Goal: Task Accomplishment & Management: Contribute content

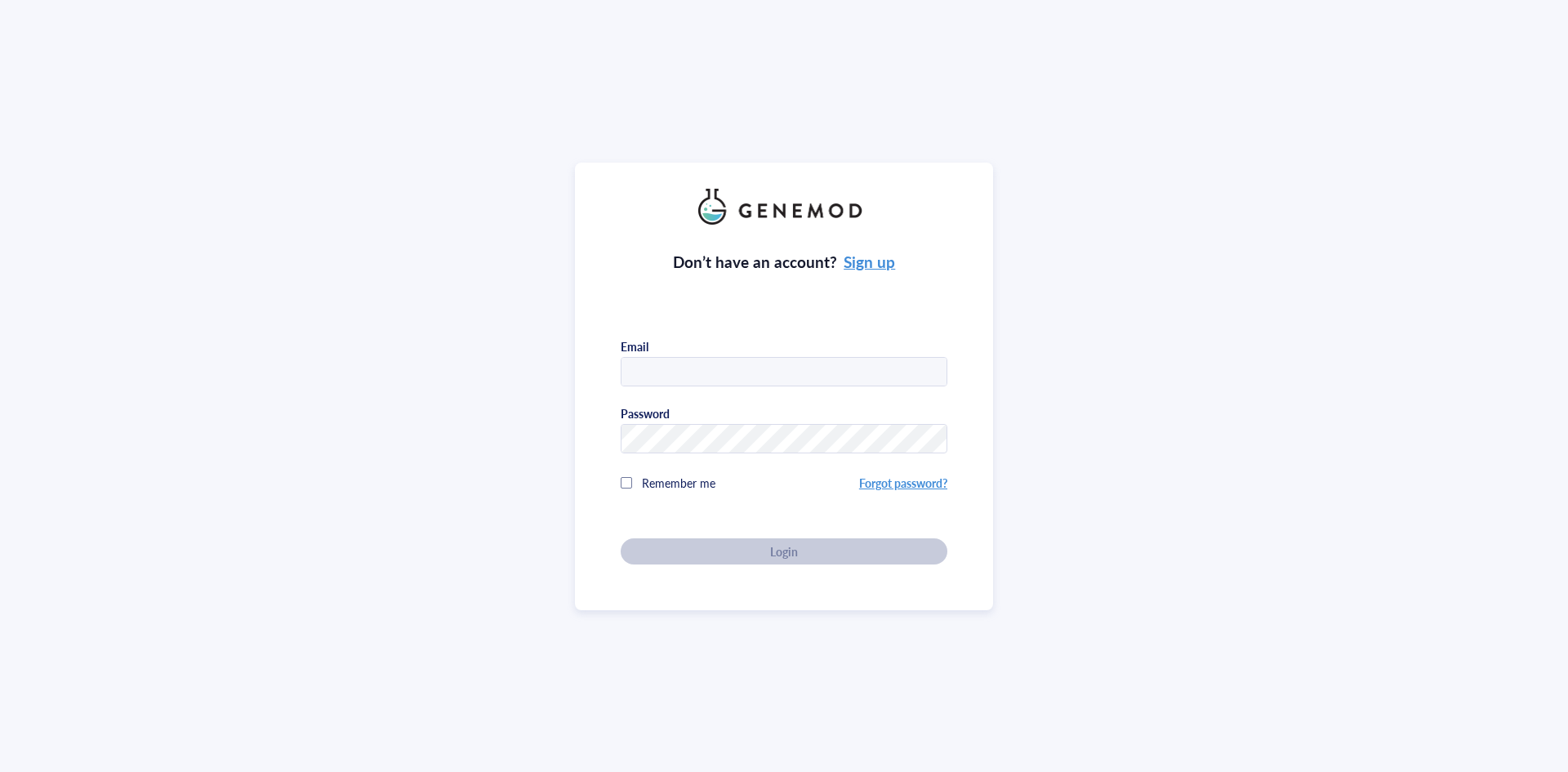
type input "[EMAIL_ADDRESS][DOMAIN_NAME]"
click at [761, 555] on div "Don’t have an account? Sign up Email [EMAIL_ADDRESS][DOMAIN_NAME] Password Reme…" at bounding box center [784, 394] width 327 height 340
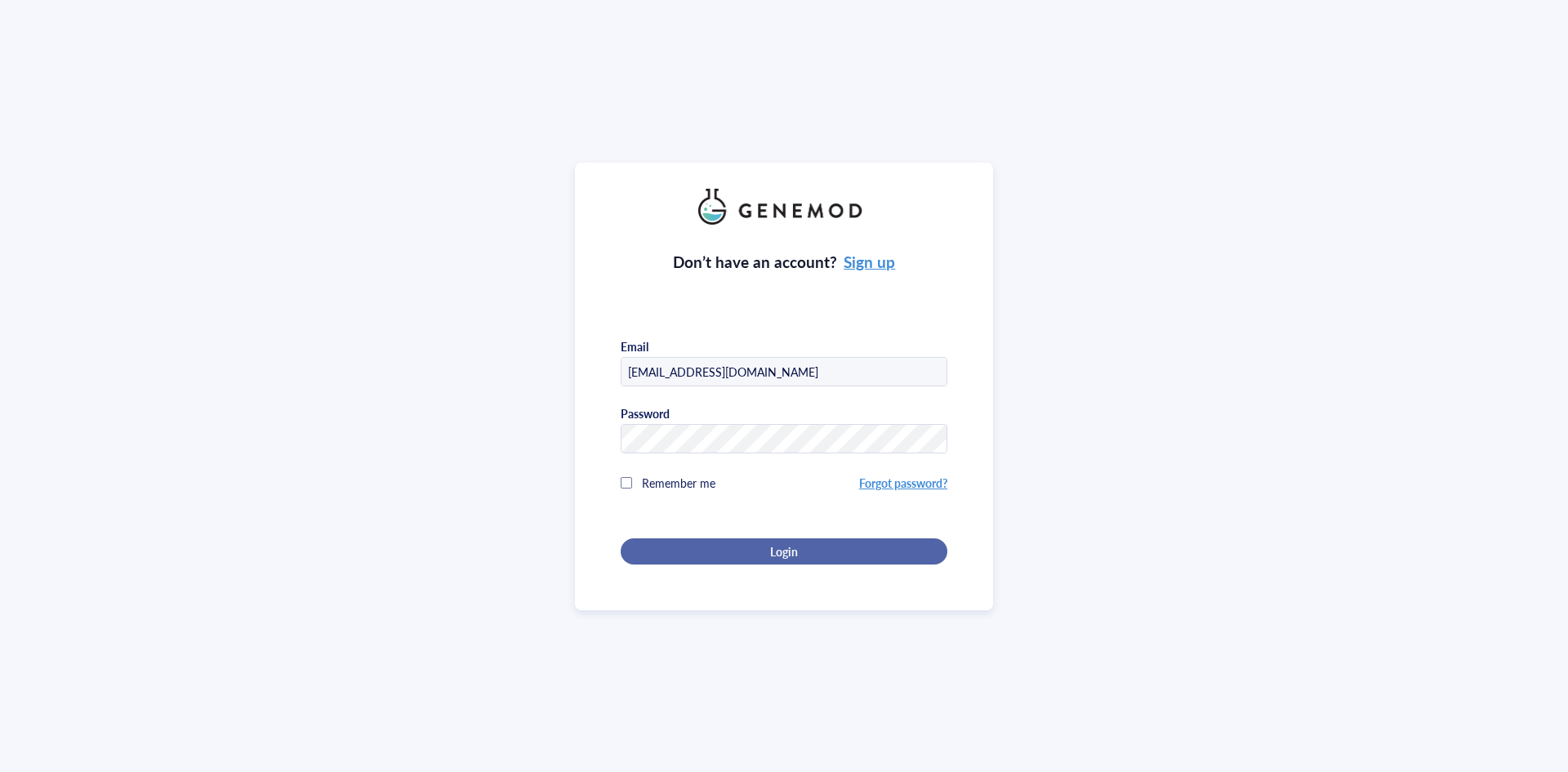
click at [759, 554] on div "Login" at bounding box center [784, 550] width 275 height 15
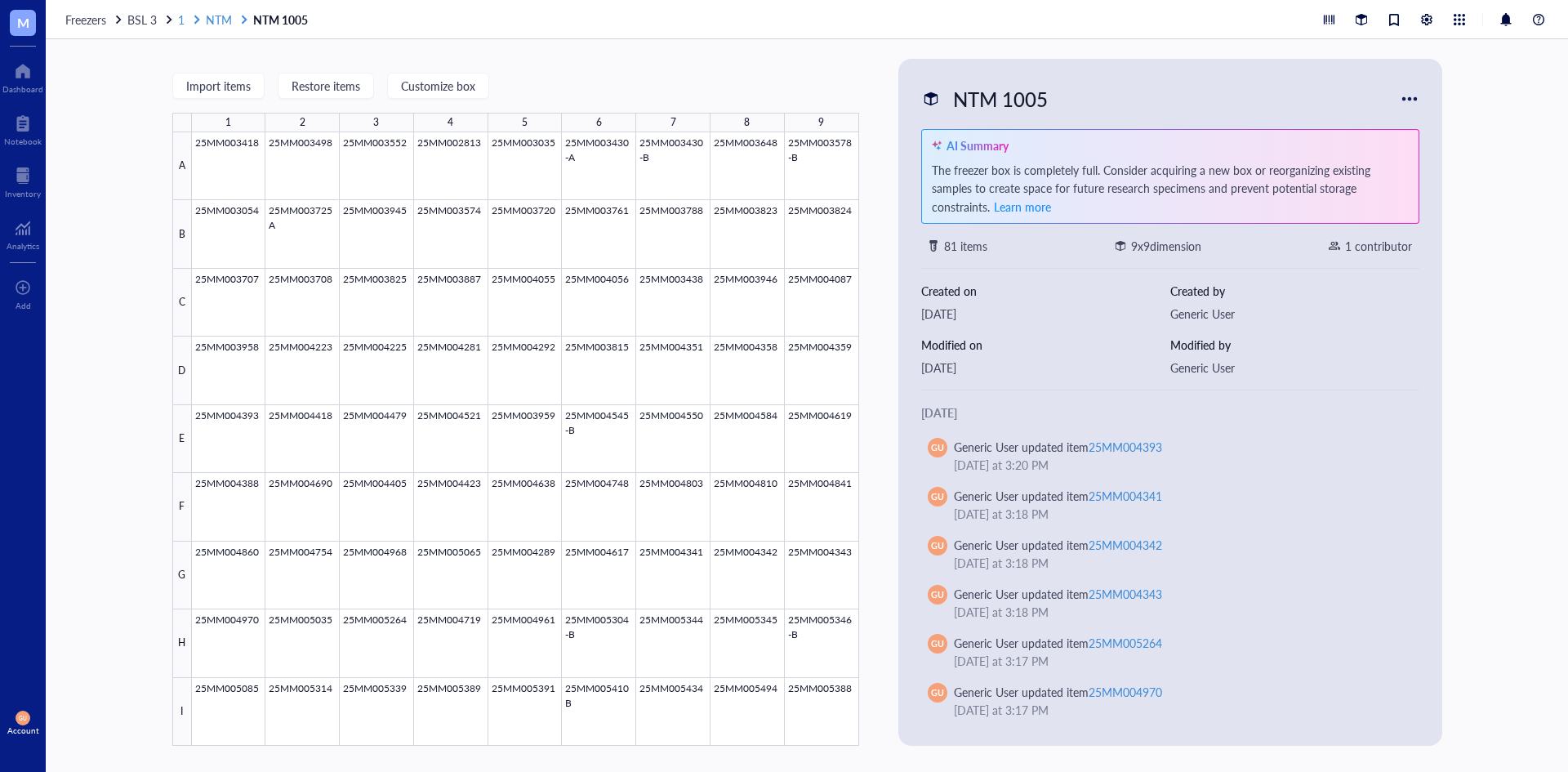
click at [215, 23] on span "NTM" at bounding box center [218, 19] width 27 height 16
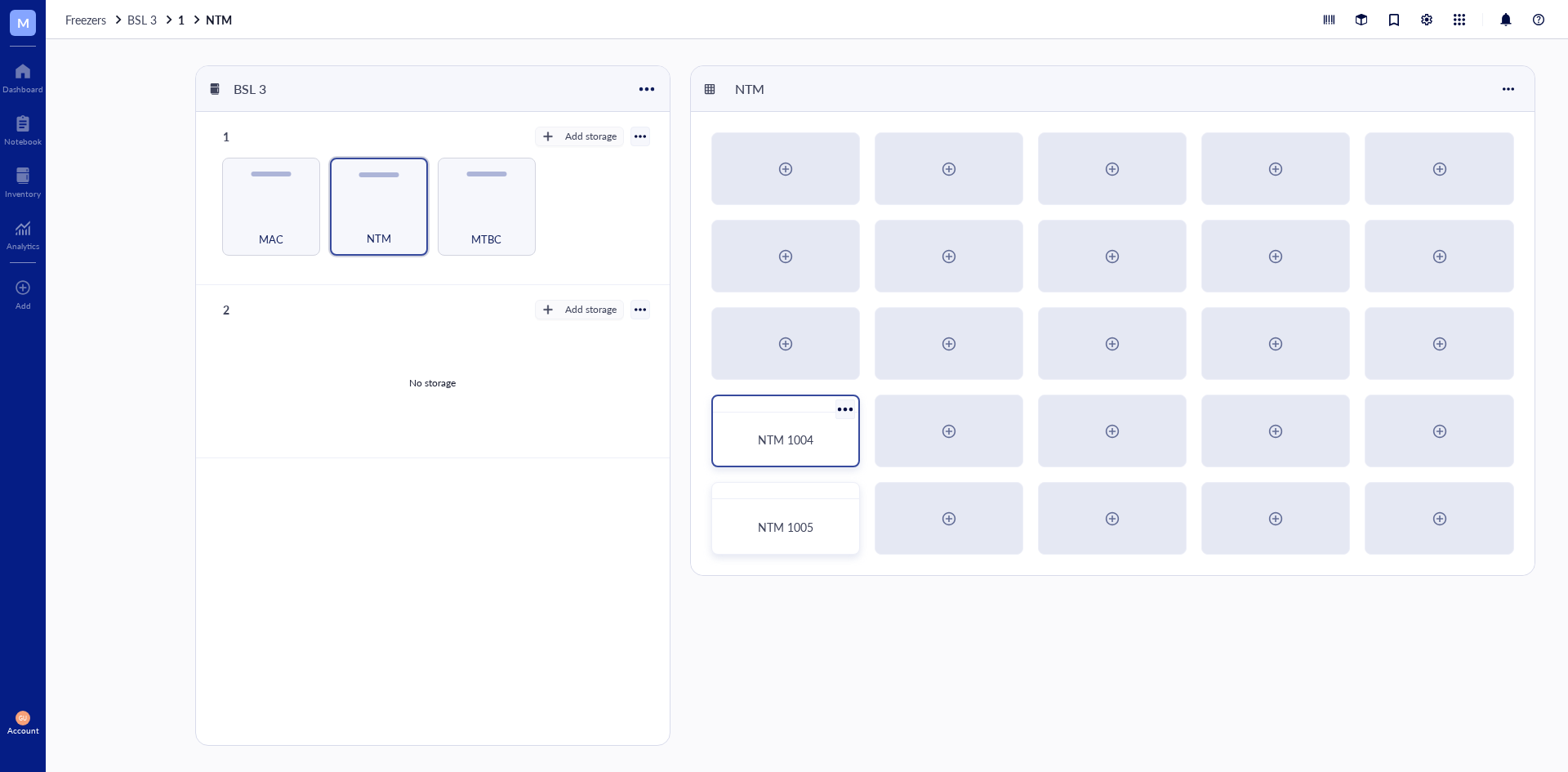
click at [780, 446] on span "NTM 1004" at bounding box center [785, 439] width 56 height 16
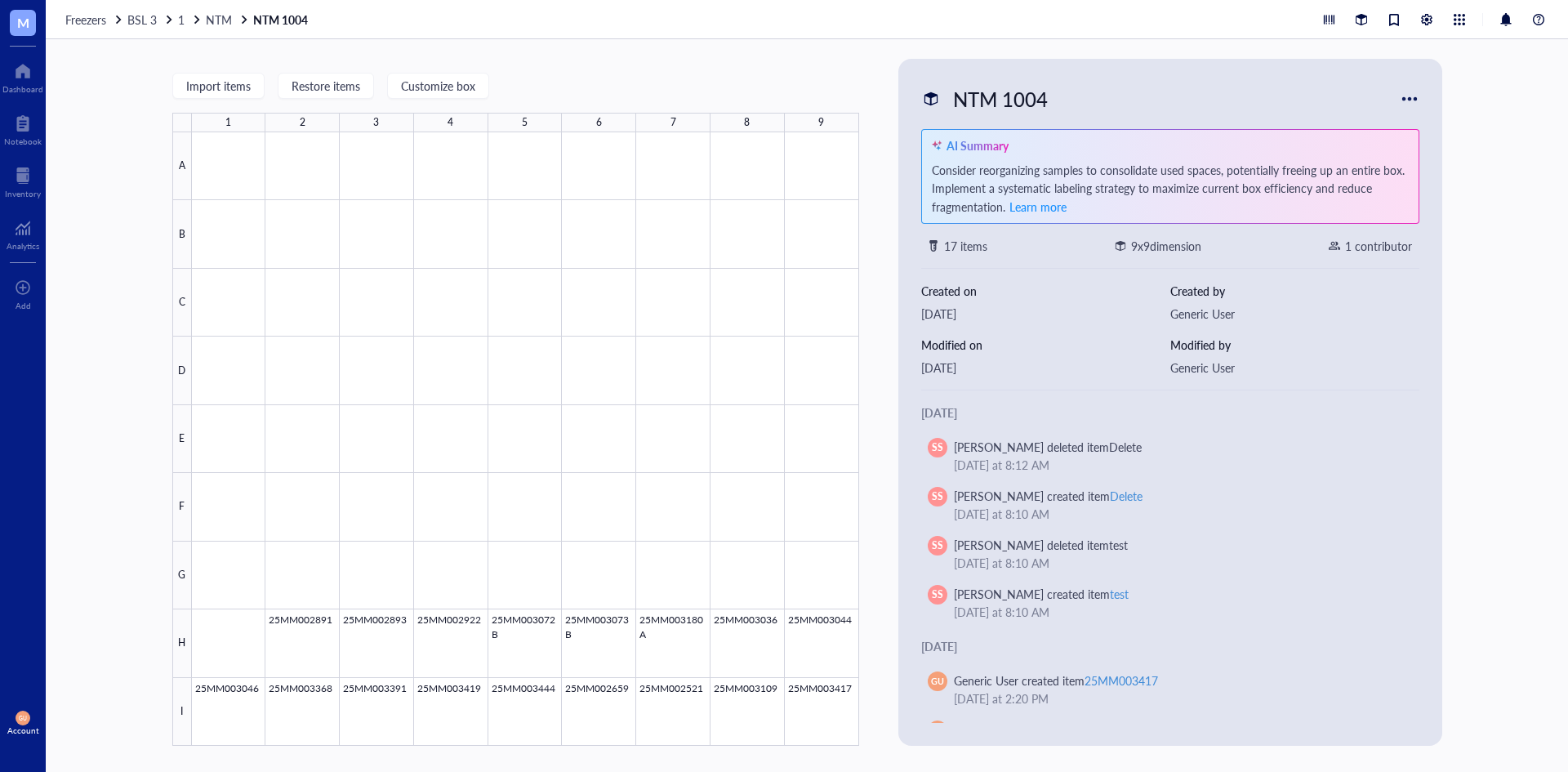
click at [144, 18] on span "BSL 3" at bounding box center [142, 19] width 29 height 16
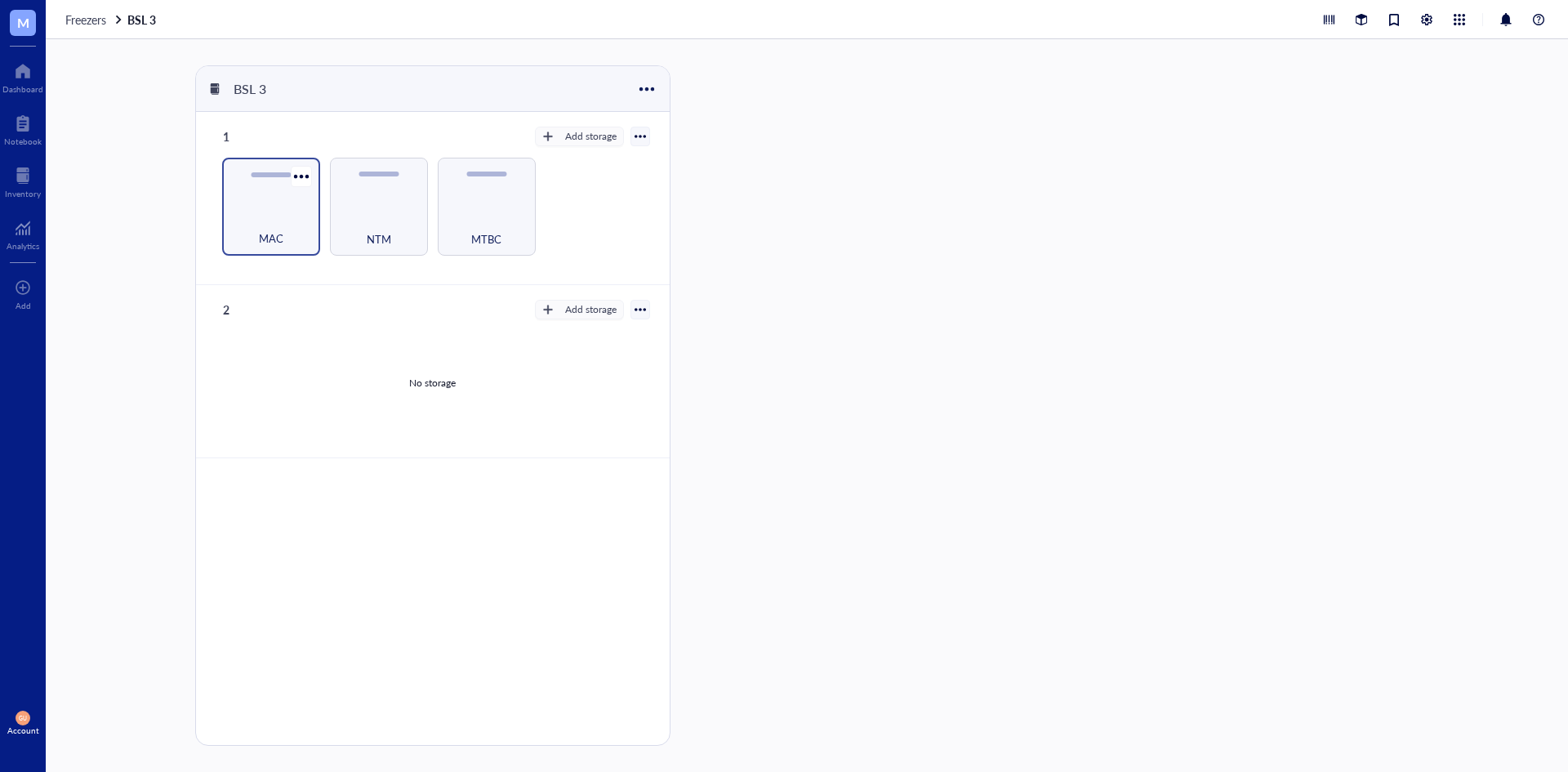
click at [251, 199] on div "MAC" at bounding box center [271, 206] width 98 height 98
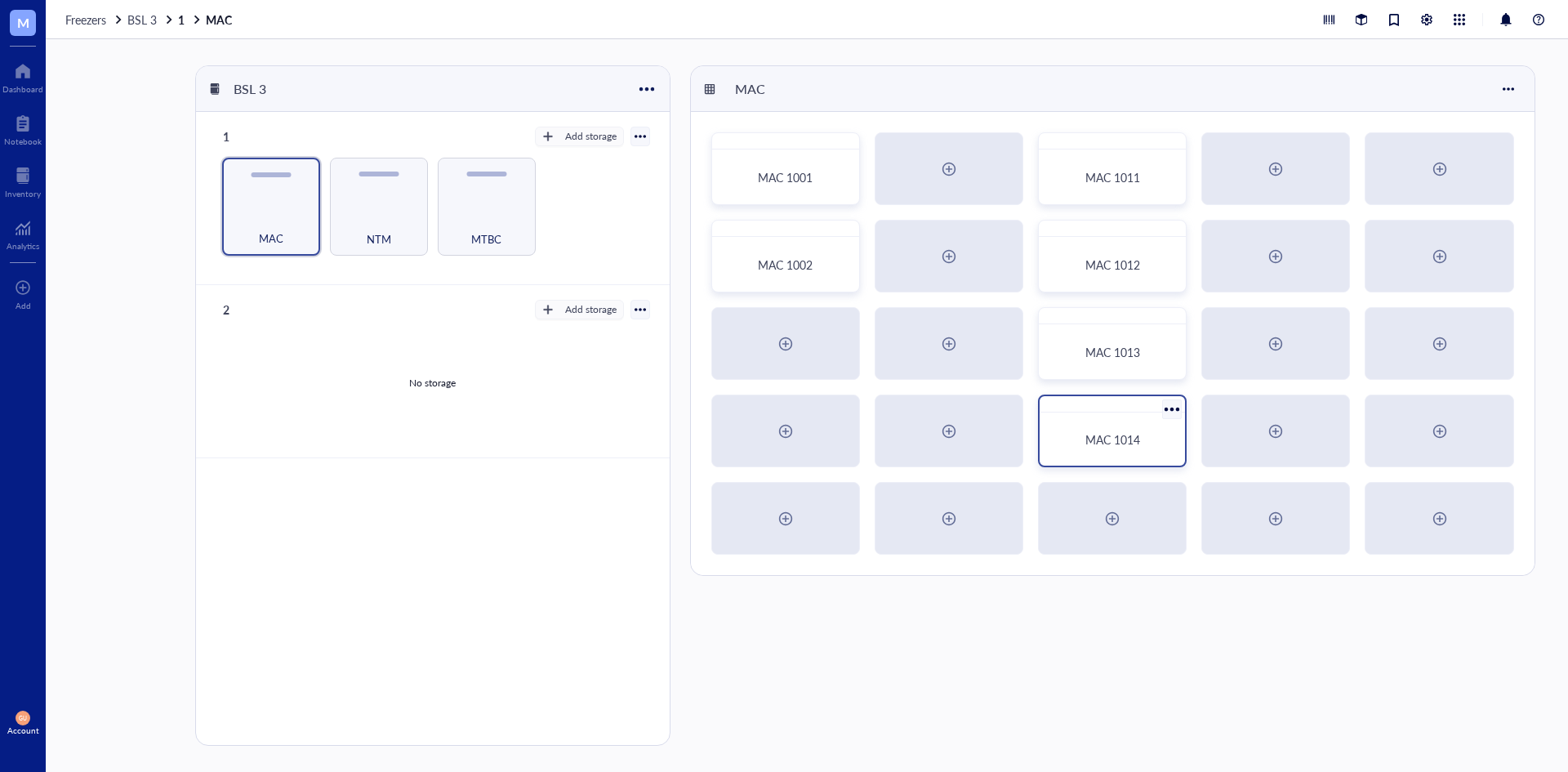
click at [1048, 419] on div "MAC 1014" at bounding box center [1112, 438] width 133 height 40
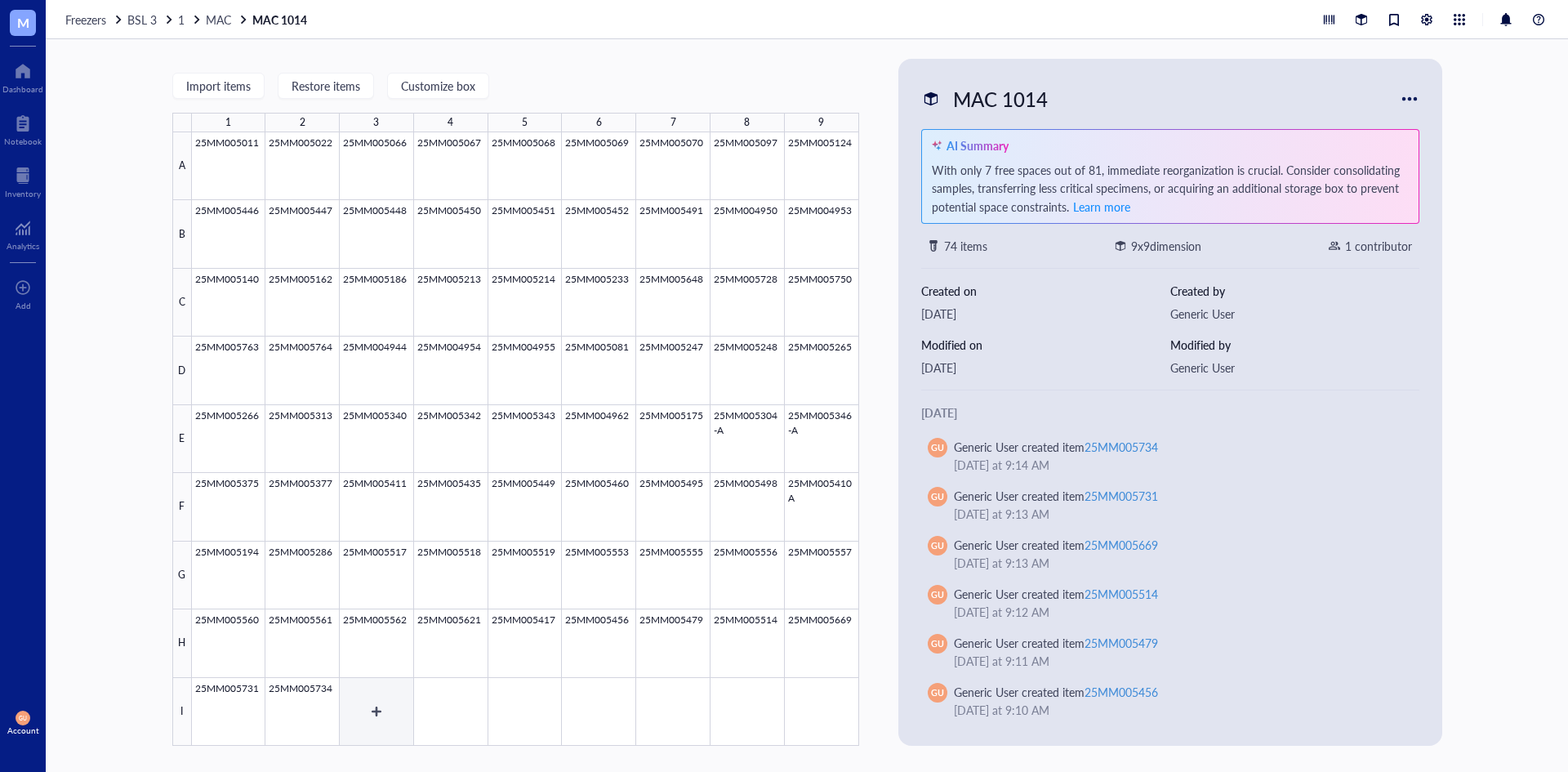
drag, startPoint x: 402, startPoint y: 697, endPoint x: 462, endPoint y: 674, distance: 64.3
click at [402, 697] on div at bounding box center [526, 439] width 668 height 614
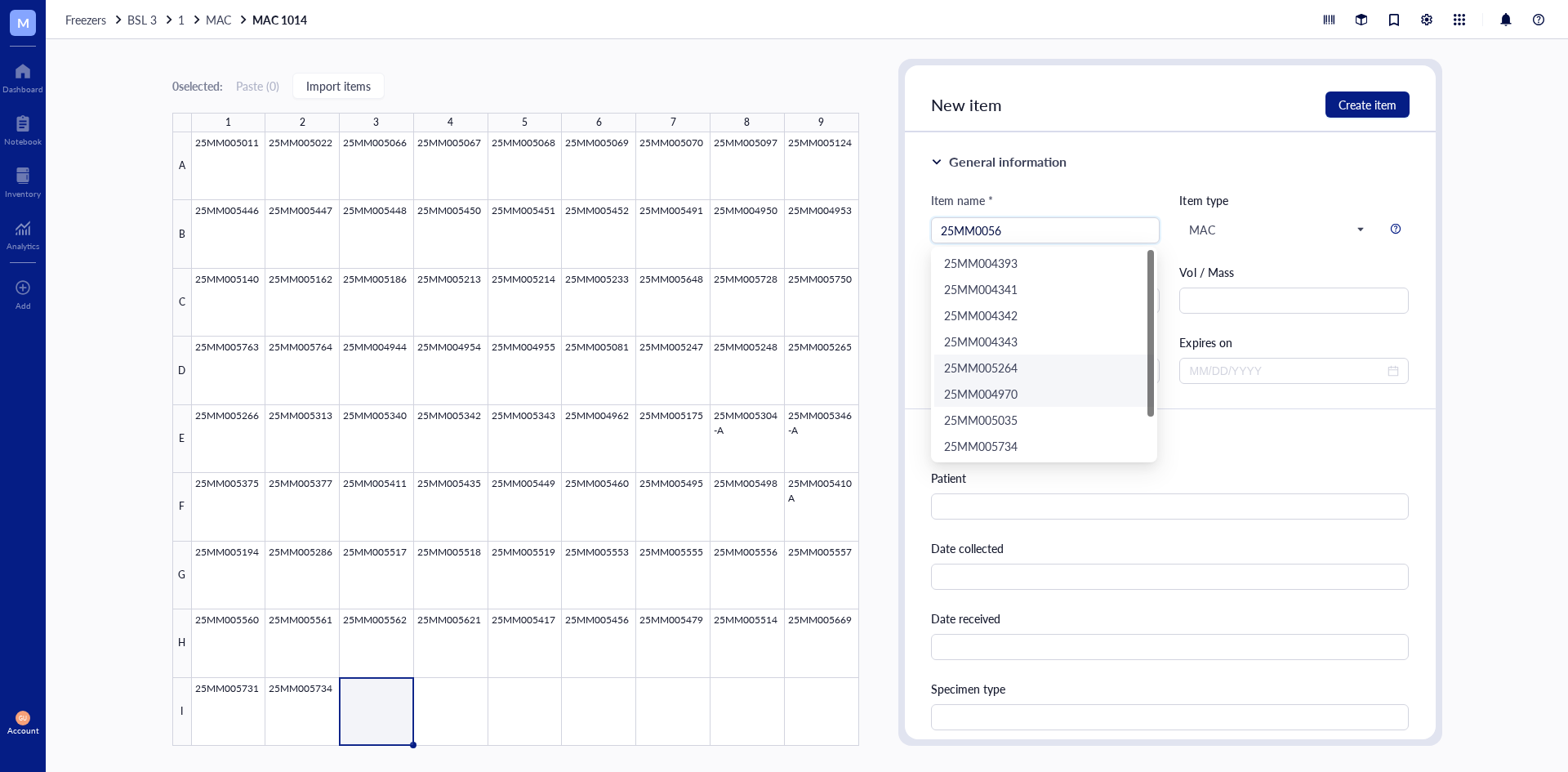
scroll to position [52, 0]
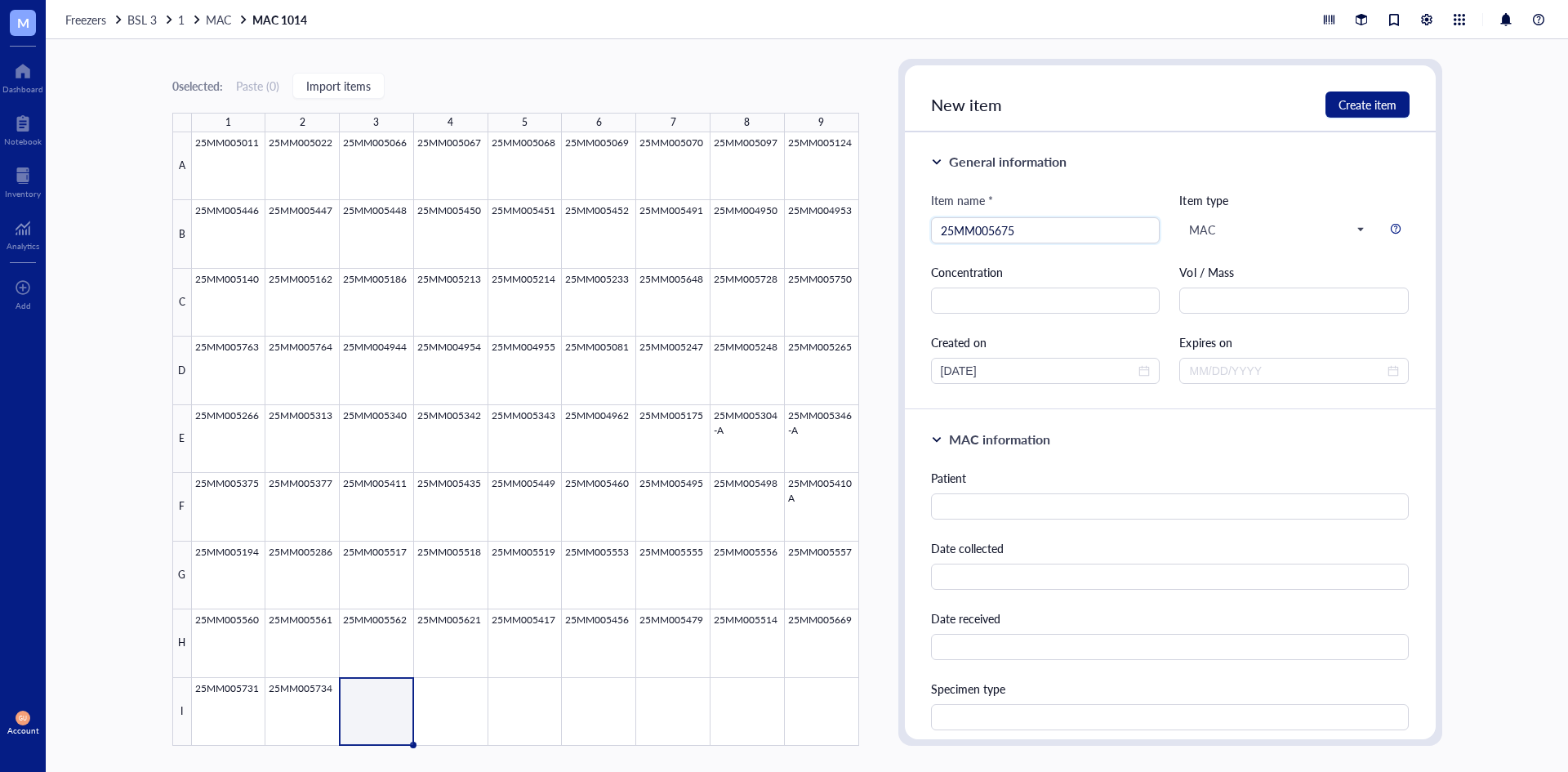
type input "25MM005675"
click at [1211, 244] on div "Item name * 25MM005675 25MM005675 Item type MAC Concentration Vol / Mass Create…" at bounding box center [1170, 287] width 478 height 193
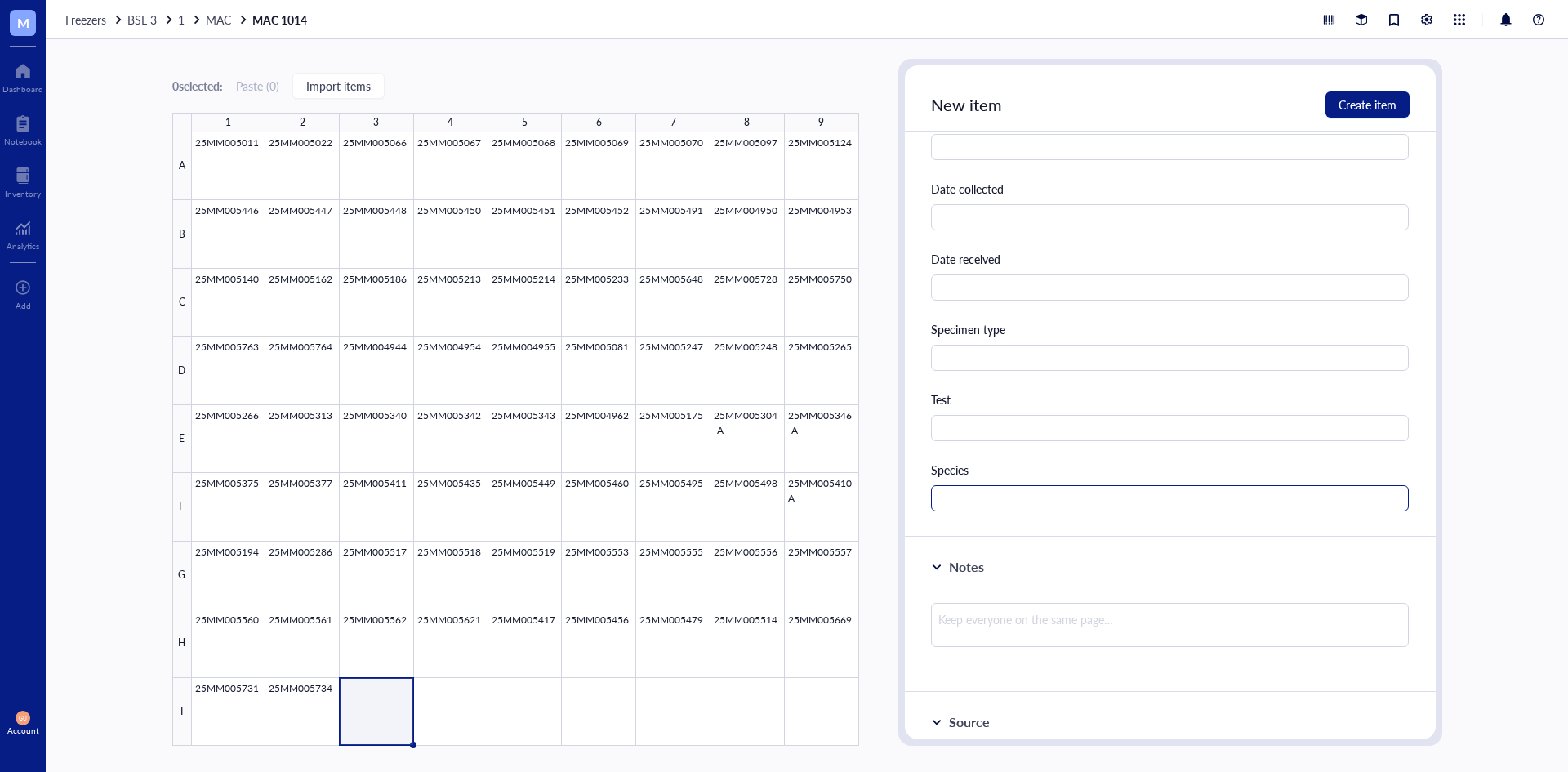
scroll to position [408, 0]
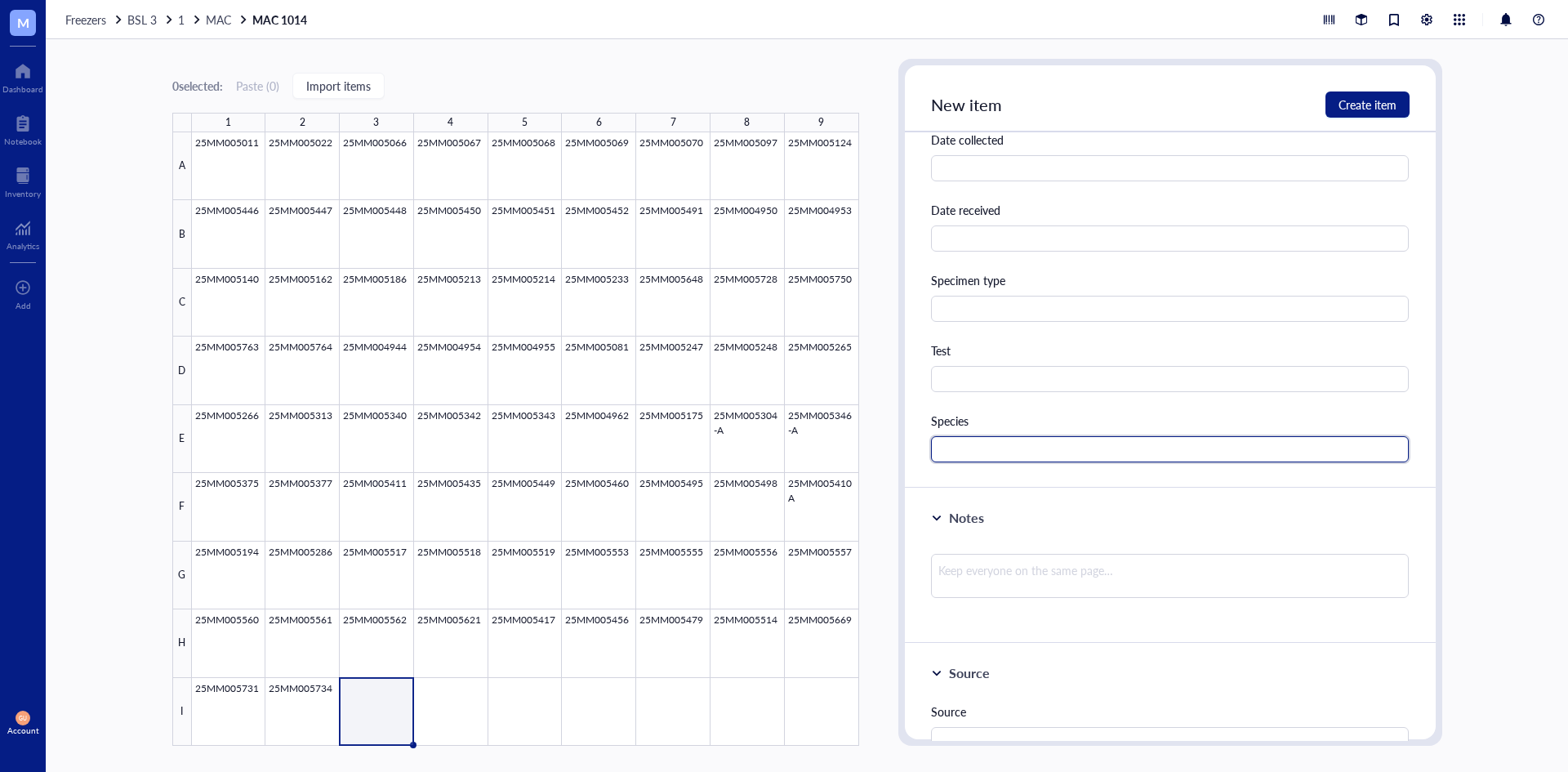
click at [1017, 441] on input "text" at bounding box center [1170, 449] width 478 height 27
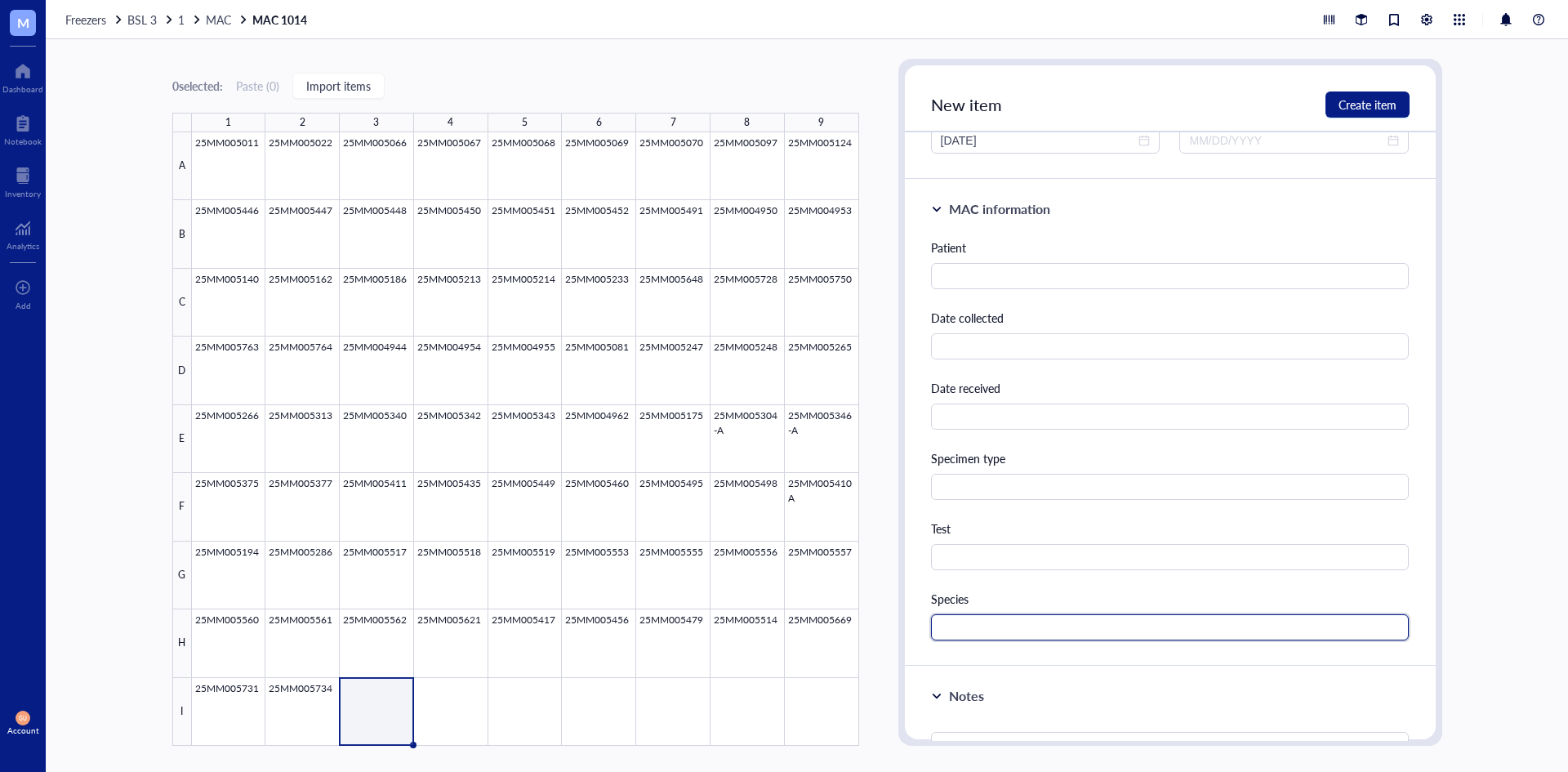
scroll to position [245, 0]
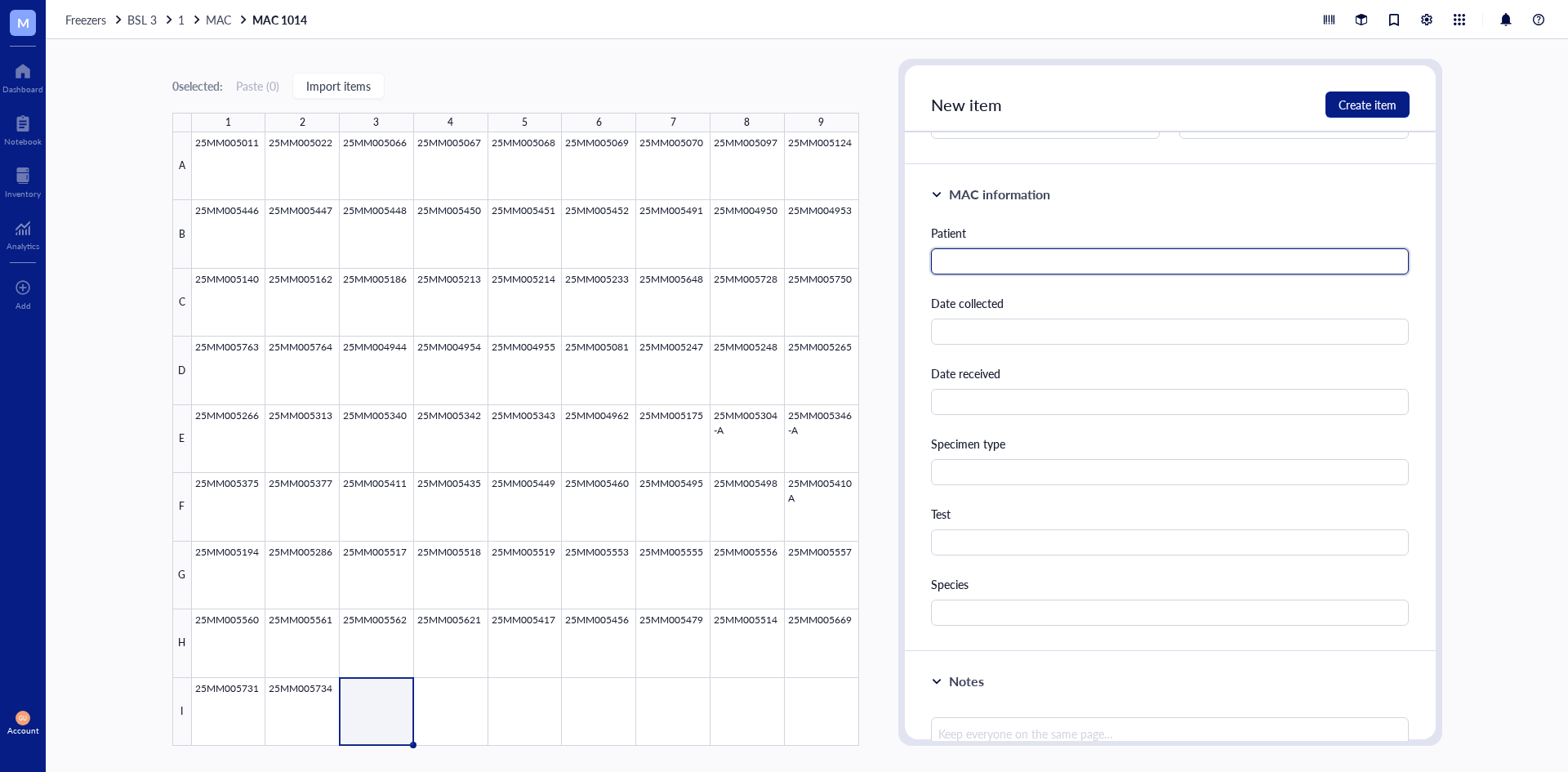
click at [983, 272] on input "text" at bounding box center [1170, 261] width 478 height 27
type input "[PERSON_NAME]"
click at [969, 598] on div "Species" at bounding box center [1170, 600] width 478 height 50
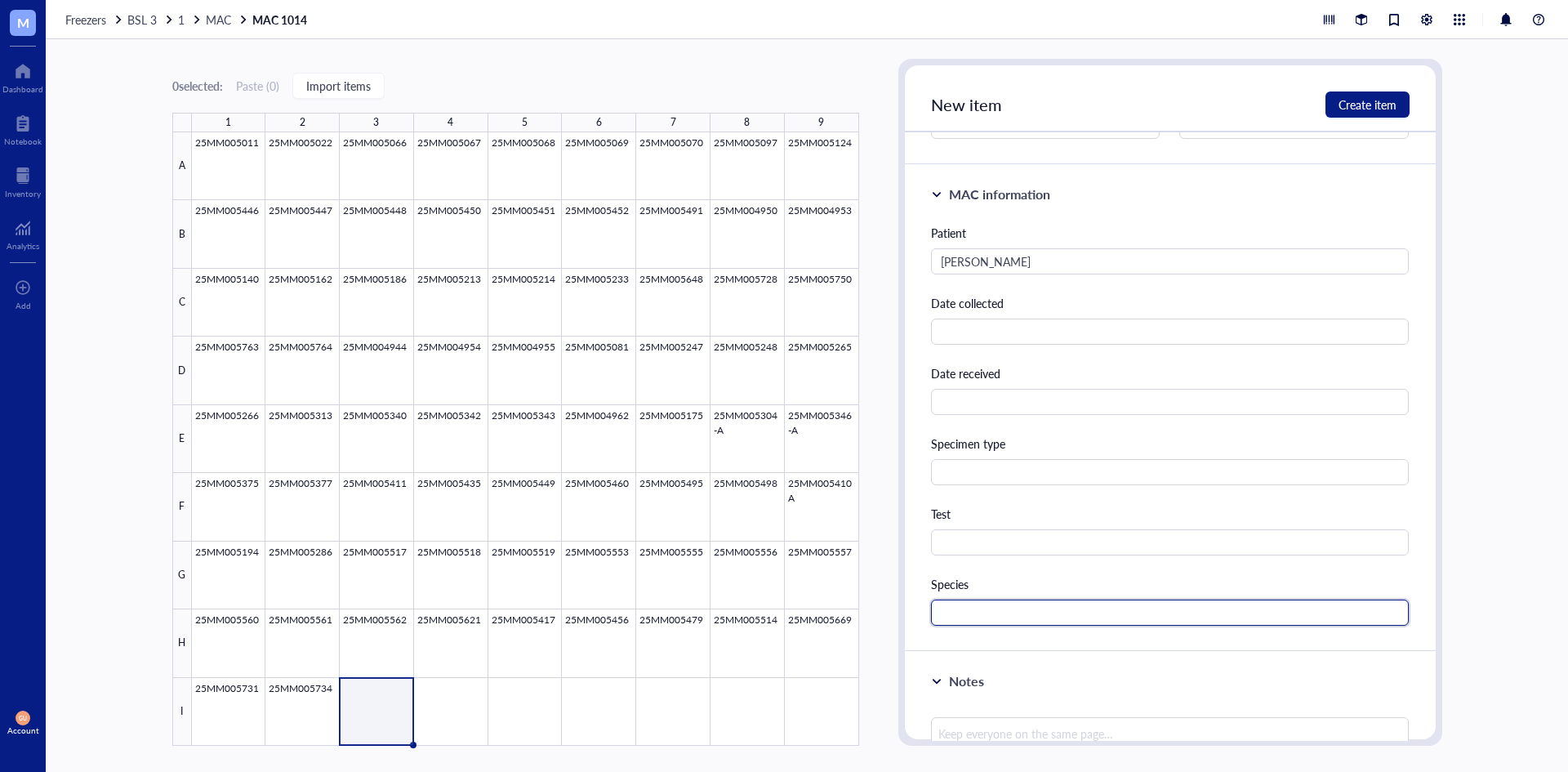
click at [968, 611] on input "text" at bounding box center [1170, 612] width 478 height 27
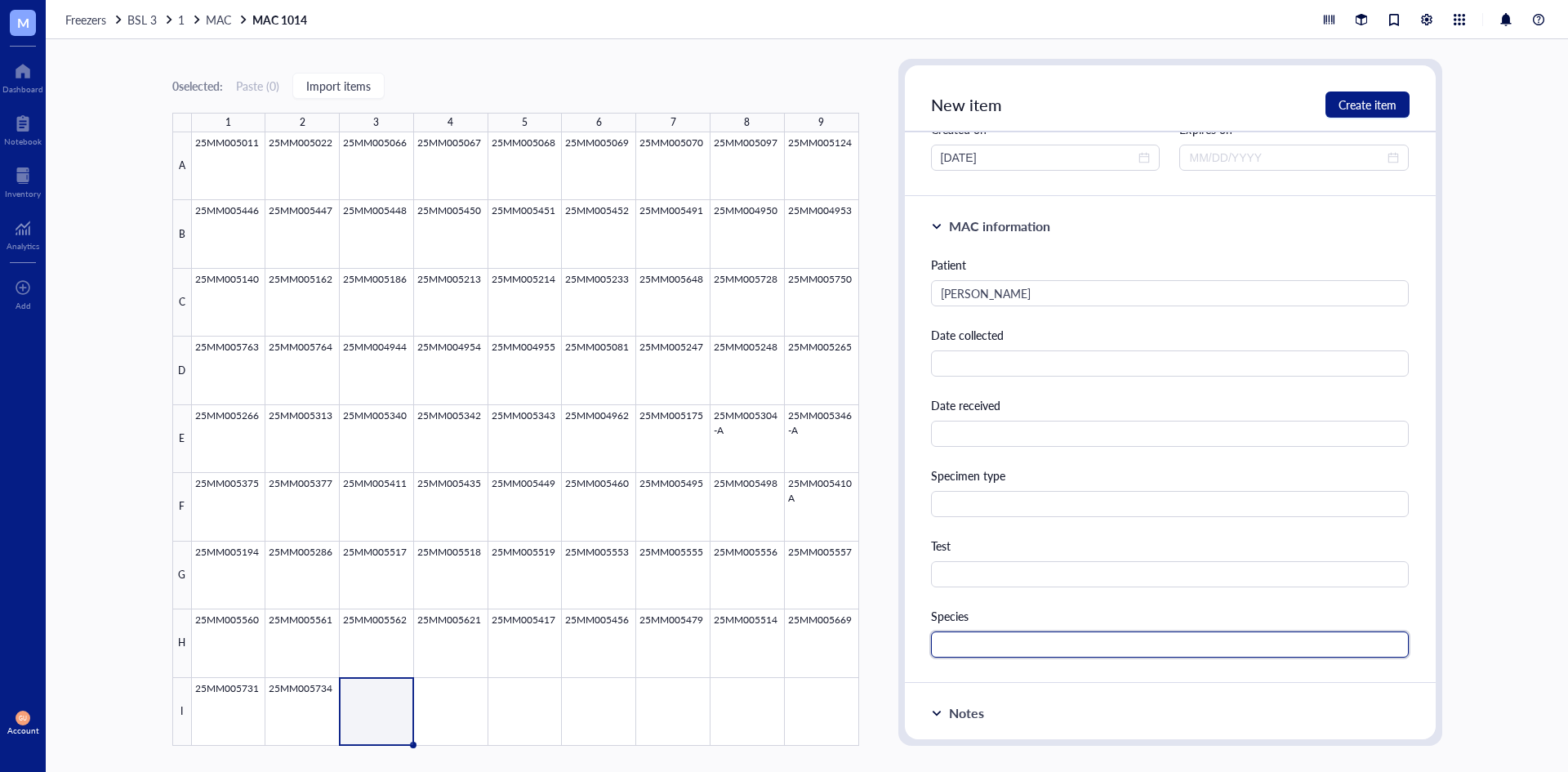
scroll to position [327, 0]
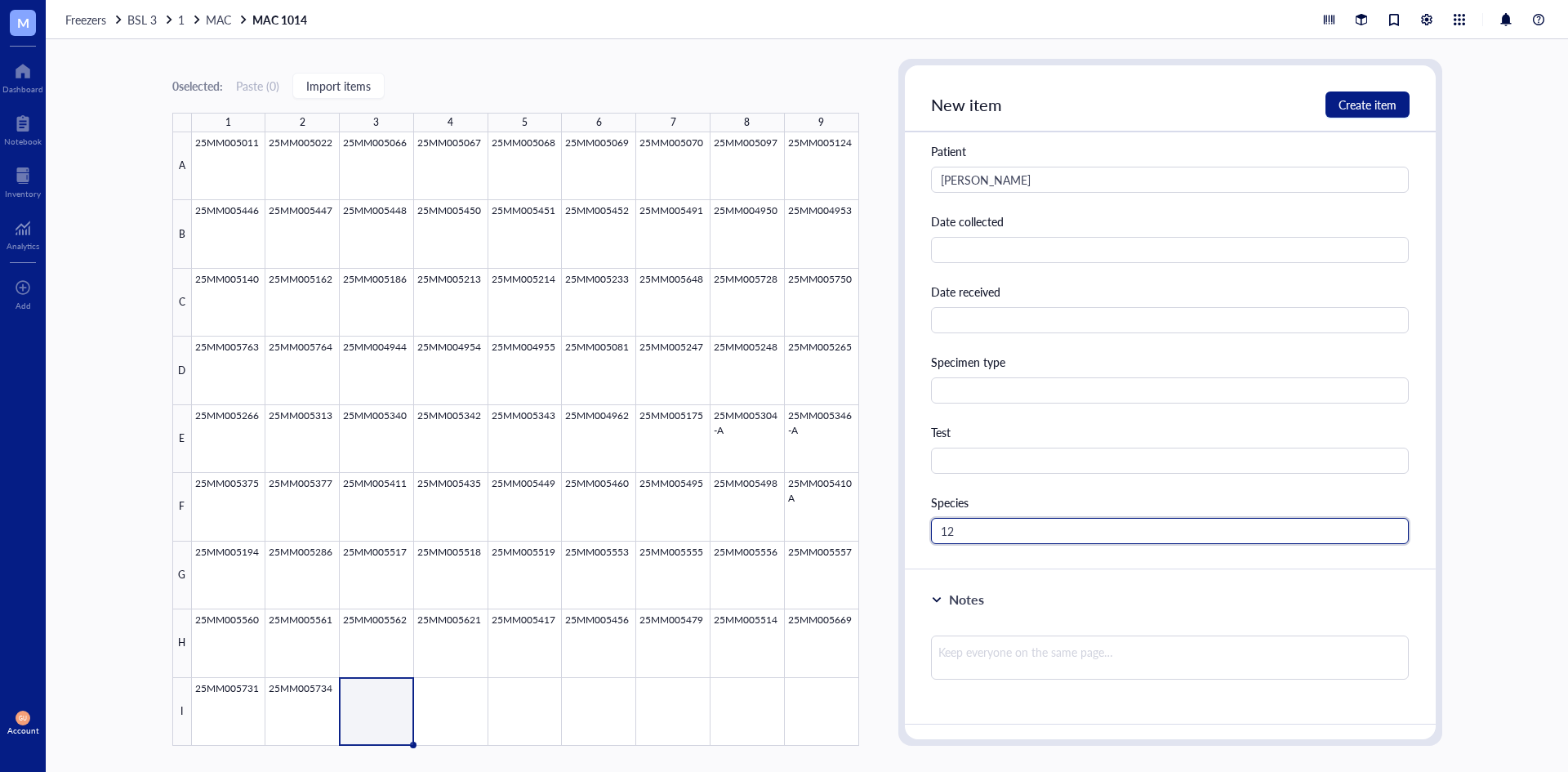
type input "1"
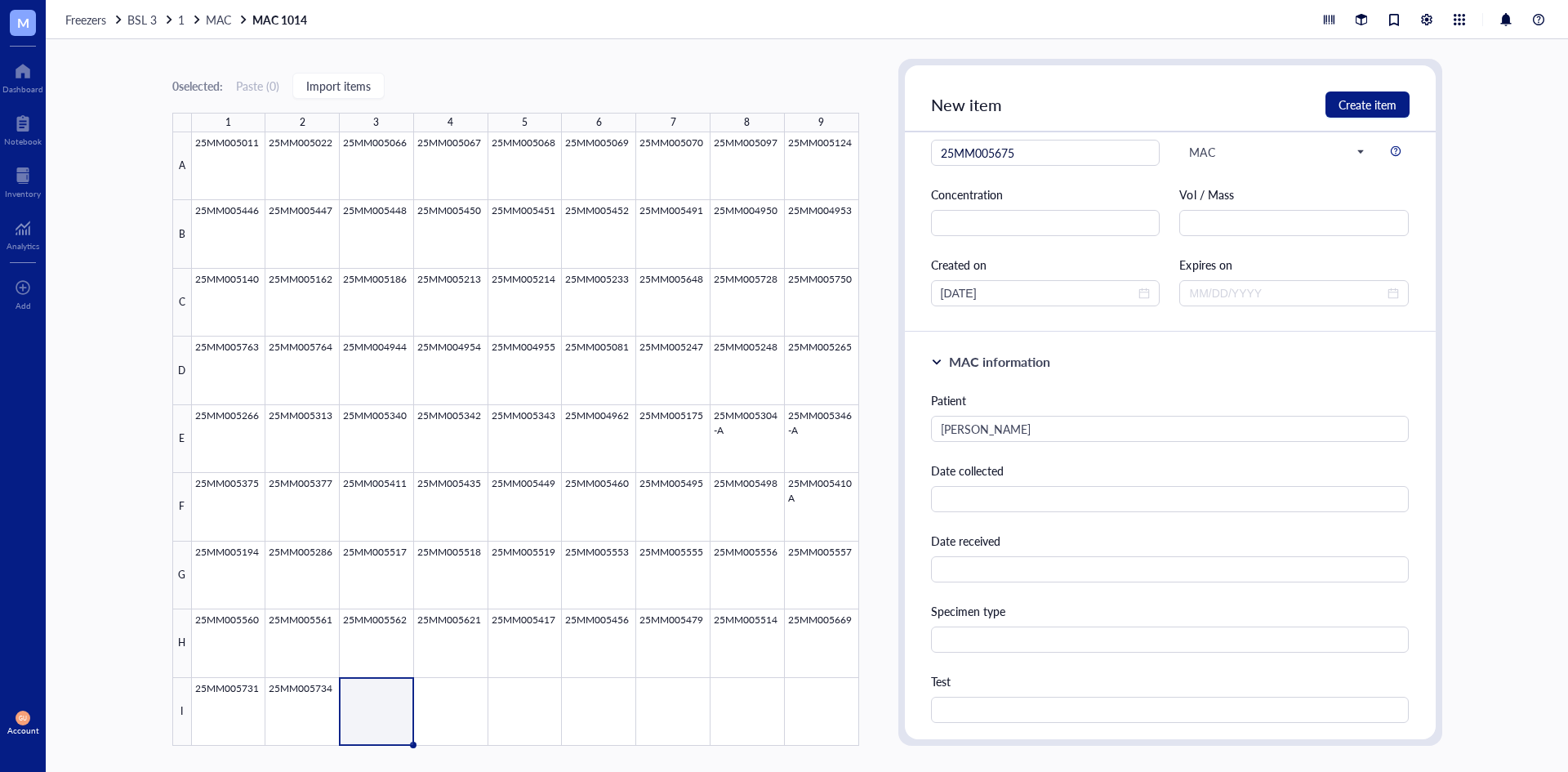
scroll to position [0, 0]
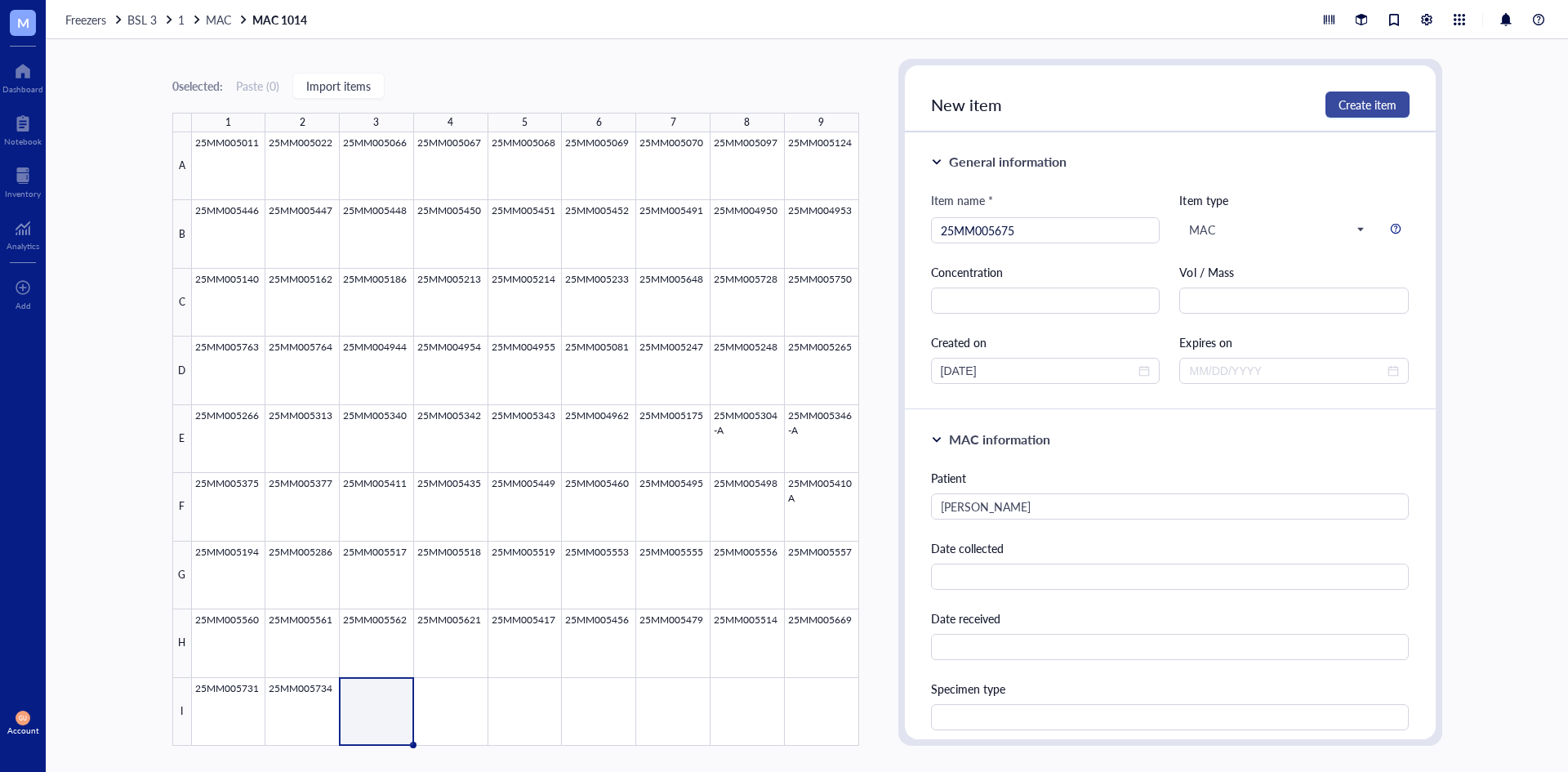
type input "MAC"
click at [1340, 104] on span "Create item" at bounding box center [1368, 104] width 58 height 13
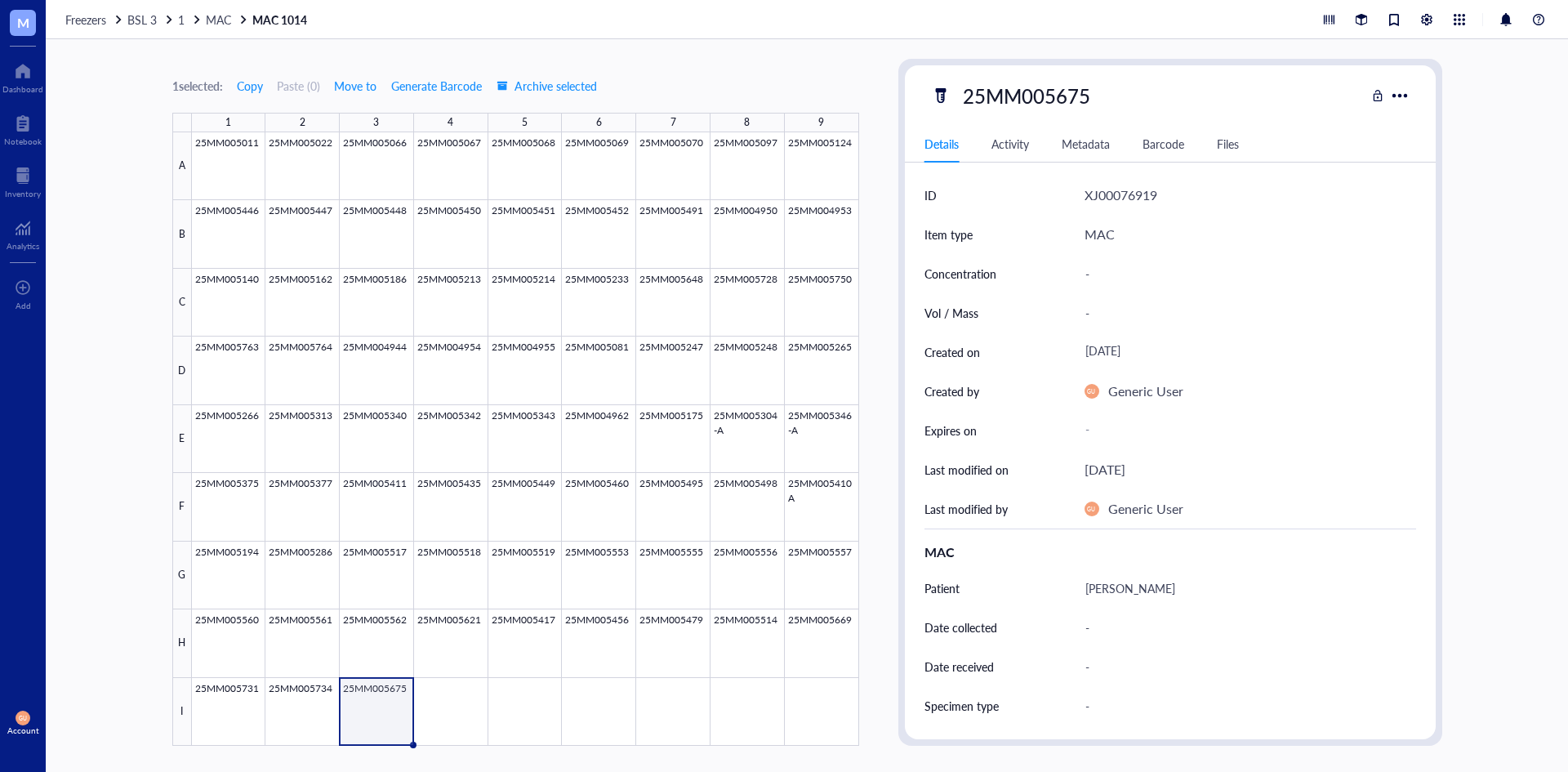
click at [872, 96] on div "1 selected: Copy Paste ( 0 ) Move to Generate Barcode Archive selected 1 2 3 4 …" at bounding box center [806, 406] width 1523 height 733
click at [205, 17] on link "1 MAC" at bounding box center [213, 19] width 71 height 15
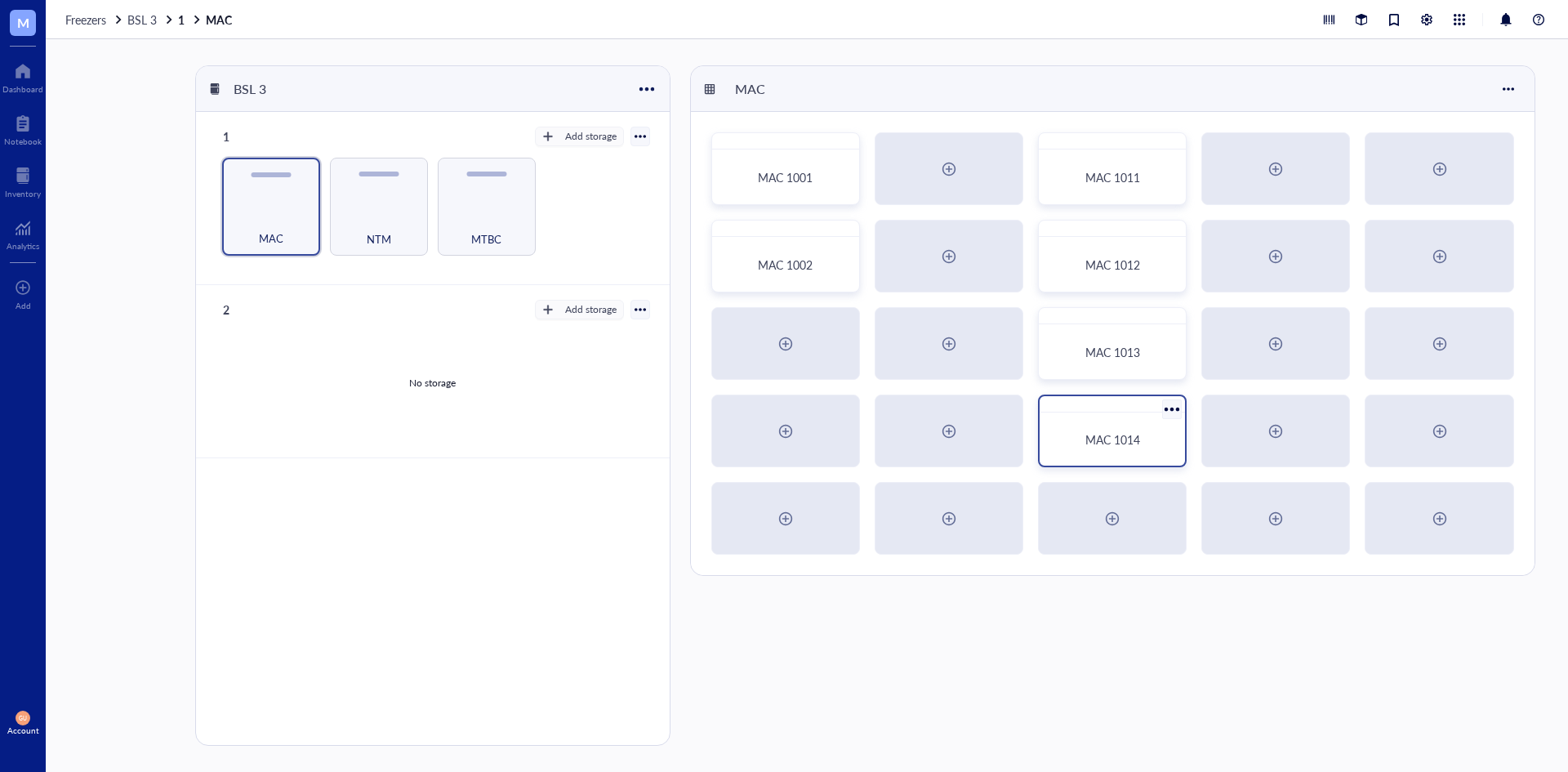
click at [1052, 439] on div "MAC 1014" at bounding box center [1112, 438] width 133 height 40
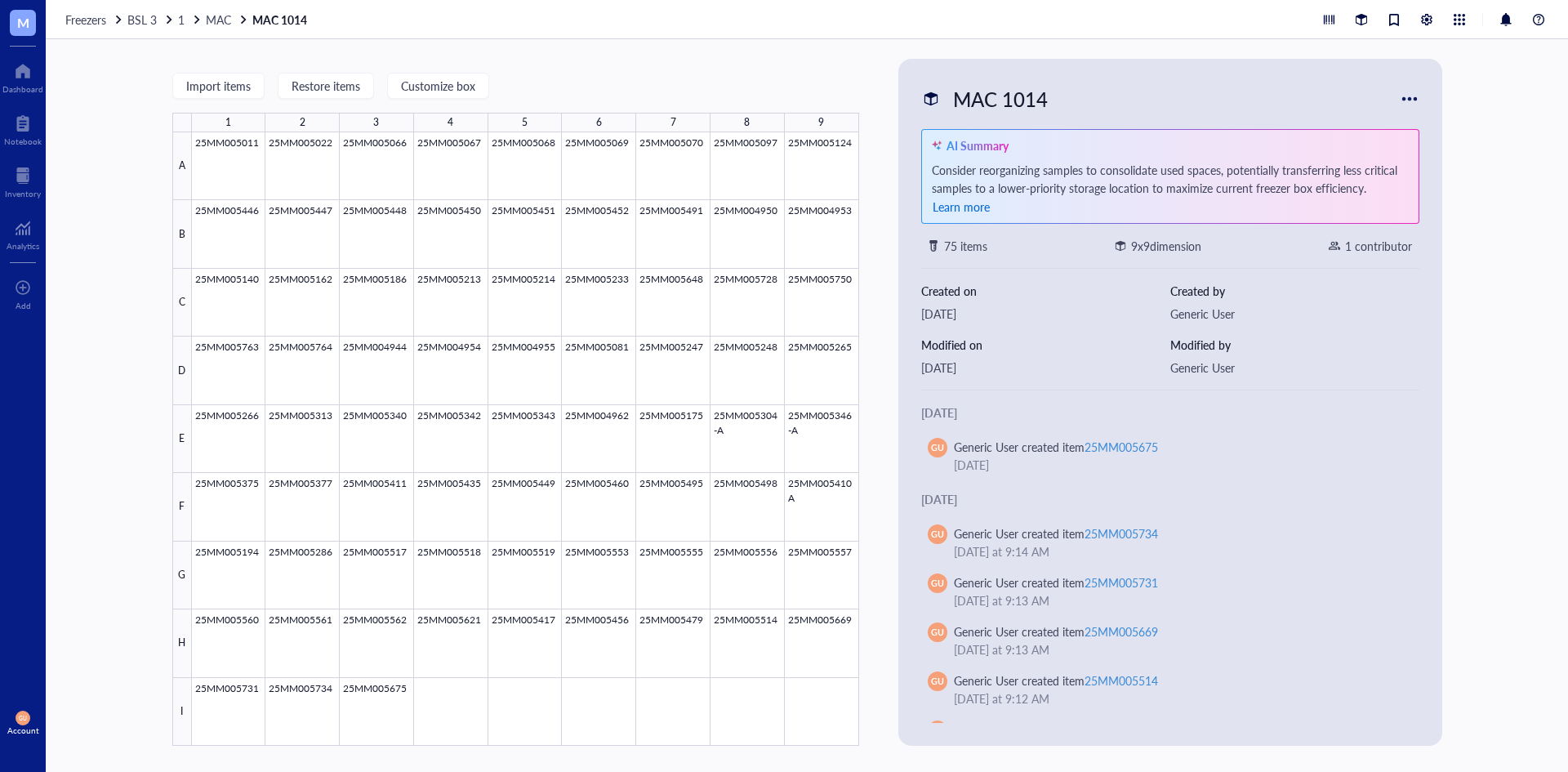
click at [971, 209] on span "Learn more" at bounding box center [961, 206] width 57 height 16
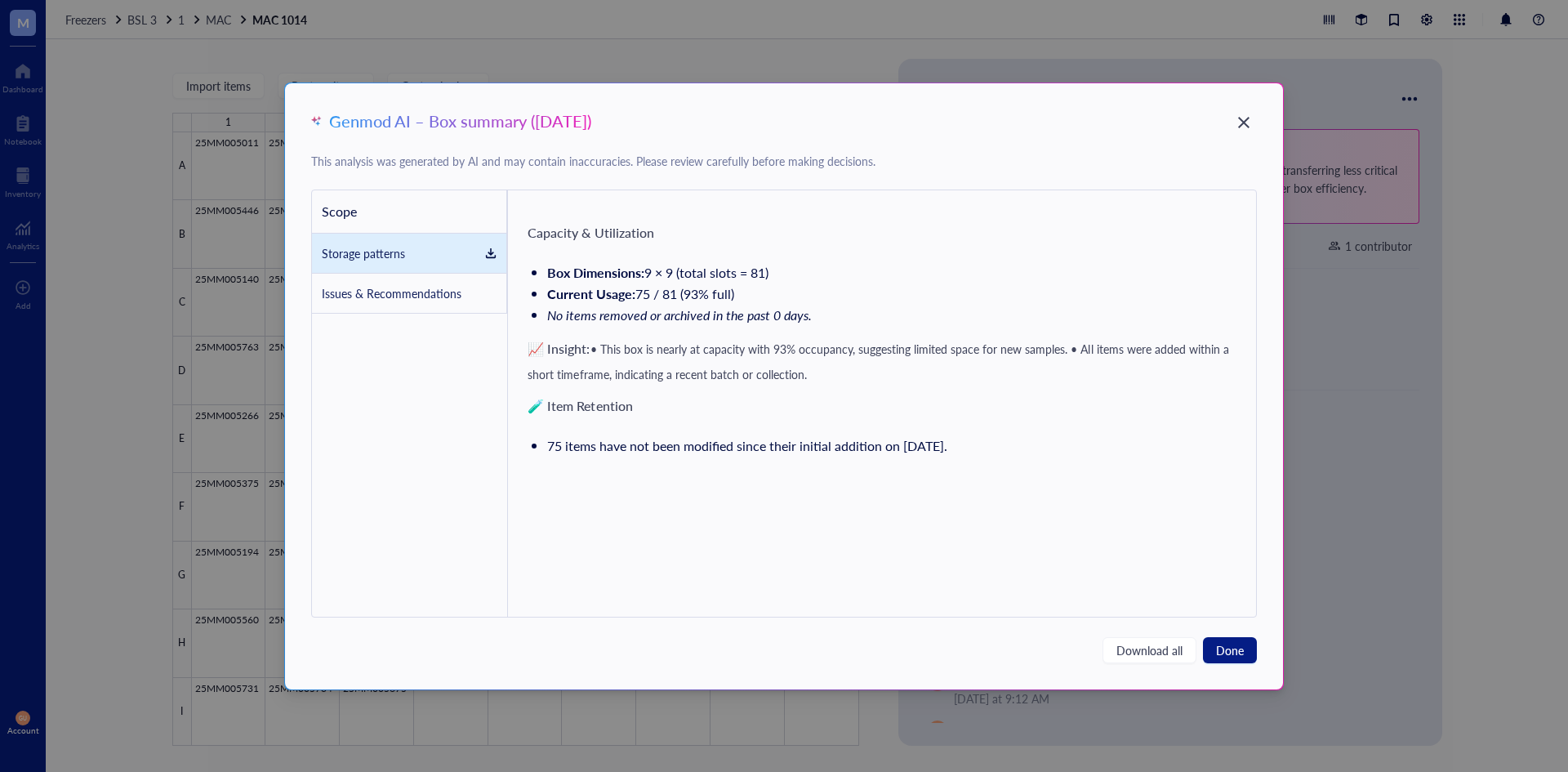
click at [440, 209] on div "Scope" at bounding box center [409, 211] width 195 height 44
click at [437, 294] on div "Issues & Recommendations" at bounding box center [391, 293] width 140 height 18
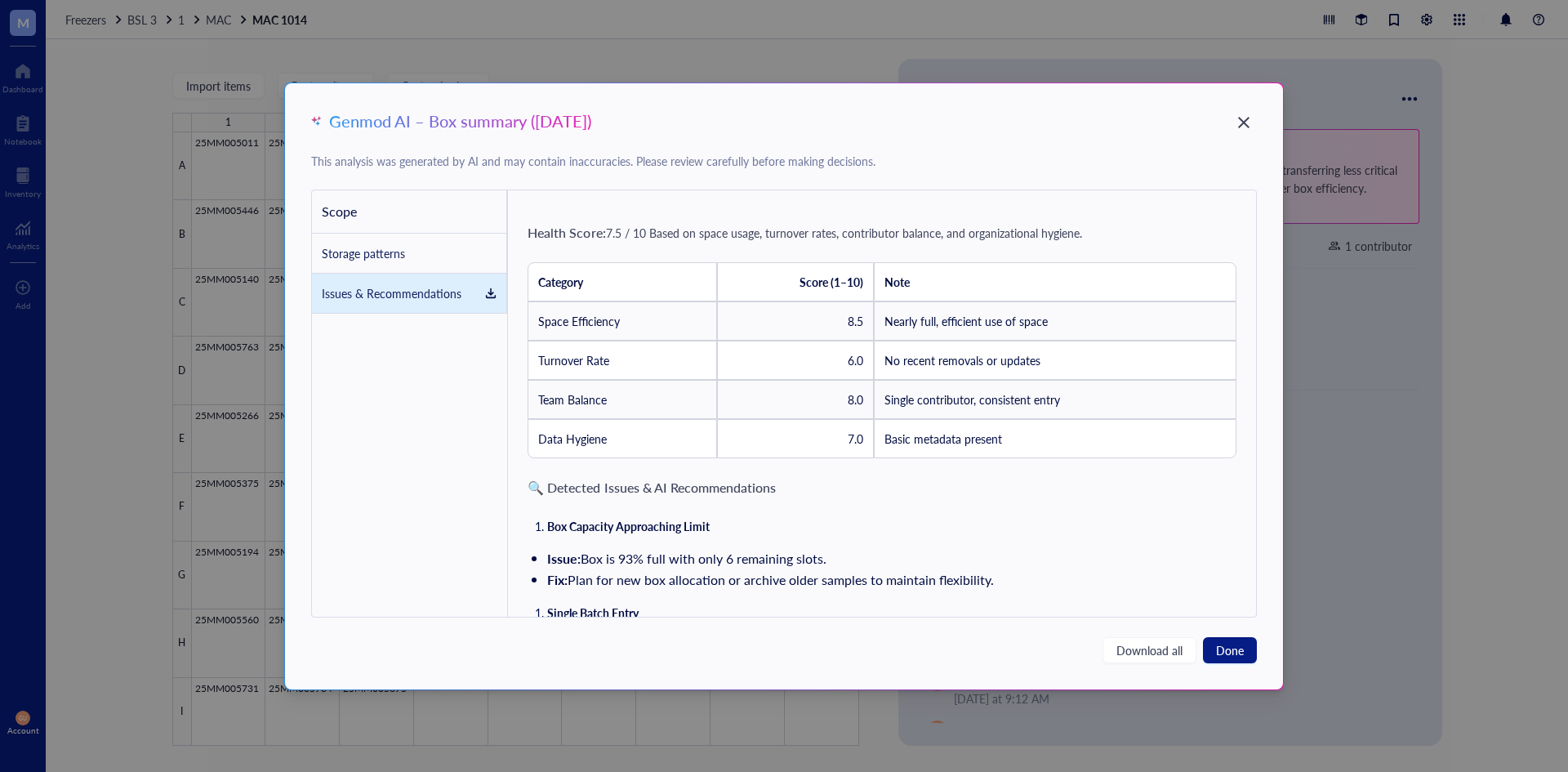
click at [445, 201] on div "Scope" at bounding box center [409, 211] width 195 height 44
click at [487, 248] on div at bounding box center [490, 252] width 11 height 11
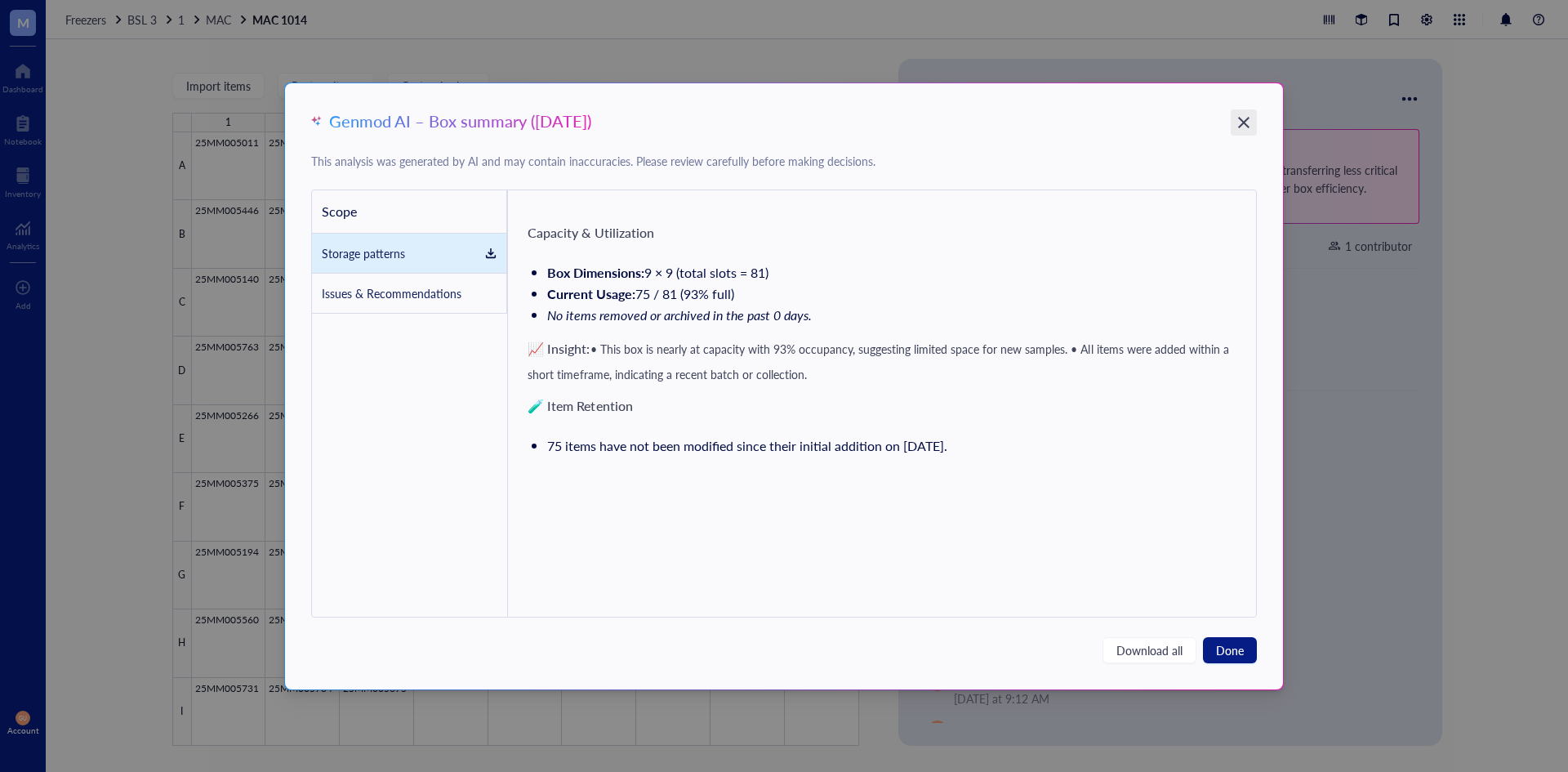
click at [1239, 119] on icon "Close" at bounding box center [1244, 122] width 15 height 15
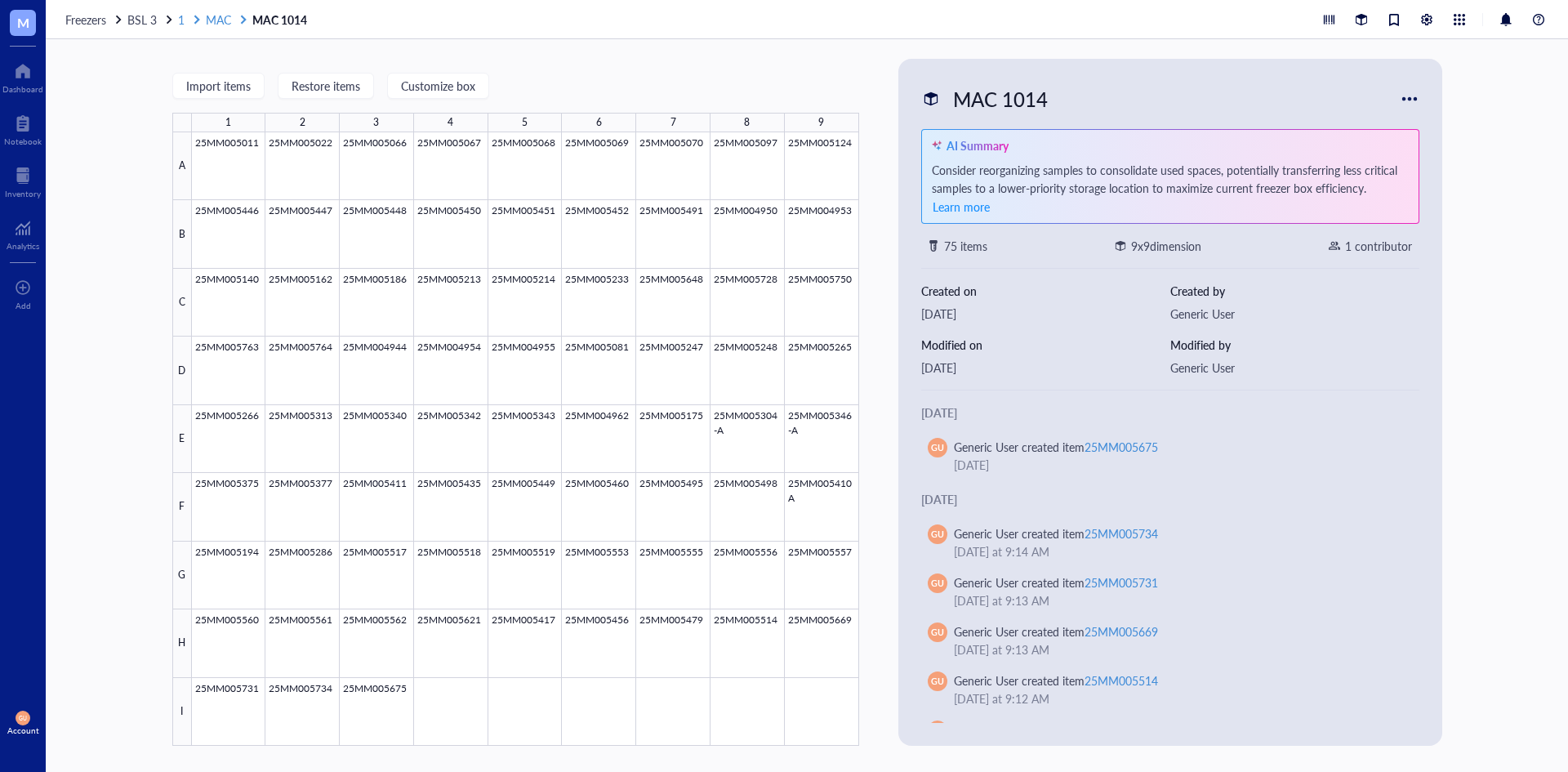
click at [187, 17] on div "1" at bounding box center [190, 19] width 25 height 15
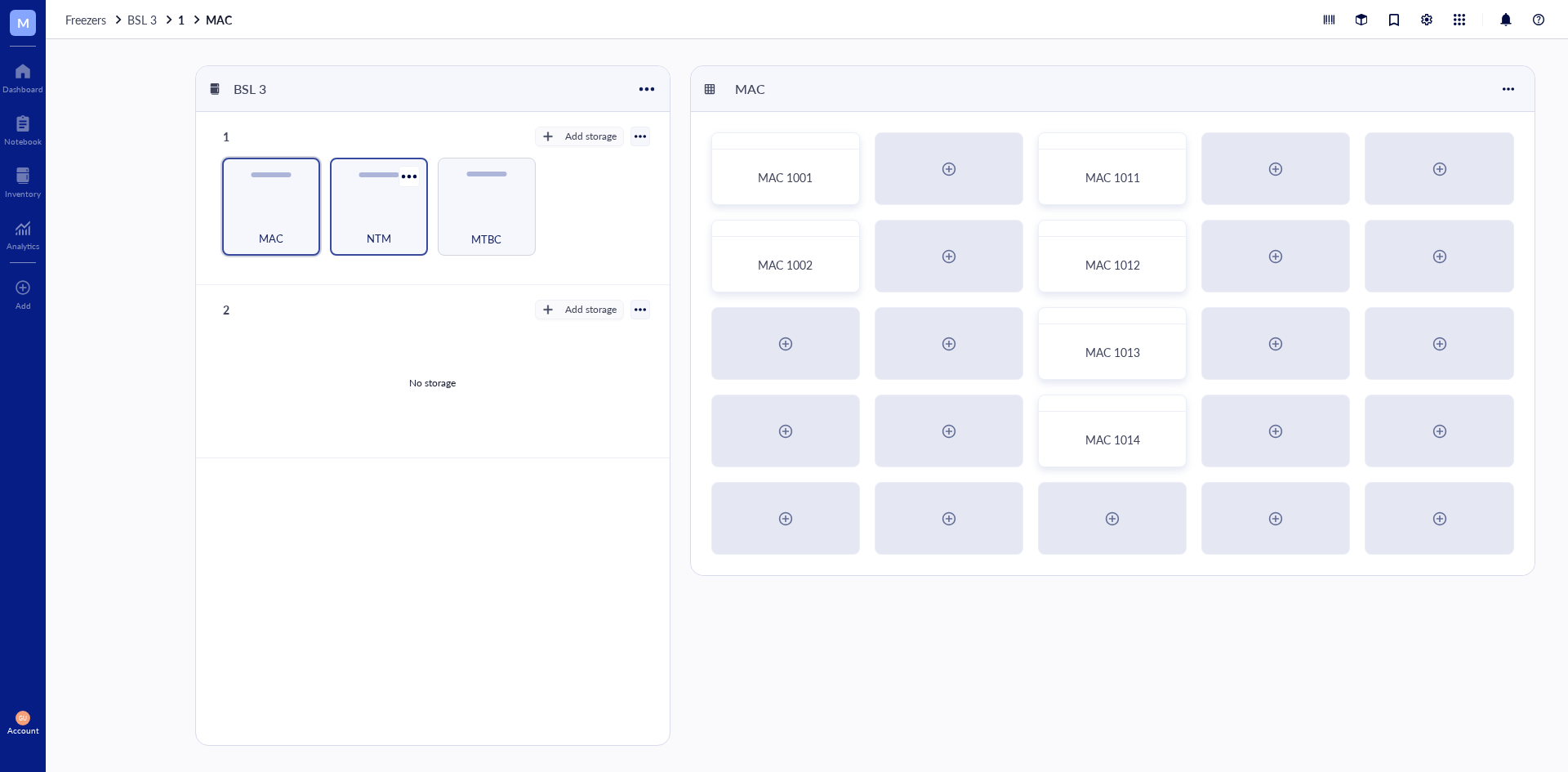
click at [356, 222] on div "NTM" at bounding box center [378, 229] width 81 height 36
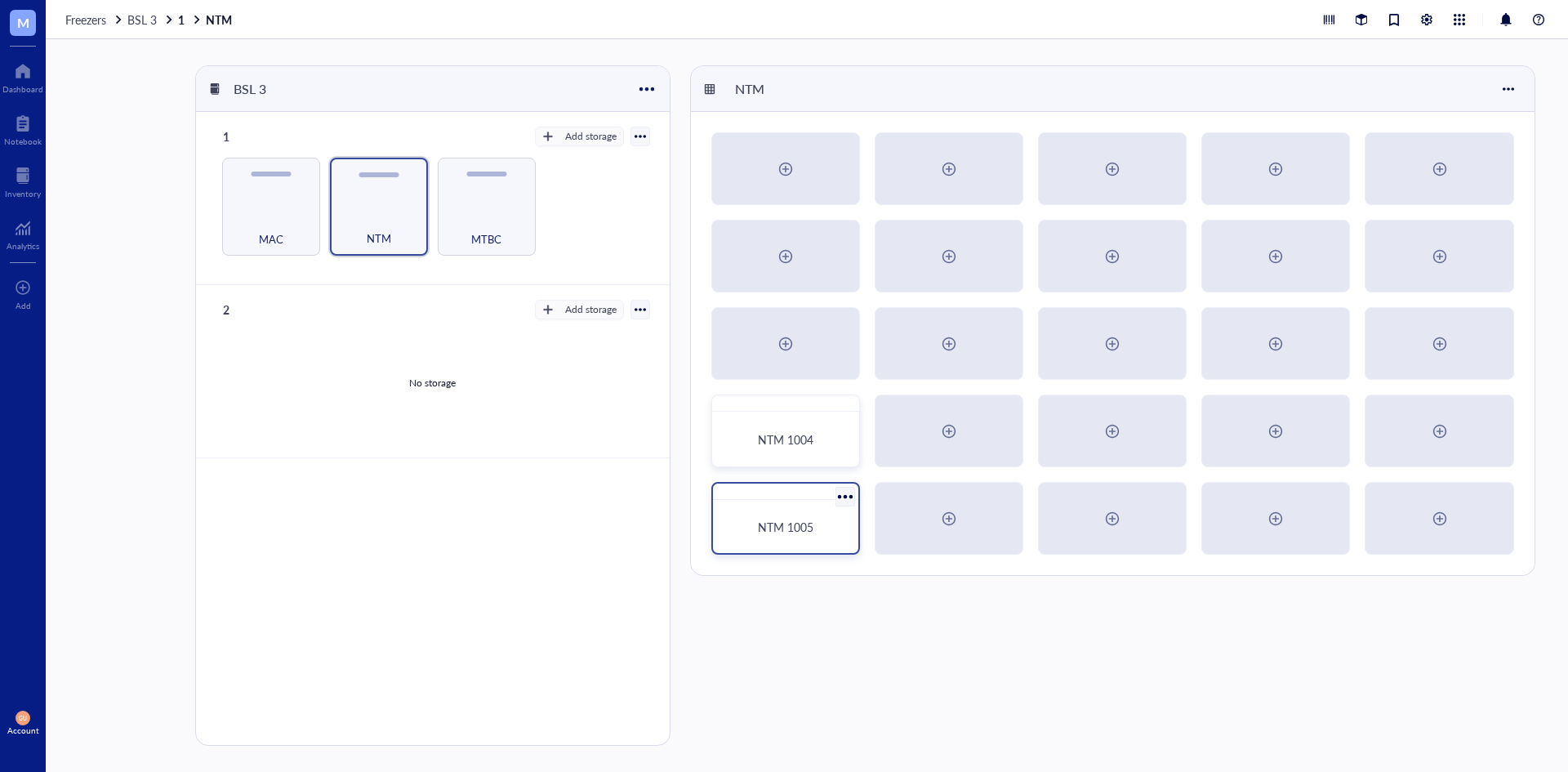
click at [812, 540] on div "NTM 1005" at bounding box center [786, 526] width 133 height 40
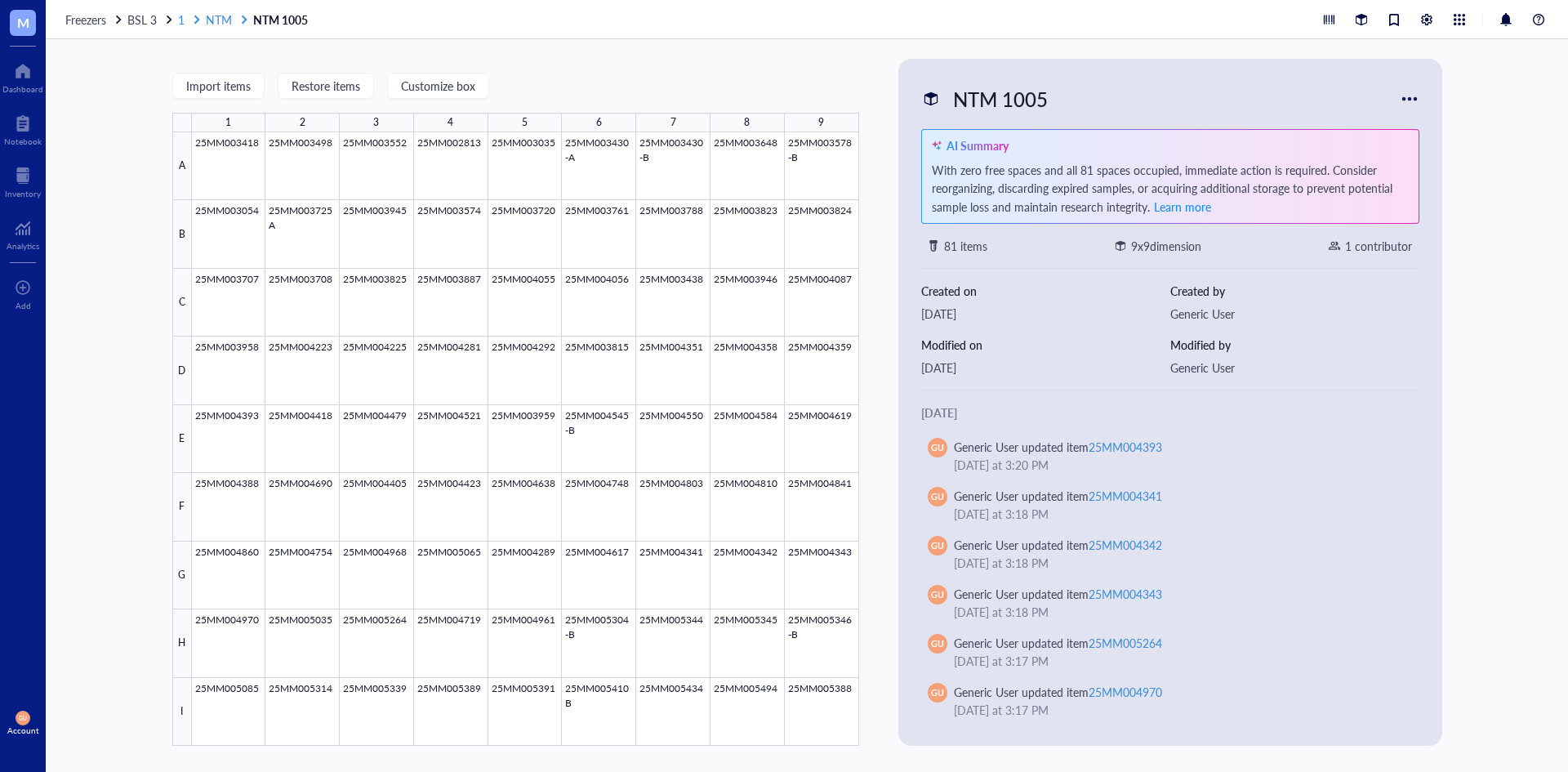
click at [221, 18] on span "NTM" at bounding box center [218, 19] width 27 height 16
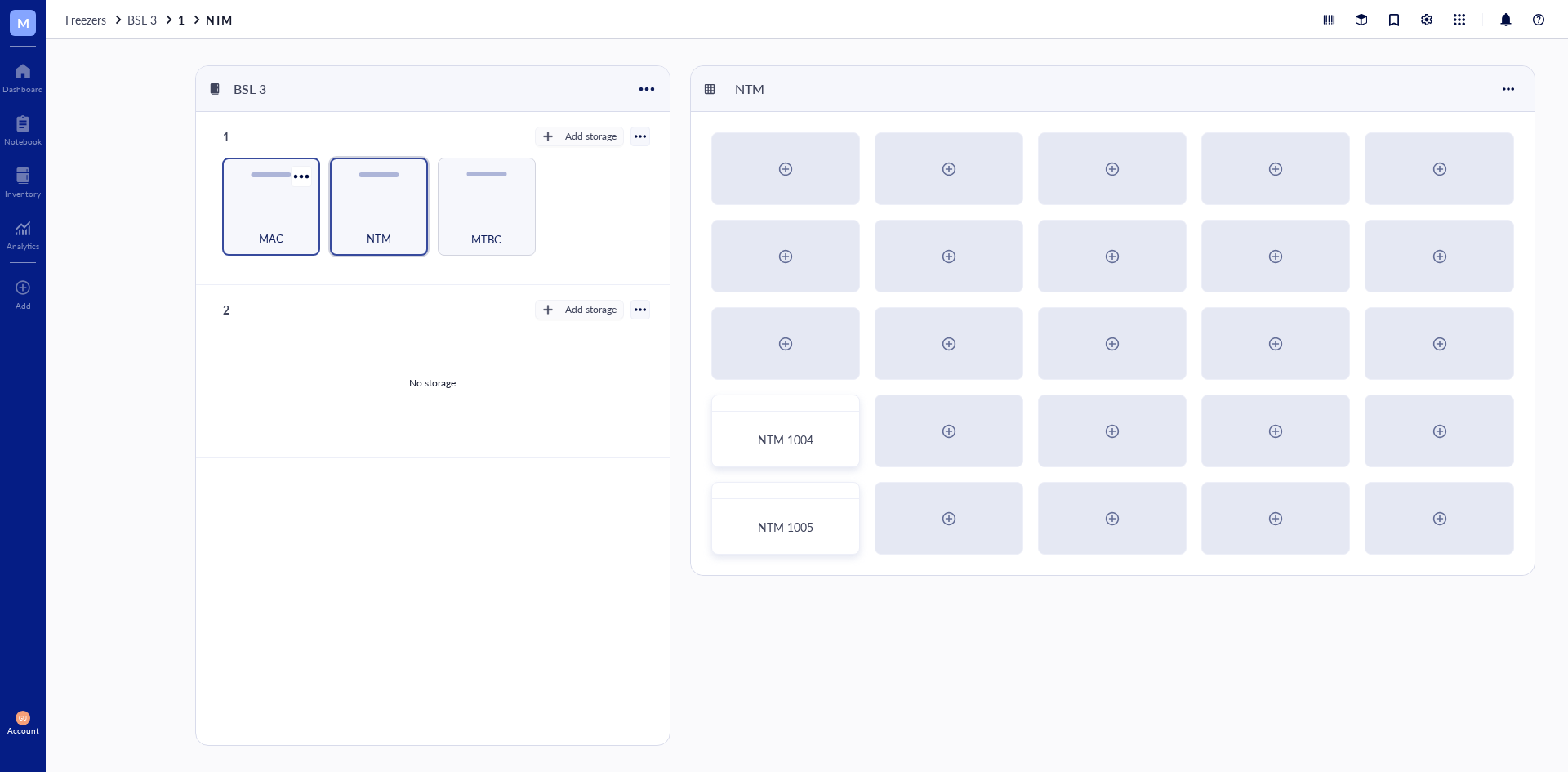
click at [299, 227] on div "MAC" at bounding box center [270, 229] width 81 height 36
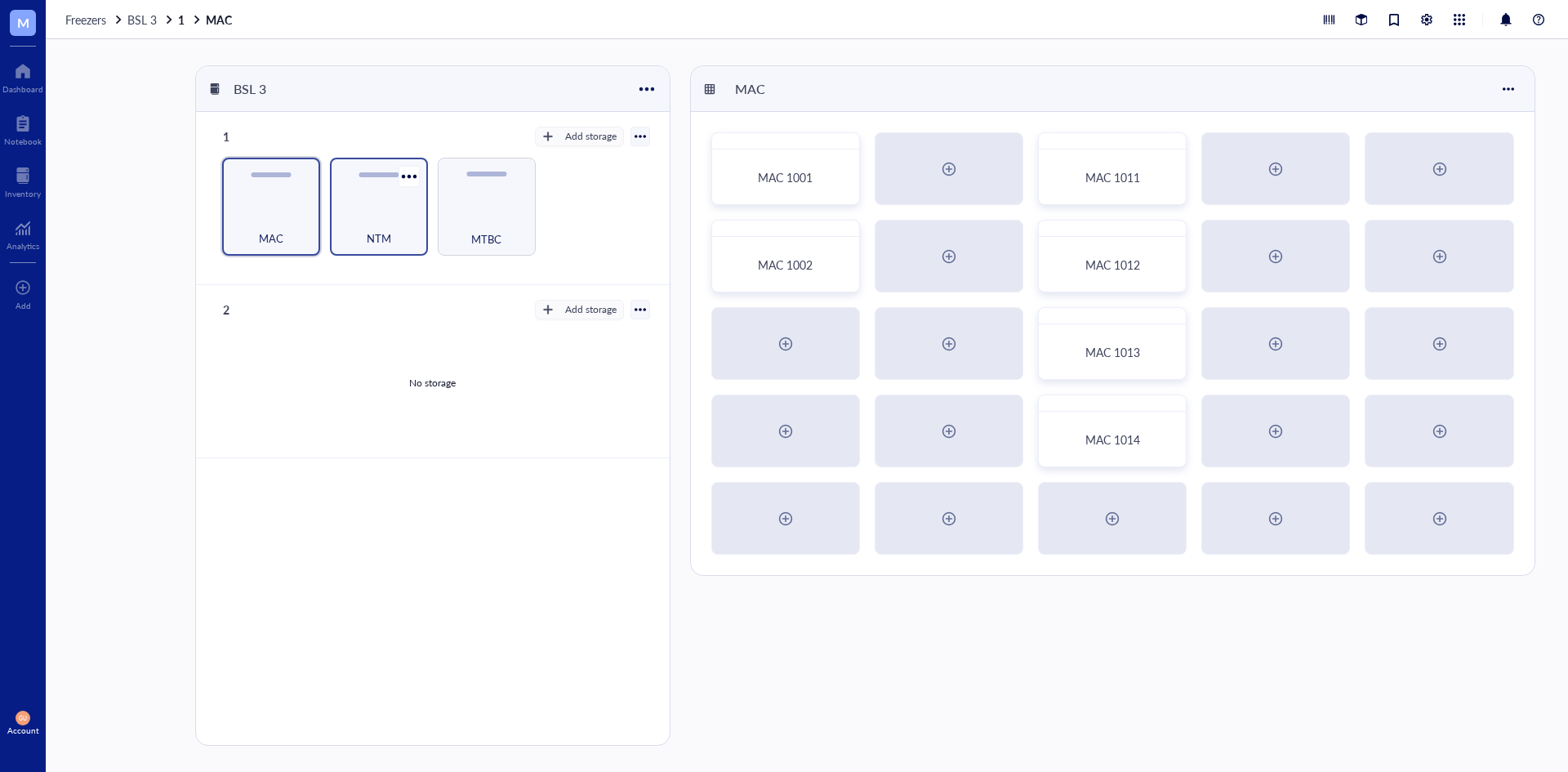
click at [419, 212] on div "NTM" at bounding box center [378, 229] width 81 height 36
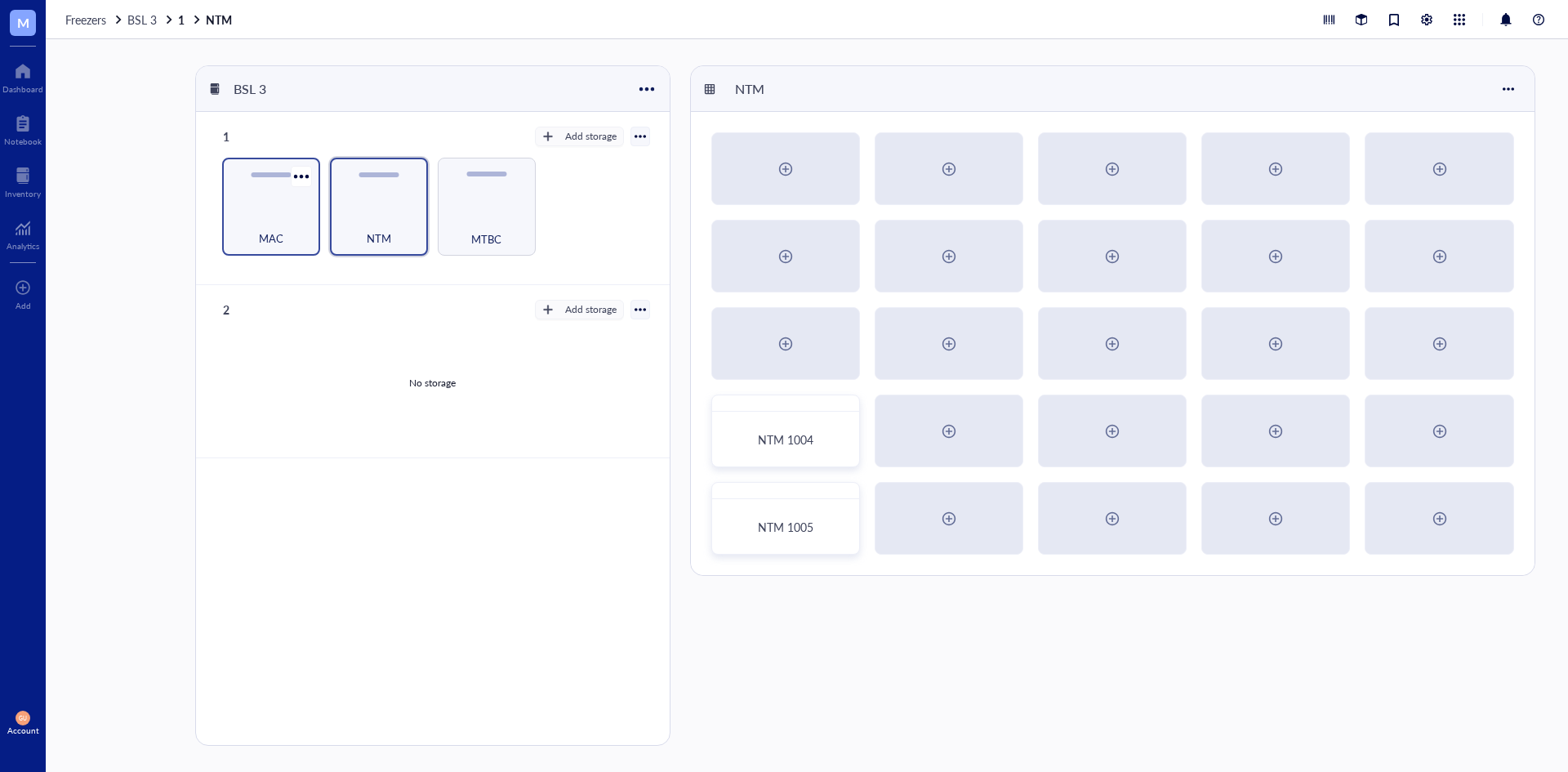
click at [313, 231] on div "MAC" at bounding box center [271, 206] width 98 height 98
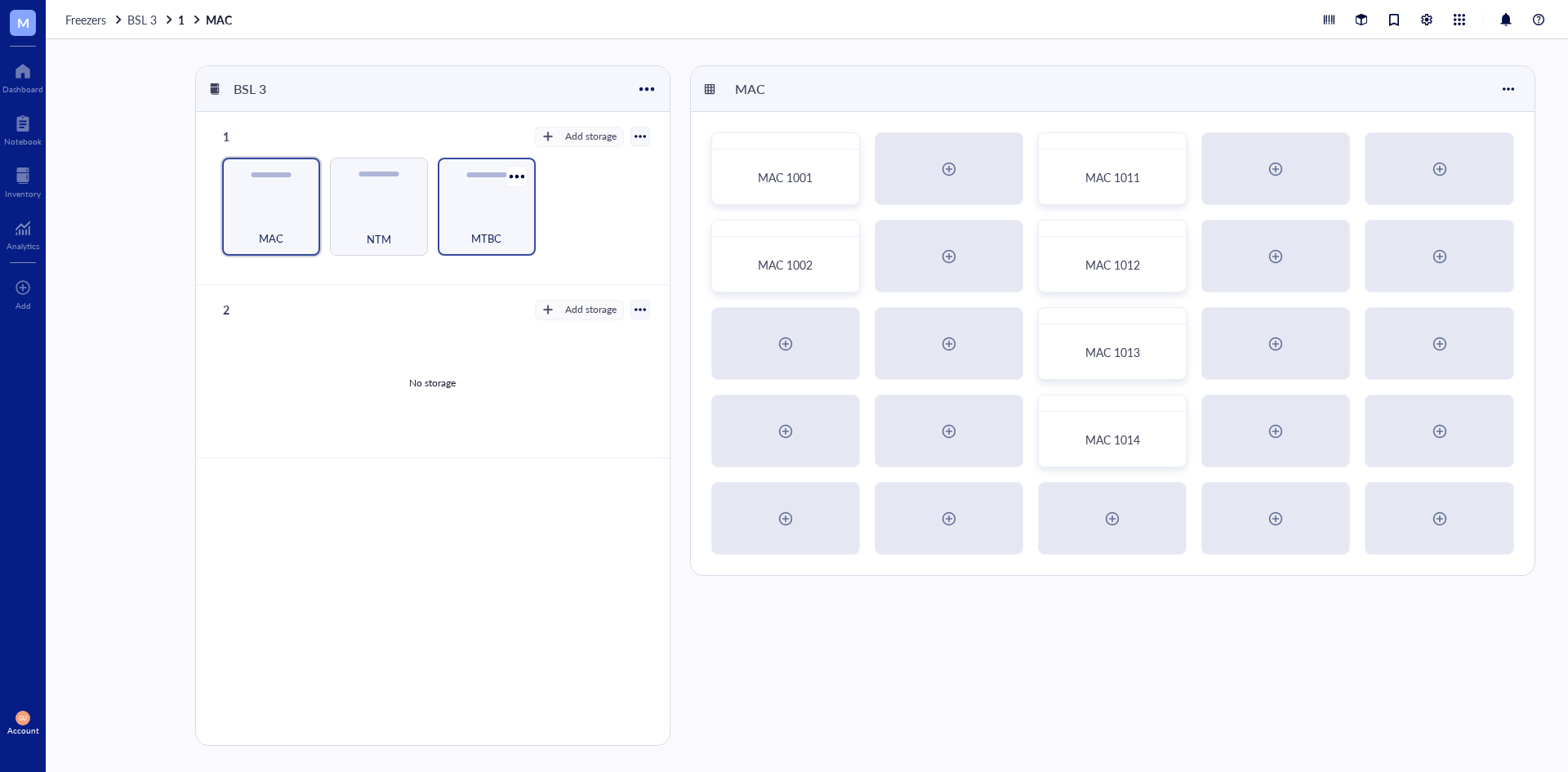
click at [451, 229] on div "MTBC" at bounding box center [486, 229] width 81 height 36
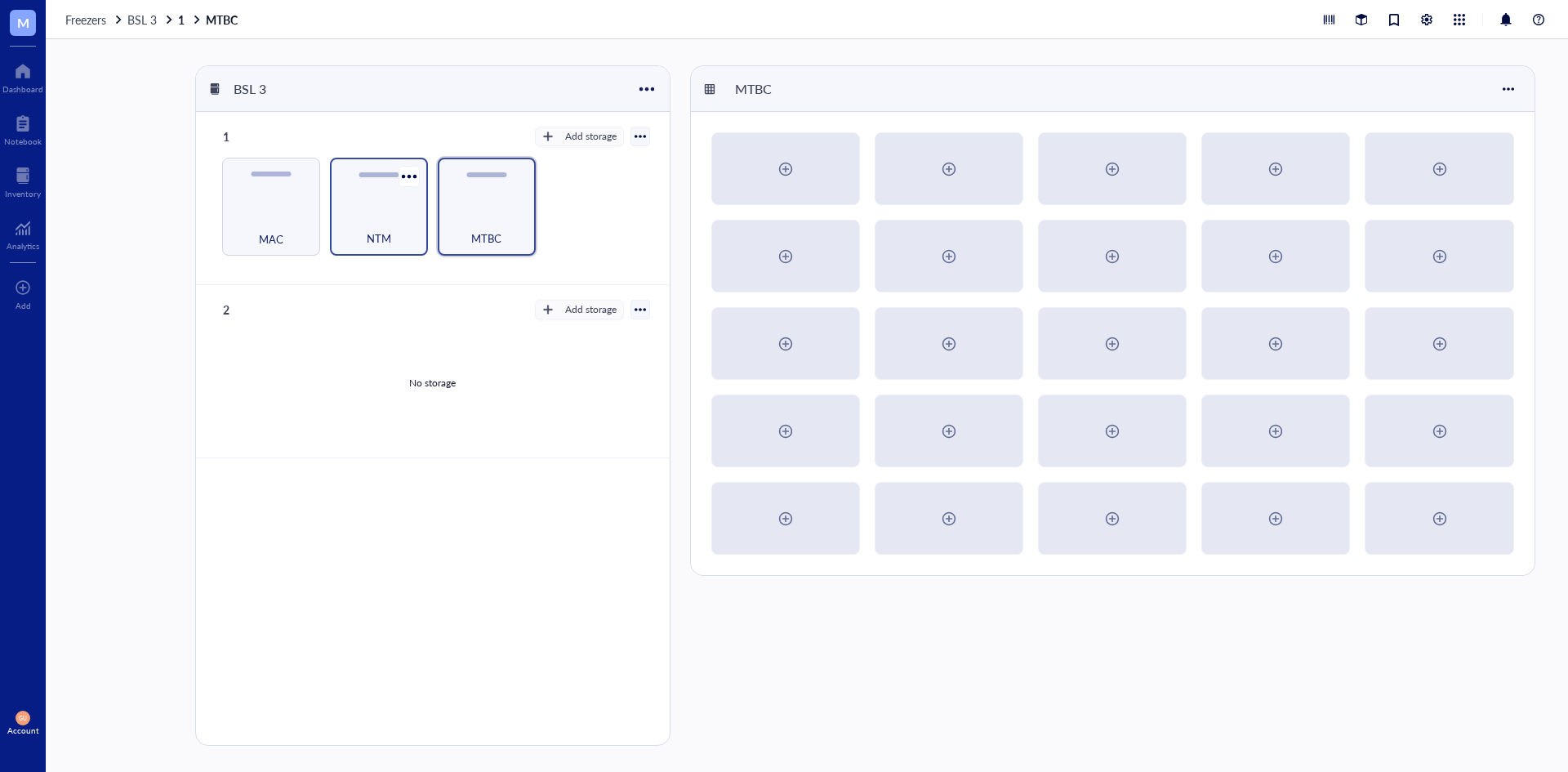
click at [401, 223] on div "NTM" at bounding box center [378, 229] width 81 height 36
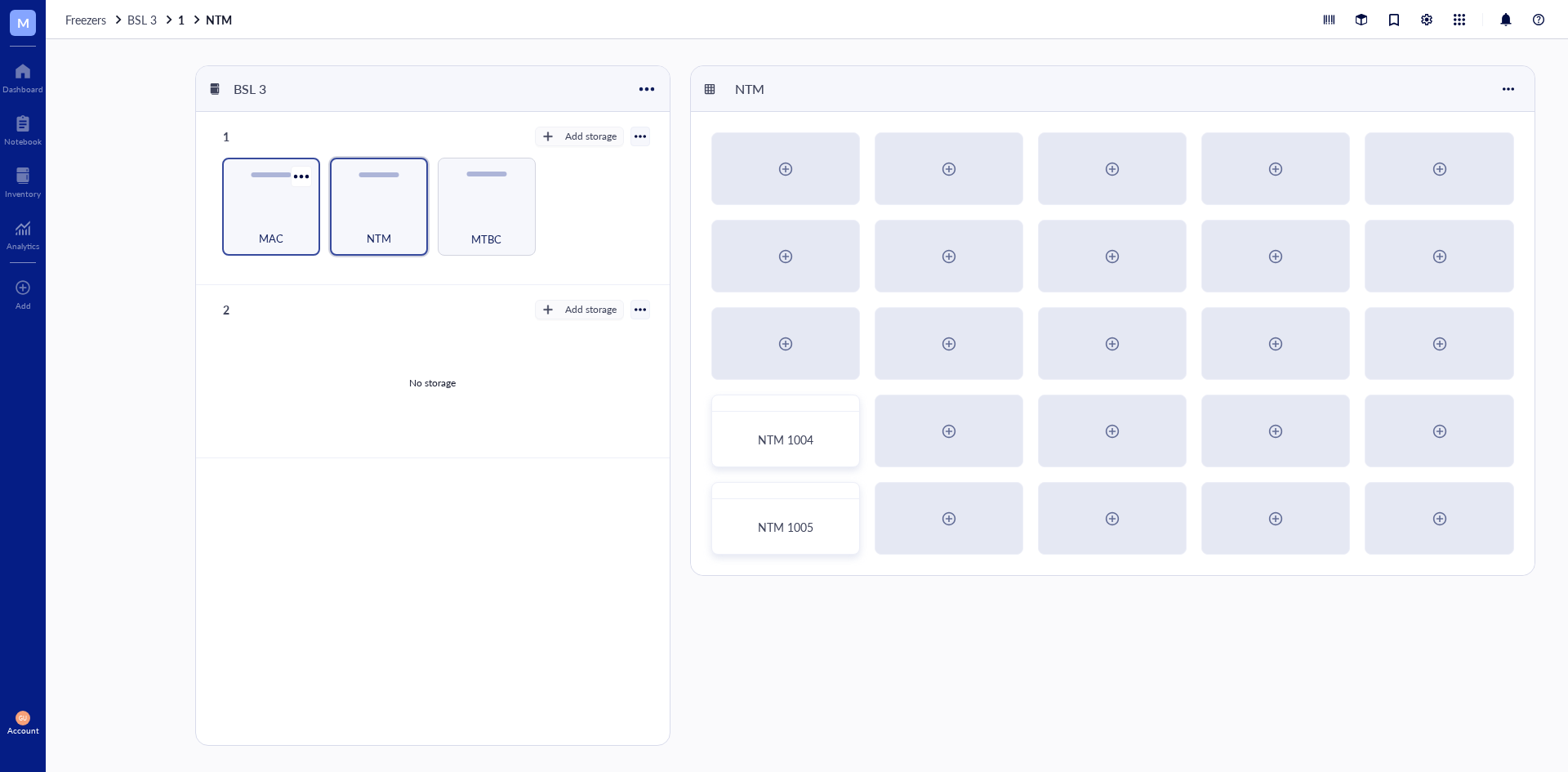
click at [315, 222] on div "MAC" at bounding box center [271, 206] width 98 height 98
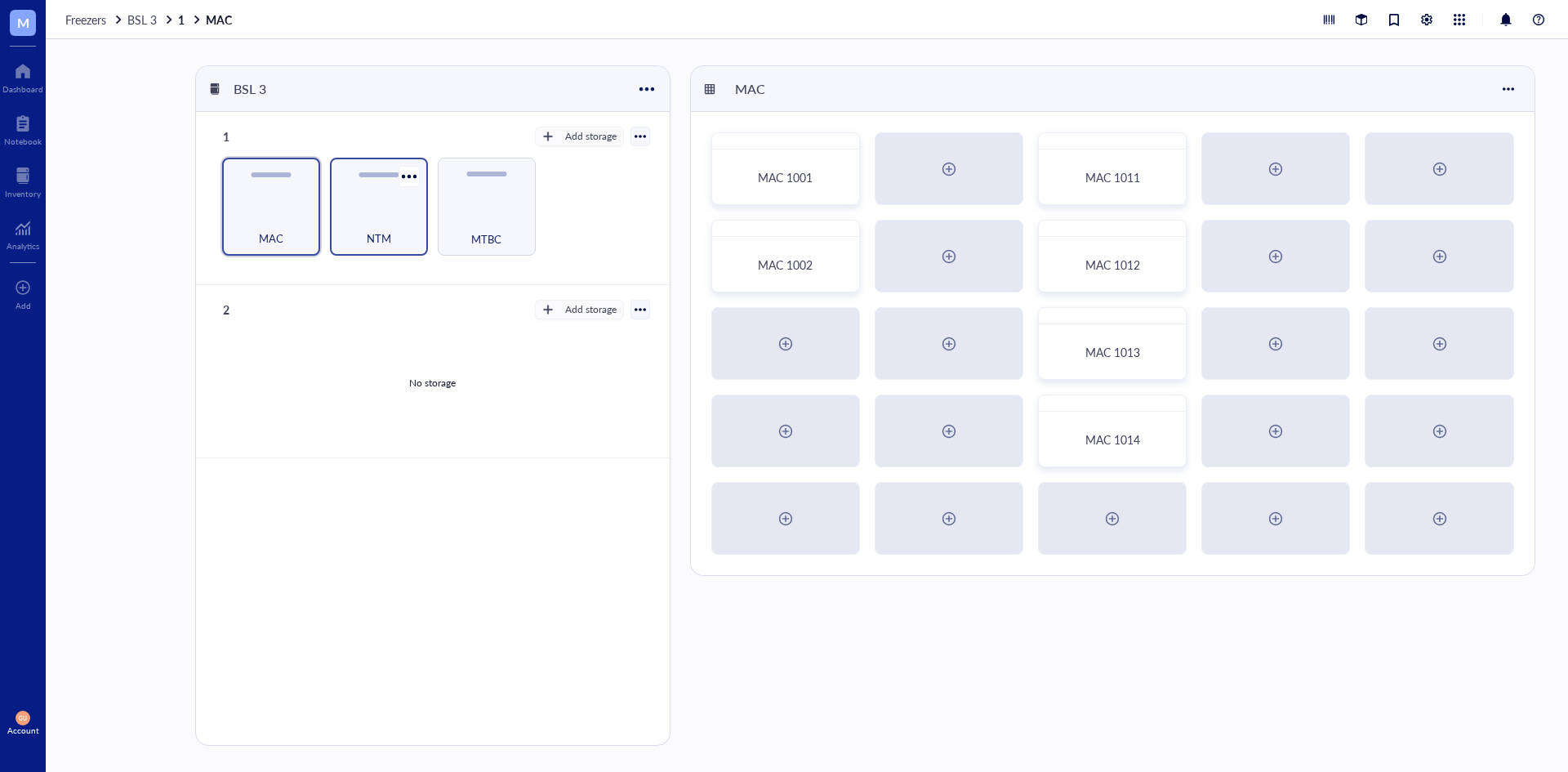
click at [397, 221] on div "NTM" at bounding box center [378, 229] width 81 height 36
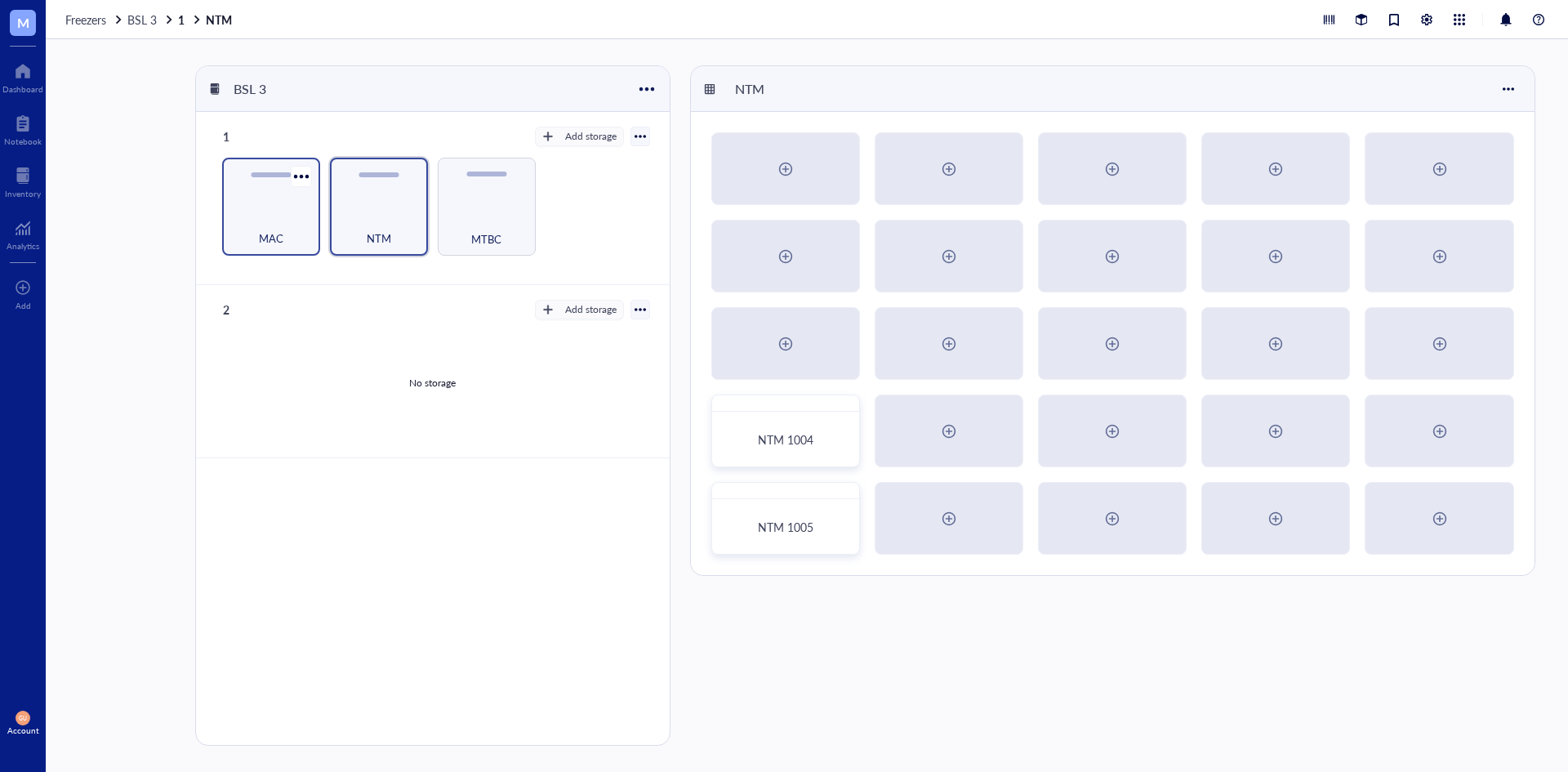
click at [305, 220] on div "MAC" at bounding box center [270, 229] width 81 height 36
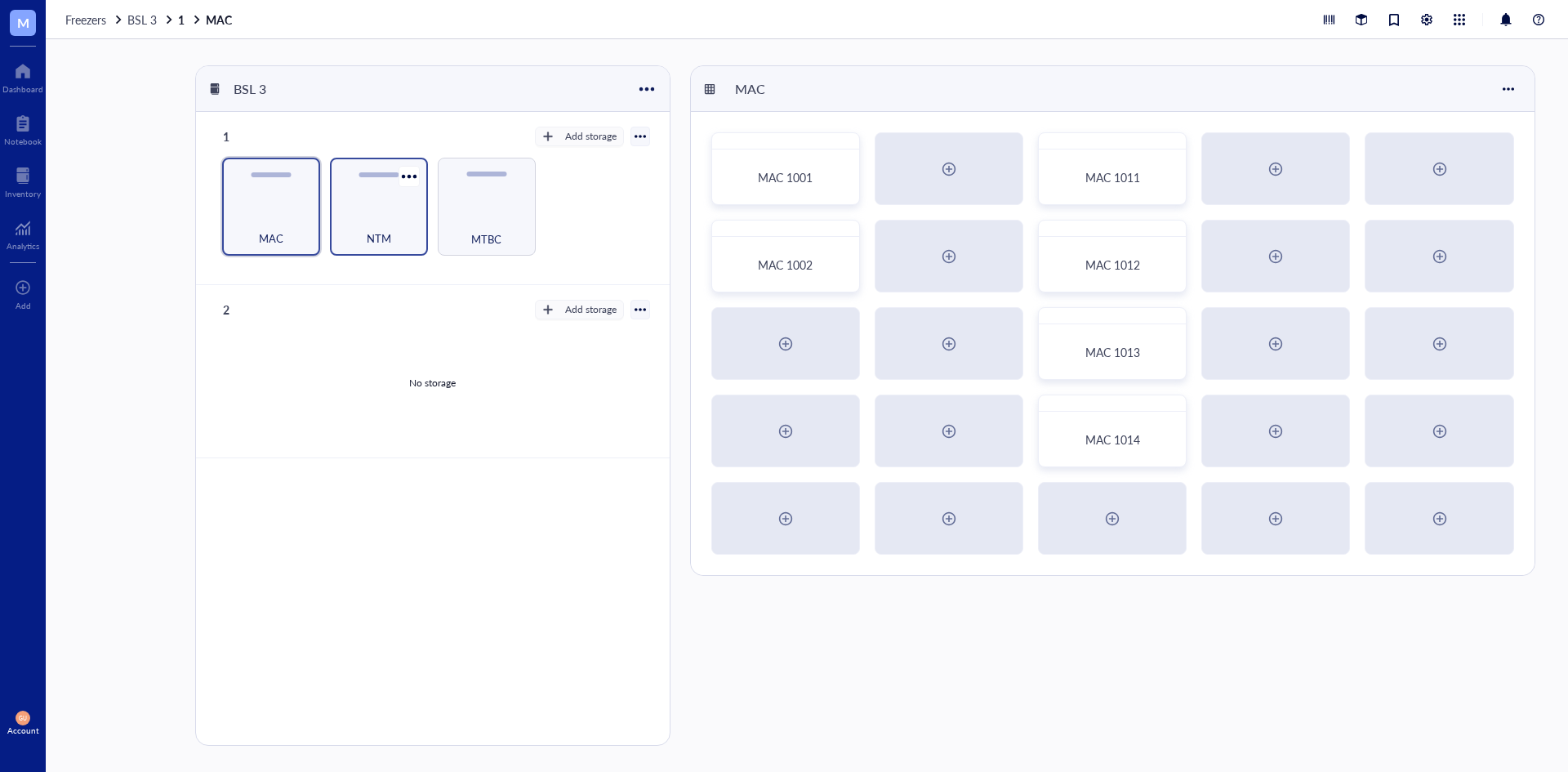
click at [414, 218] on div "NTM" at bounding box center [378, 229] width 81 height 36
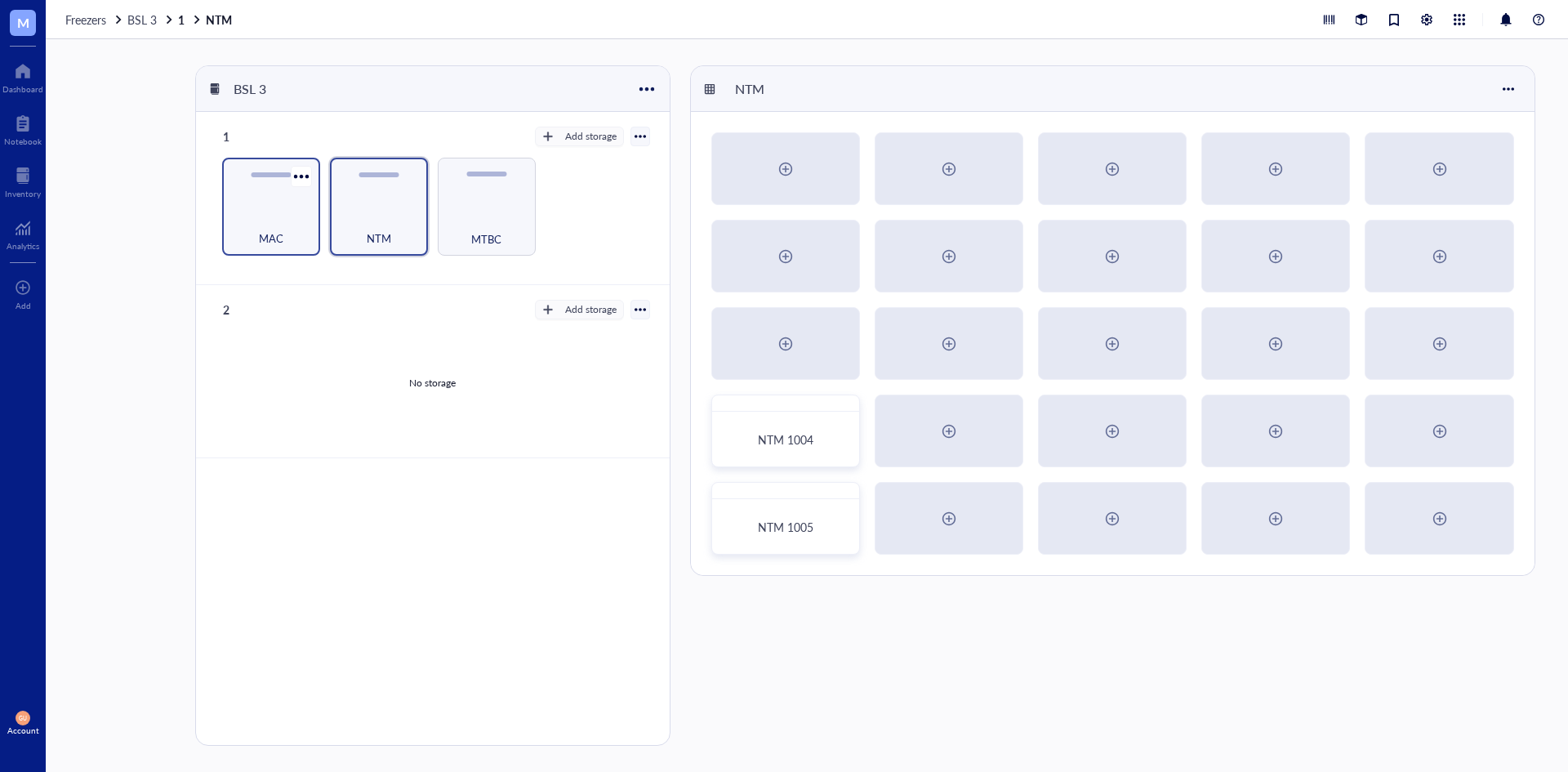
click at [301, 215] on div "MAC" at bounding box center [270, 229] width 81 height 36
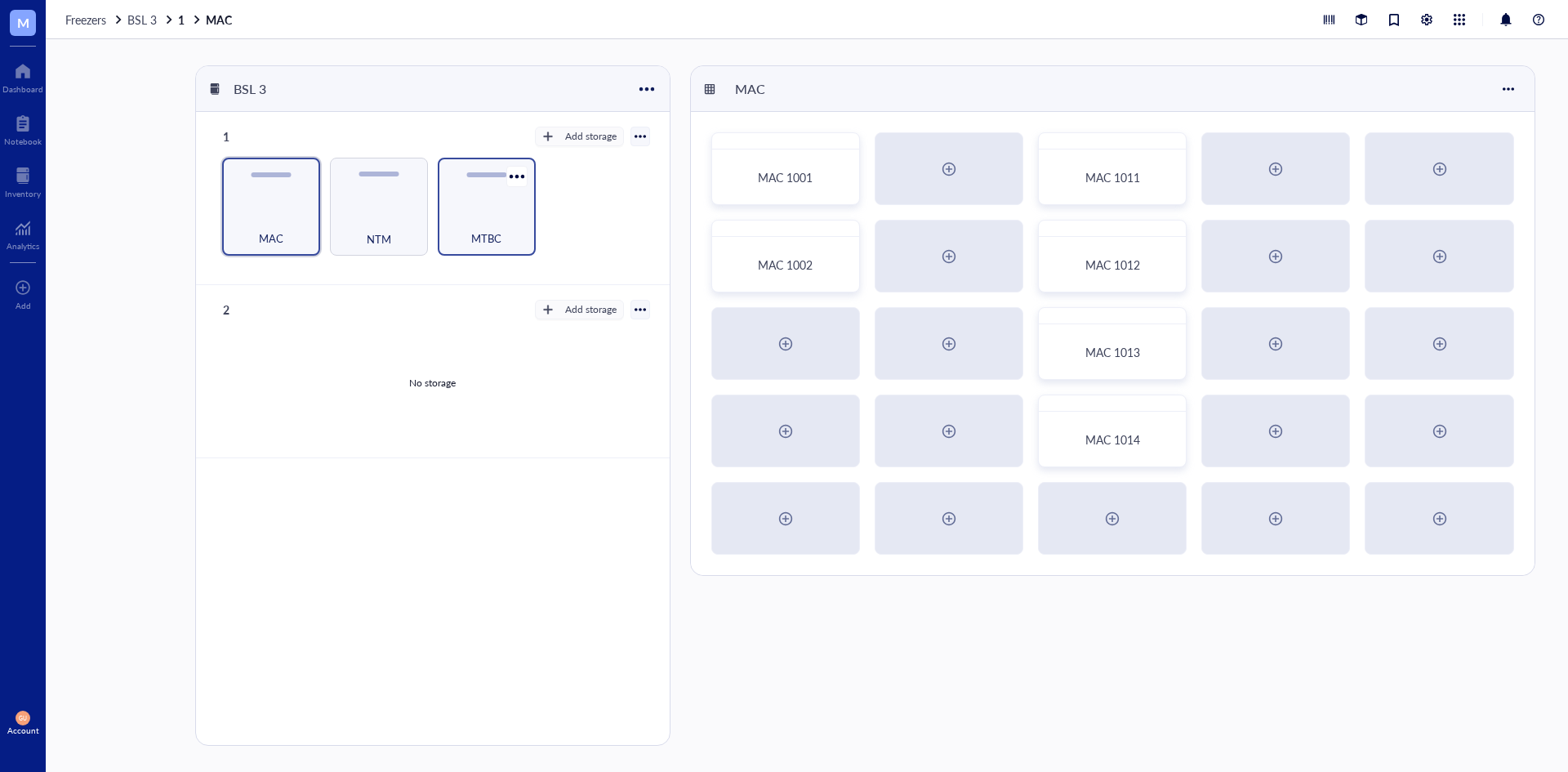
drag, startPoint x: 395, startPoint y: 223, endPoint x: 440, endPoint y: 228, distance: 45.3
click at [400, 223] on div "NTM" at bounding box center [378, 230] width 83 height 36
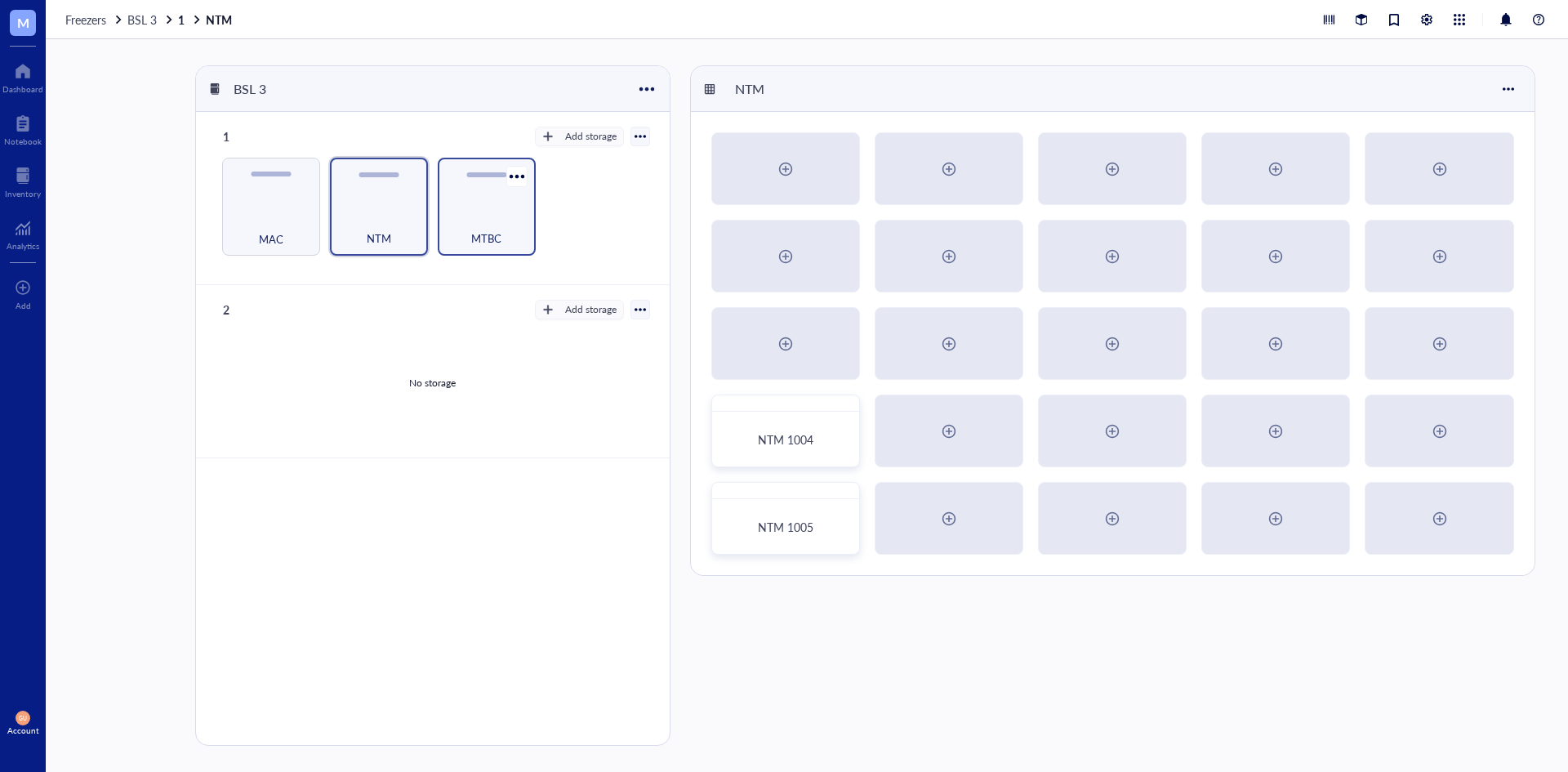
click at [464, 225] on div "MTBC" at bounding box center [486, 229] width 81 height 36
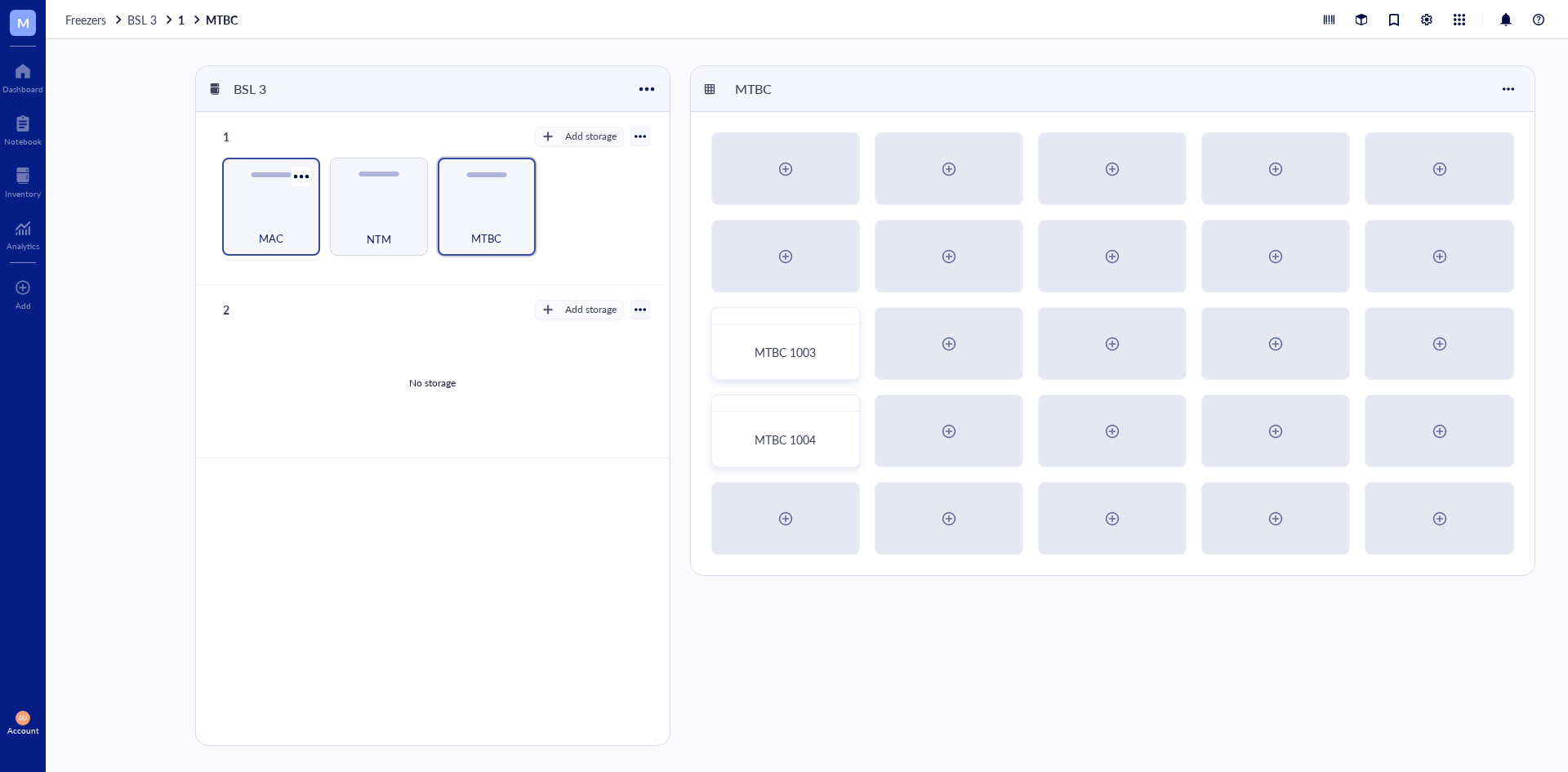
click at [276, 235] on span "MAC" at bounding box center [270, 238] width 25 height 18
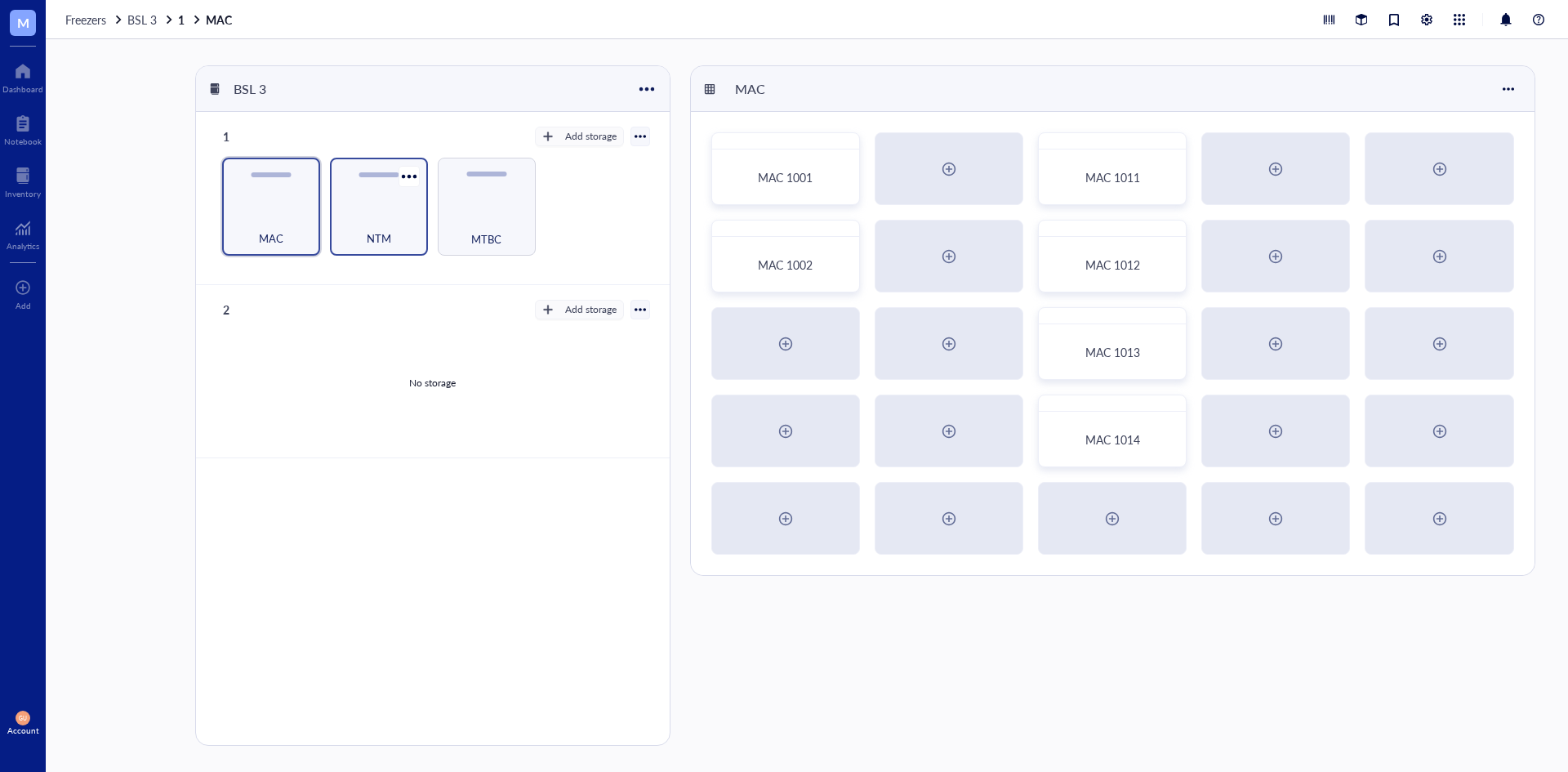
click at [371, 220] on div "NTM" at bounding box center [378, 229] width 81 height 36
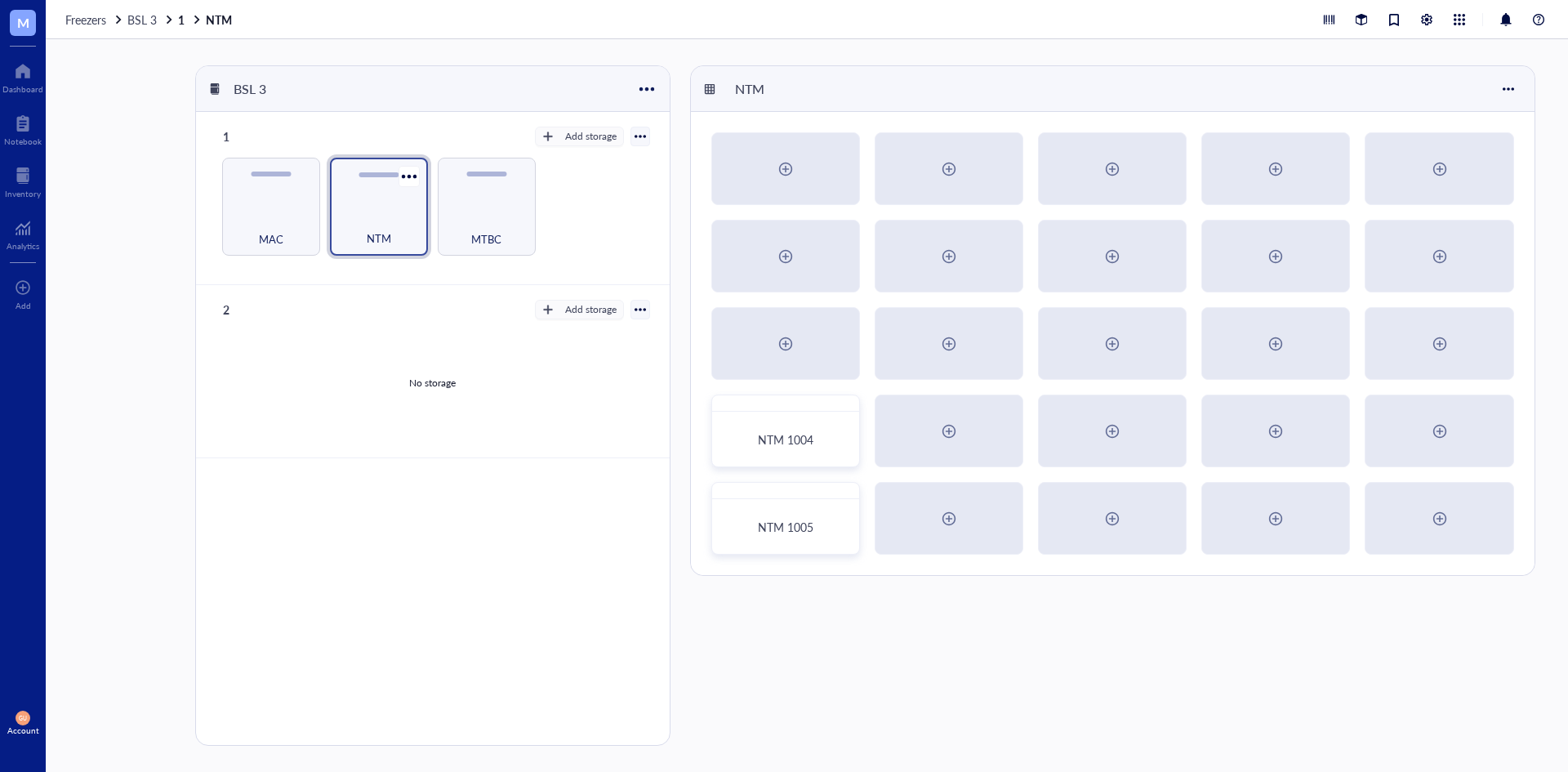
drag, startPoint x: 288, startPoint y: 230, endPoint x: 376, endPoint y: 224, distance: 88.2
click at [290, 230] on div "MAC" at bounding box center [270, 230] width 83 height 36
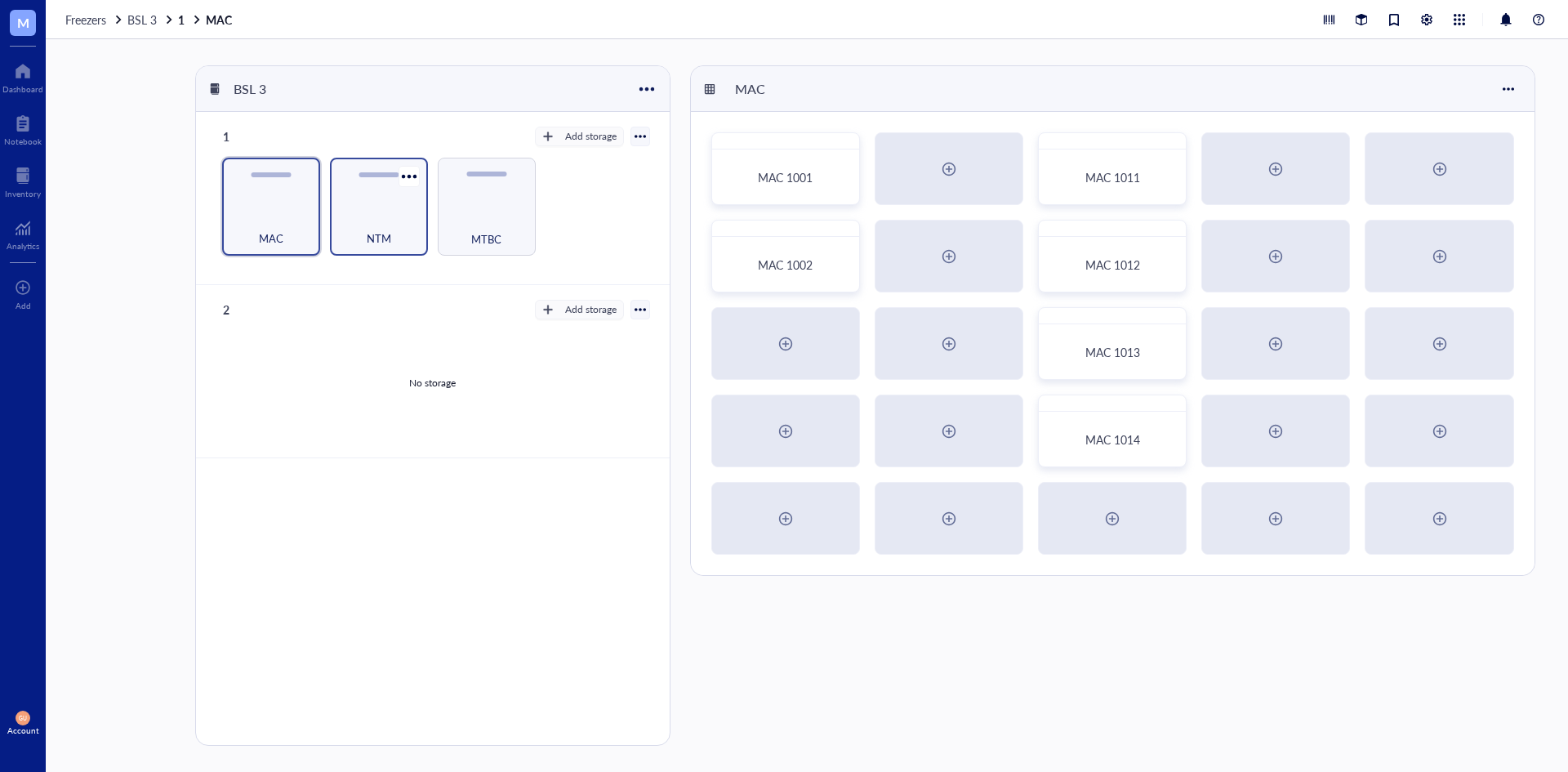
click at [383, 223] on div "NTM" at bounding box center [378, 229] width 81 height 36
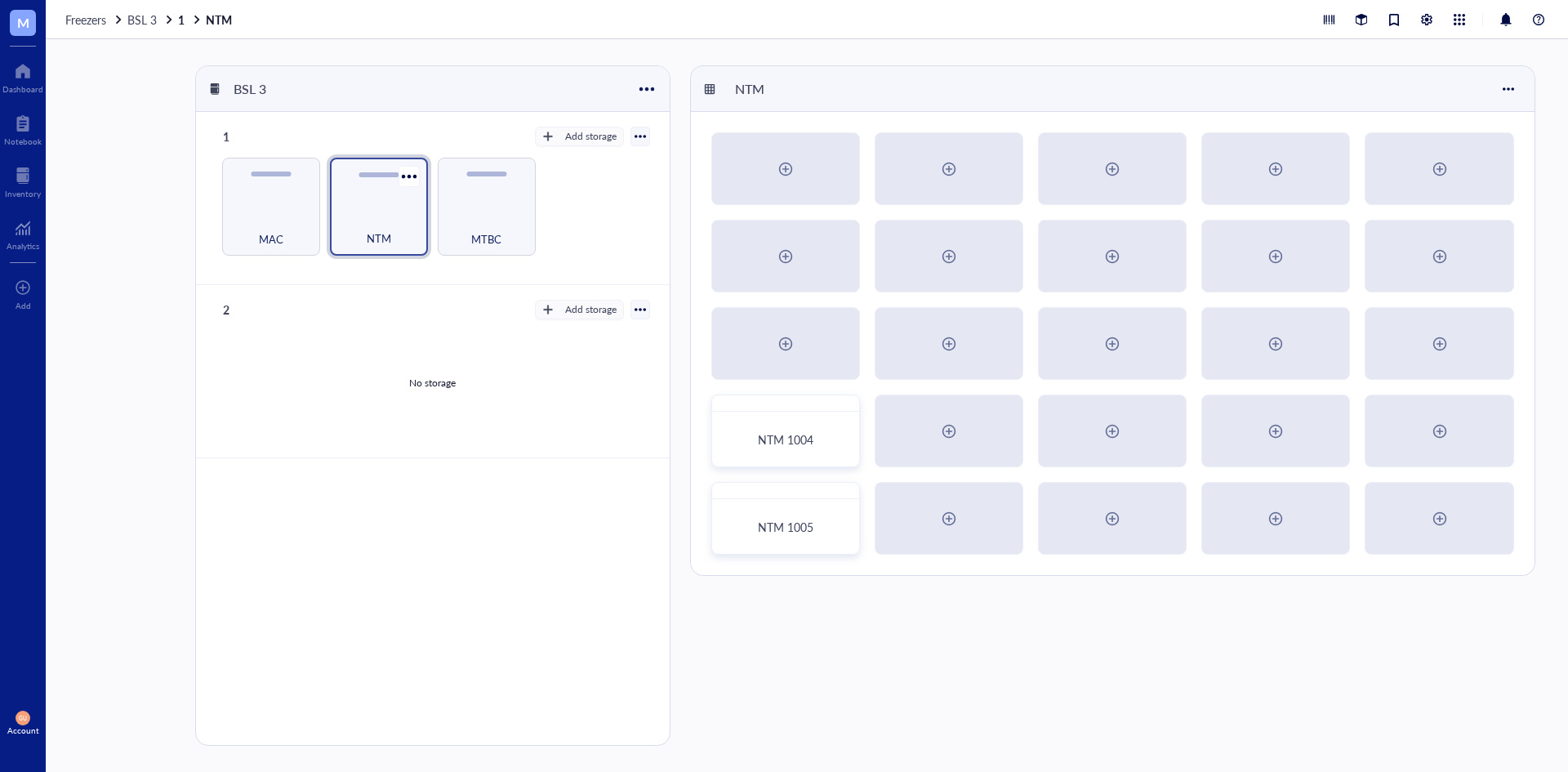
drag, startPoint x: 300, startPoint y: 228, endPoint x: 371, endPoint y: 224, distance: 71.1
click at [301, 228] on div "MAC" at bounding box center [270, 230] width 83 height 36
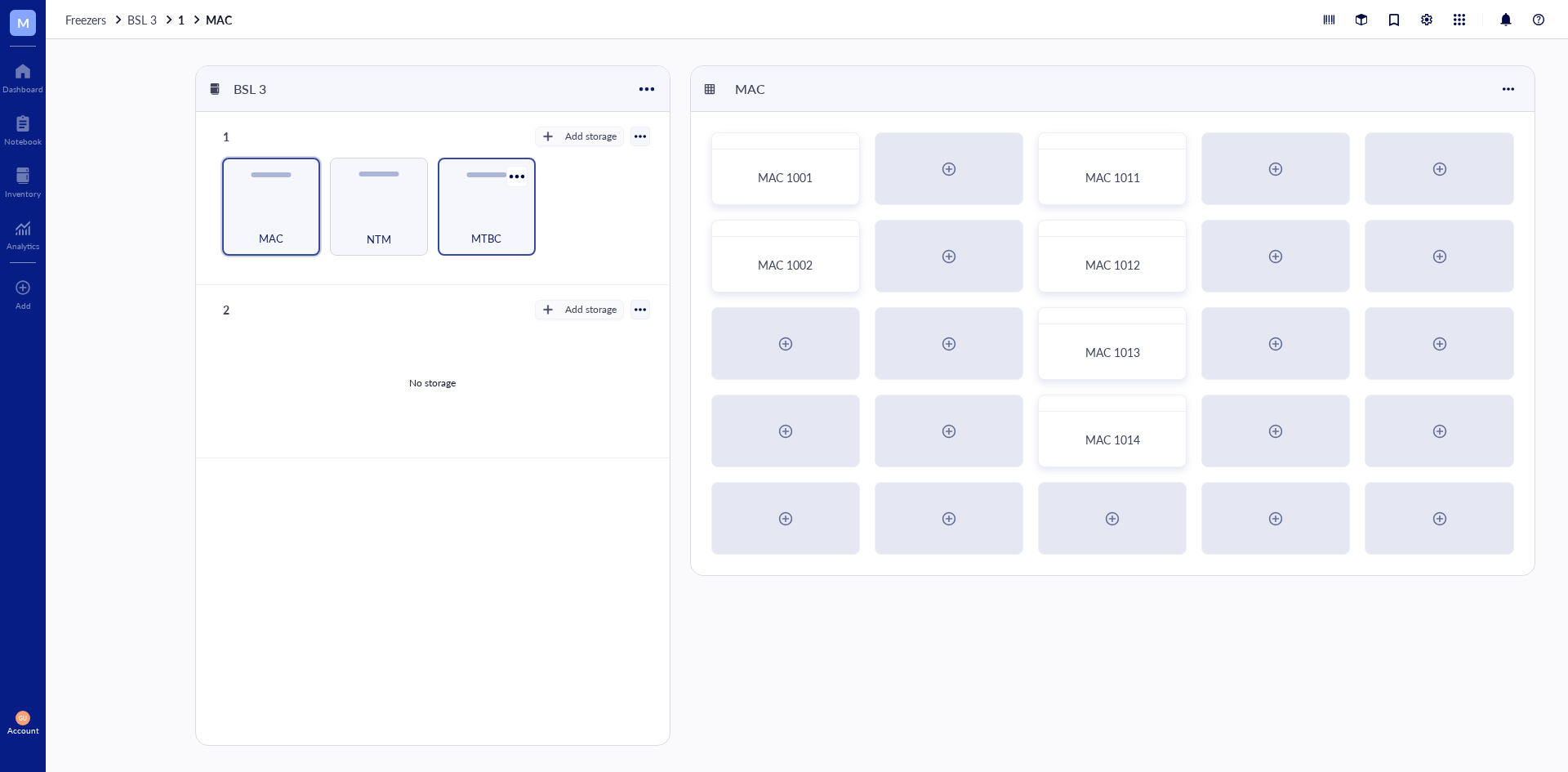
drag, startPoint x: 378, startPoint y: 223, endPoint x: 471, endPoint y: 222, distance: 93.0
click at [383, 222] on div "NTM" at bounding box center [378, 230] width 83 height 36
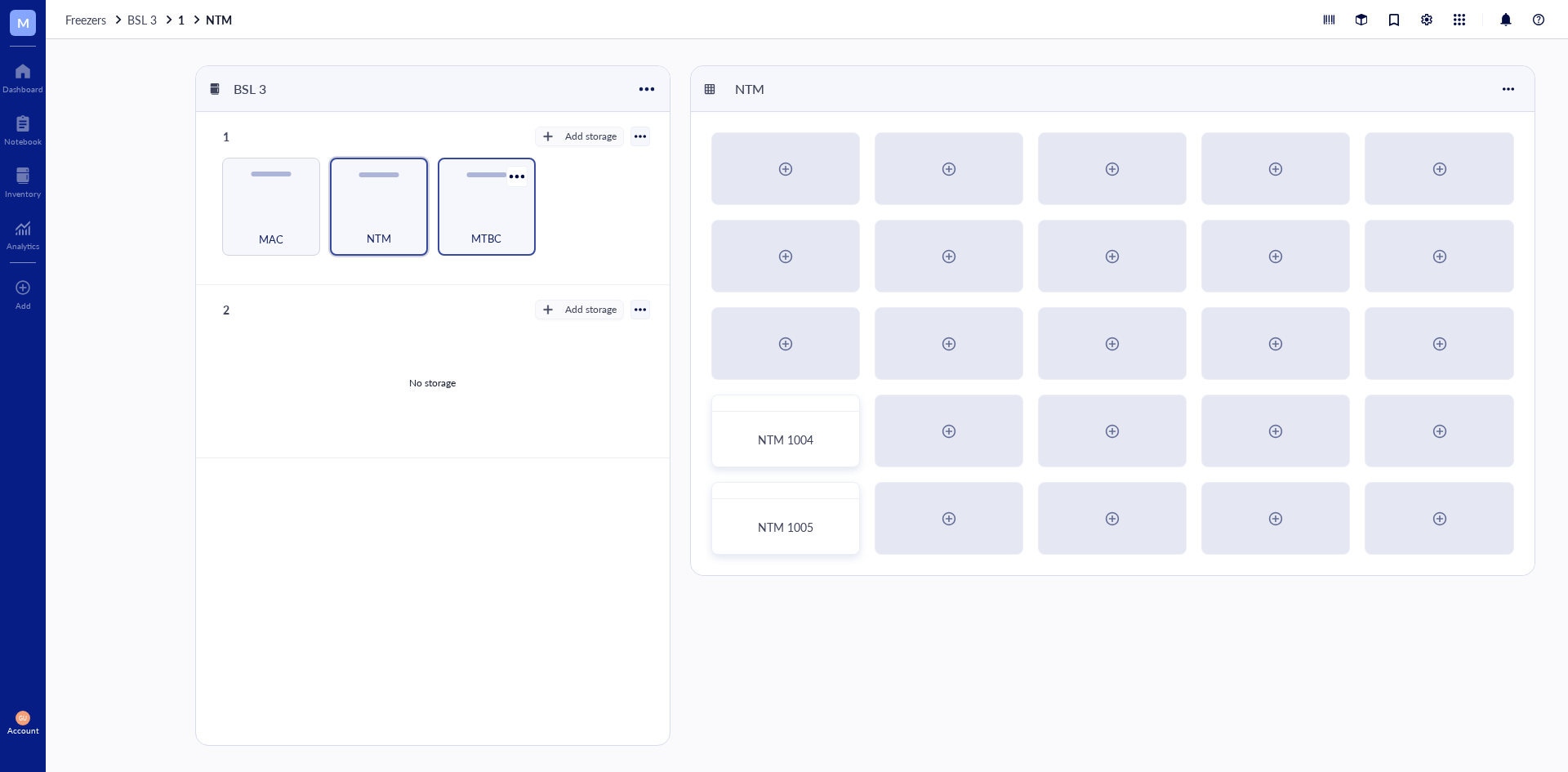
click at [473, 220] on div "MTBC" at bounding box center [486, 229] width 81 height 36
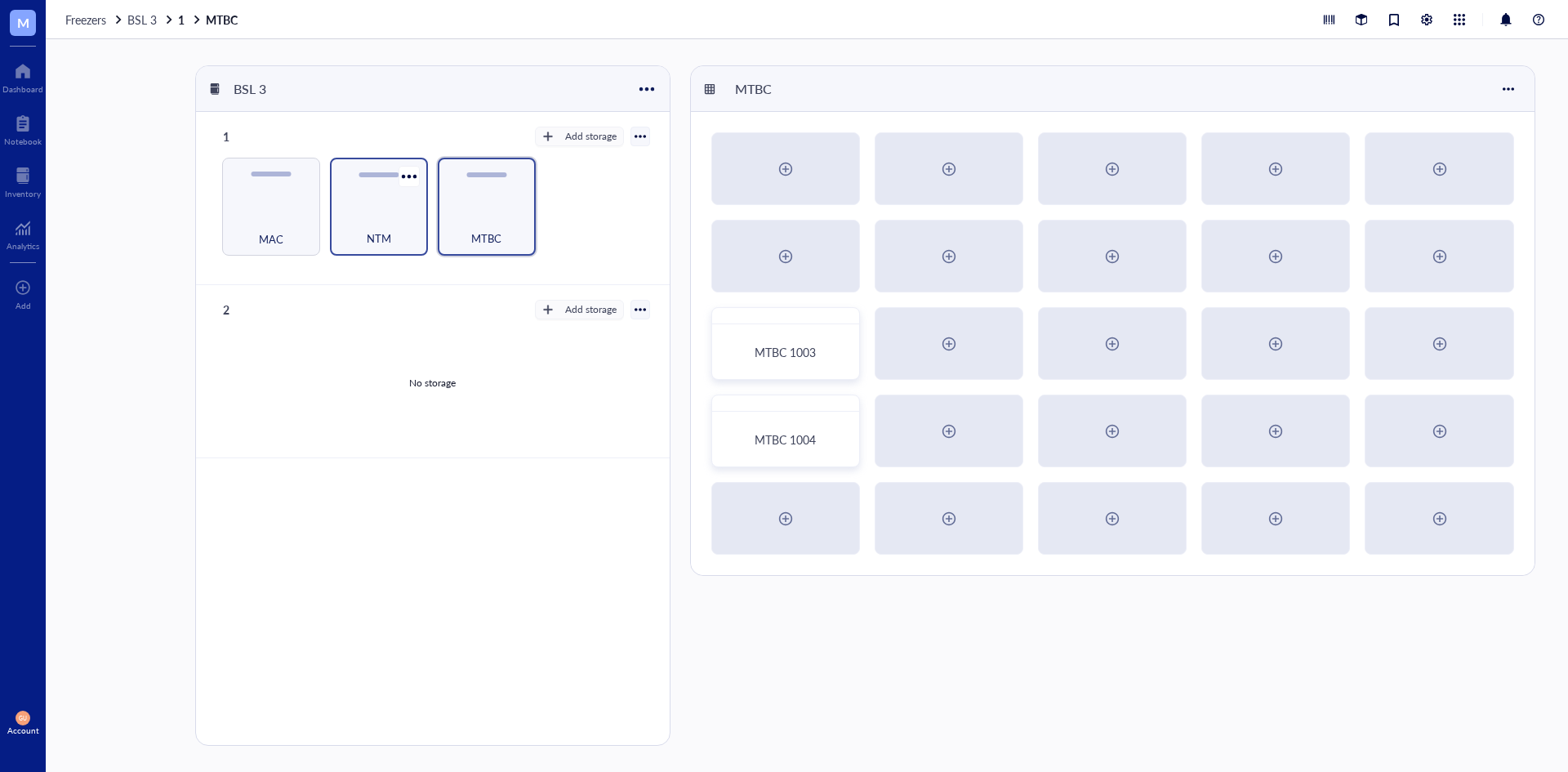
click at [374, 223] on div "NTM" at bounding box center [378, 229] width 81 height 36
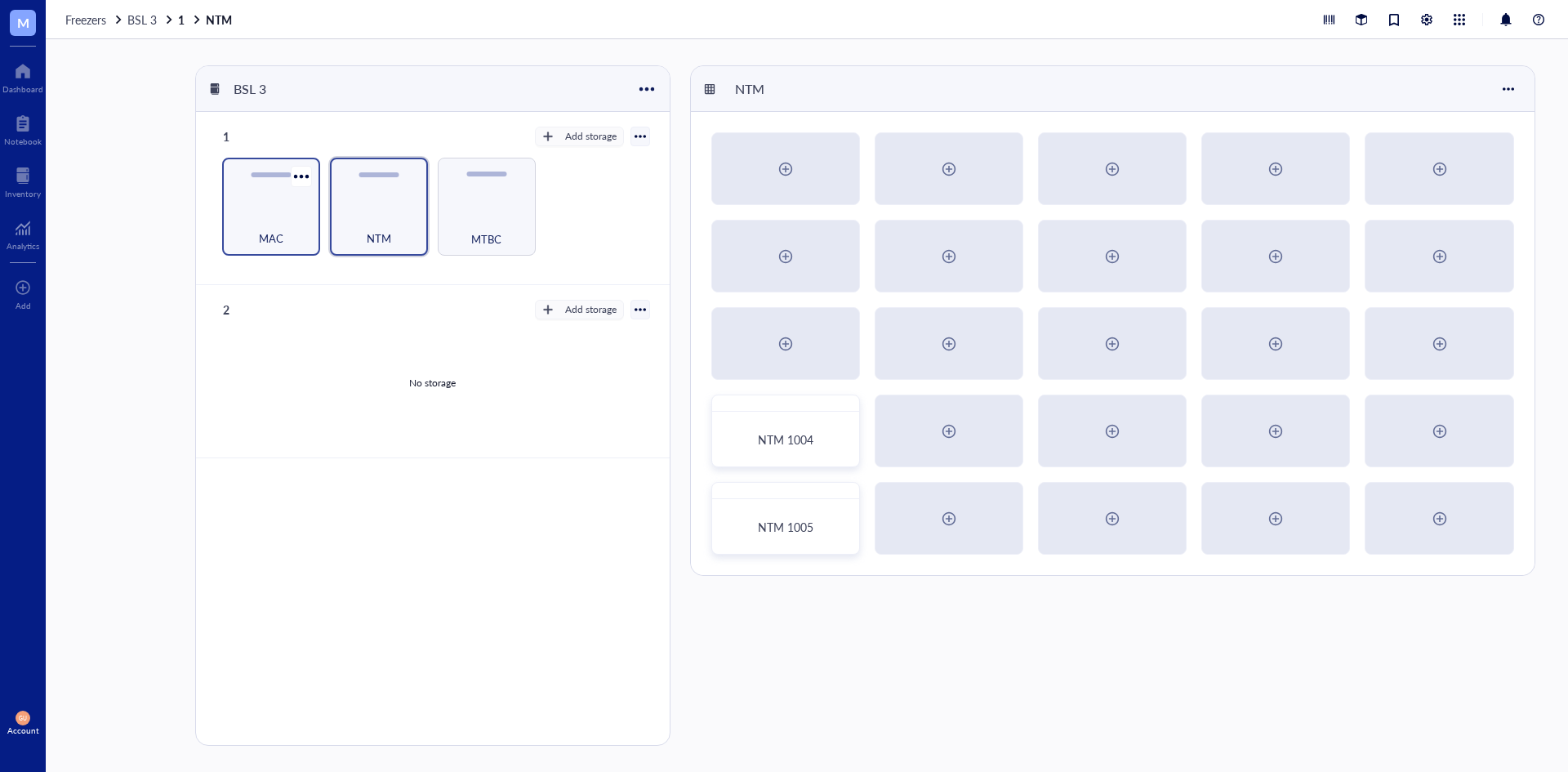
click at [301, 227] on div "MAC" at bounding box center [270, 229] width 81 height 36
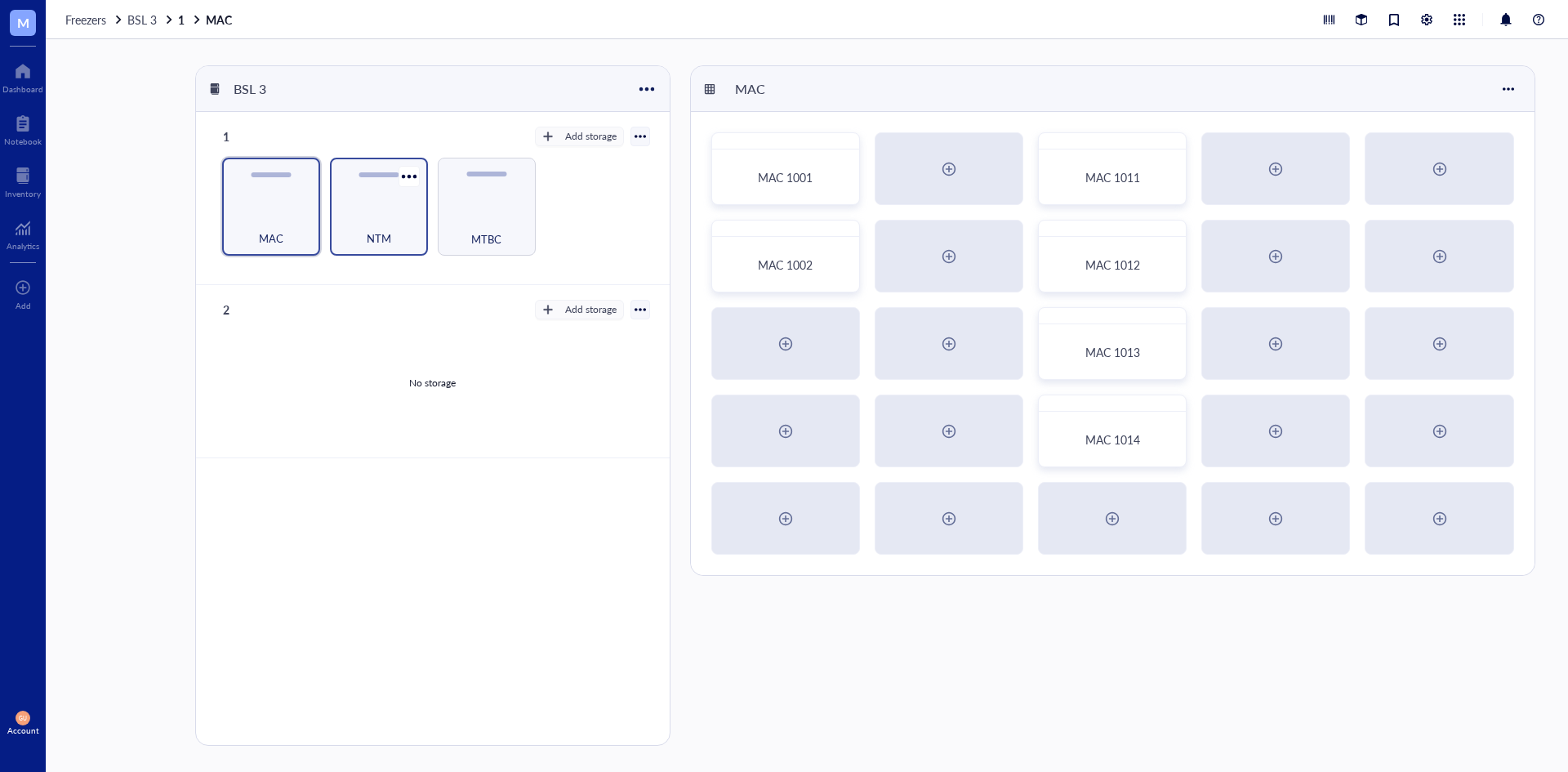
click at [399, 231] on div "NTM" at bounding box center [378, 229] width 81 height 36
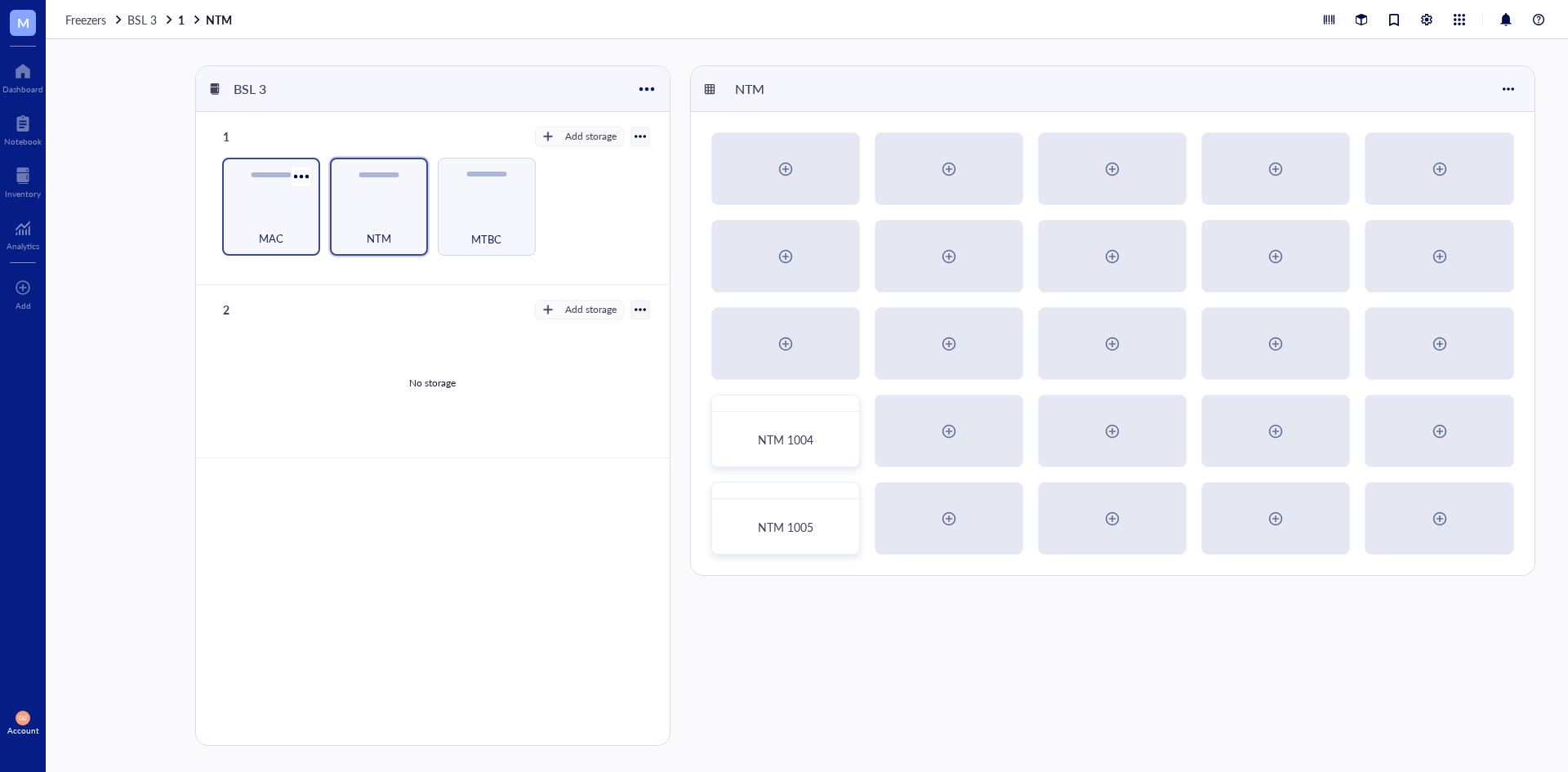
click at [305, 228] on div "MAC" at bounding box center [270, 229] width 81 height 36
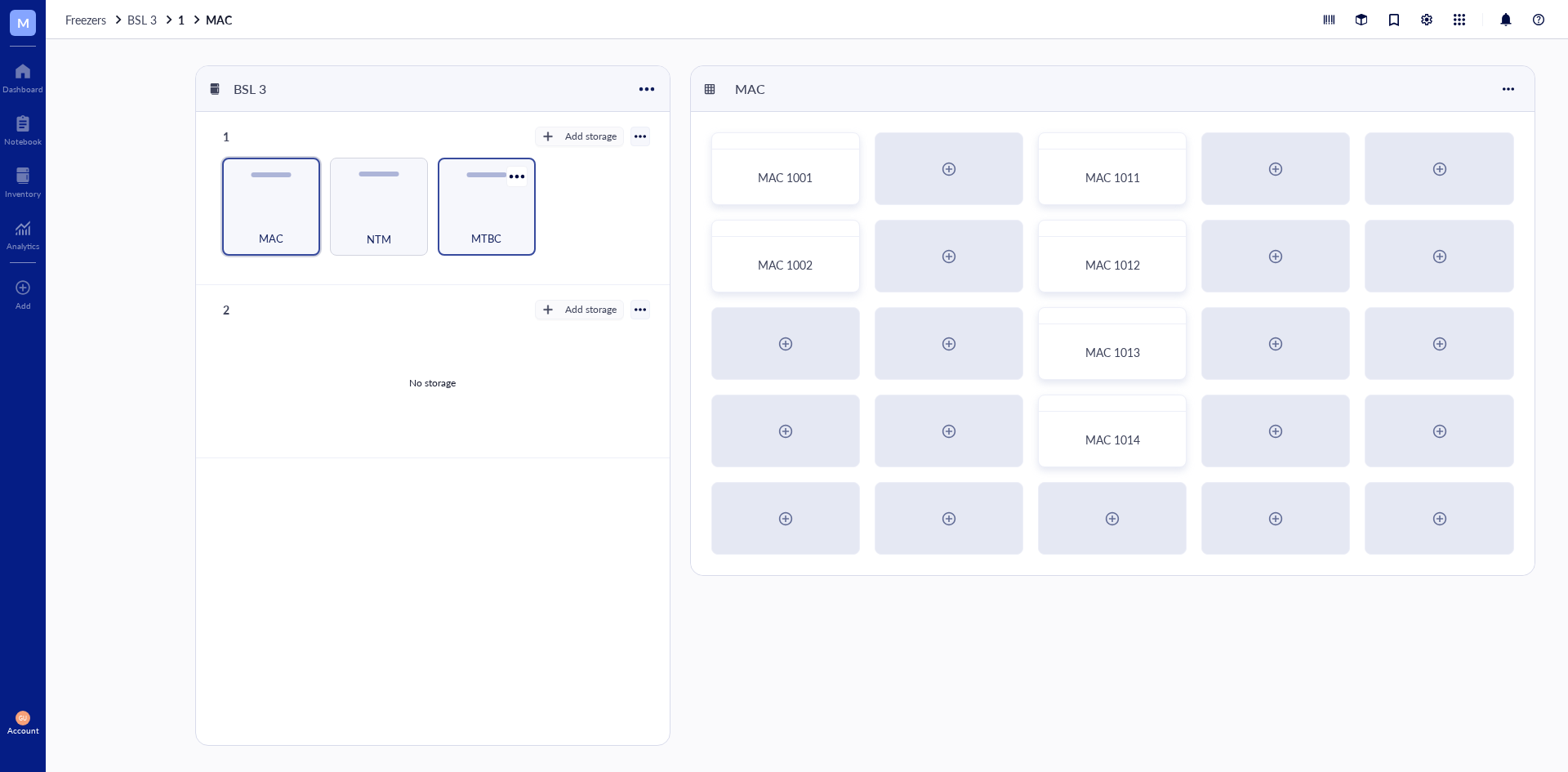
click at [505, 223] on div "MTBC" at bounding box center [486, 229] width 81 height 36
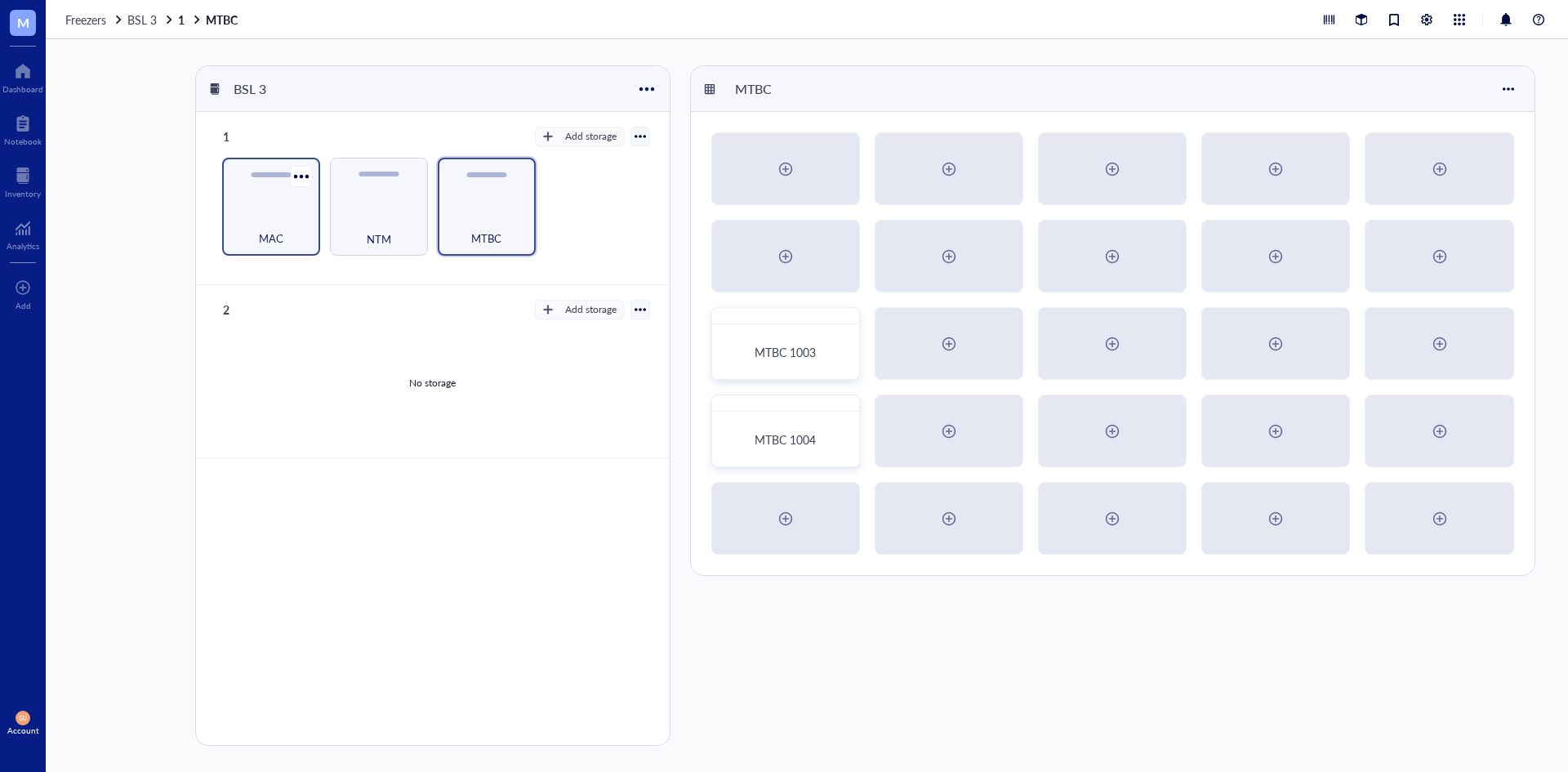
click at [306, 220] on div "MAC" at bounding box center [270, 229] width 81 height 36
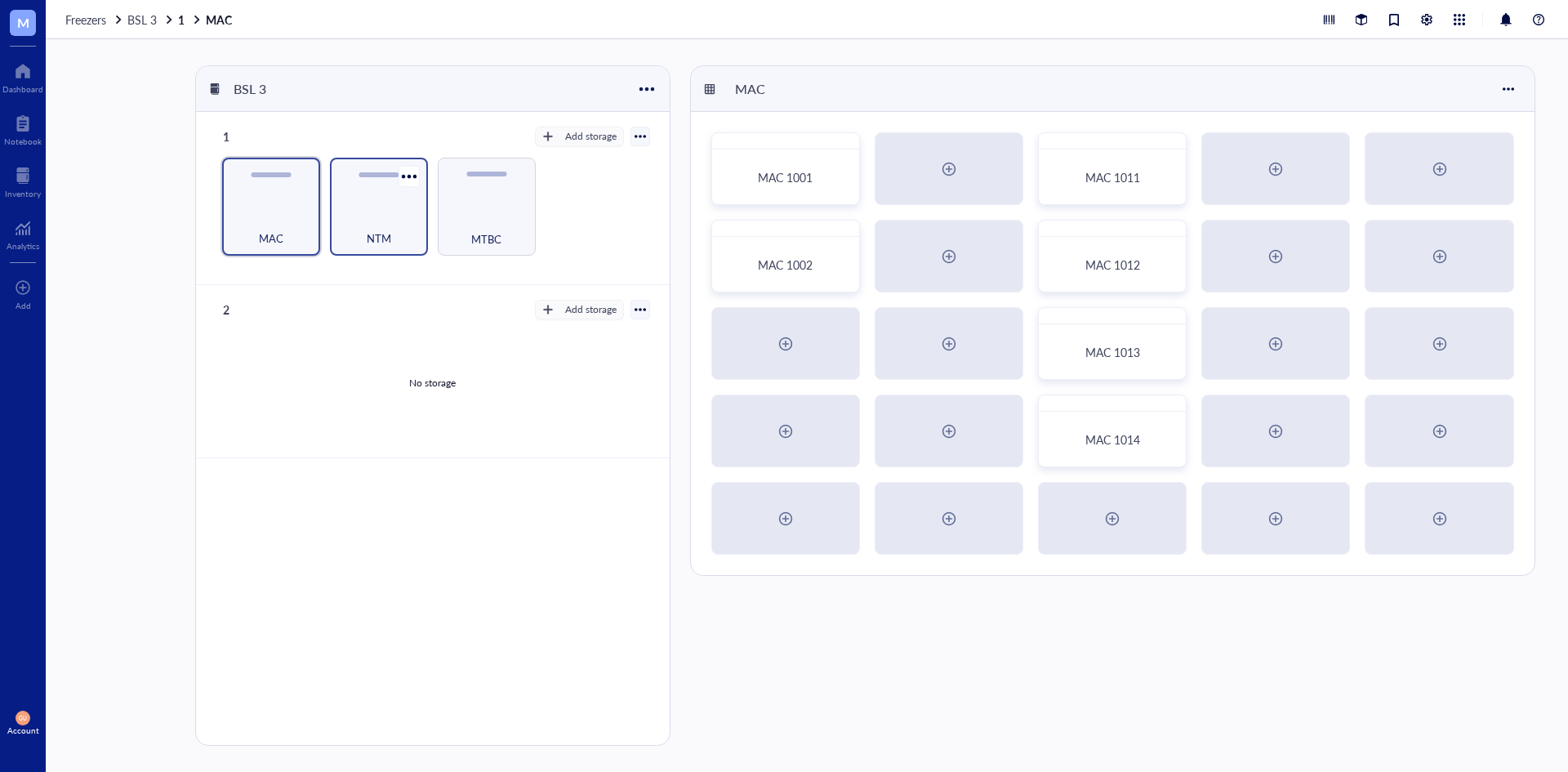
click at [376, 226] on div "NTM" at bounding box center [378, 229] width 81 height 36
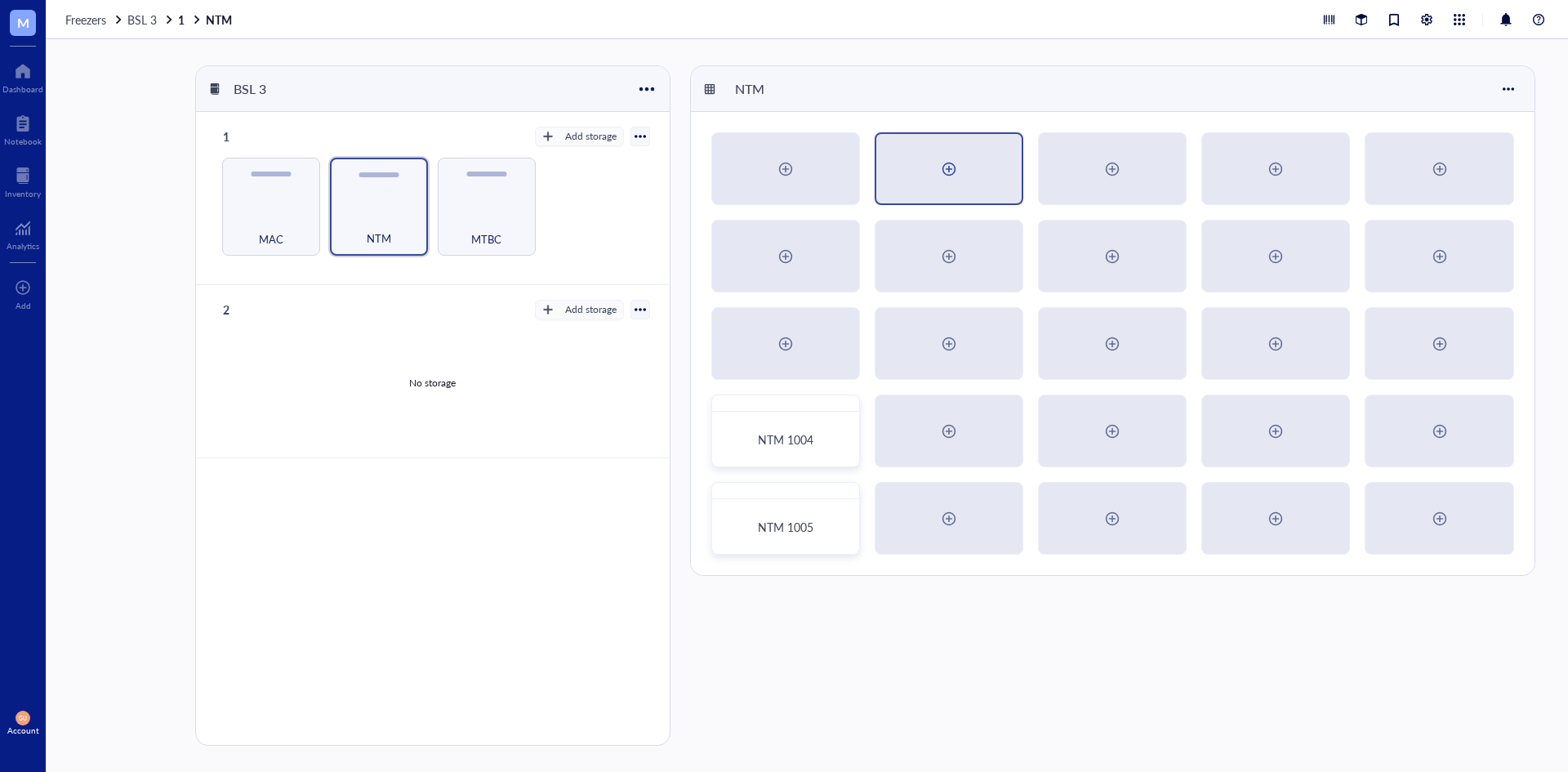
click at [921, 173] on div at bounding box center [949, 168] width 146 height 69
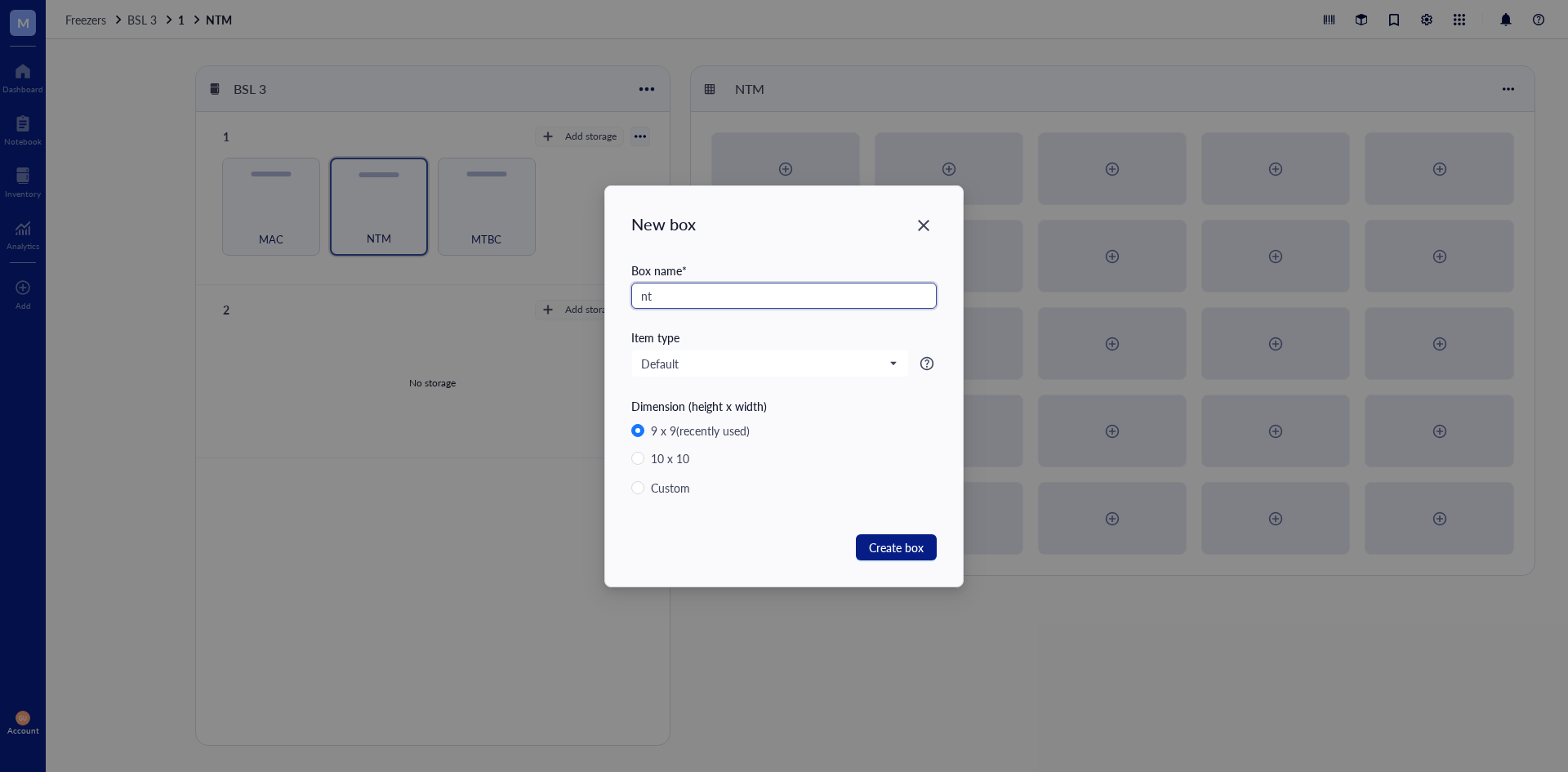
type input "n"
type input "NTM"
click at [924, 229] on icon "Close" at bounding box center [924, 225] width 15 height 15
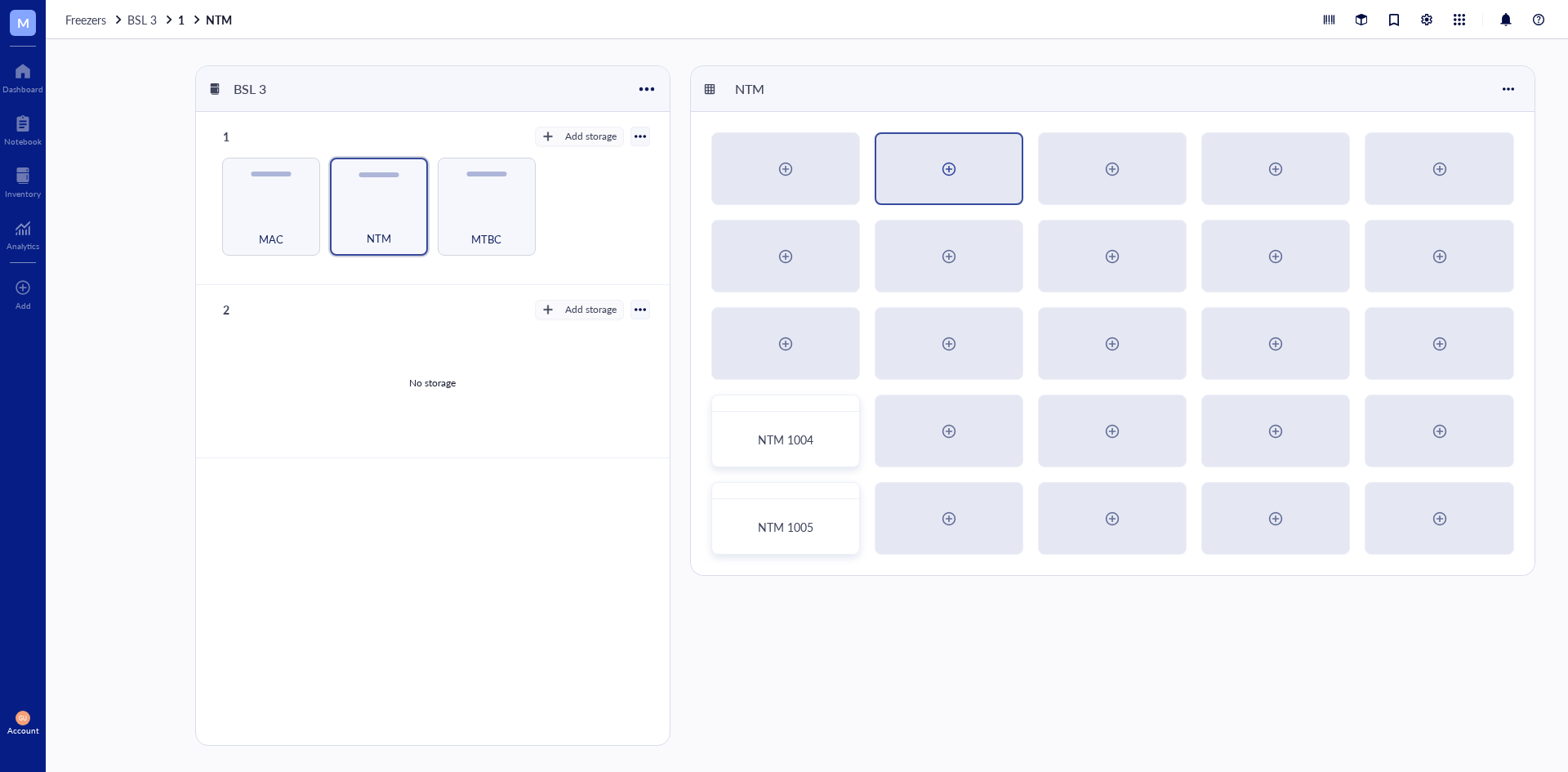
click at [998, 159] on div at bounding box center [949, 168] width 146 height 69
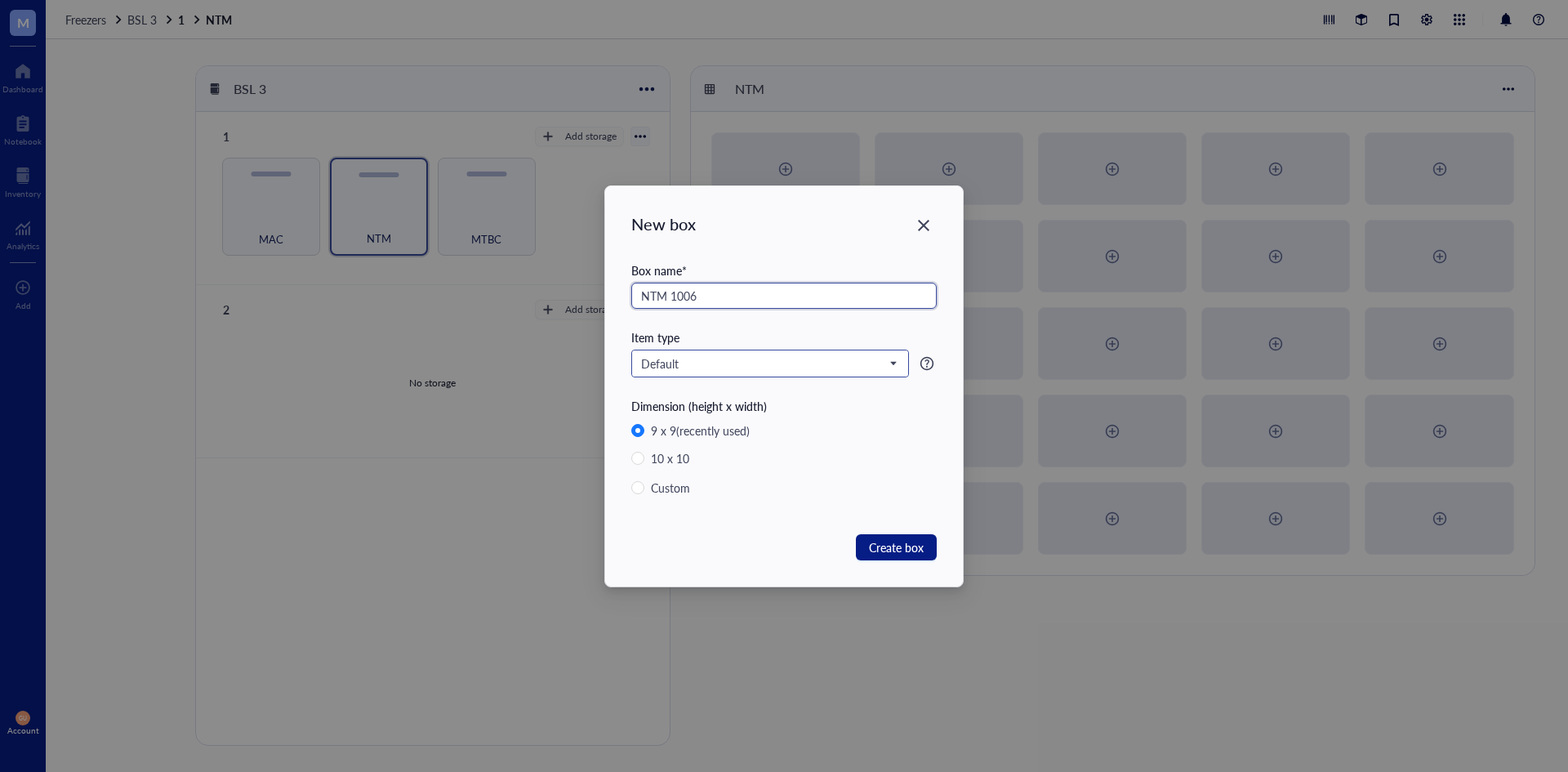
click at [679, 361] on span "Default" at bounding box center [769, 363] width 255 height 15
type input "NTM 1006"
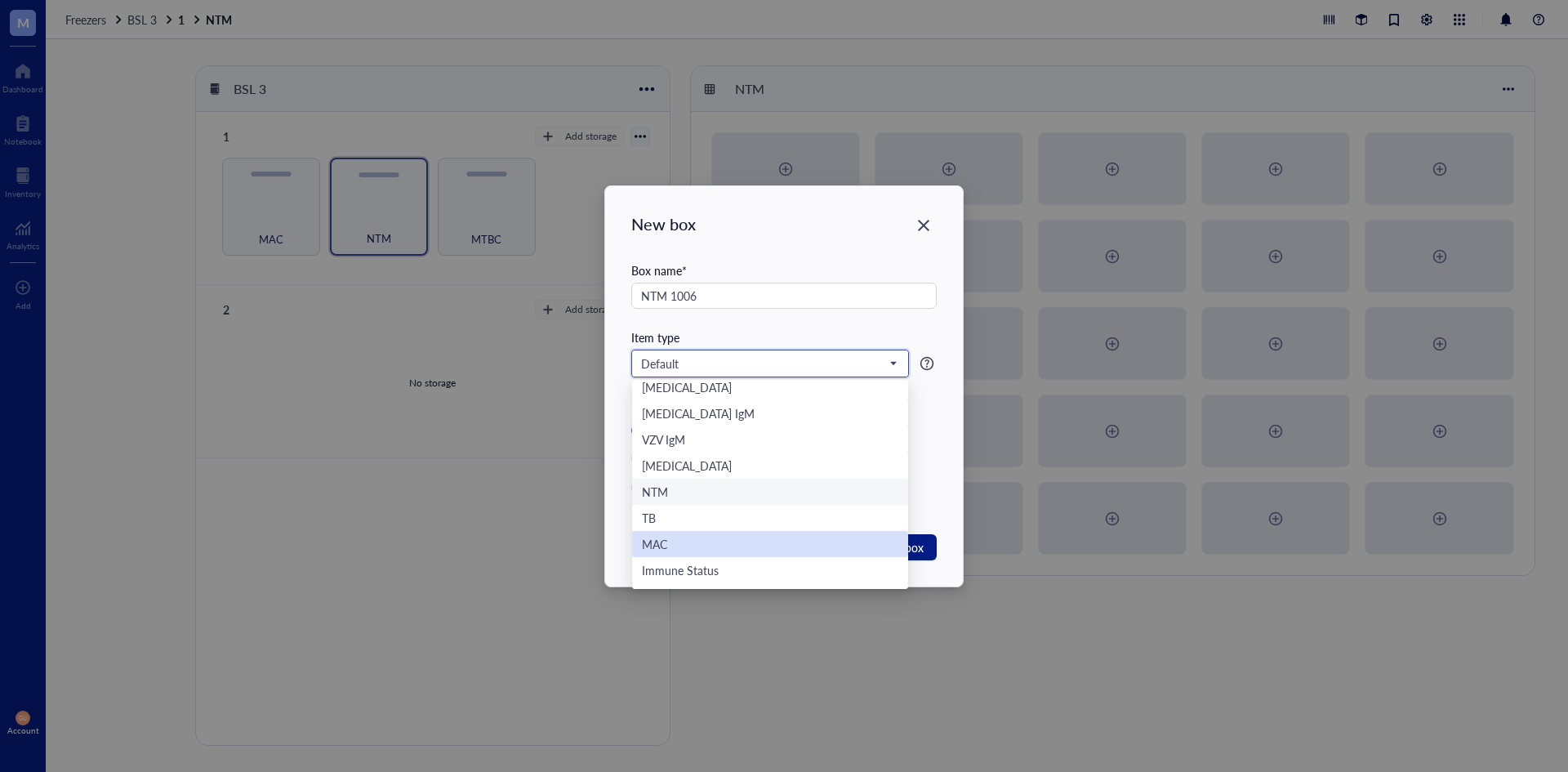
scroll to position [167, 0]
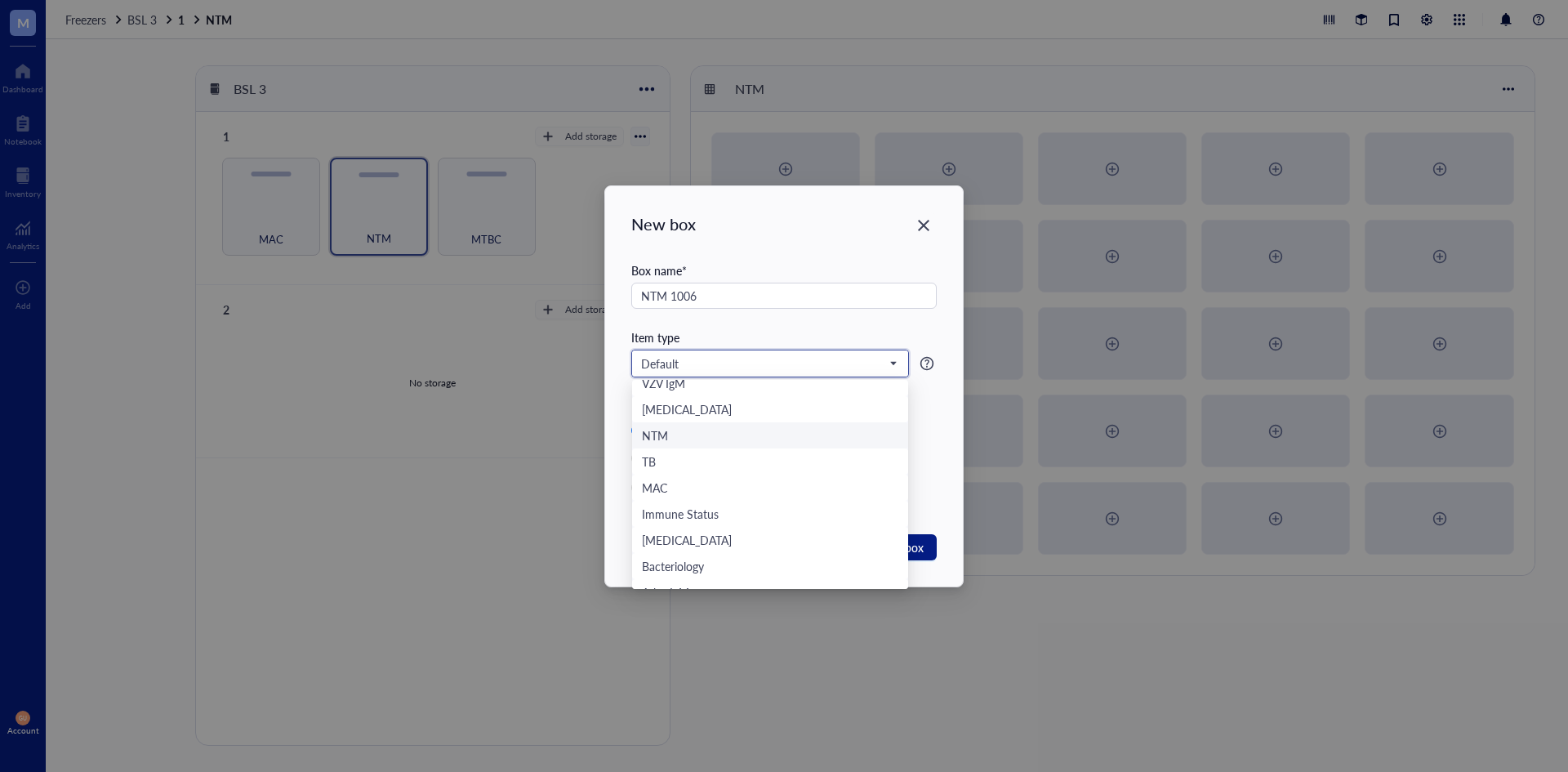
click at [714, 436] on div "NTM" at bounding box center [770, 435] width 257 height 18
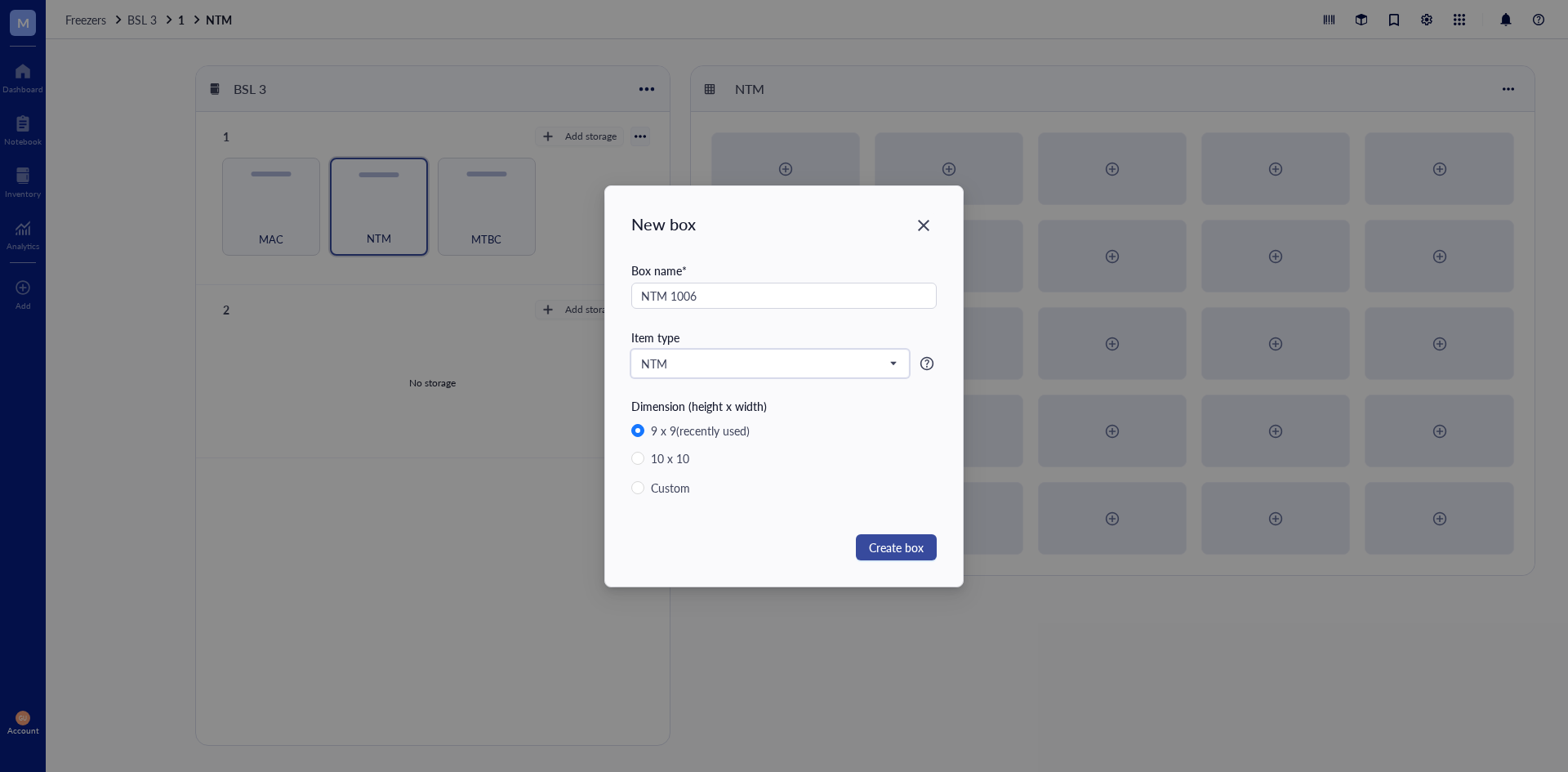
click at [893, 542] on span "Create box" at bounding box center [896, 547] width 55 height 18
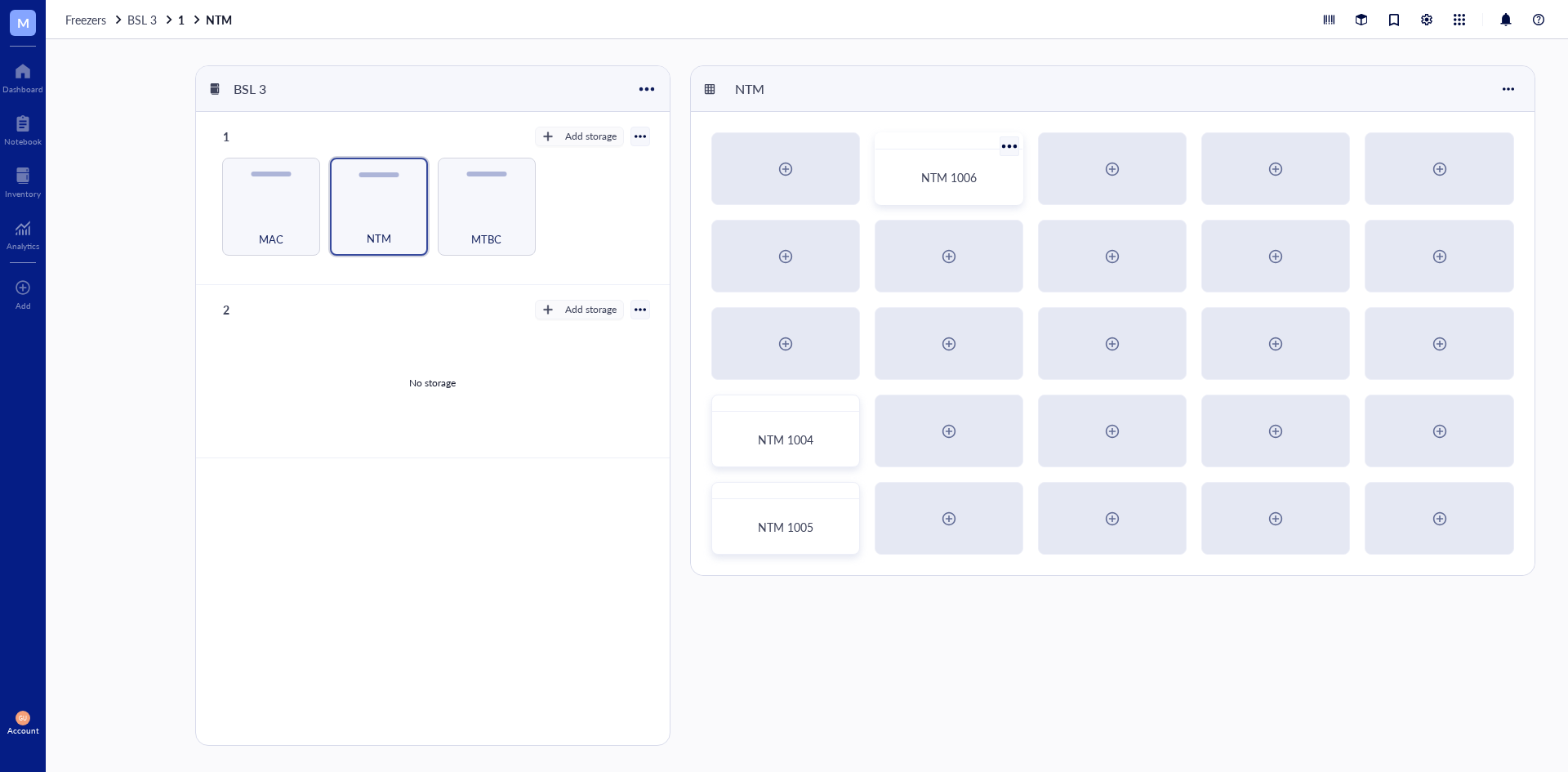
click at [923, 169] on span "NTM 1006" at bounding box center [948, 177] width 56 height 16
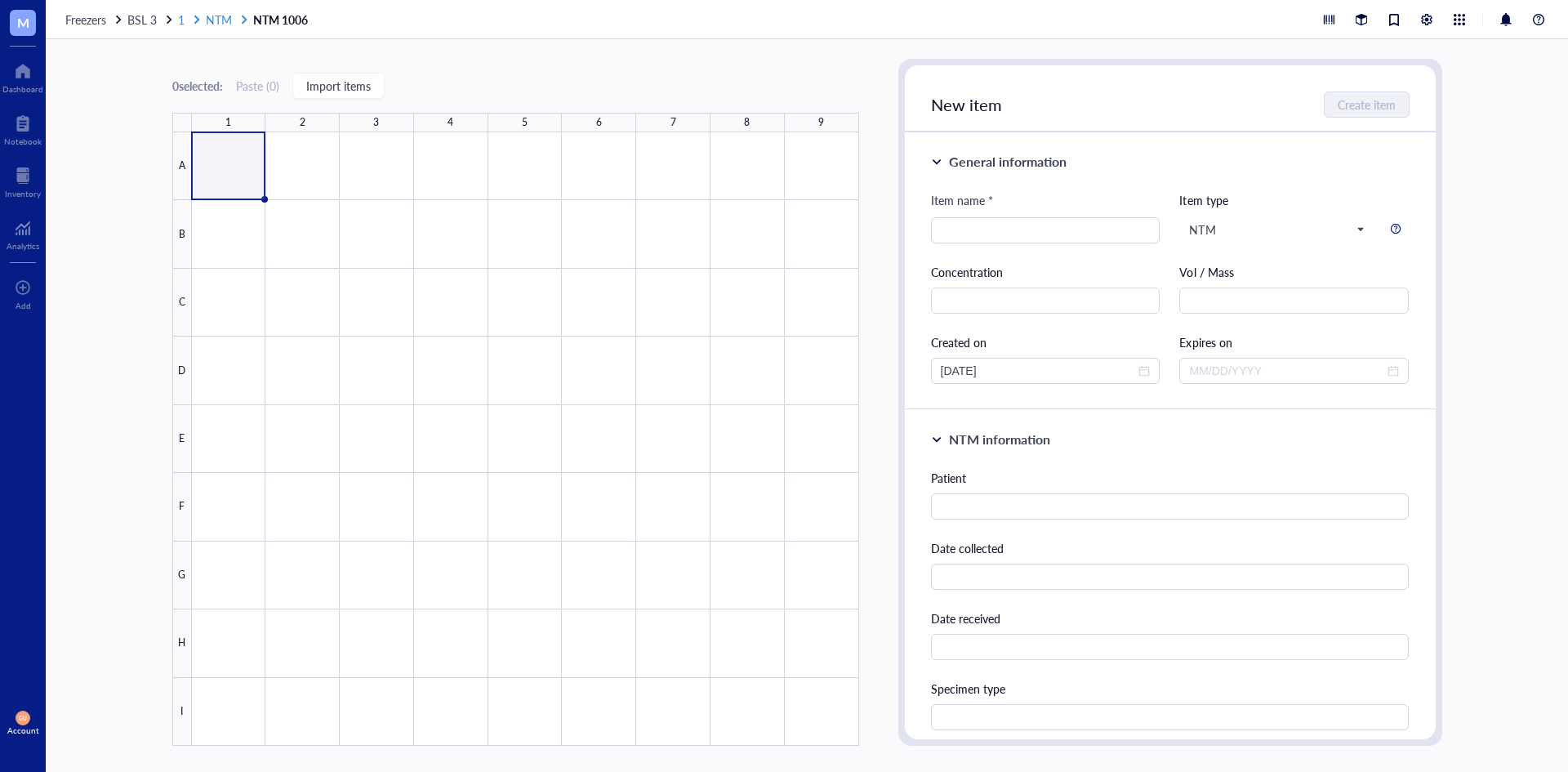
click at [207, 12] on span "NTM" at bounding box center [218, 19] width 27 height 16
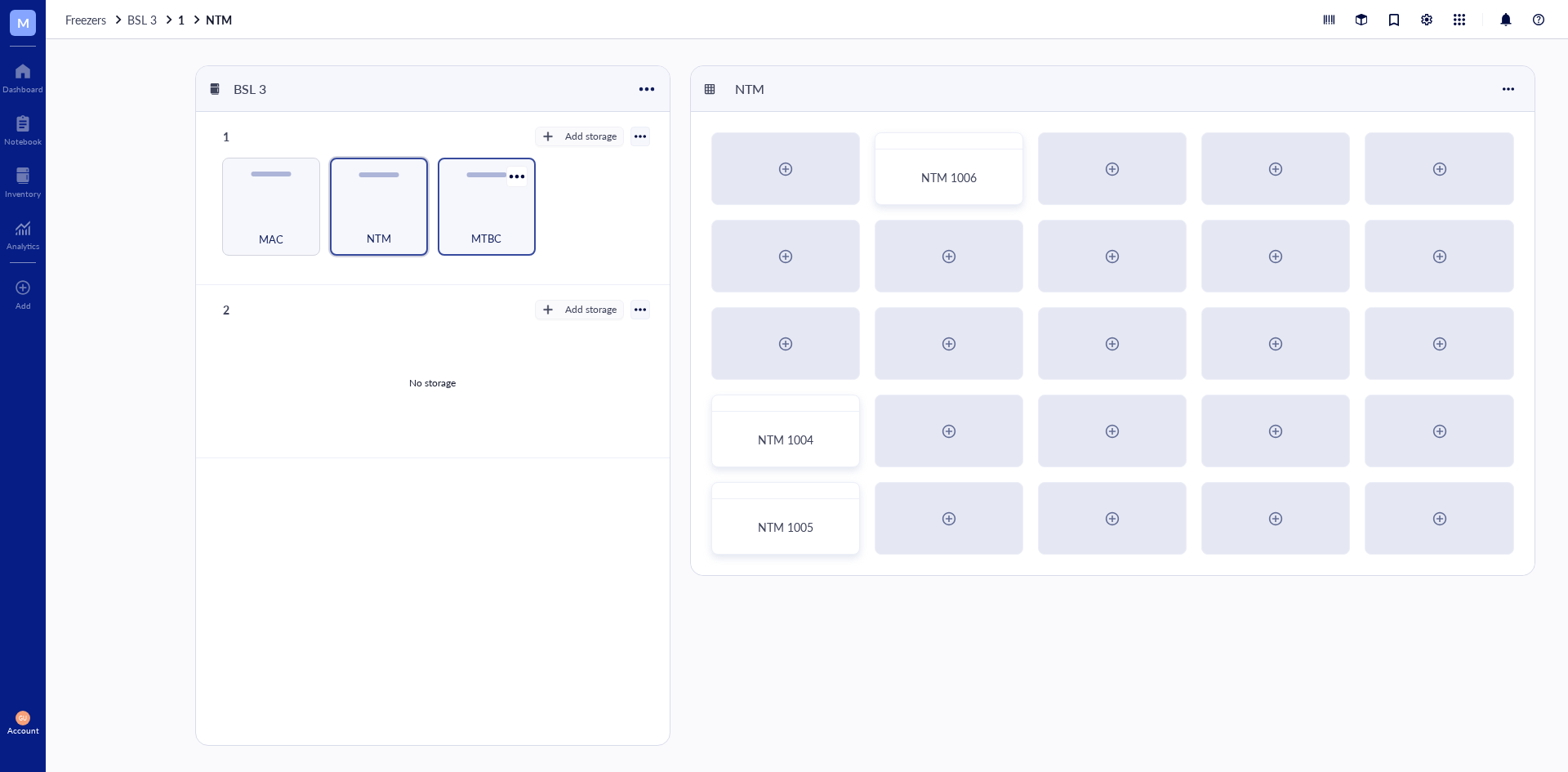
click at [439, 233] on div "MTBC" at bounding box center [486, 206] width 98 height 98
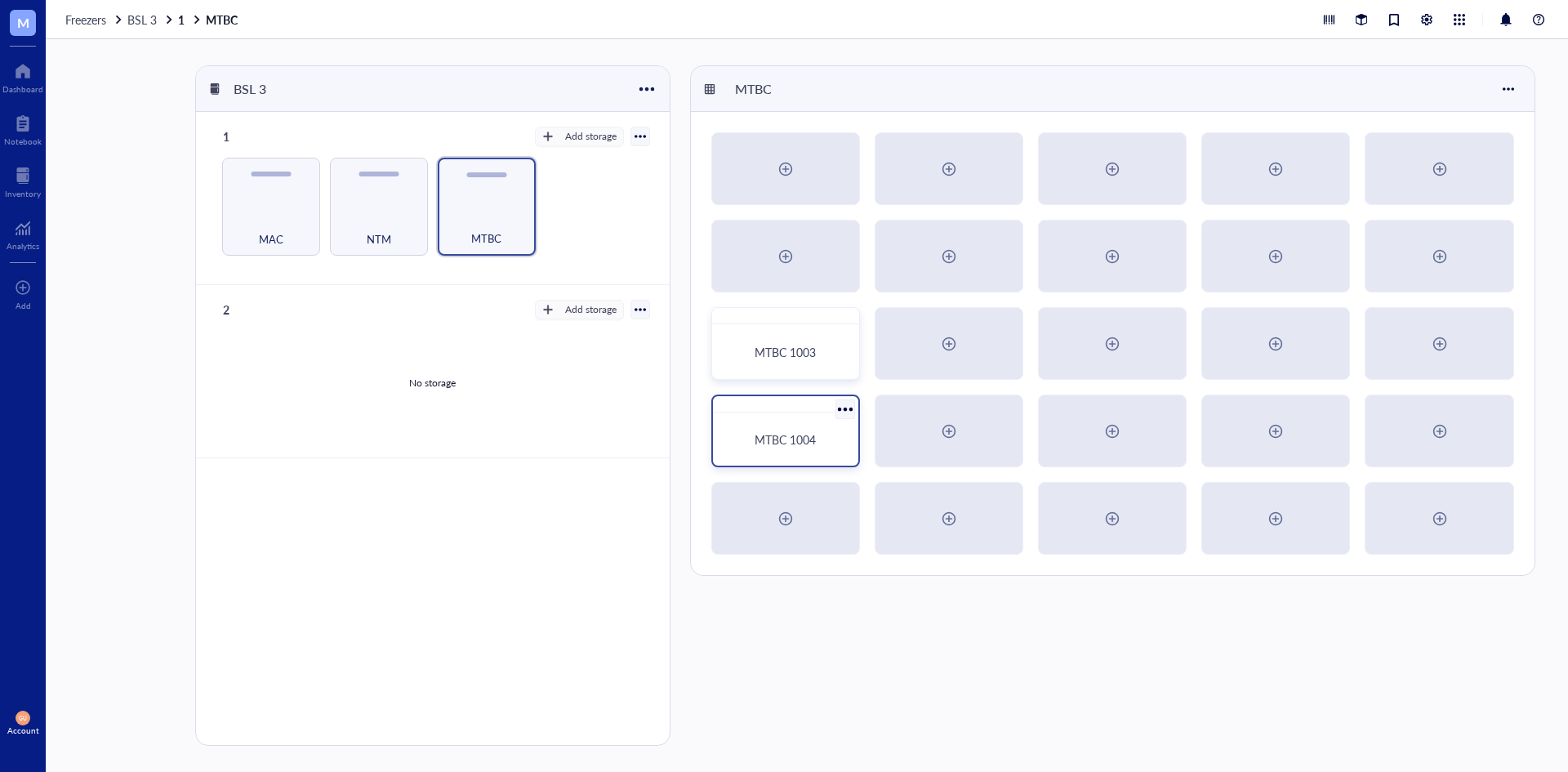
click at [793, 431] on div "MTBC 1004" at bounding box center [786, 438] width 133 height 40
drag, startPoint x: 374, startPoint y: 205, endPoint x: 454, endPoint y: 216, distance: 80.8
click at [375, 205] on div "NTM" at bounding box center [378, 206] width 98 height 98
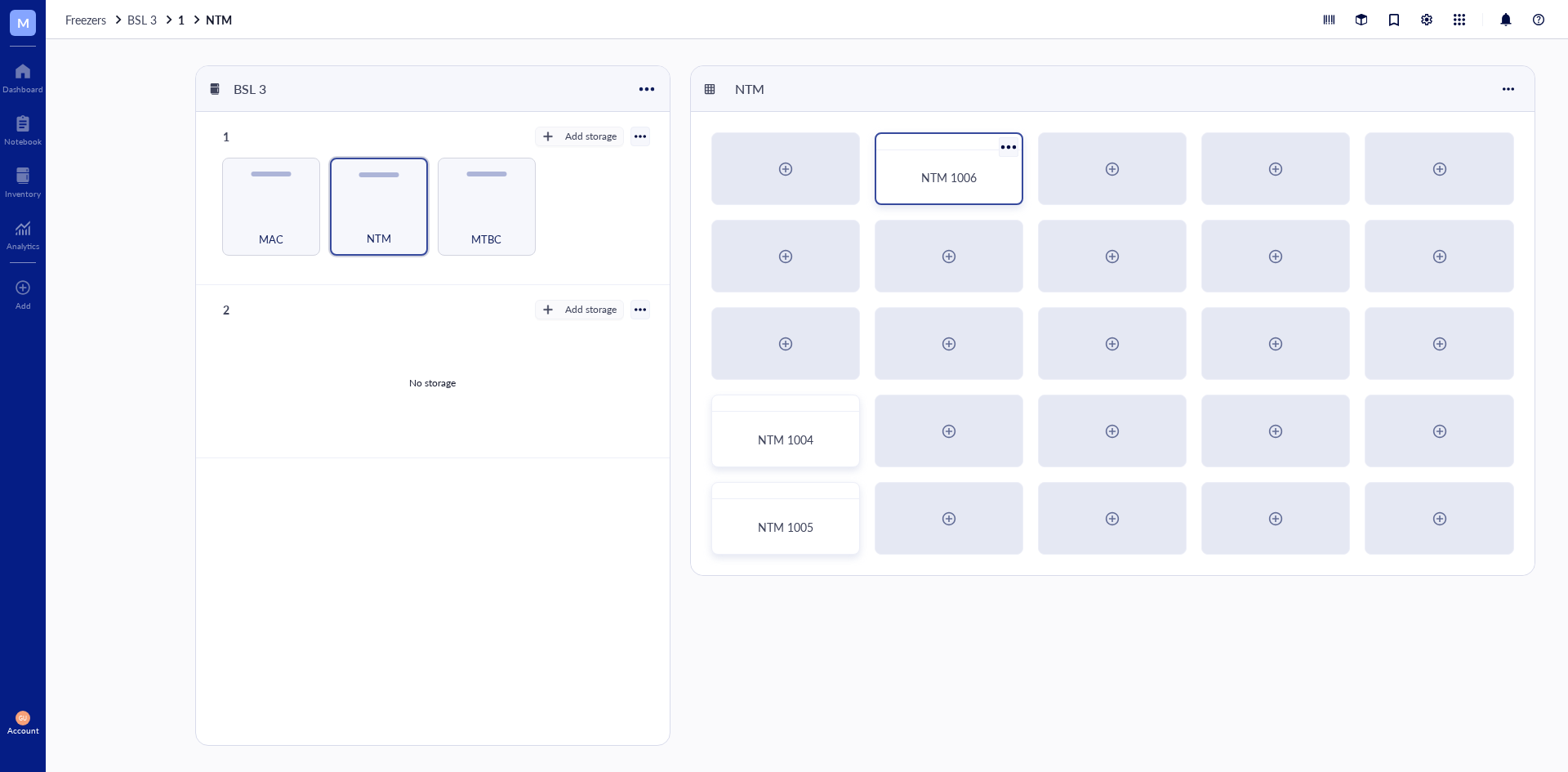
click at [954, 151] on div "NTM 1006" at bounding box center [949, 169] width 149 height 73
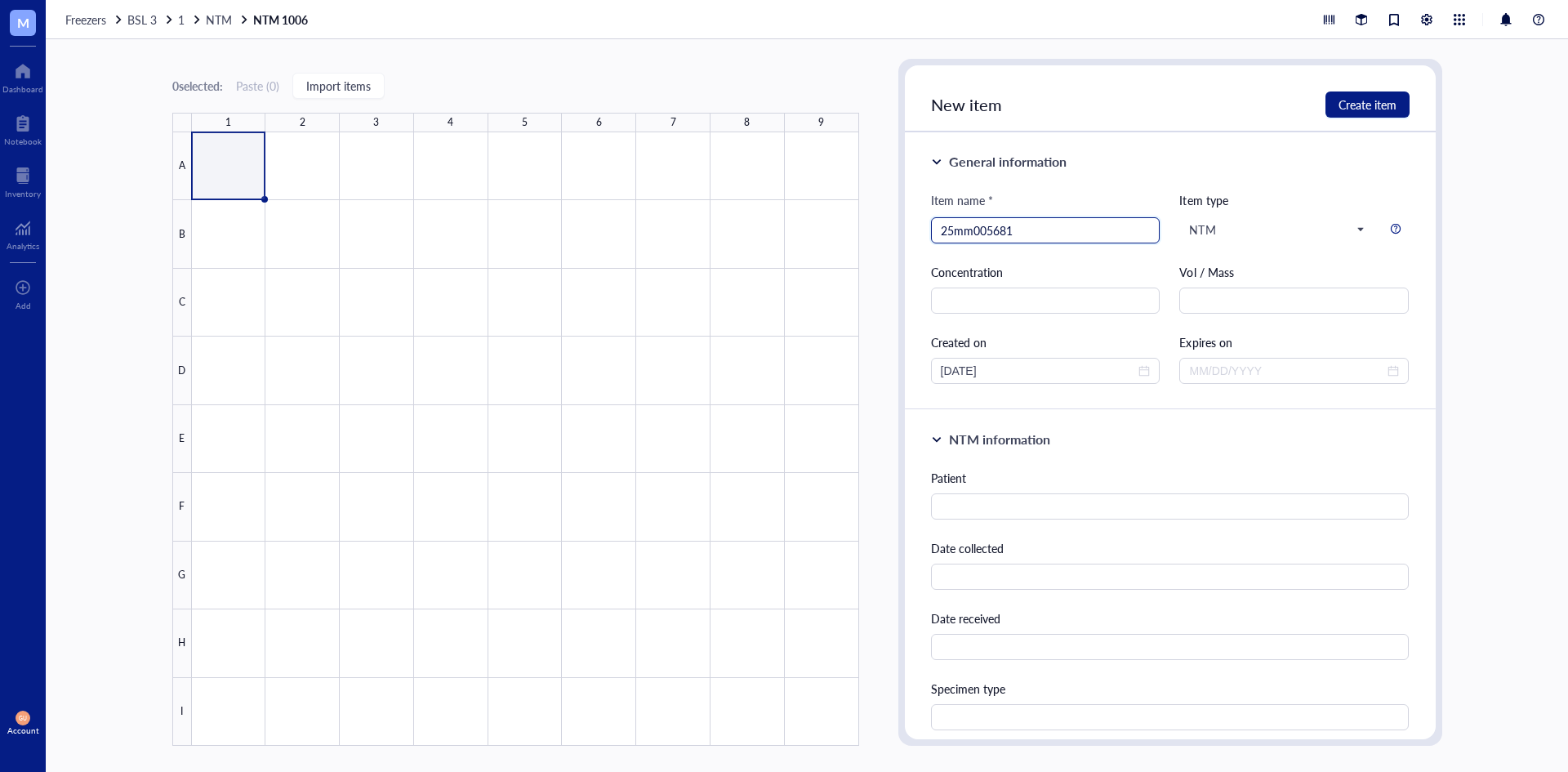
drag, startPoint x: 971, startPoint y: 227, endPoint x: 981, endPoint y: 229, distance: 10.2
click at [971, 227] on input "25mm005681" at bounding box center [1045, 230] width 210 height 25
type input "25MM005681"
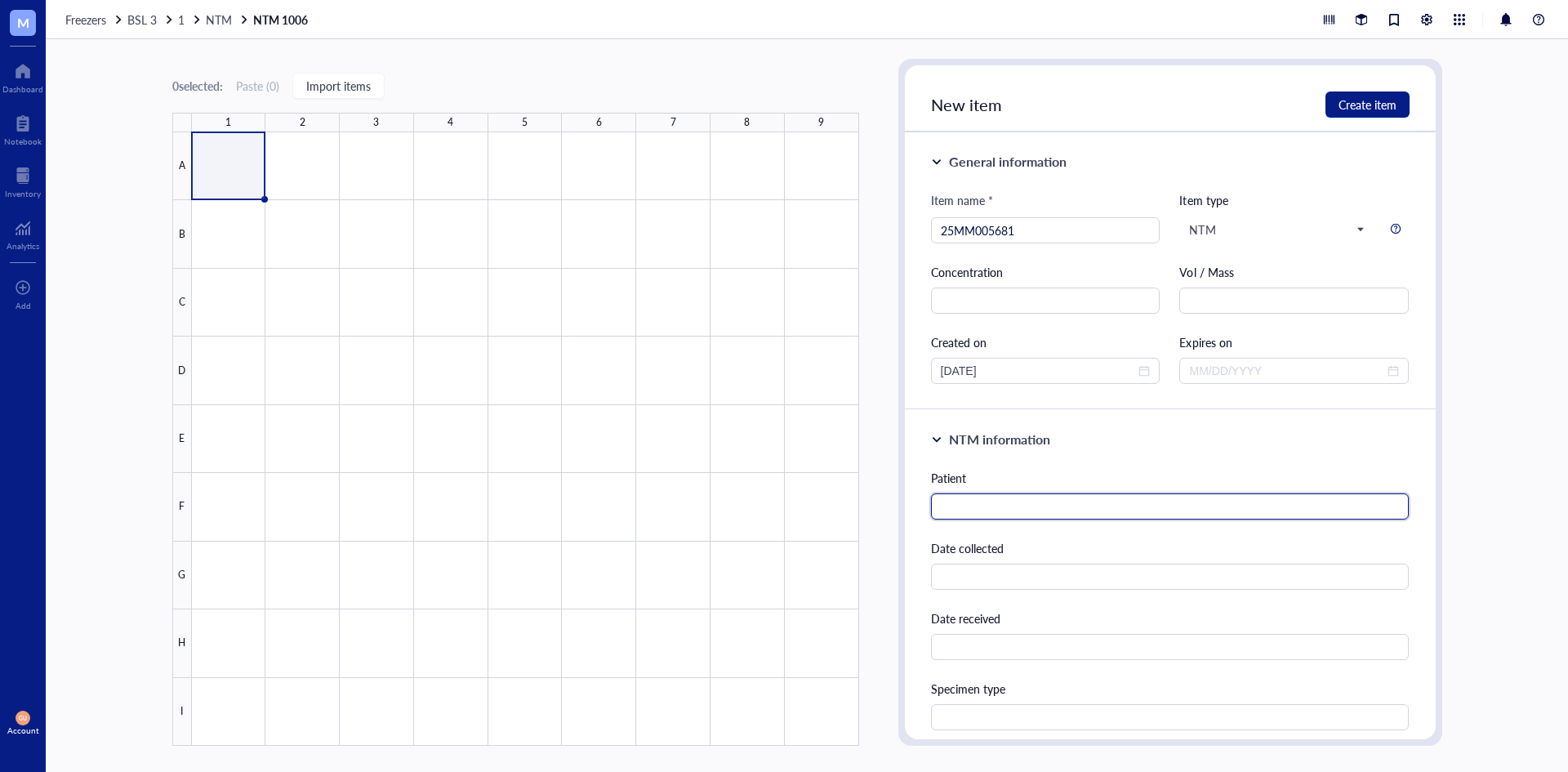
click at [1046, 513] on input "text" at bounding box center [1170, 506] width 478 height 27
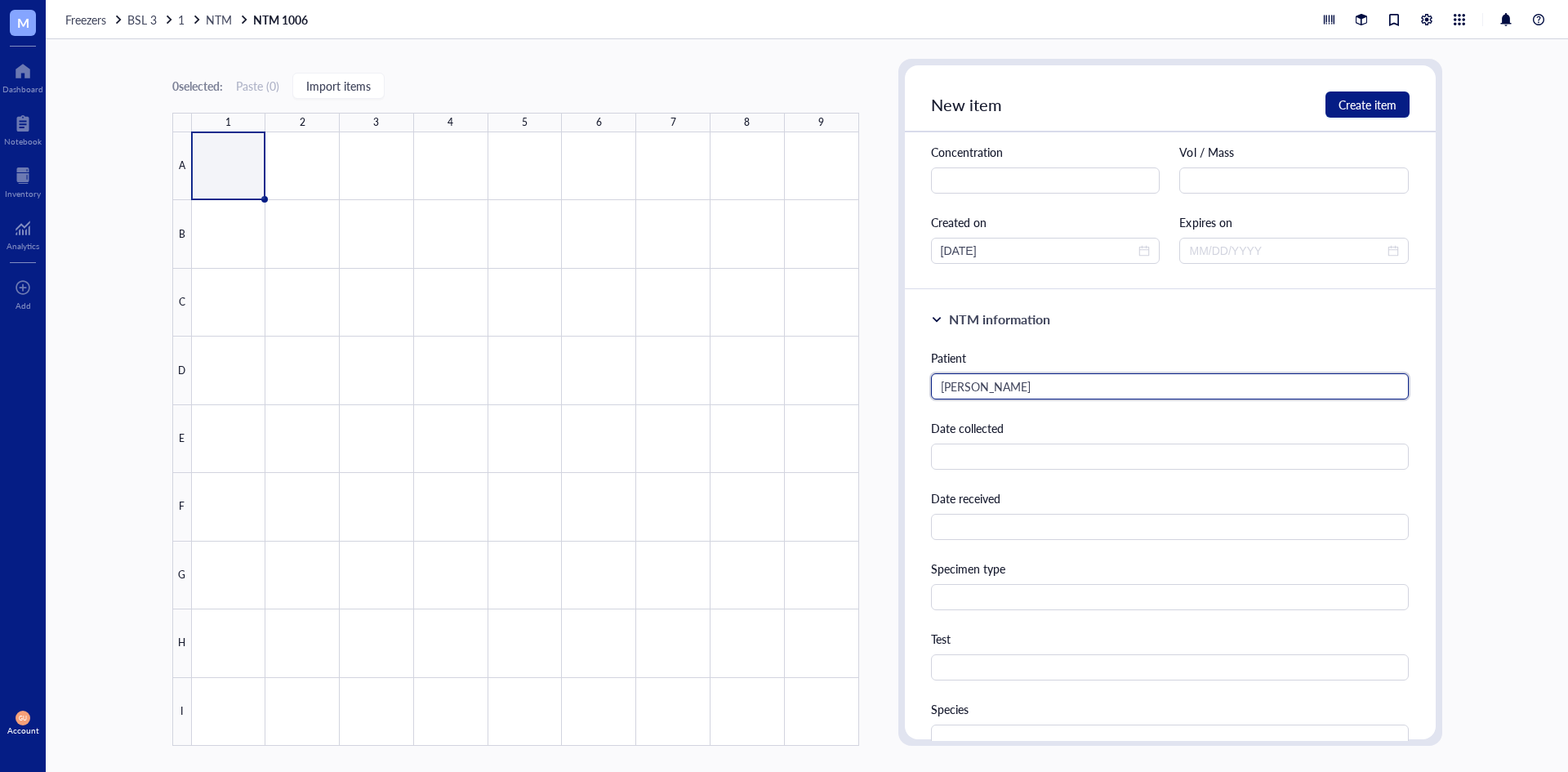
scroll to position [327, 0]
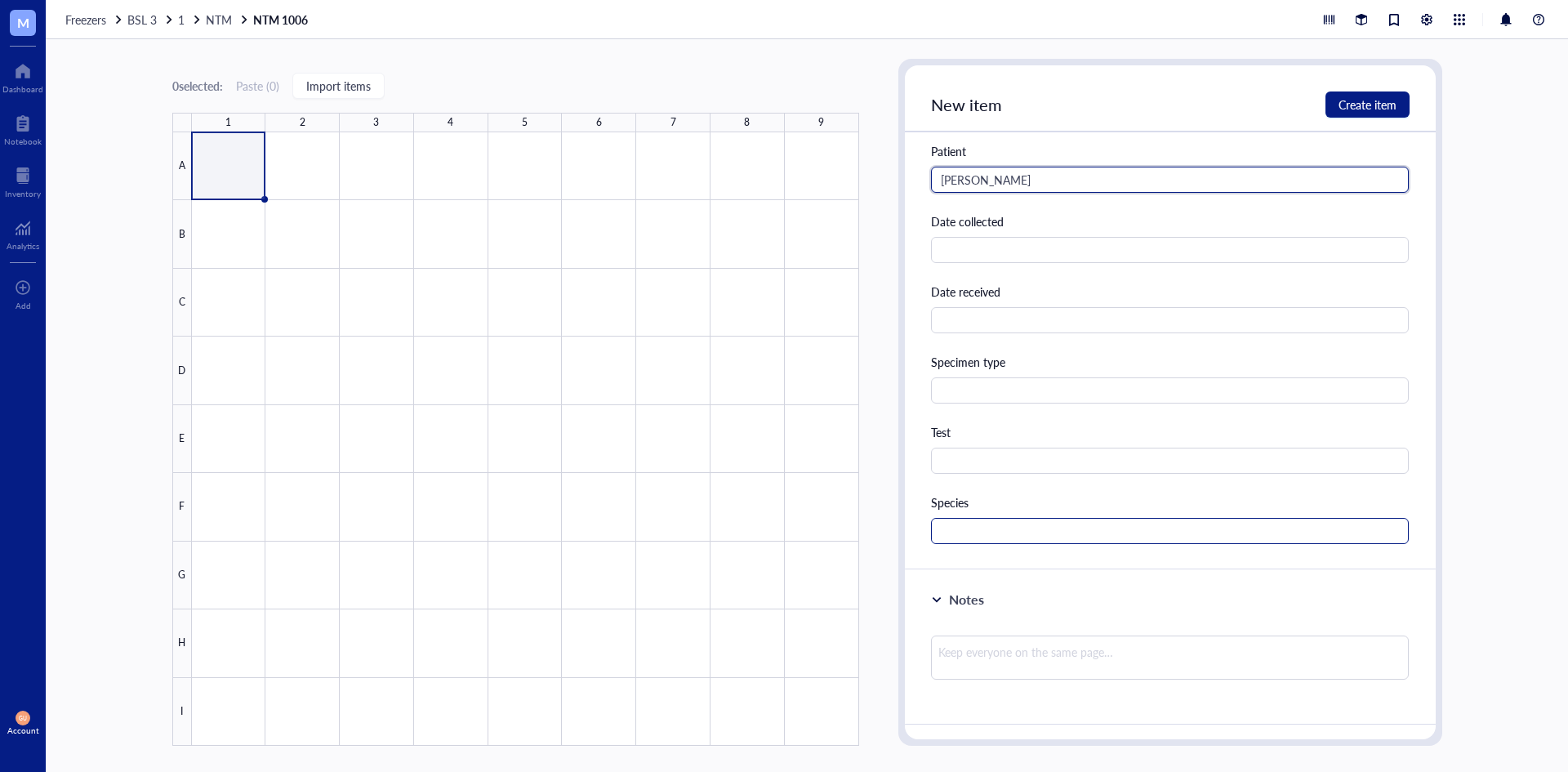
type input "[PERSON_NAME]"
click at [995, 518] on input "text" at bounding box center [1170, 531] width 478 height 27
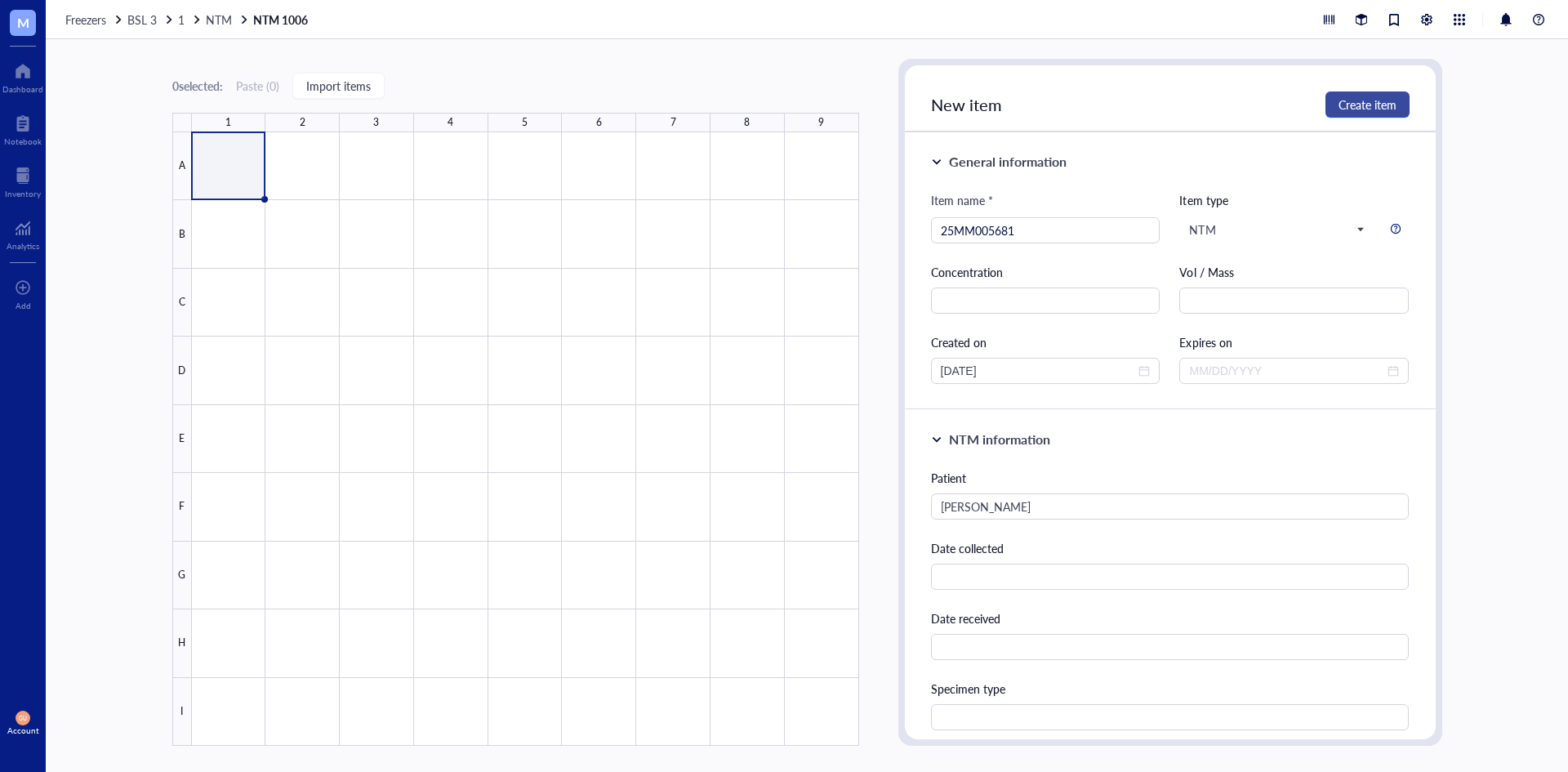
type input "M. abscessus"
click at [1359, 103] on span "Create item" at bounding box center [1368, 104] width 58 height 13
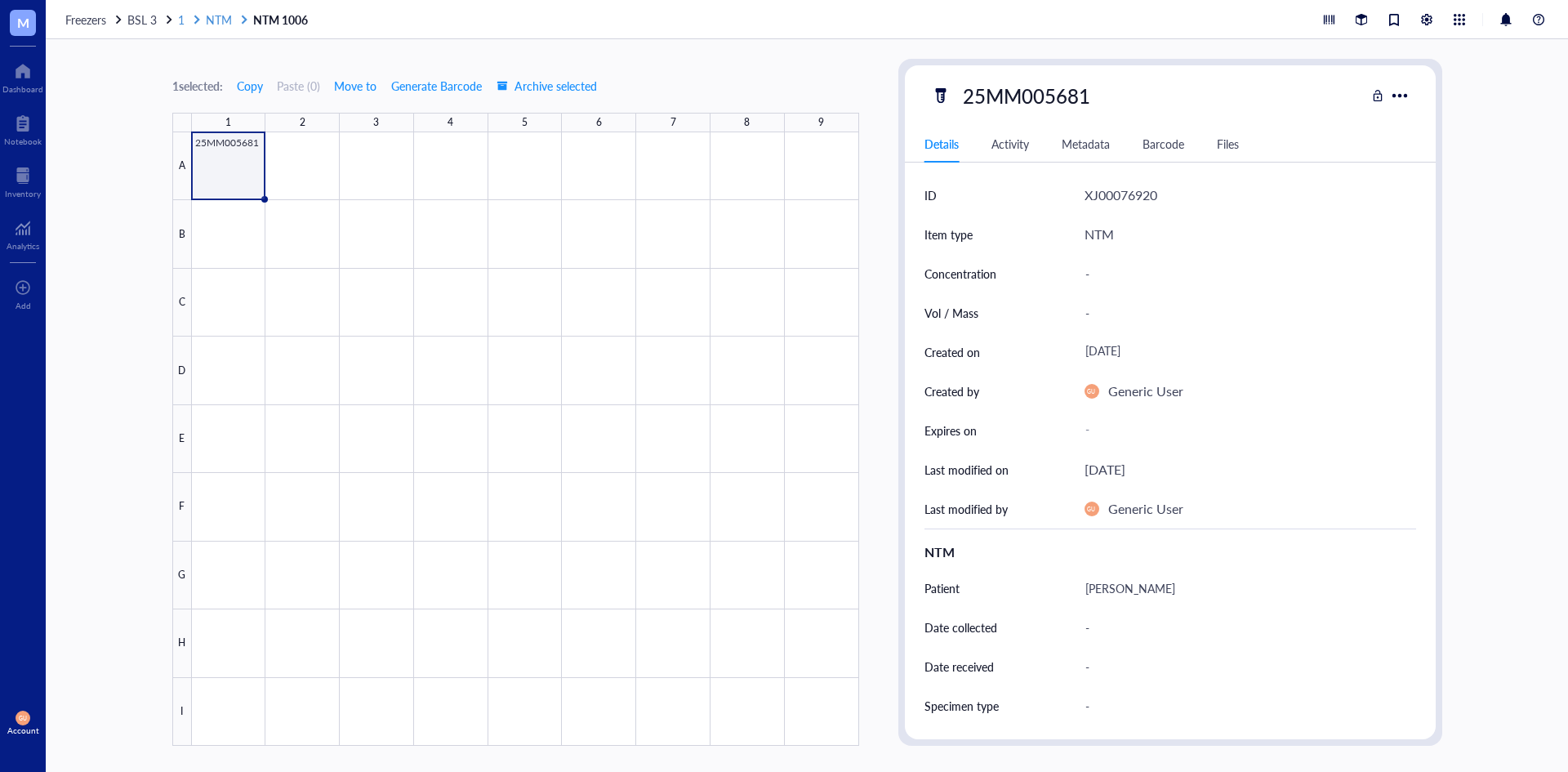
click at [185, 16] on span "1" at bounding box center [181, 19] width 7 height 16
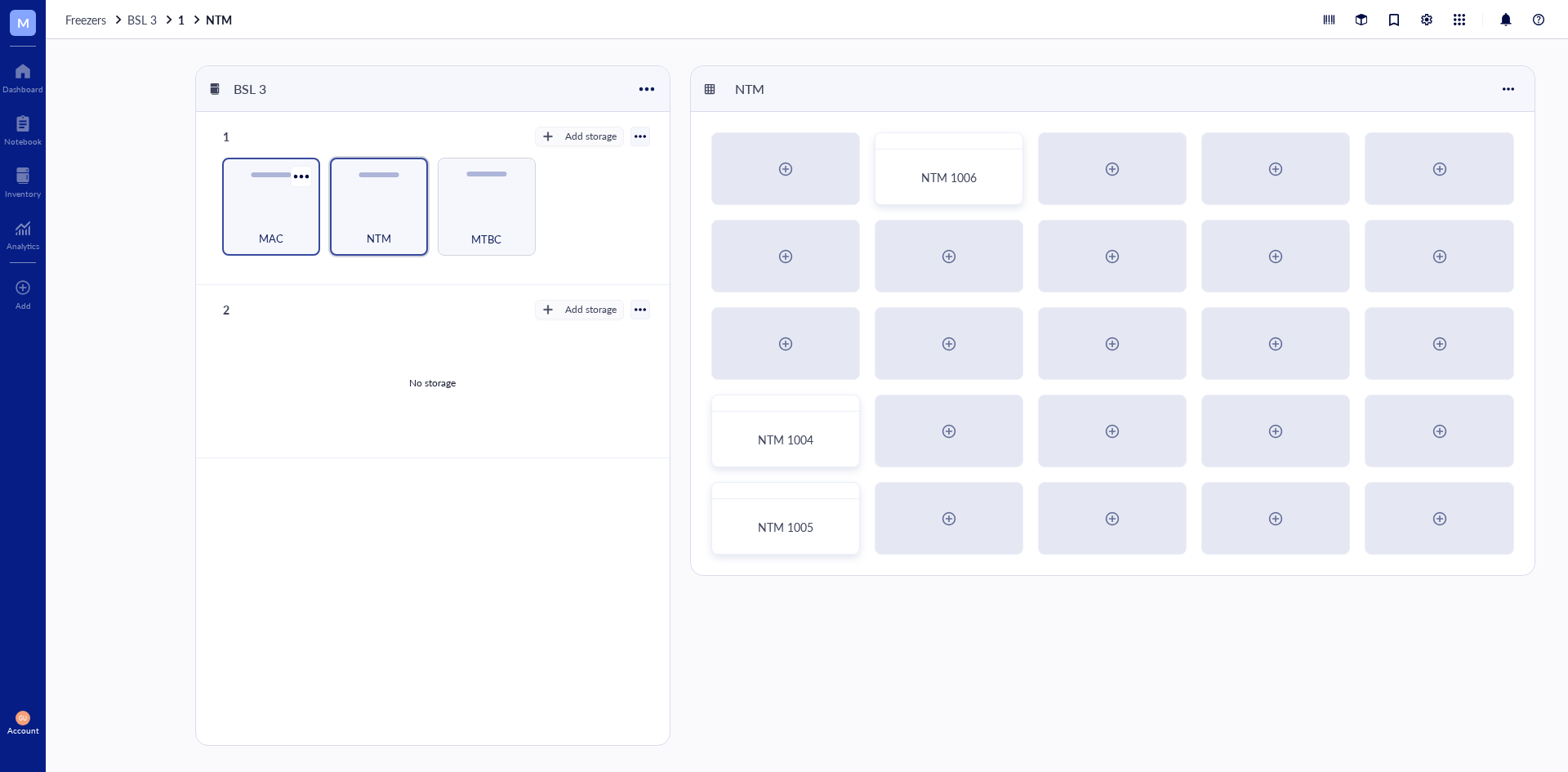
click at [286, 235] on div "MAC" at bounding box center [270, 229] width 81 height 36
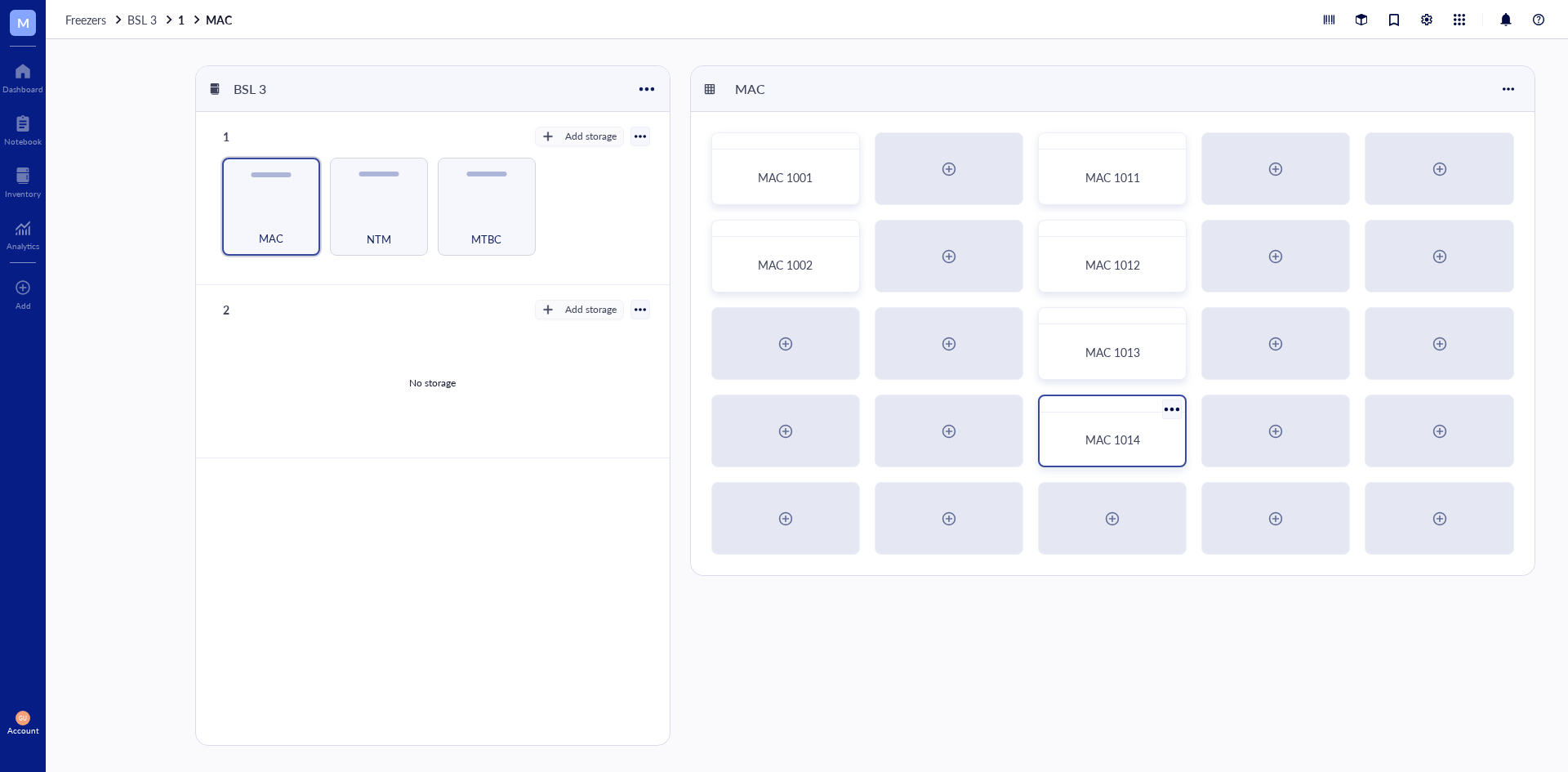
click at [1106, 432] on span "MAC 1014" at bounding box center [1113, 439] width 55 height 16
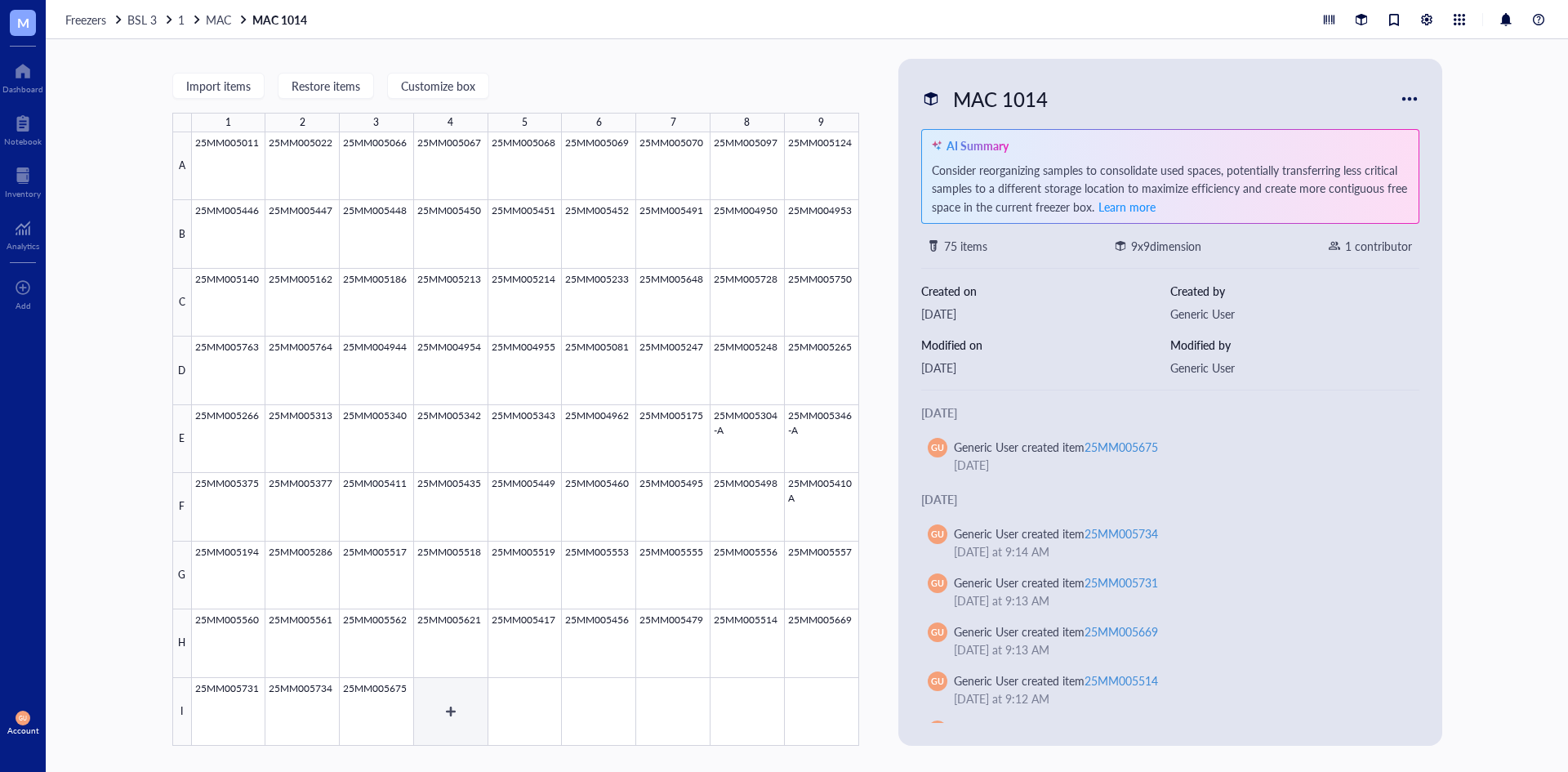
click at [441, 714] on div at bounding box center [526, 439] width 668 height 614
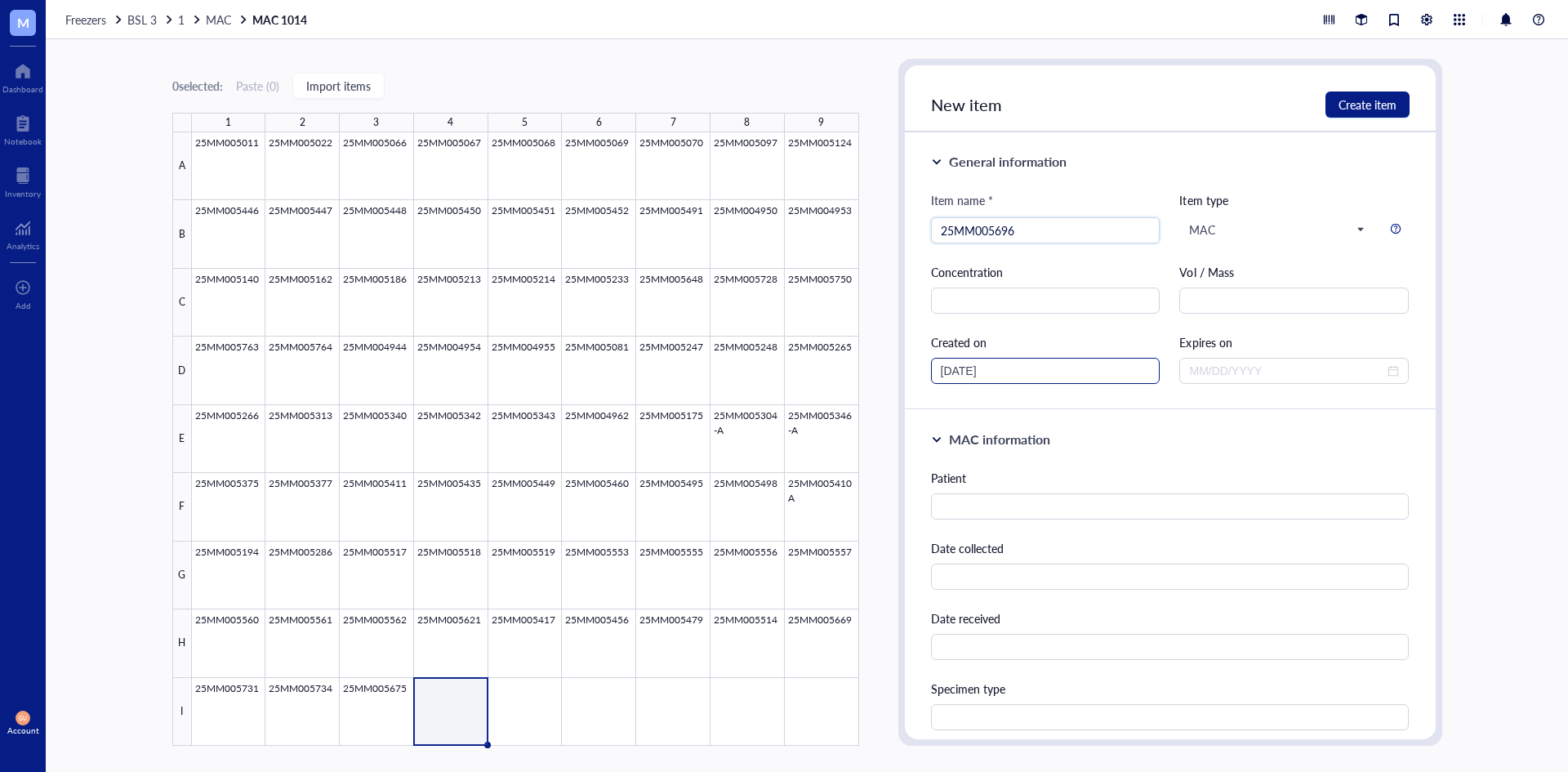
scroll to position [81, 0]
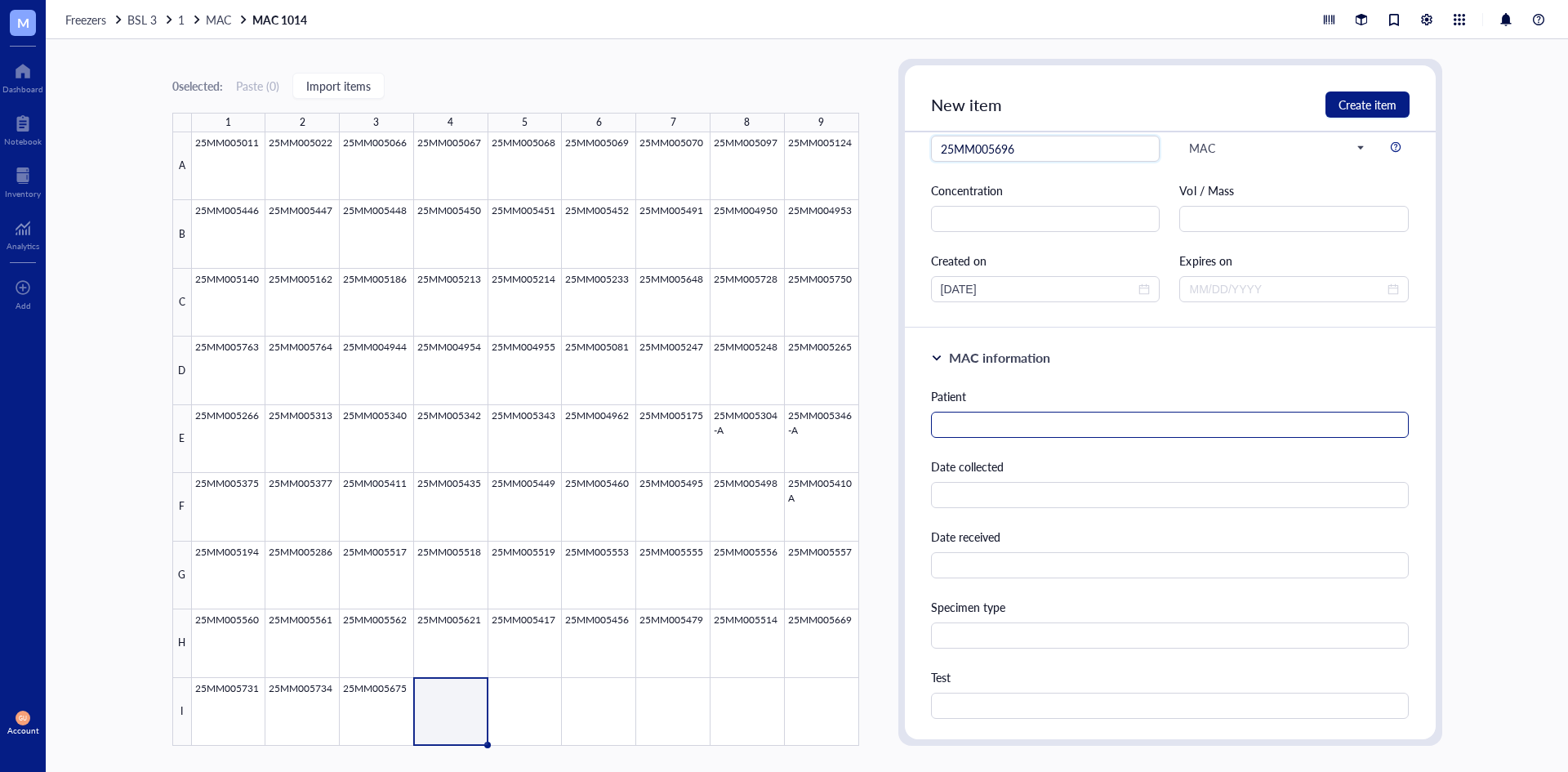
type input "25MM005696"
click at [1021, 436] on input "text" at bounding box center [1170, 425] width 478 height 27
type input "[PERSON_NAME]"
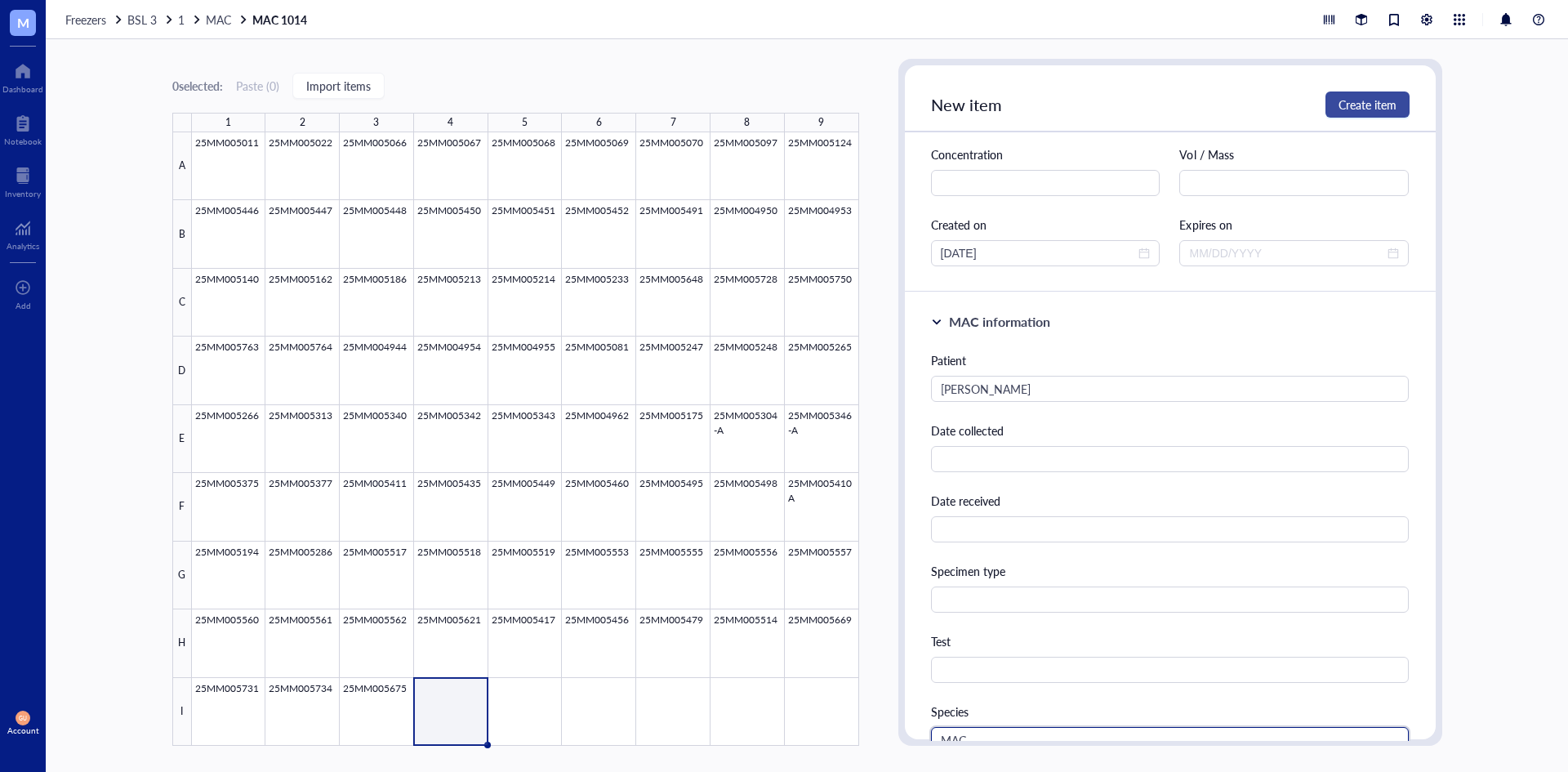
scroll to position [0, 0]
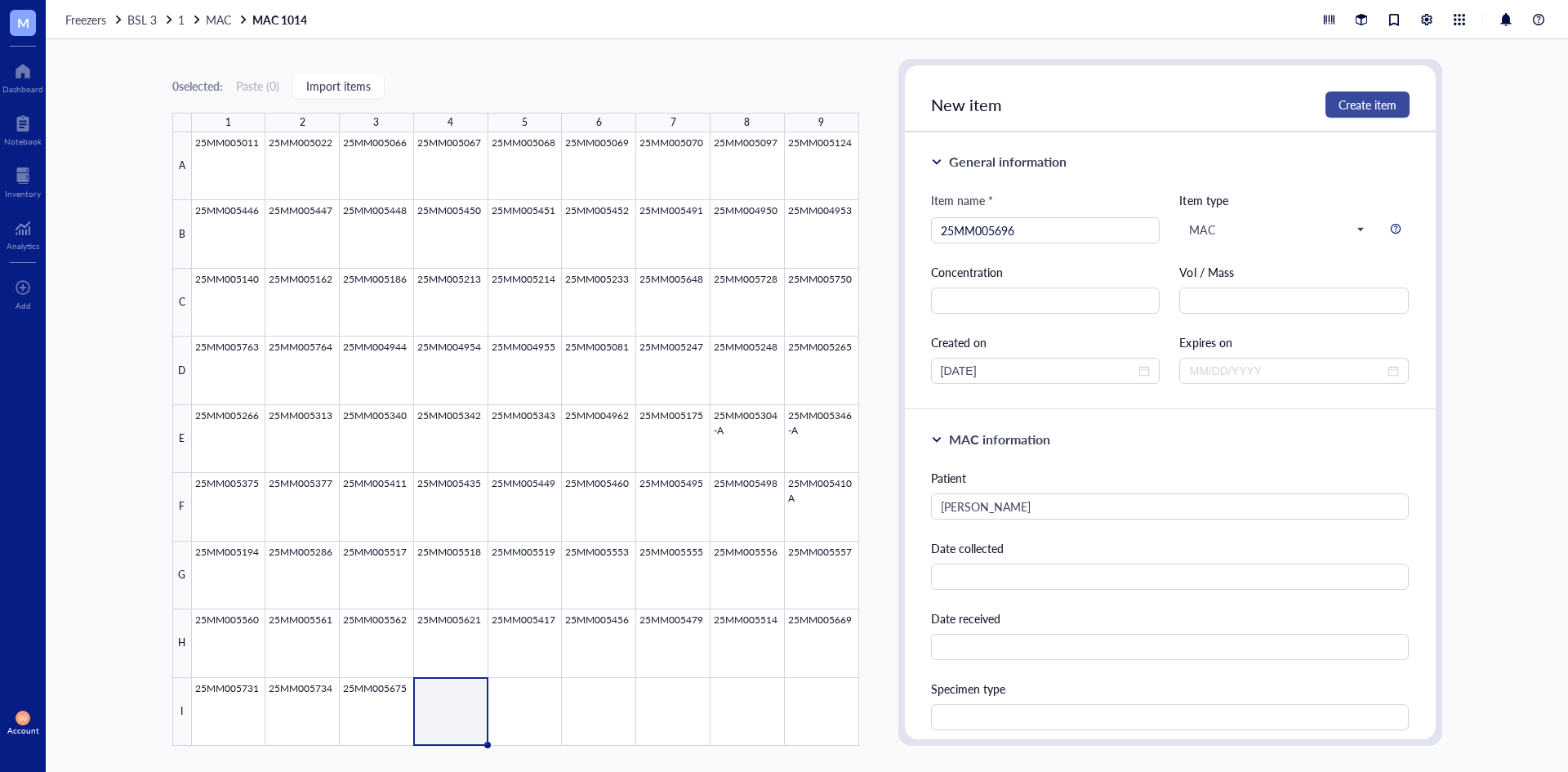
type input "MAC"
click at [1378, 104] on span "Create item" at bounding box center [1368, 104] width 58 height 13
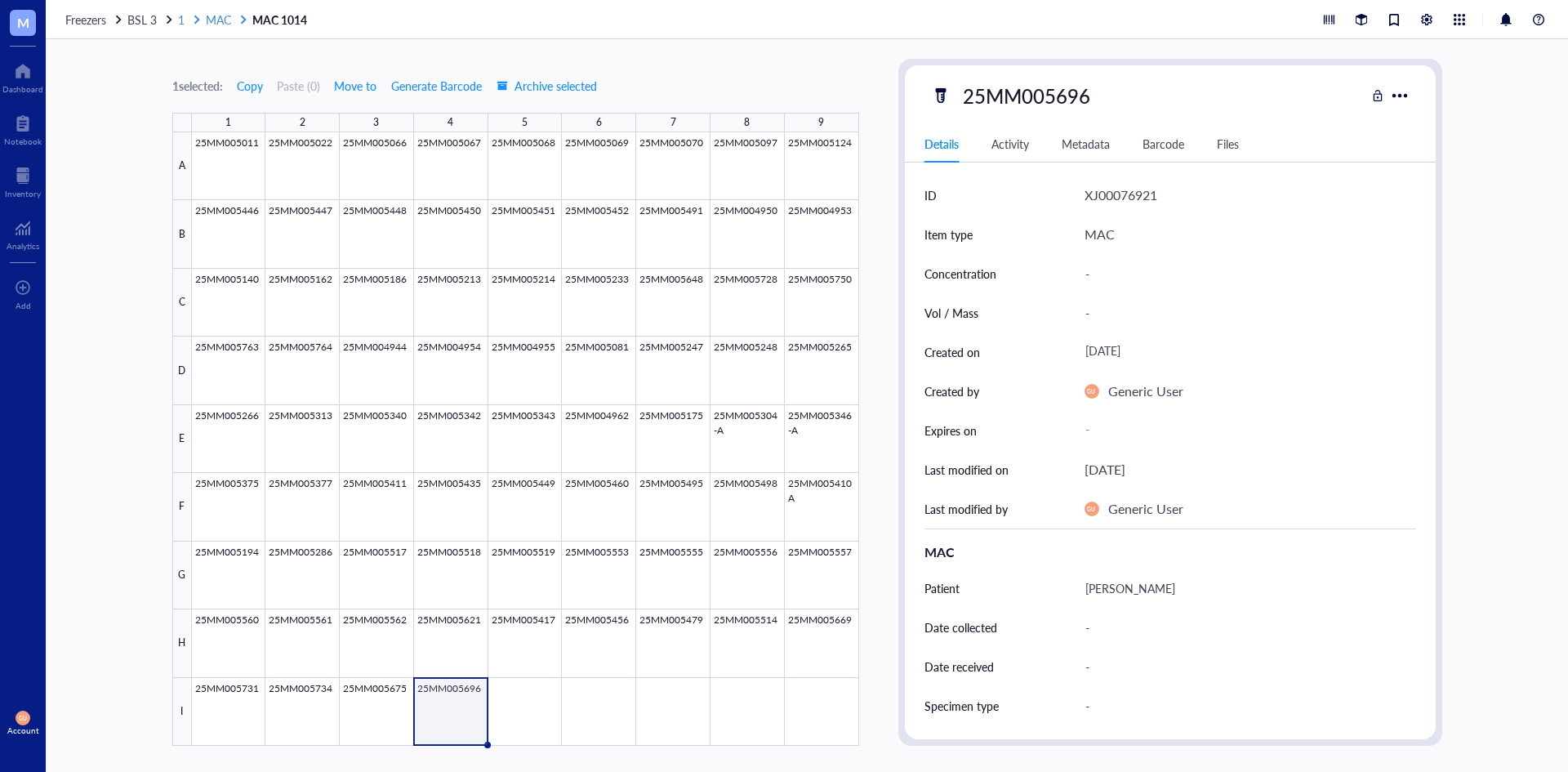
drag, startPoint x: 181, startPoint y: 16, endPoint x: 193, endPoint y: 15, distance: 12.0
click at [181, 16] on span "1" at bounding box center [181, 19] width 7 height 16
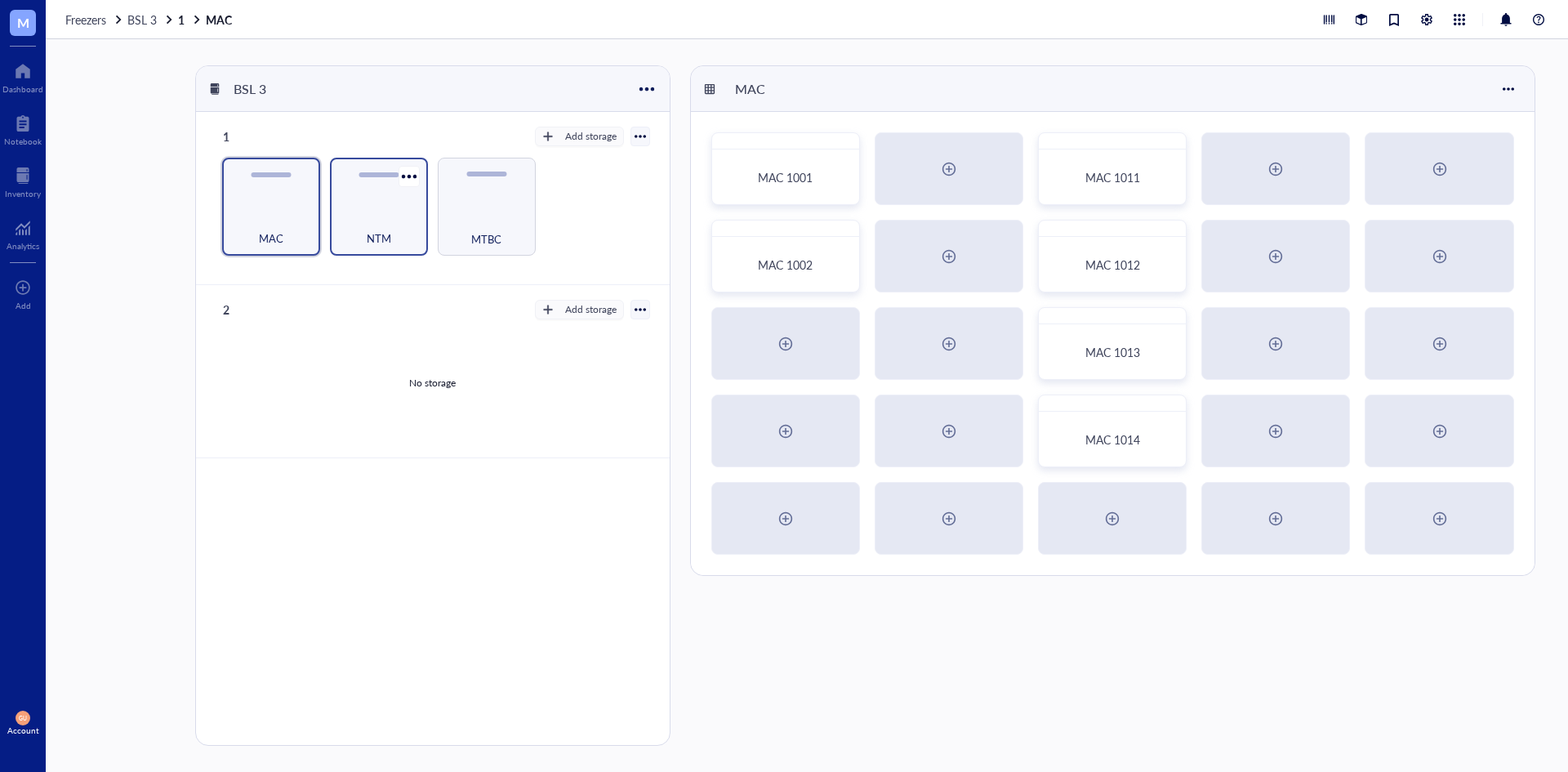
click at [391, 200] on div "NTM" at bounding box center [378, 206] width 98 height 98
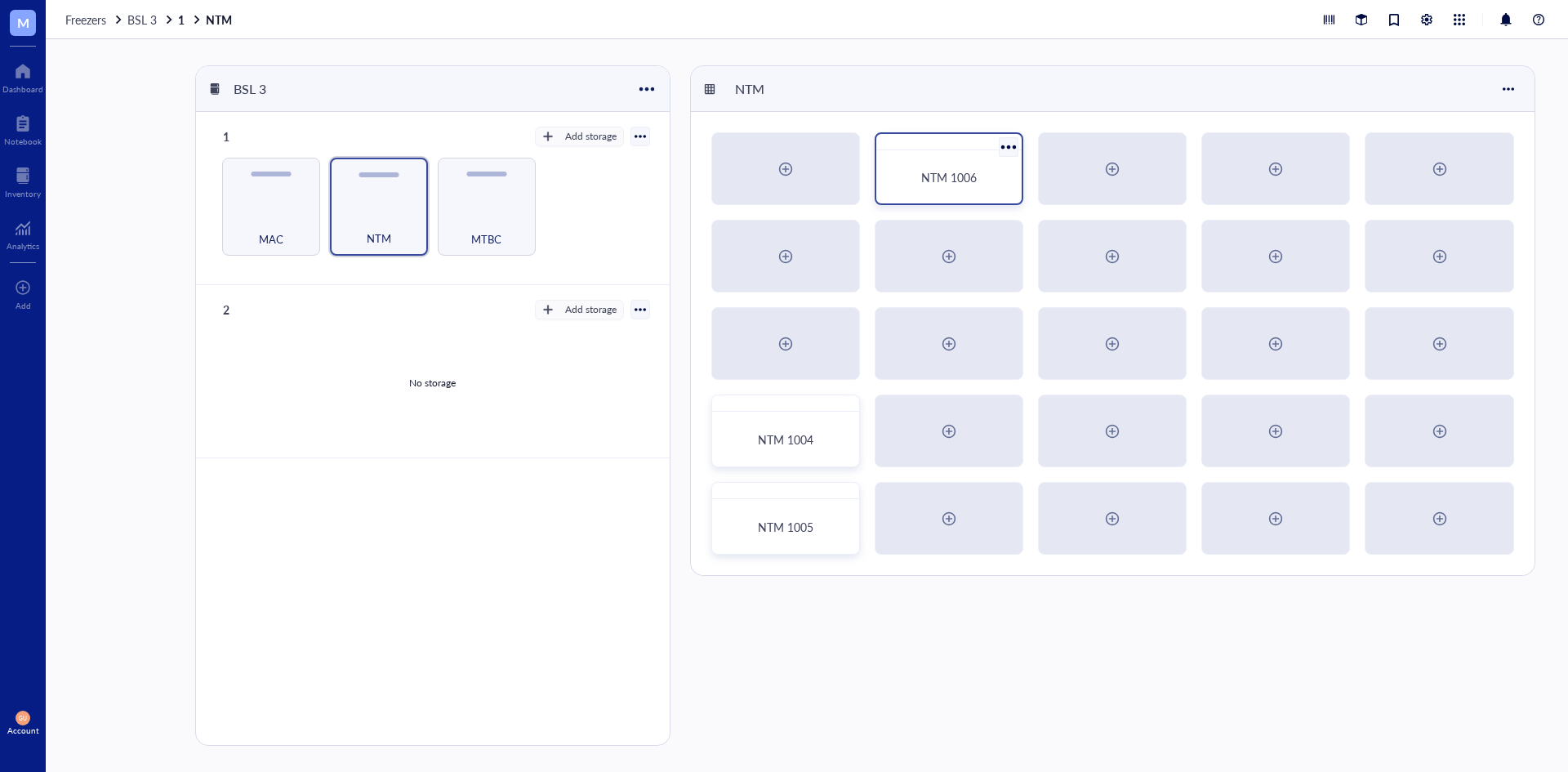
click at [993, 169] on div "NTM 1006" at bounding box center [949, 176] width 106 height 15
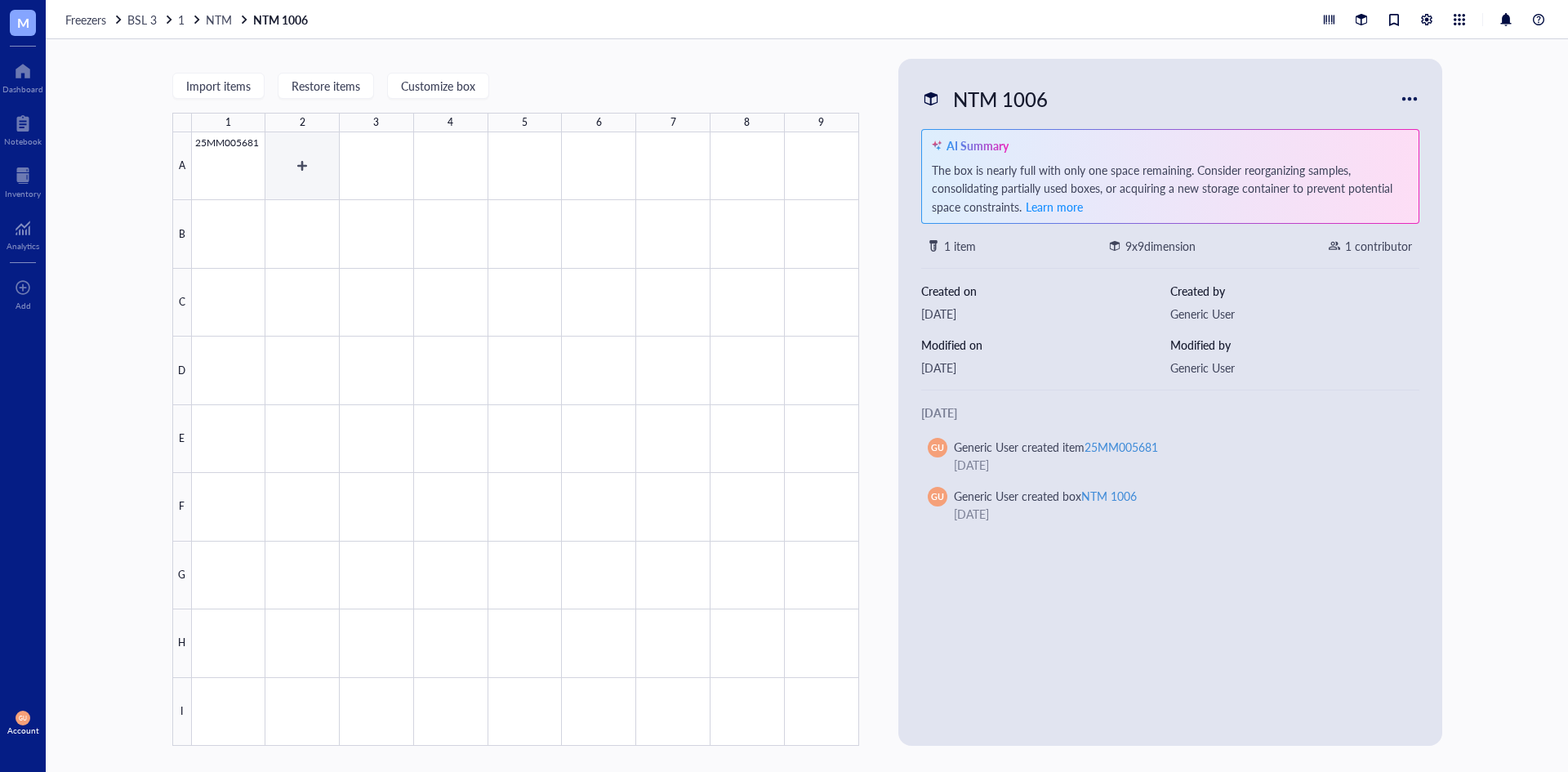
click at [306, 161] on div at bounding box center [526, 439] width 668 height 614
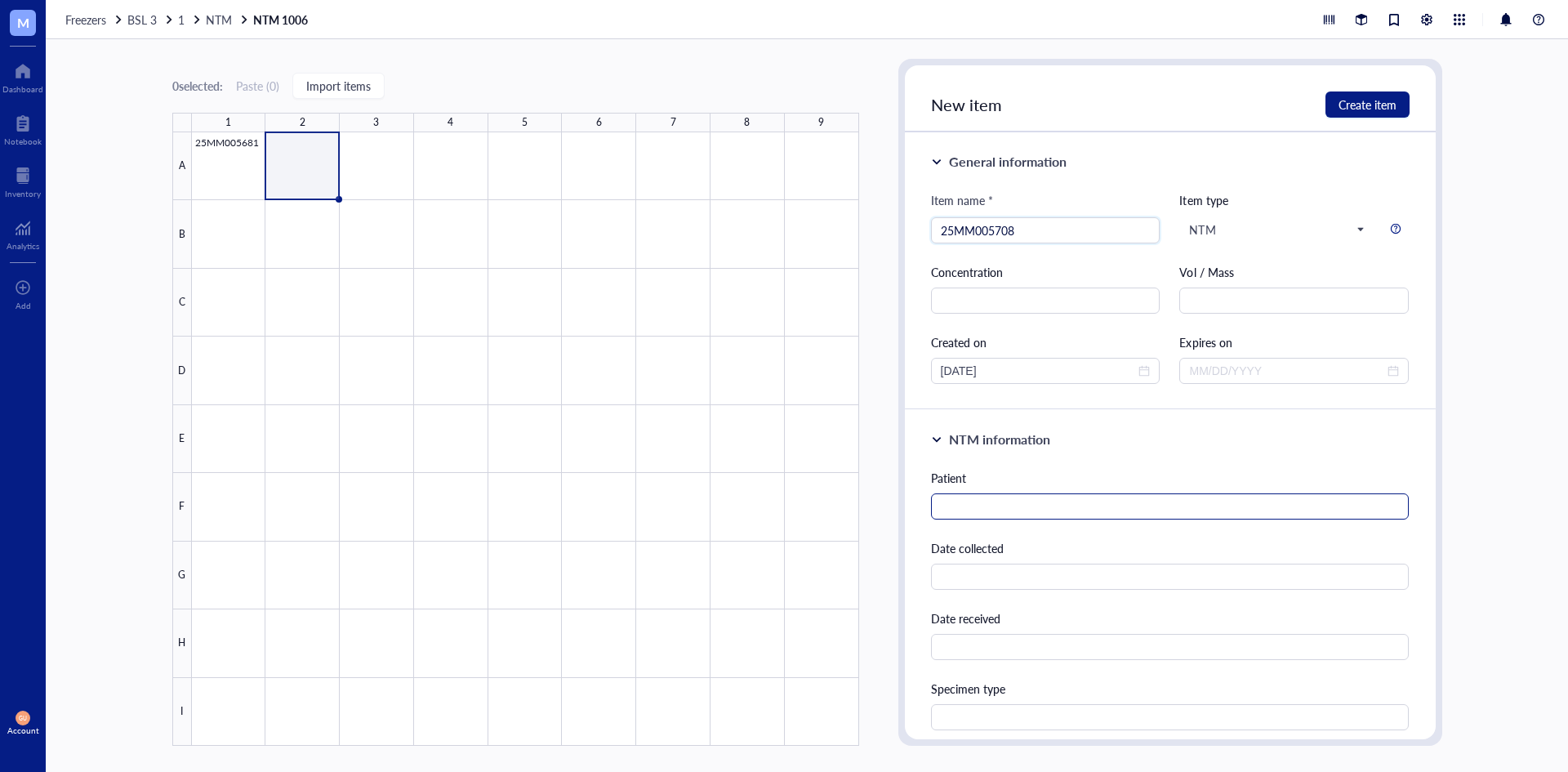
type input "25MM005708"
click at [1061, 509] on input "text" at bounding box center [1170, 506] width 478 height 27
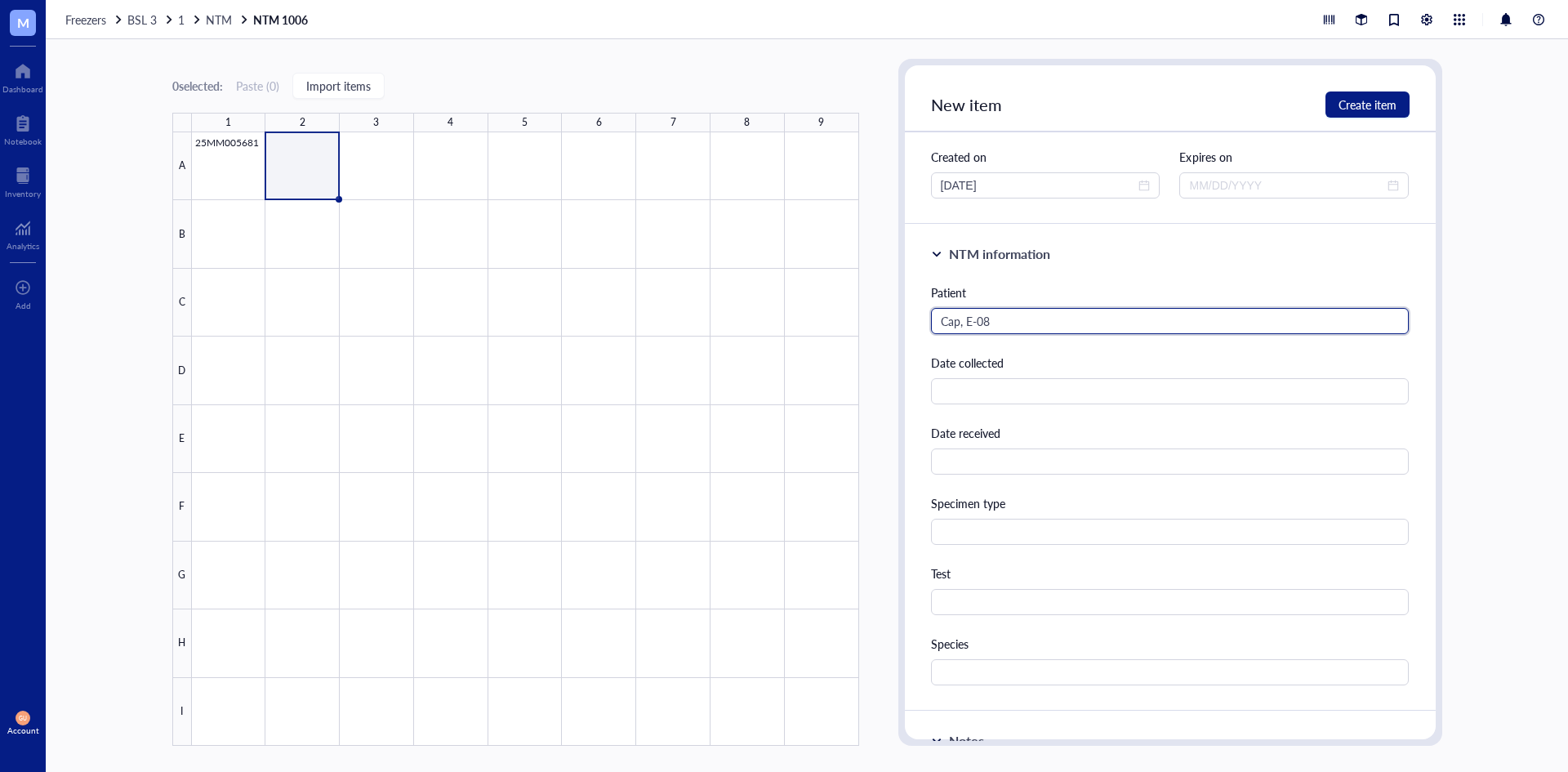
scroll to position [327, 0]
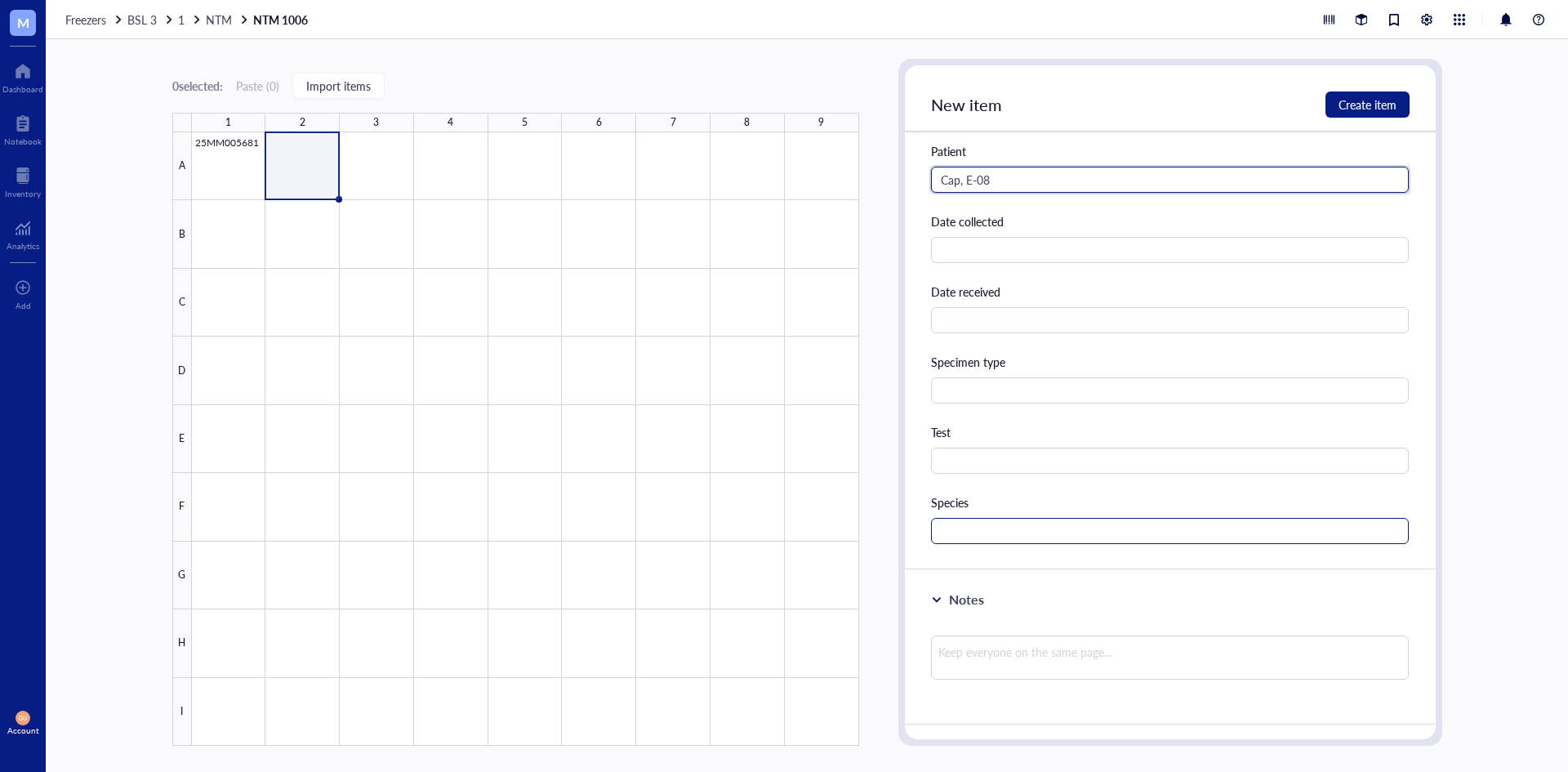
type input "Cap, E-08"
click at [969, 526] on input "text" at bounding box center [1170, 531] width 478 height 27
type input "p"
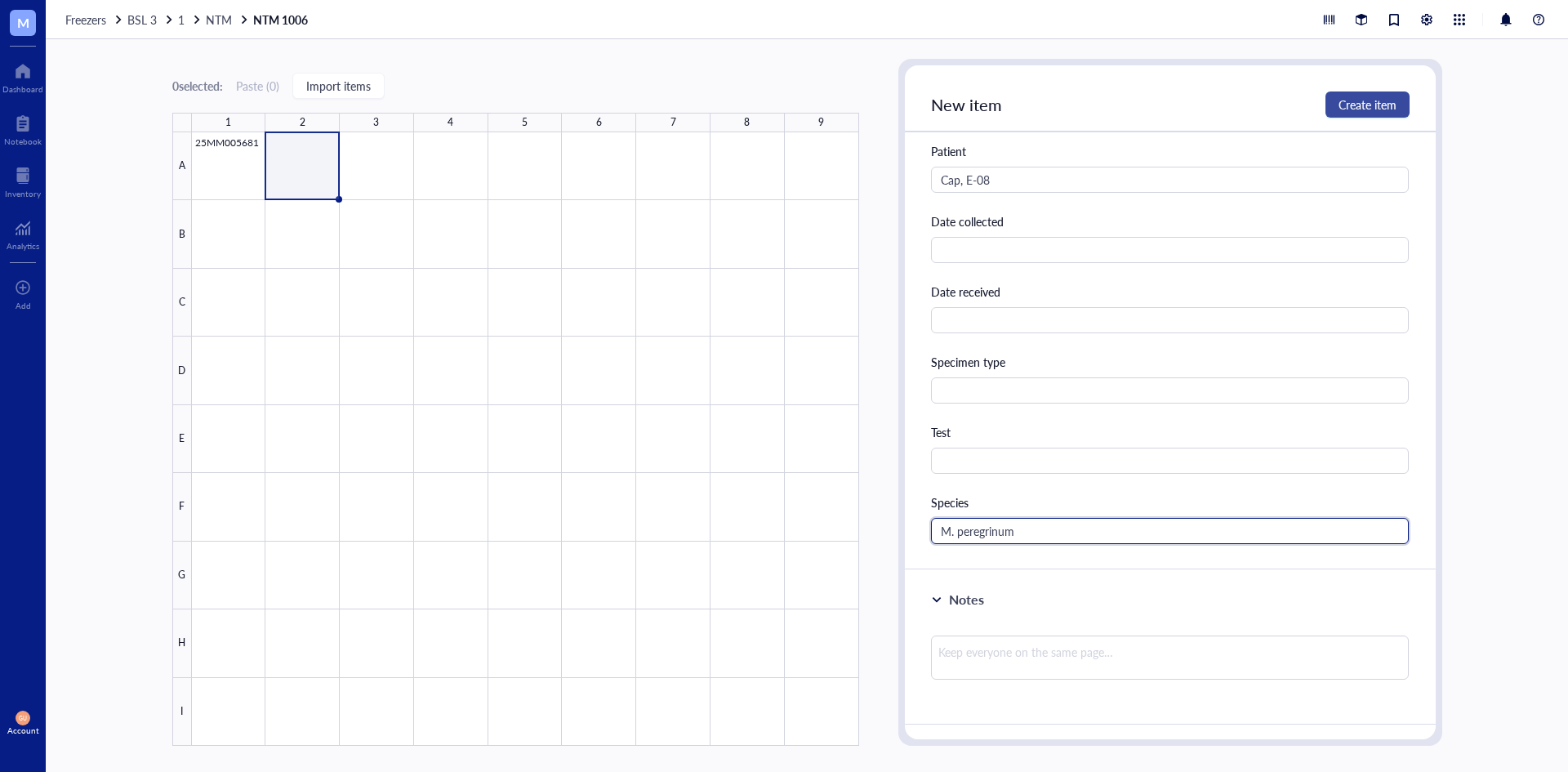
type input "M. peregrinum"
click at [1361, 104] on span "Create item" at bounding box center [1368, 104] width 58 height 13
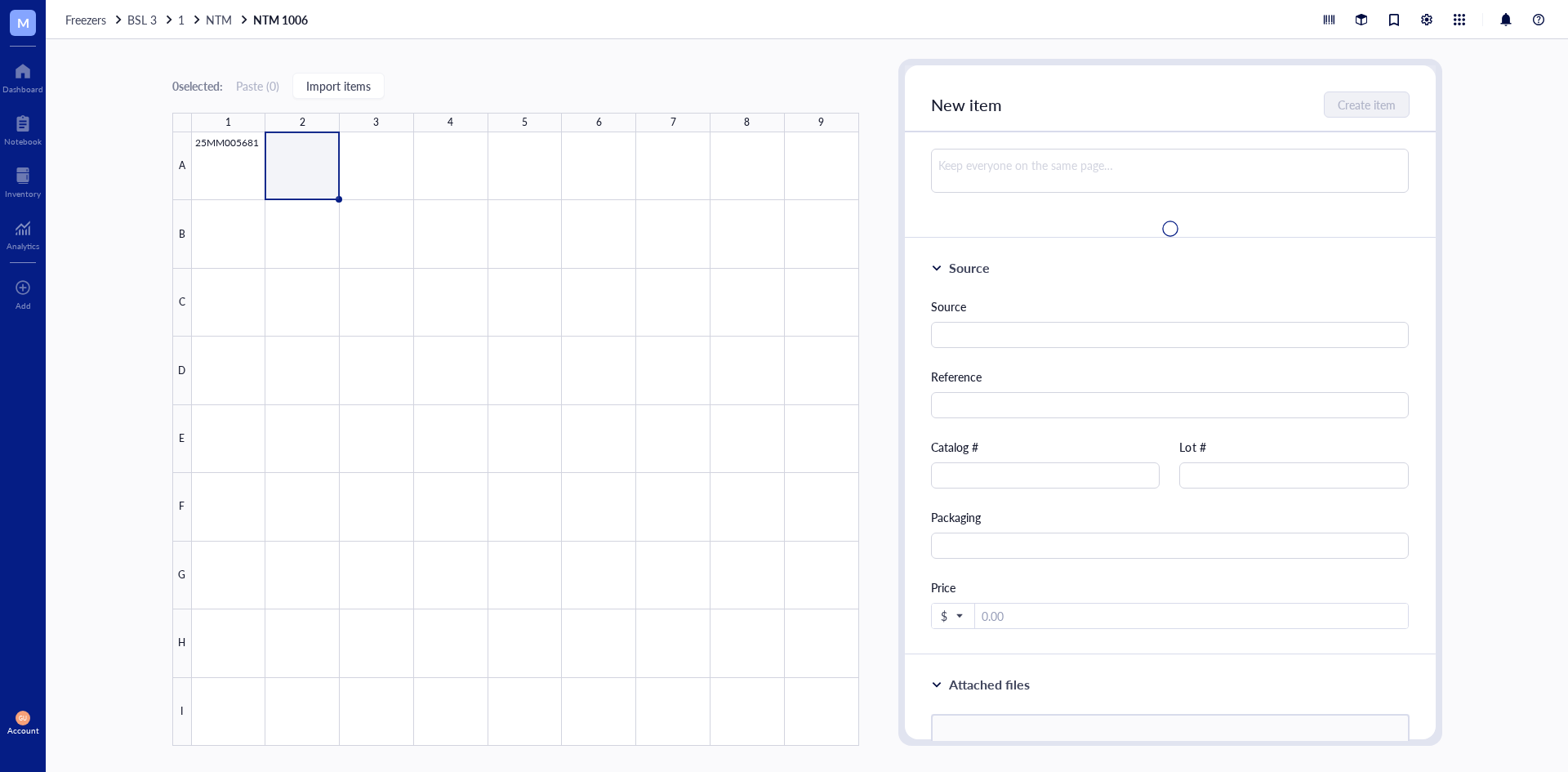
scroll to position [0, 0]
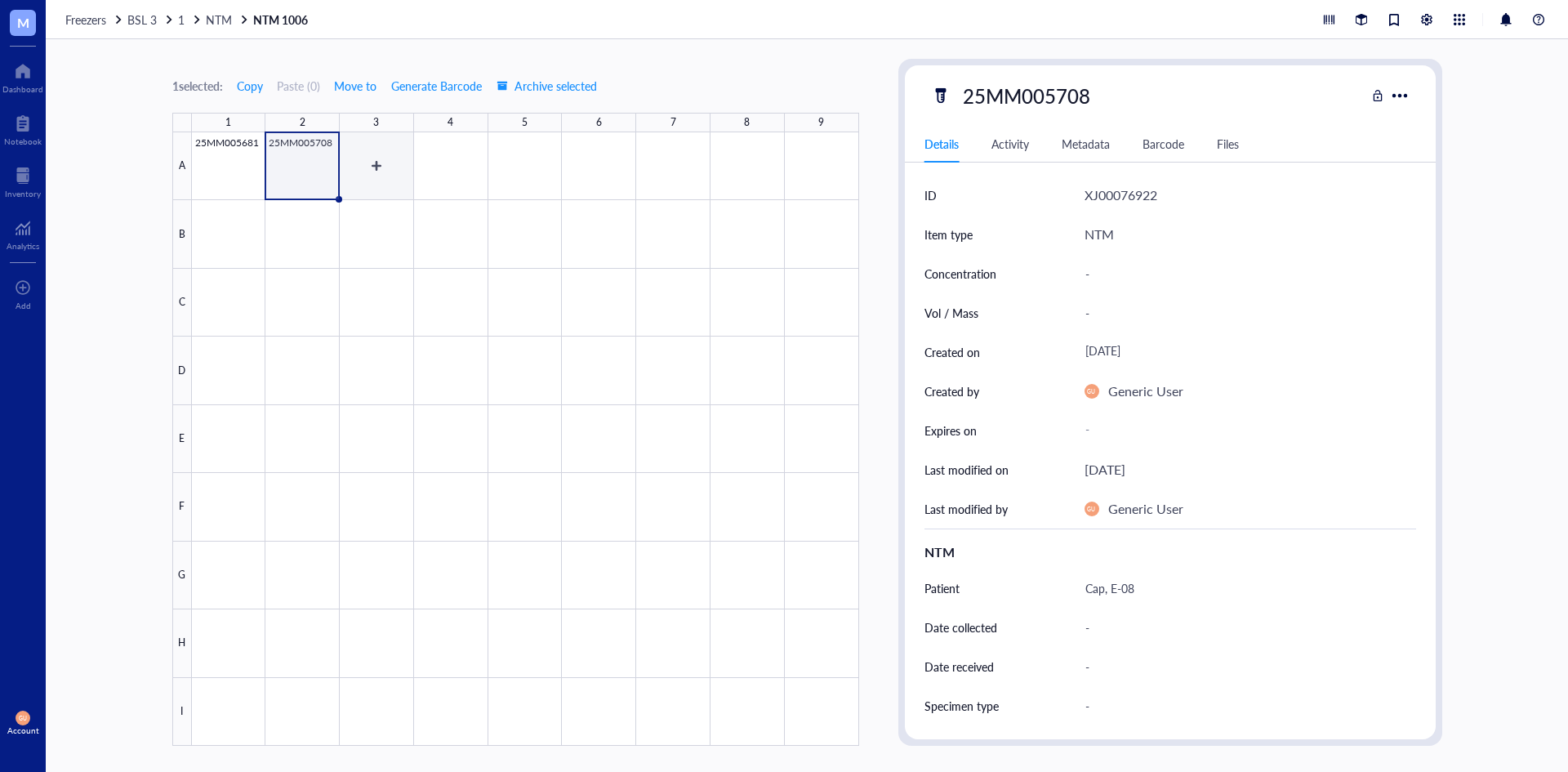
click at [401, 163] on div at bounding box center [526, 439] width 668 height 614
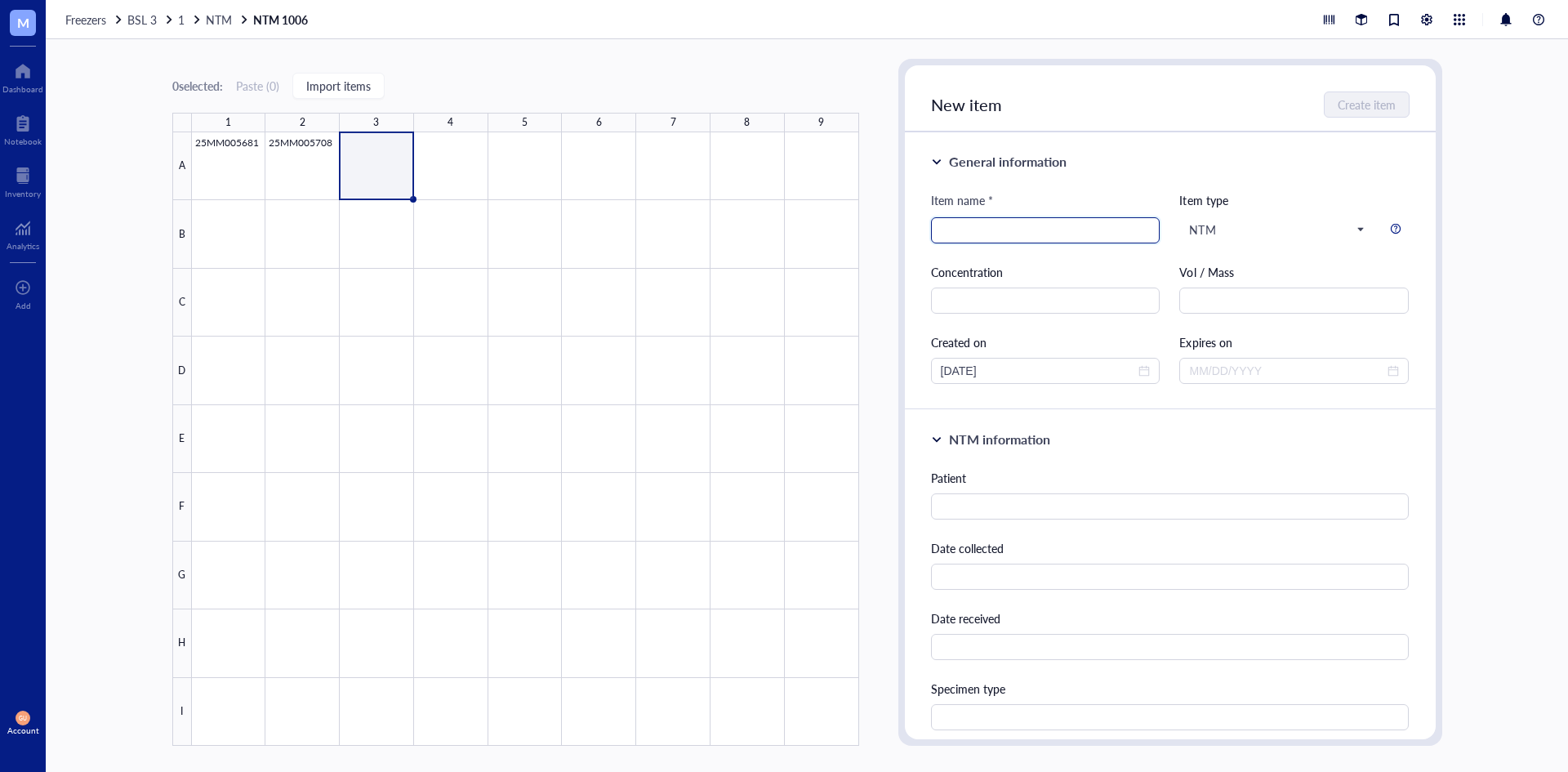
click at [1034, 231] on input "search" at bounding box center [1045, 230] width 210 height 25
type input "25MM005709"
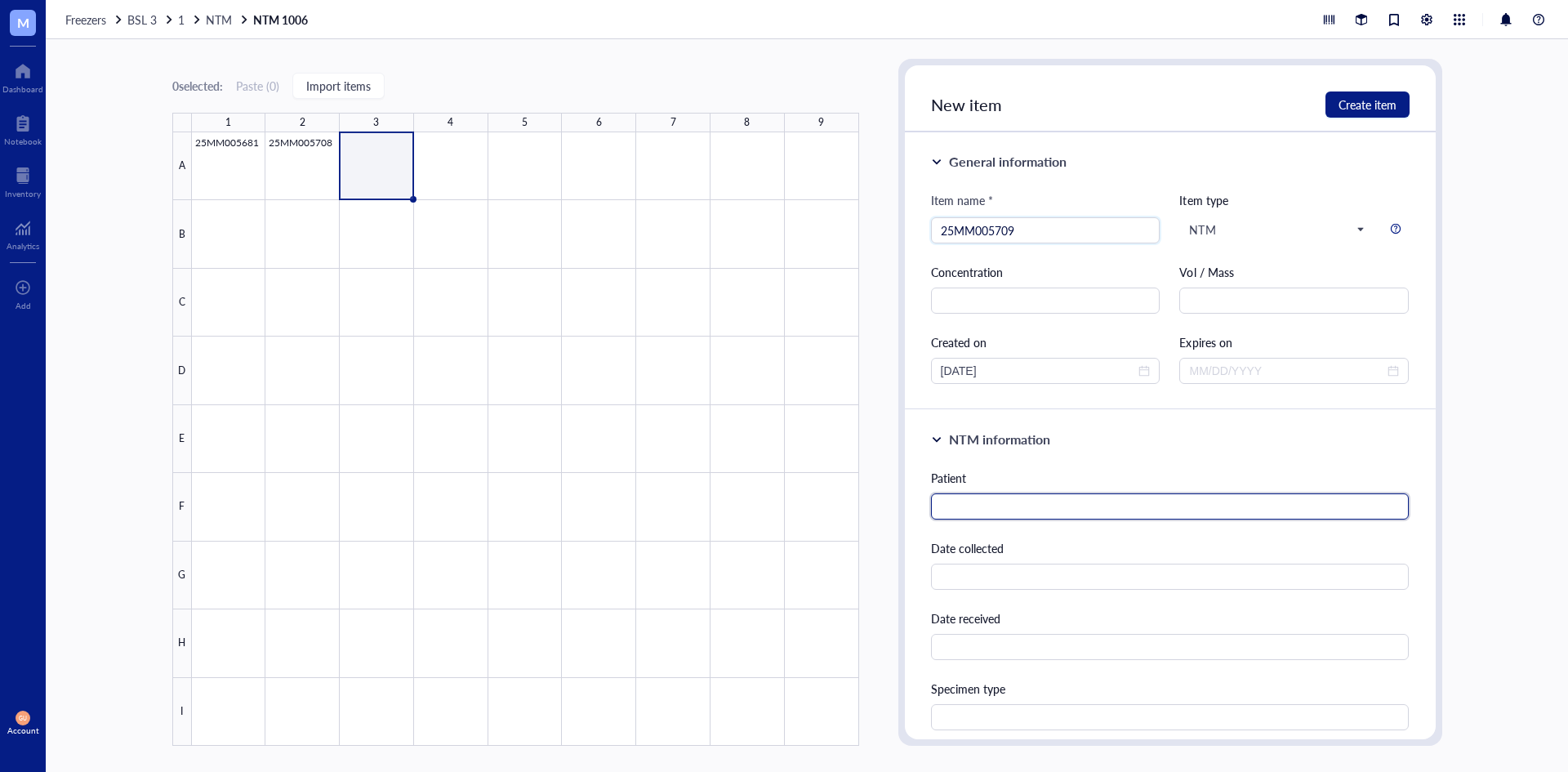
click at [964, 503] on input "text" at bounding box center [1170, 506] width 478 height 27
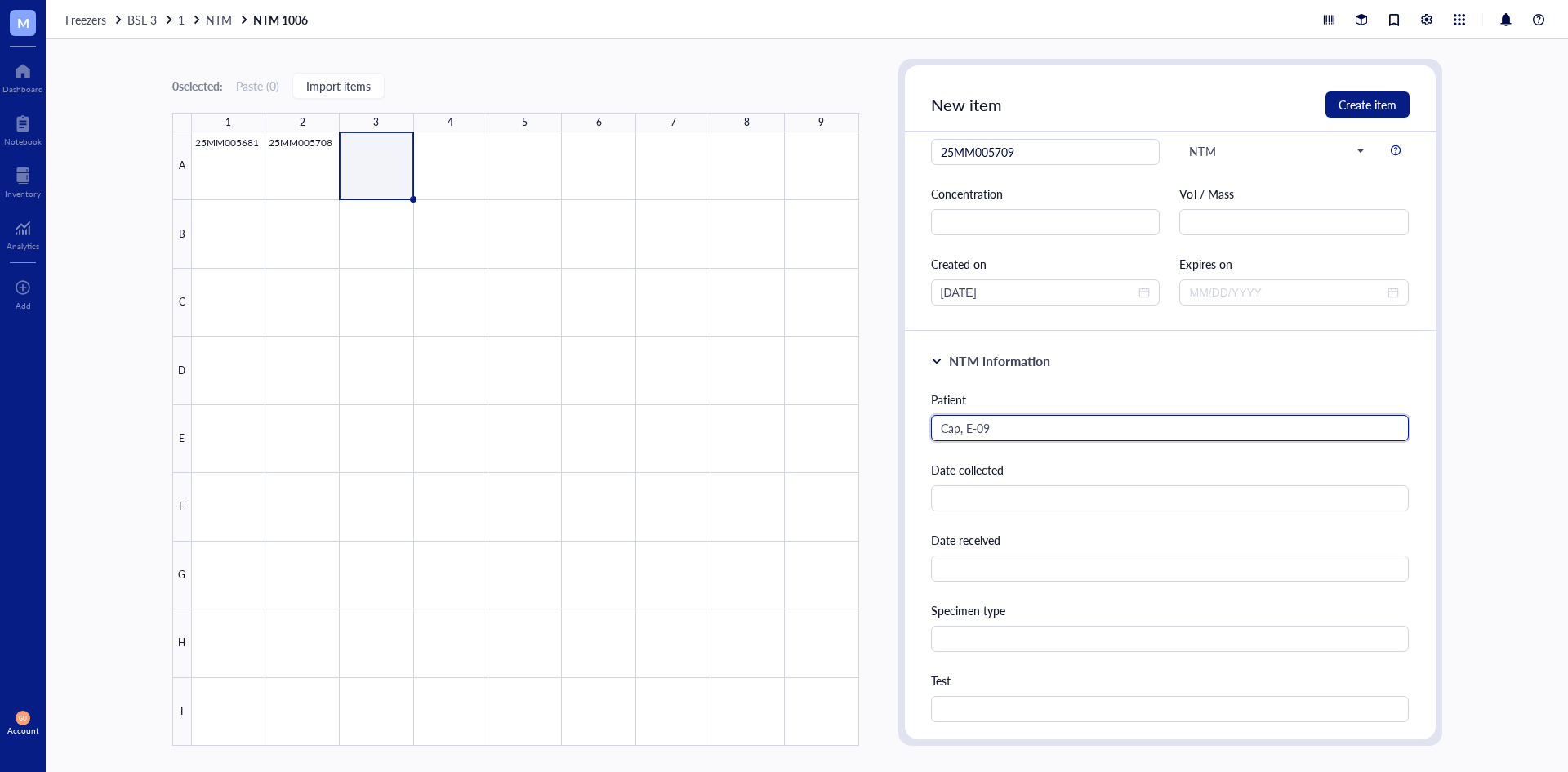
scroll to position [490, 0]
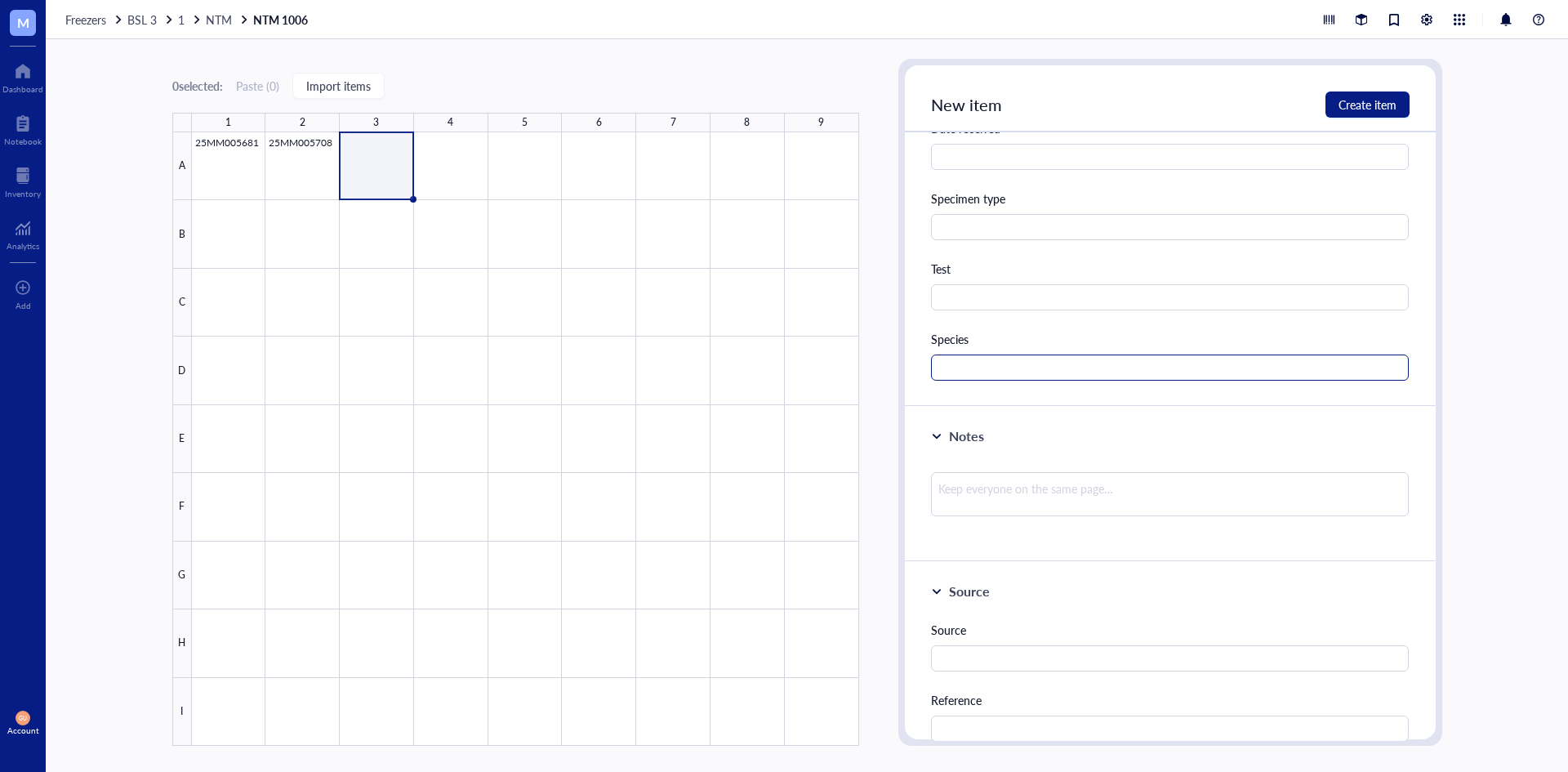
type input "Cap, E-09"
click at [959, 359] on input "text" at bounding box center [1170, 367] width 478 height 27
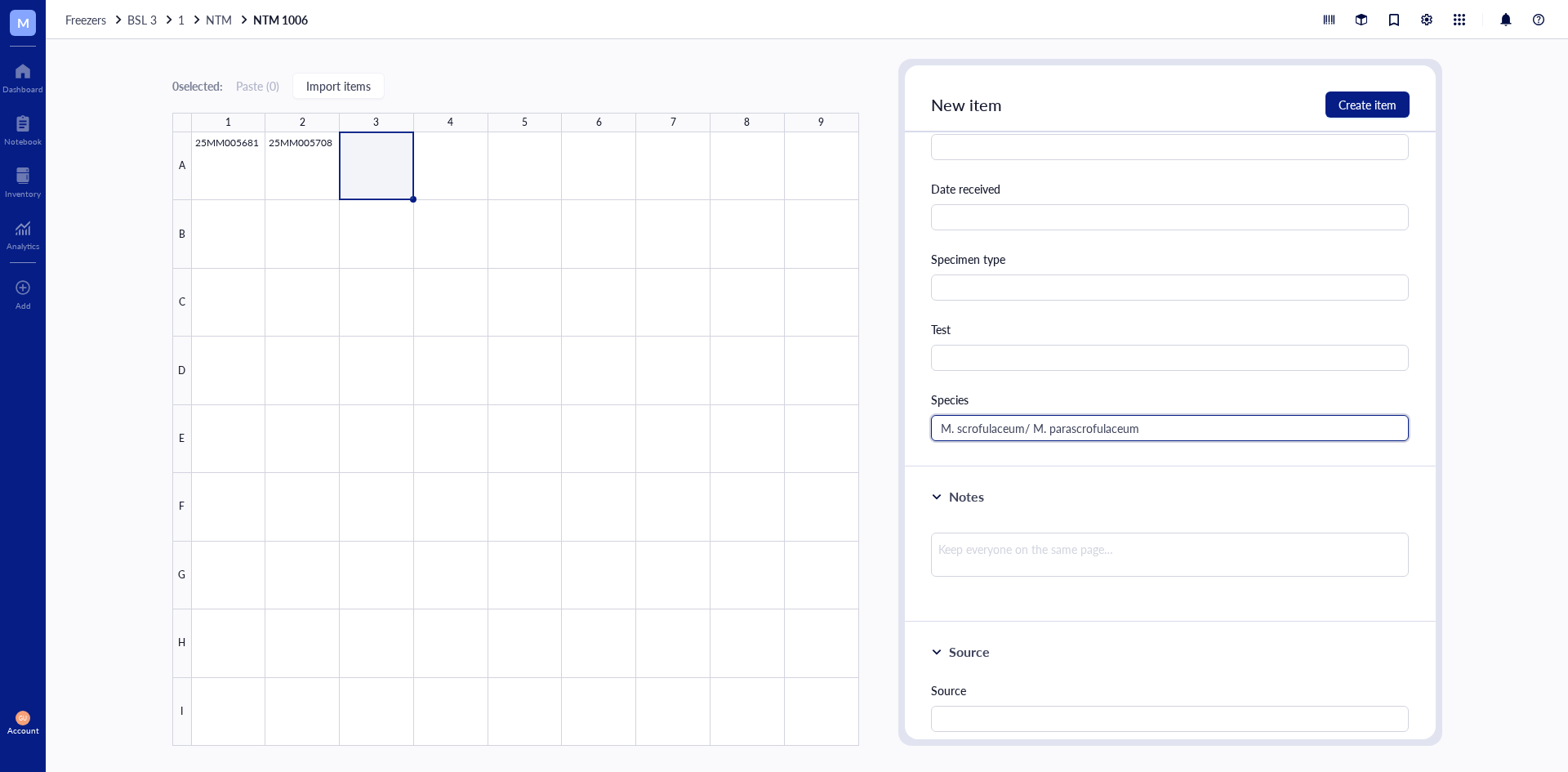
scroll to position [245, 0]
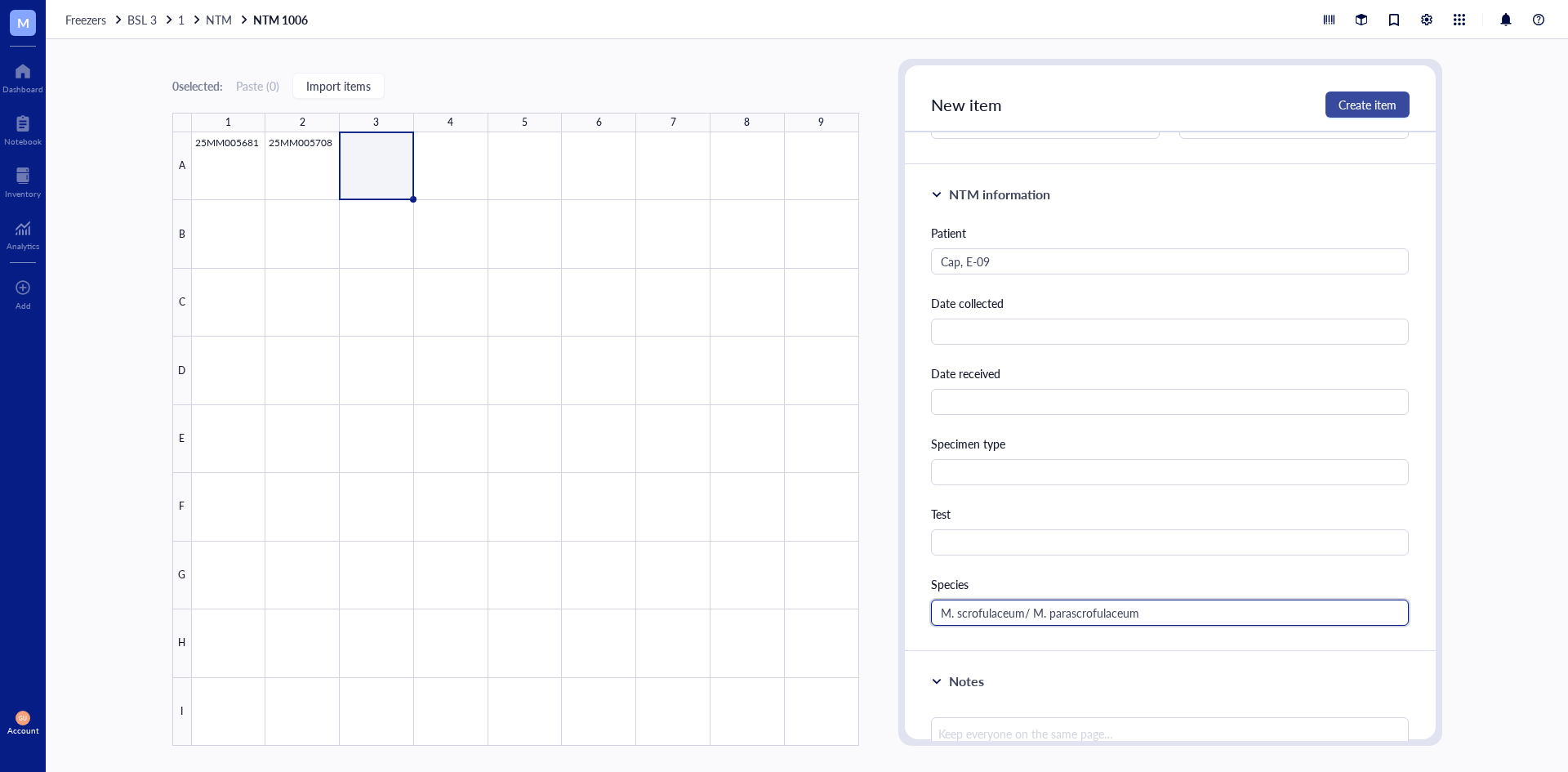
type input "M. scrofulaceum/ M. parascrofulaceum"
click at [1345, 102] on span "Create item" at bounding box center [1368, 104] width 58 height 13
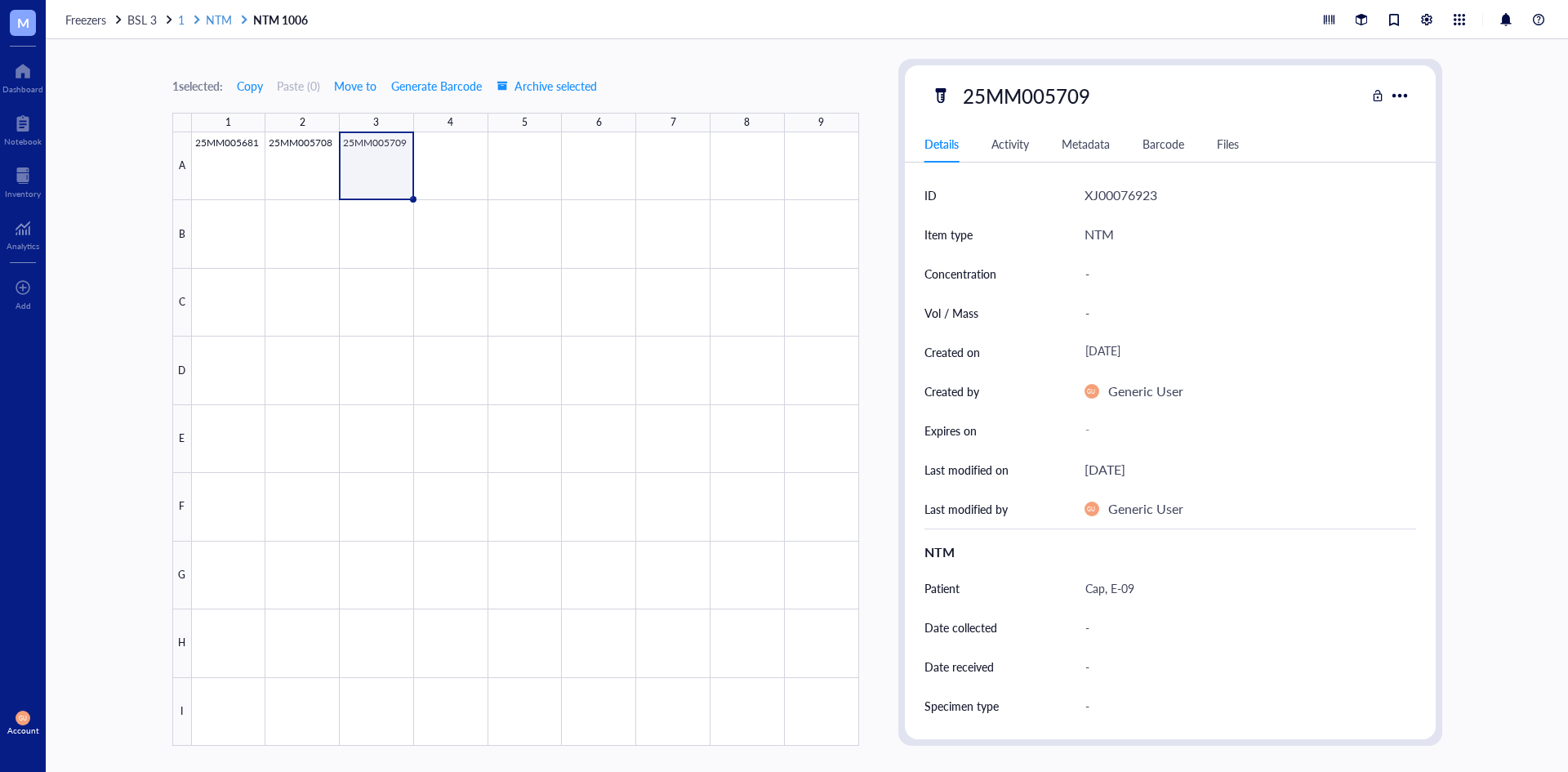
click at [192, 18] on div at bounding box center [196, 19] width 11 height 11
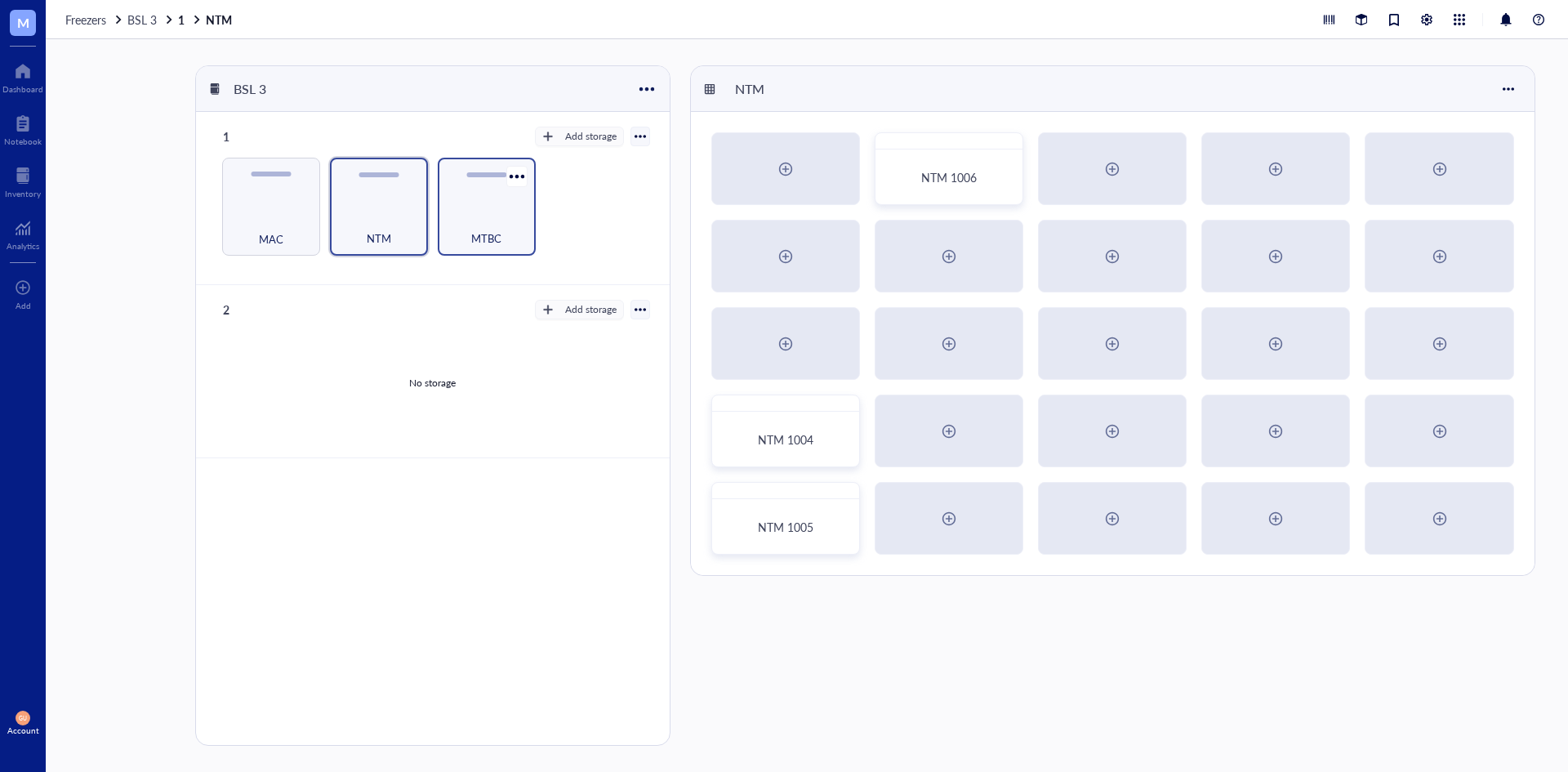
click at [460, 240] on div "MTBC" at bounding box center [486, 229] width 81 height 36
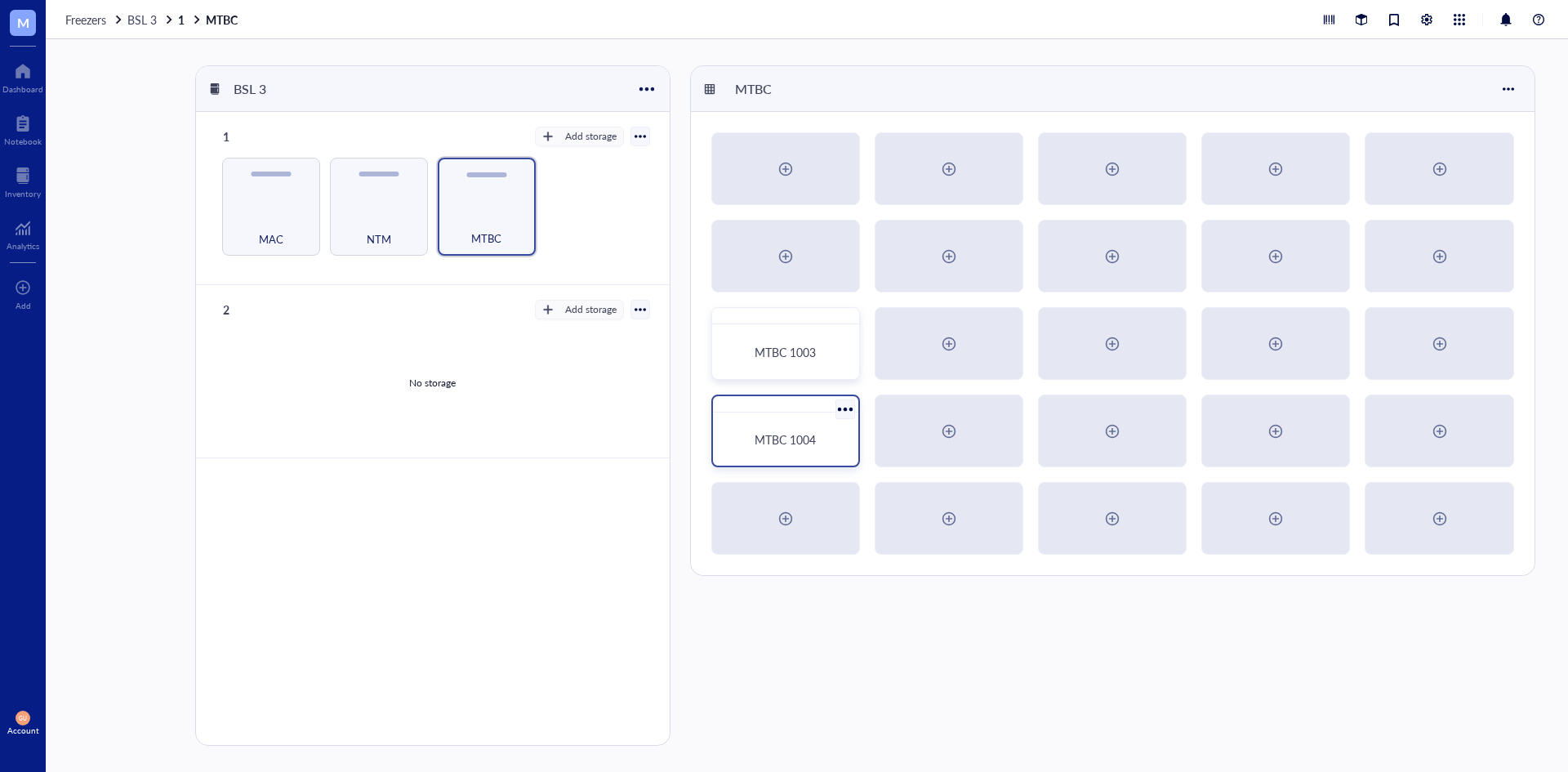
click at [803, 438] on span "MTBC 1004" at bounding box center [786, 439] width 62 height 16
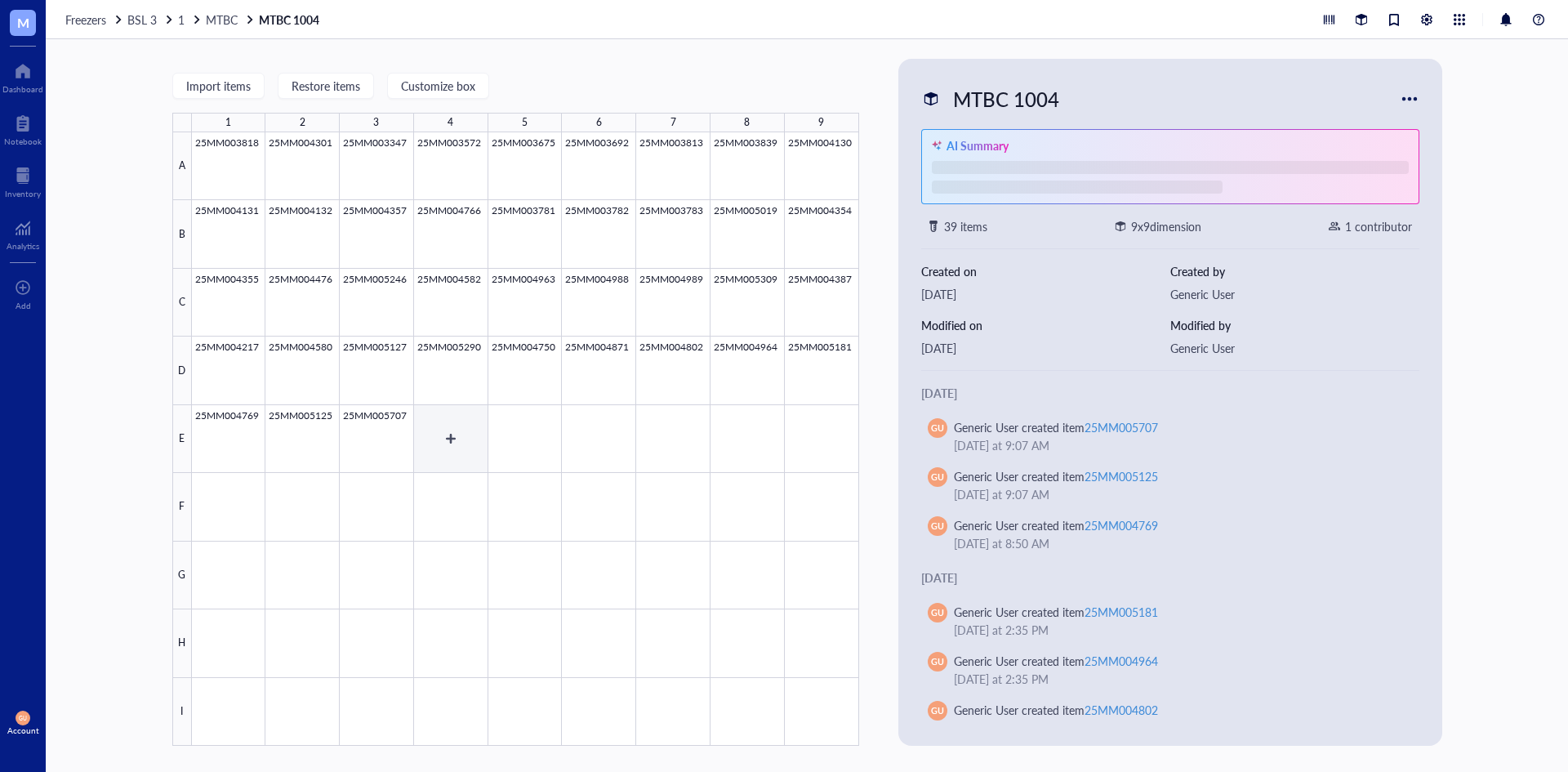
click at [466, 434] on div at bounding box center [526, 439] width 668 height 614
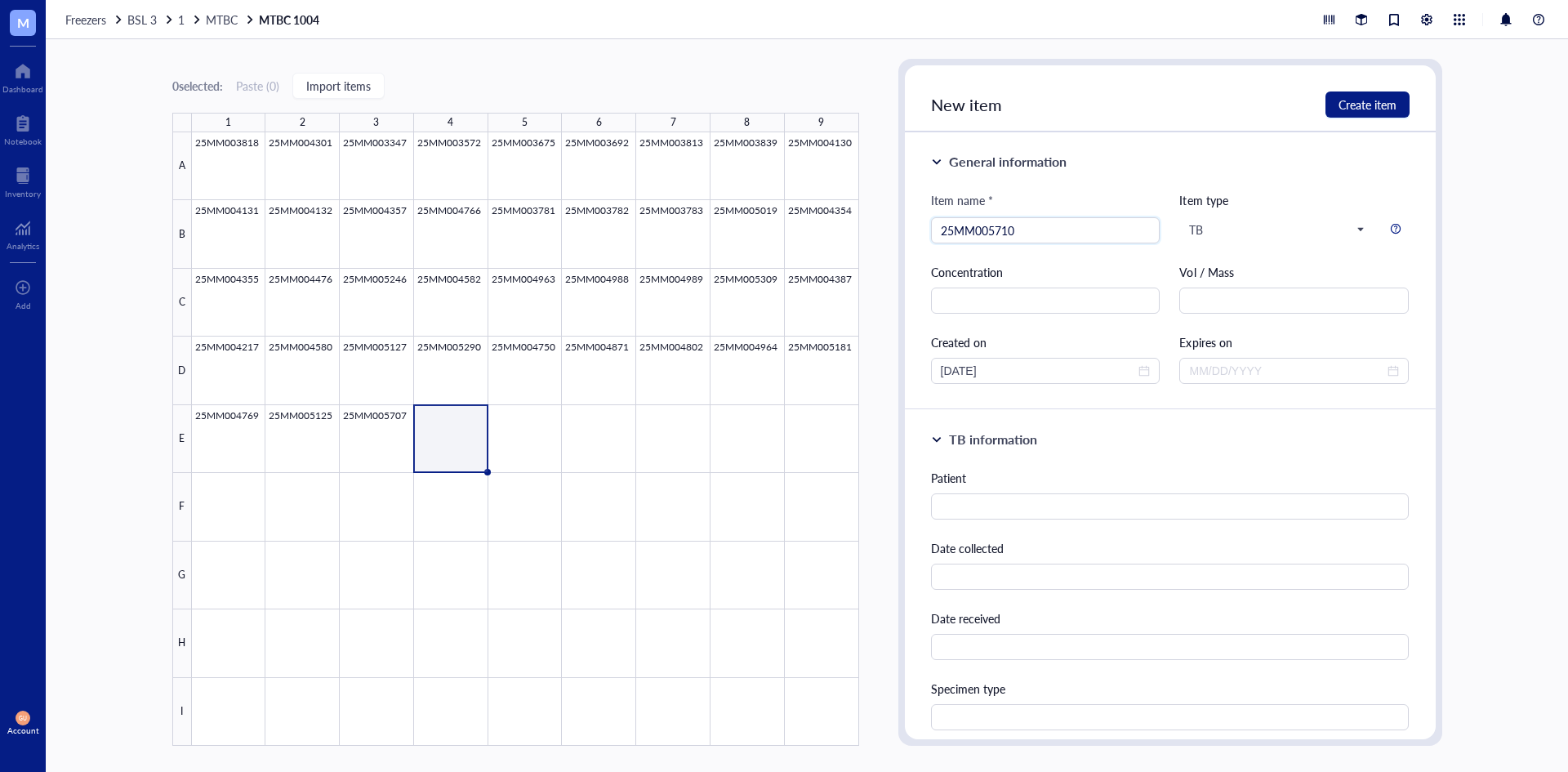
type input "25MM005710"
click at [1315, 458] on div "TB information Patient Date collected Date received Specimen type Test Species" at bounding box center [1170, 653] width 531 height 487
click at [1093, 504] on input "text" at bounding box center [1170, 506] width 478 height 27
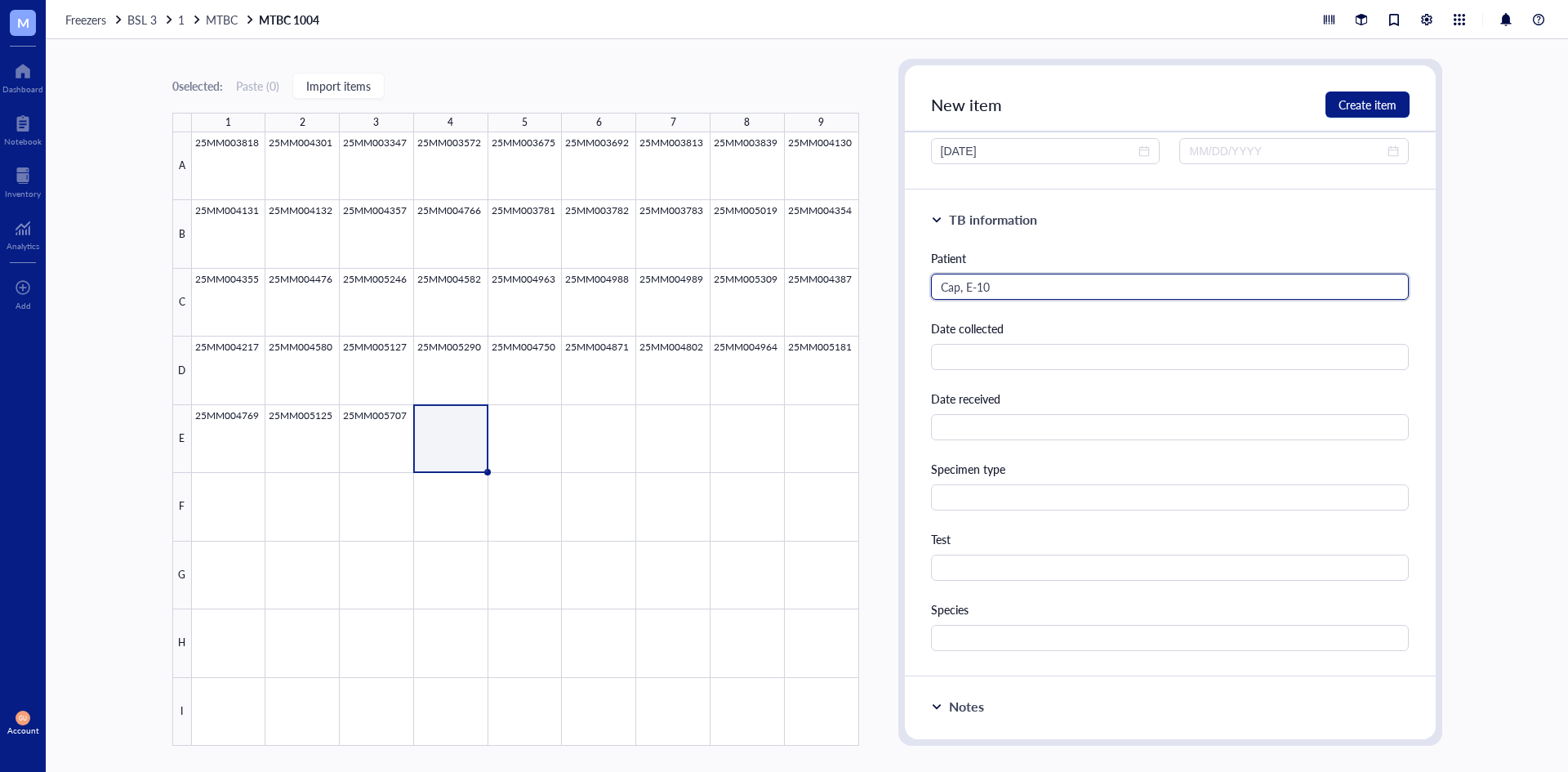
scroll to position [327, 0]
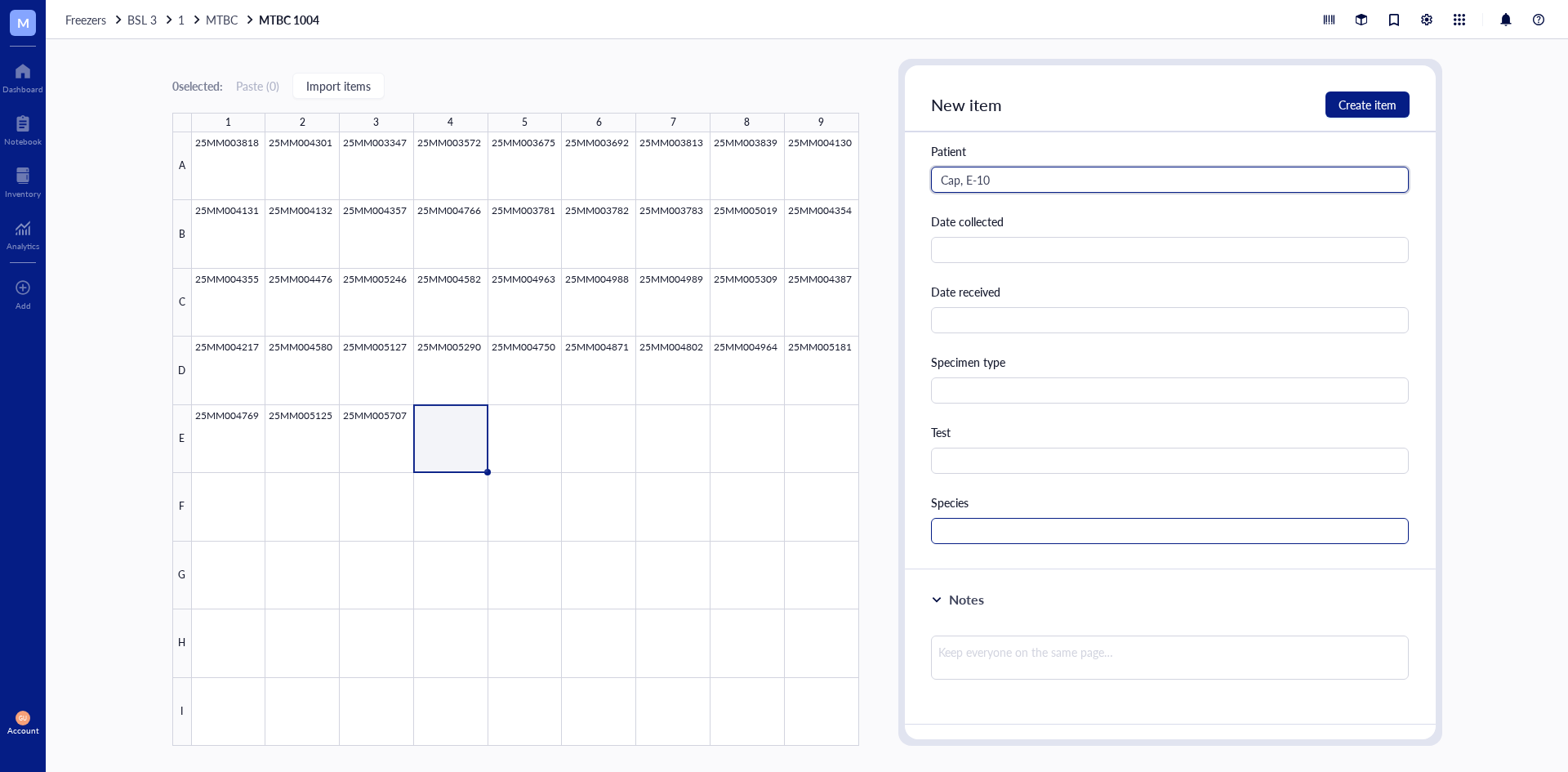
type input "Cap, E-10"
drag, startPoint x: 1001, startPoint y: 531, endPoint x: 988, endPoint y: 528, distance: 13.3
click at [998, 530] on input "text" at bounding box center [1170, 531] width 478 height 27
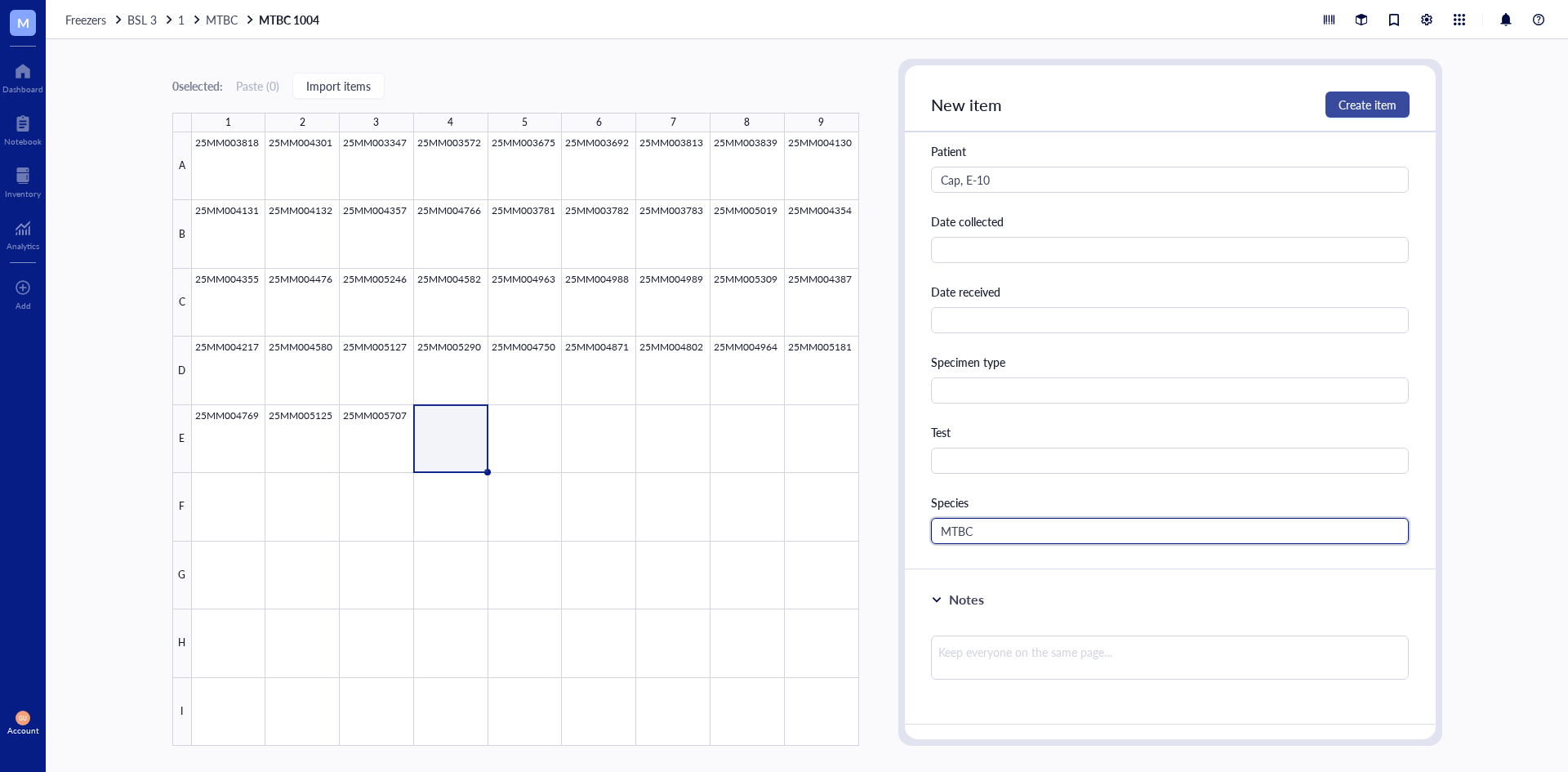
type input "MTBC"
click at [1398, 102] on button "Create item" at bounding box center [1368, 104] width 84 height 27
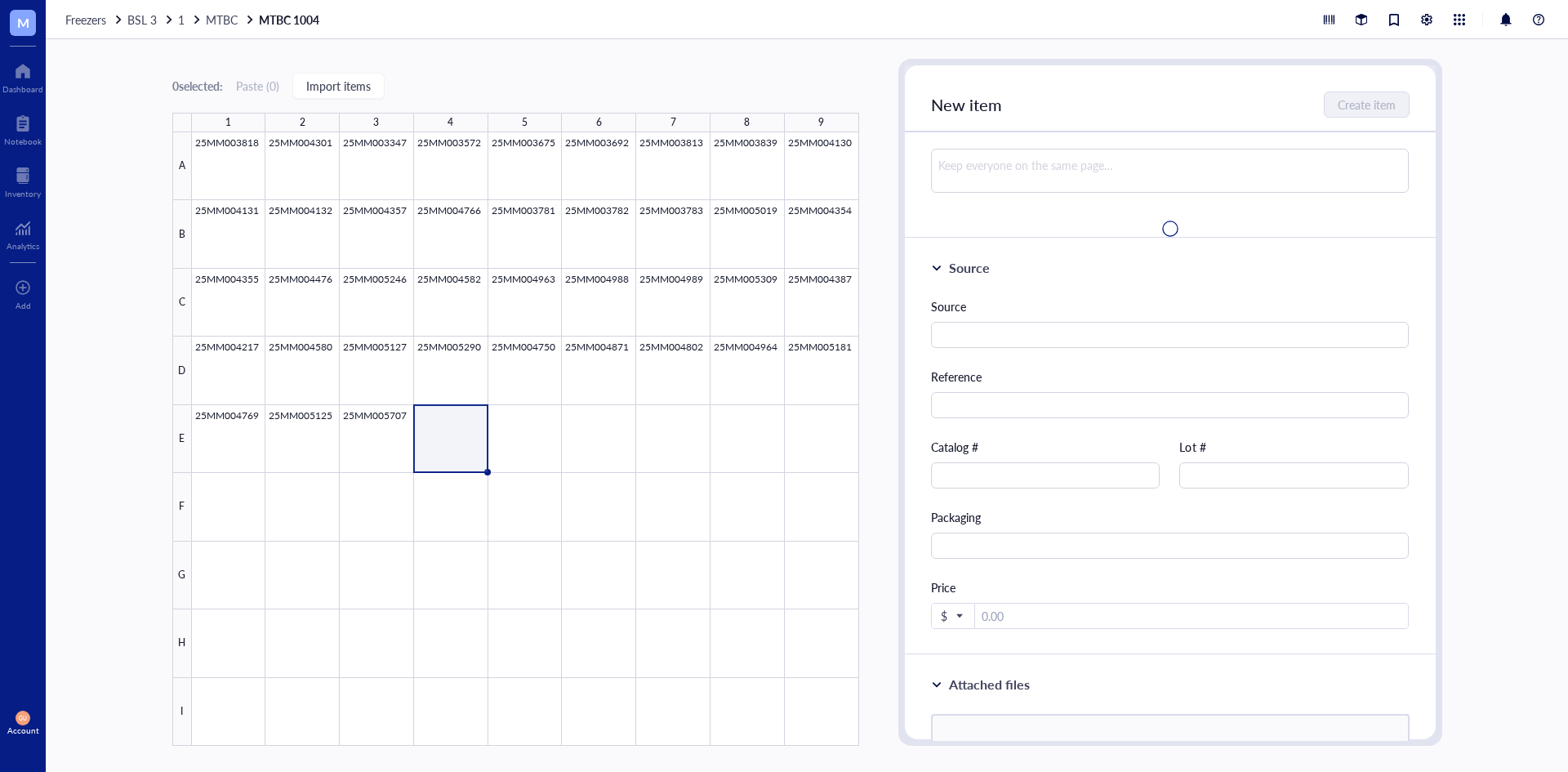
scroll to position [0, 0]
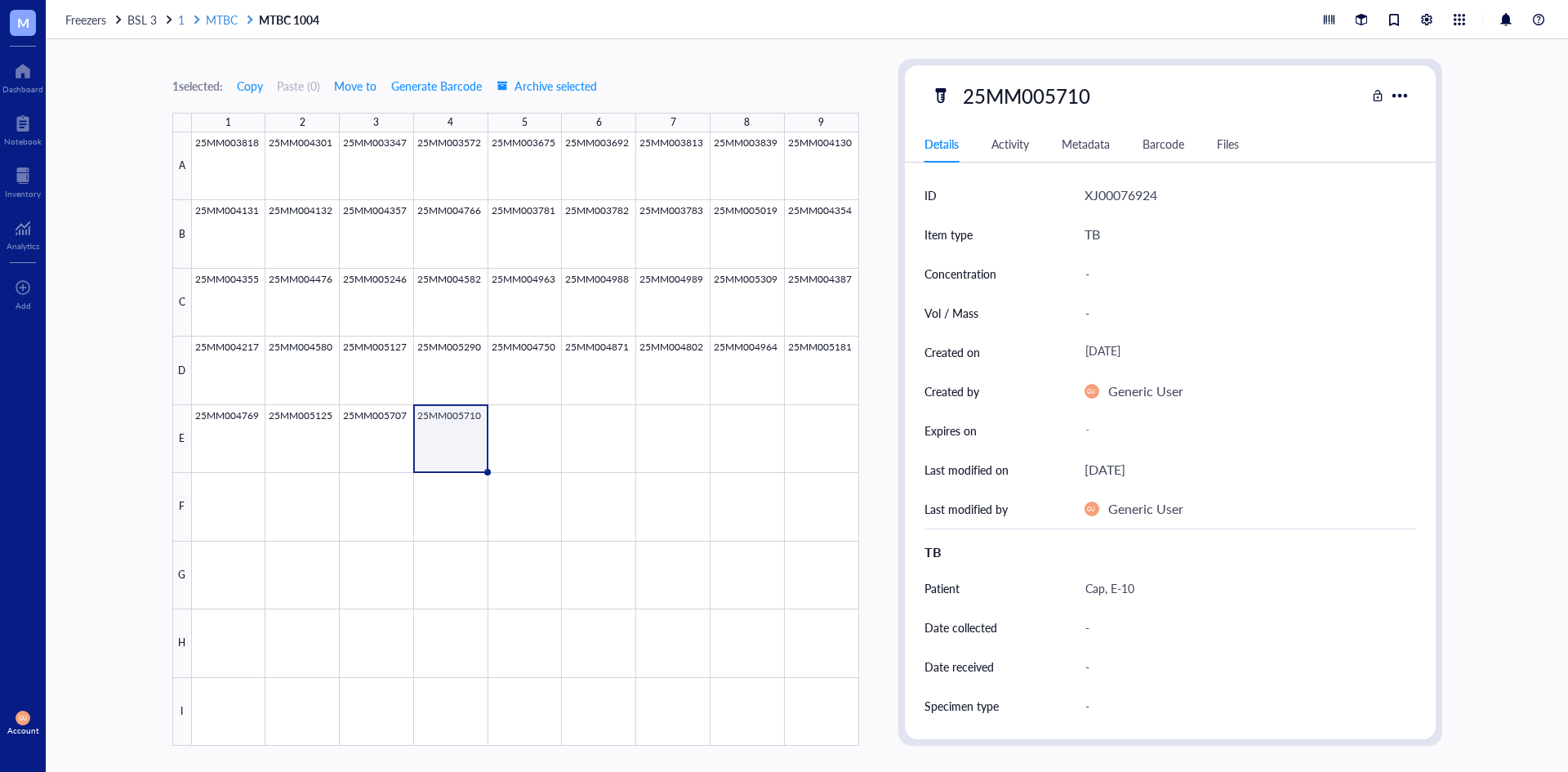
click at [182, 15] on span "1" at bounding box center [181, 19] width 7 height 16
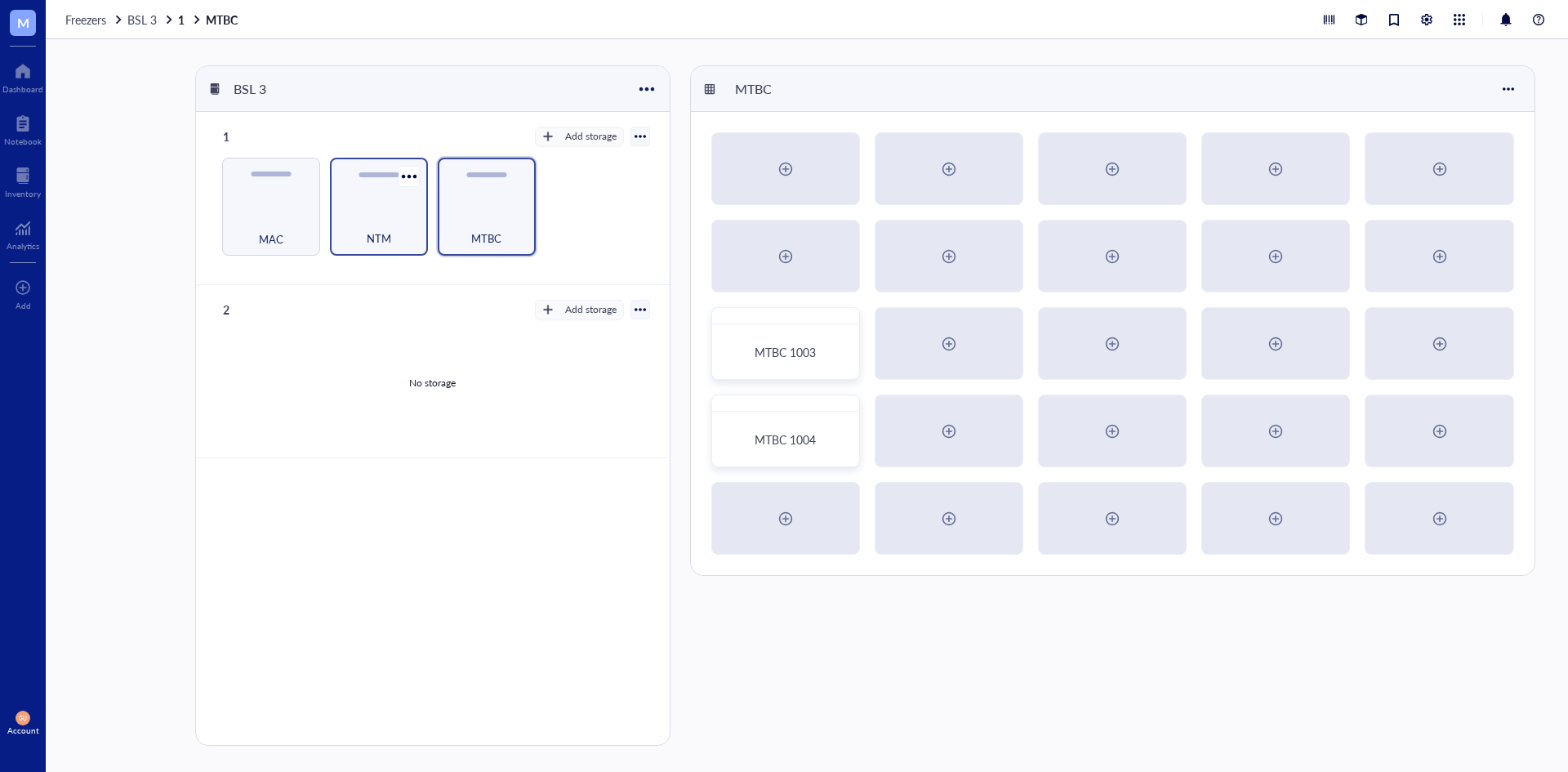
click at [362, 231] on div "NTM" at bounding box center [378, 229] width 81 height 36
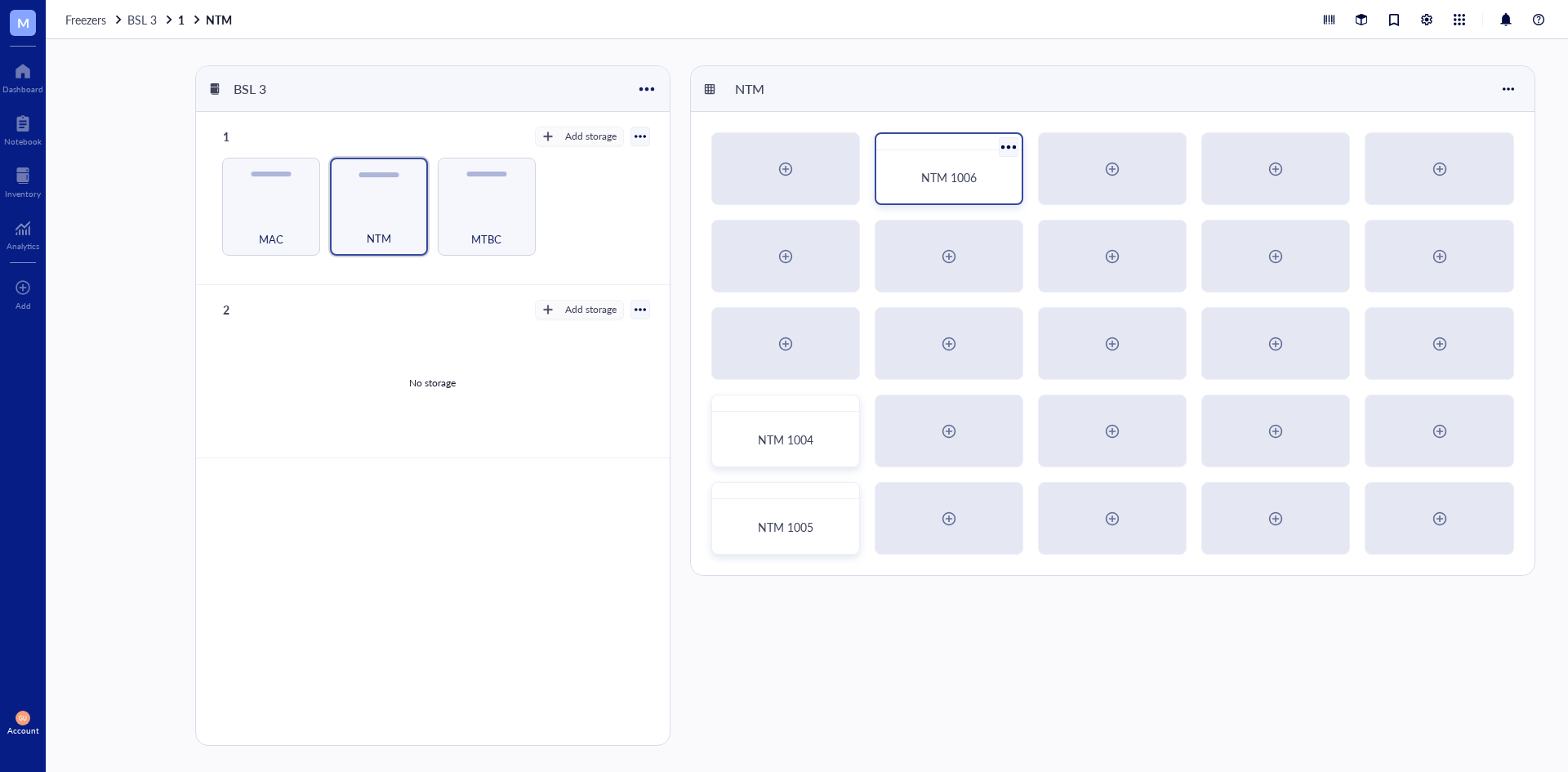
click at [950, 183] on span "NTM 1006" at bounding box center [948, 177] width 56 height 16
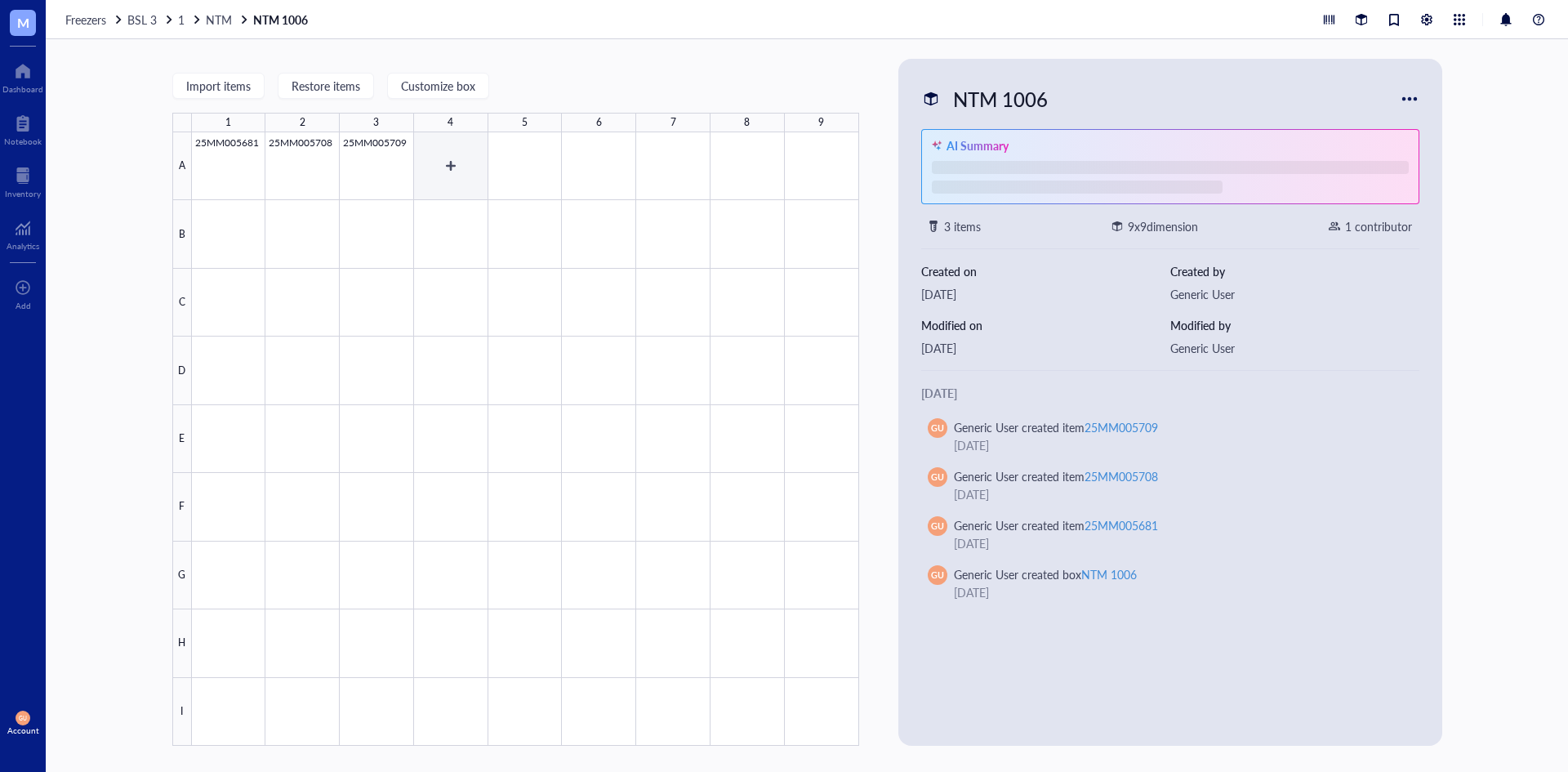
click at [481, 180] on div at bounding box center [526, 439] width 668 height 614
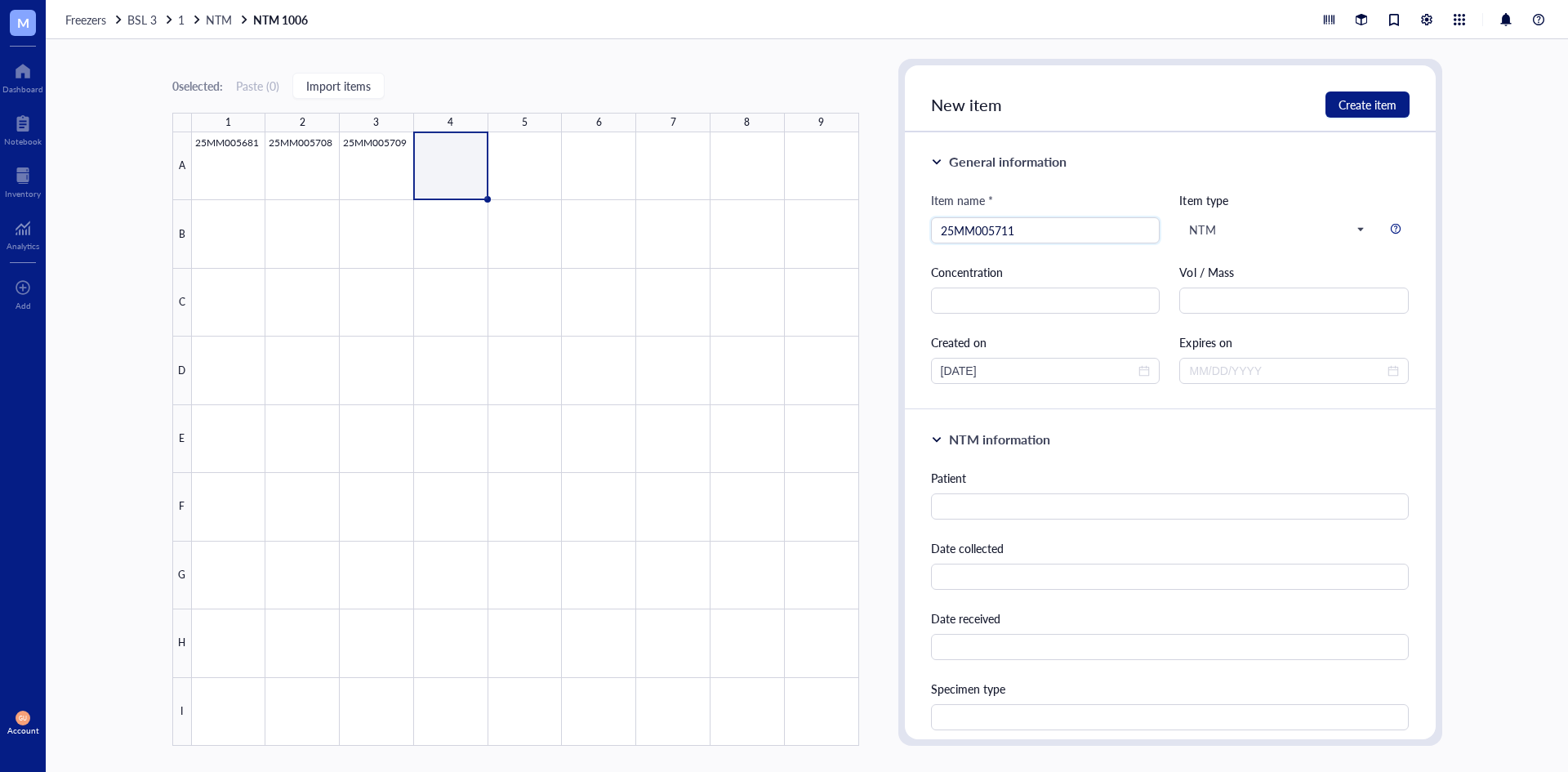
type input "25MM005711"
click at [987, 528] on div "Patient Date collected Date received Specimen type Test Species" at bounding box center [1170, 669] width 478 height 401
click at [985, 514] on input "text" at bounding box center [1170, 506] width 478 height 27
type input "E"
type input "S"
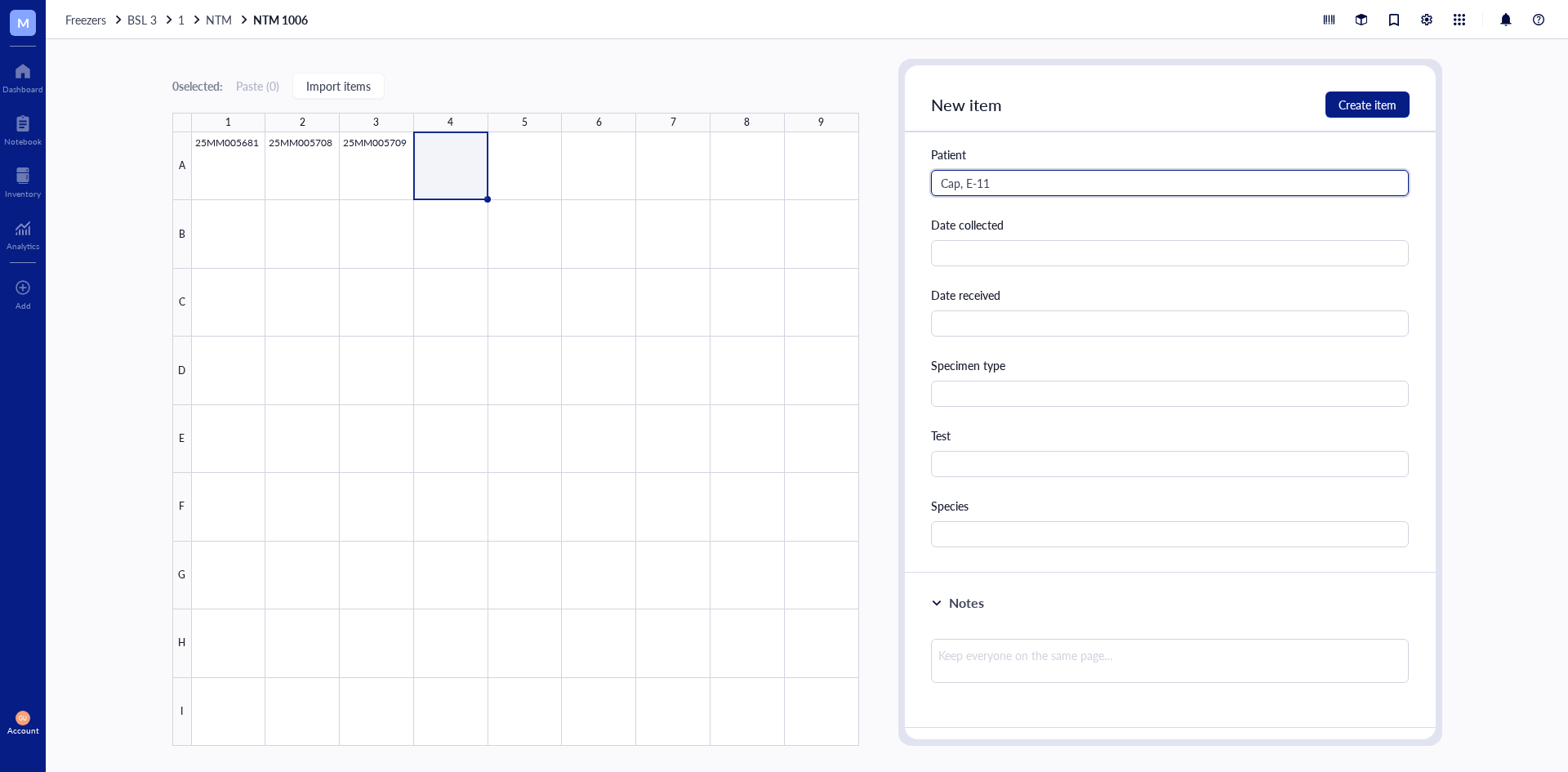
scroll to position [327, 0]
type input "Cap, E-11"
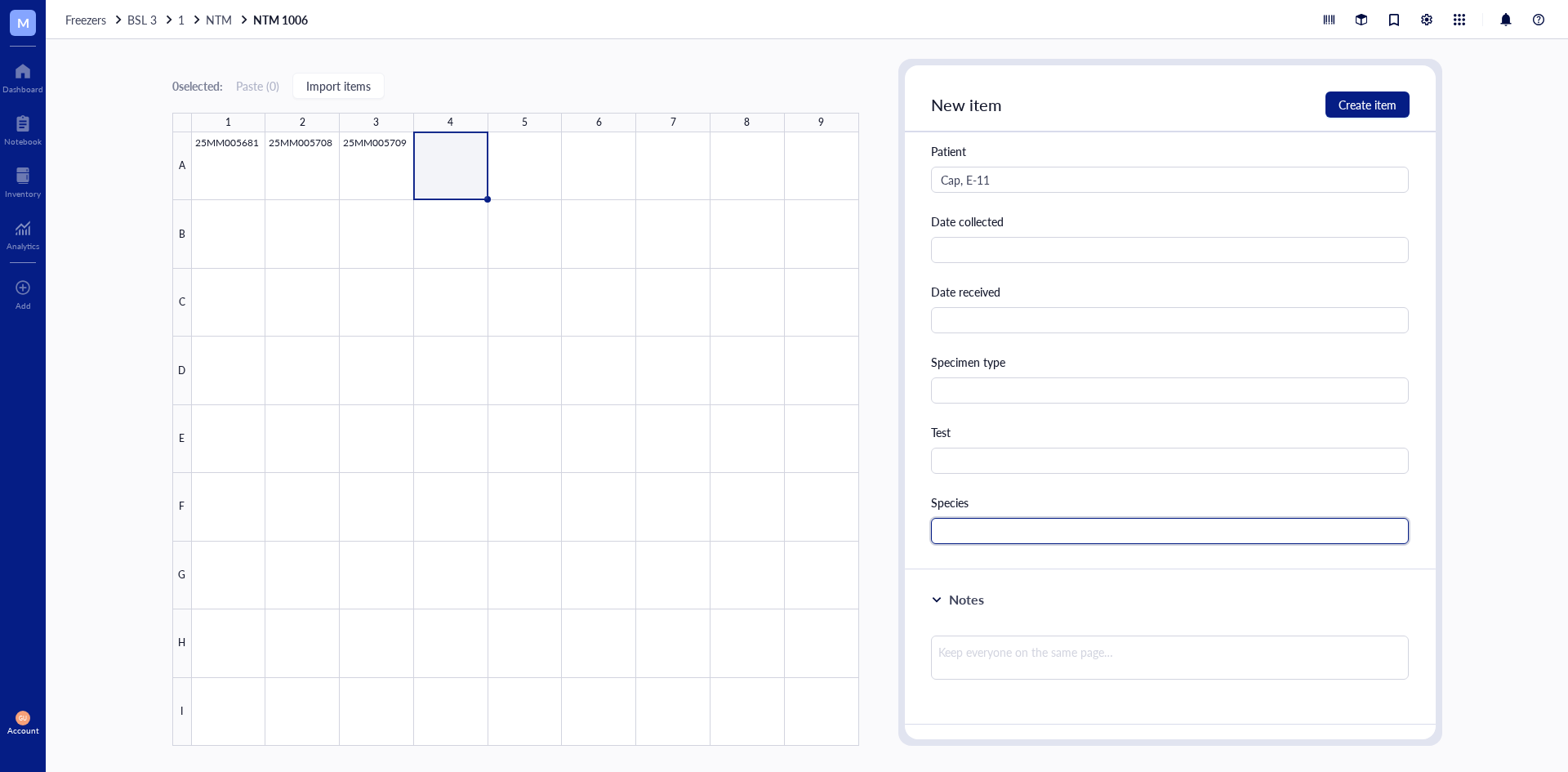
click at [997, 525] on input "text" at bounding box center [1170, 531] width 478 height 27
type input "M. fortuitum"
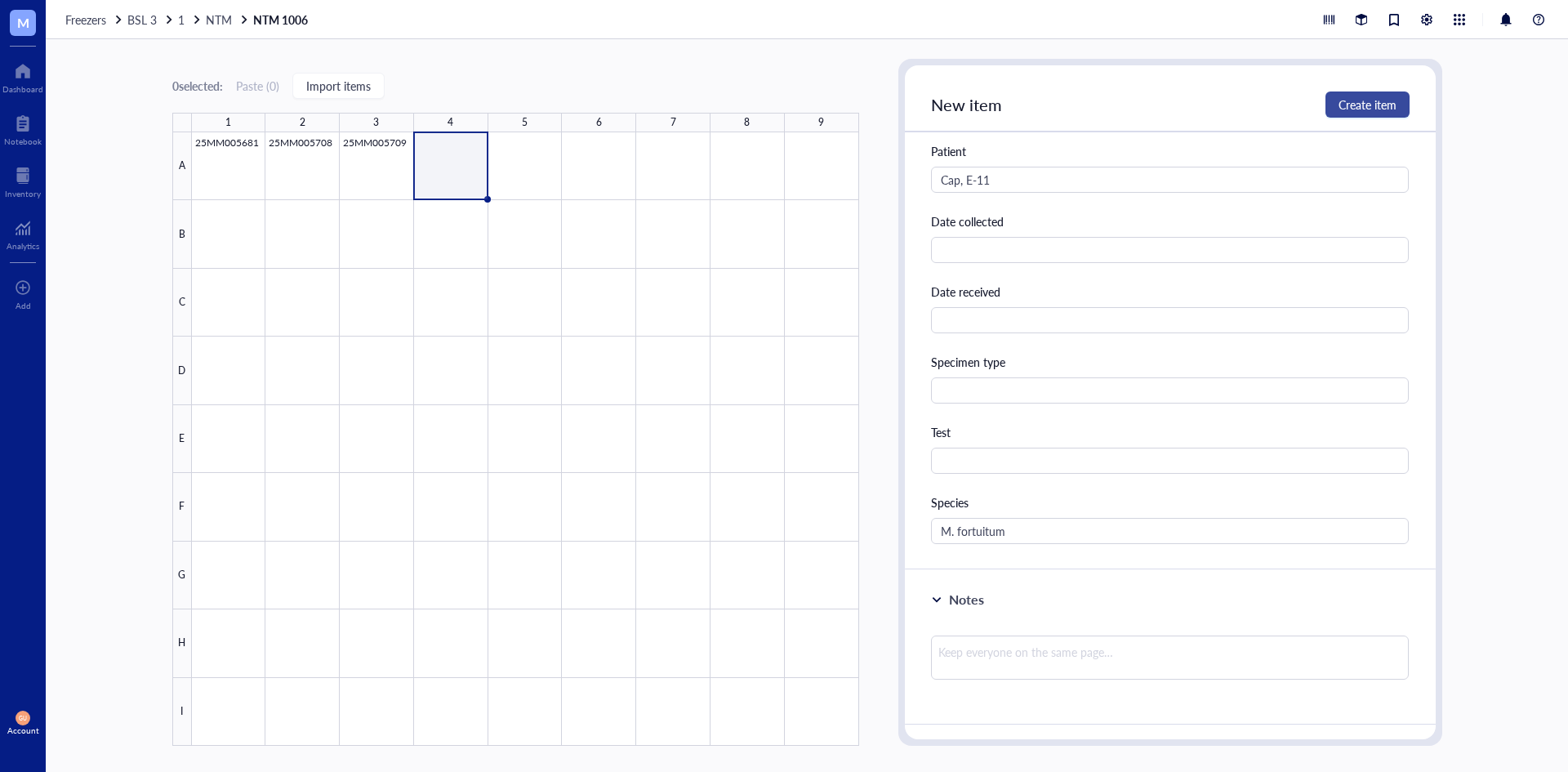
click at [1345, 98] on span "Create item" at bounding box center [1368, 104] width 58 height 13
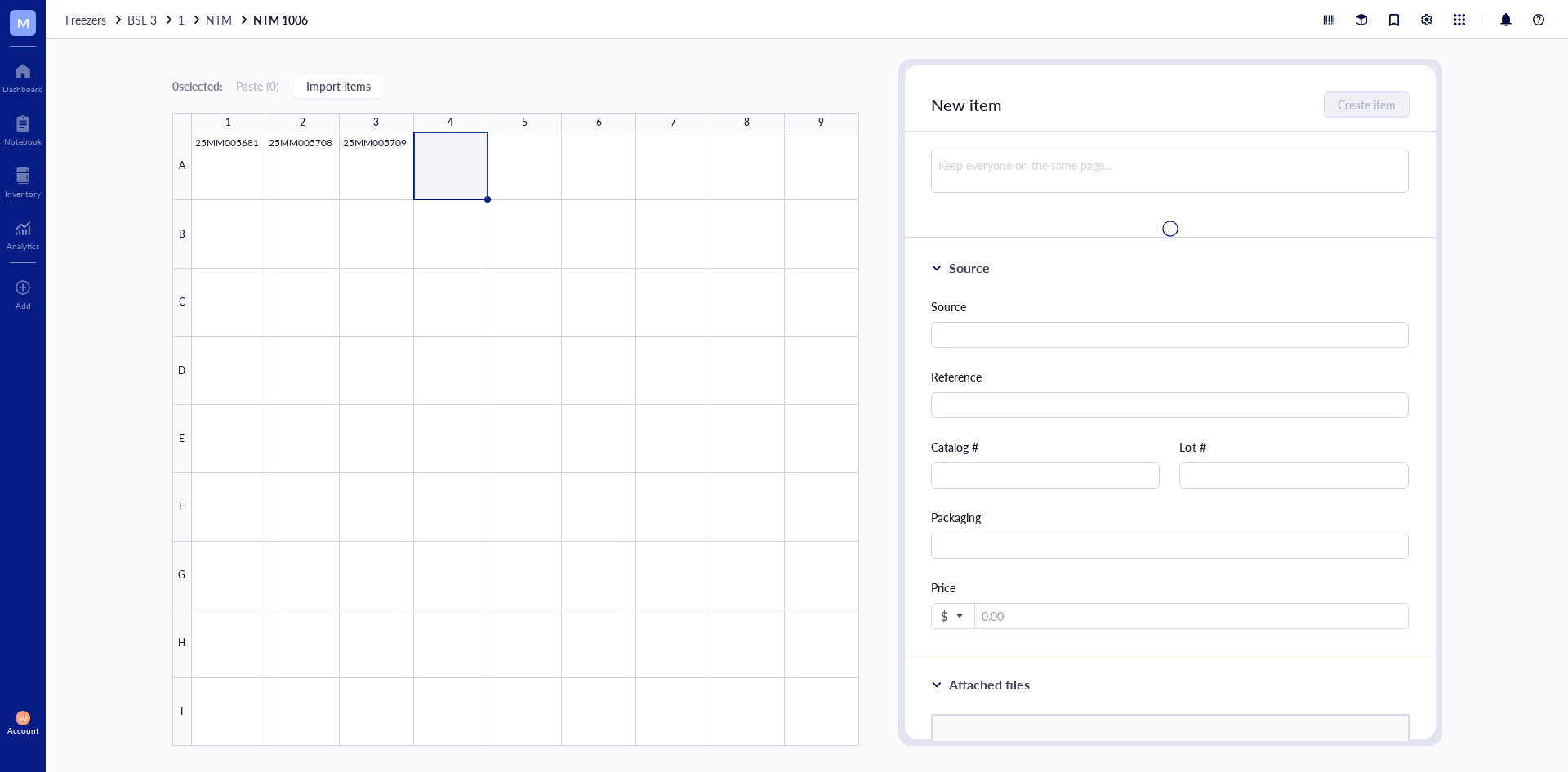
scroll to position [0, 0]
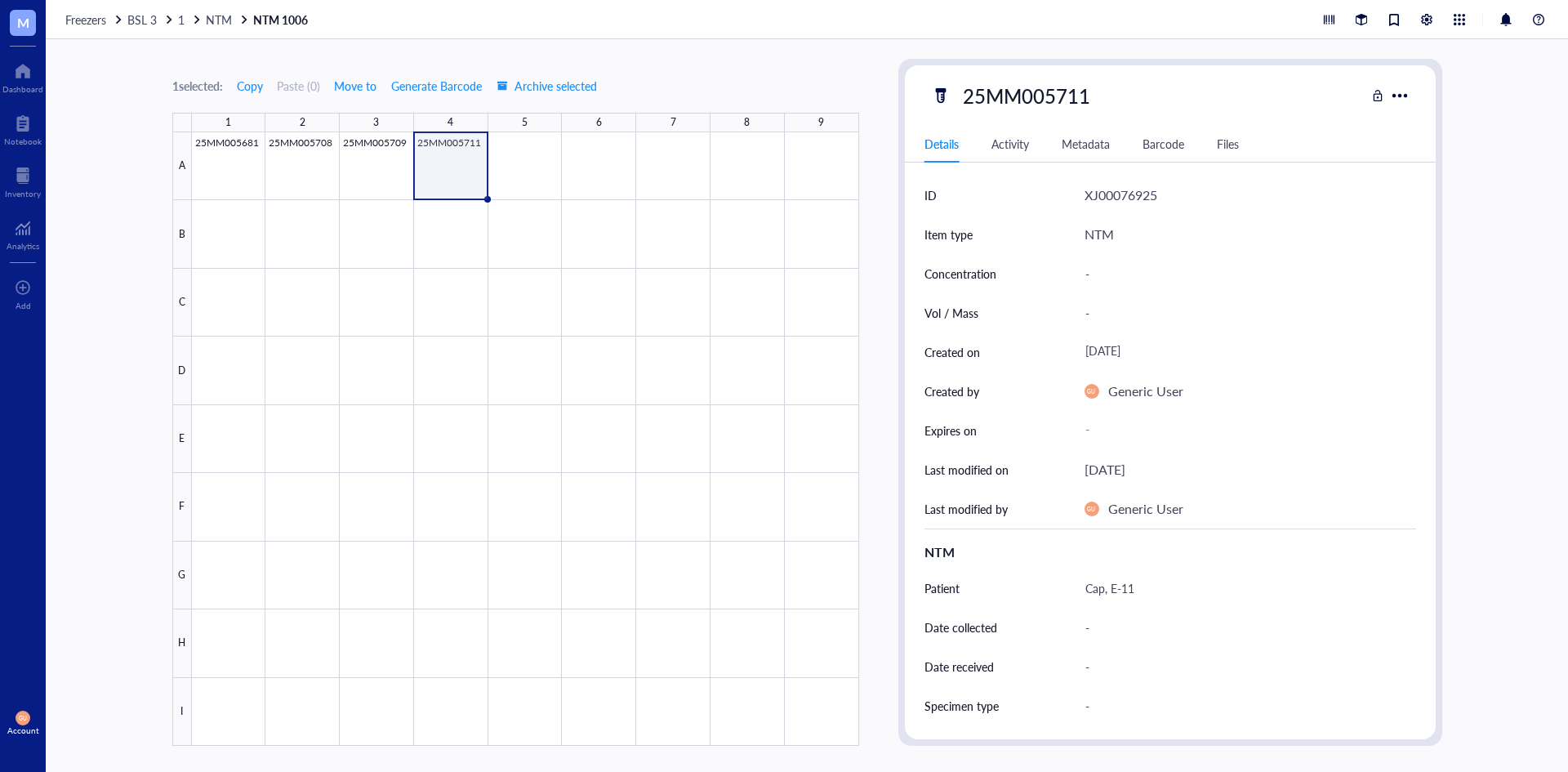
click at [488, 171] on div at bounding box center [526, 439] width 668 height 614
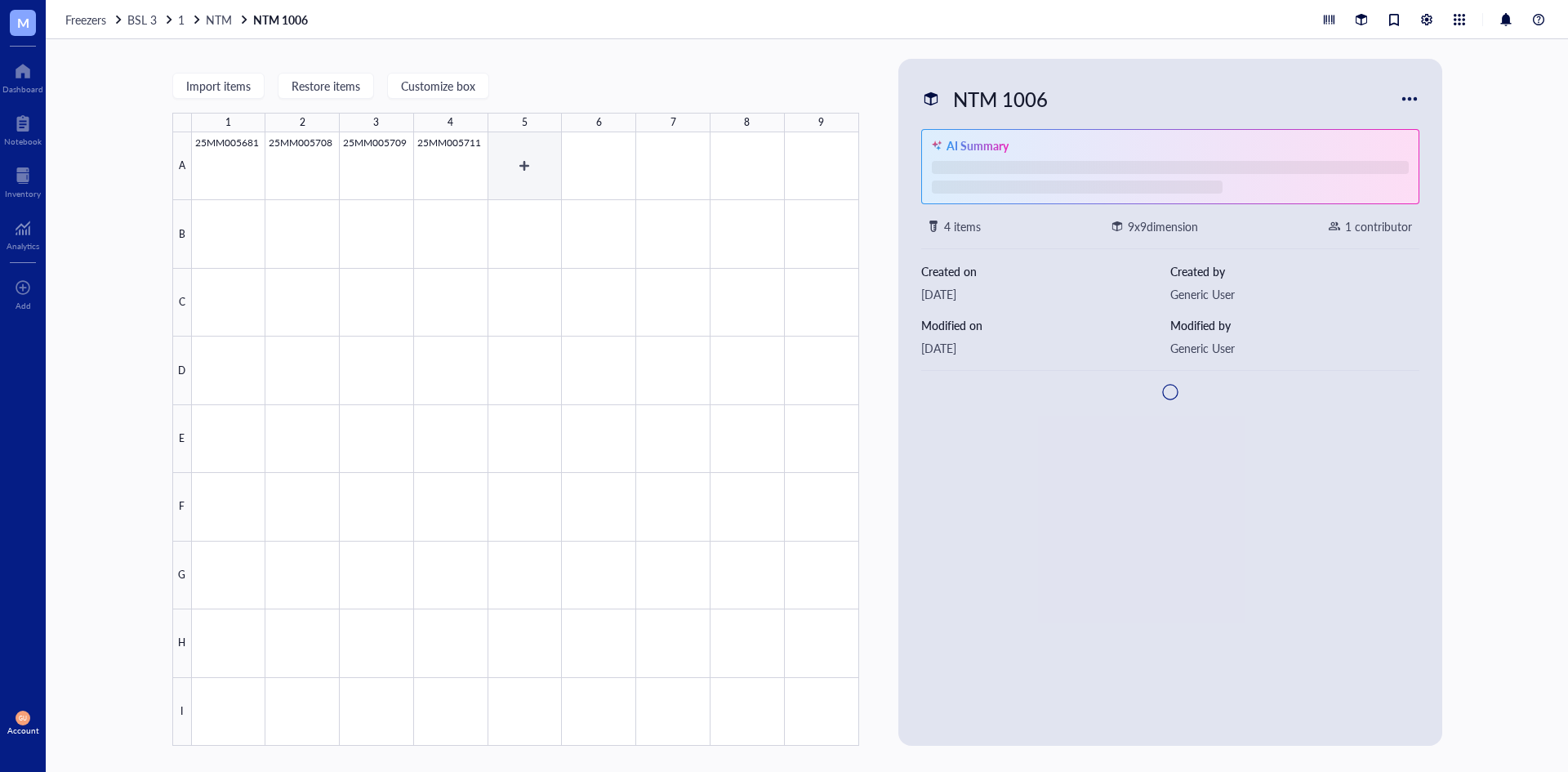
click at [502, 169] on div at bounding box center [526, 439] width 668 height 614
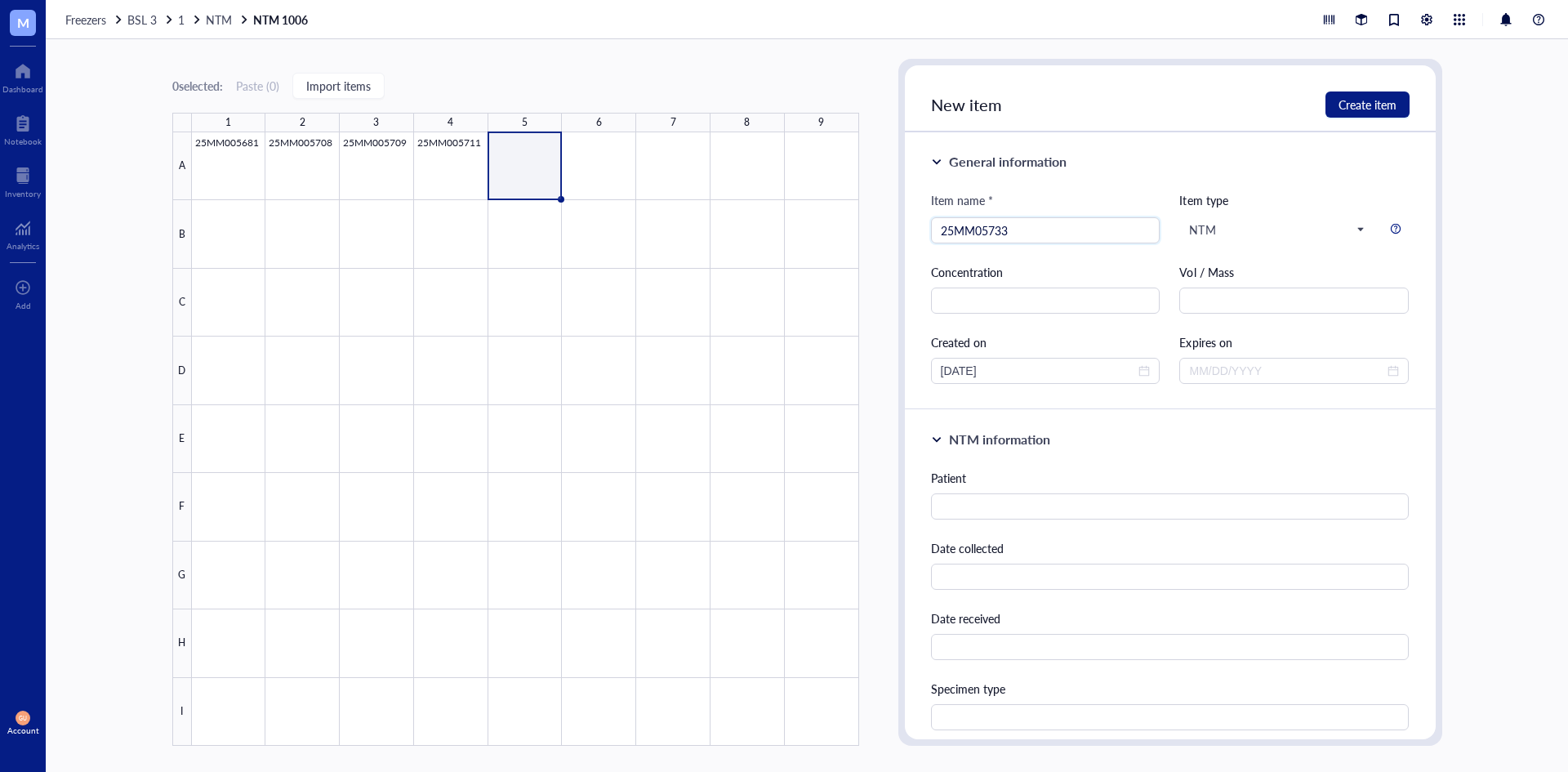
type input "25MM05733"
click at [1026, 520] on div "Patient Date collected Date received Specimen type Test Species" at bounding box center [1170, 669] width 478 height 401
click at [1026, 518] on input "text" at bounding box center [1170, 506] width 478 height 27
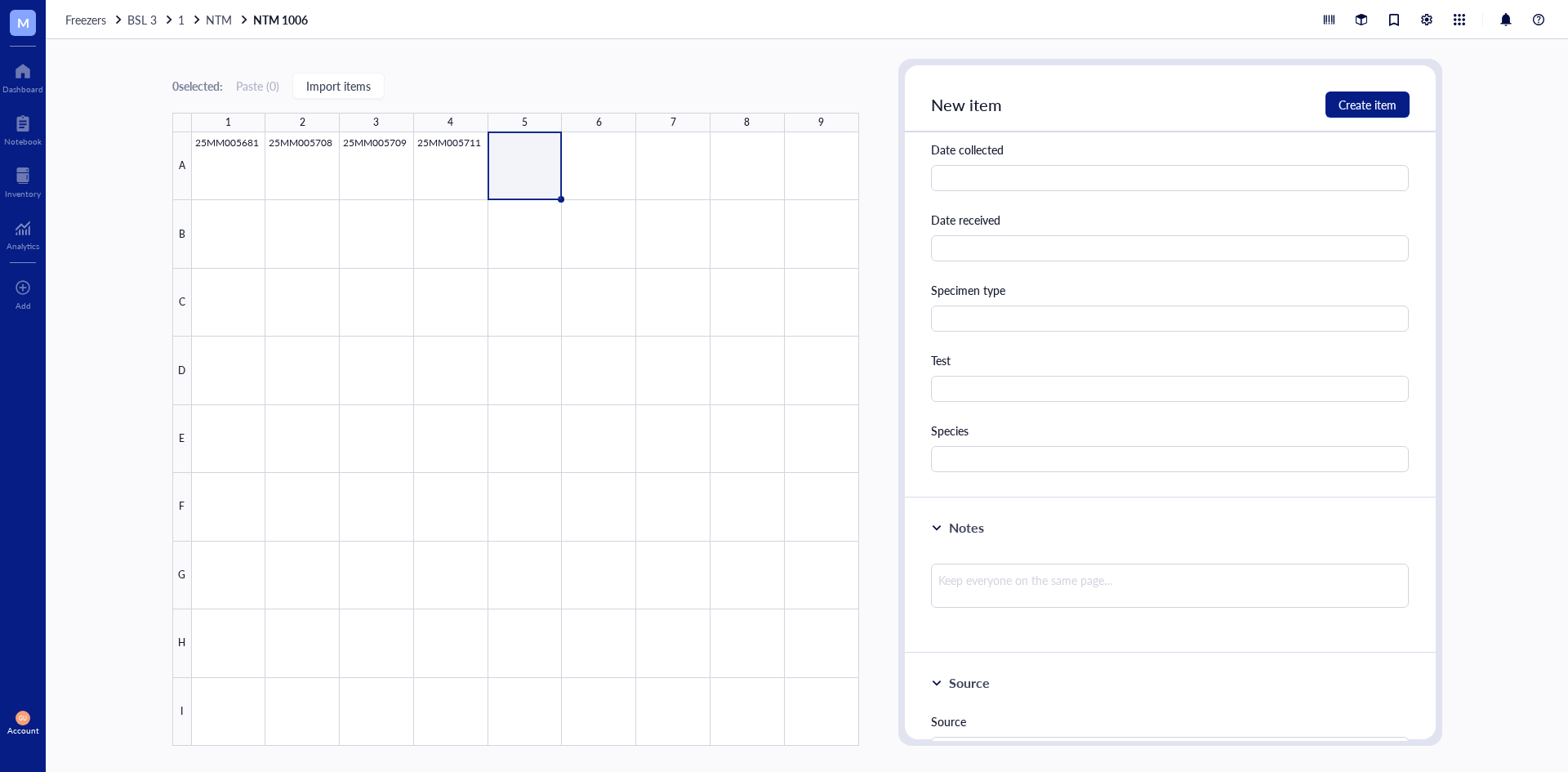
scroll to position [408, 0]
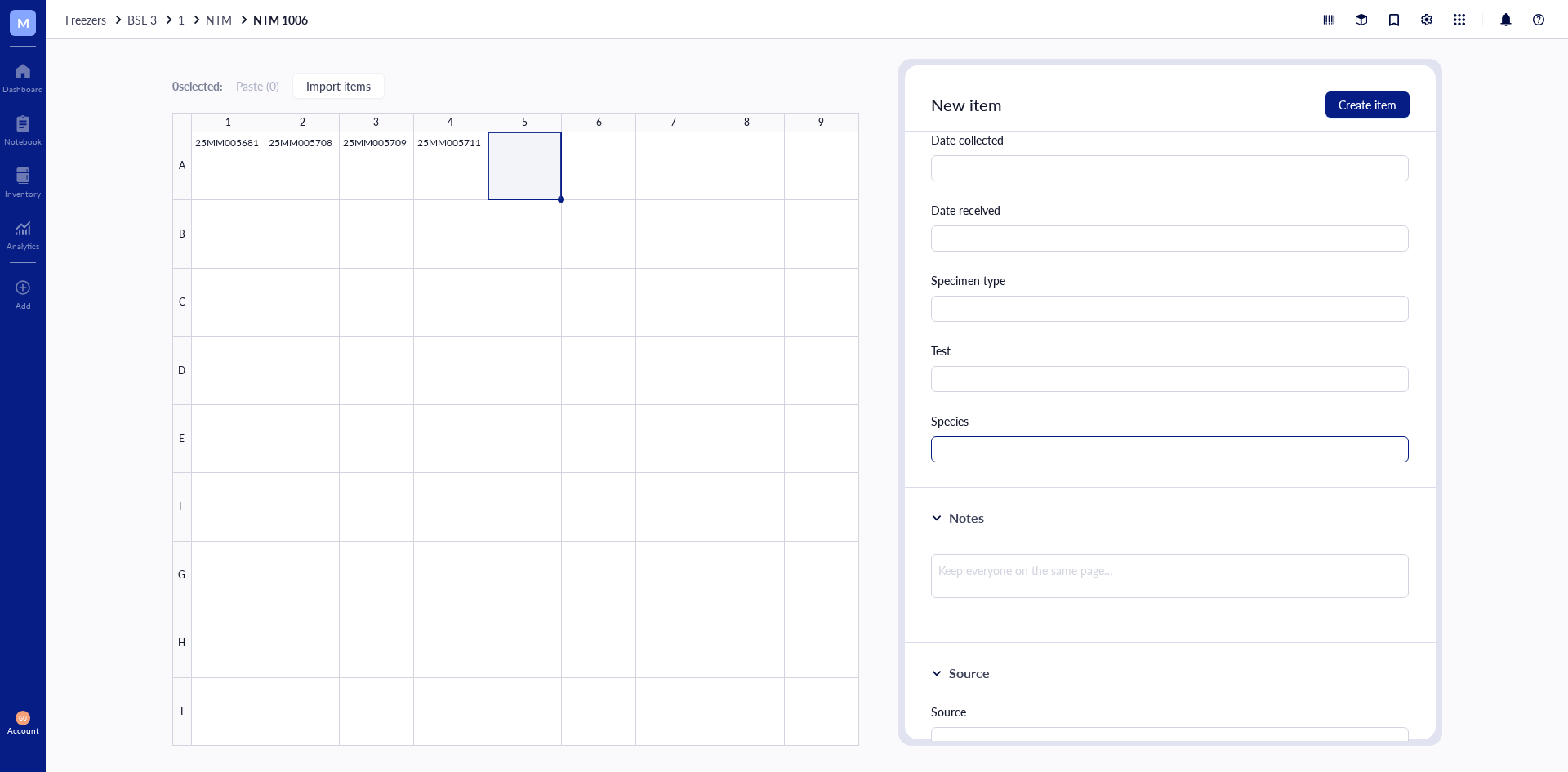
type input "[PERSON_NAME]"
click at [981, 450] on input "text" at bounding box center [1170, 449] width 478 height 27
type input "M. abscessus"
click at [1331, 105] on button "Create item" at bounding box center [1368, 104] width 84 height 27
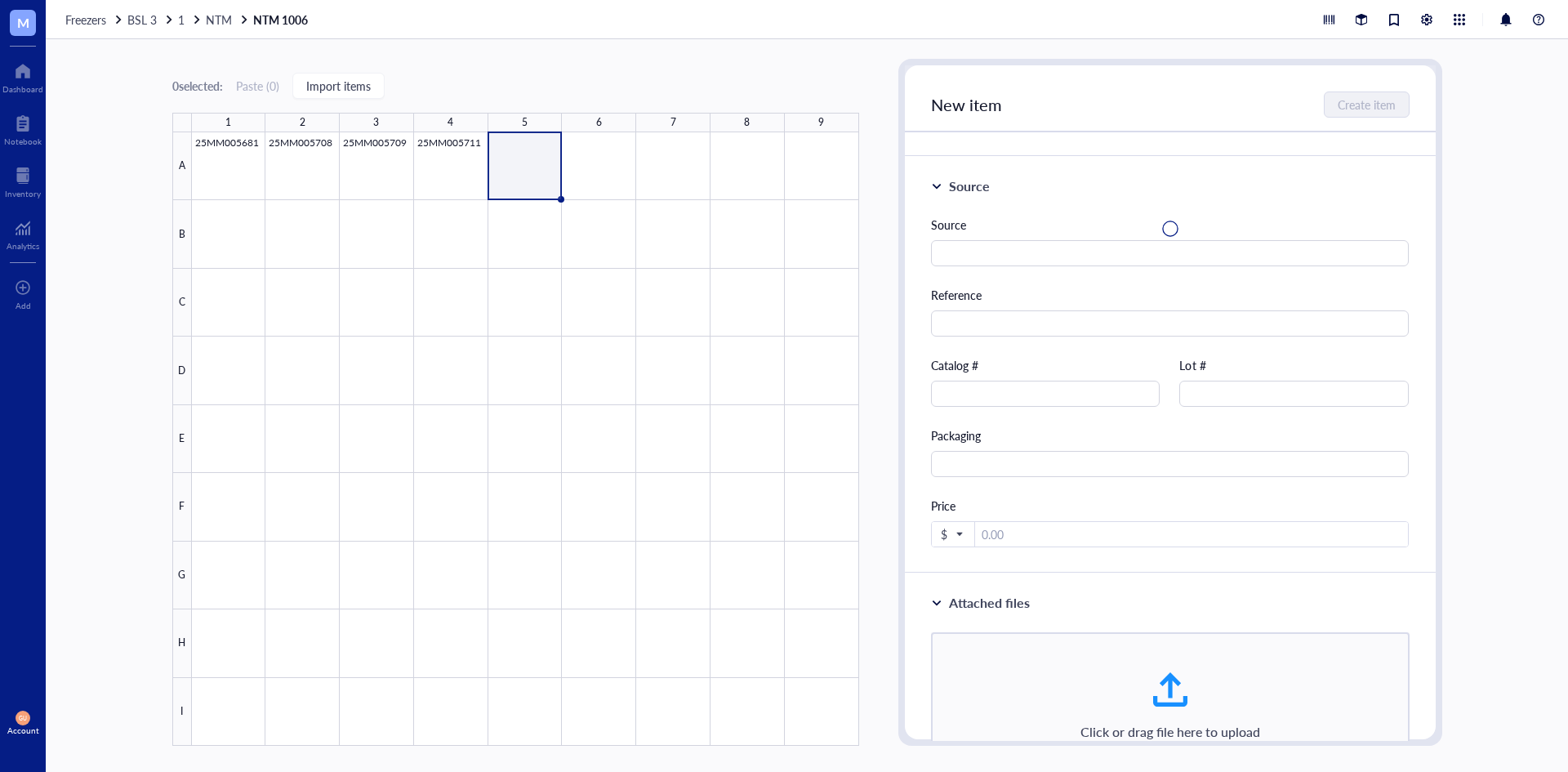
scroll to position [0, 0]
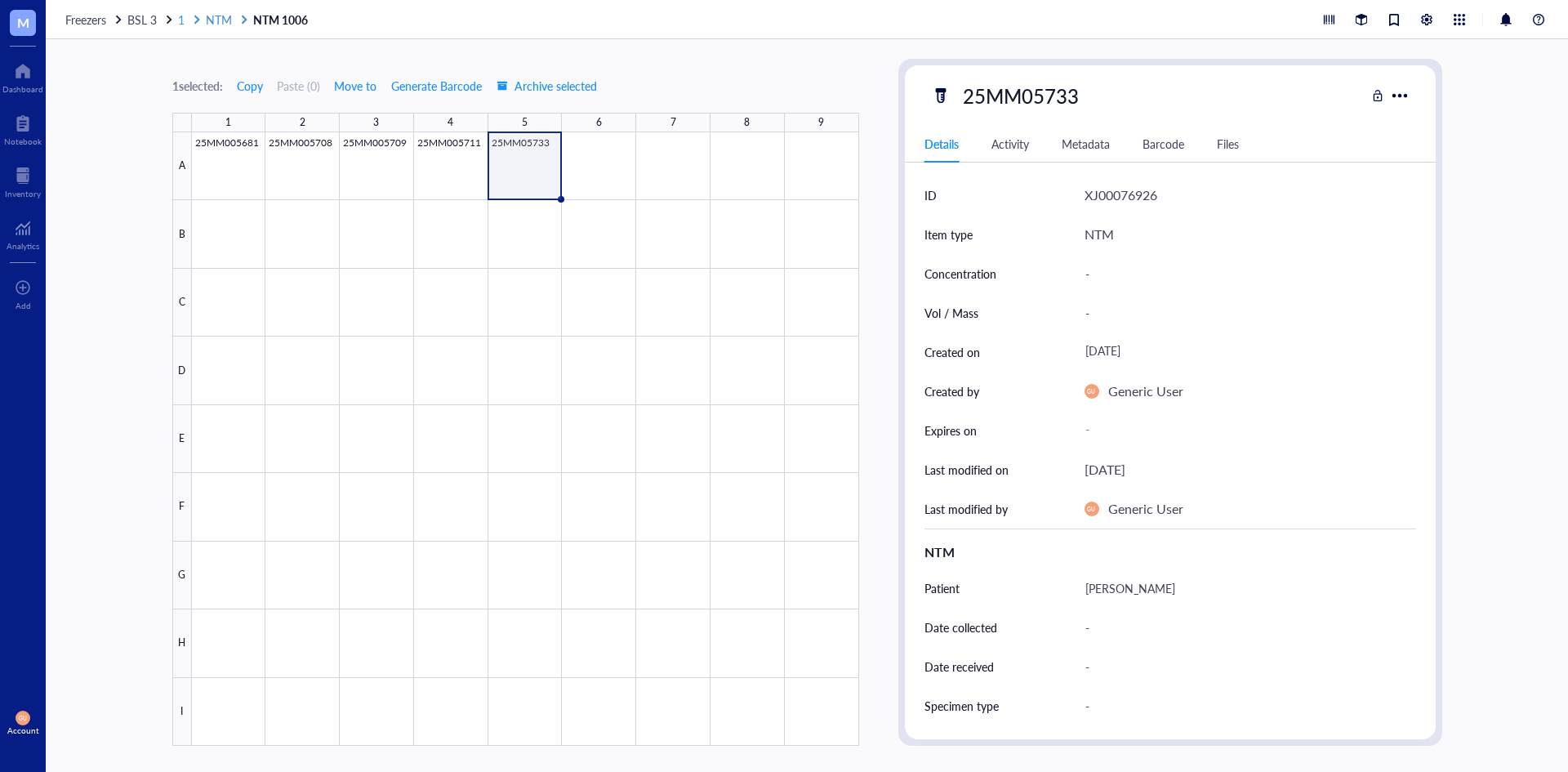
click at [230, 19] on span "NTM" at bounding box center [218, 19] width 27 height 16
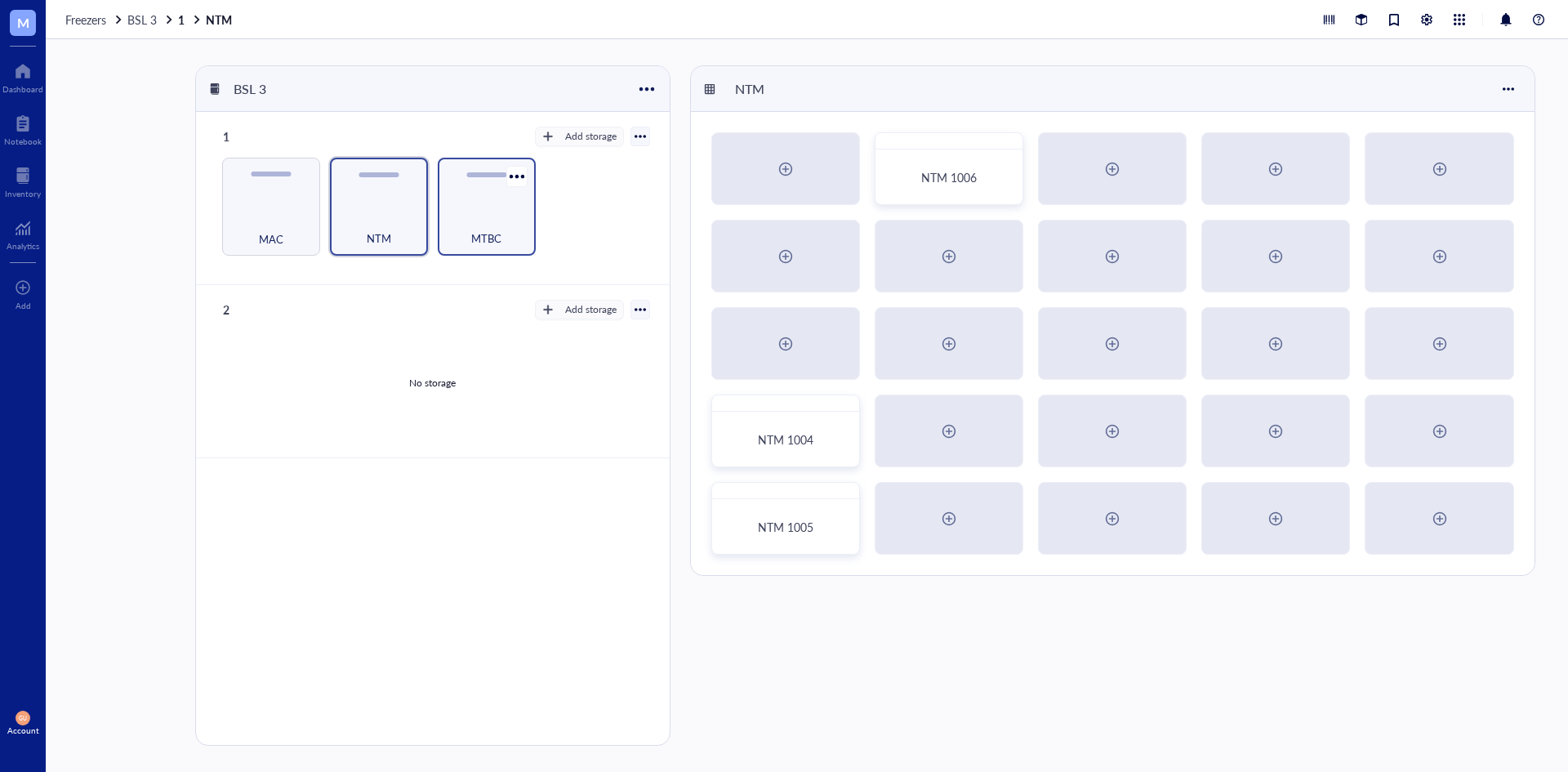
click at [481, 217] on div "MTBC" at bounding box center [486, 229] width 81 height 36
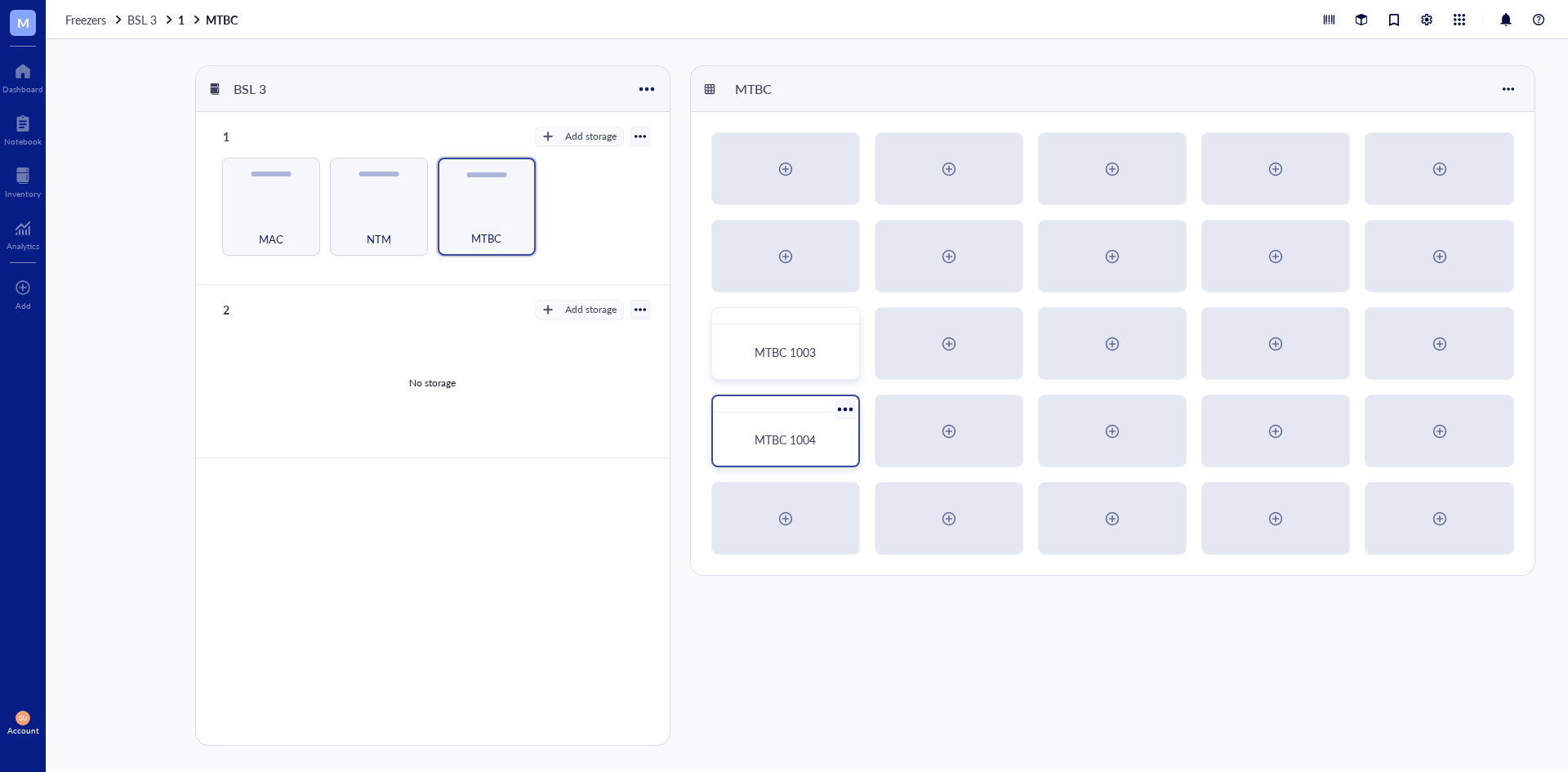
click at [765, 411] on div at bounding box center [786, 404] width 146 height 16
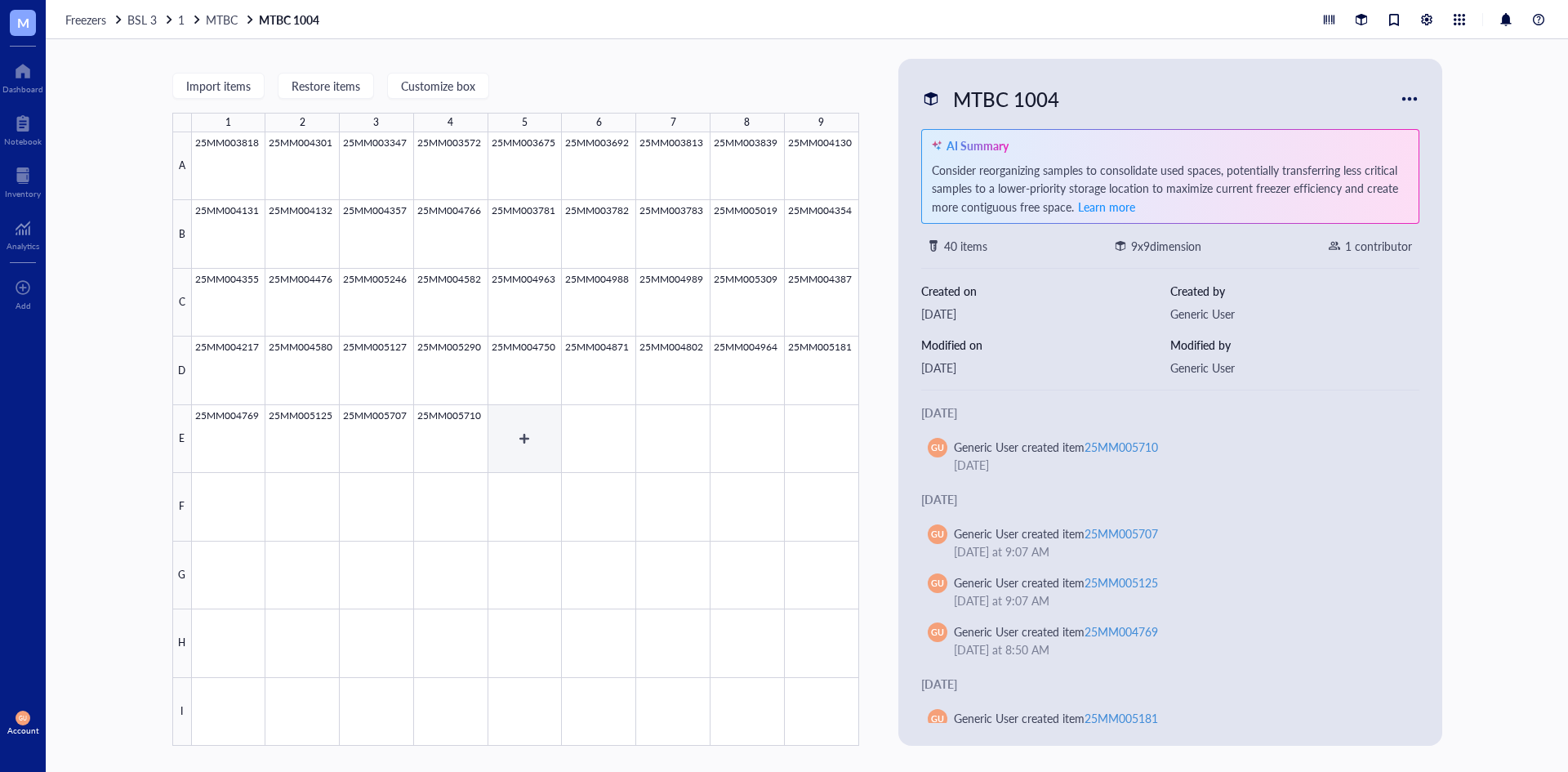
click at [533, 436] on div at bounding box center [526, 439] width 668 height 614
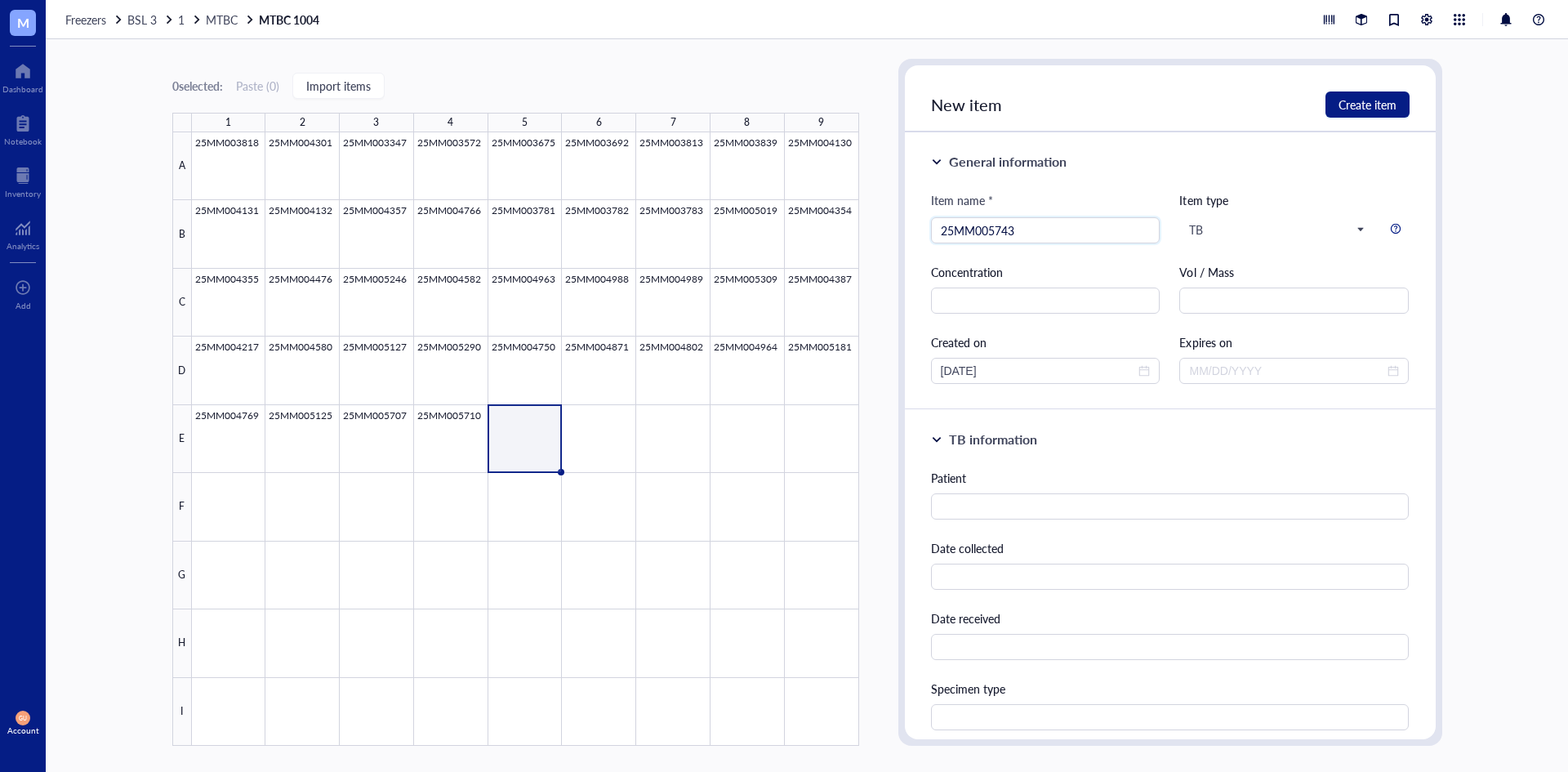
type input "25MM005743"
click at [1050, 490] on div "Patient" at bounding box center [1170, 494] width 478 height 50
click at [1048, 491] on div "Patient" at bounding box center [1170, 494] width 478 height 50
click at [1048, 492] on div "Patient" at bounding box center [1170, 494] width 478 height 50
click at [1041, 511] on input "text" at bounding box center [1170, 506] width 478 height 27
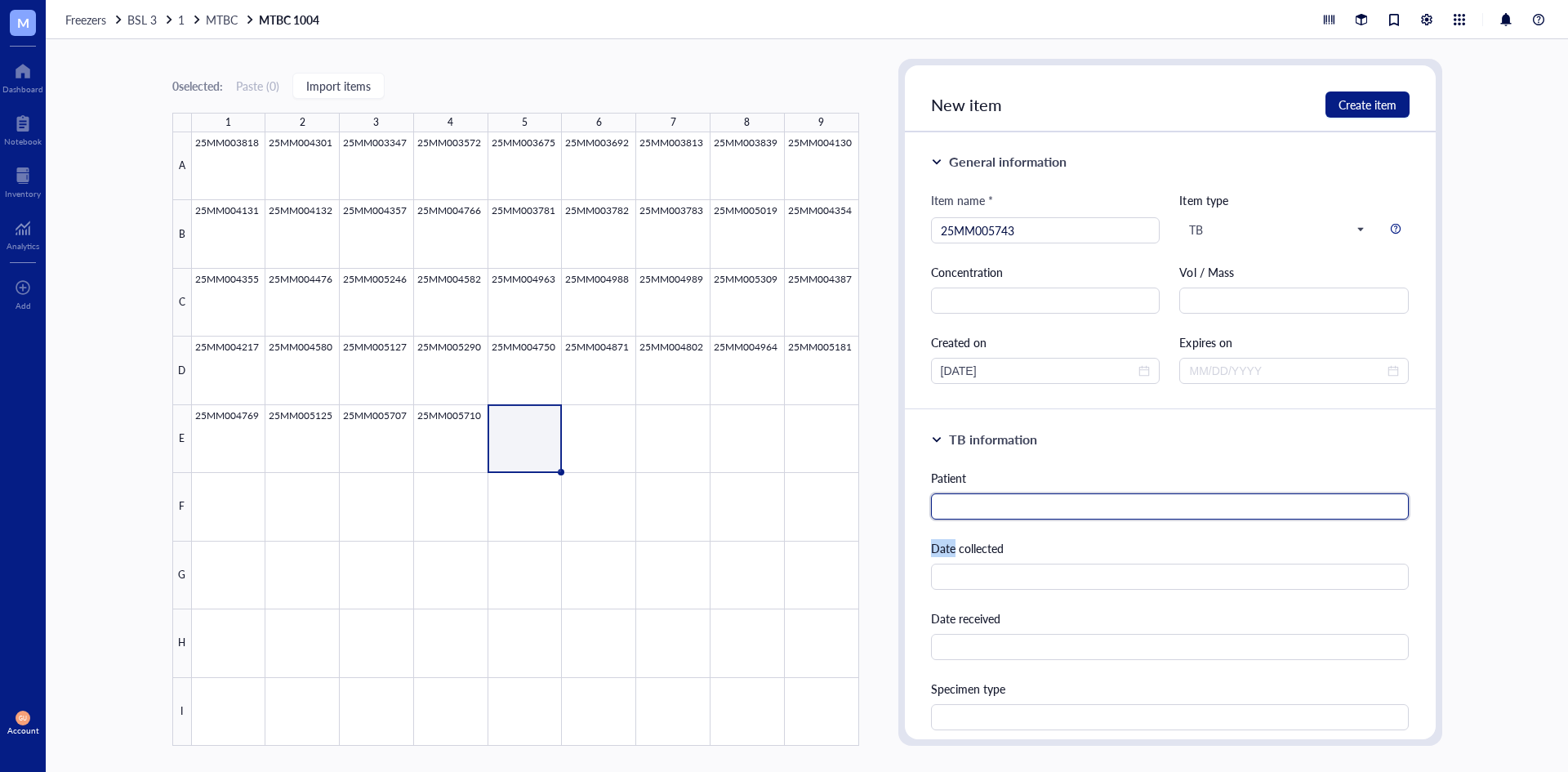
click at [1041, 511] on input "text" at bounding box center [1170, 506] width 478 height 27
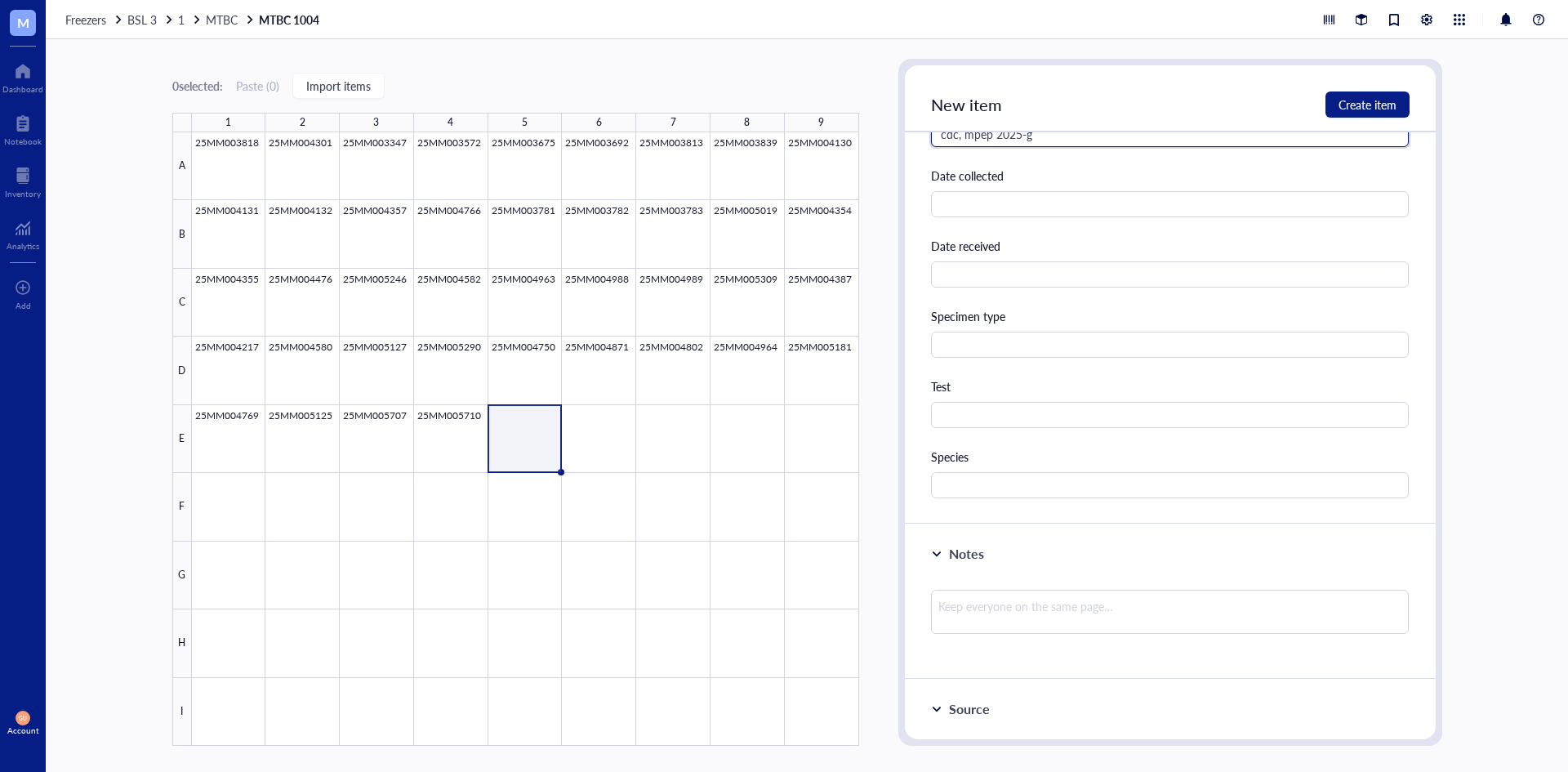
scroll to position [408, 0]
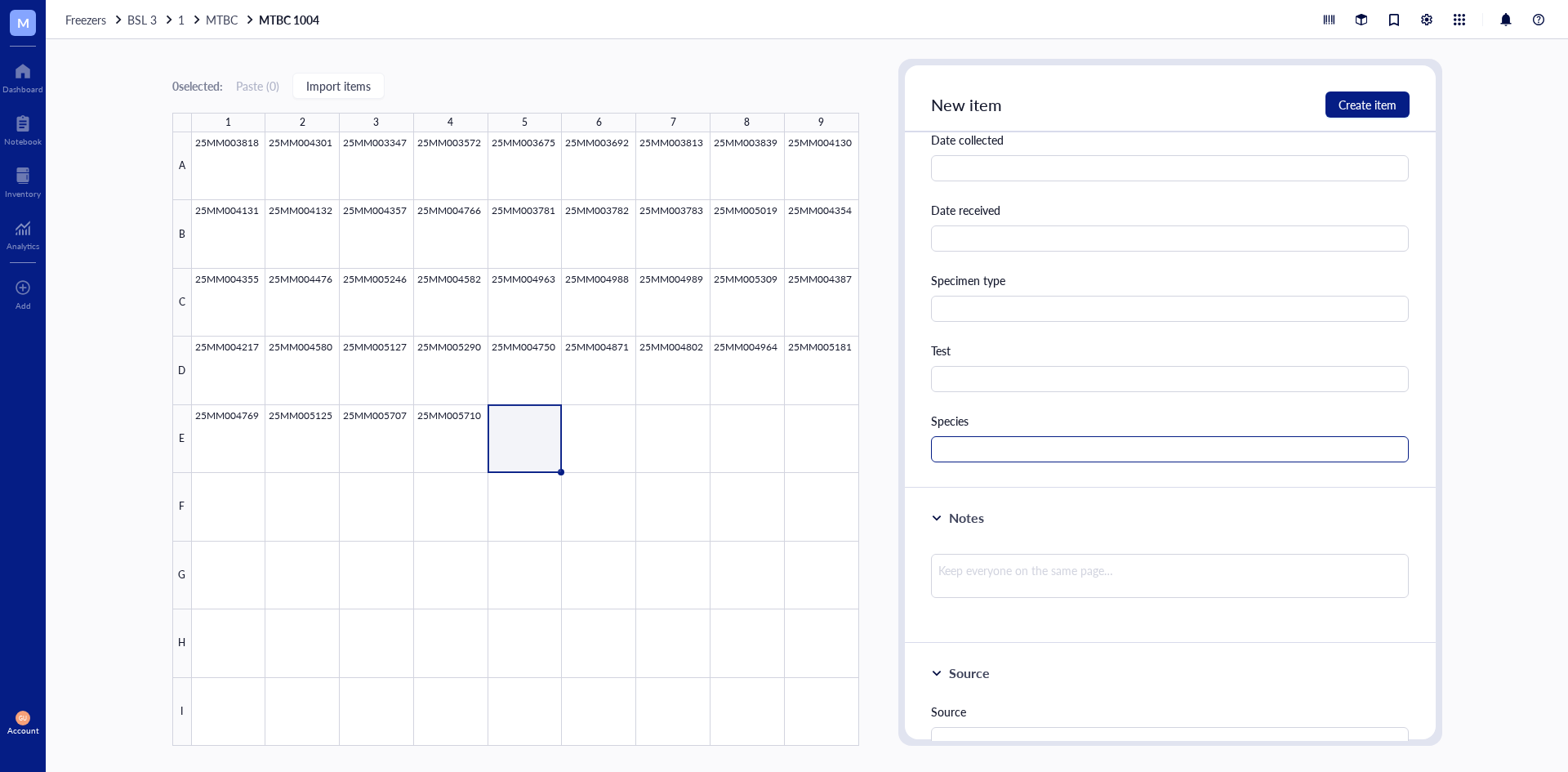
type input "cdc, mpep 2025-g"
click at [990, 456] on input "text" at bounding box center [1170, 449] width 478 height 27
type input "MTBC"
click at [1341, 106] on span "Create item" at bounding box center [1368, 104] width 58 height 13
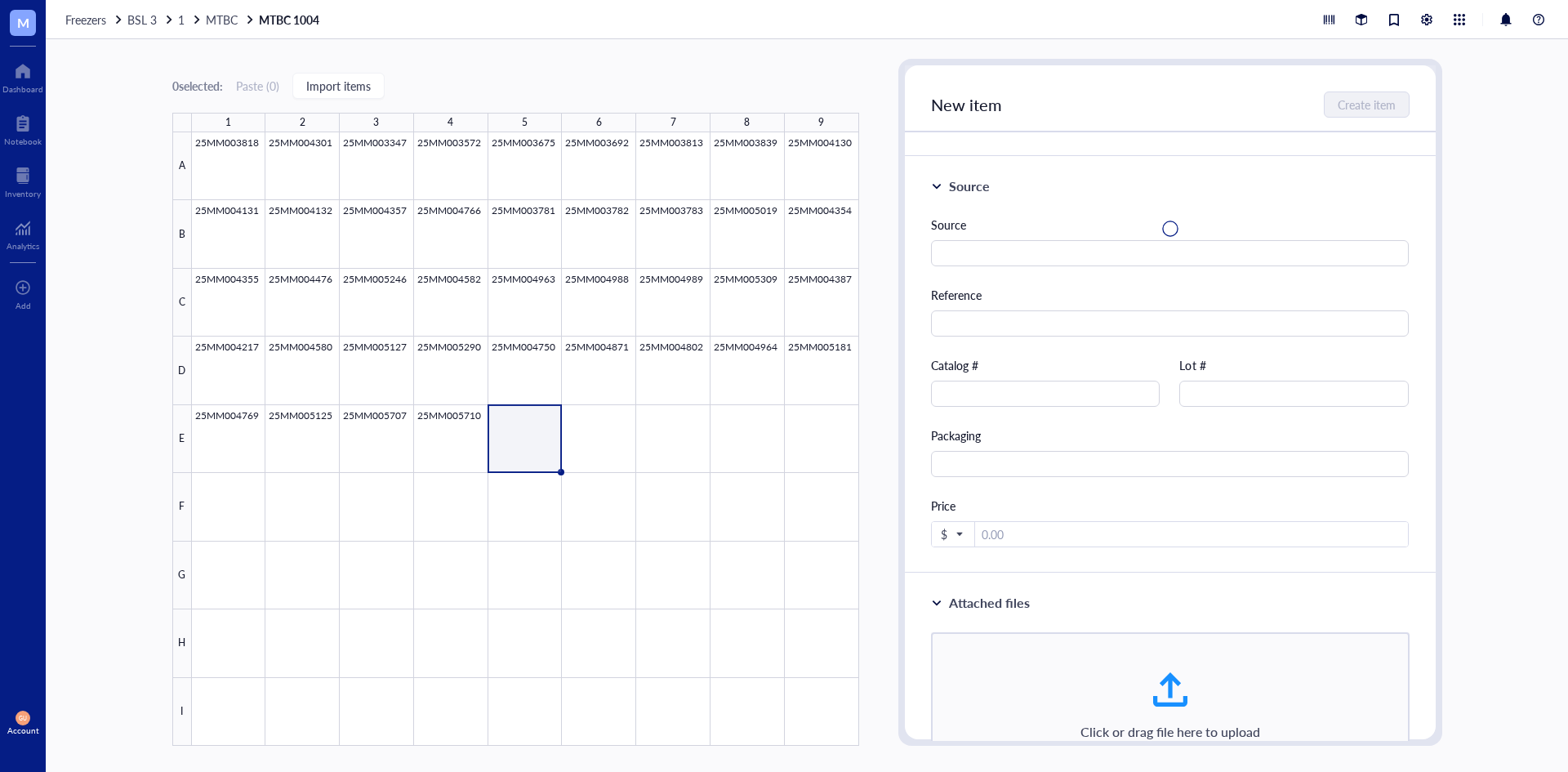
scroll to position [0, 0]
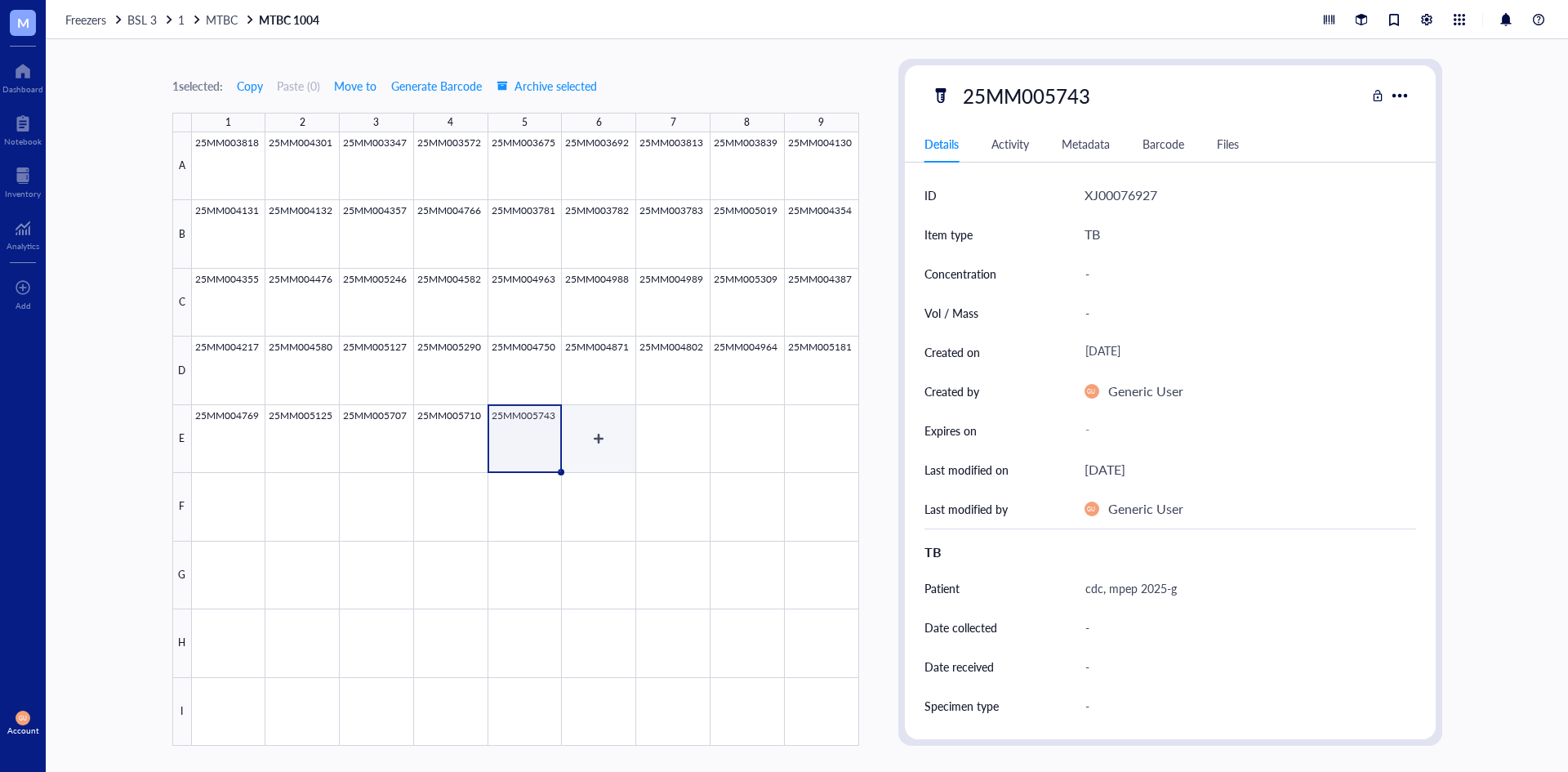
click at [585, 453] on div at bounding box center [526, 439] width 668 height 614
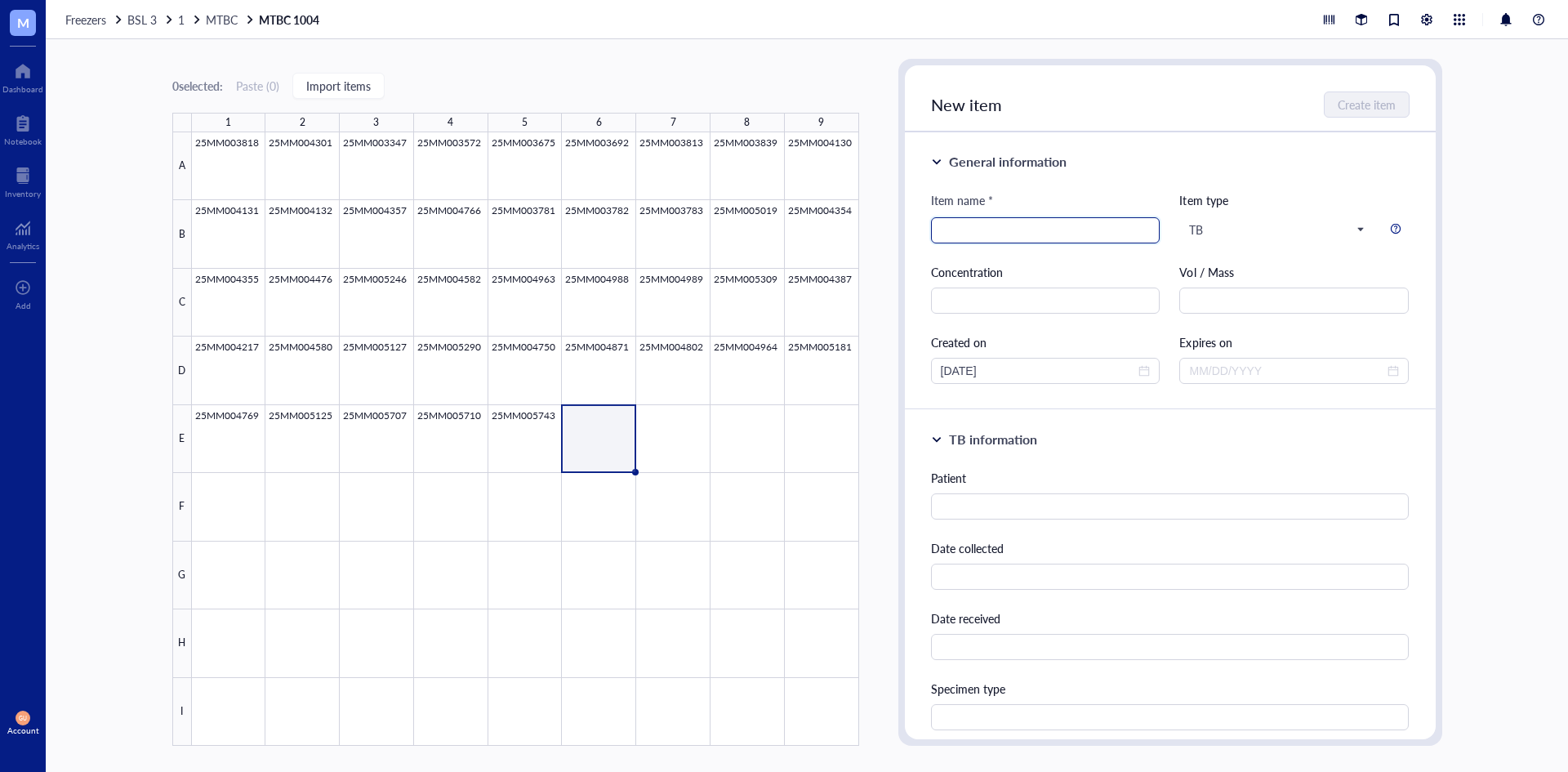
click at [1008, 227] on input "search" at bounding box center [1045, 230] width 210 height 25
type input "25mm005745"
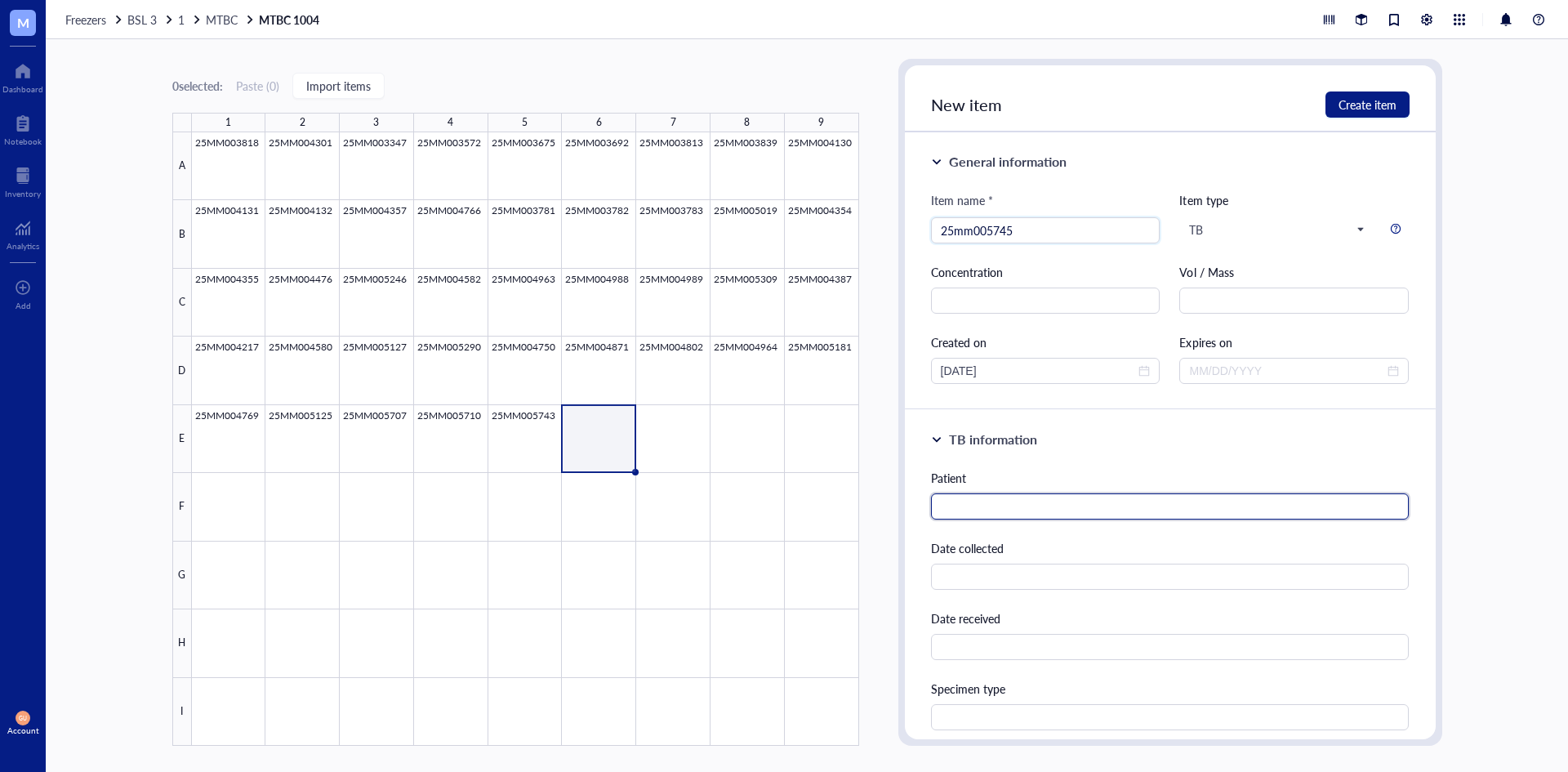
click at [999, 505] on input "text" at bounding box center [1170, 506] width 478 height 27
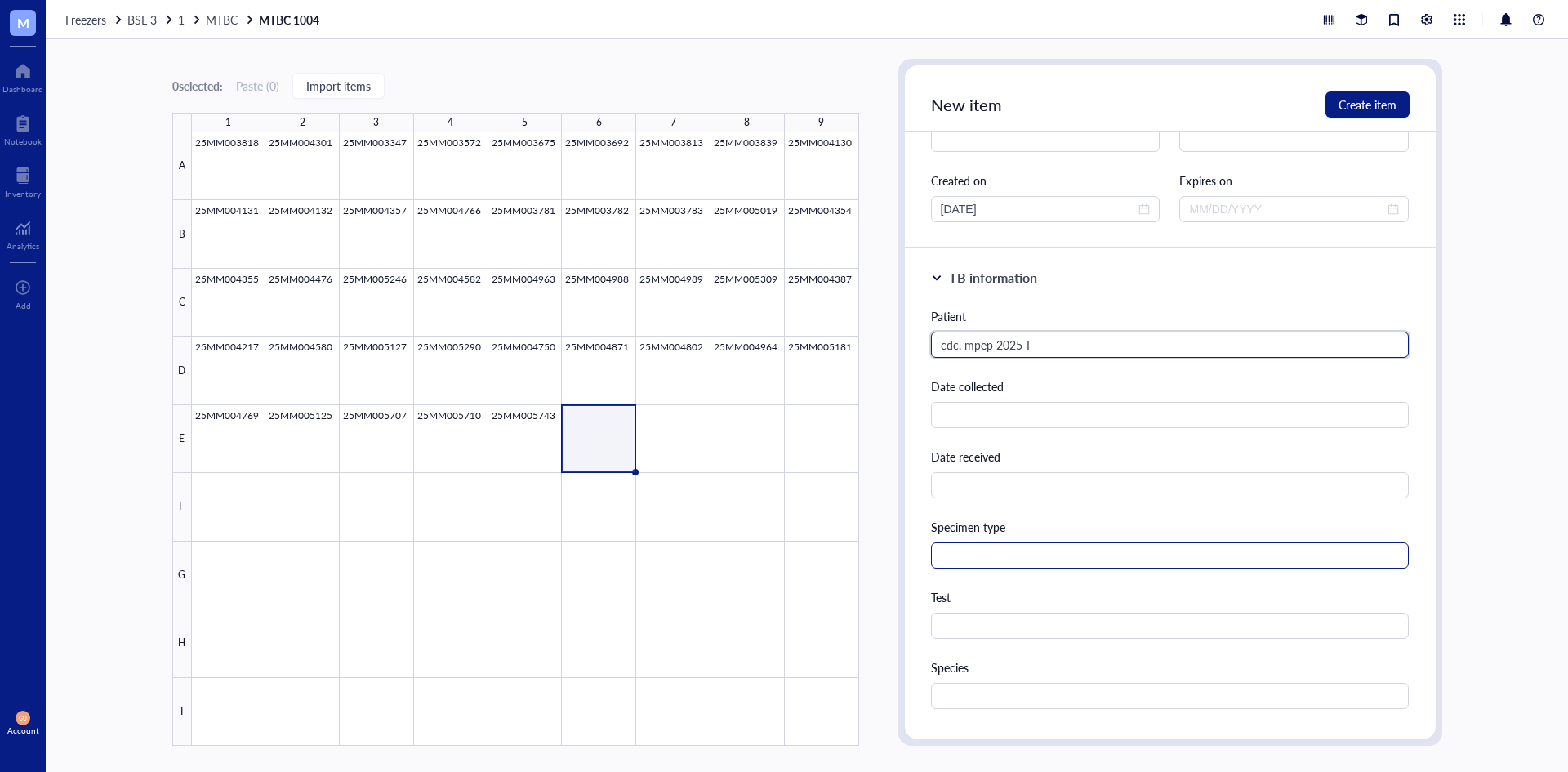
scroll to position [163, 0]
type input "cdc, mpep 2025-I"
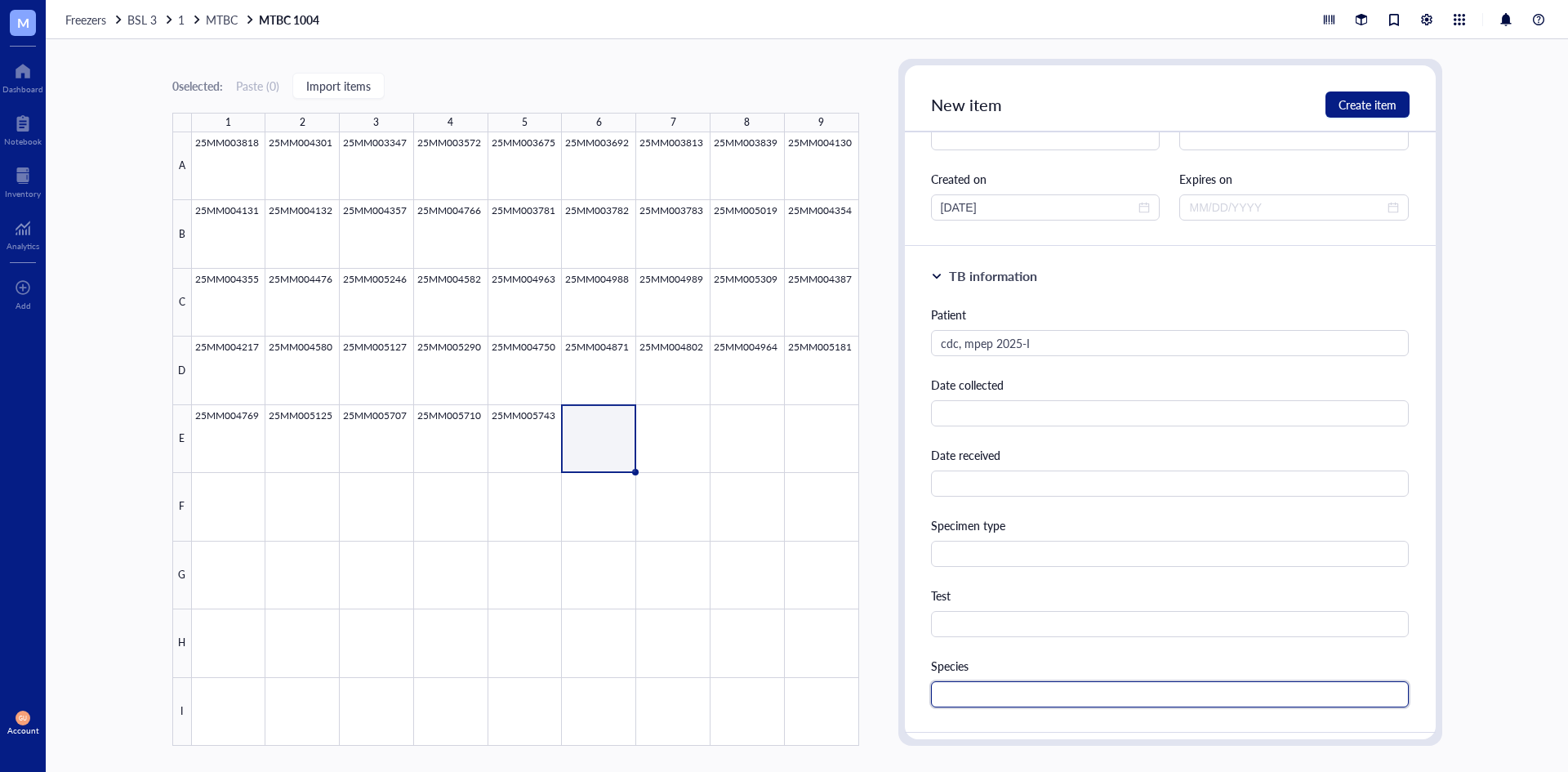
click at [977, 690] on input "text" at bounding box center [1170, 694] width 478 height 27
type input "m"
type input "MTBC"
click at [1339, 103] on span "Create item" at bounding box center [1368, 104] width 58 height 13
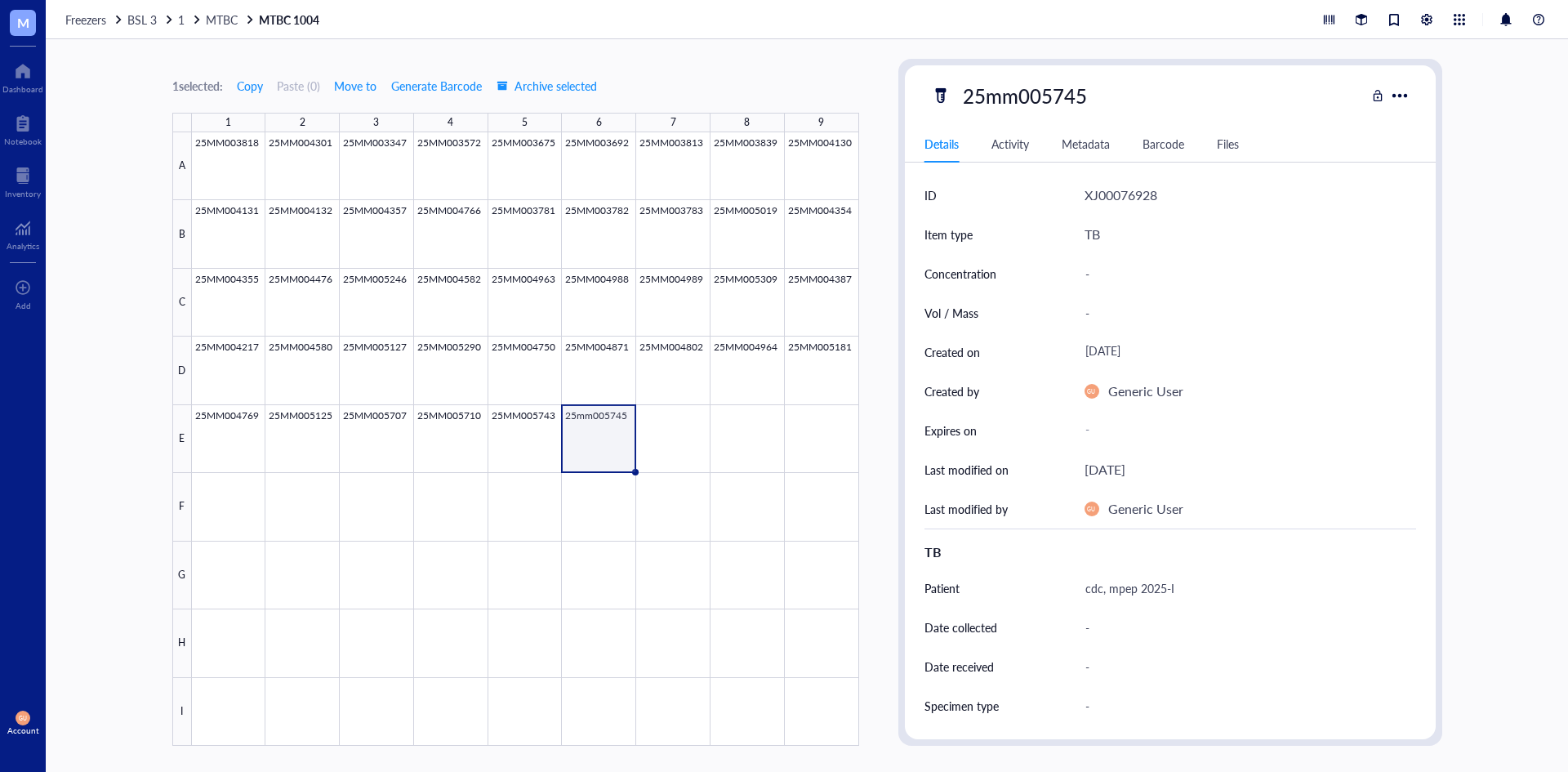
click at [603, 455] on div at bounding box center [526, 439] width 668 height 614
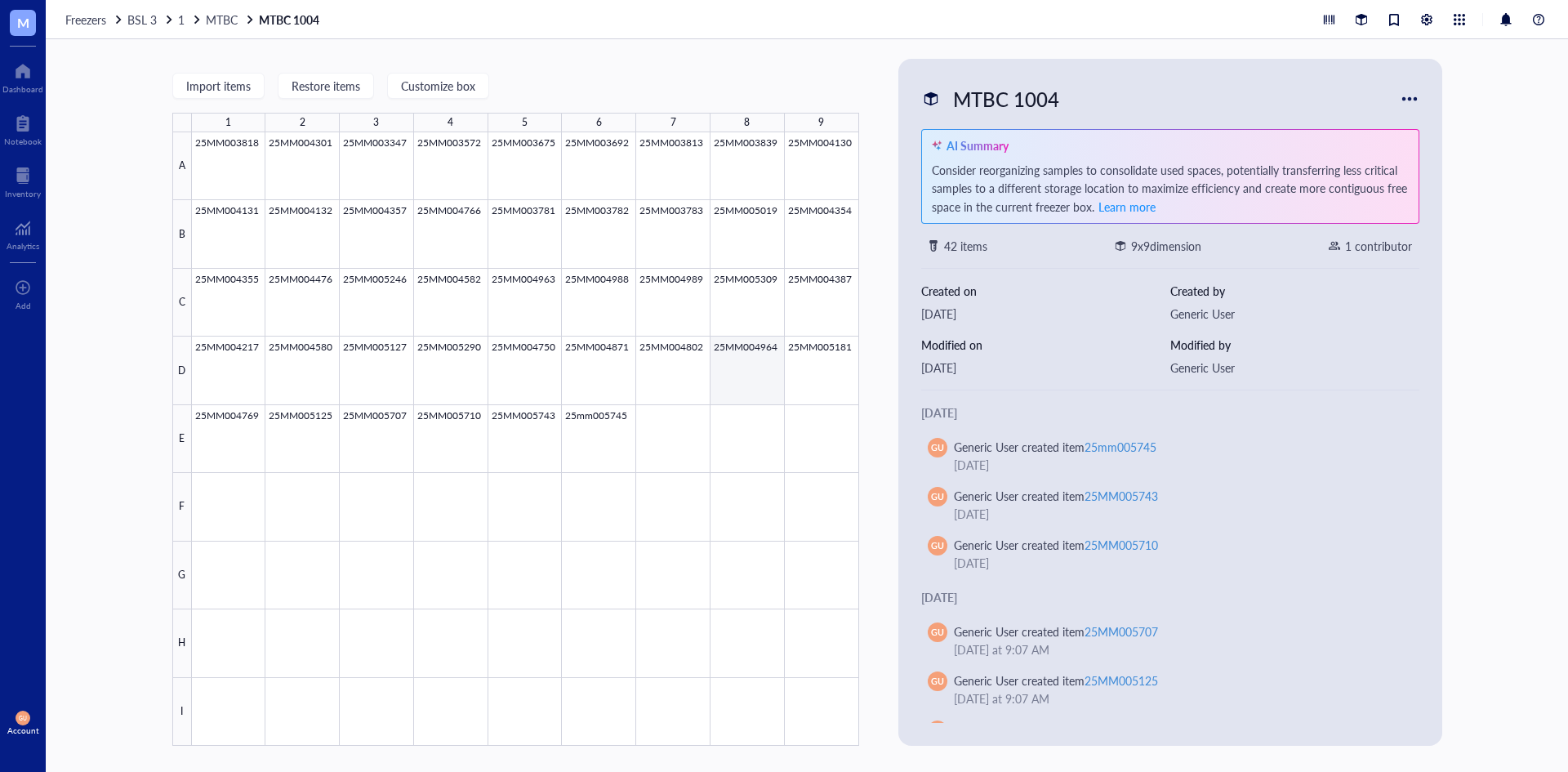
click at [626, 426] on div at bounding box center [526, 439] width 668 height 614
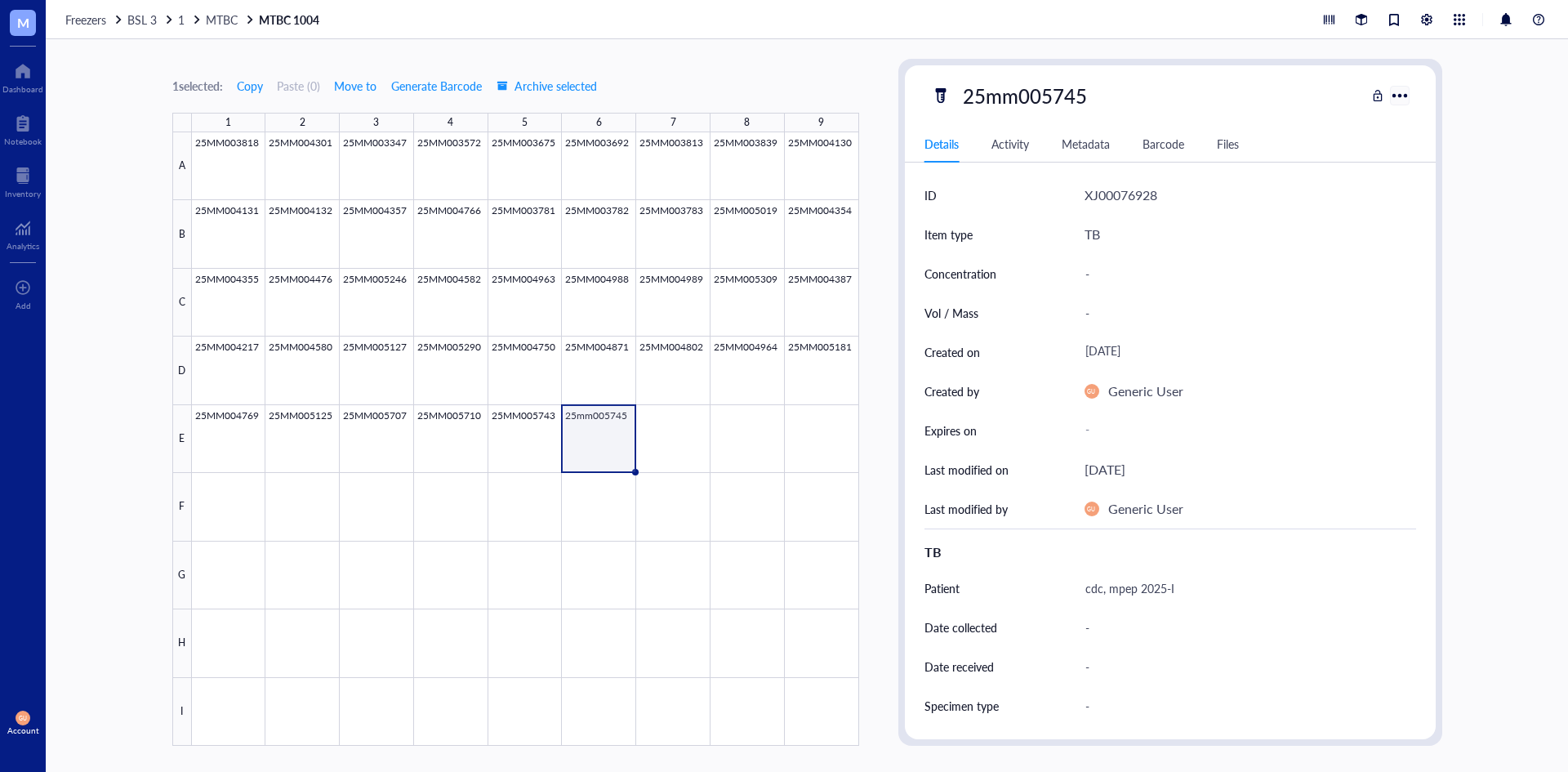
click at [1400, 98] on div at bounding box center [1399, 95] width 24 height 24
click at [1013, 157] on div "Details Activity Metadata Barcode Files" at bounding box center [1170, 144] width 531 height 37
click at [1011, 148] on div "Activity" at bounding box center [1010, 143] width 38 height 18
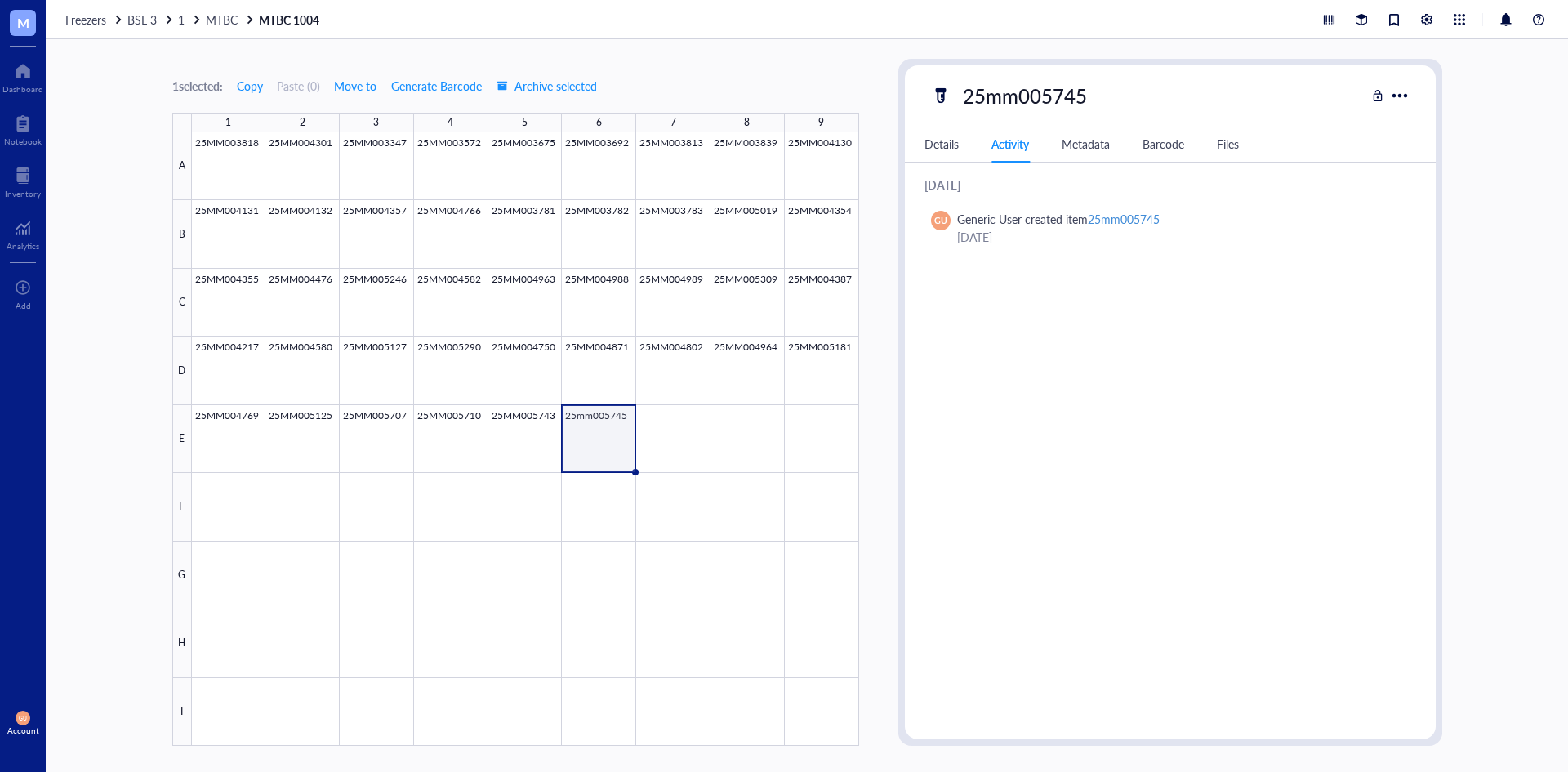
click at [1078, 148] on div "Metadata" at bounding box center [1085, 143] width 48 height 18
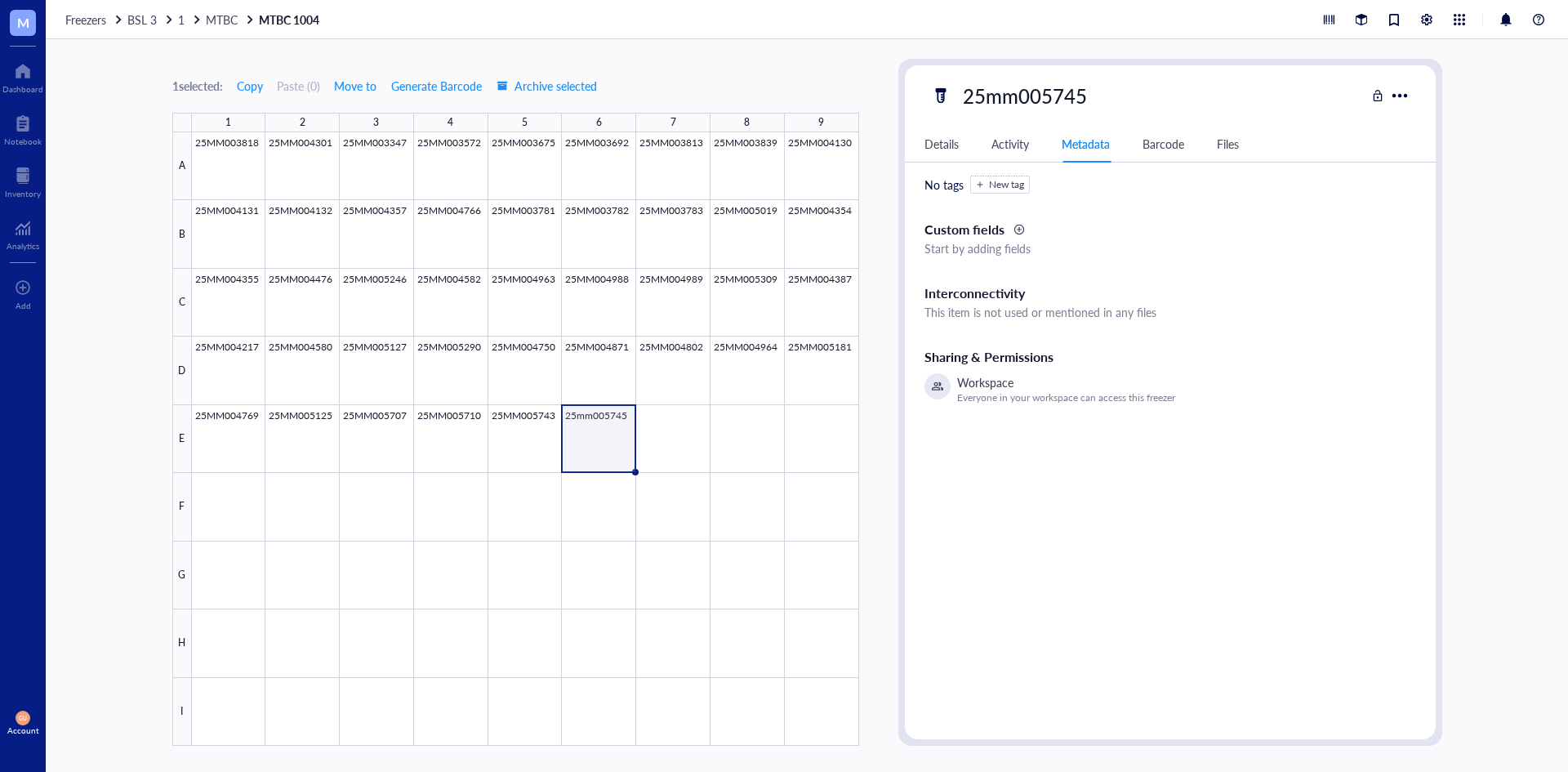
click at [1160, 150] on div "Barcode" at bounding box center [1163, 143] width 42 height 18
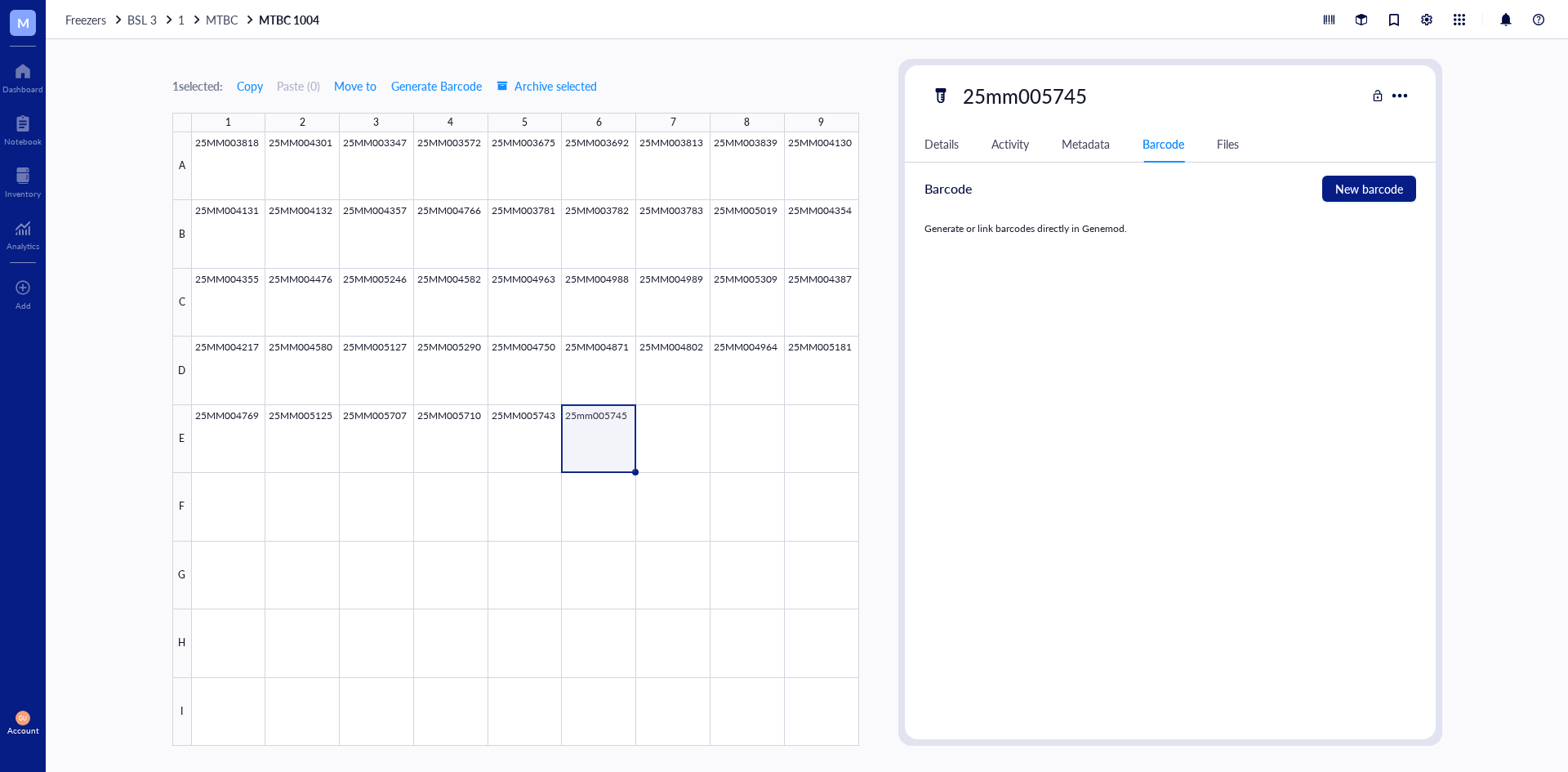
click at [1244, 150] on div "Details Activity Metadata Barcode Files" at bounding box center [1170, 144] width 531 height 37
click at [1235, 151] on div "Files" at bounding box center [1228, 143] width 22 height 18
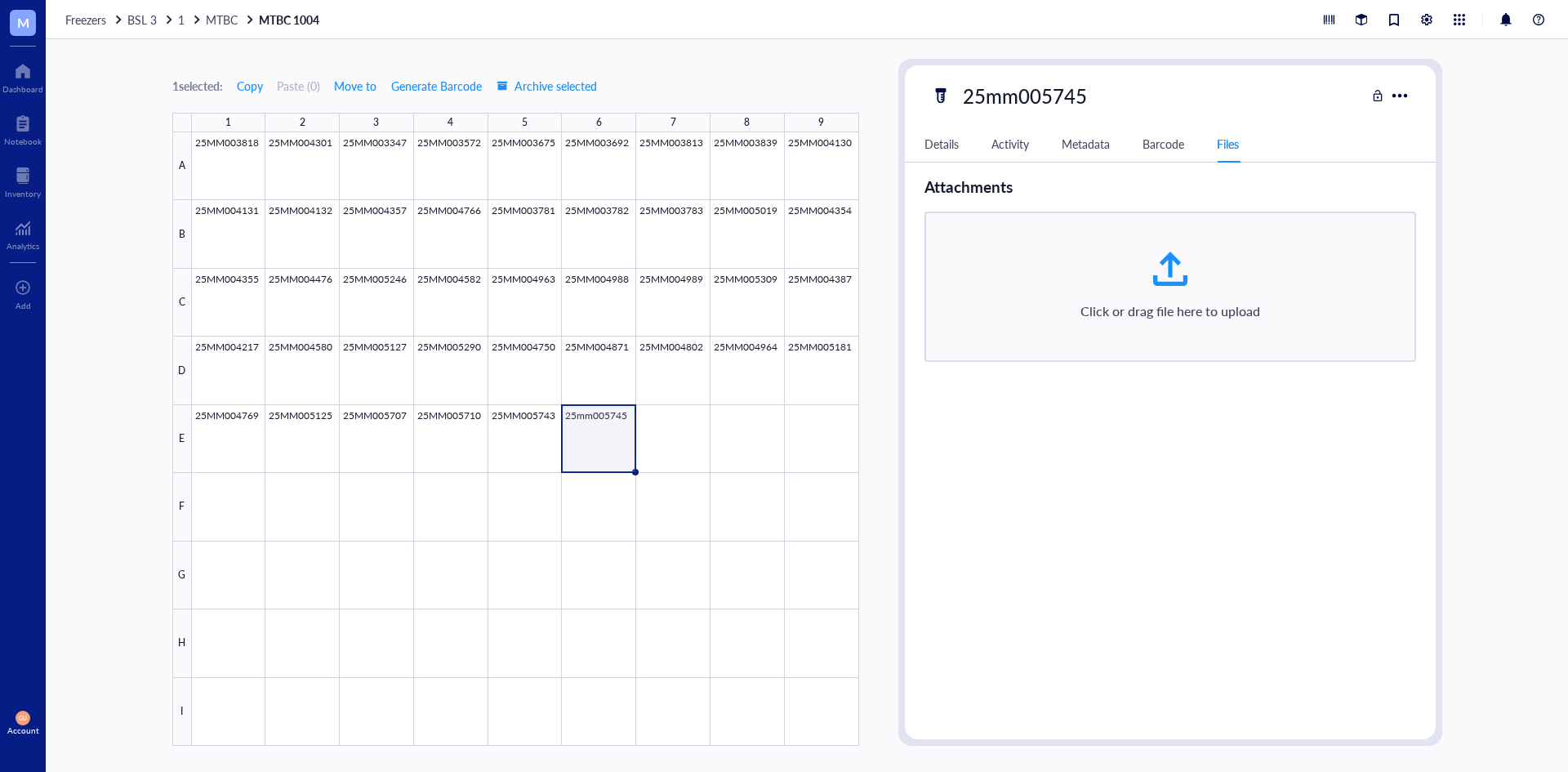
click at [967, 141] on div "Details Activity Metadata Barcode Files" at bounding box center [1170, 144] width 531 height 37
click at [965, 151] on div "Details Activity Metadata Barcode Files" at bounding box center [1170, 144] width 531 height 37
click at [936, 145] on div "Details" at bounding box center [941, 143] width 34 height 18
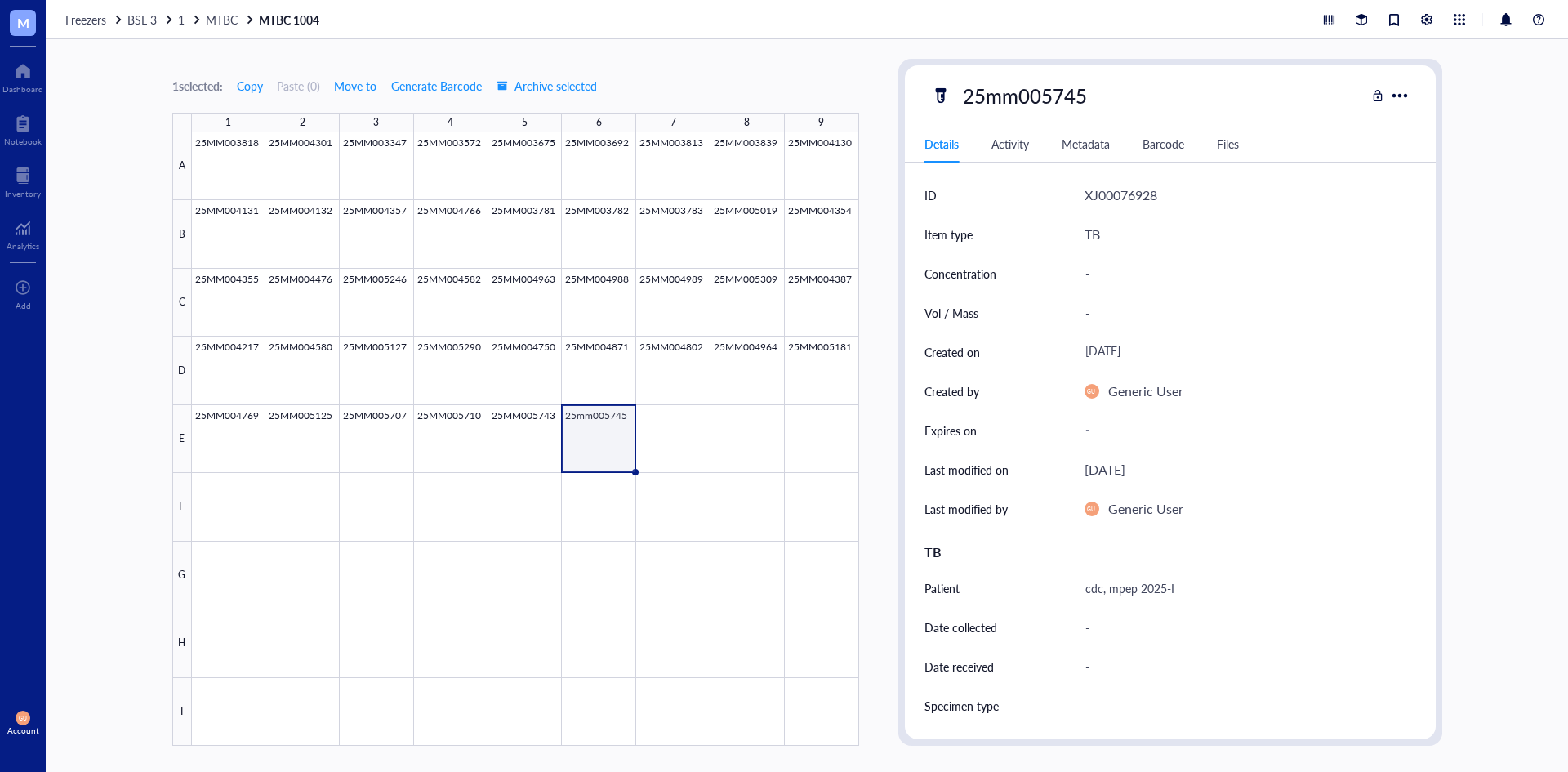
click at [1013, 95] on div "25mm005745" at bounding box center [1025, 96] width 139 height 34
click at [1019, 98] on input "25mm005745" at bounding box center [1025, 96] width 137 height 33
type input "25MM005745"
click at [684, 441] on div at bounding box center [526, 439] width 668 height 614
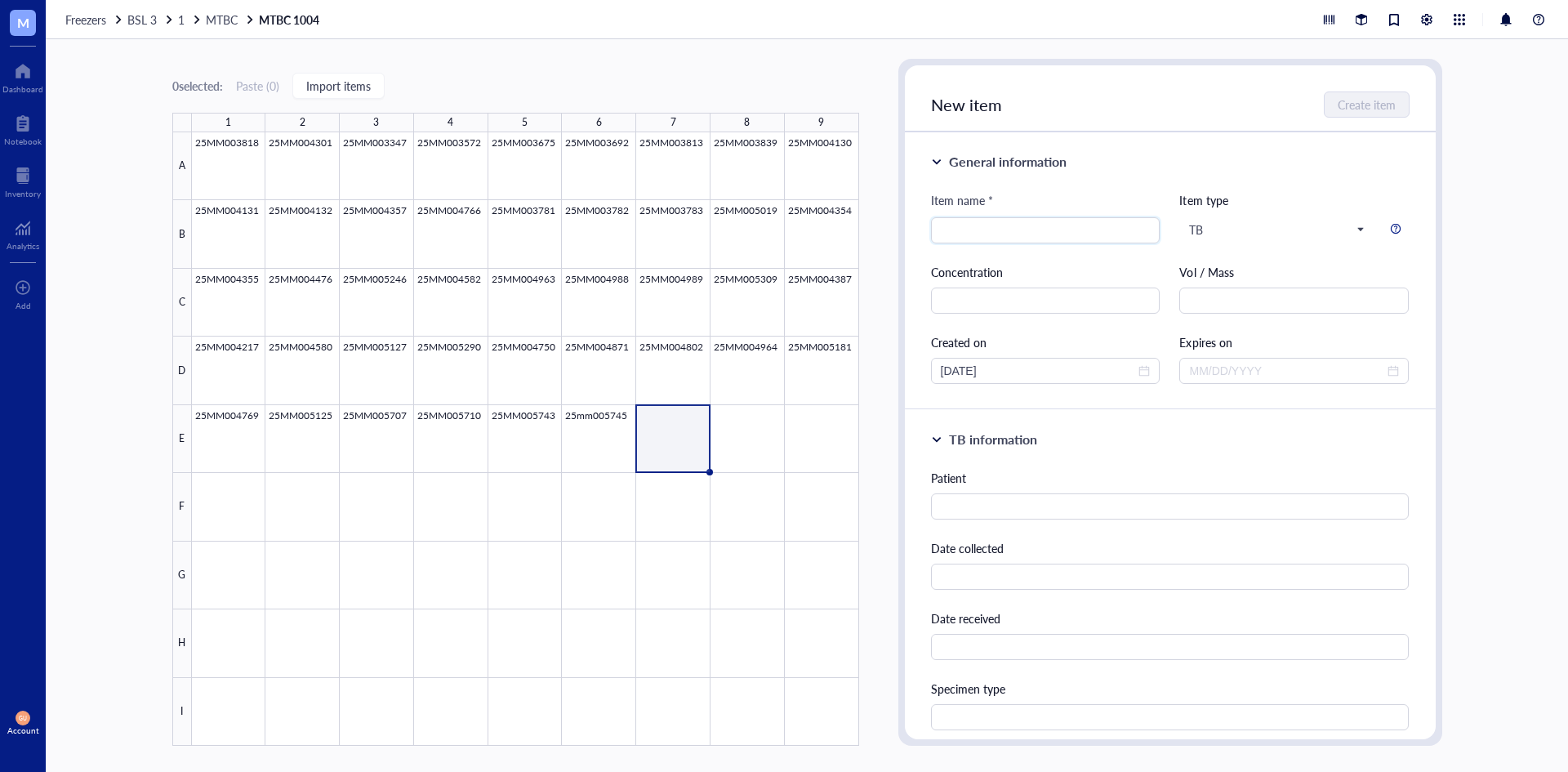
click at [621, 450] on div at bounding box center [526, 439] width 668 height 614
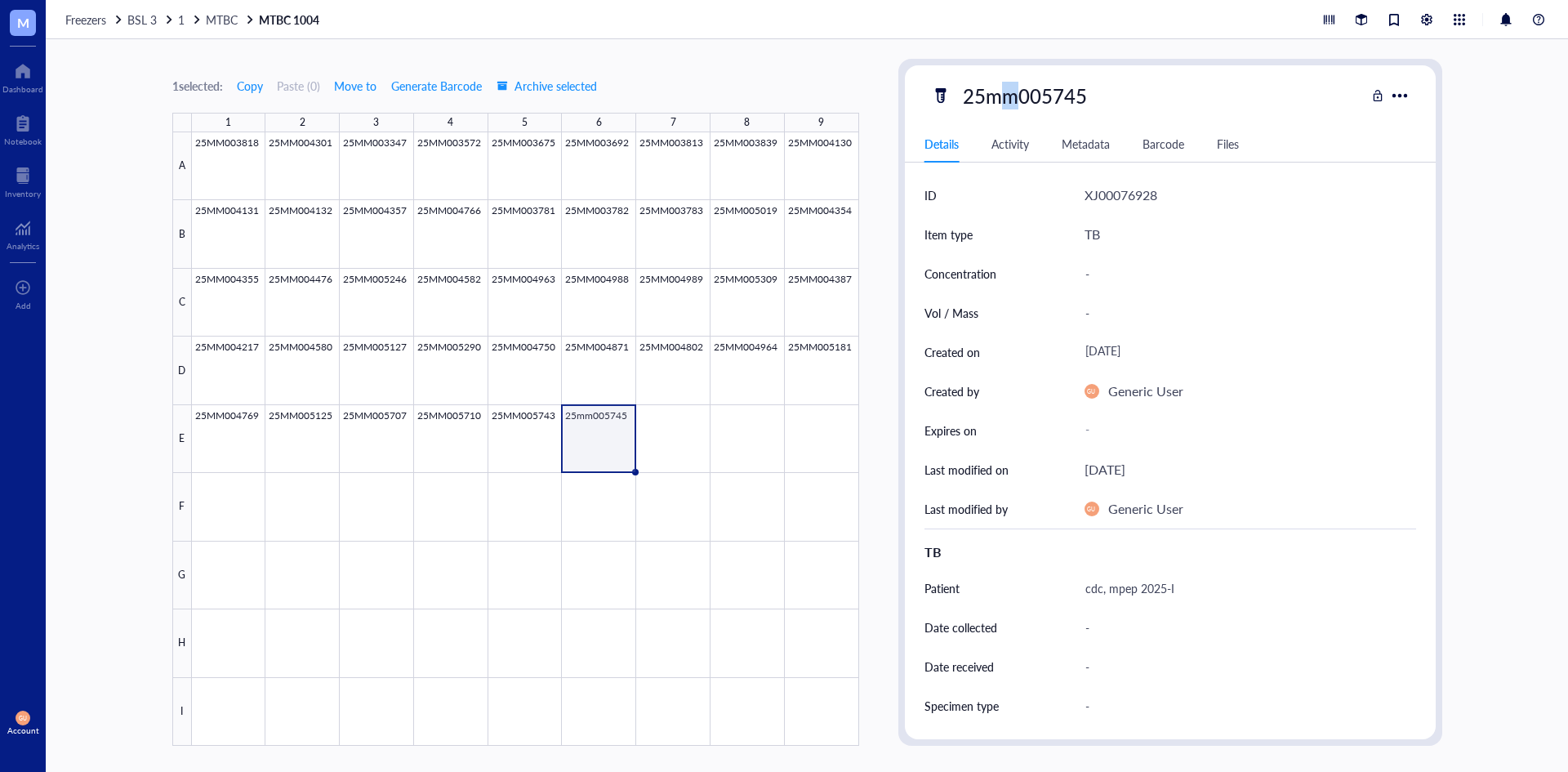
click at [1010, 92] on div "25mm005745" at bounding box center [1025, 96] width 139 height 34
click at [1018, 95] on input "25mm005745" at bounding box center [1025, 96] width 137 height 33
type input "25MM005745"
click at [1510, 321] on div "1 selected: Copy Paste ( 0 ) Move to Generate Barcode Archive selected 1 2 3 4 …" at bounding box center [806, 406] width 1523 height 733
click at [670, 430] on div at bounding box center [526, 439] width 668 height 614
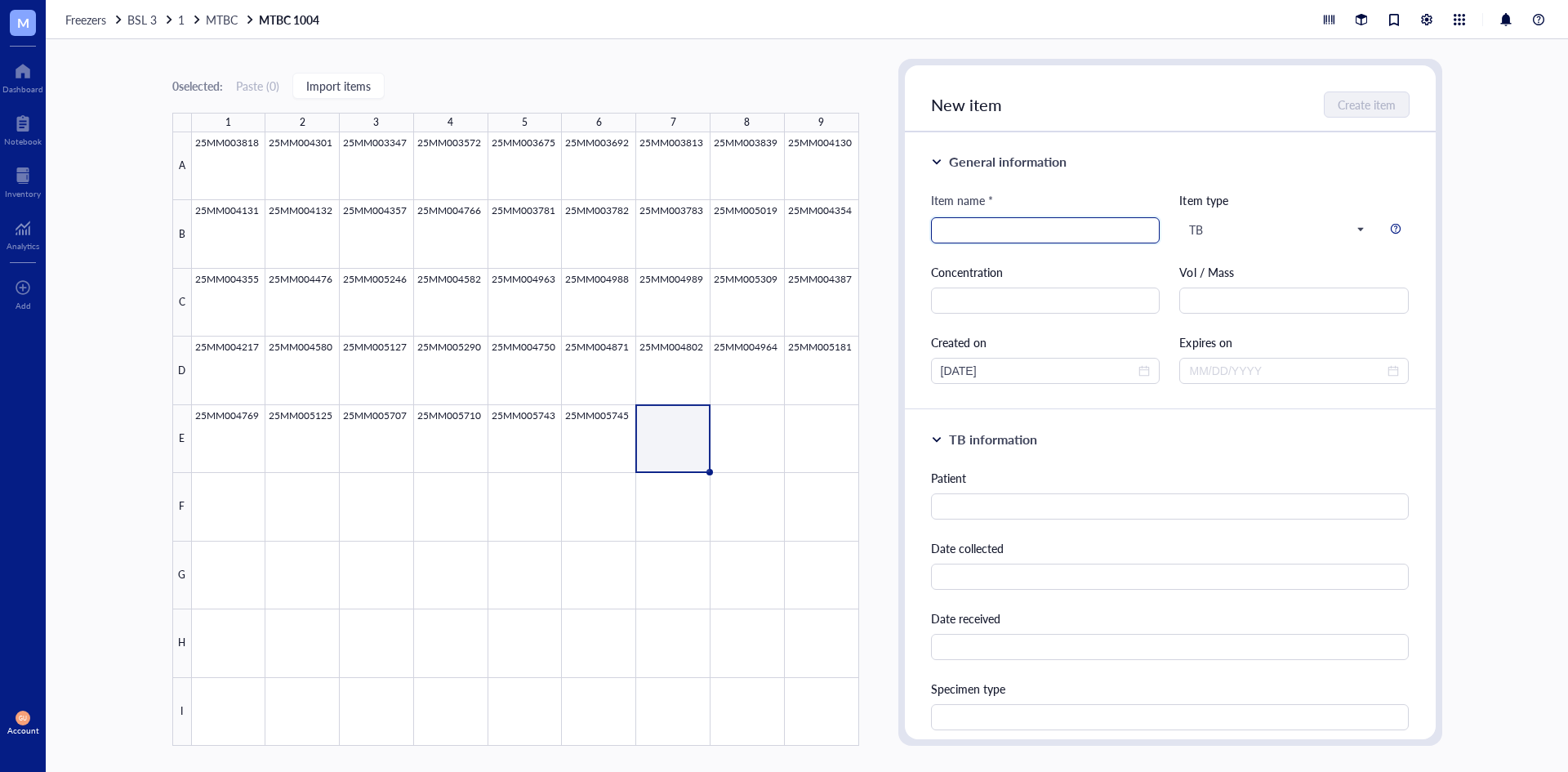
click at [959, 226] on input "search" at bounding box center [1045, 230] width 210 height 25
type input "25MM005751"
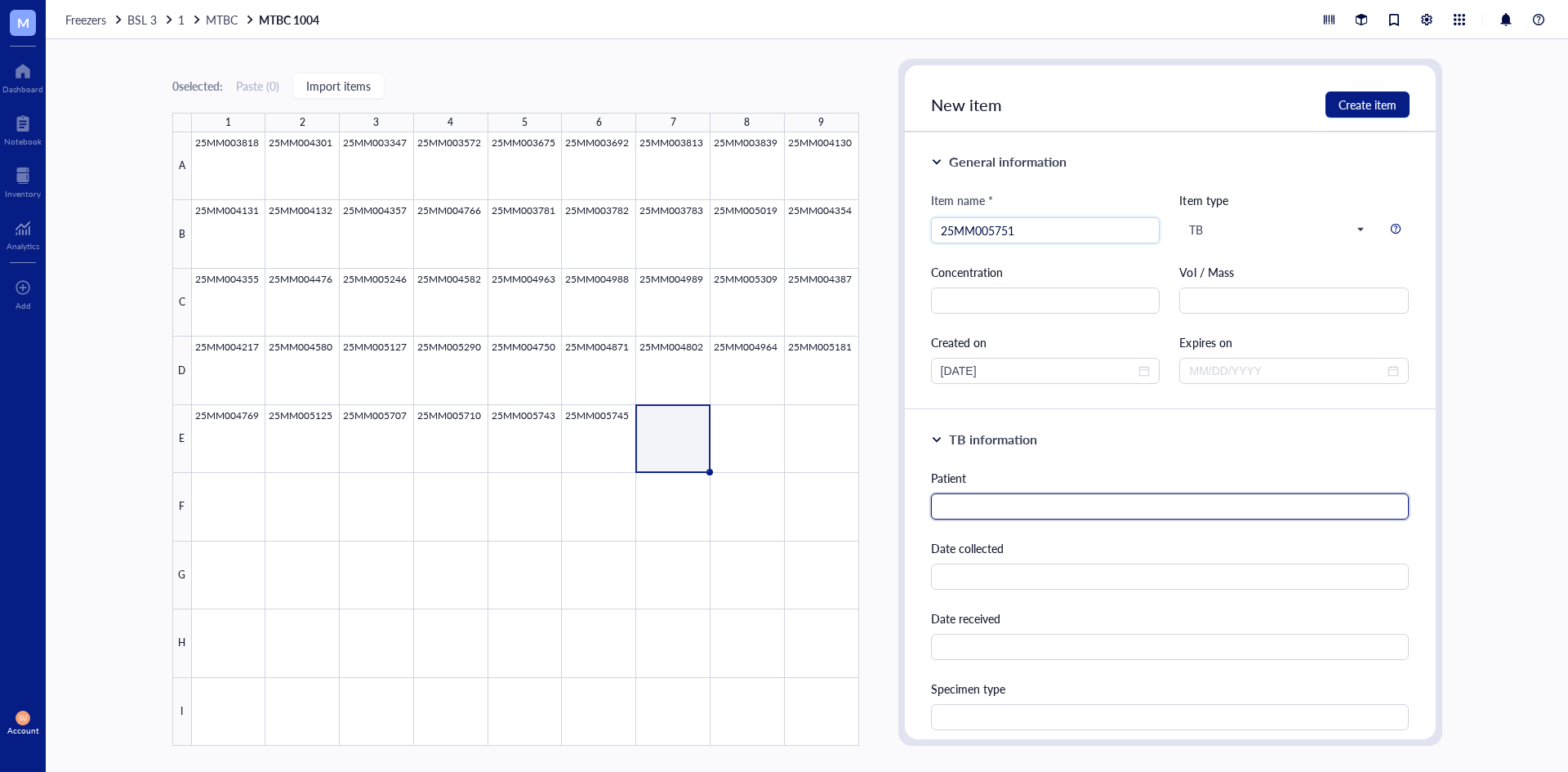
click at [965, 514] on input "text" at bounding box center [1170, 506] width 478 height 27
type input "Kabesiime, [PERSON_NAME]"
type input "MTBC"
click at [1349, 93] on button "Create item" at bounding box center [1368, 104] width 84 height 27
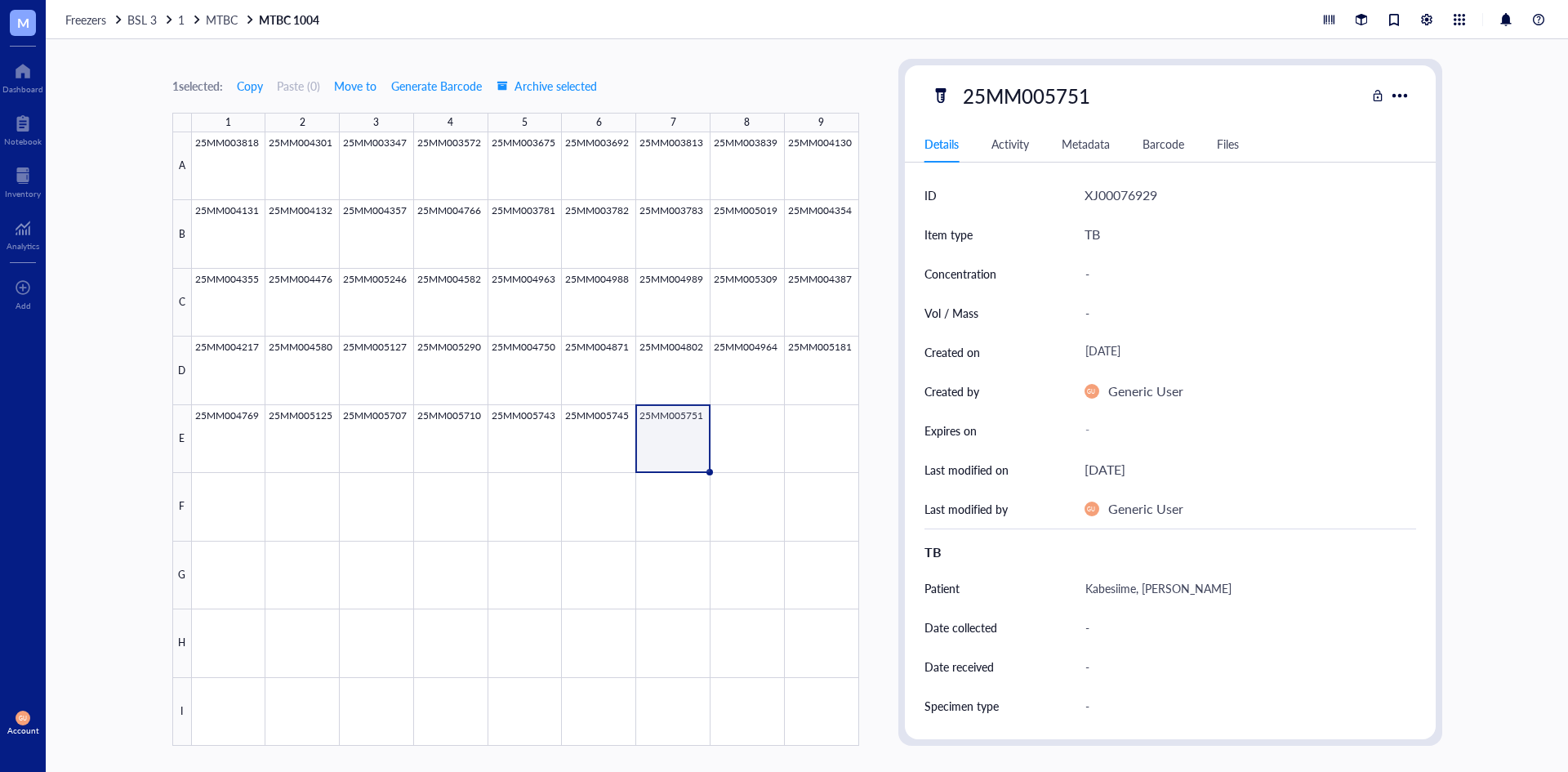
click at [187, 10] on div "Freezers BSL 3 1 MTBC MTBC 1004" at bounding box center [806, 20] width 1523 height 39
click at [185, 16] on span "1" at bounding box center [181, 19] width 7 height 16
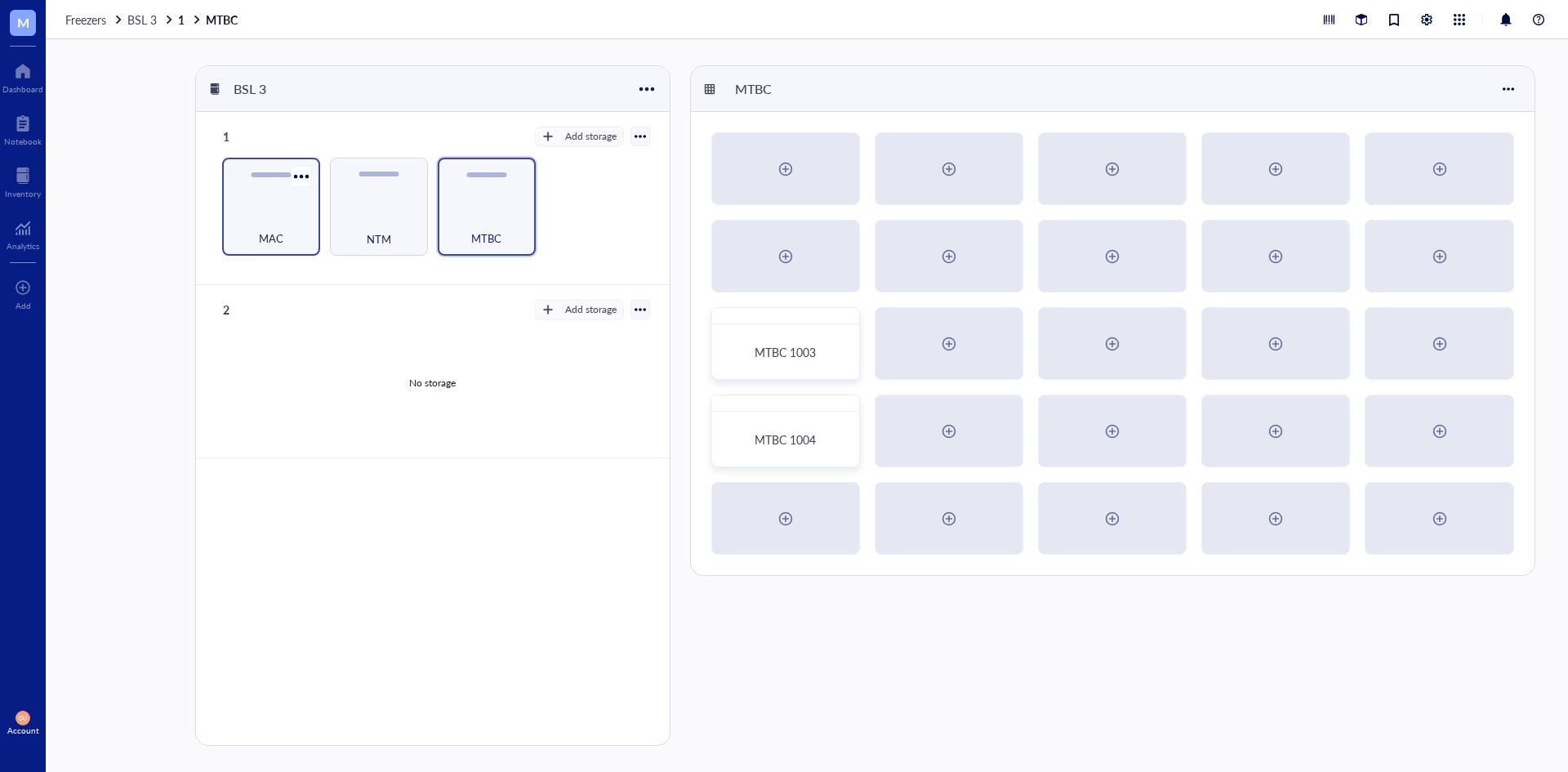
click at [318, 165] on div "MAC" at bounding box center [271, 206] width 98 height 98
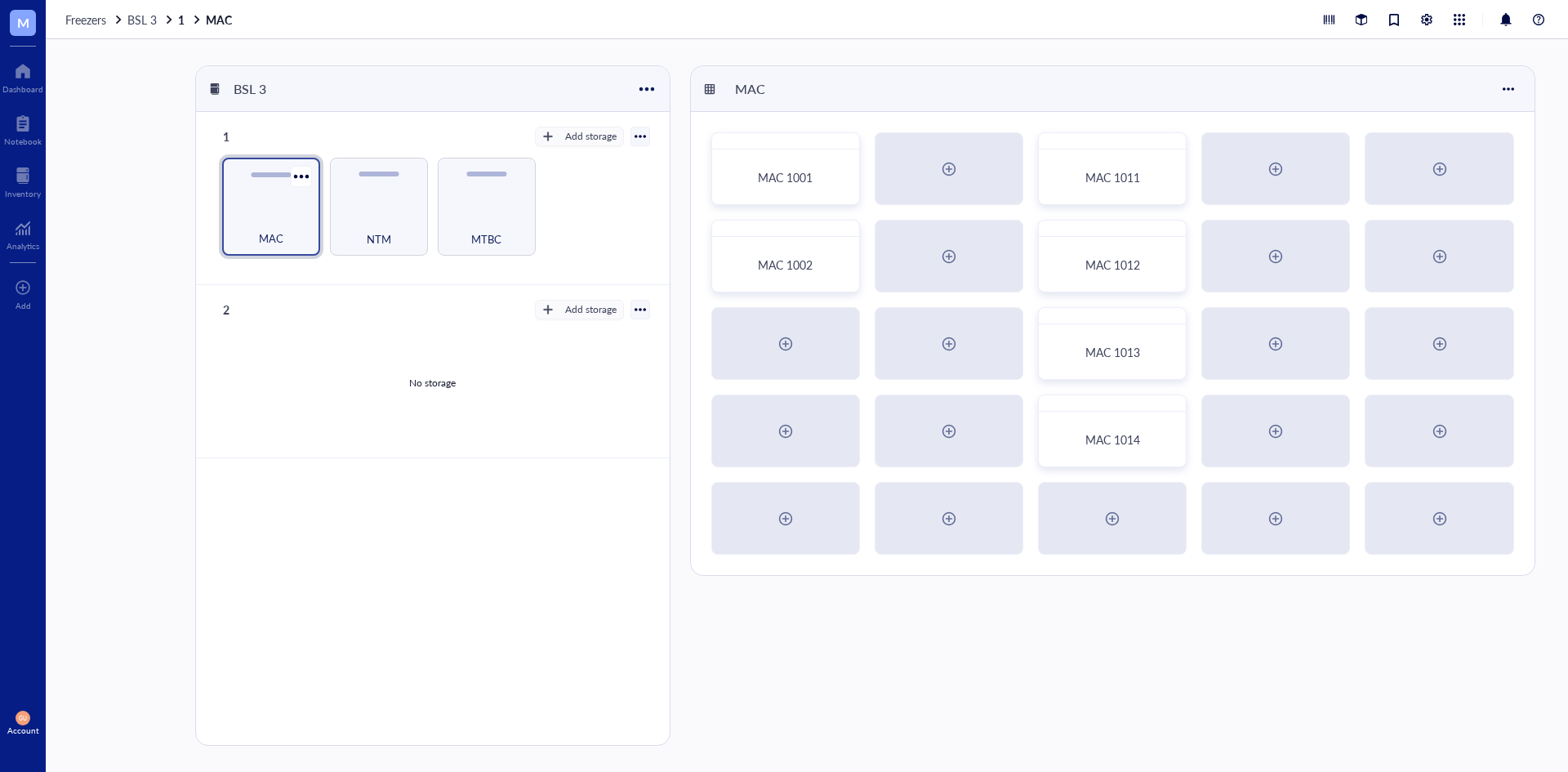
drag, startPoint x: 276, startPoint y: 193, endPoint x: 306, endPoint y: 201, distance: 31.0
click at [276, 194] on div "MAC" at bounding box center [271, 206] width 98 height 98
click at [1104, 418] on div "MAC 1014" at bounding box center [1113, 431] width 149 height 73
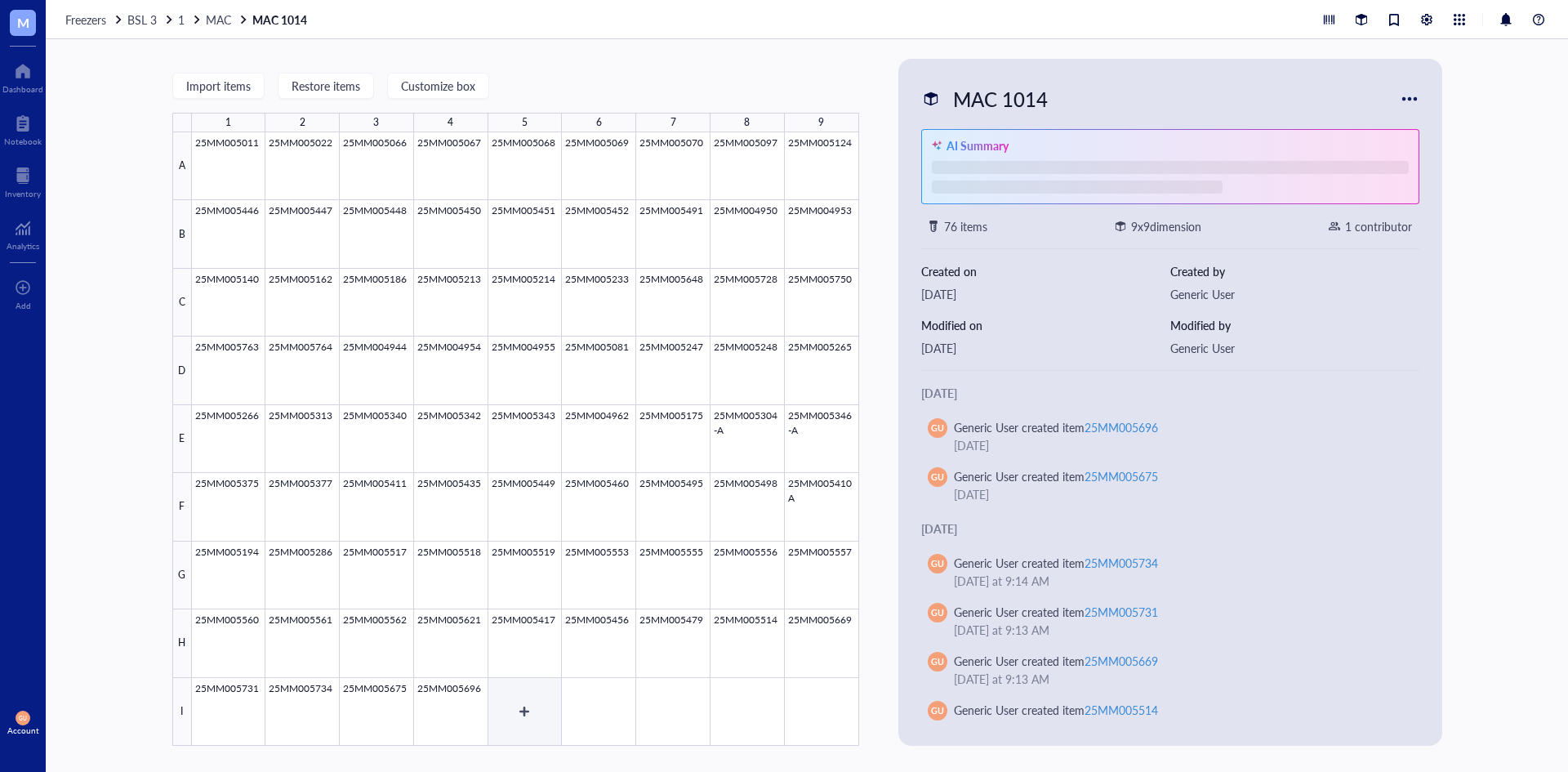
drag, startPoint x: 529, startPoint y: 709, endPoint x: 538, endPoint y: 692, distance: 19.2
click at [528, 709] on div at bounding box center [526, 439] width 668 height 614
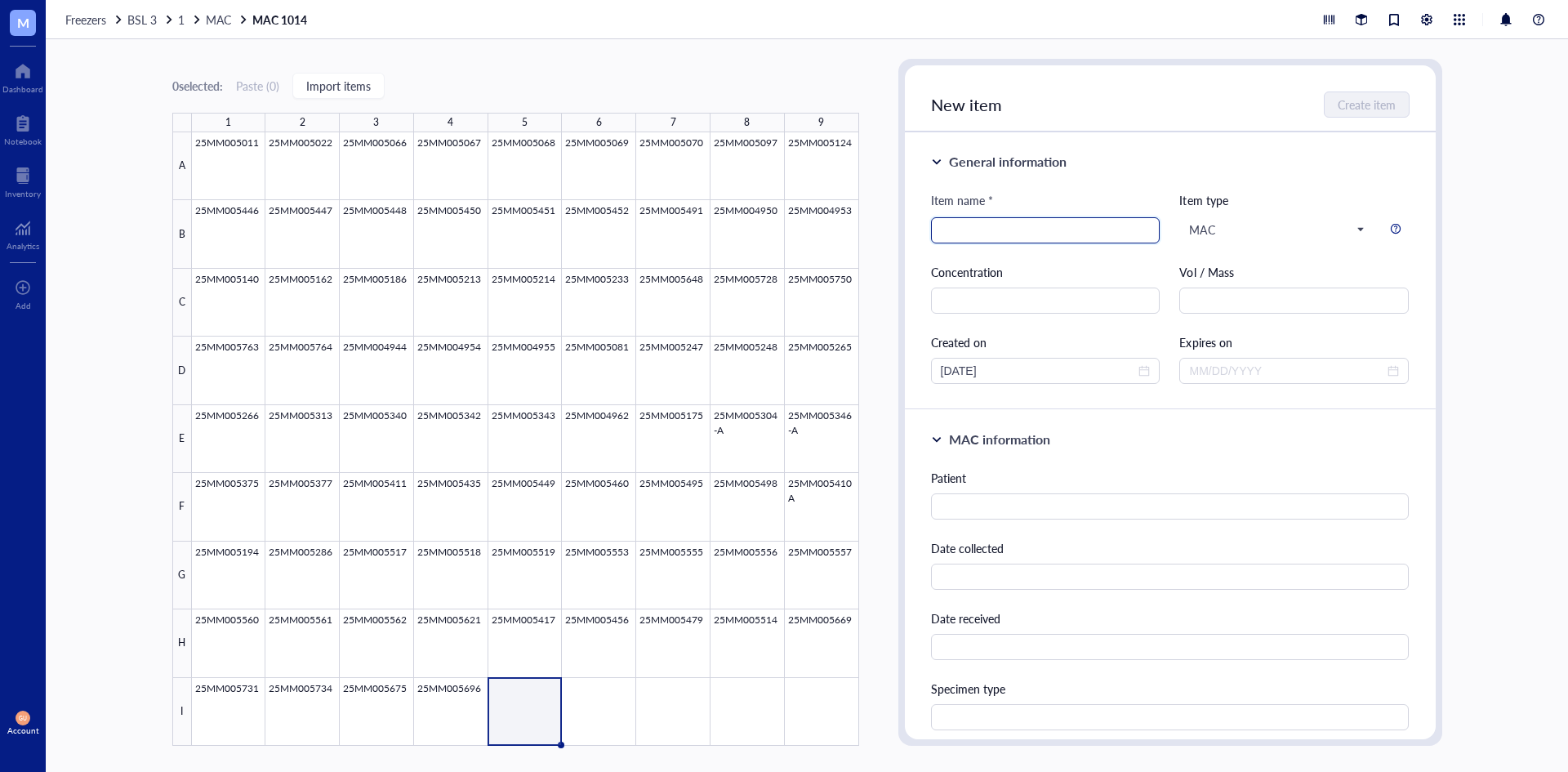
click at [1030, 234] on input "search" at bounding box center [1045, 230] width 210 height 25
type input "25MM005754"
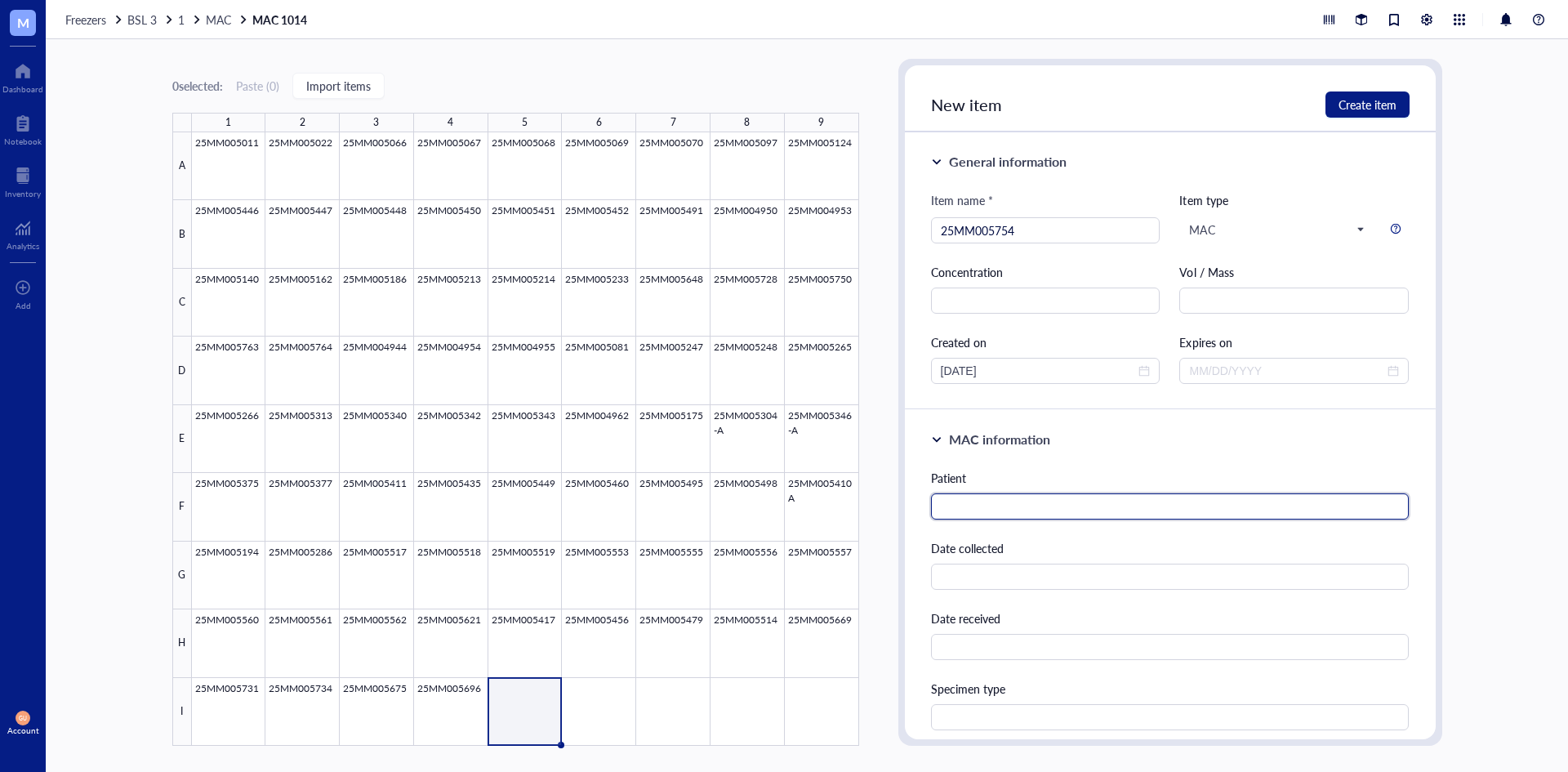
click at [1046, 514] on input "text" at bounding box center [1170, 506] width 478 height 27
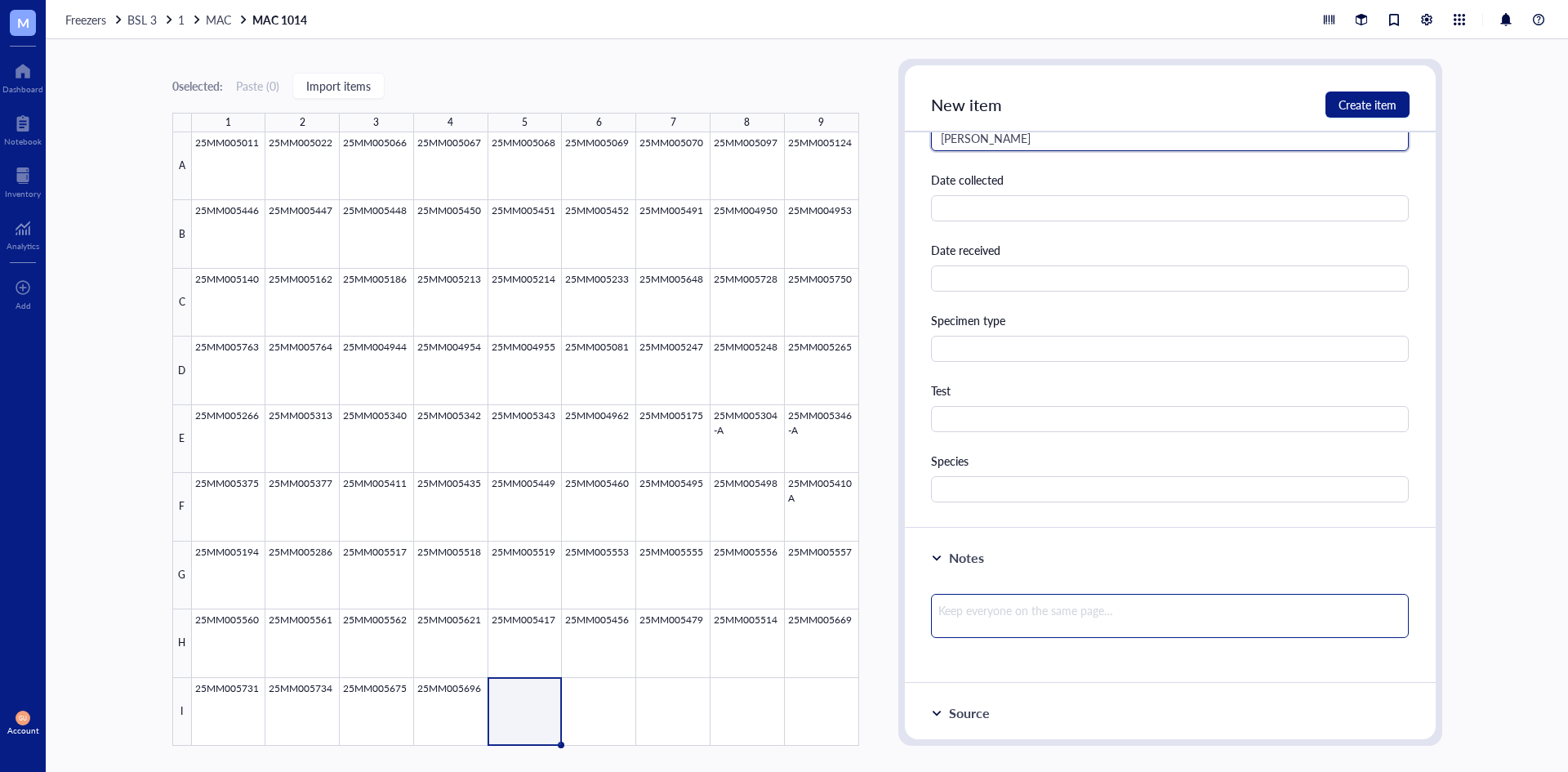
scroll to position [490, 0]
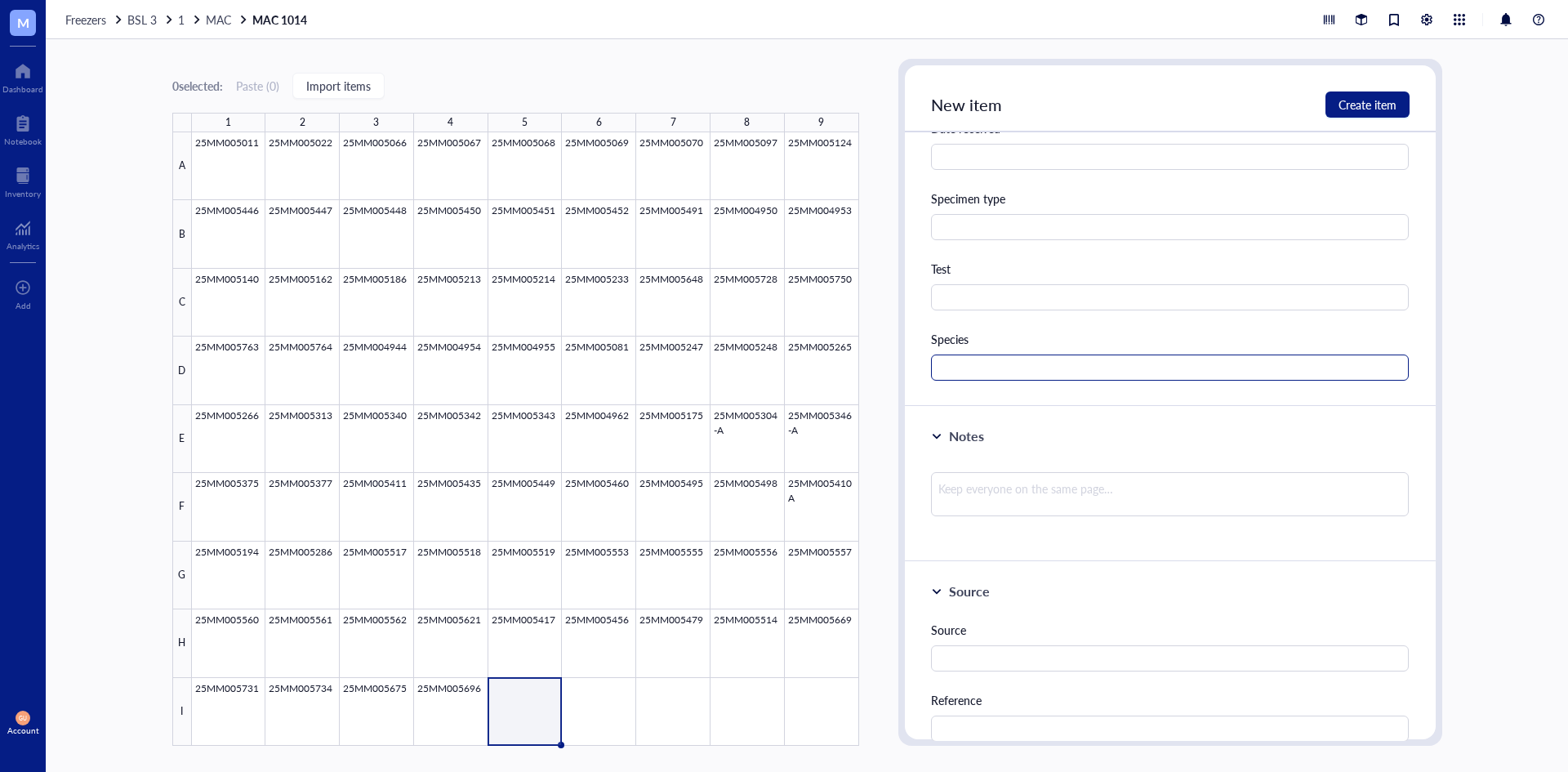
type input "[PERSON_NAME]"
click at [978, 368] on input "text" at bounding box center [1170, 367] width 478 height 27
type input "MAC"
click at [1377, 98] on span "Create item" at bounding box center [1368, 104] width 58 height 13
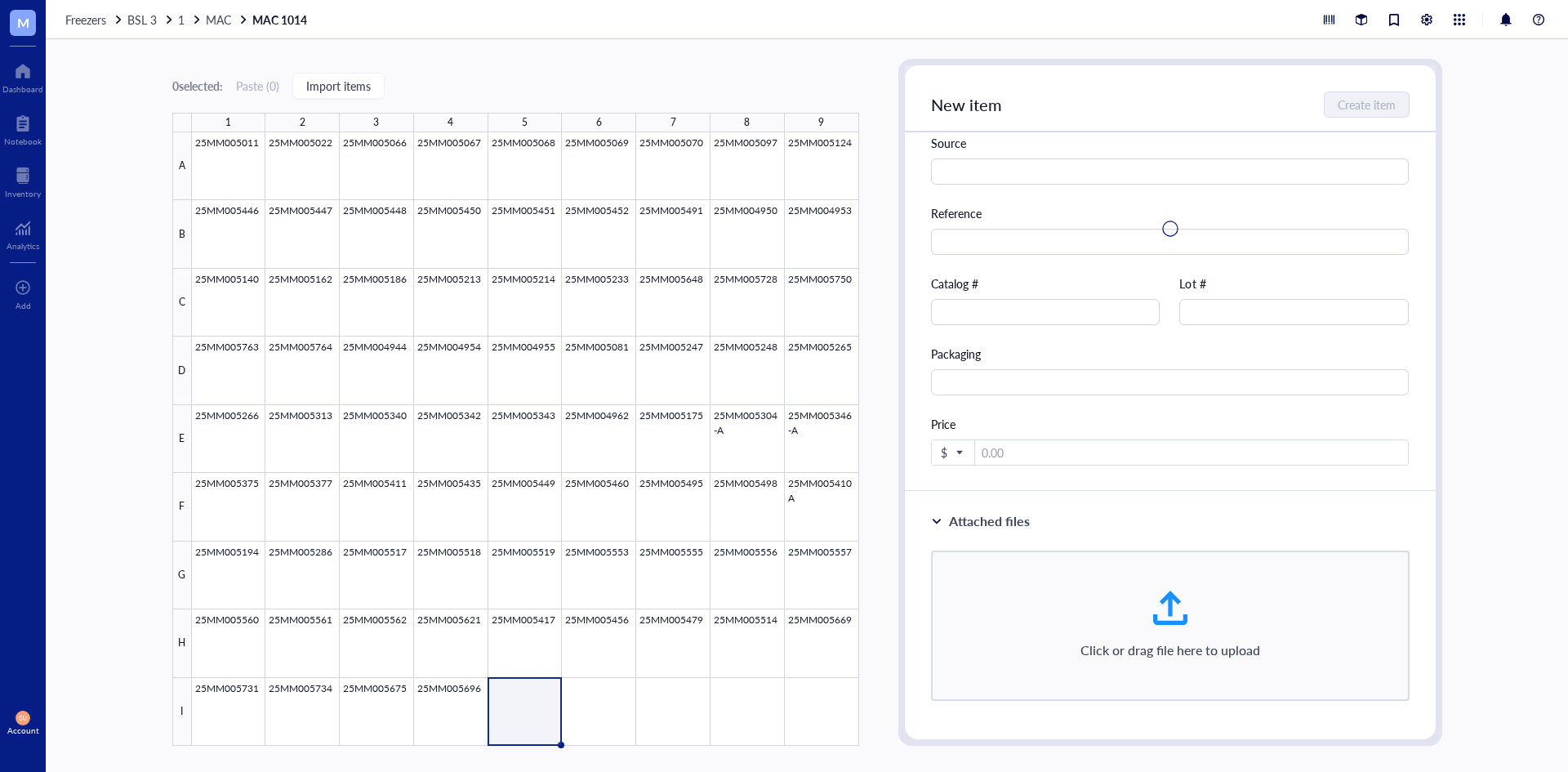
scroll to position [3, 0]
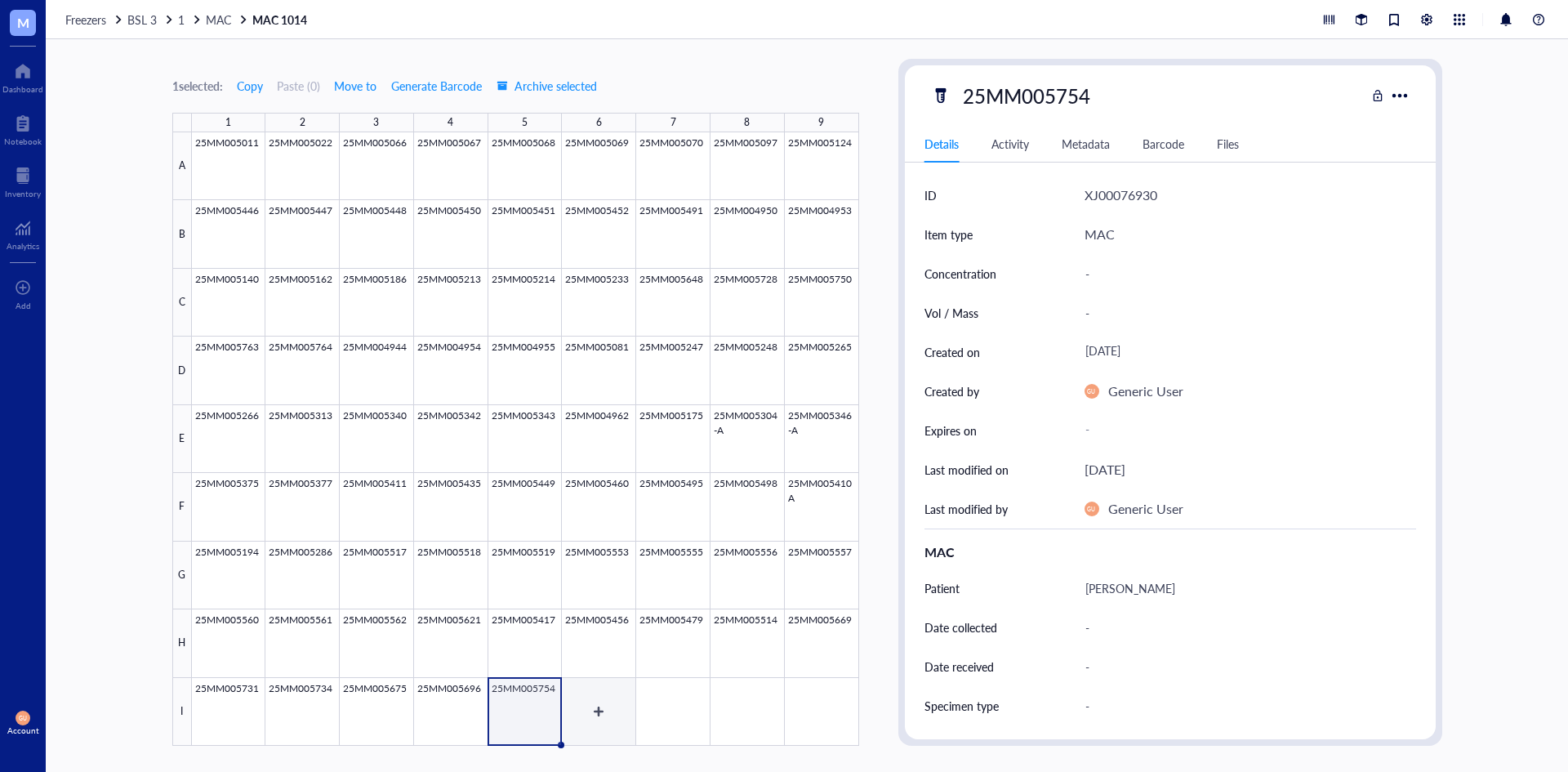
click at [615, 704] on div at bounding box center [526, 439] width 668 height 614
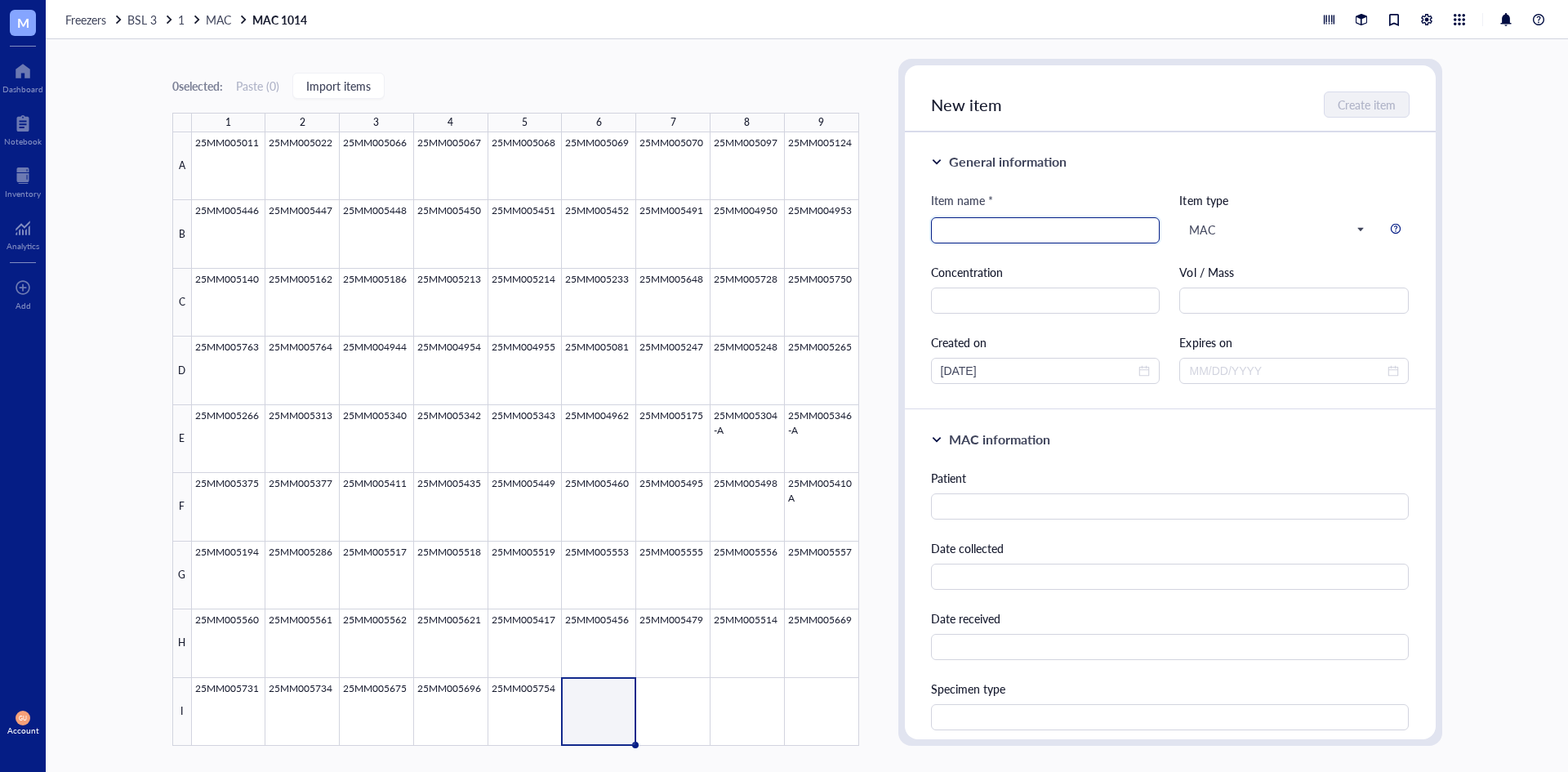
click at [965, 225] on input "search" at bounding box center [1045, 230] width 210 height 25
type input "25MM005766"
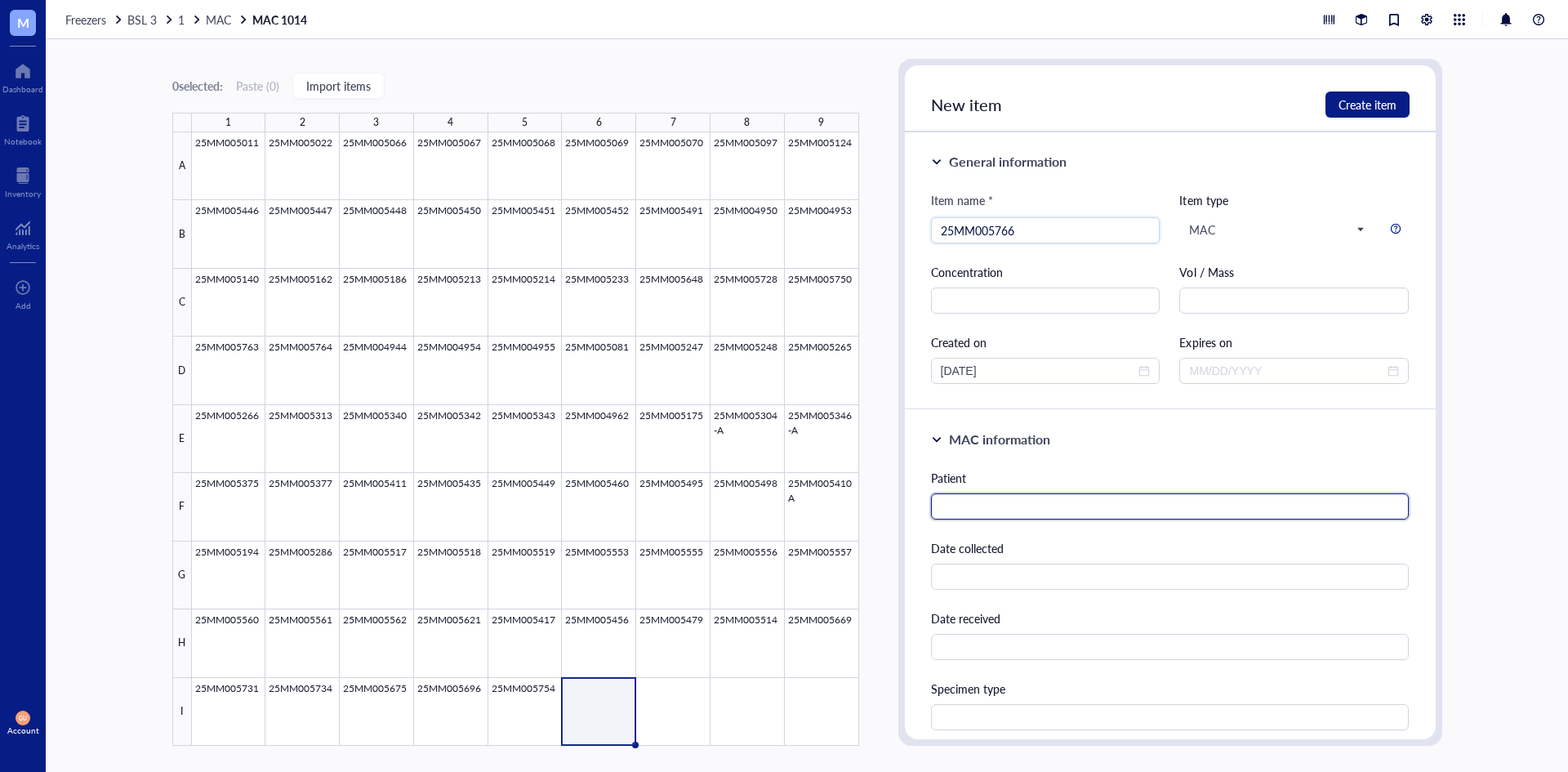
click at [960, 508] on input "text" at bounding box center [1170, 506] width 478 height 27
type input "2"
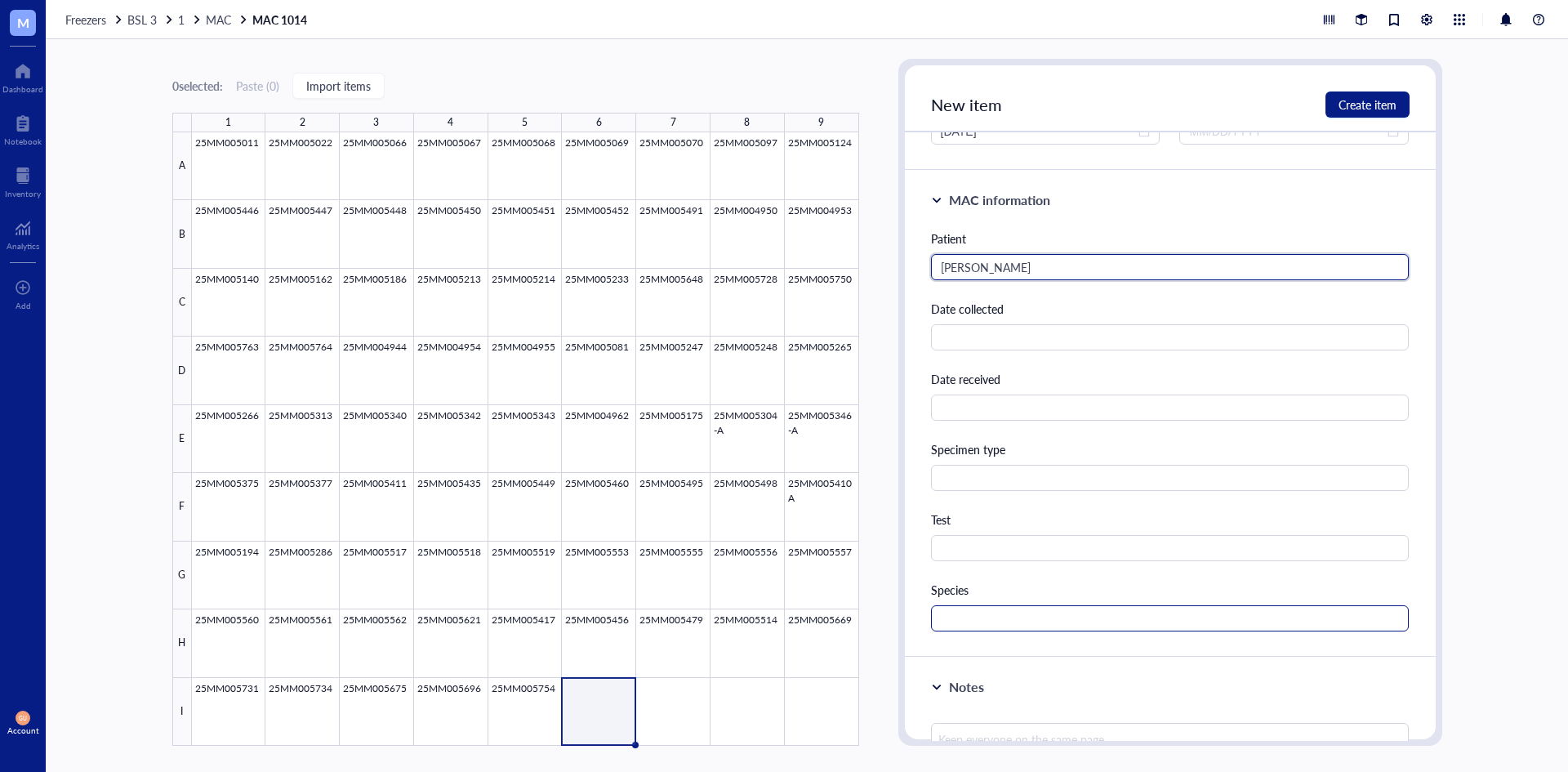
scroll to position [245, 0]
type input "[PERSON_NAME]"
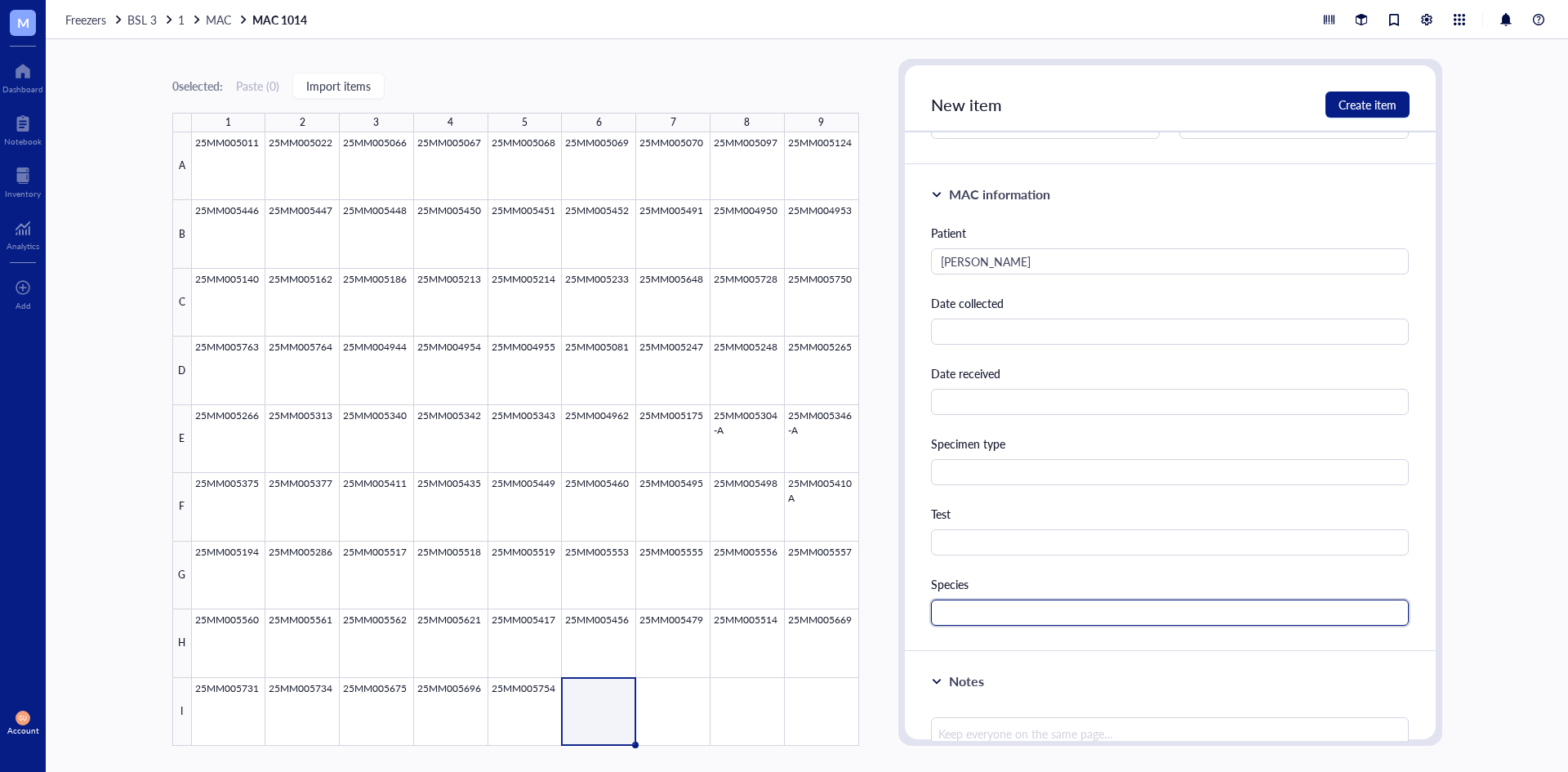
click at [977, 609] on input "text" at bounding box center [1170, 612] width 478 height 27
type input "MAC"
click at [1345, 108] on span "Create item" at bounding box center [1368, 104] width 58 height 13
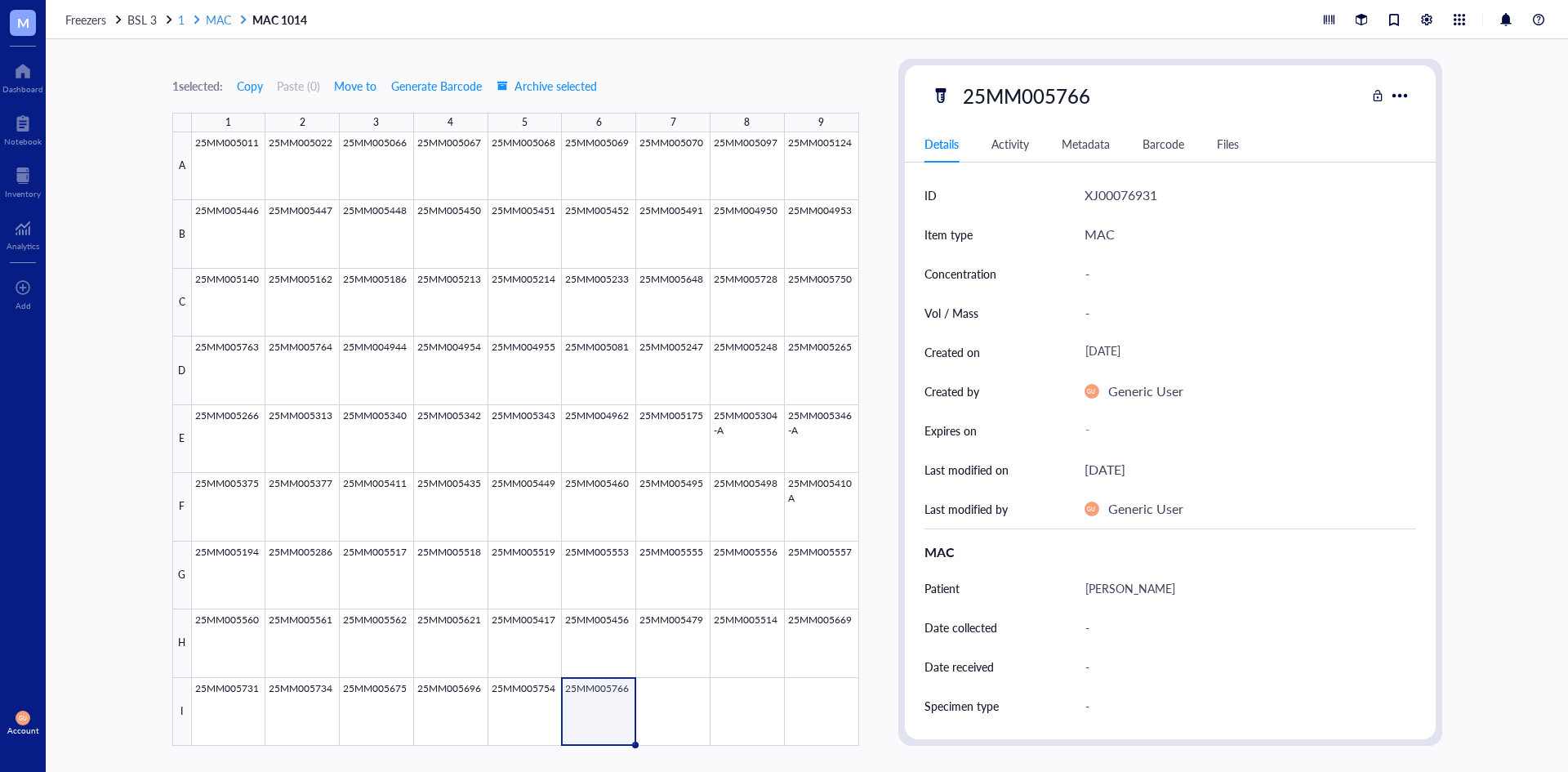
click at [192, 14] on div at bounding box center [196, 19] width 11 height 11
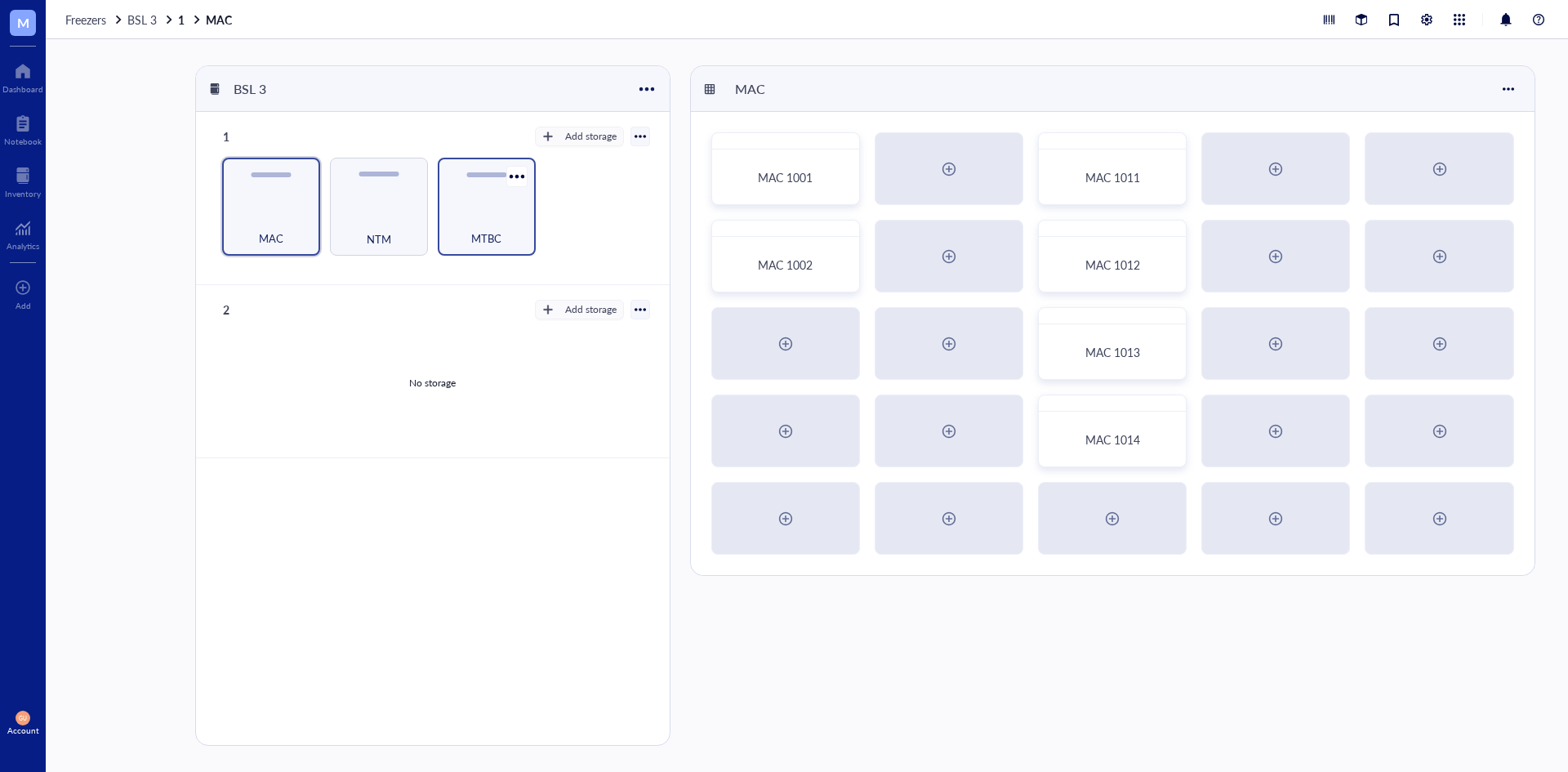
click at [460, 226] on div "MTBC" at bounding box center [486, 229] width 81 height 36
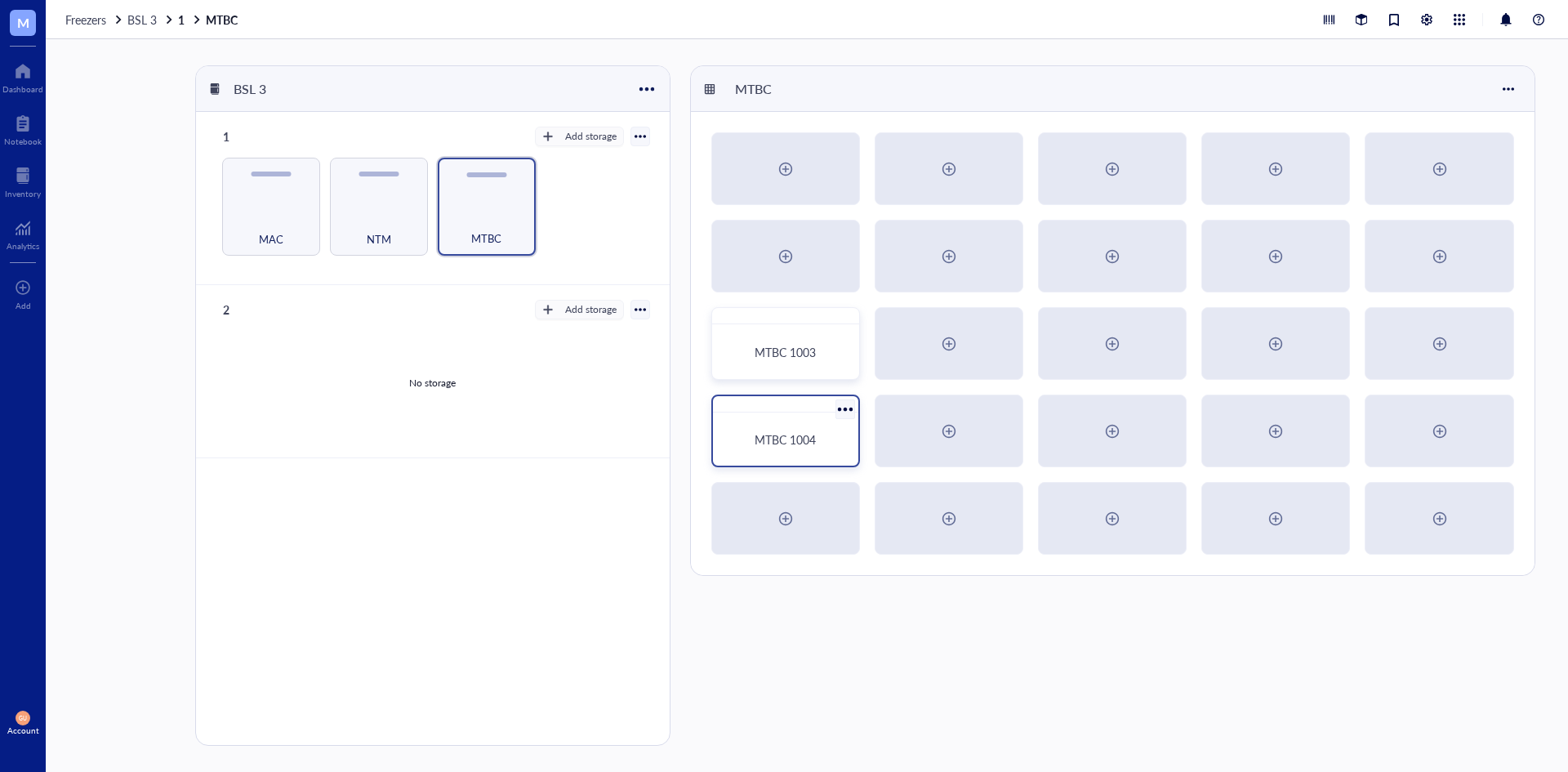
click at [811, 433] on span "MTBC 1004" at bounding box center [786, 439] width 62 height 16
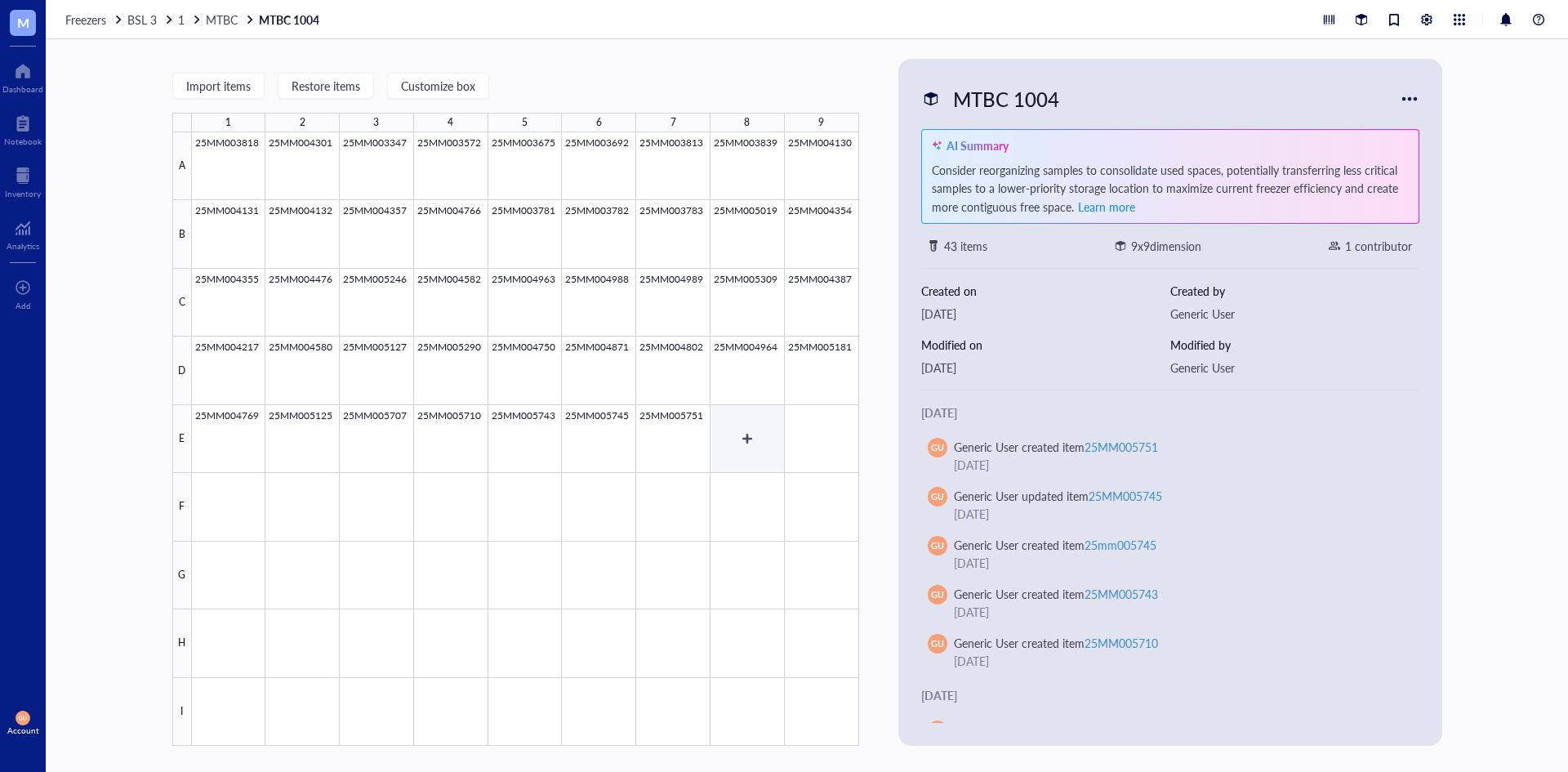
drag, startPoint x: 756, startPoint y: 434, endPoint x: 722, endPoint y: 418, distance: 37.6
click at [755, 434] on div at bounding box center [526, 439] width 668 height 614
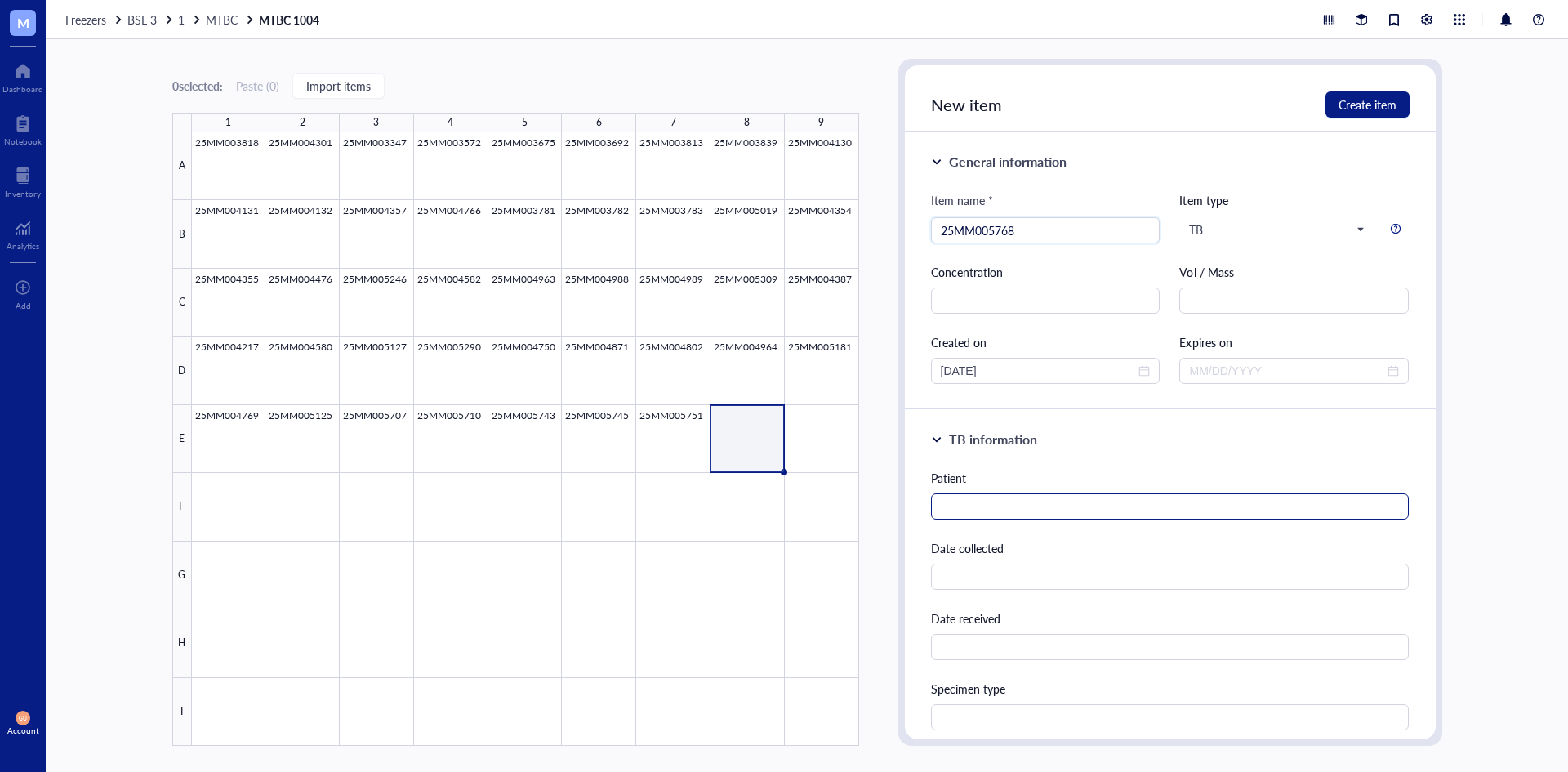
type input "25MM005768"
click at [1076, 514] on input "text" at bounding box center [1170, 506] width 478 height 27
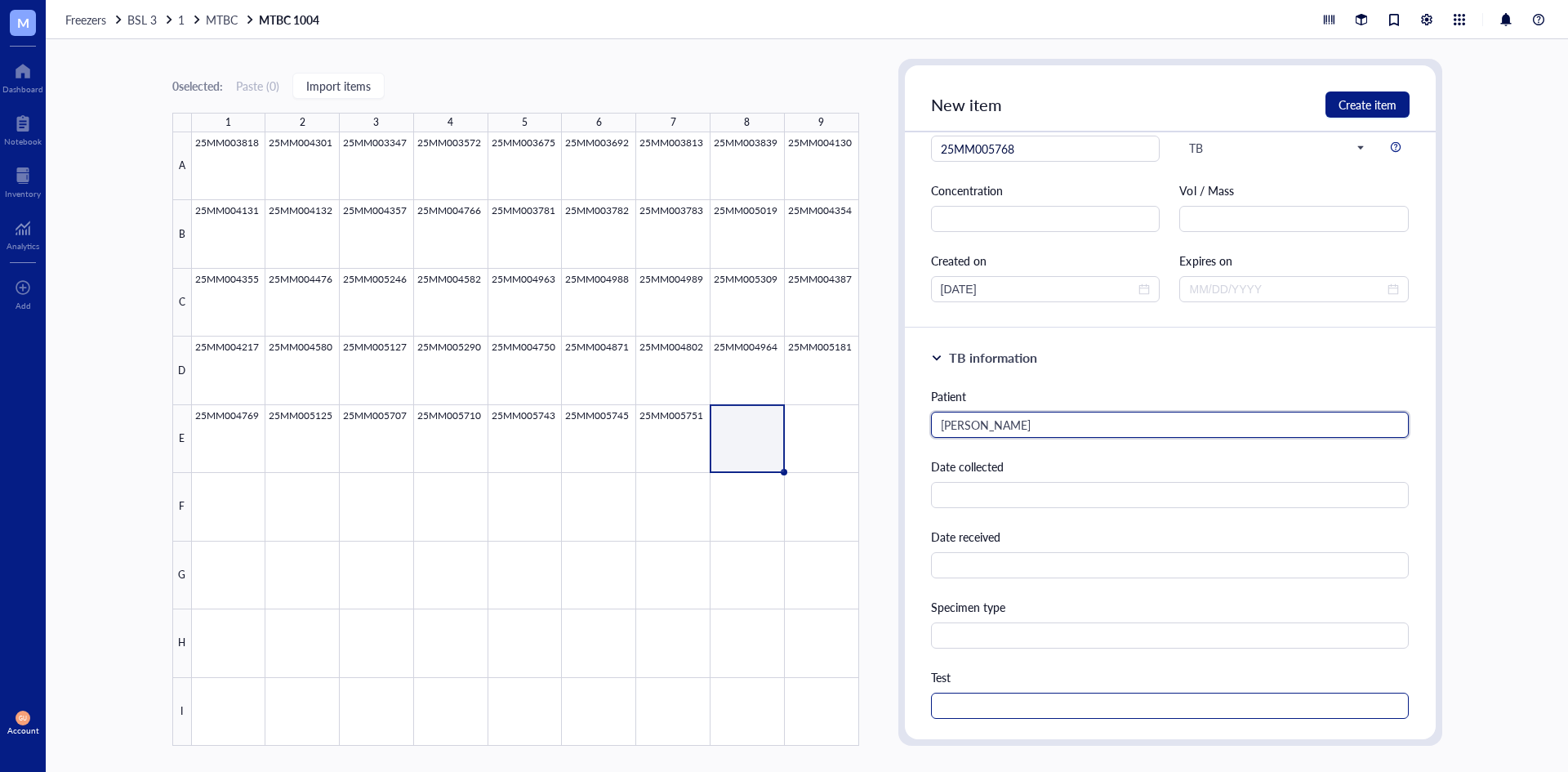
scroll to position [327, 0]
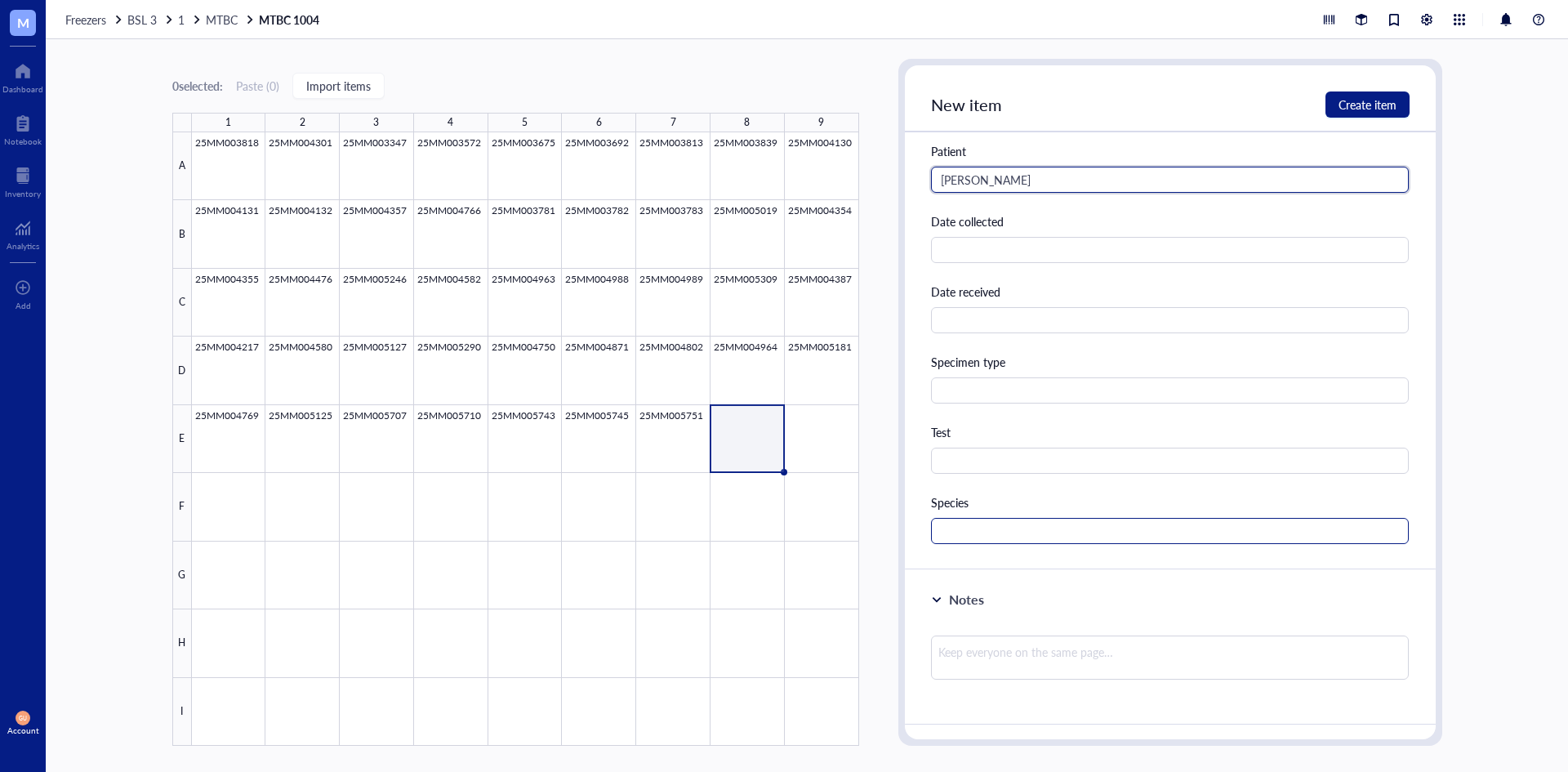
type input "[PERSON_NAME]"
drag, startPoint x: 974, startPoint y: 543, endPoint x: 967, endPoint y: 531, distance: 13.9
click at [973, 541] on input "text" at bounding box center [1170, 531] width 478 height 27
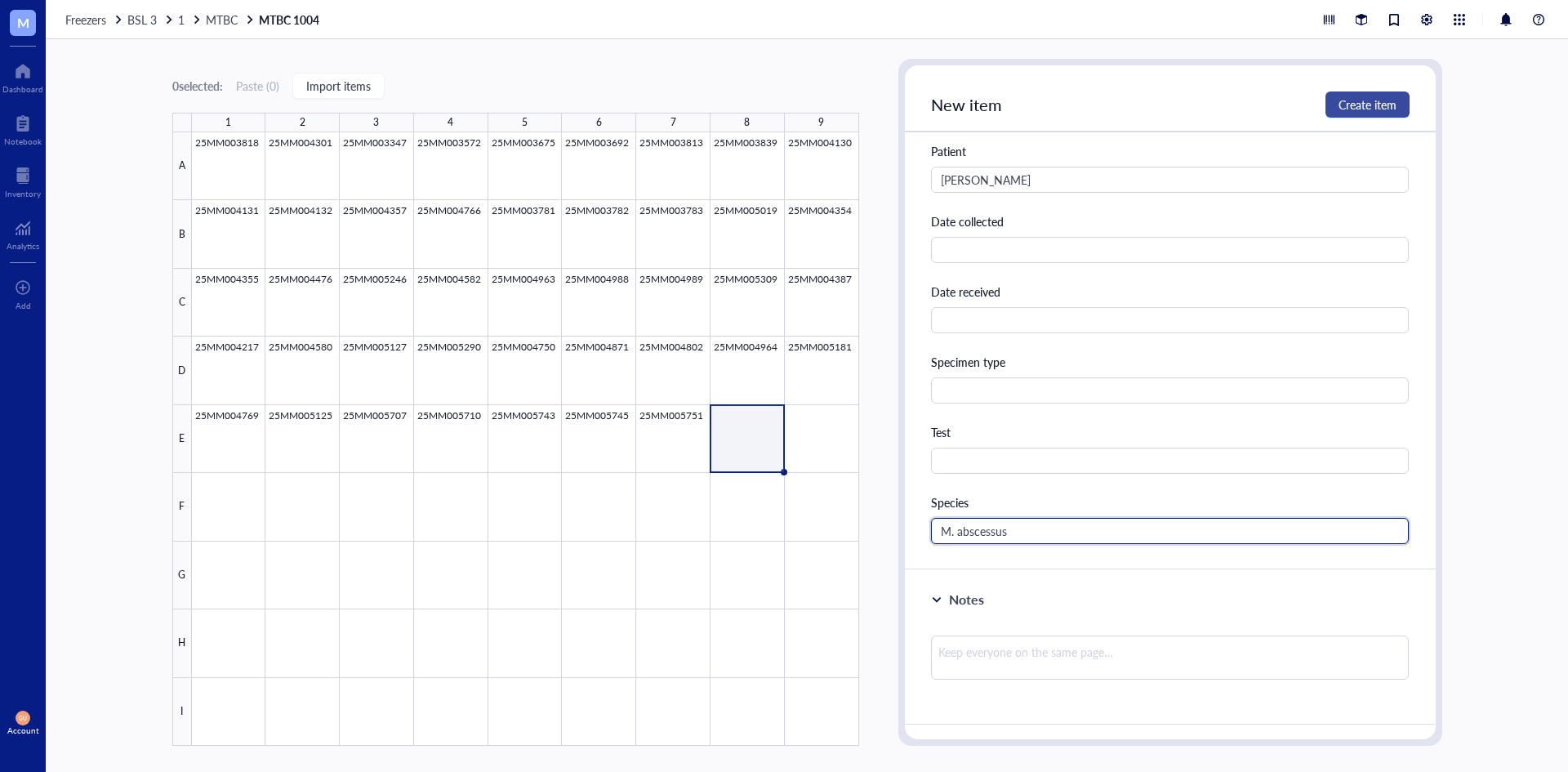
type input "M. abscessus"
click at [1360, 96] on button "Create item" at bounding box center [1368, 104] width 84 height 27
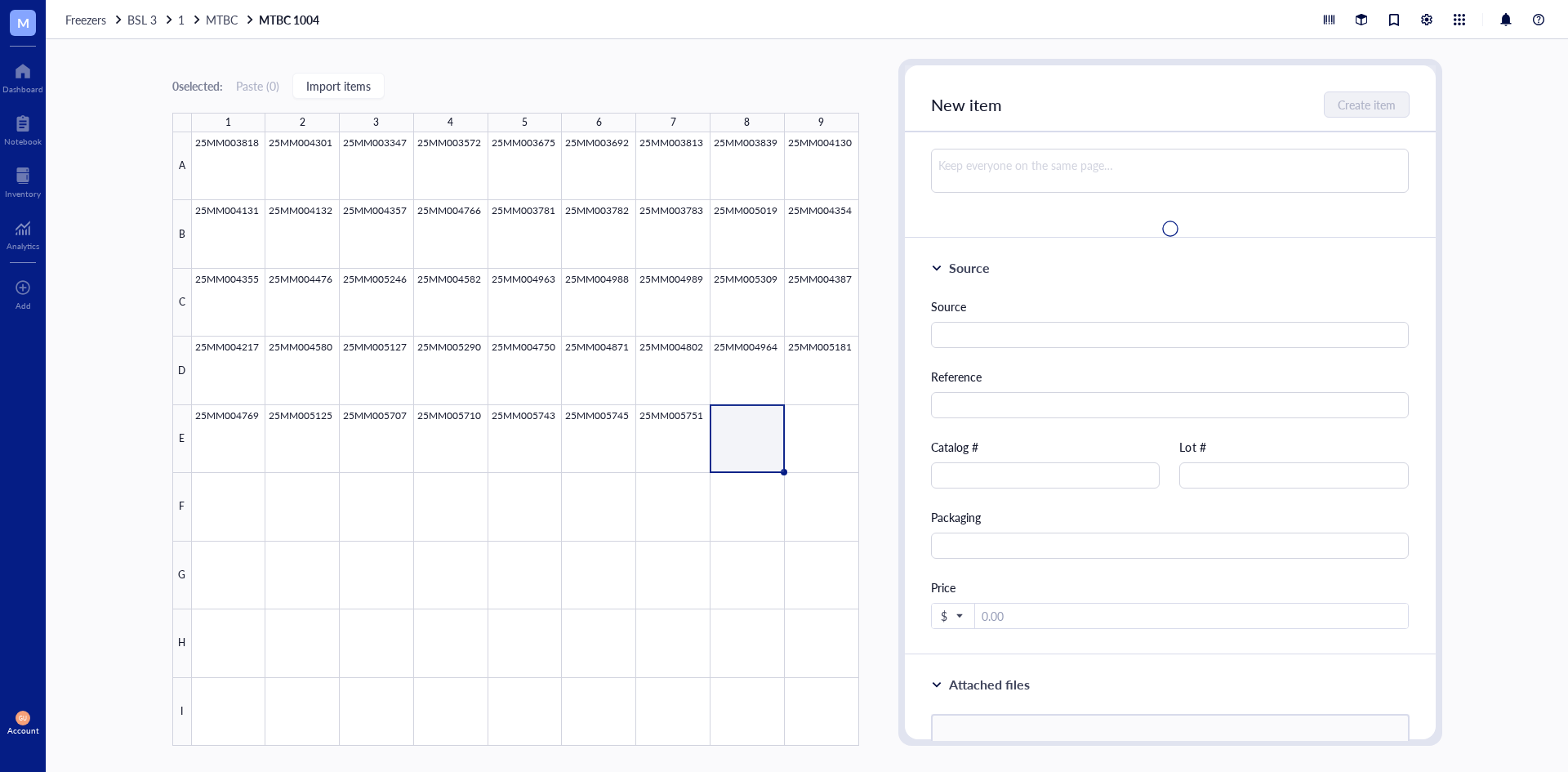
scroll to position [0, 0]
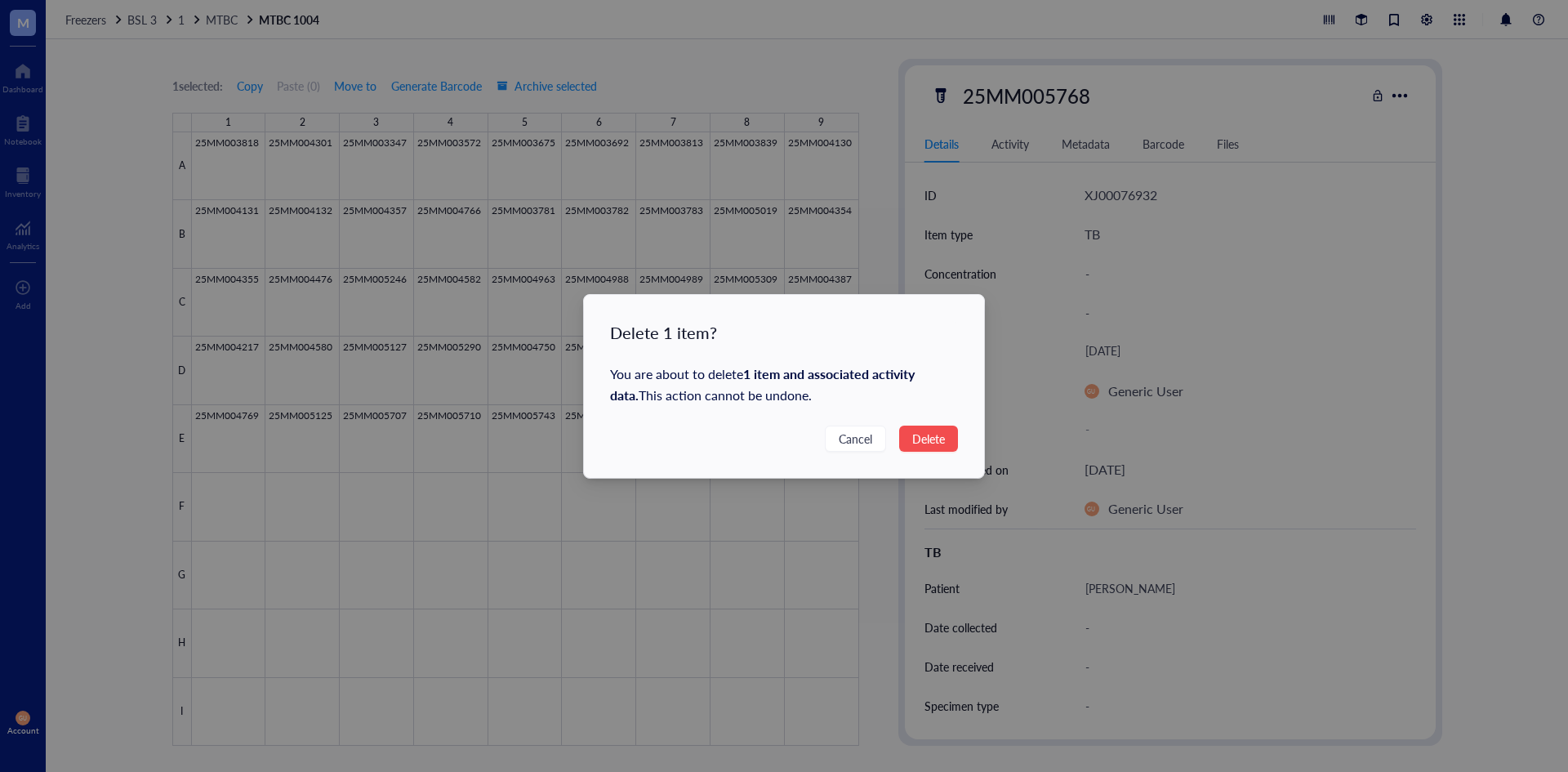
click at [946, 439] on button "Delete" at bounding box center [929, 438] width 59 height 27
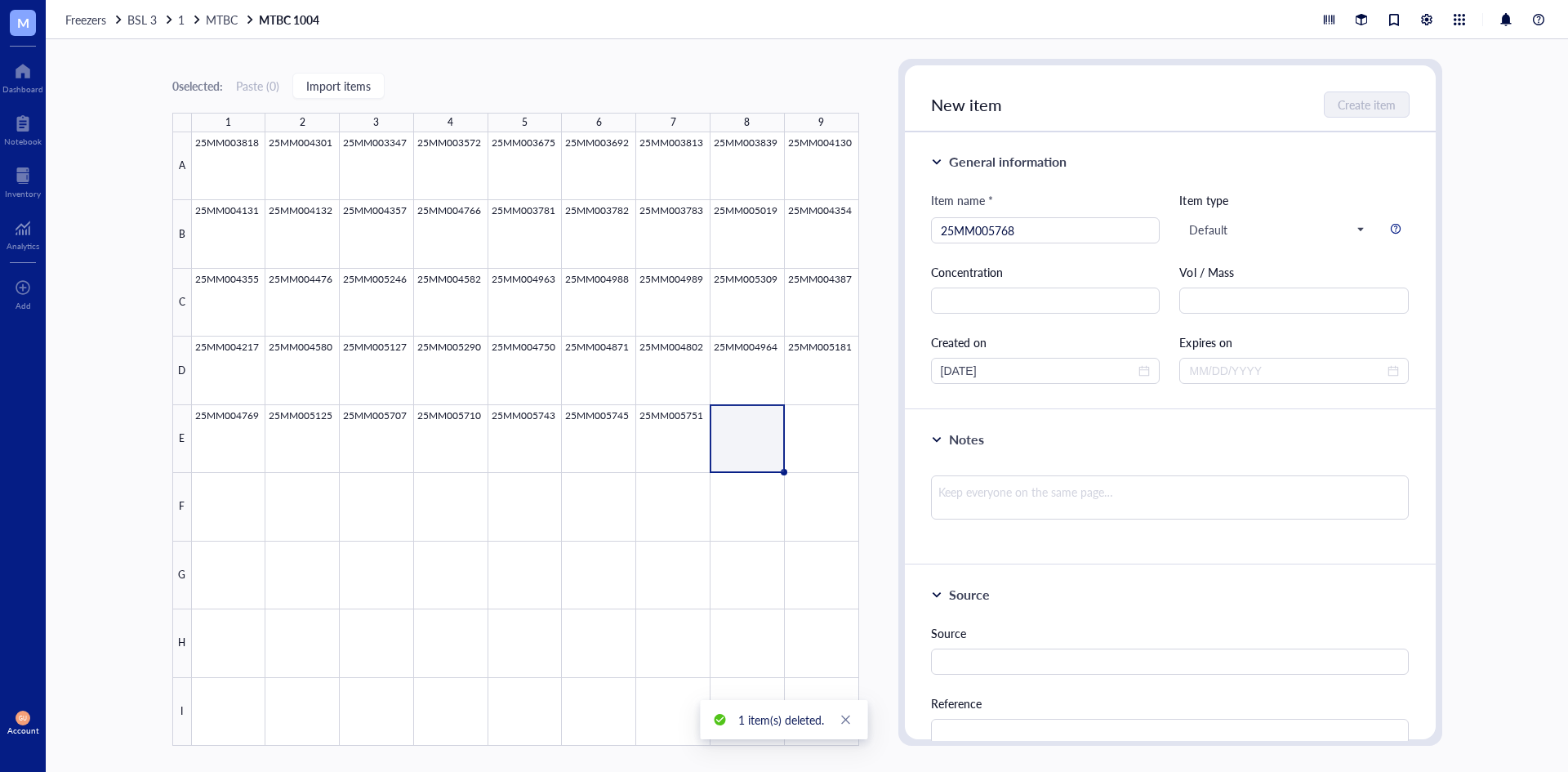
click at [169, 27] on div "Freezers BSL 3 1 MTBC MTBC 1004" at bounding box center [806, 20] width 1523 height 39
click at [160, 16] on div "BSL 3" at bounding box center [151, 19] width 47 height 15
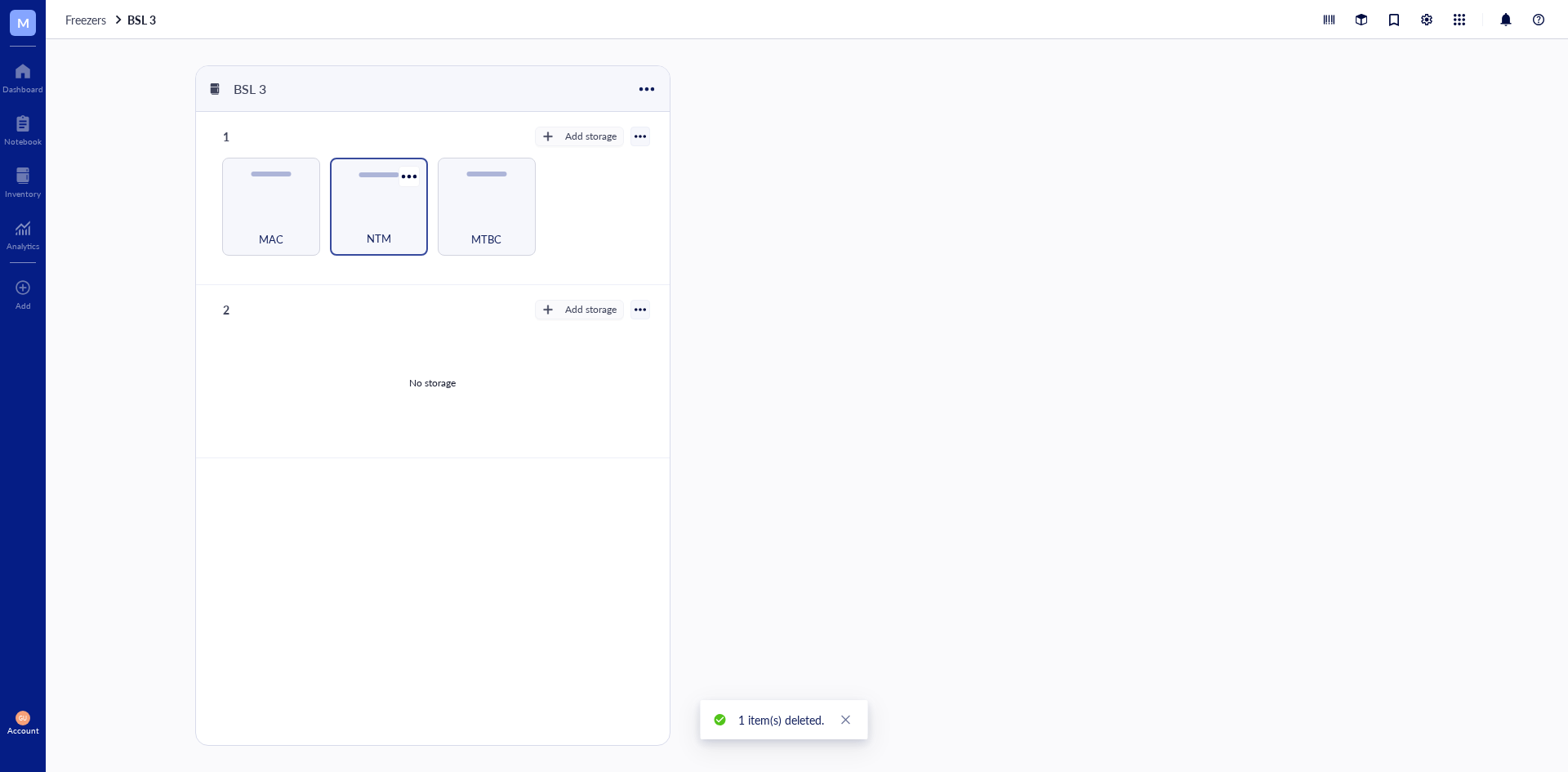
click at [376, 225] on div "NTM" at bounding box center [378, 229] width 81 height 36
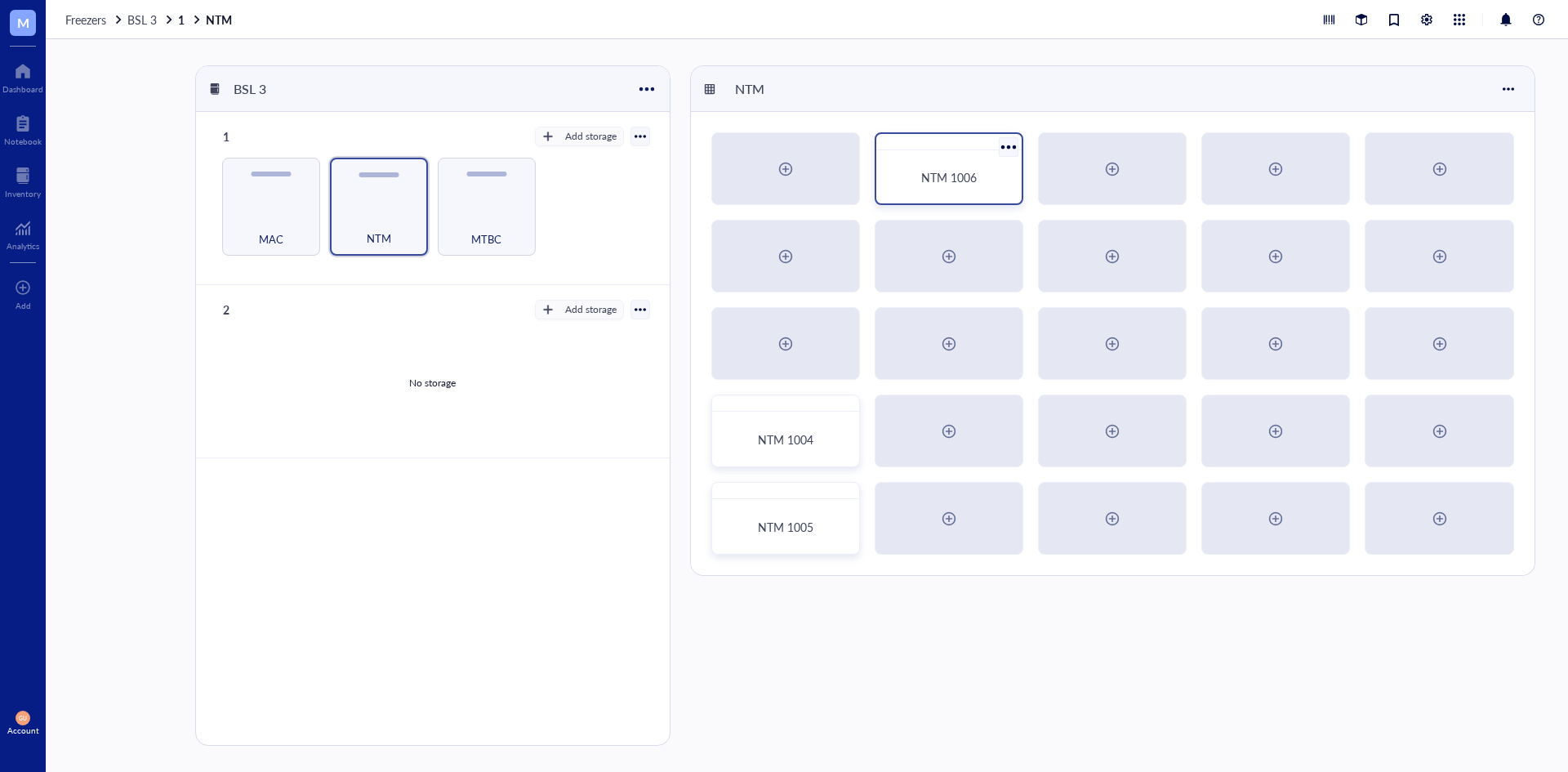
click at [961, 155] on div "NTM 1006" at bounding box center [949, 169] width 149 height 73
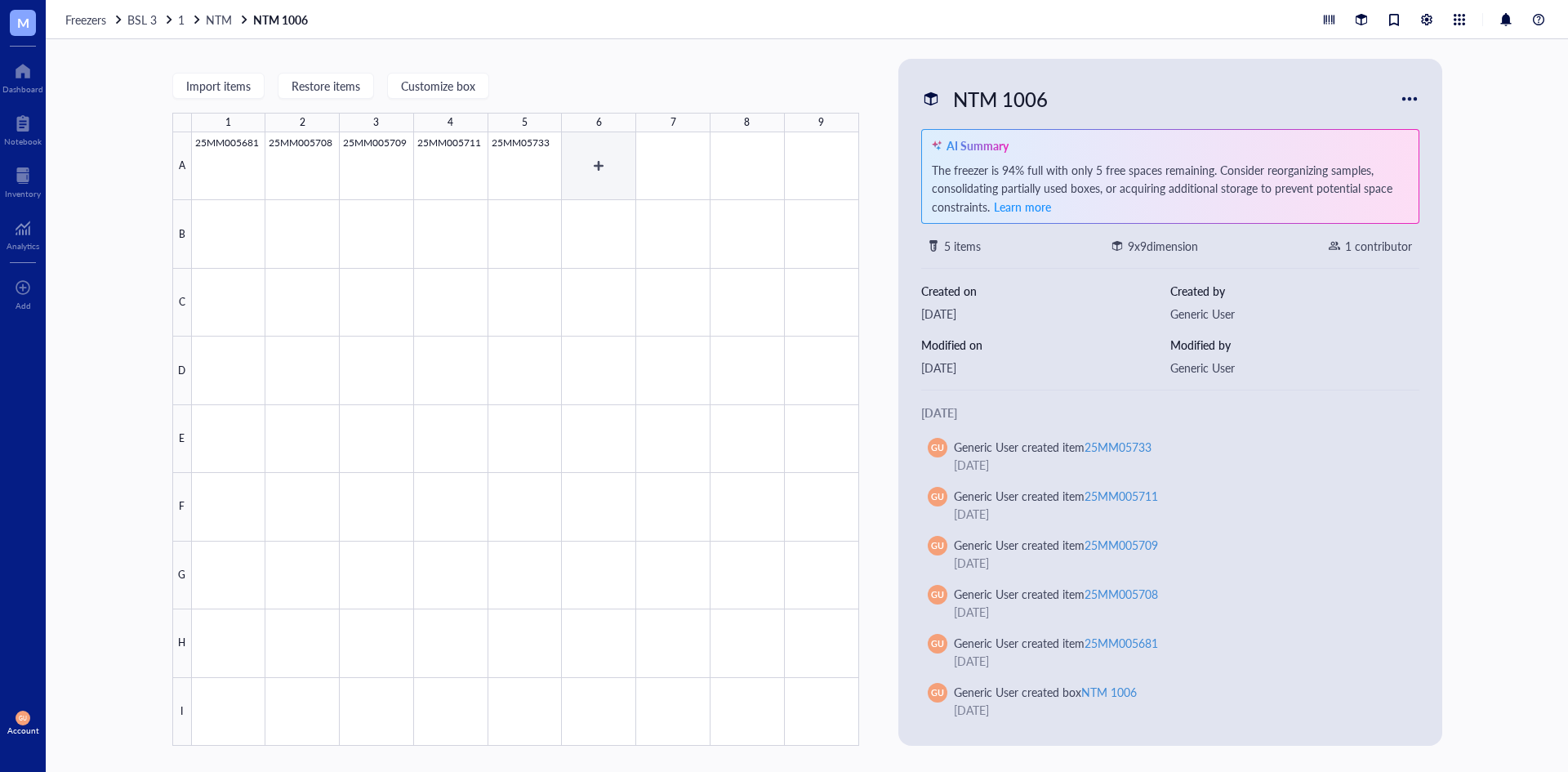
click at [584, 157] on div at bounding box center [526, 439] width 668 height 614
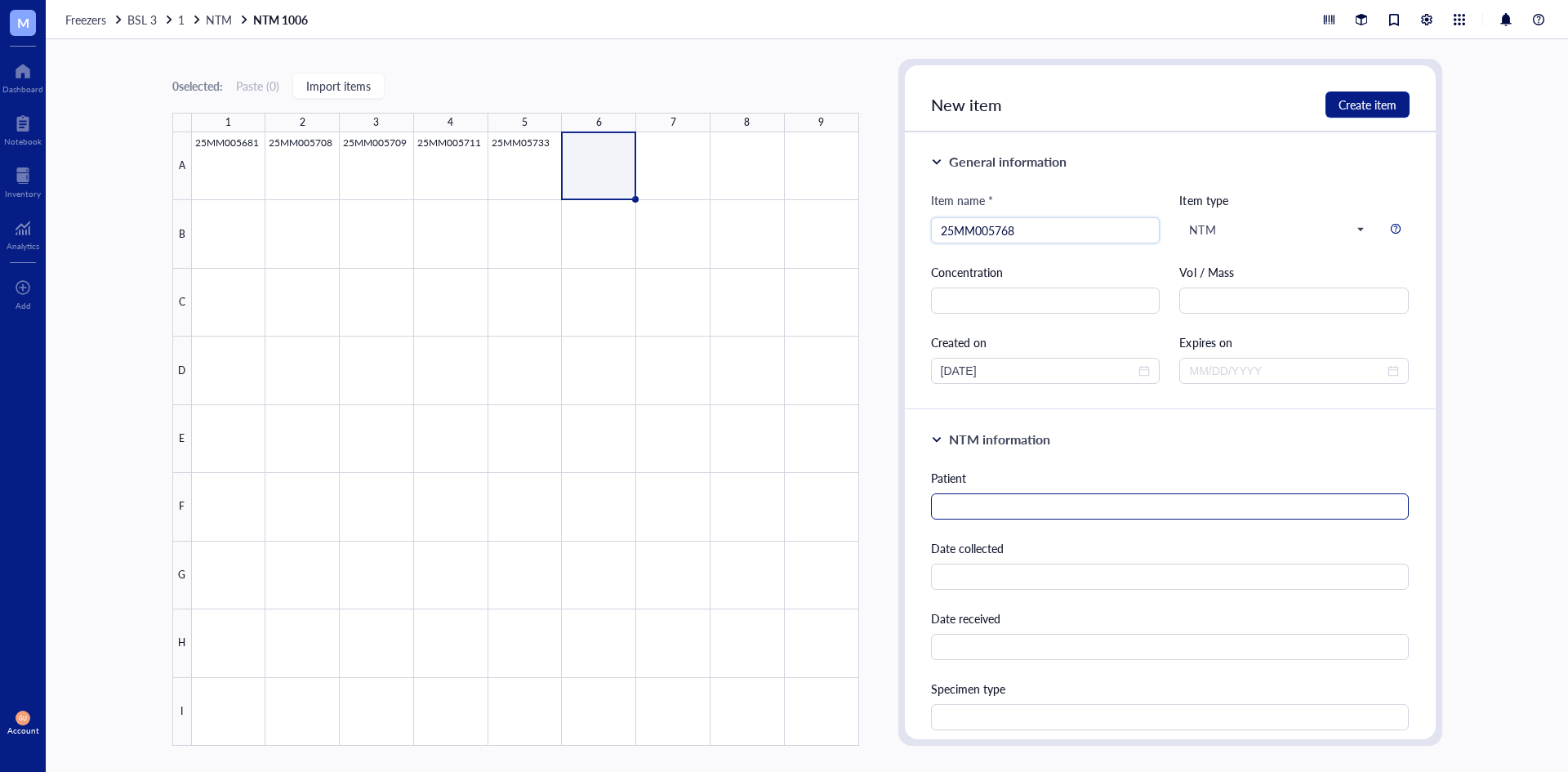
type input "25MM005768"
click at [1183, 511] on input "text" at bounding box center [1170, 506] width 478 height 27
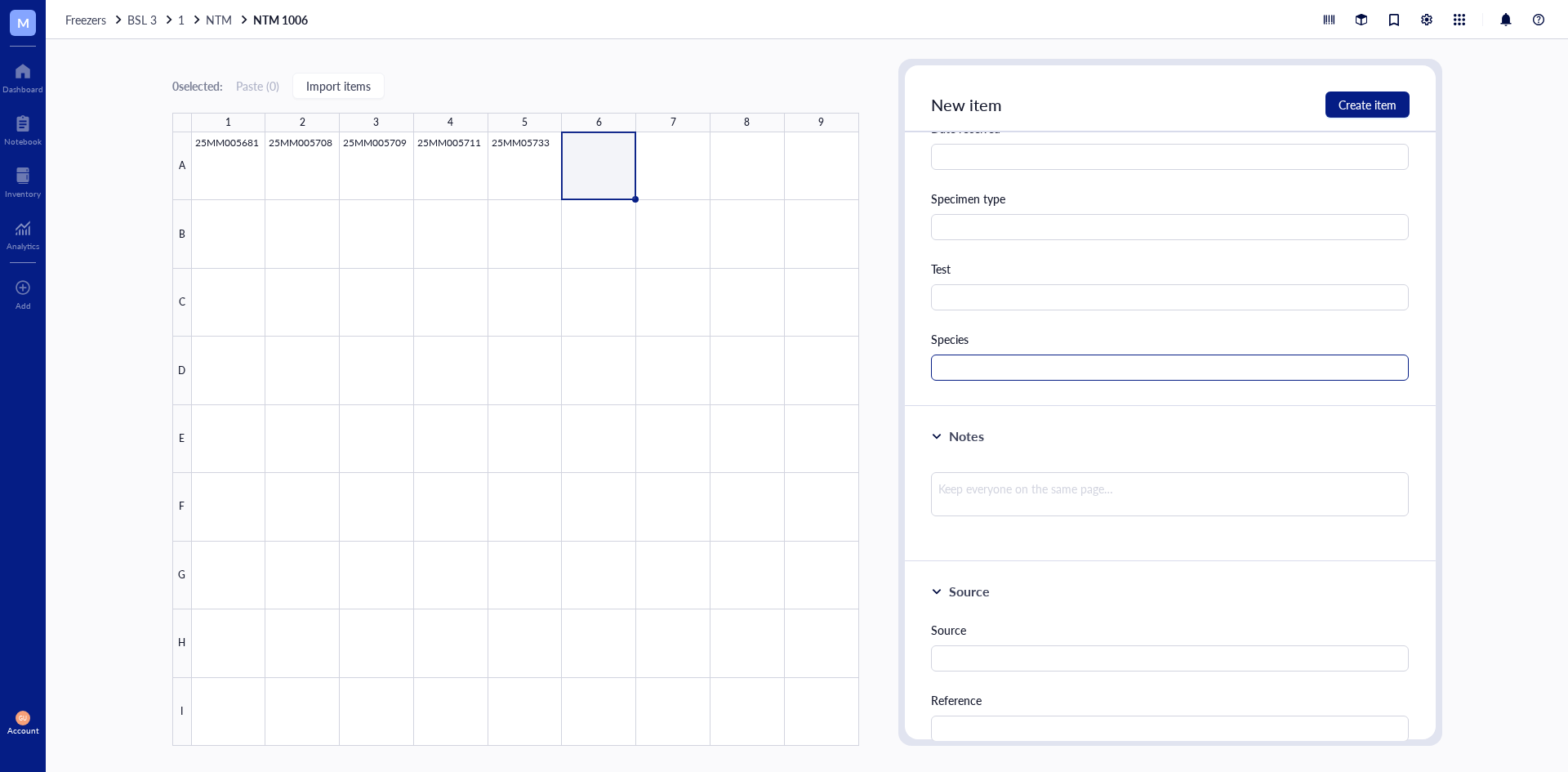
type input "[PERSON_NAME]"
click at [1032, 369] on input "text" at bounding box center [1170, 367] width 478 height 27
type input "M. abscessus"
click at [1347, 91] on div "New item Create item" at bounding box center [1170, 98] width 531 height 67
click at [1348, 98] on span "Create item" at bounding box center [1368, 104] width 58 height 13
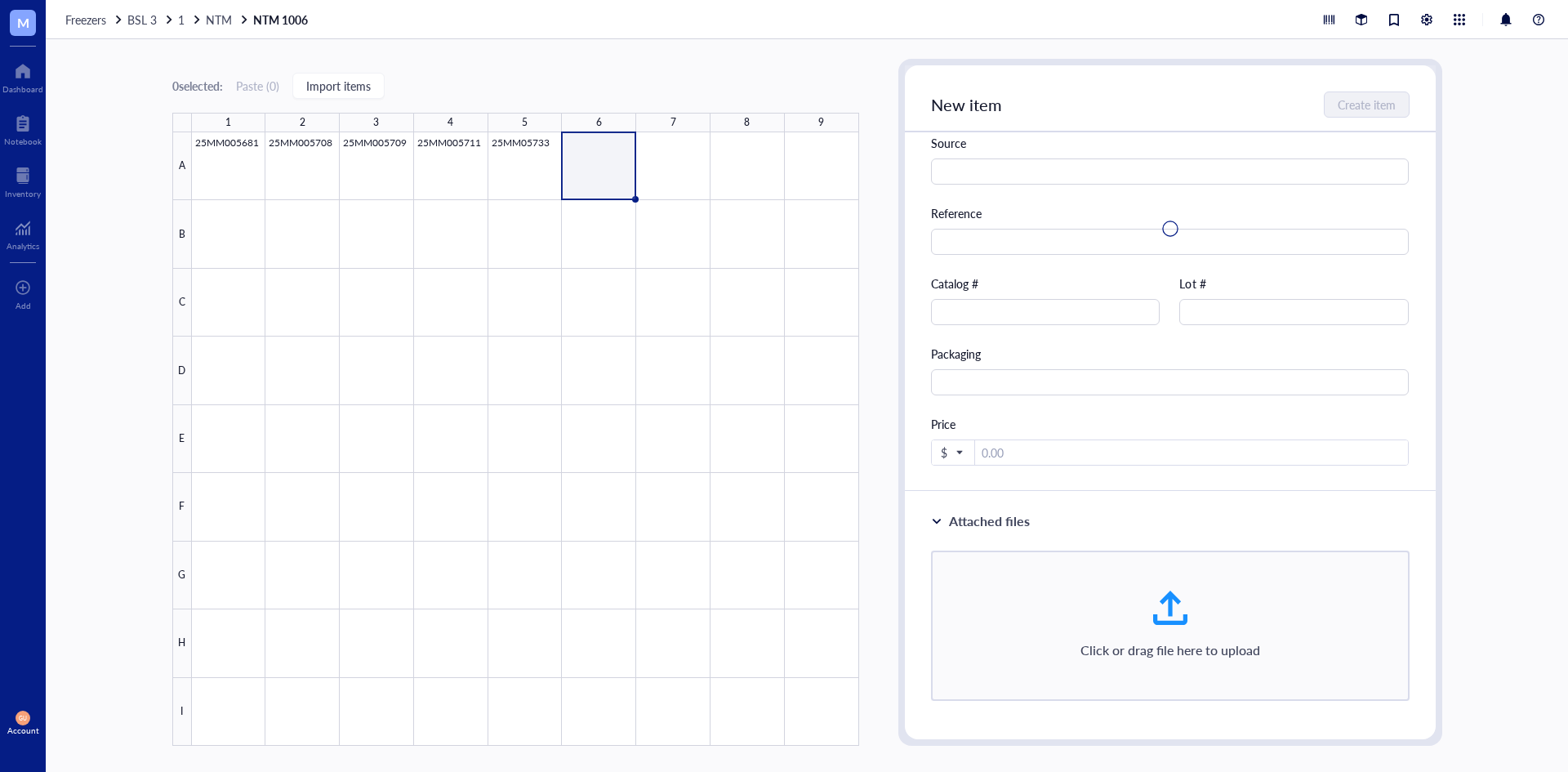
scroll to position [3, 0]
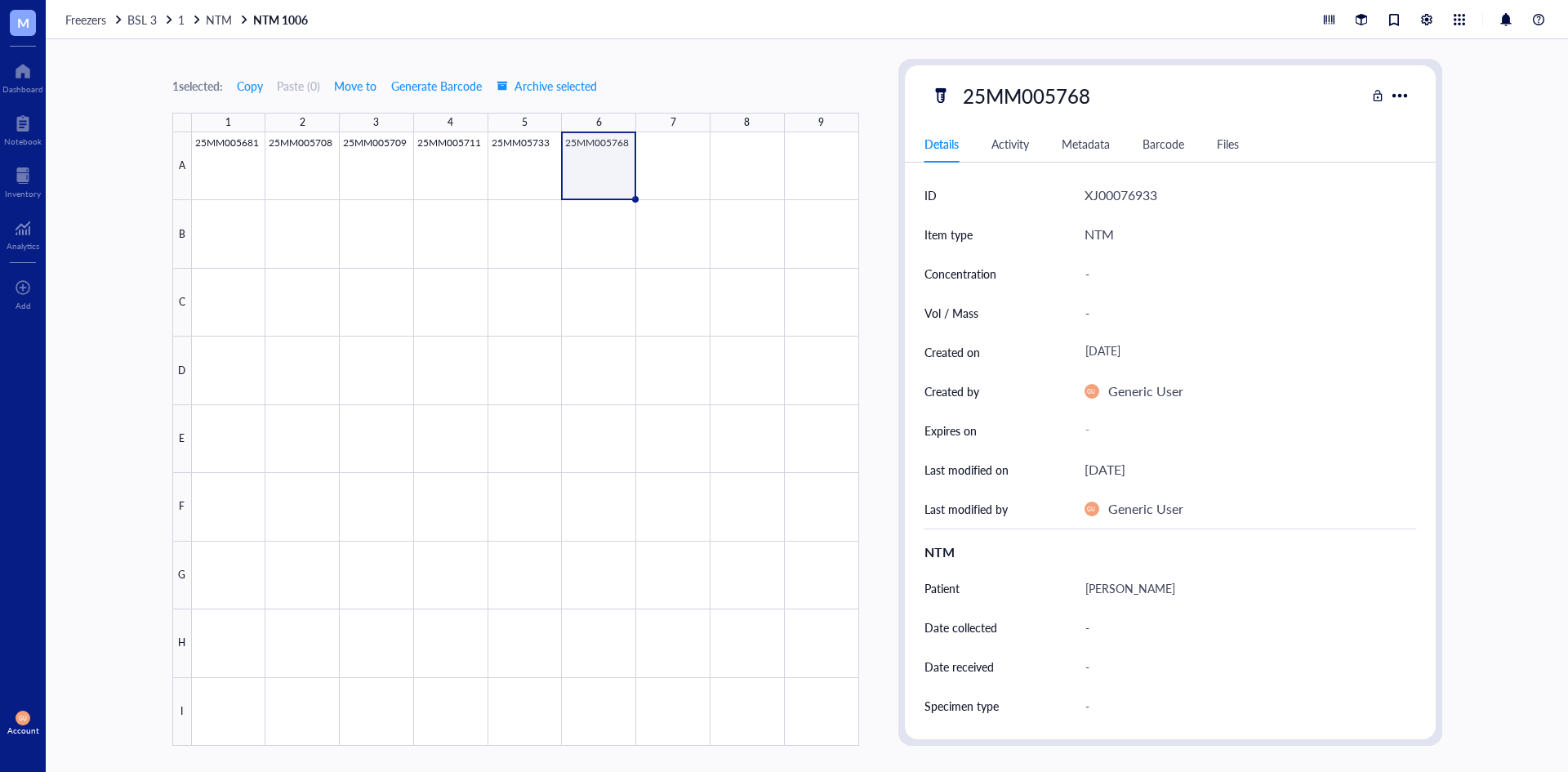
click at [877, 220] on div "1 selected: Copy Paste ( 0 ) Move to Generate Barcode Archive selected 1 2 3 4 …" at bounding box center [806, 406] width 1523 height 733
click at [221, 17] on span "NTM" at bounding box center [218, 19] width 27 height 16
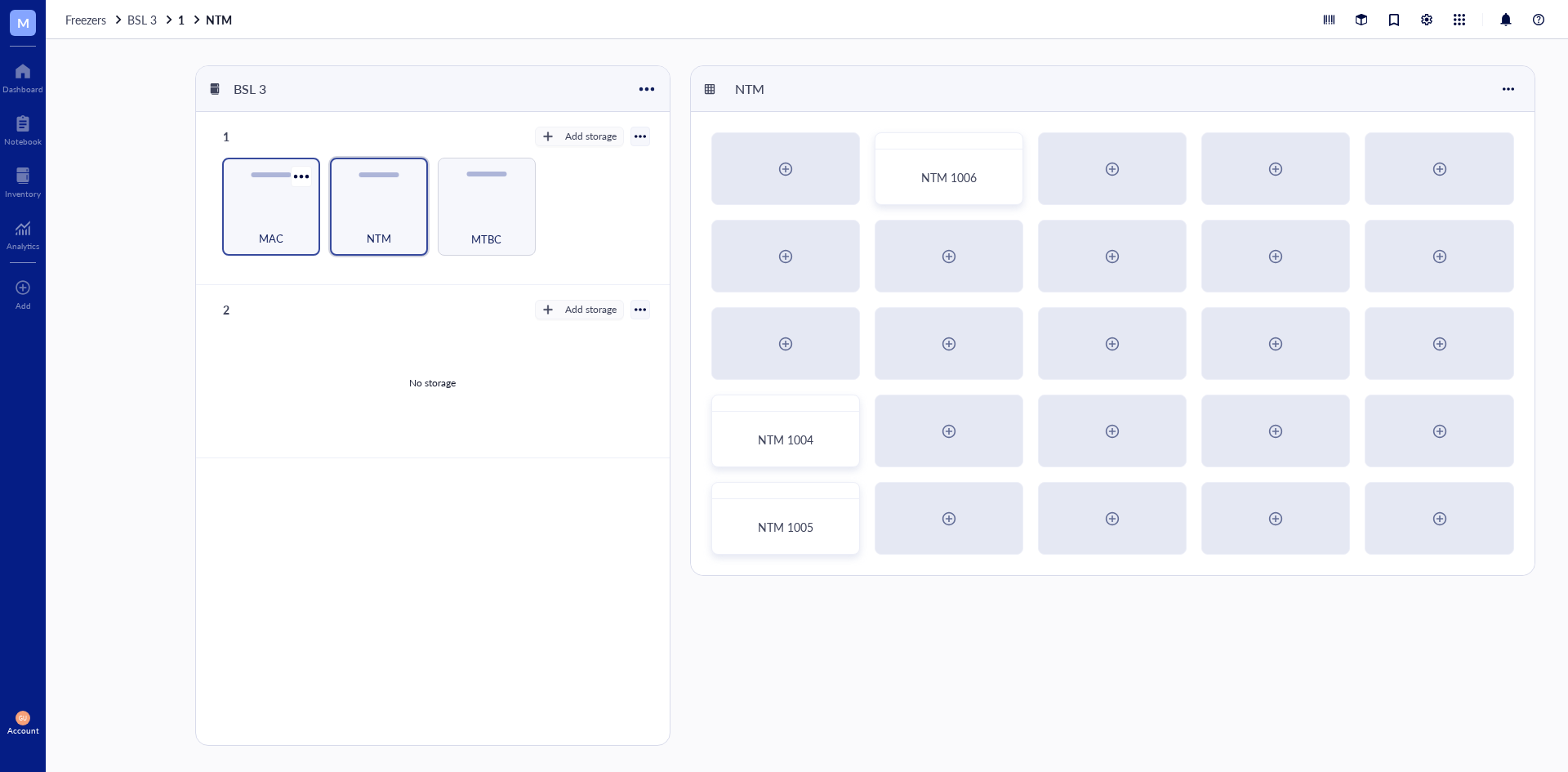
click at [262, 219] on div "MAC" at bounding box center [270, 229] width 81 height 36
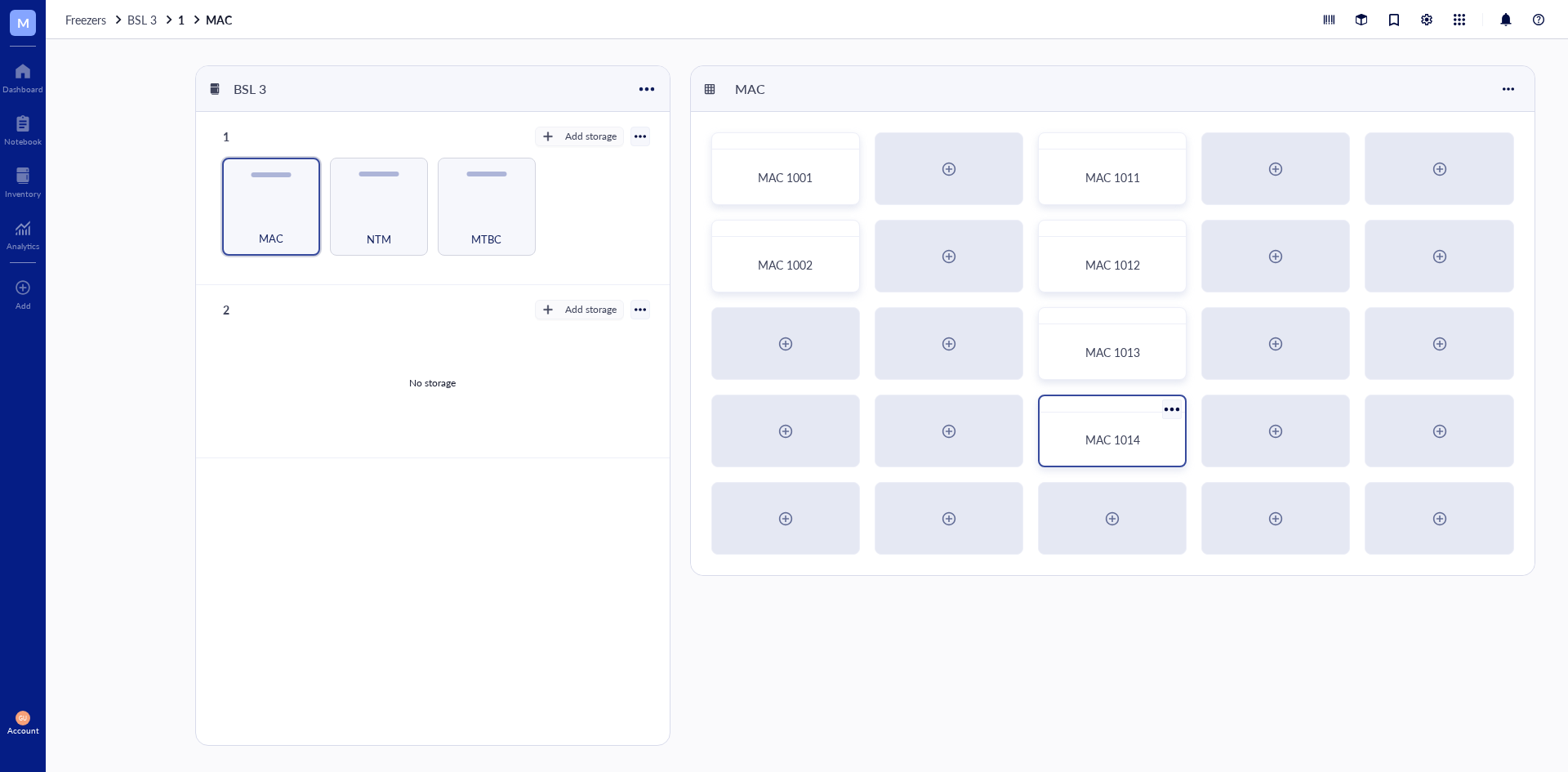
click at [1092, 415] on div "MAC 1014" at bounding box center [1113, 431] width 149 height 73
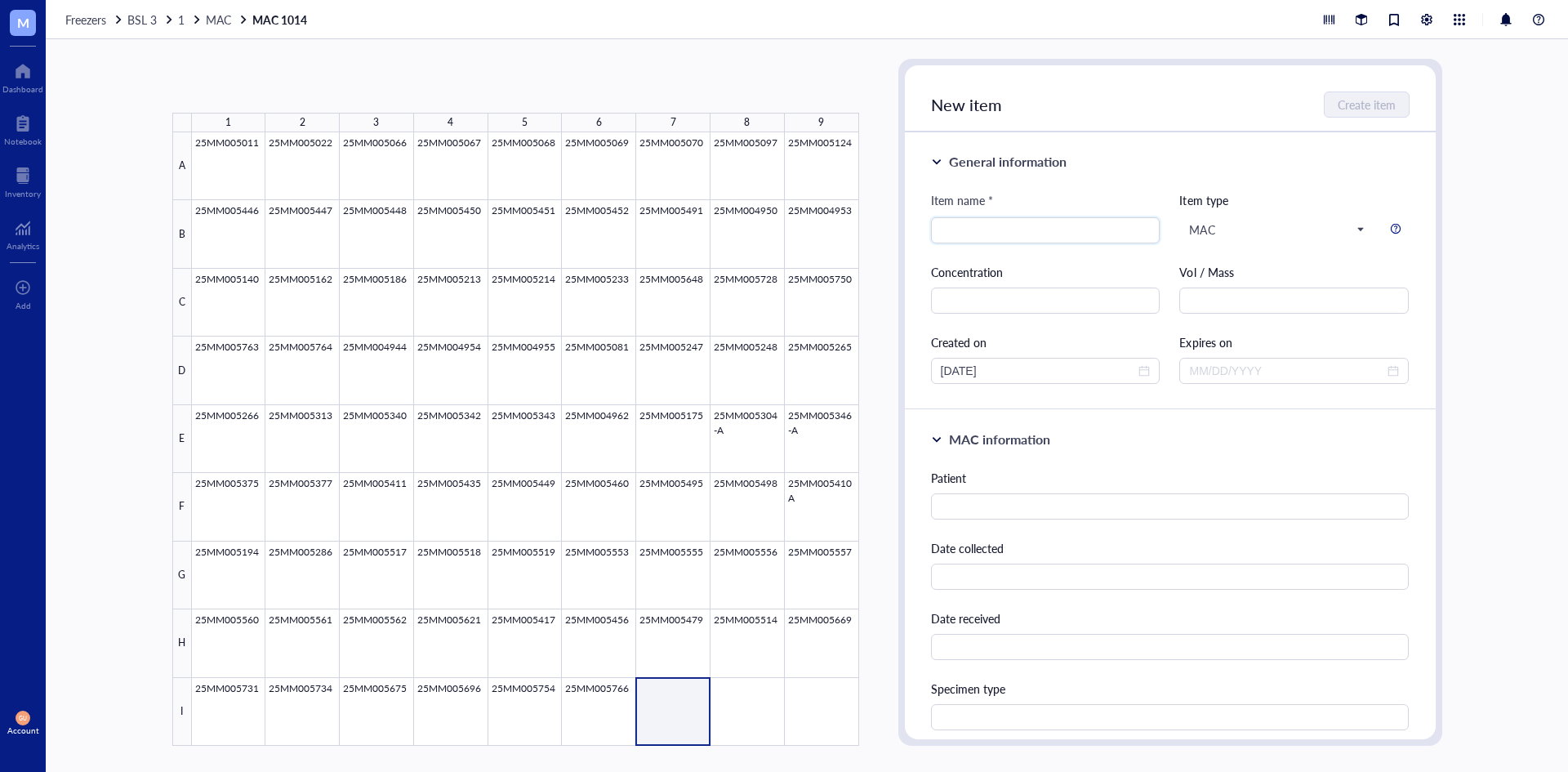
click at [672, 700] on div at bounding box center [526, 439] width 668 height 614
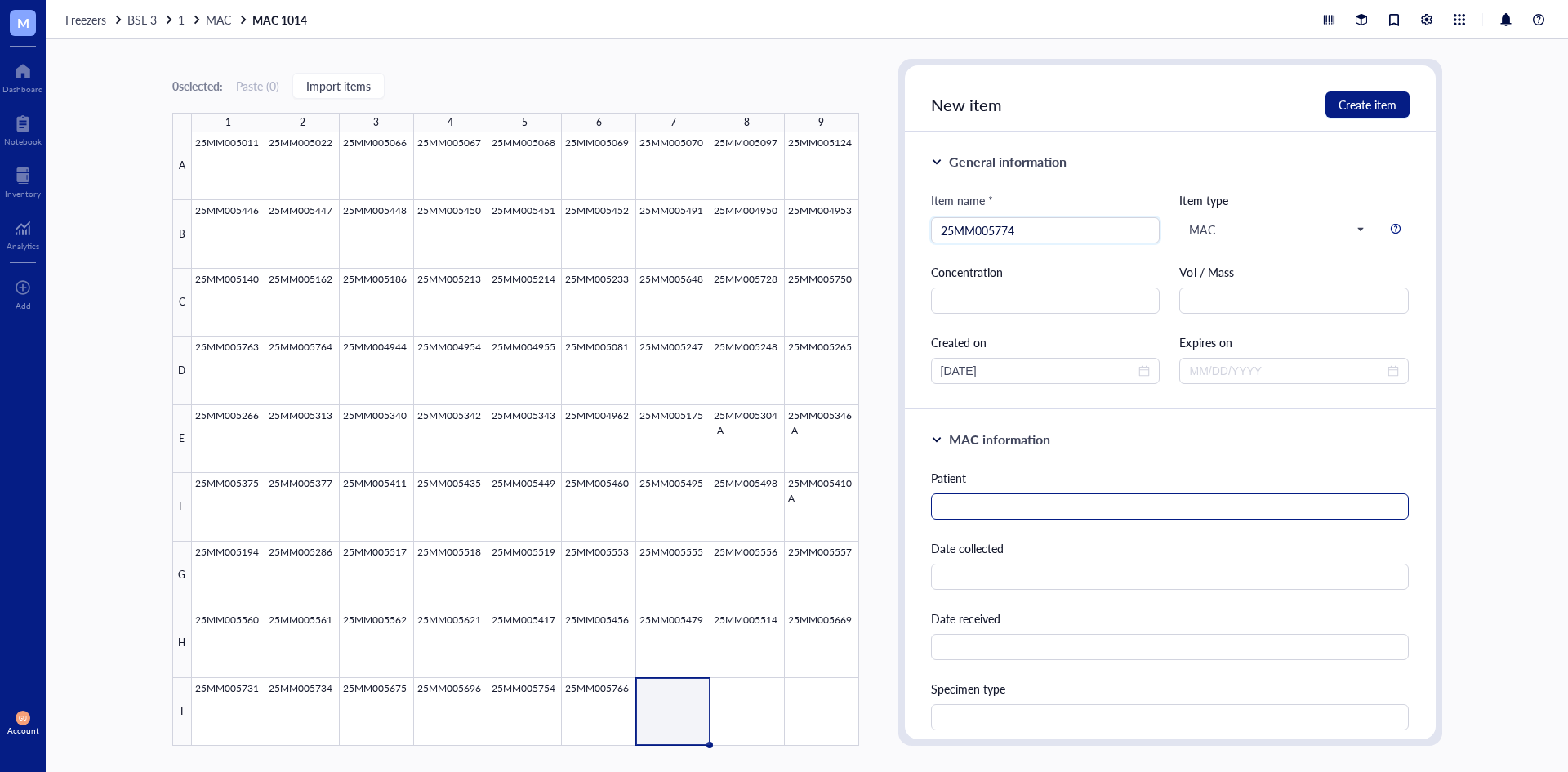
type input "25MM005774"
click at [985, 508] on input "text" at bounding box center [1170, 506] width 478 height 27
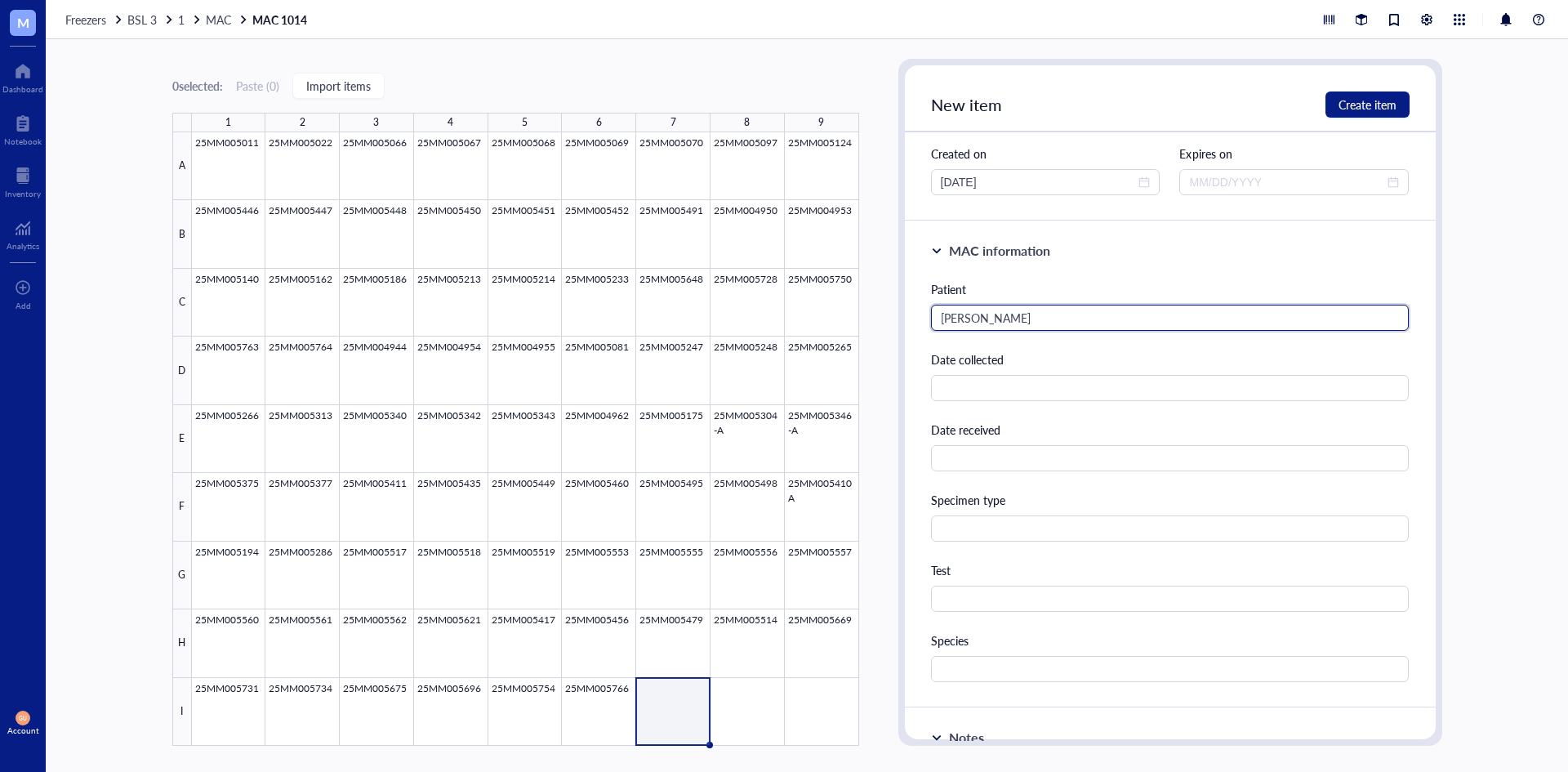
scroll to position [408, 0]
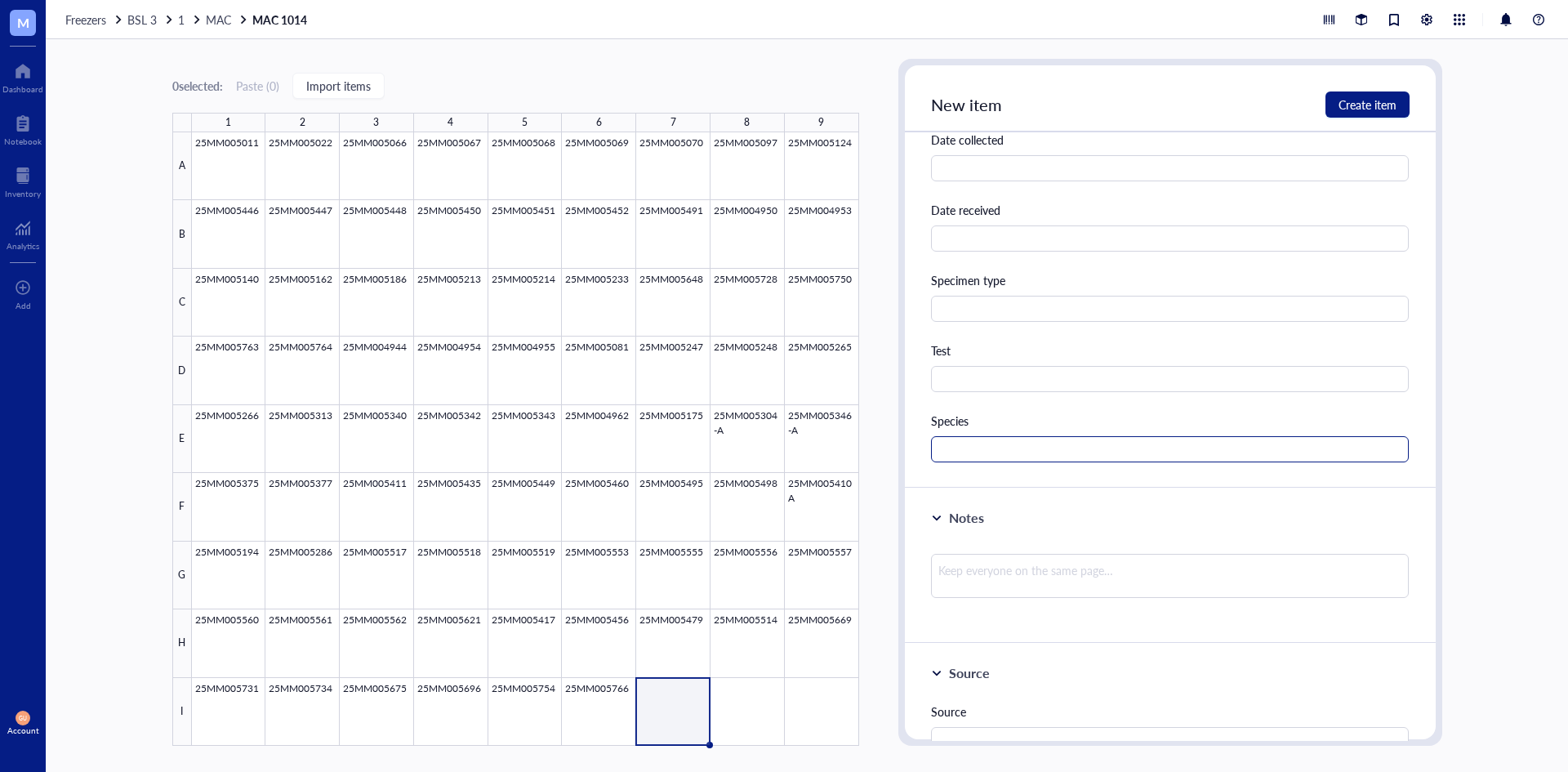
type input "[PERSON_NAME]"
click at [1006, 442] on input "text" at bounding box center [1170, 449] width 478 height 27
type input "MAC"
click at [1367, 92] on button "Create item" at bounding box center [1368, 104] width 84 height 27
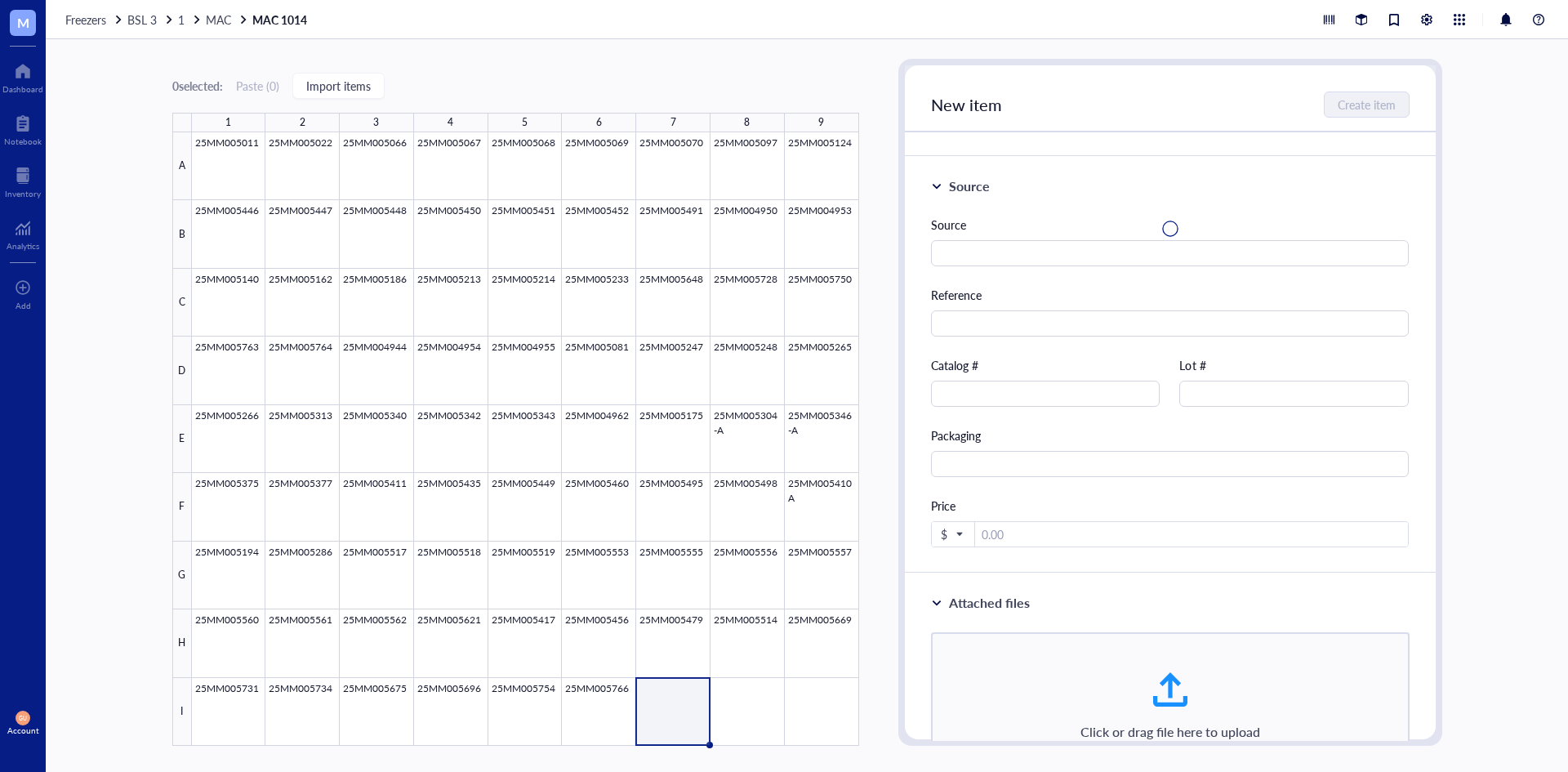
scroll to position [0, 0]
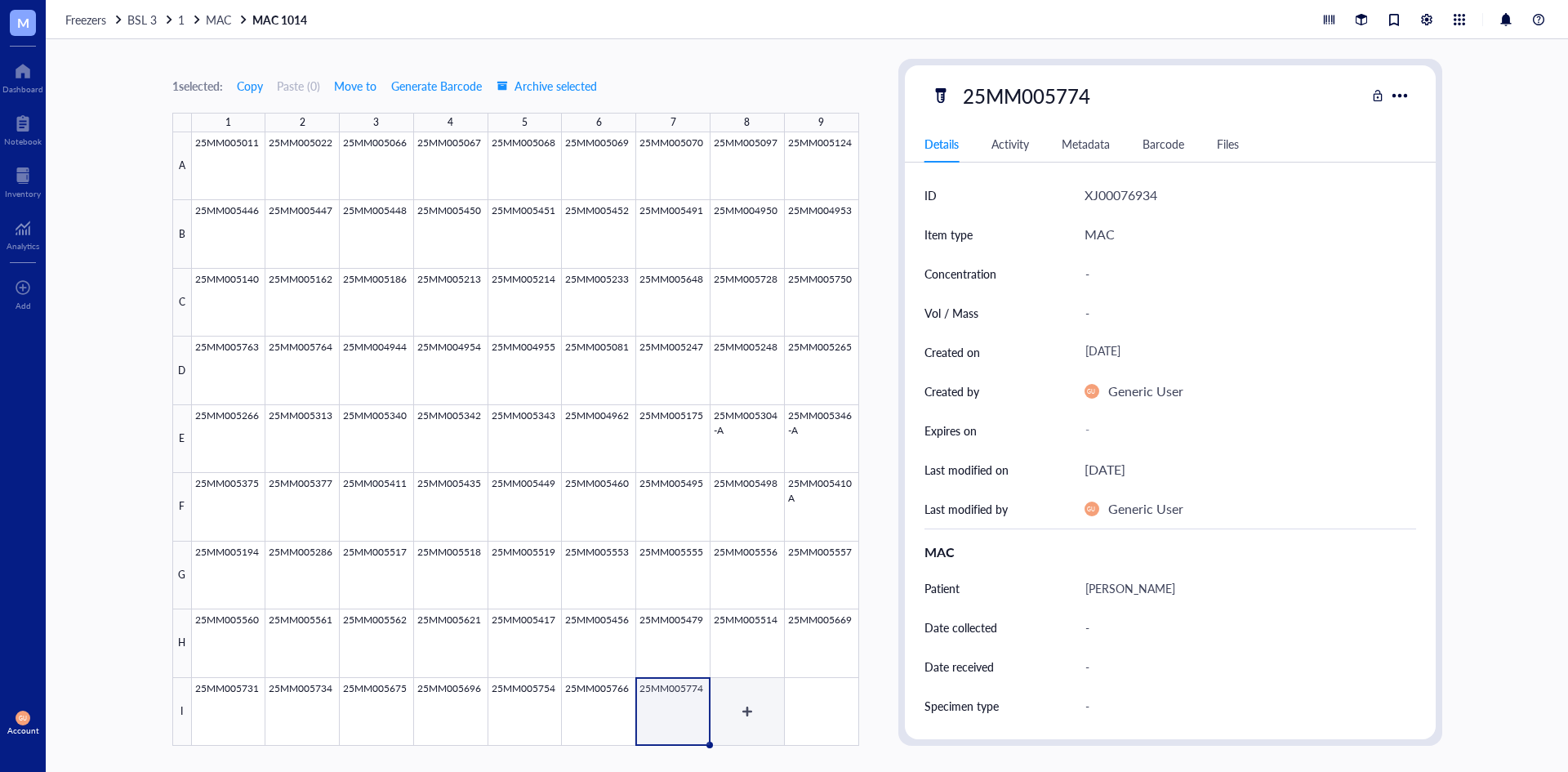
click at [749, 692] on div at bounding box center [526, 439] width 668 height 614
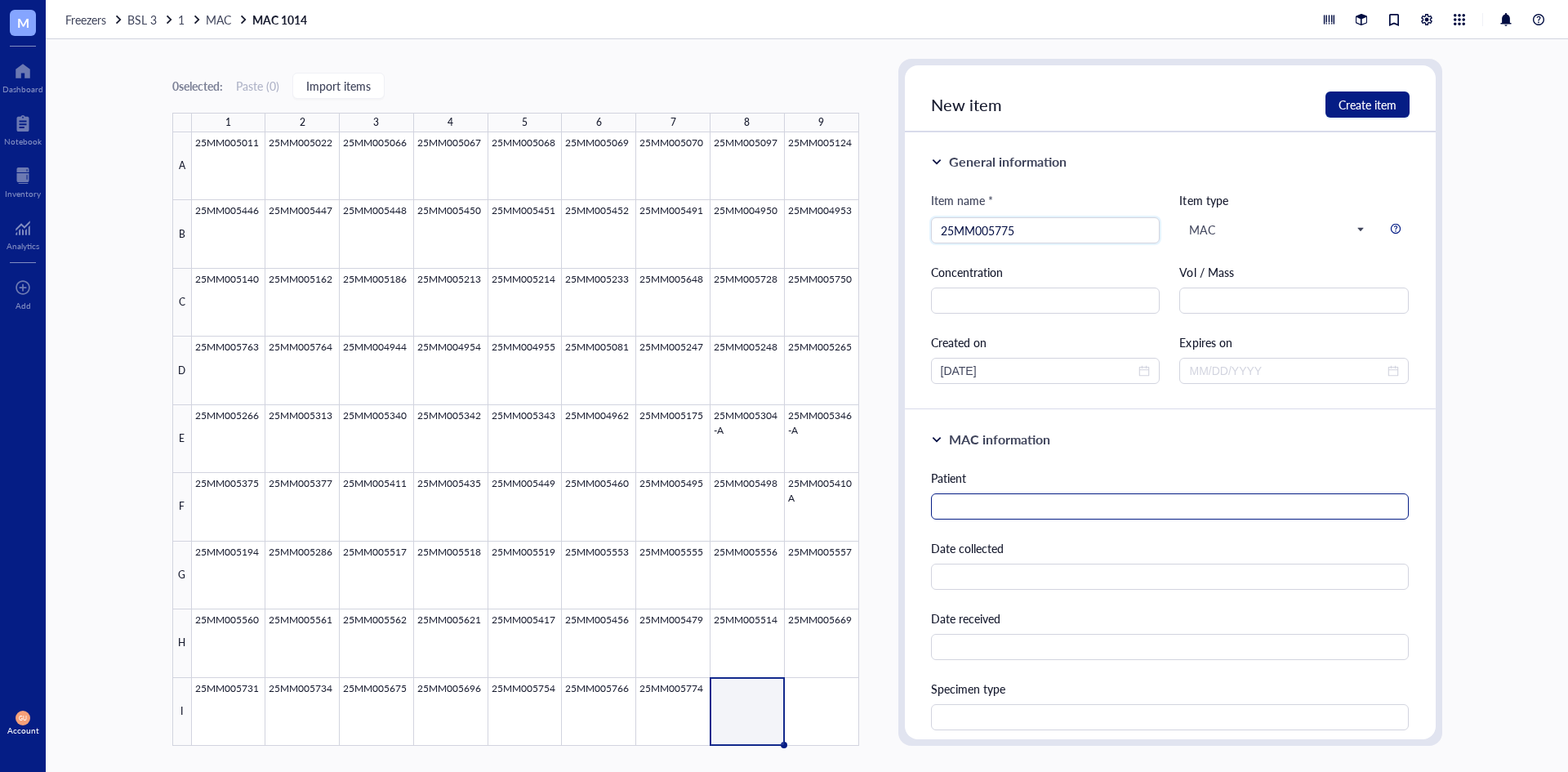
type input "25MM005775"
click at [954, 500] on input "text" at bounding box center [1170, 506] width 478 height 27
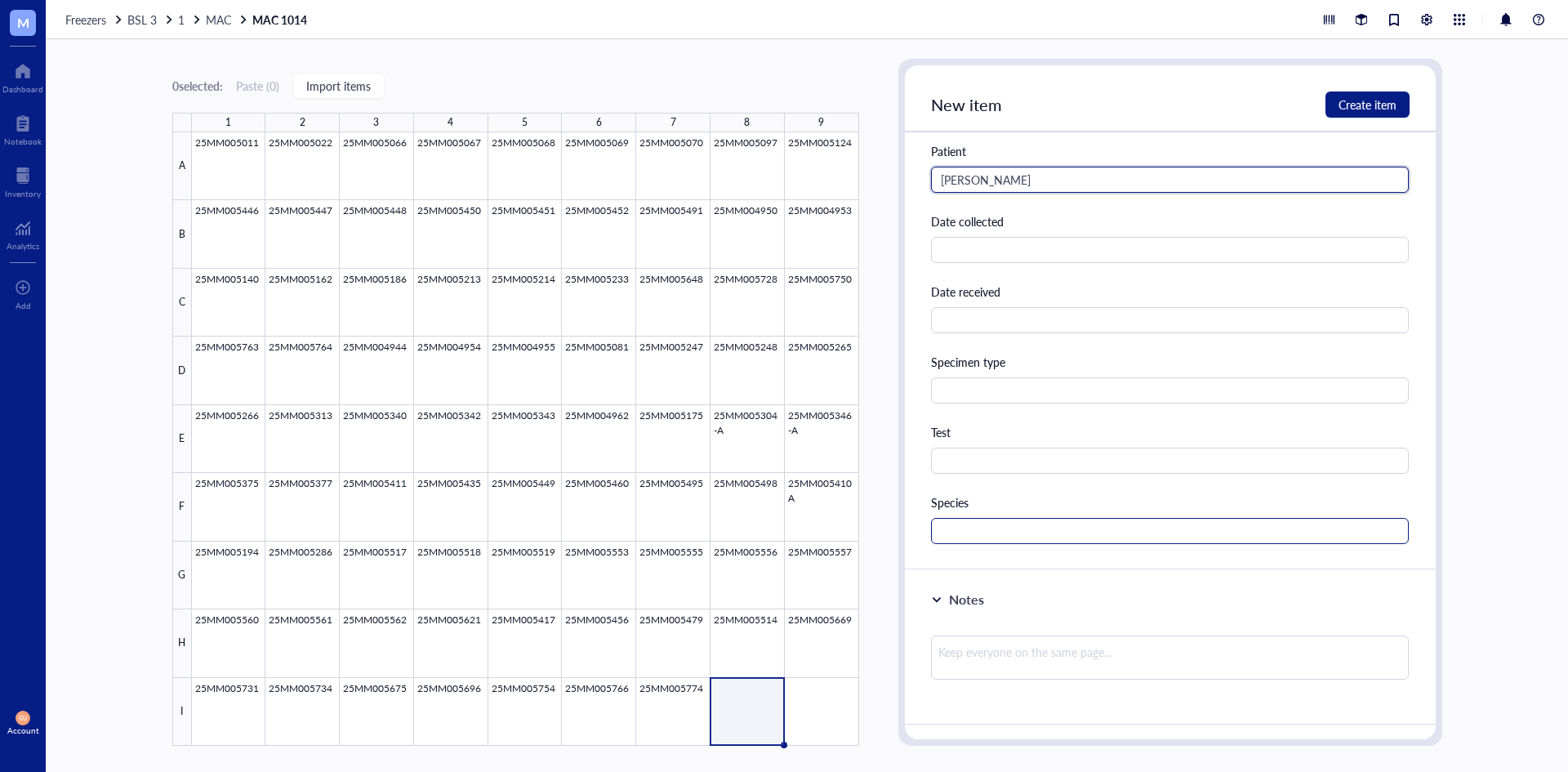
type input "[PERSON_NAME]"
drag, startPoint x: 989, startPoint y: 526, endPoint x: 982, endPoint y: 508, distance: 19.3
click at [987, 517] on div "Species" at bounding box center [1170, 518] width 478 height 50
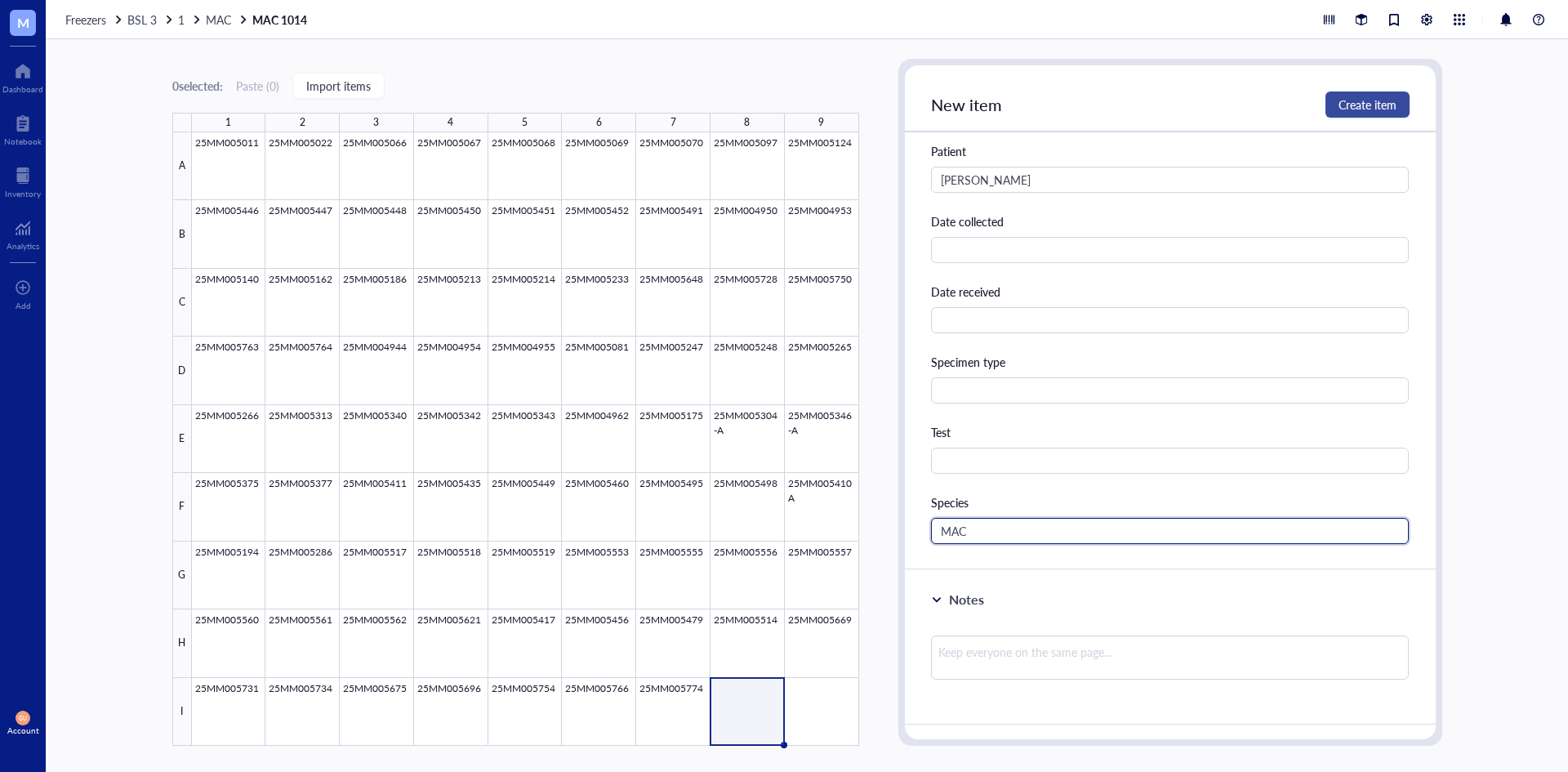
type input "MAC"
click at [1398, 104] on button "Create item" at bounding box center [1368, 104] width 84 height 27
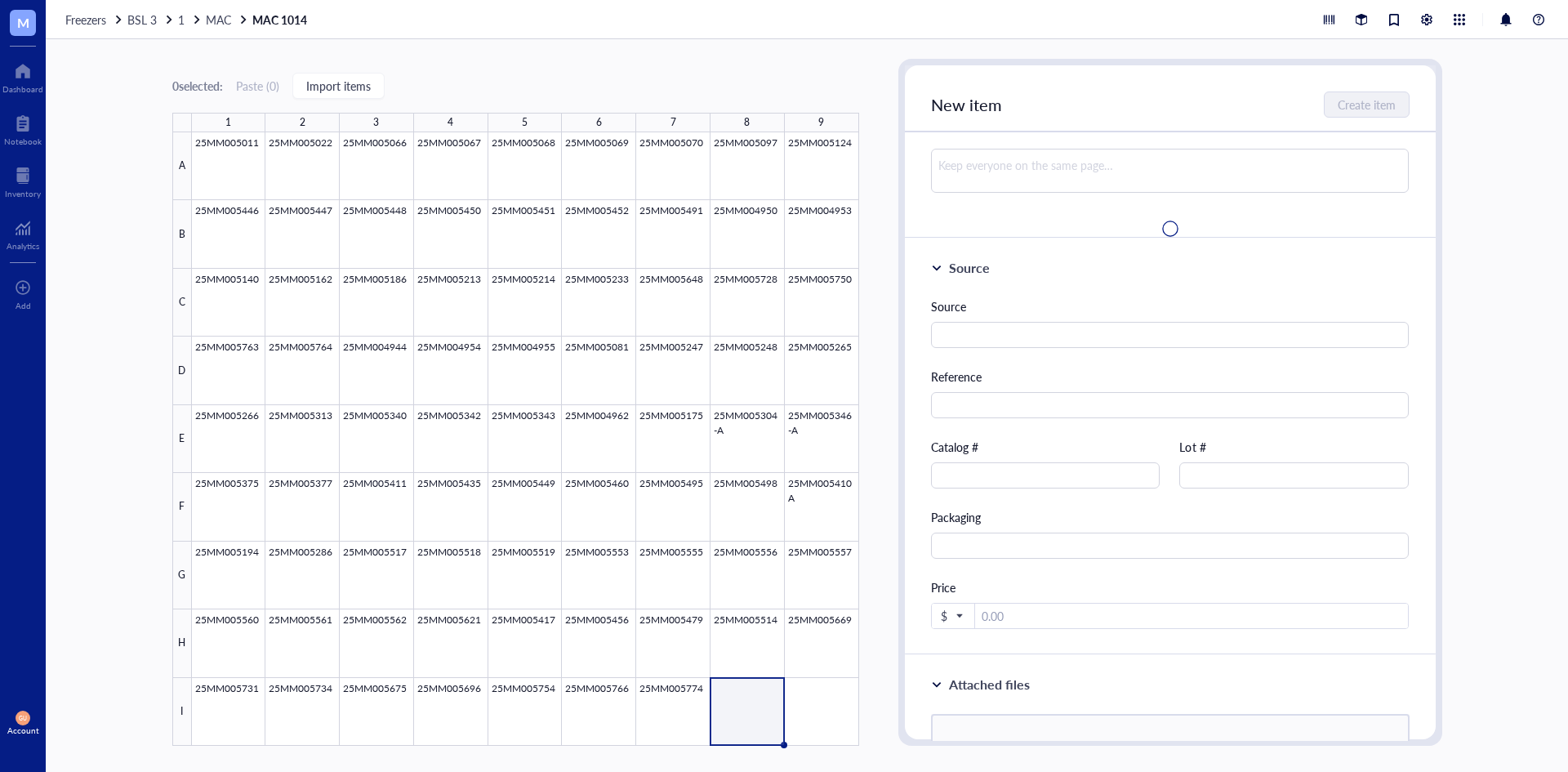
scroll to position [0, 0]
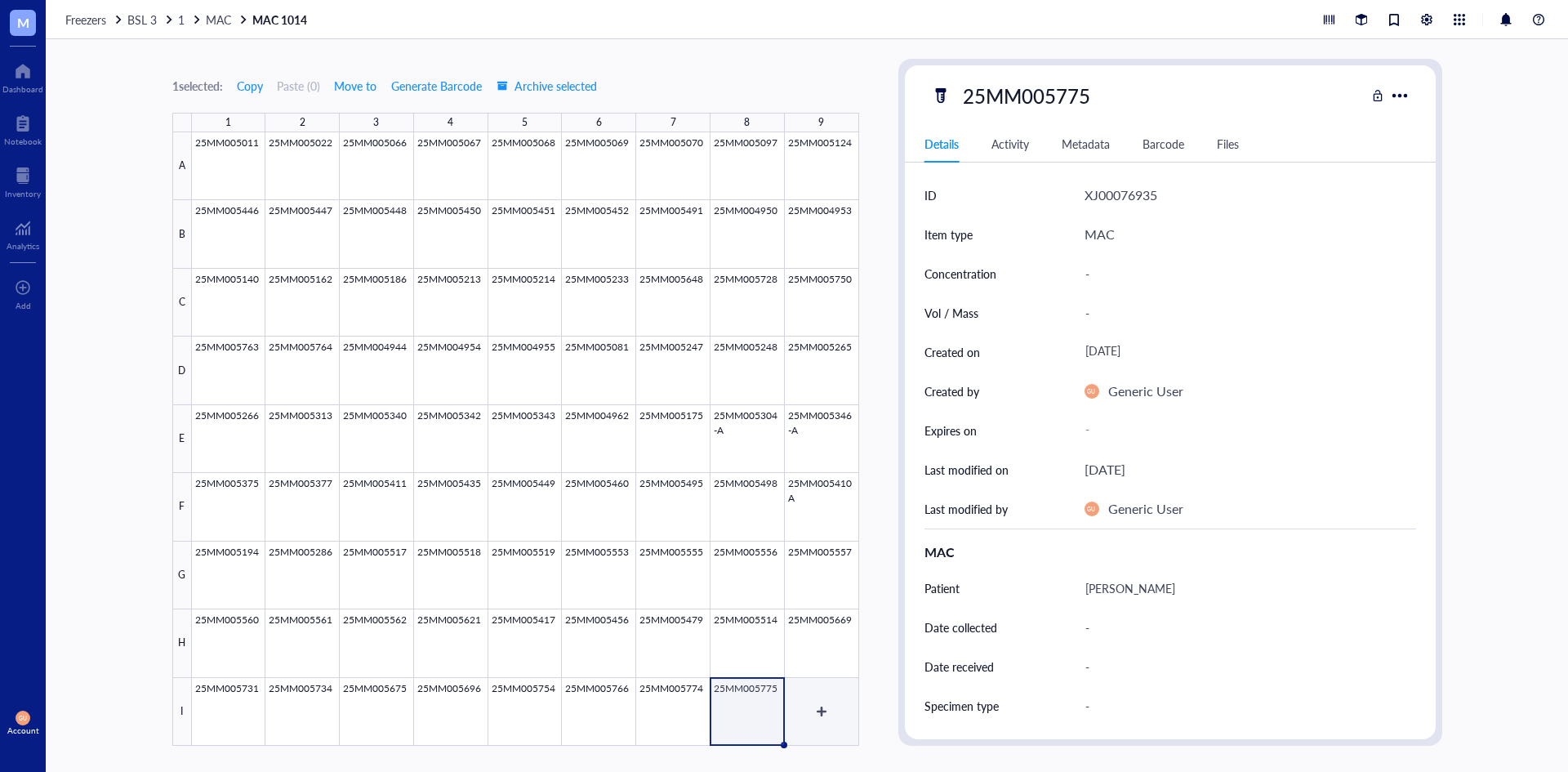
click at [799, 724] on div at bounding box center [526, 439] width 668 height 614
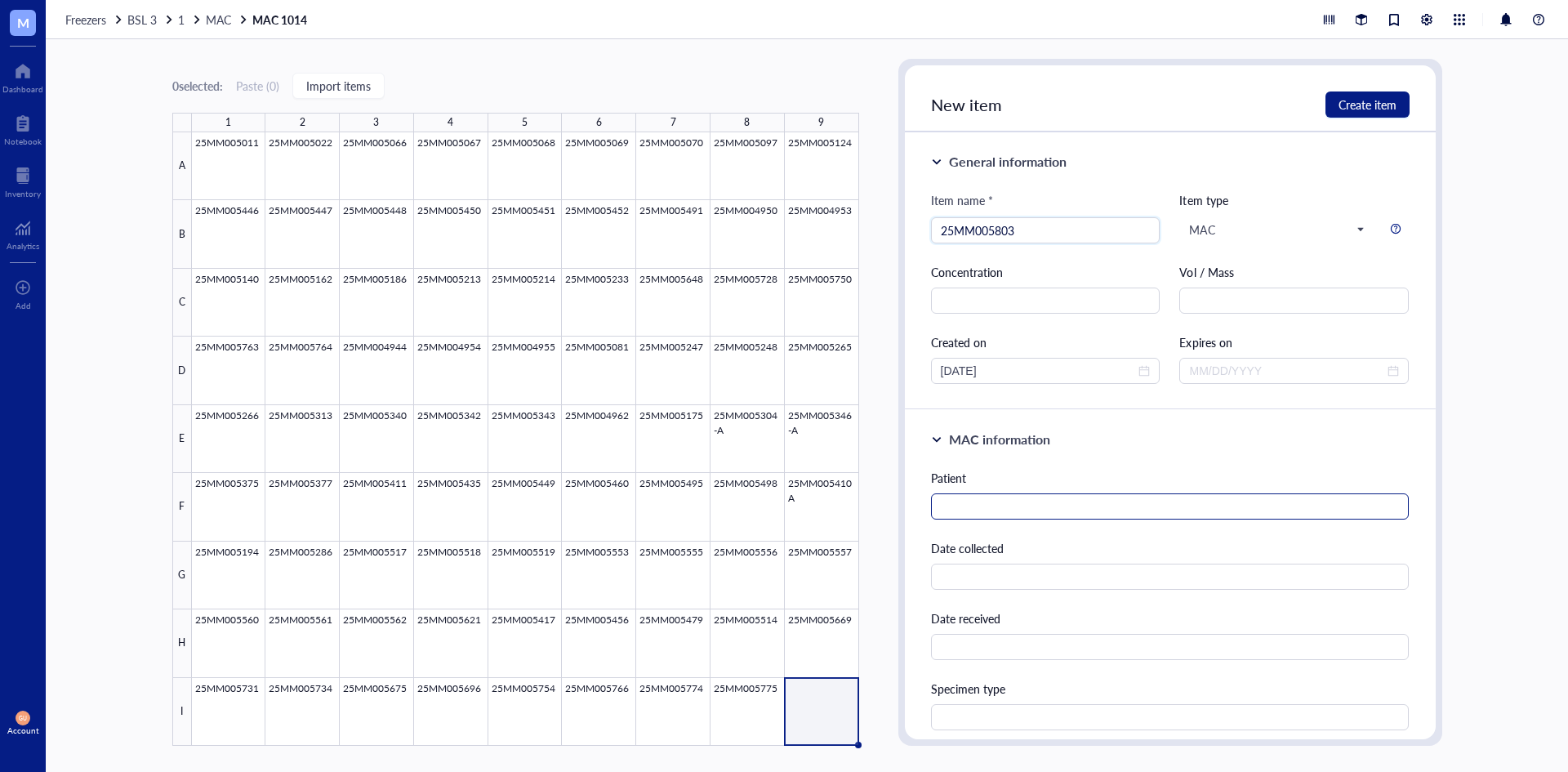
type input "25MM005803"
click at [1063, 508] on input "text" at bounding box center [1170, 506] width 478 height 27
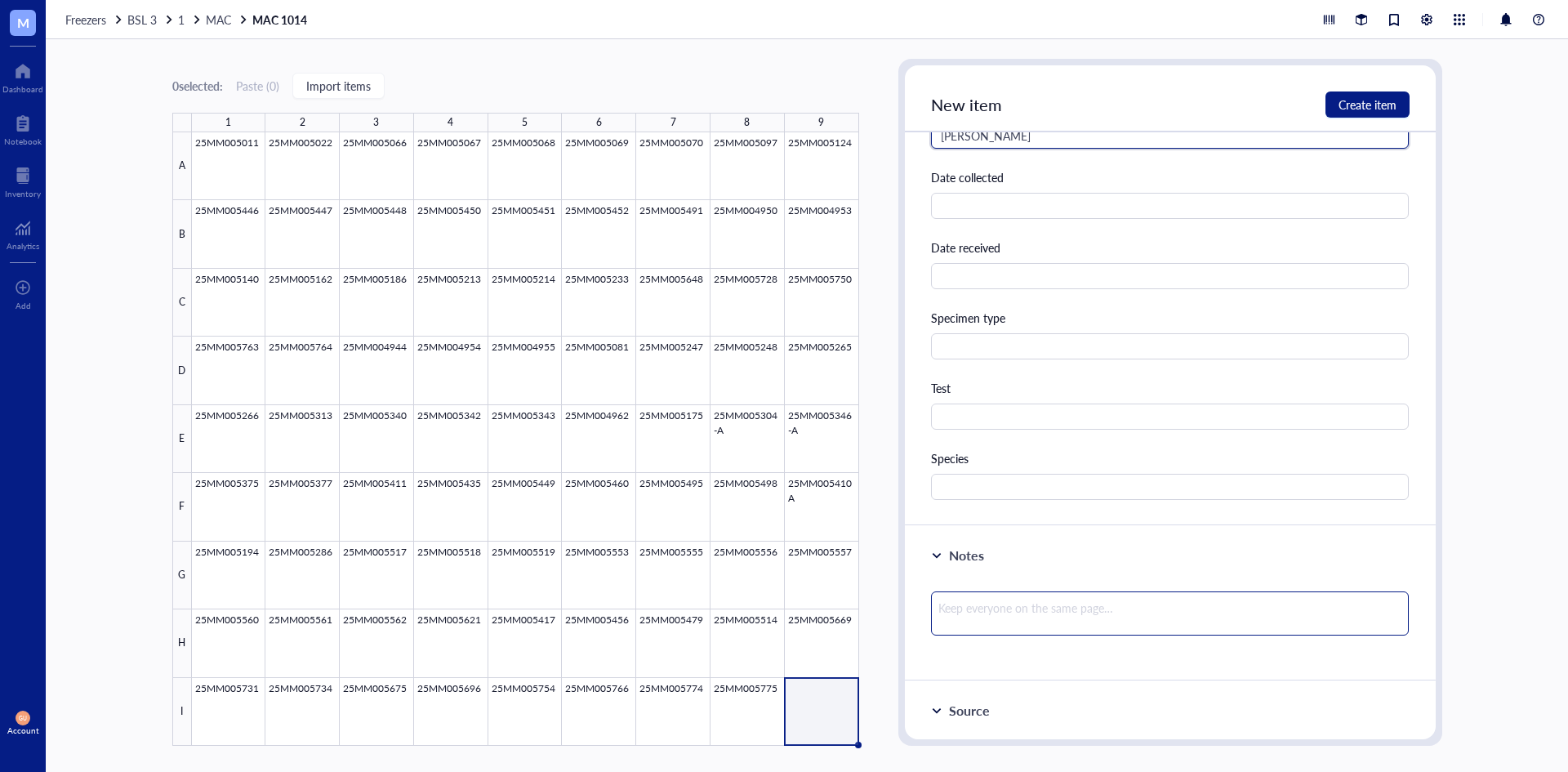
scroll to position [408, 0]
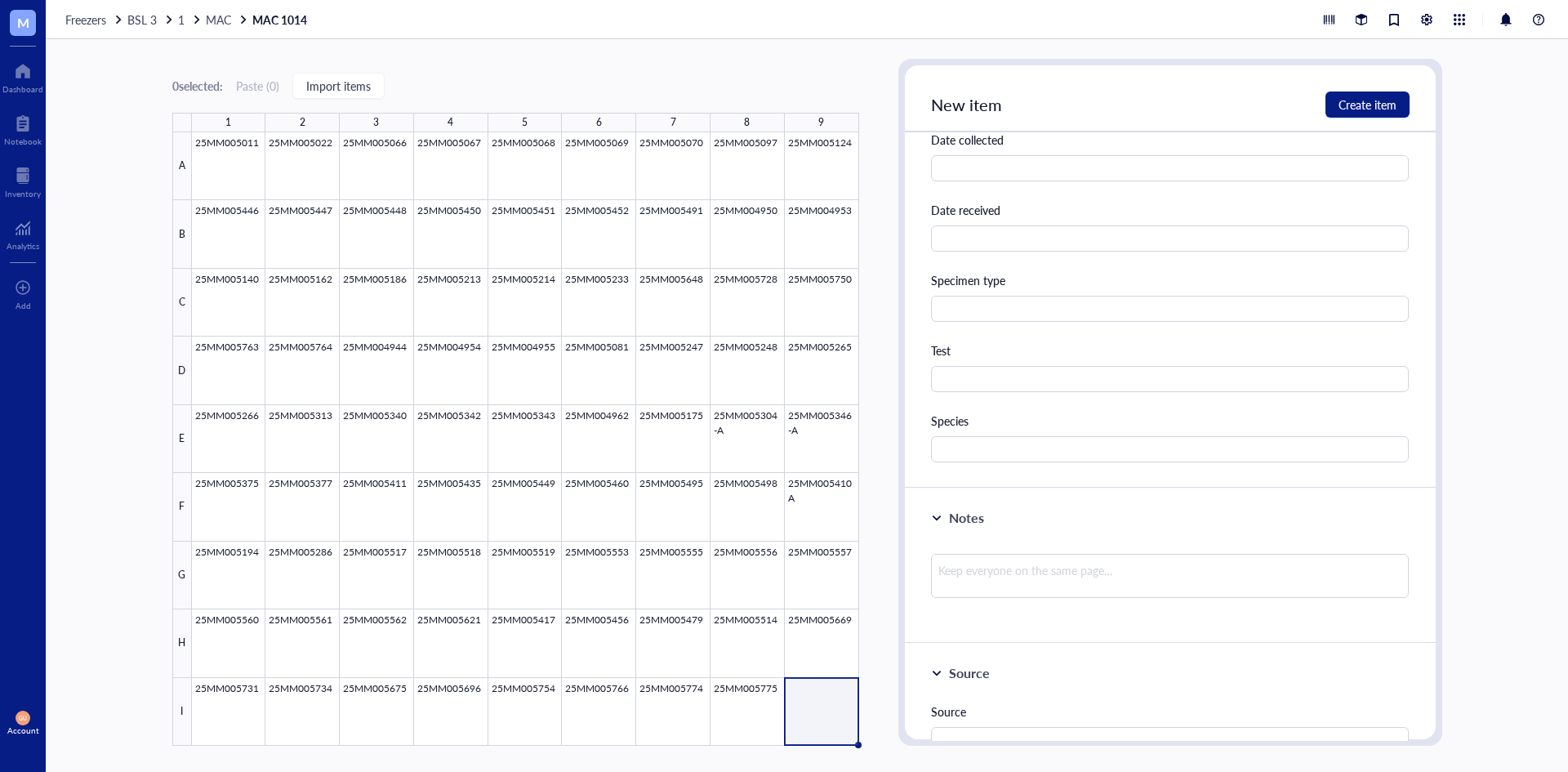
type input "[PERSON_NAME]"
click at [988, 434] on div "Species" at bounding box center [1170, 436] width 478 height 50
drag, startPoint x: 957, startPoint y: 433, endPoint x: 957, endPoint y: 442, distance: 9.0
click at [957, 435] on div "Species" at bounding box center [1170, 436] width 478 height 50
click at [958, 452] on input "text" at bounding box center [1170, 449] width 478 height 27
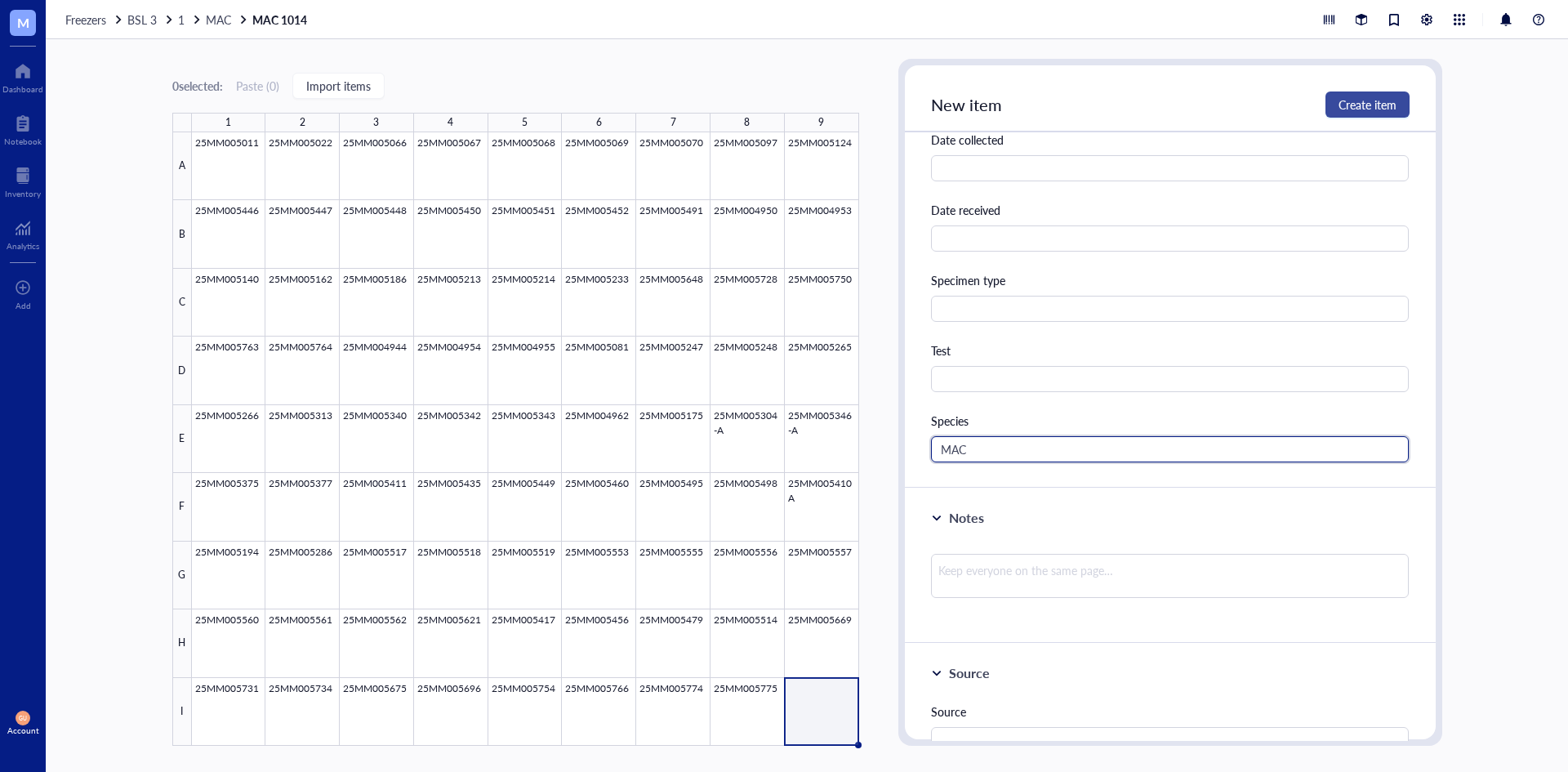
type input "MAC"
click at [1381, 110] on span "Create item" at bounding box center [1368, 104] width 58 height 13
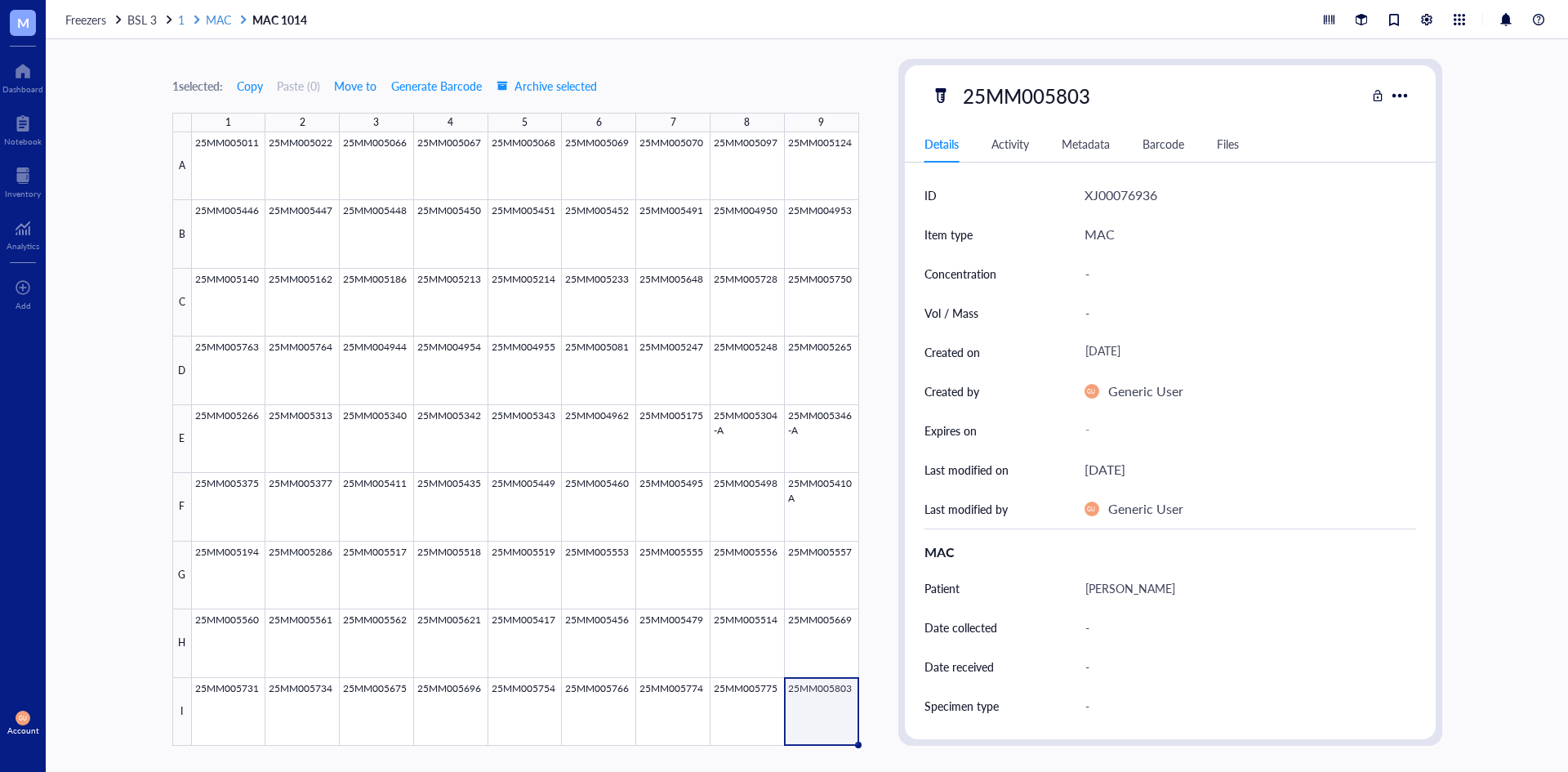
click at [211, 19] on span "MAC" at bounding box center [218, 19] width 26 height 16
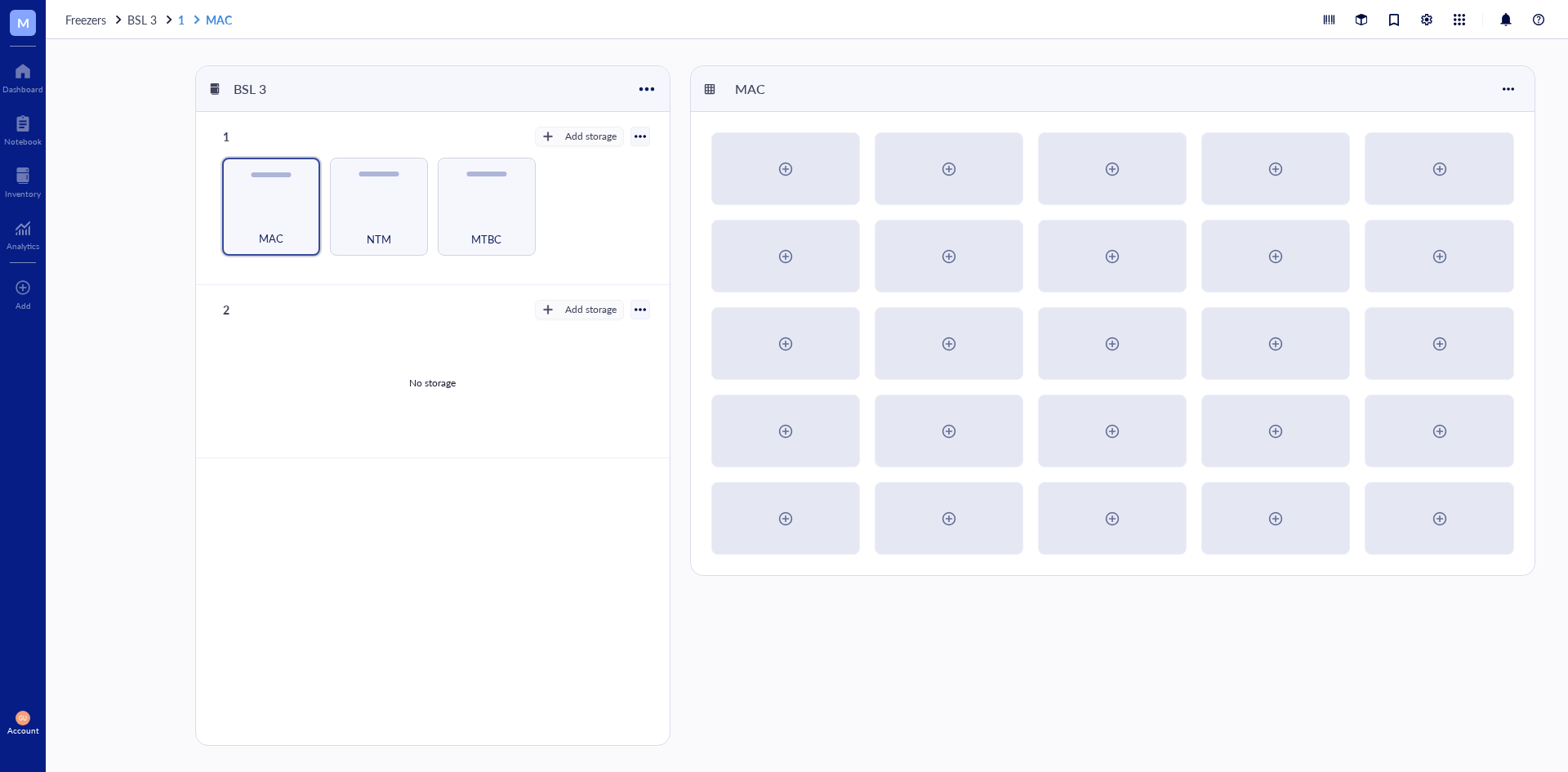
click at [183, 26] on link "1 MAC" at bounding box center [206, 19] width 57 height 15
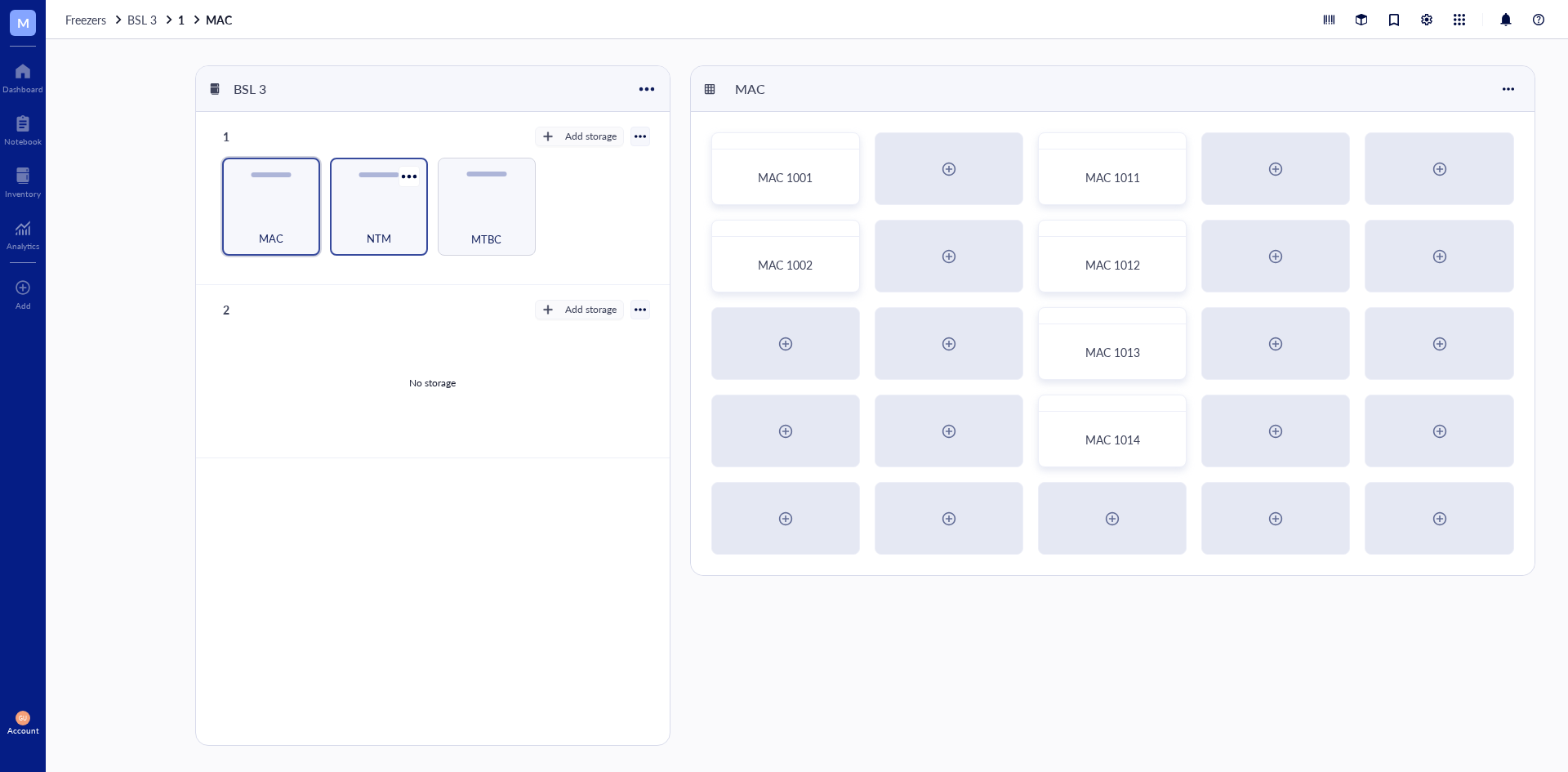
click at [331, 187] on div "NTM" at bounding box center [378, 206] width 98 height 98
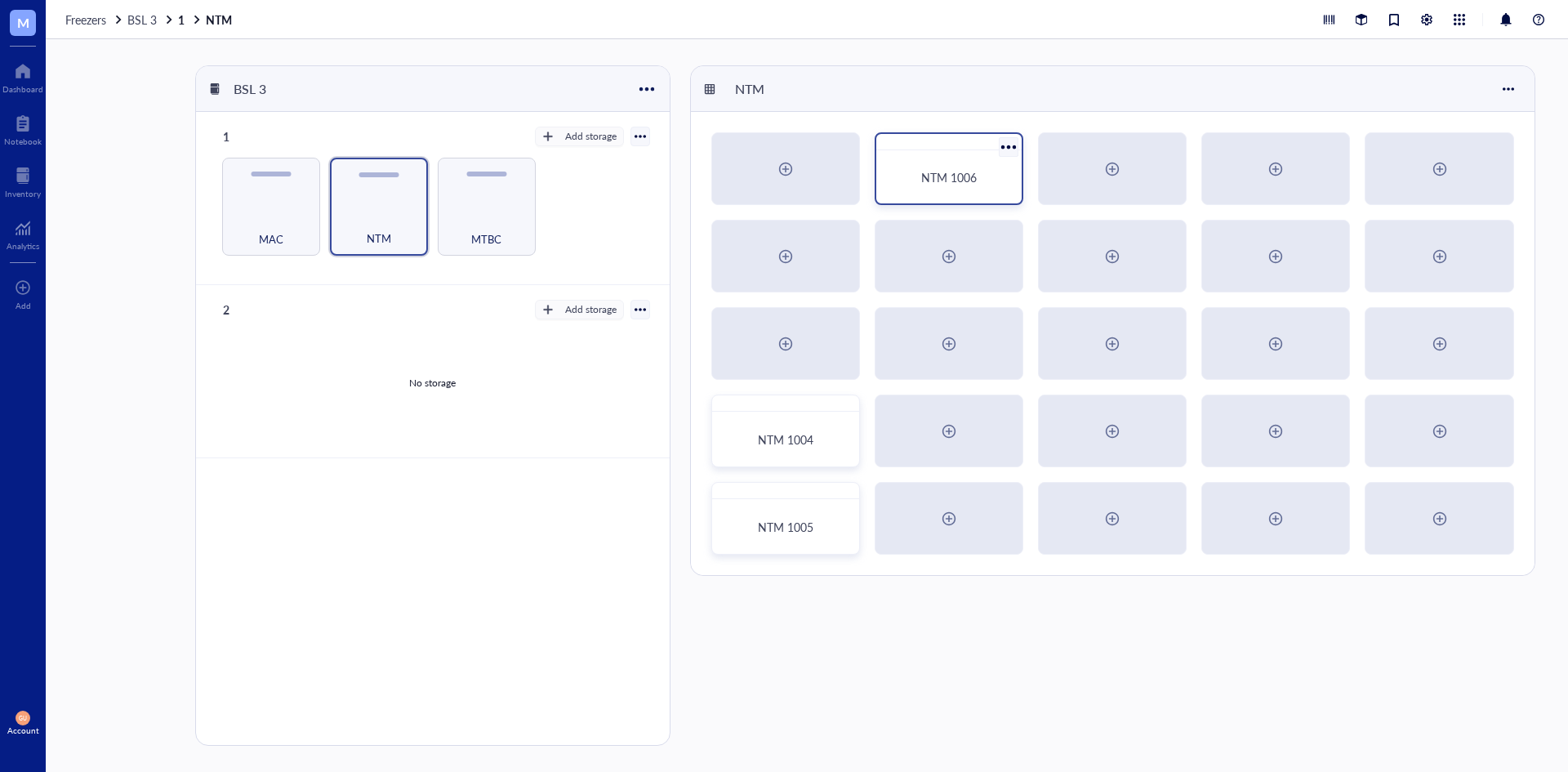
click at [896, 175] on div "NTM 1006" at bounding box center [949, 176] width 106 height 15
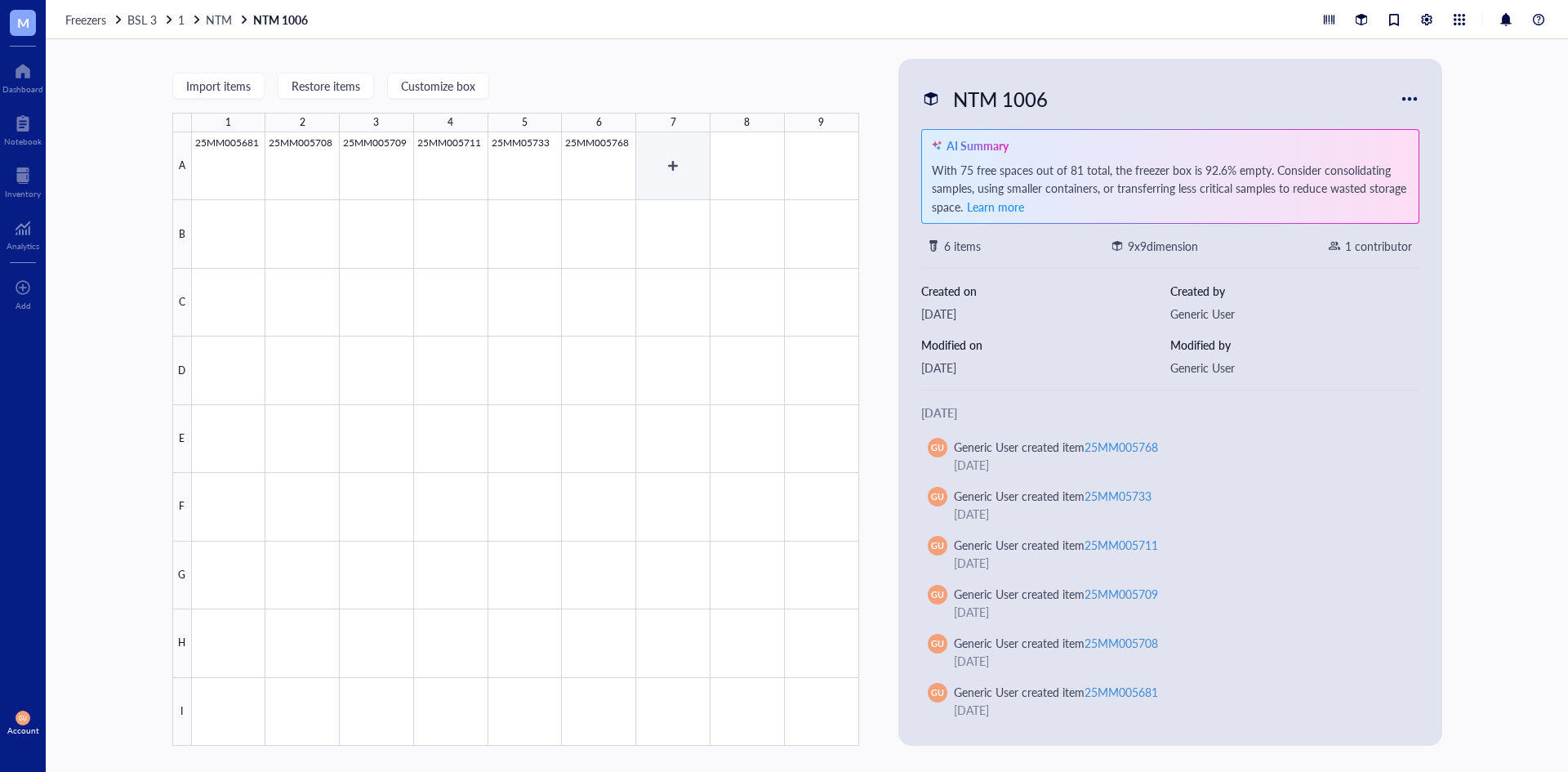
click at [655, 160] on div at bounding box center [526, 439] width 668 height 614
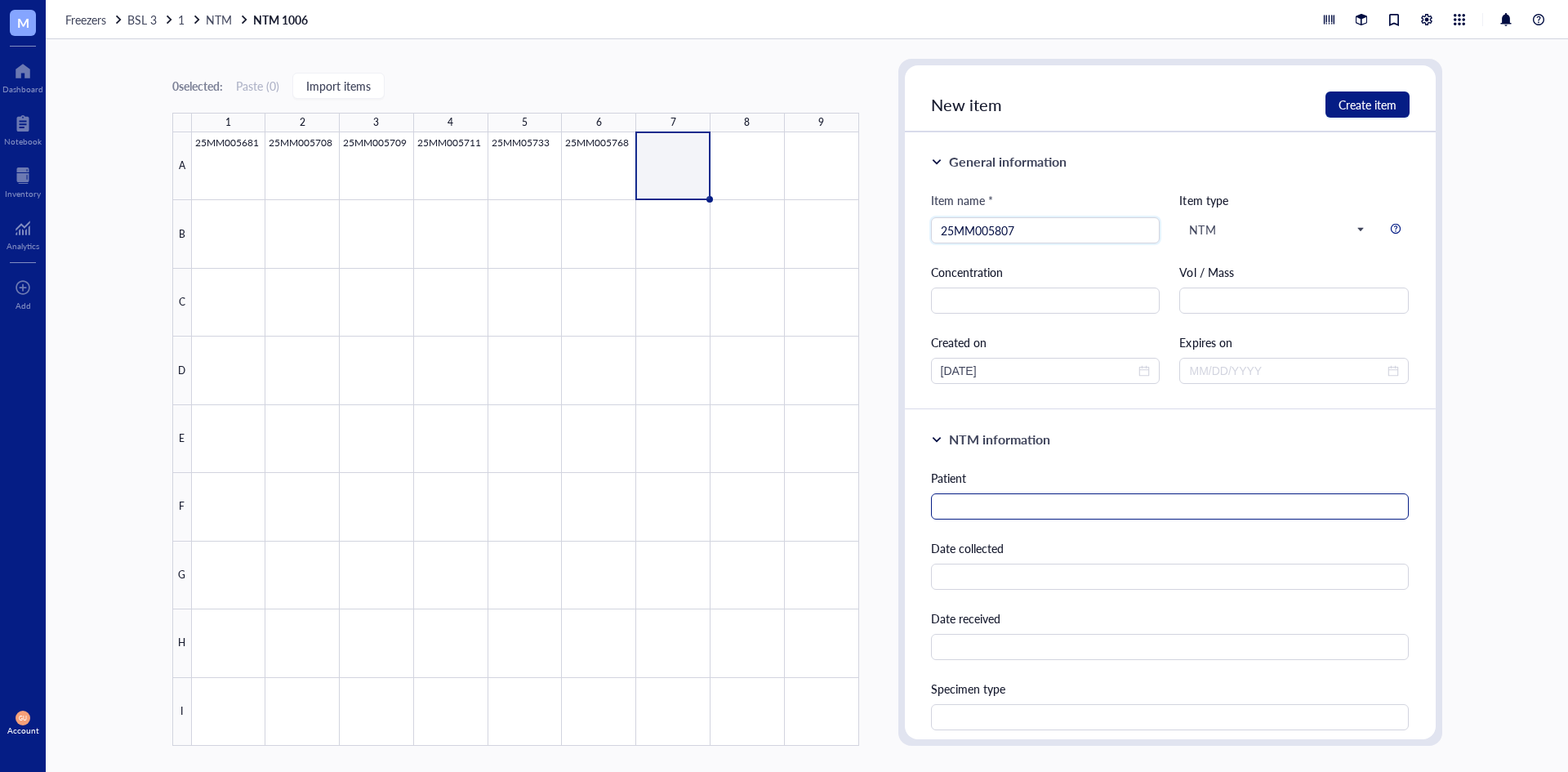
type input "25MM005807"
click at [981, 518] on input "text" at bounding box center [1170, 506] width 478 height 27
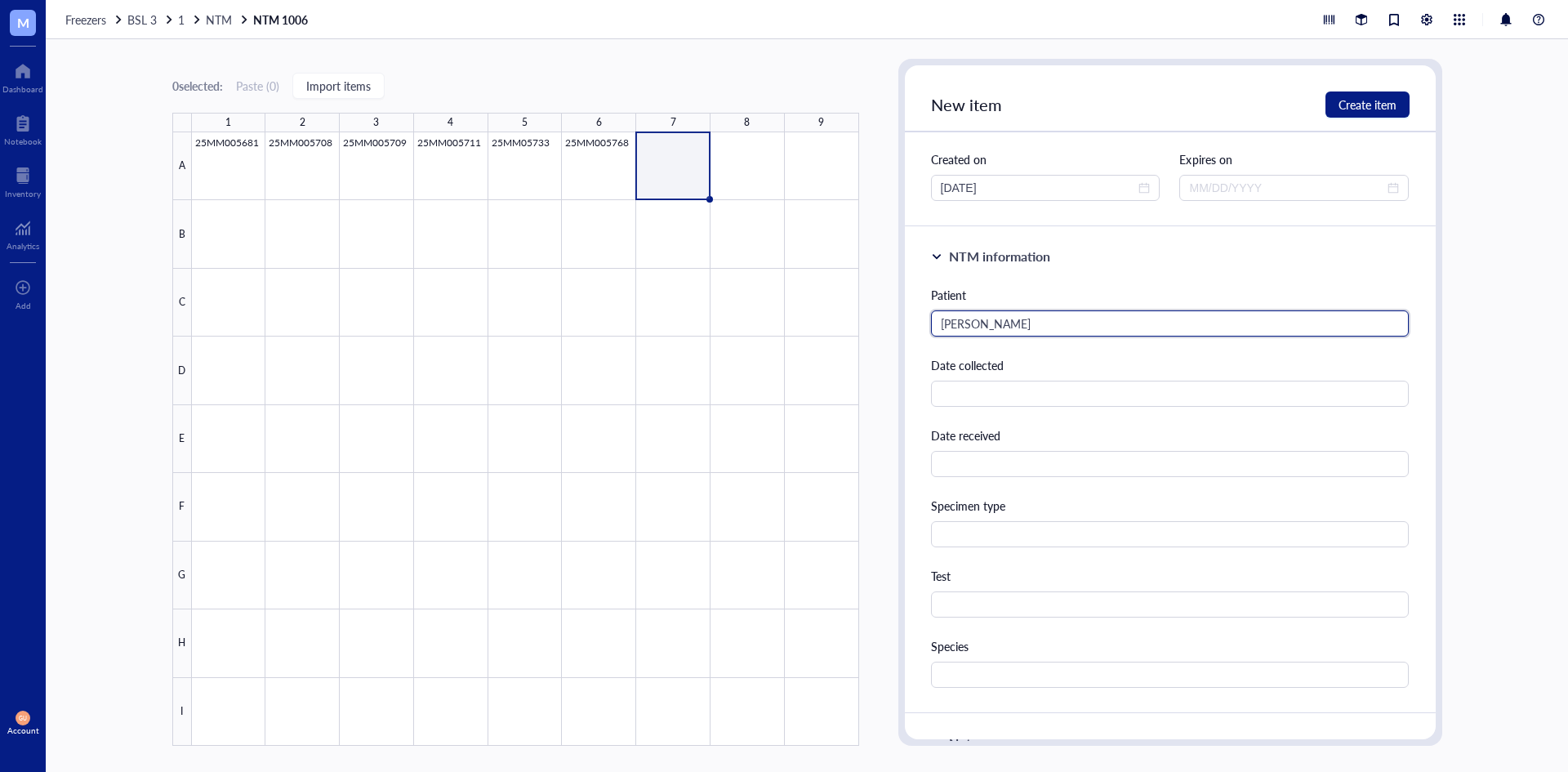
scroll to position [327, 0]
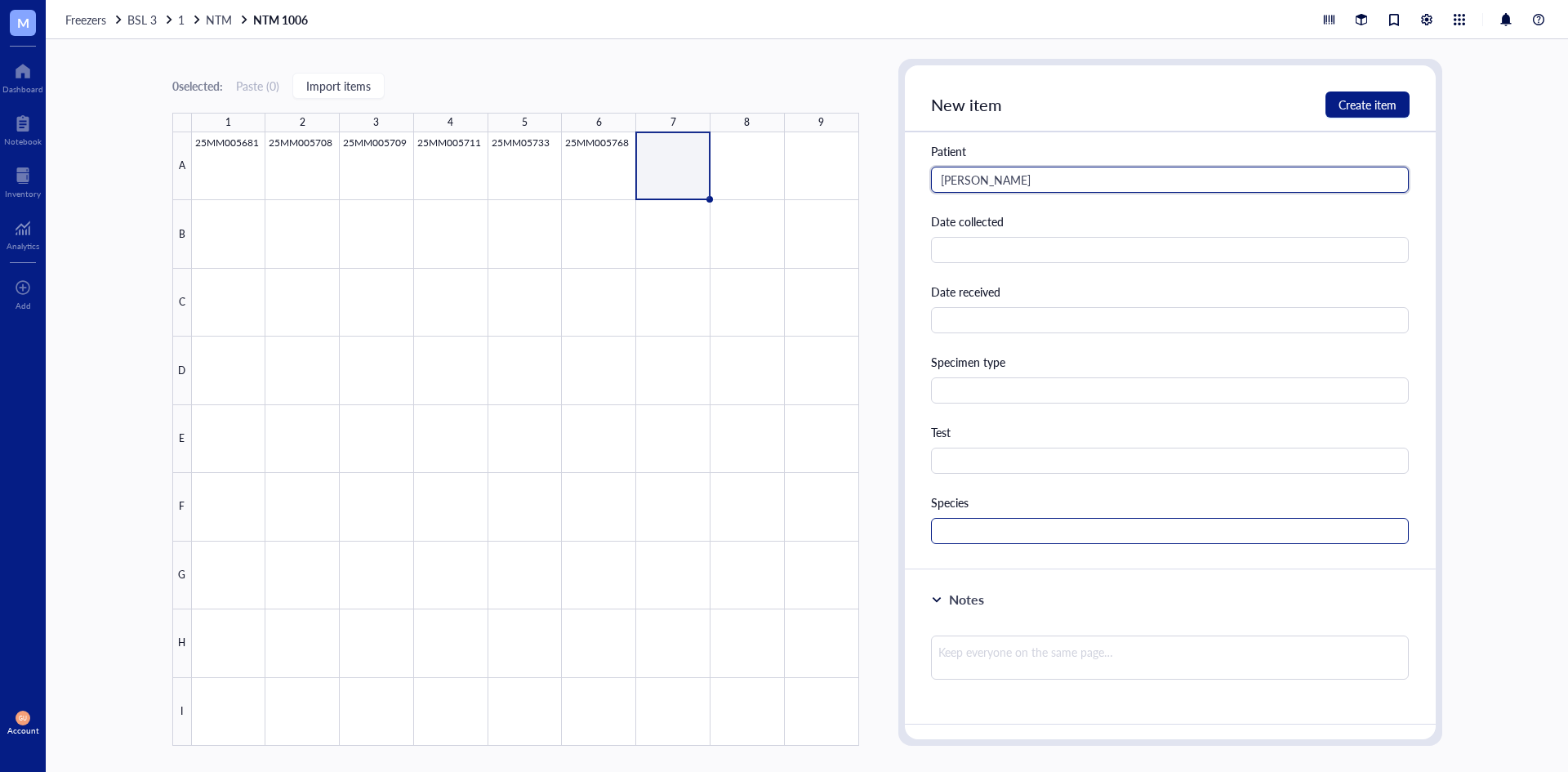
type input "[PERSON_NAME]"
click at [956, 537] on input "text" at bounding box center [1170, 531] width 478 height 27
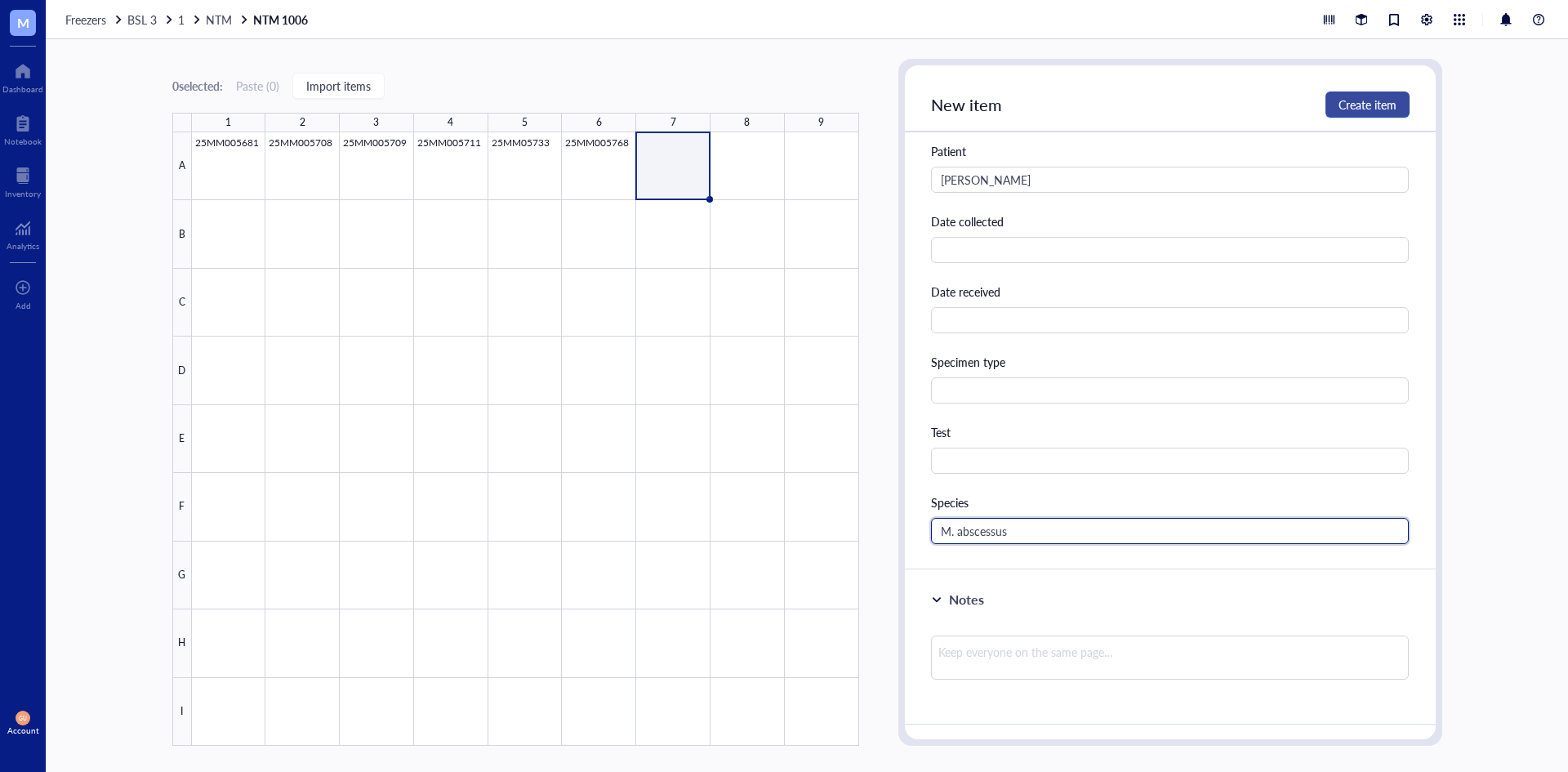
type input "M. abscessus"
click at [1380, 95] on button "Create item" at bounding box center [1368, 104] width 84 height 27
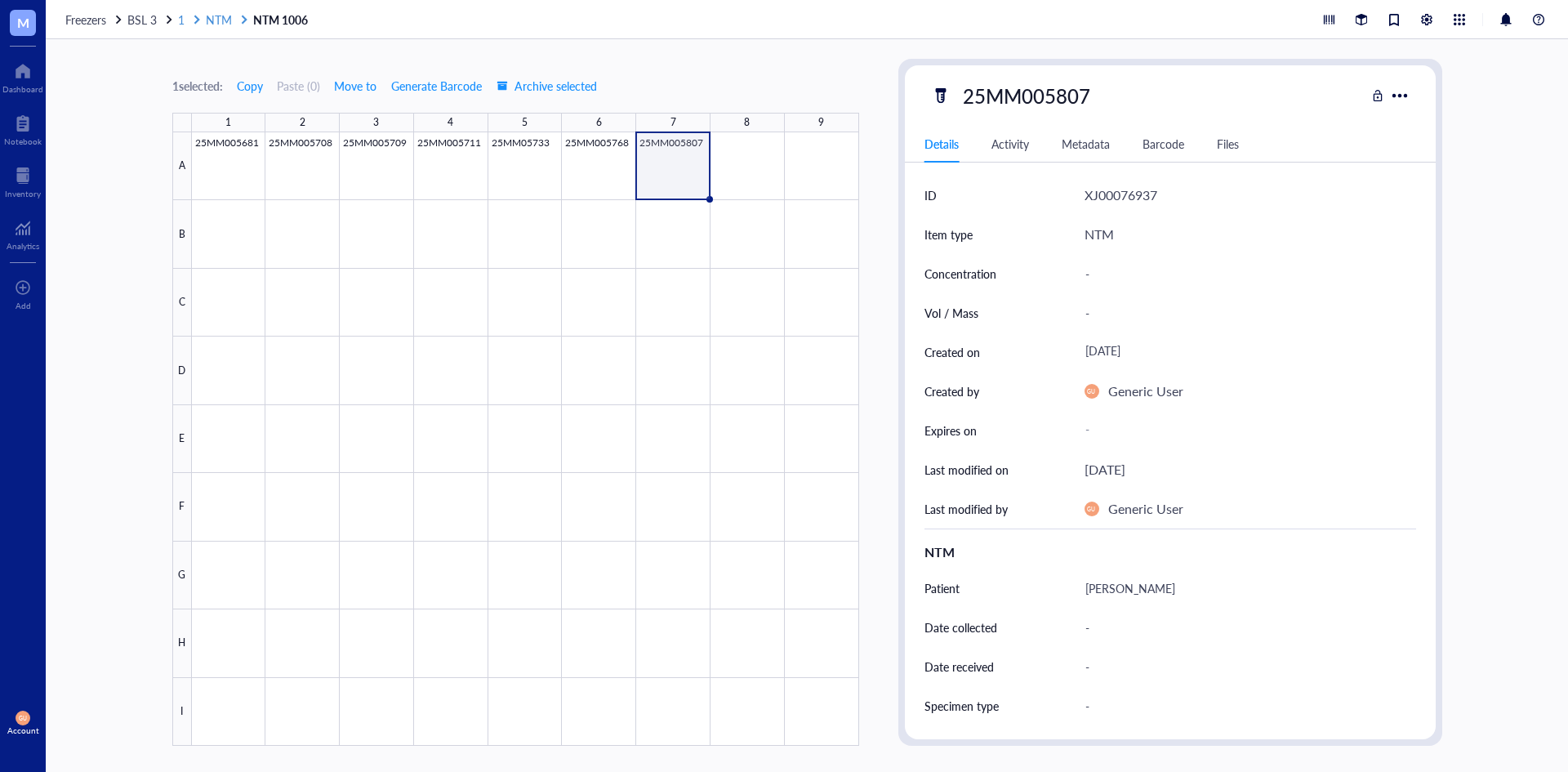
drag, startPoint x: 186, startPoint y: 31, endPoint x: 192, endPoint y: 14, distance: 18.0
click at [187, 29] on div "Freezers BSL 3 1 NTM NTM 1006" at bounding box center [806, 20] width 1523 height 39
click at [192, 14] on div at bounding box center [196, 19] width 11 height 11
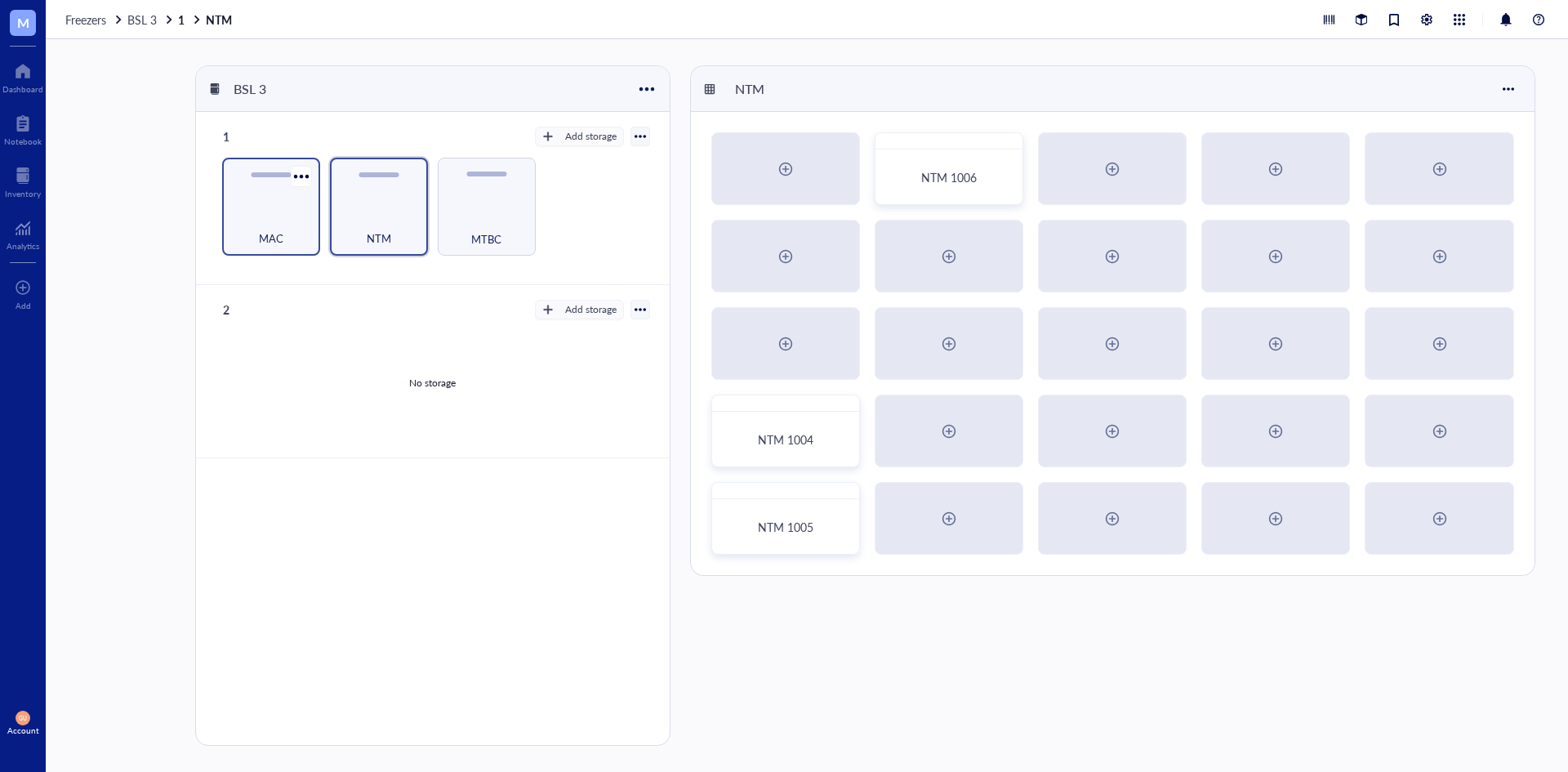
click at [270, 189] on div "MAC" at bounding box center [271, 206] width 98 height 98
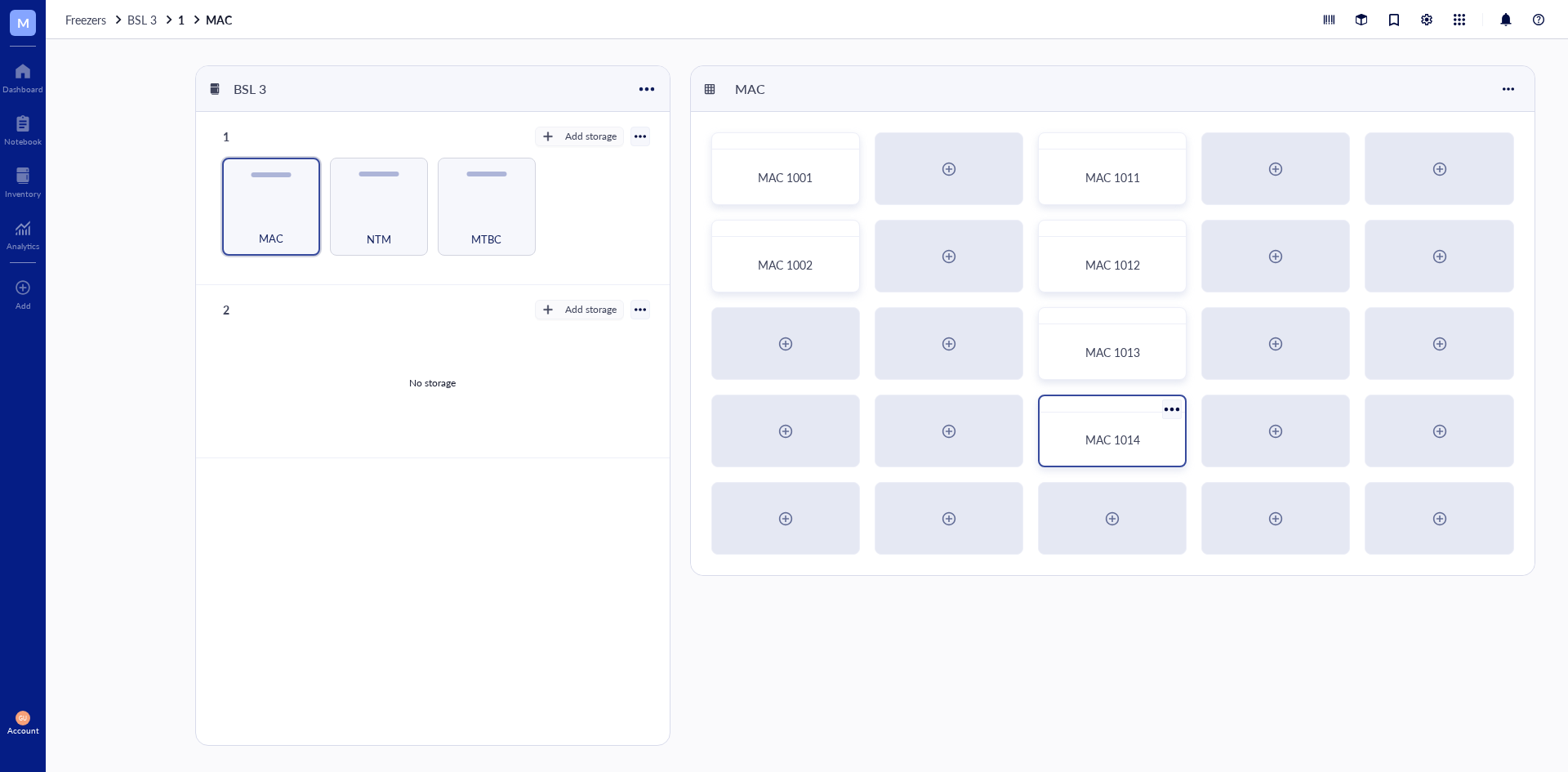
click at [1070, 406] on div at bounding box center [1113, 404] width 146 height 16
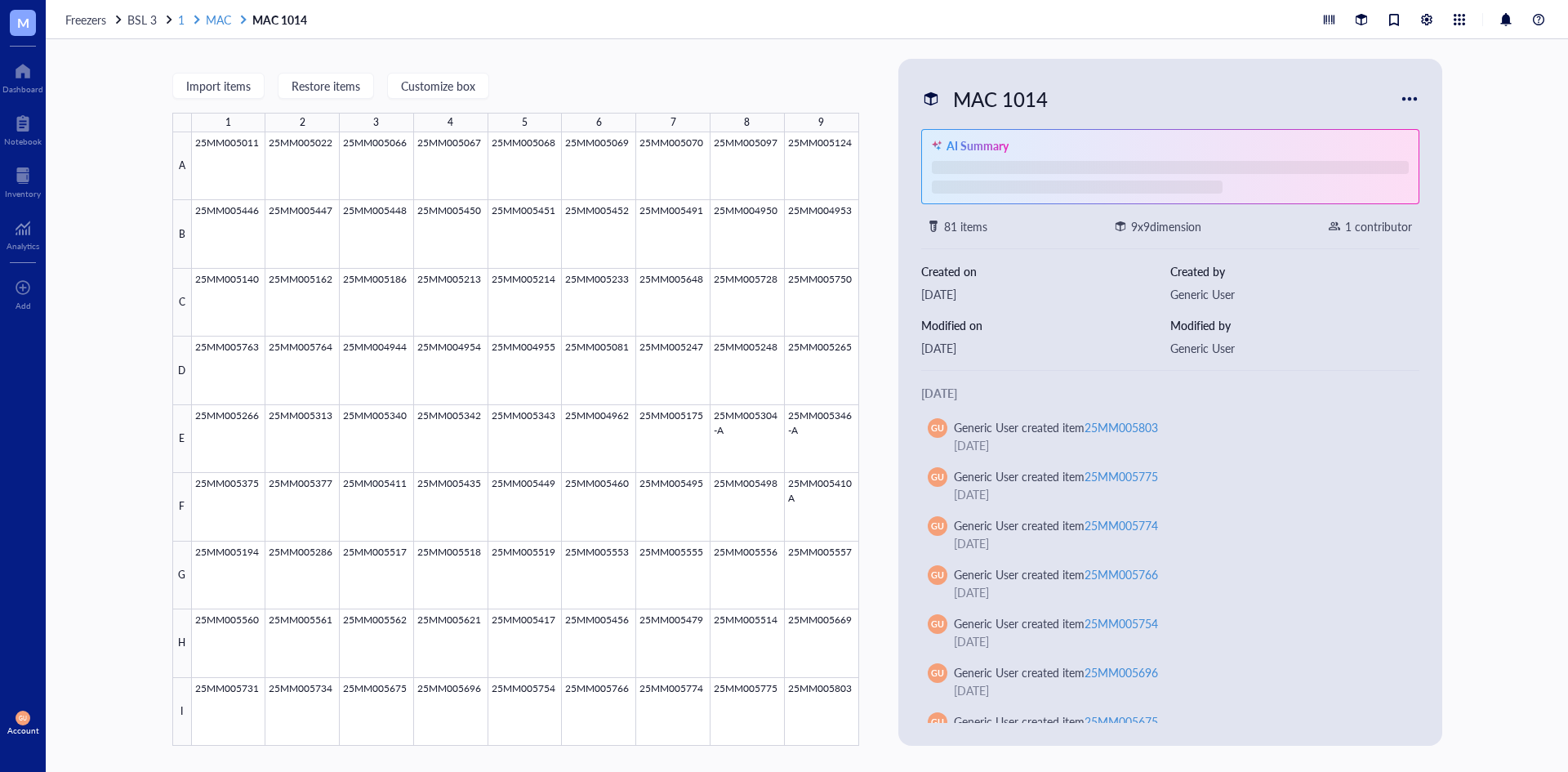
click at [214, 13] on span "MAC" at bounding box center [218, 19] width 26 height 16
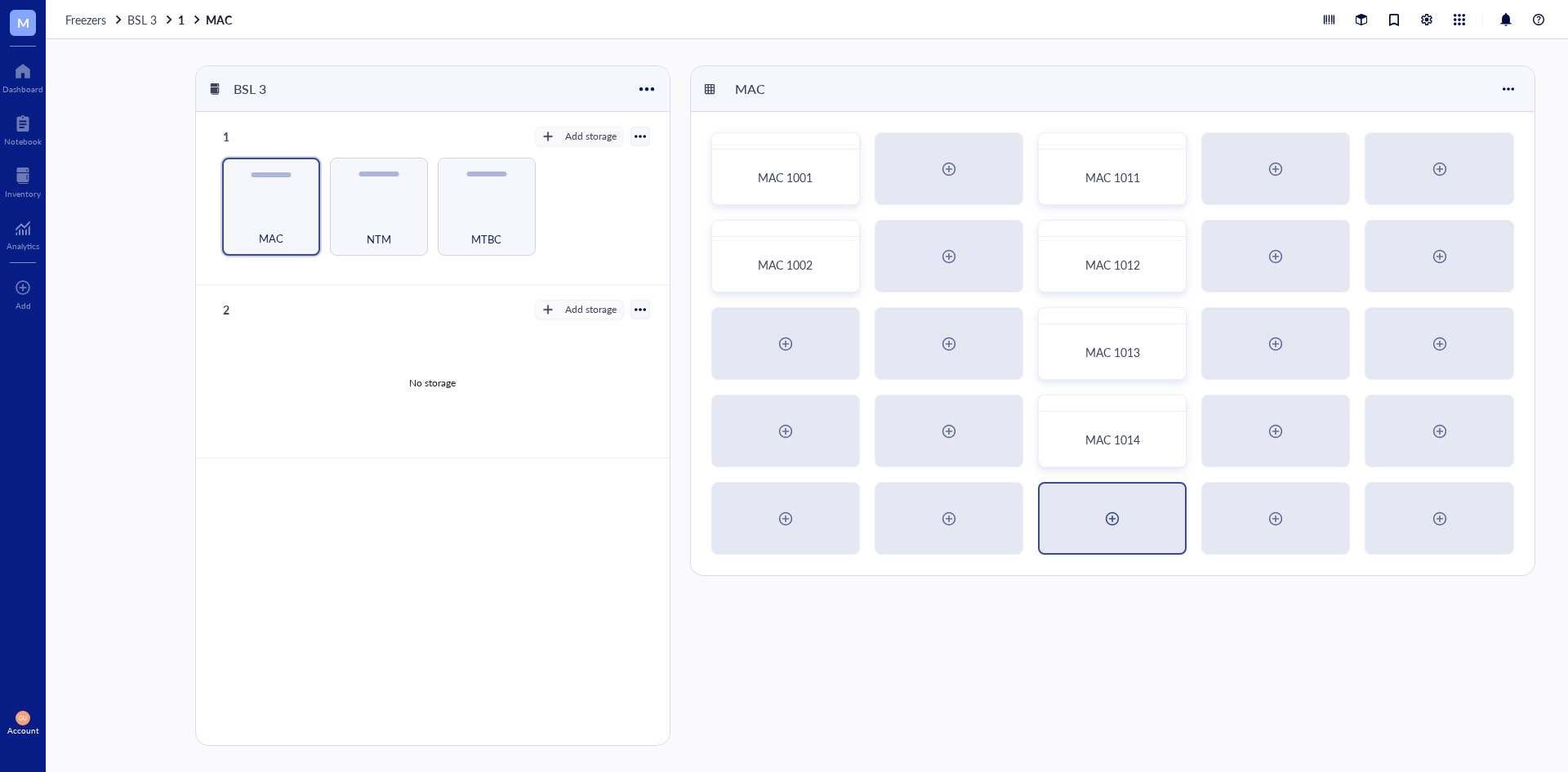
click at [1124, 508] on div at bounding box center [1112, 519] width 27 height 27
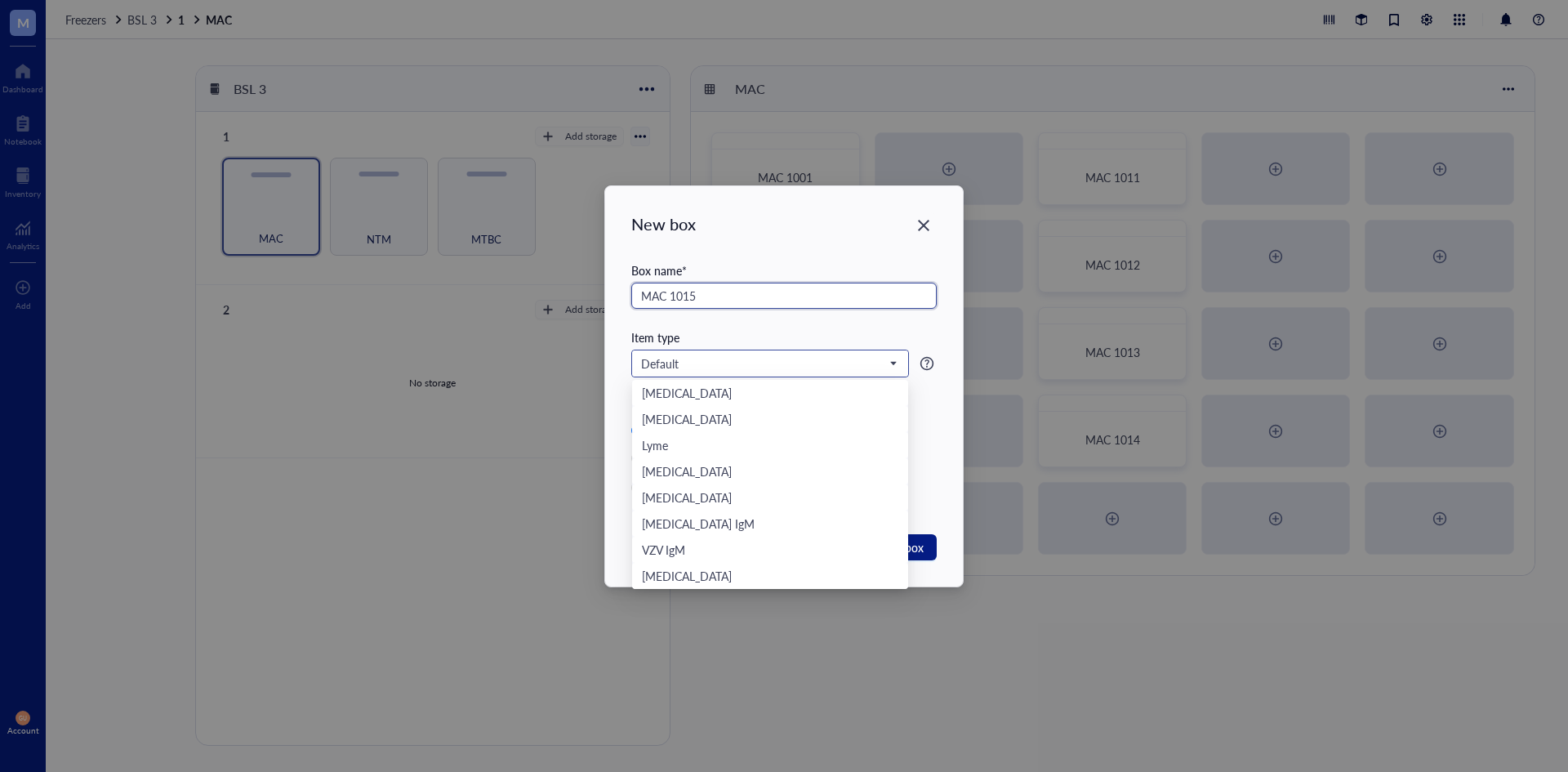
click at [833, 357] on span "Default" at bounding box center [769, 363] width 255 height 15
type input "MAC 1015"
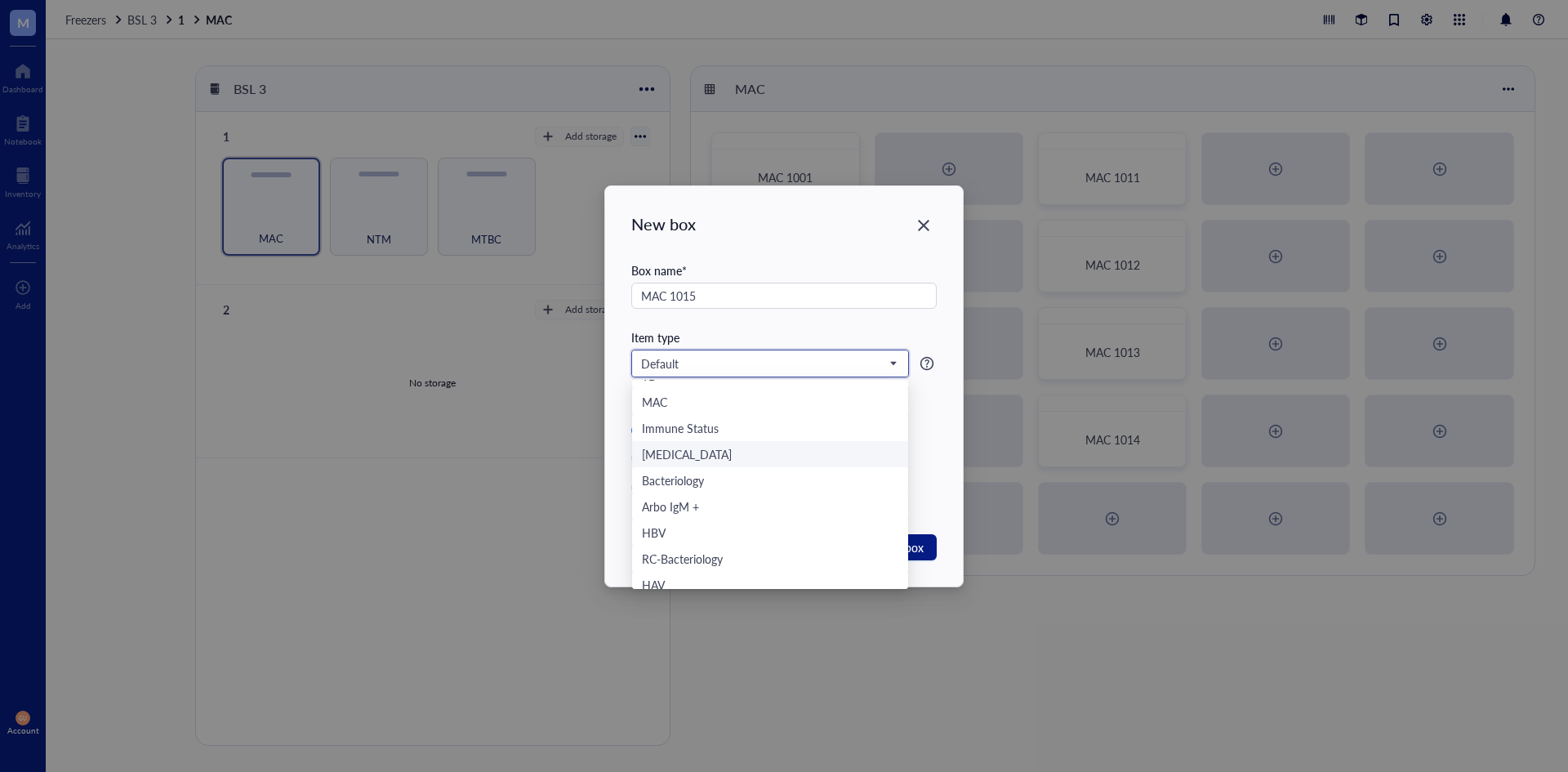
scroll to position [248, 0]
click at [686, 407] on div "MAC" at bounding box center [770, 406] width 257 height 18
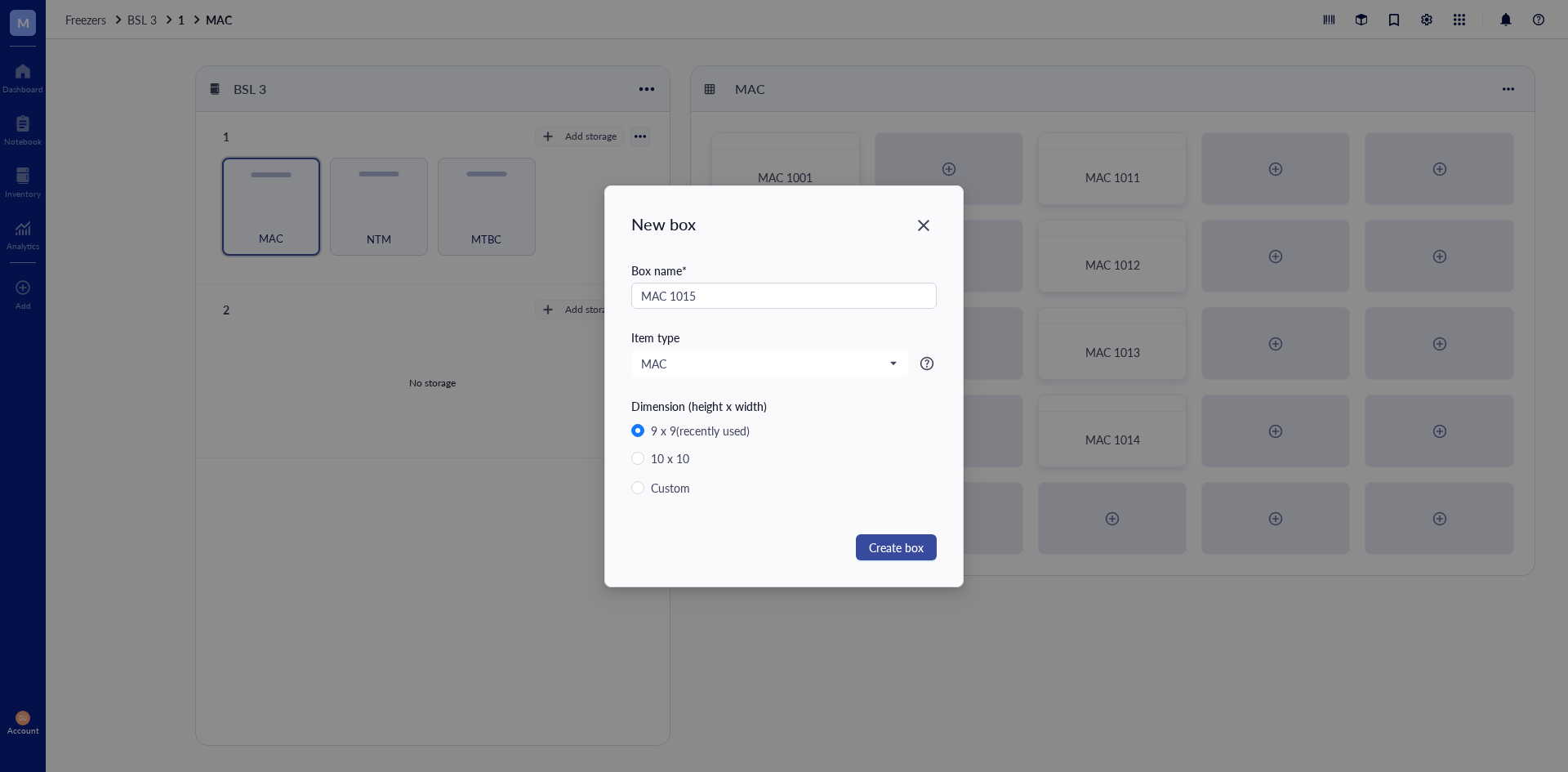
click at [915, 544] on span "Create box" at bounding box center [896, 547] width 55 height 18
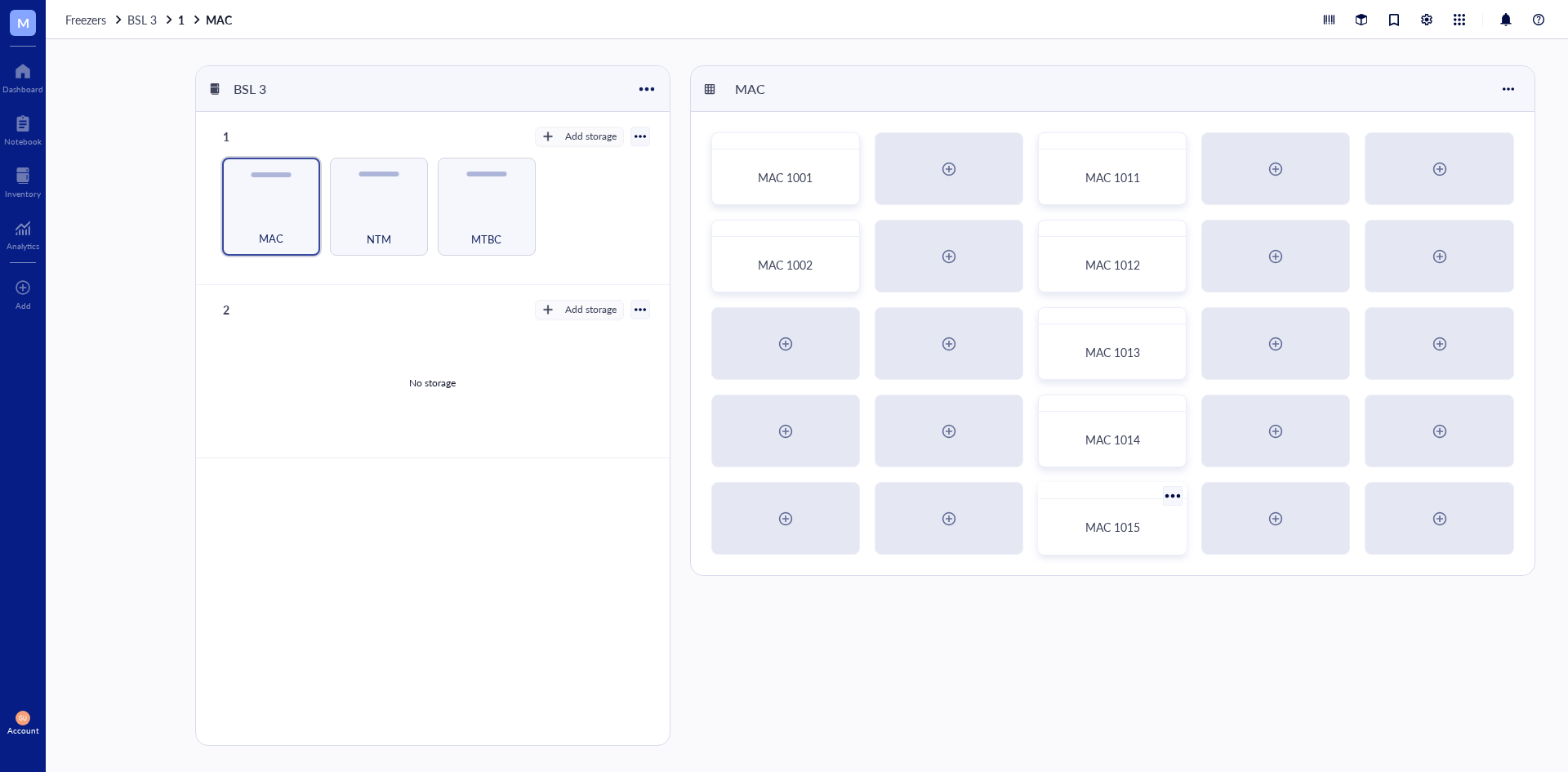
click at [1095, 519] on span "MAC 1015" at bounding box center [1113, 526] width 55 height 16
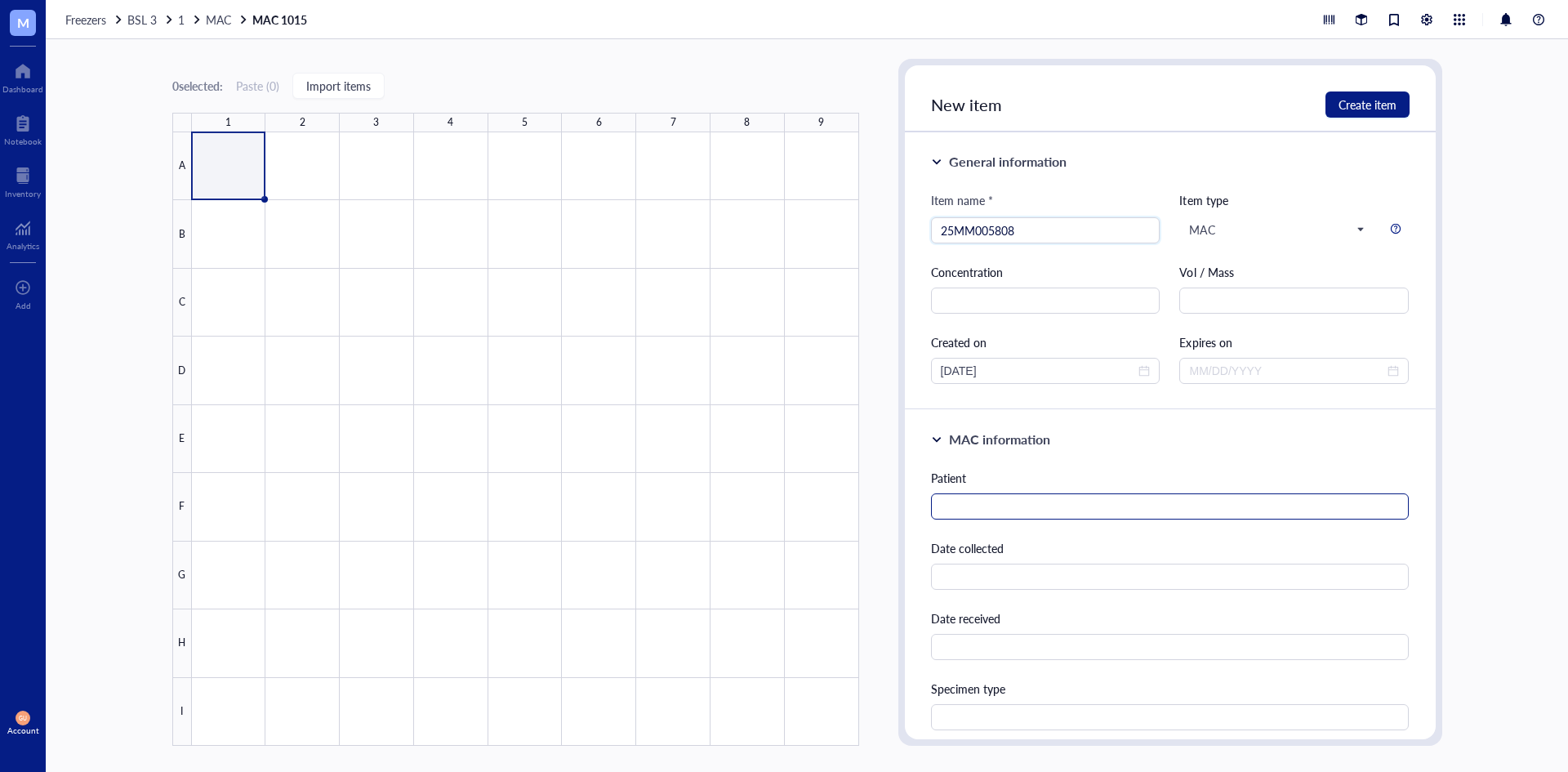
type input "25MM005808"
click at [990, 504] on input "text" at bounding box center [1170, 506] width 478 height 27
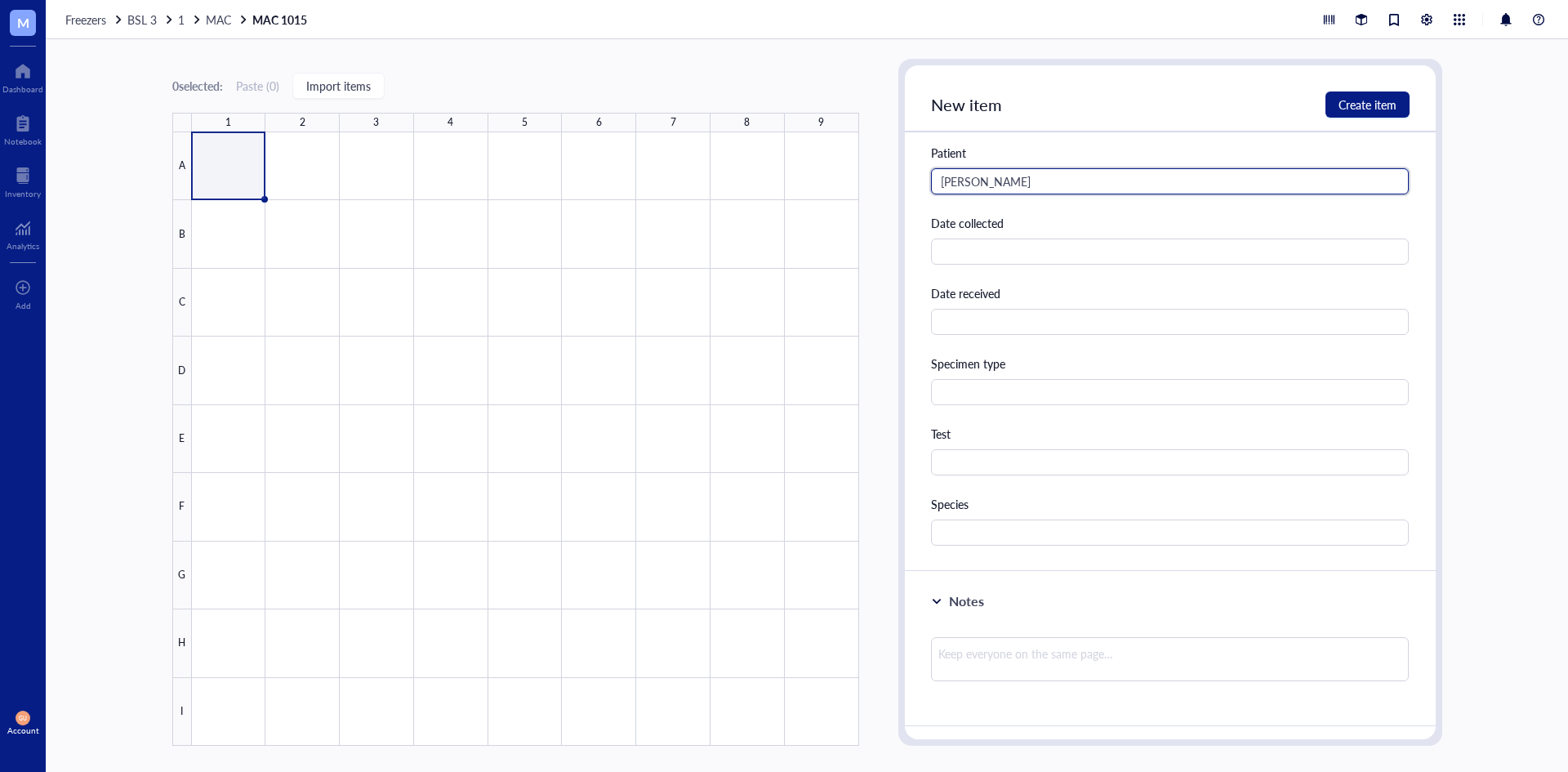
scroll to position [327, 0]
type input "[PERSON_NAME]"
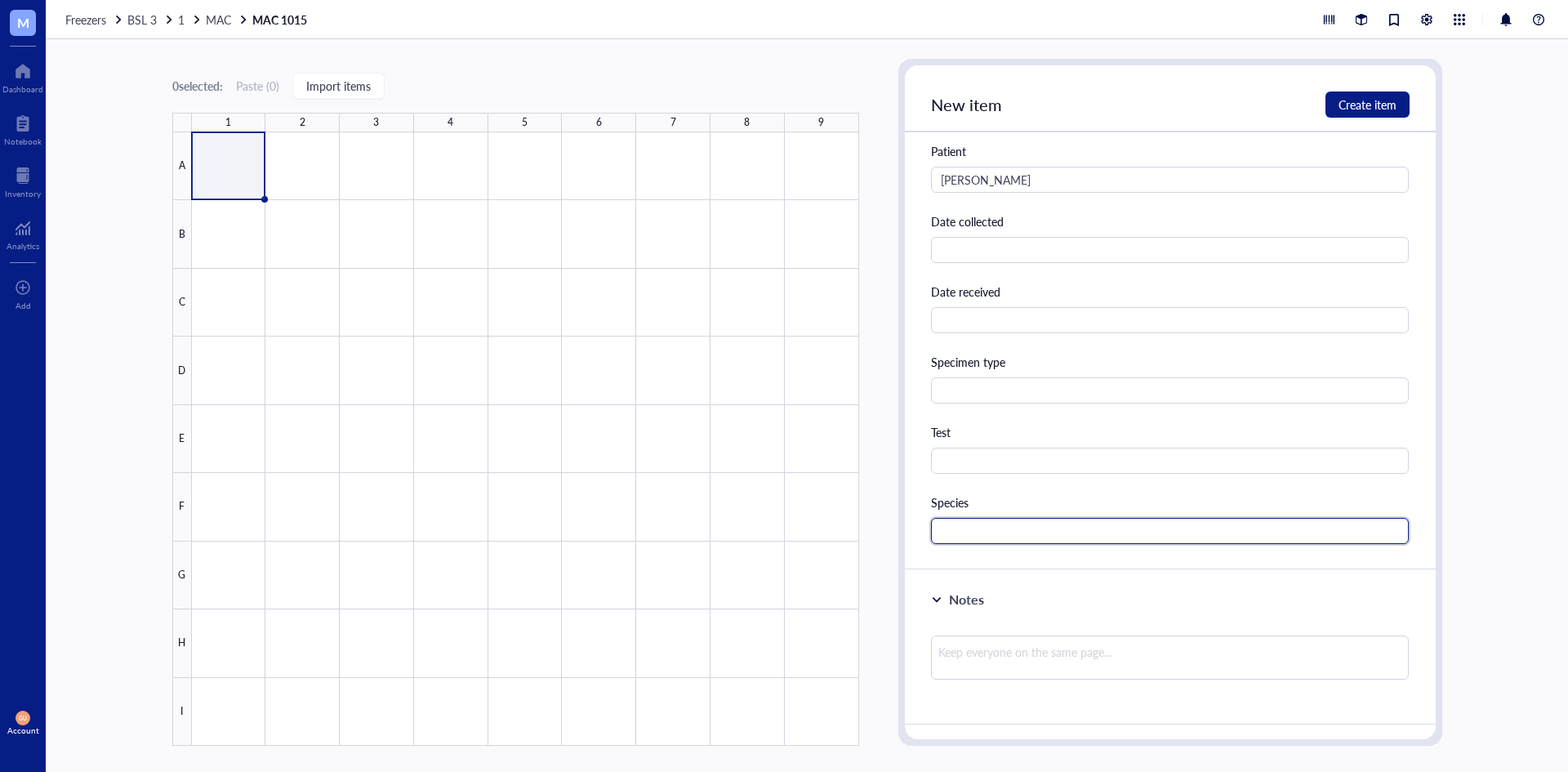
click at [980, 536] on input "text" at bounding box center [1170, 531] width 478 height 27
type input "MAC"
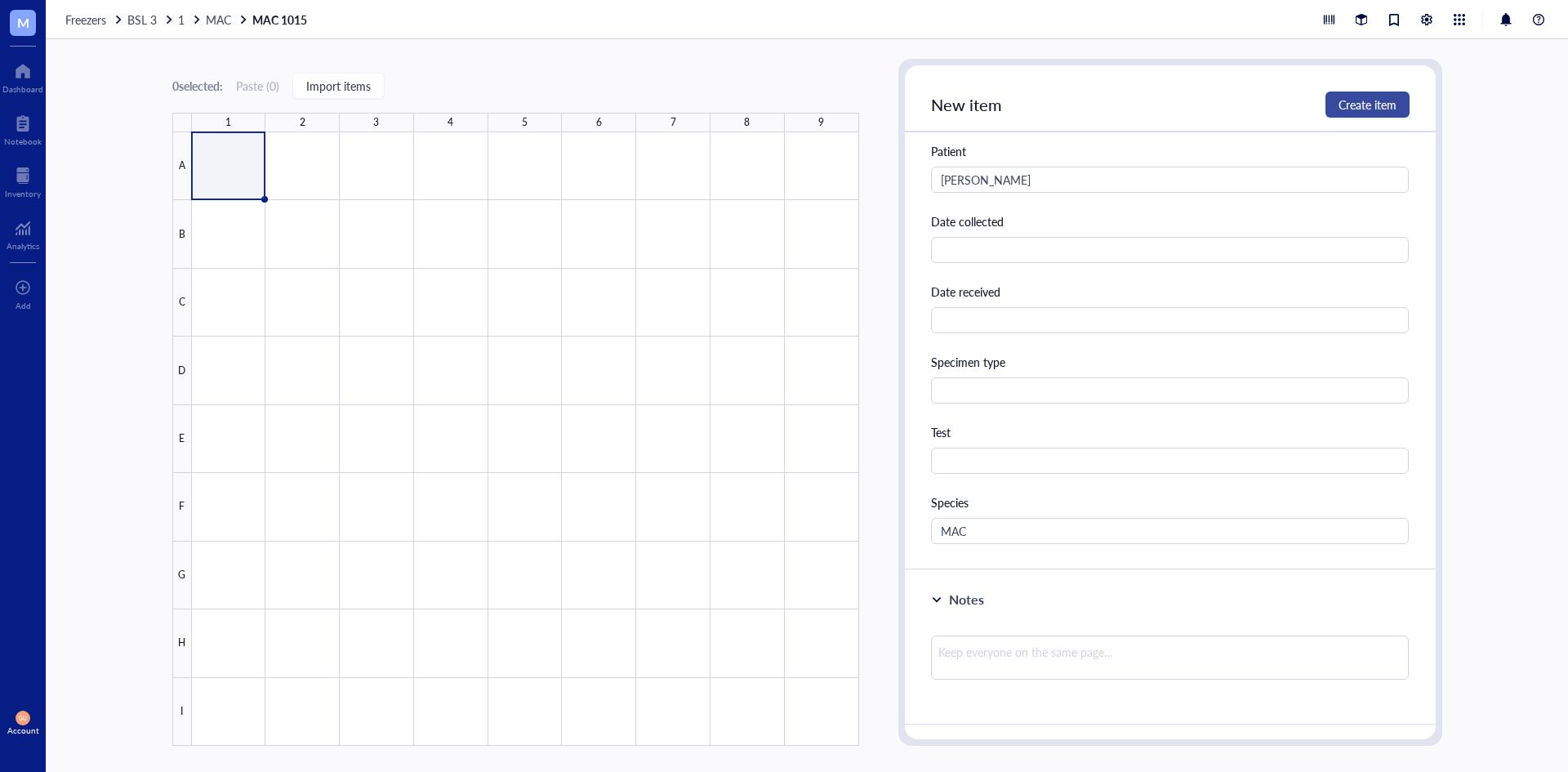
click at [1395, 106] on span "Create item" at bounding box center [1368, 104] width 58 height 13
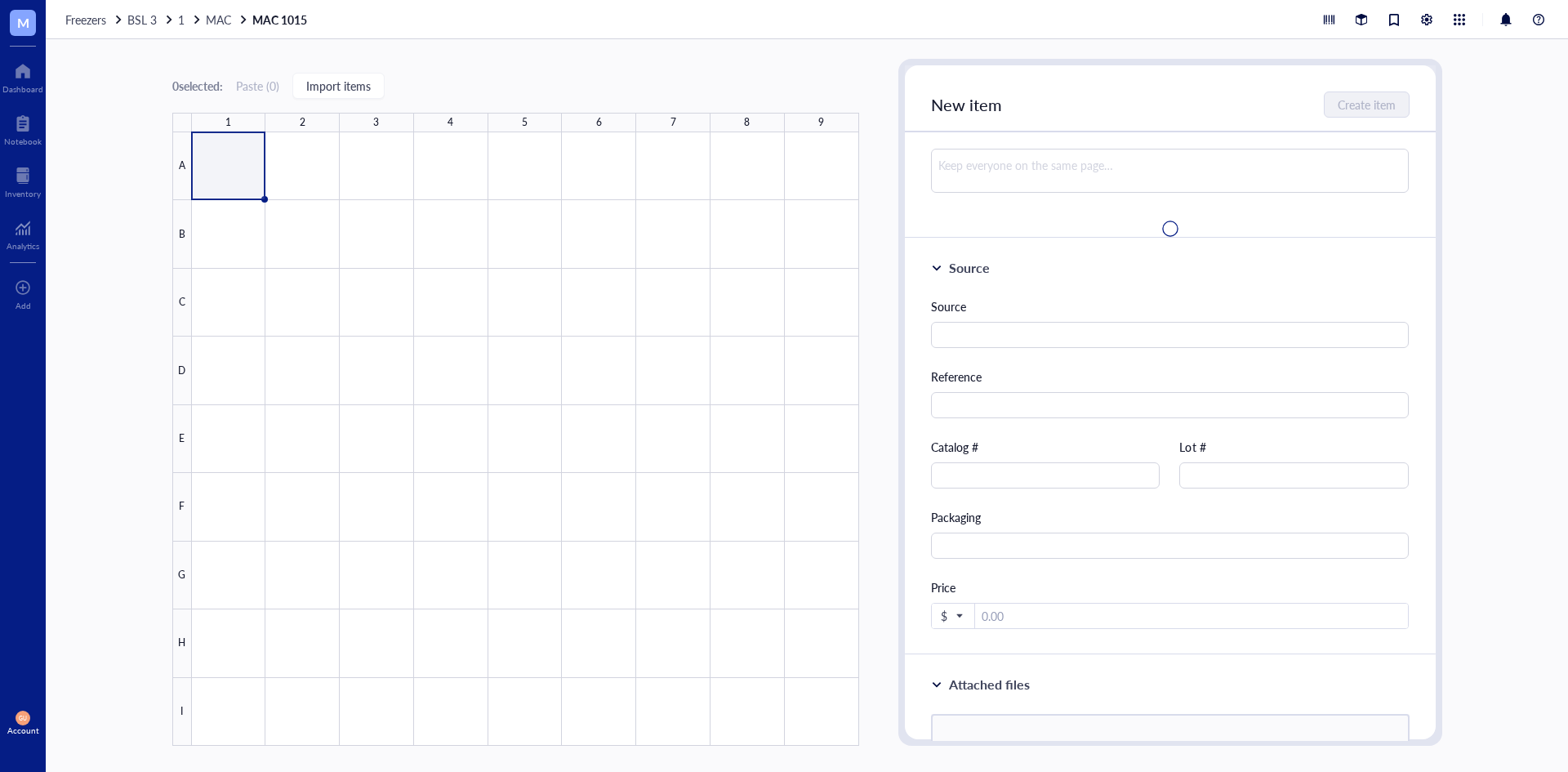
scroll to position [0, 0]
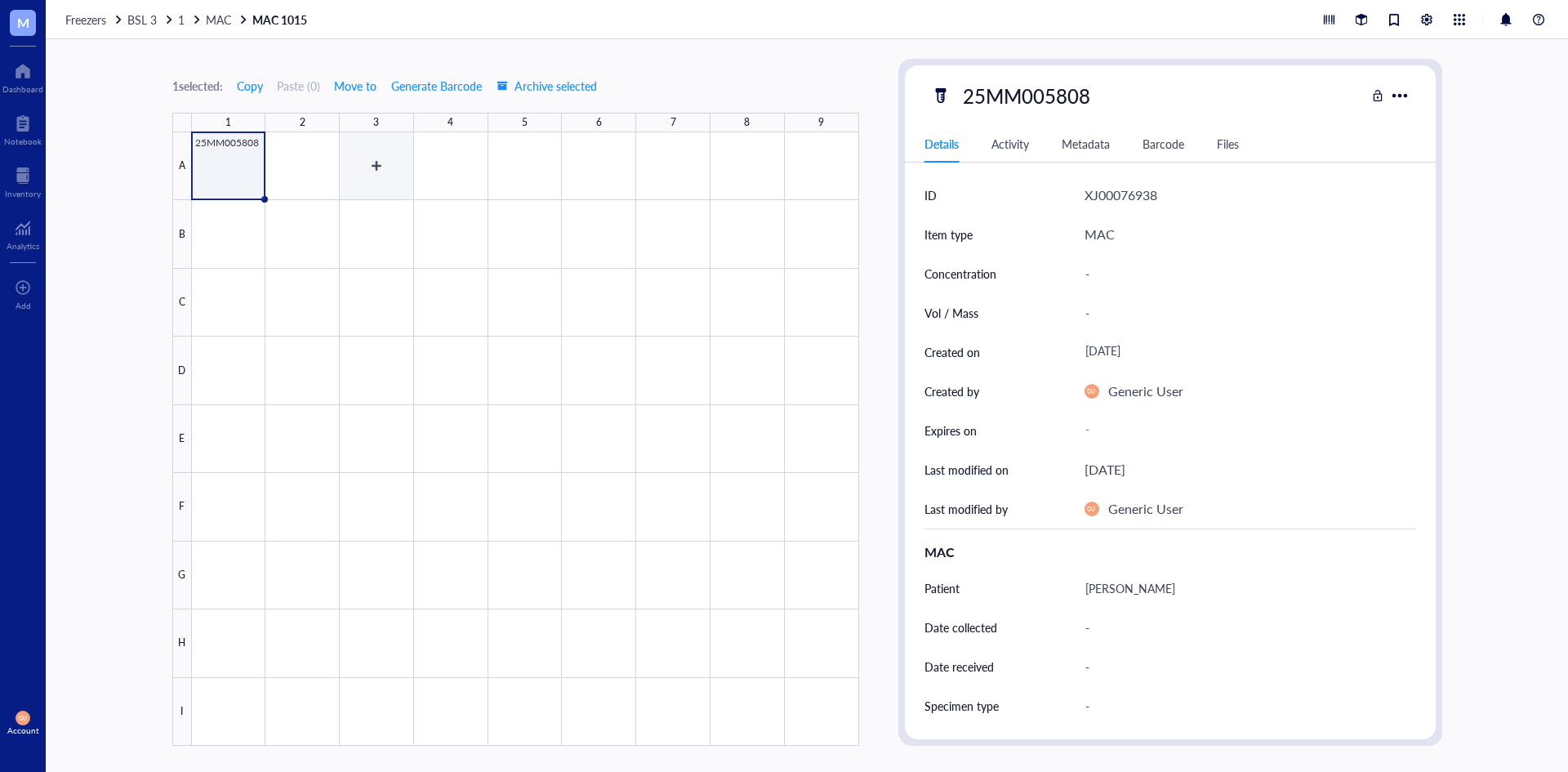
click at [330, 168] on div at bounding box center [526, 439] width 668 height 614
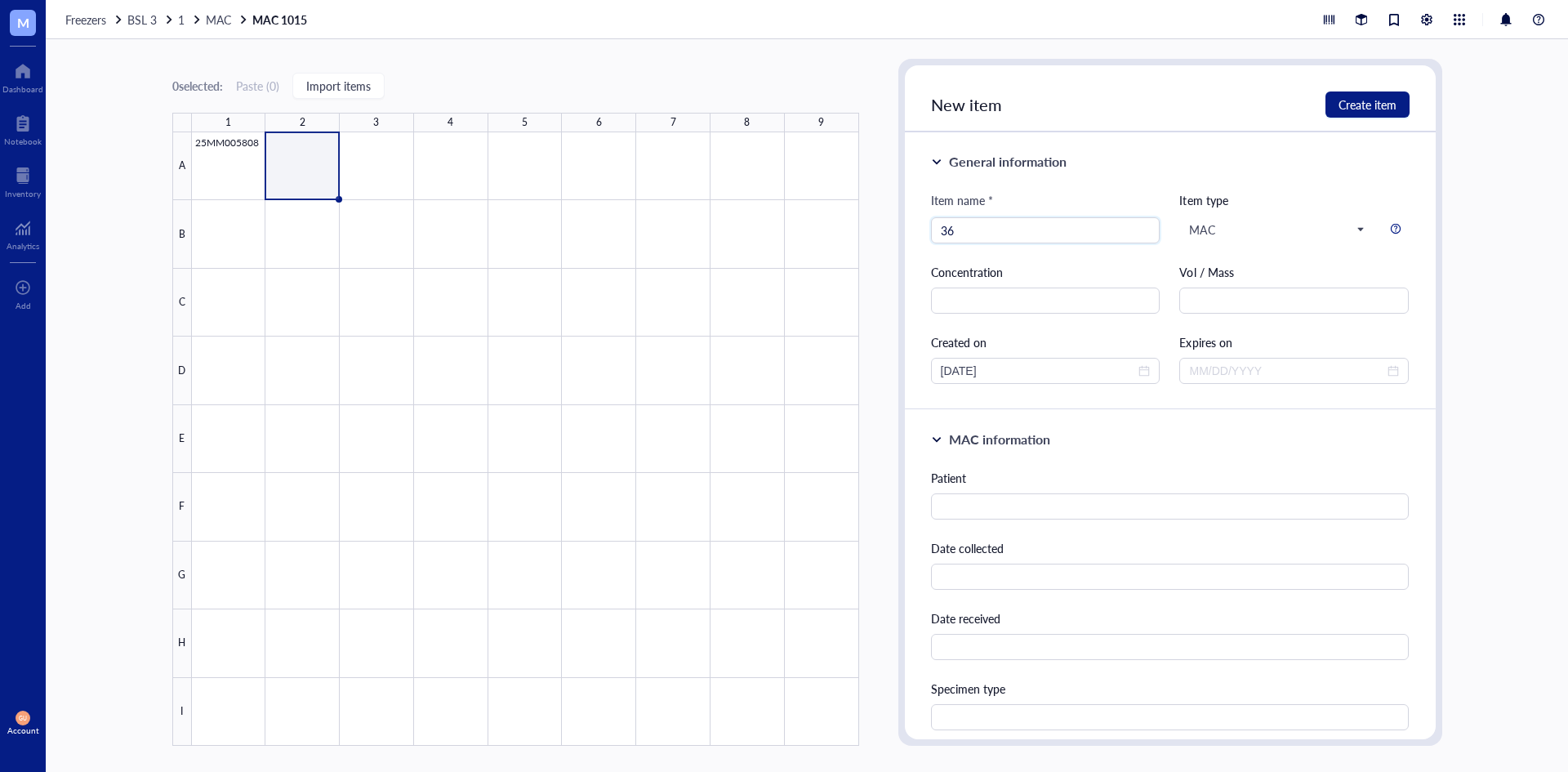
type input "3"
type input "2"
type input "5MM005809"
click at [953, 508] on input "text" at bounding box center [1170, 506] width 478 height 27
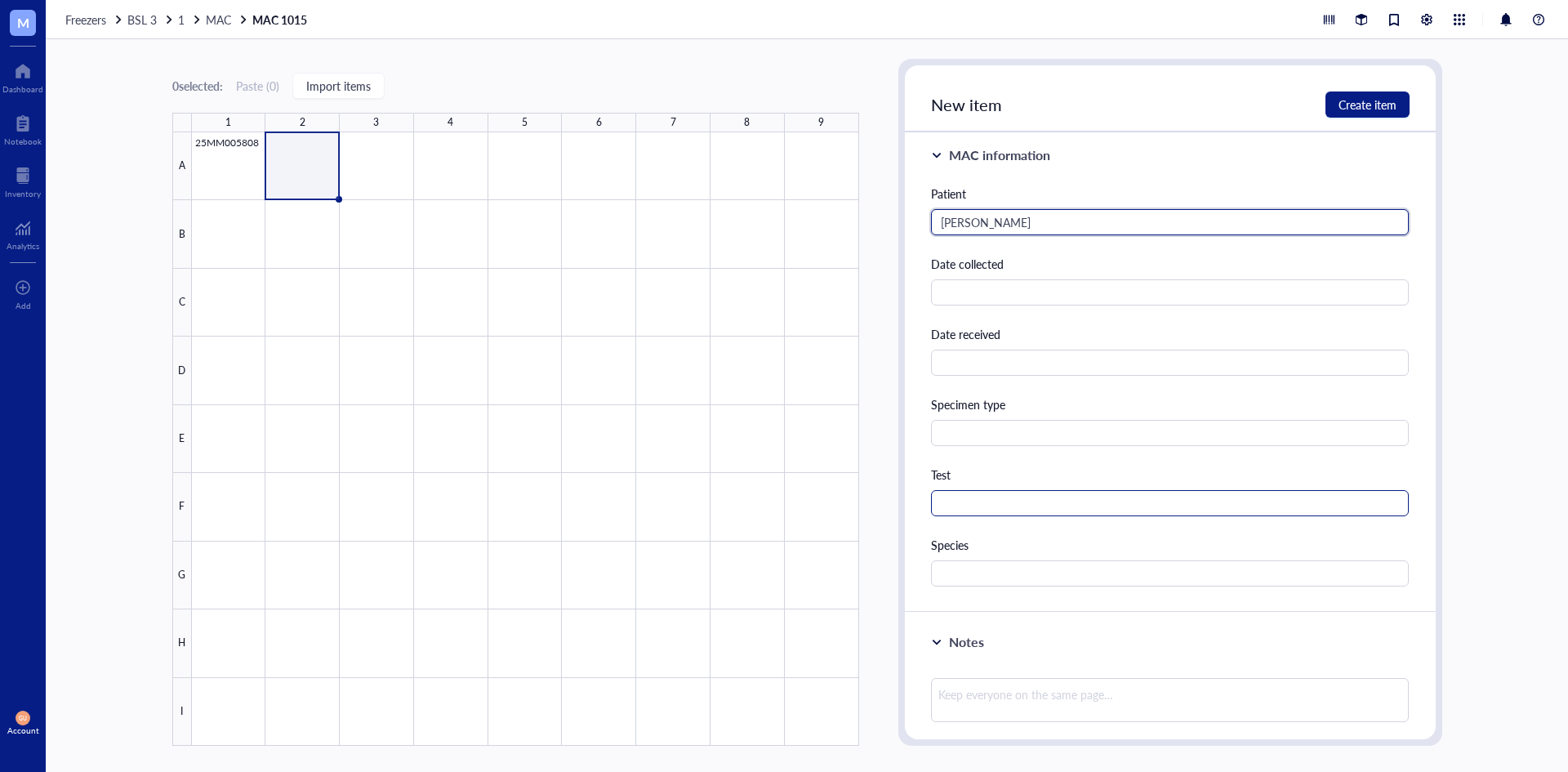
scroll to position [327, 0]
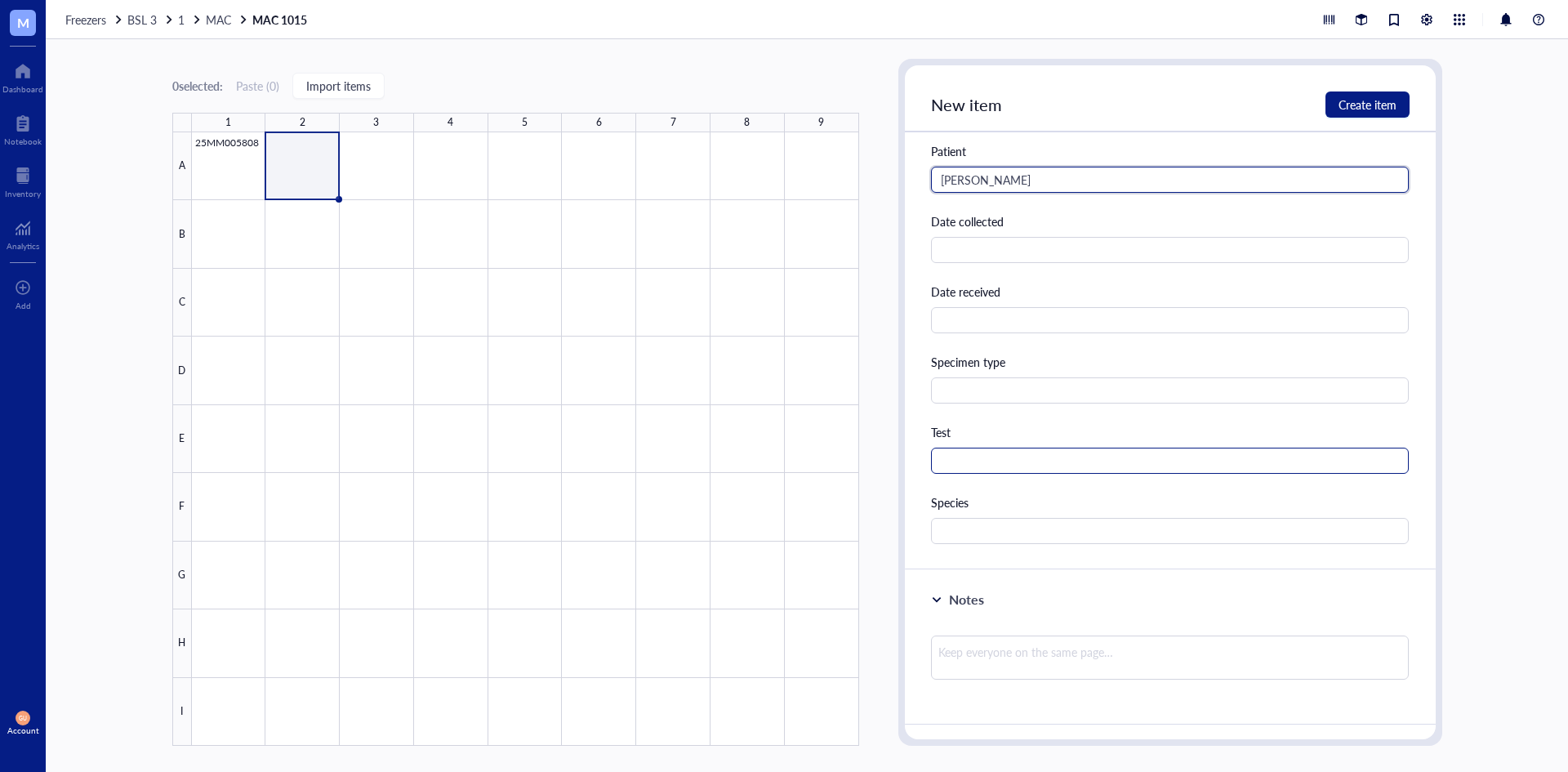
type input "[PERSON_NAME]"
click at [979, 456] on input "text" at bounding box center [1170, 460] width 478 height 27
type input "M"
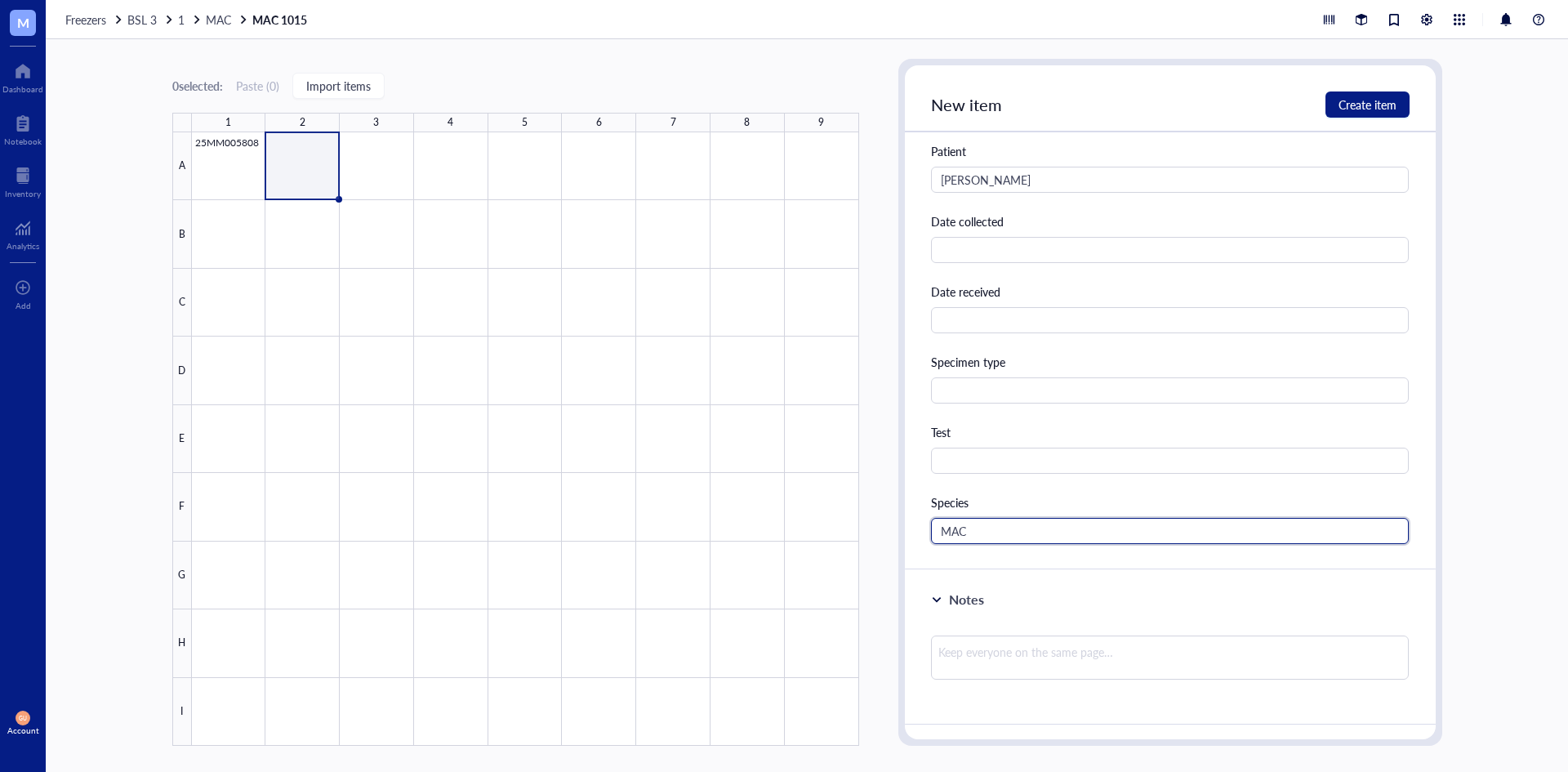
type input "MAC"
click at [1381, 118] on div "New item Create item" at bounding box center [1170, 98] width 531 height 67
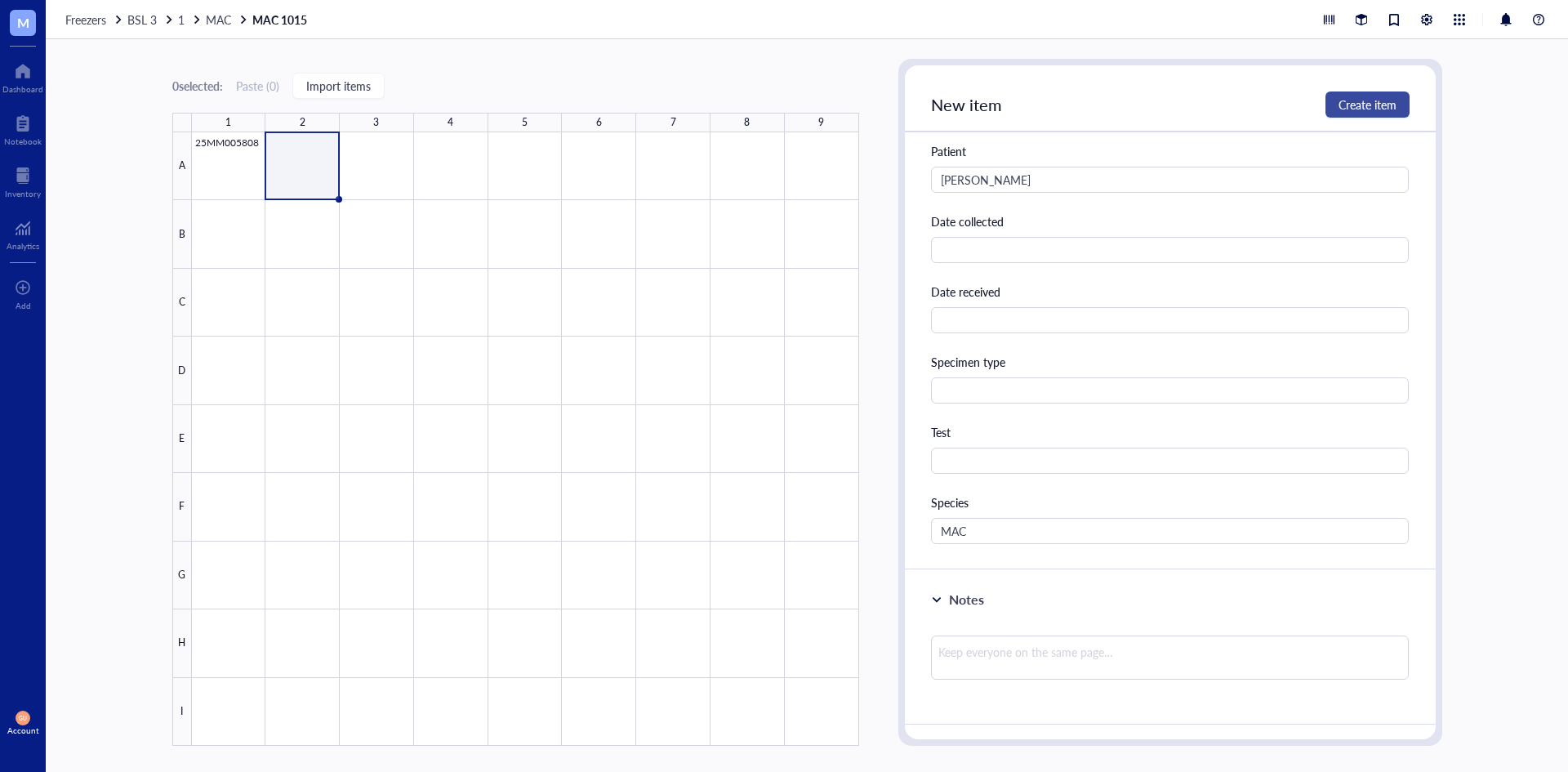
click at [1379, 108] on span "Create item" at bounding box center [1368, 104] width 58 height 13
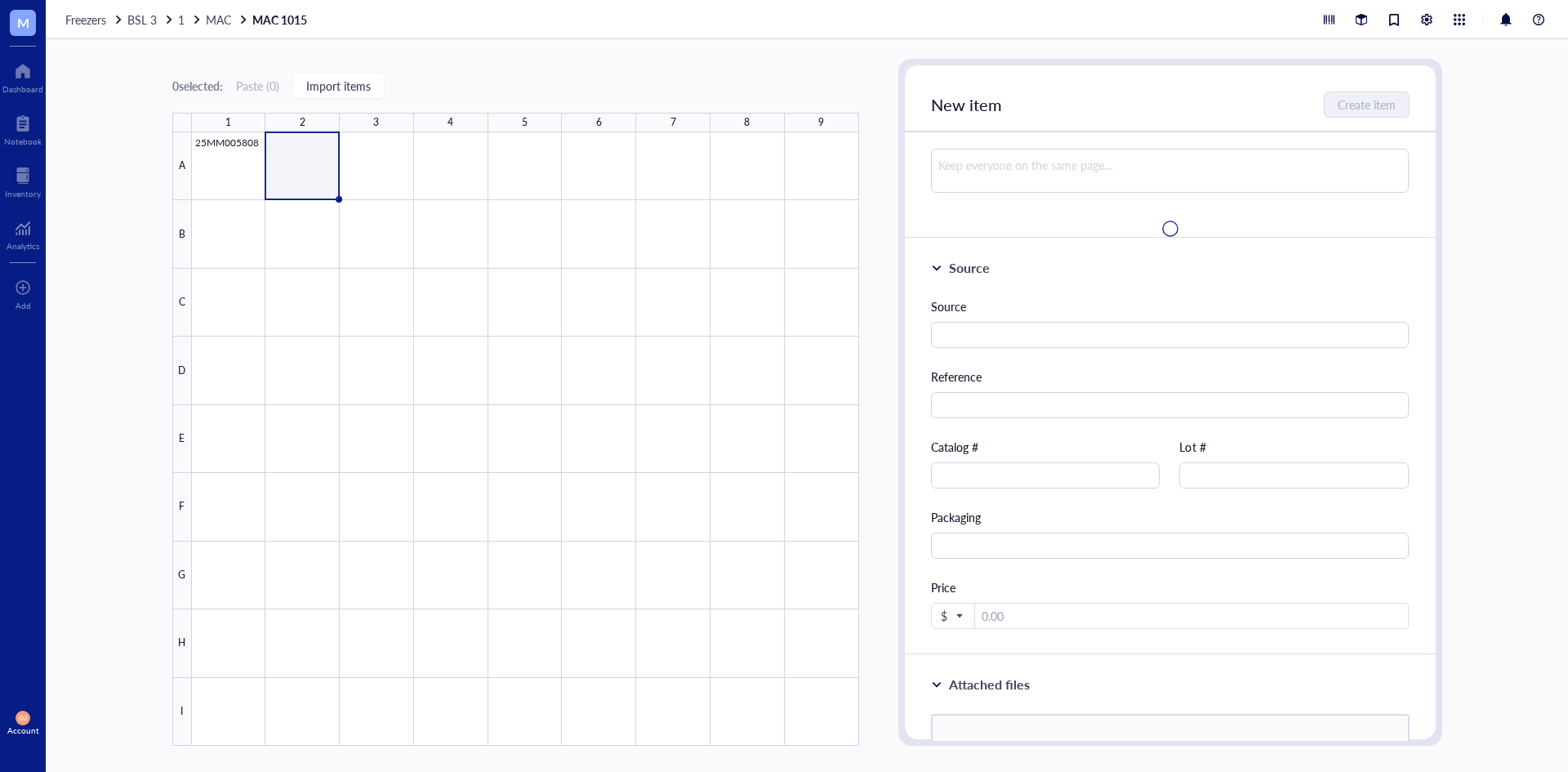
scroll to position [0, 0]
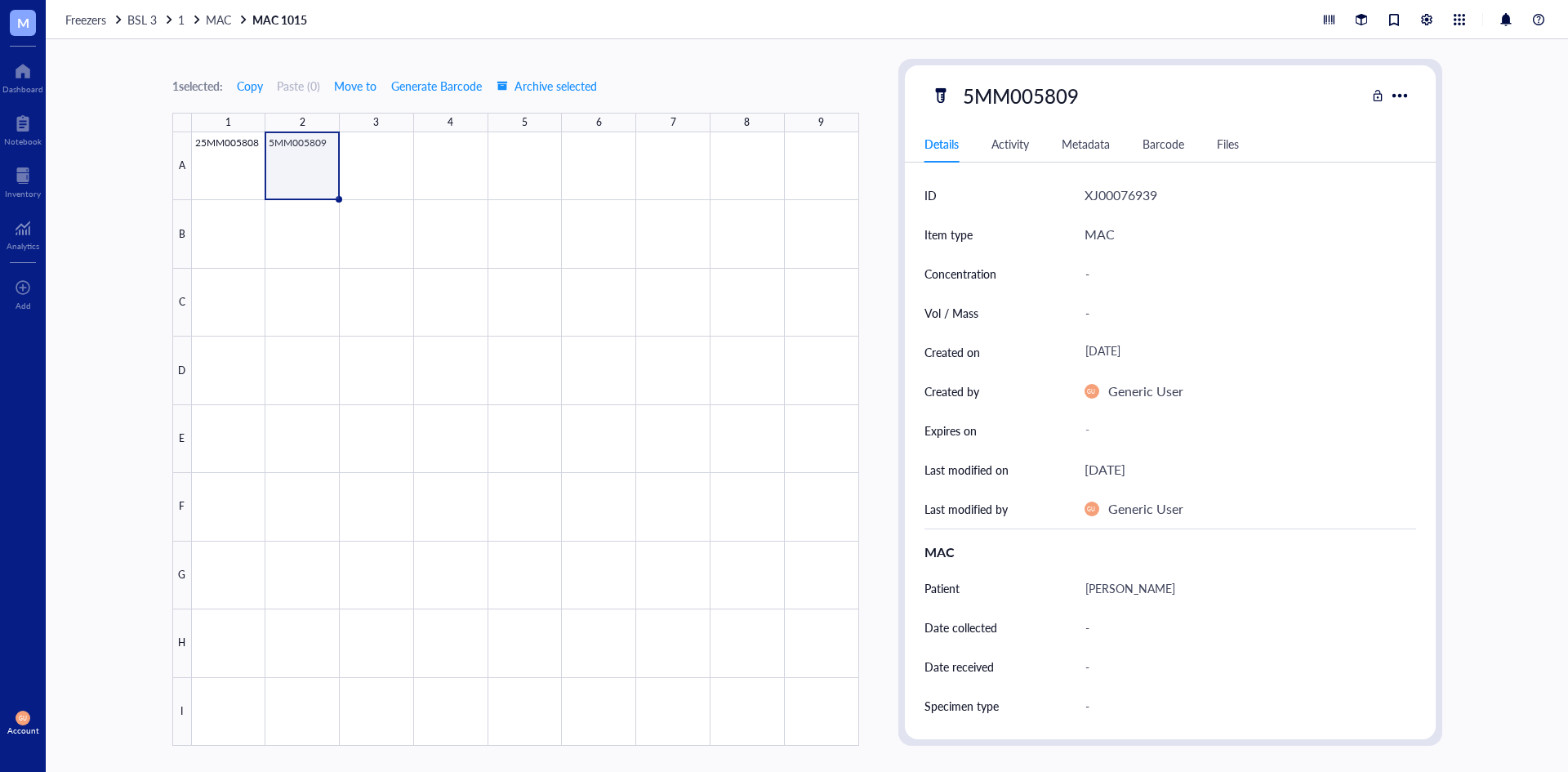
click at [971, 86] on div "5MM005809" at bounding box center [1020, 96] width 131 height 34
click at [963, 96] on input "5MM005809" at bounding box center [1019, 96] width 126 height 33
type input "25MM005809"
click at [371, 175] on div at bounding box center [526, 439] width 668 height 614
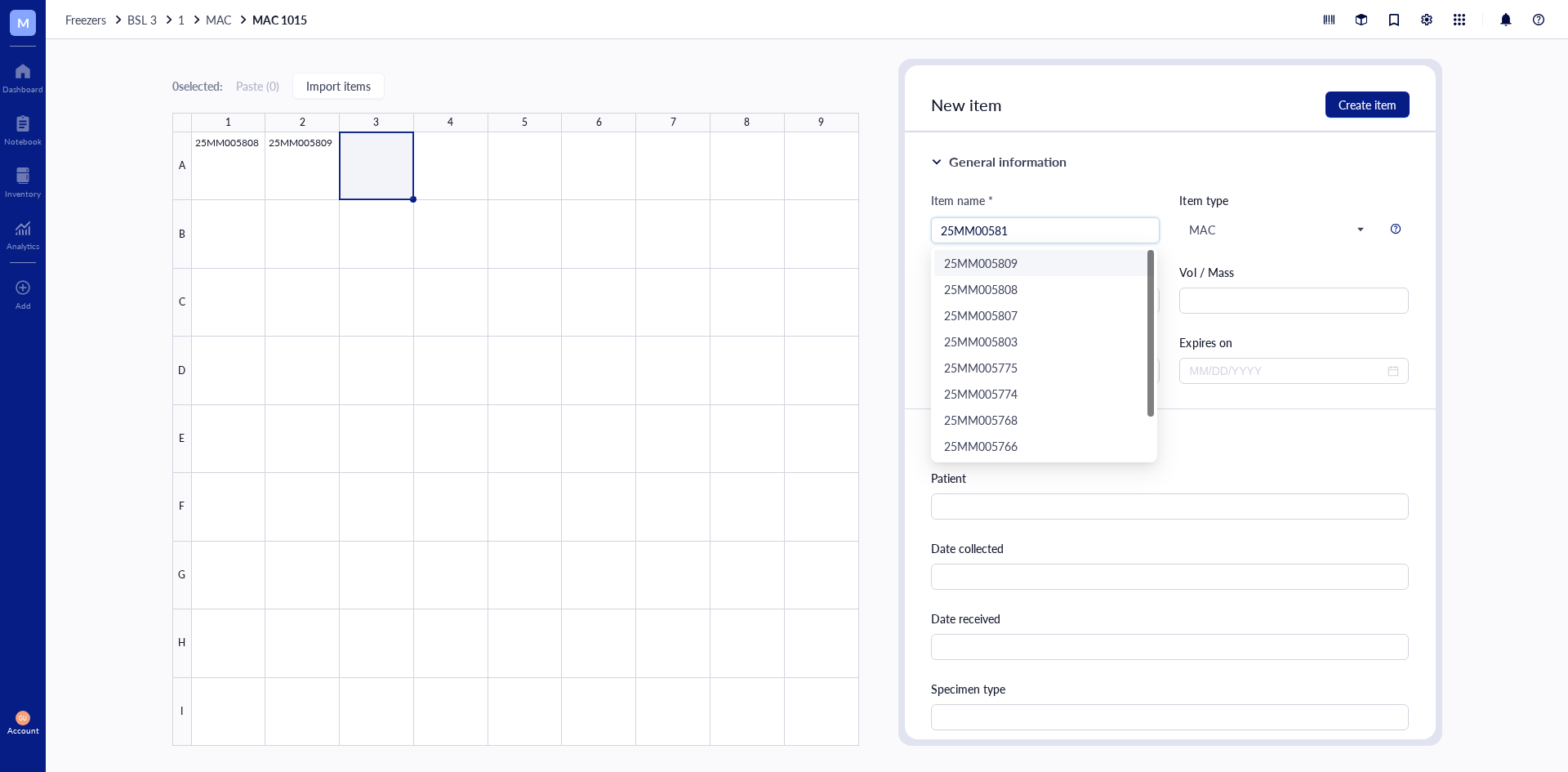
type input "25MM005810"
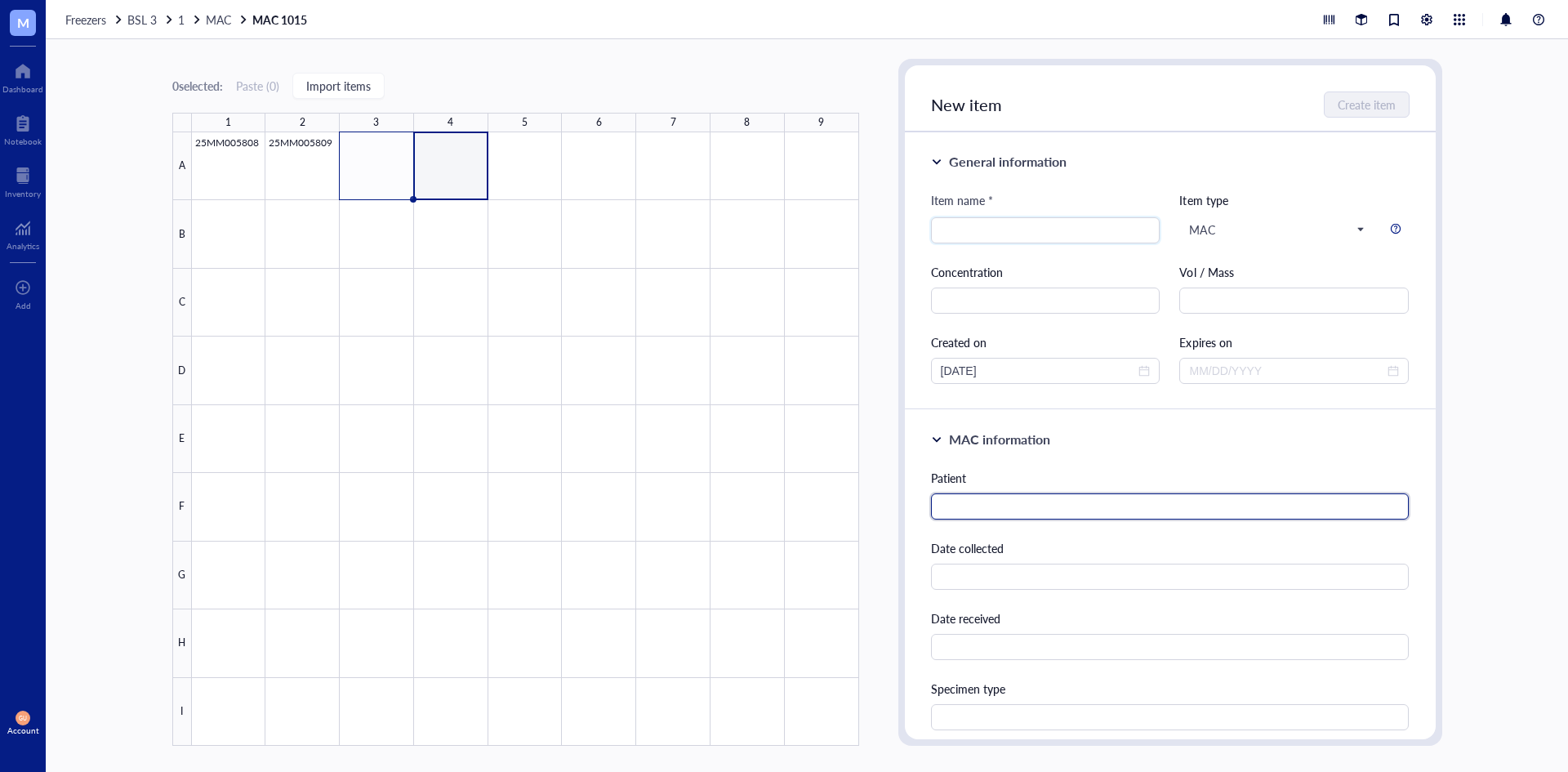
click at [941, 507] on input "text" at bounding box center [1170, 506] width 478 height 27
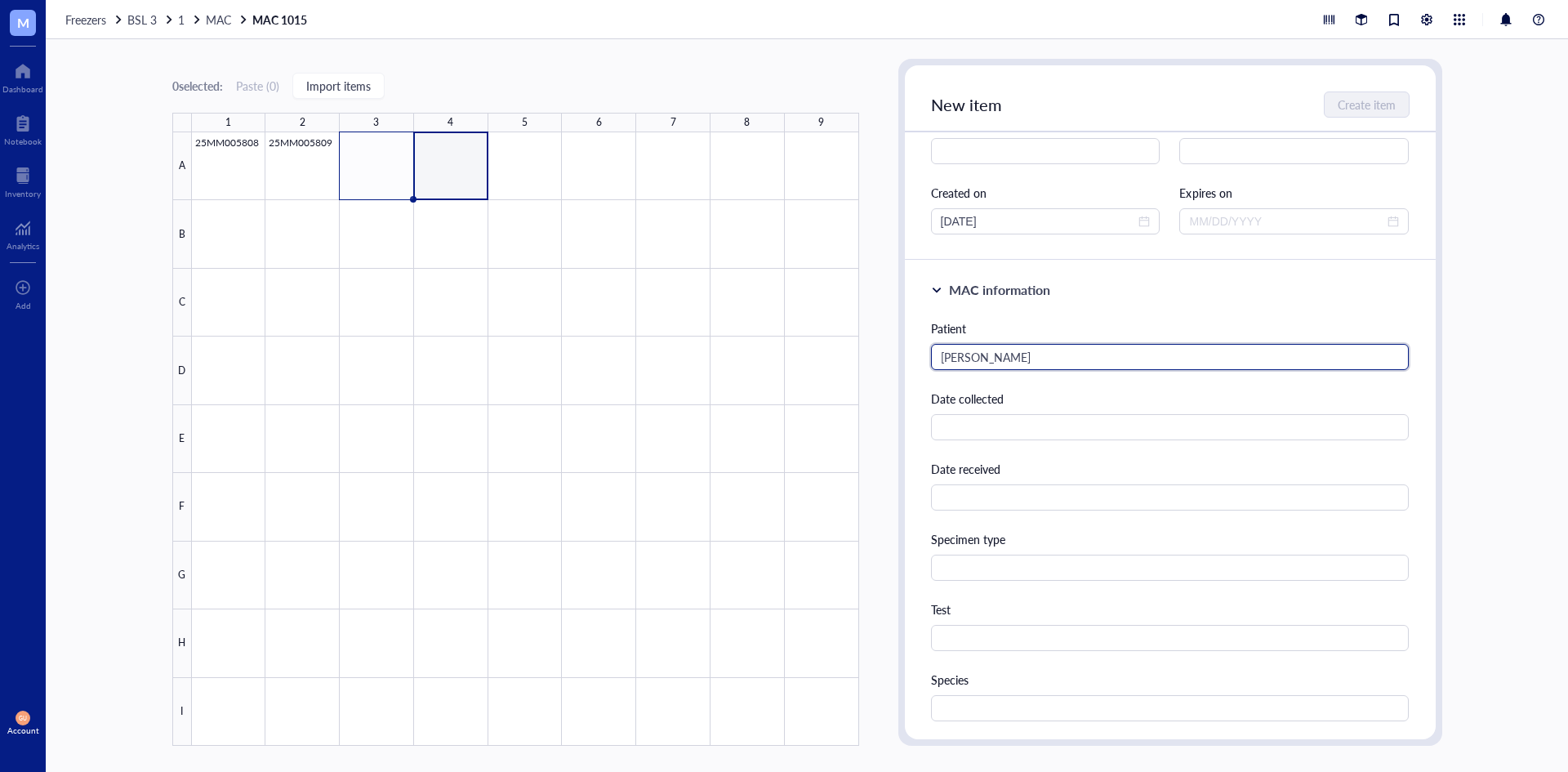
scroll to position [408, 0]
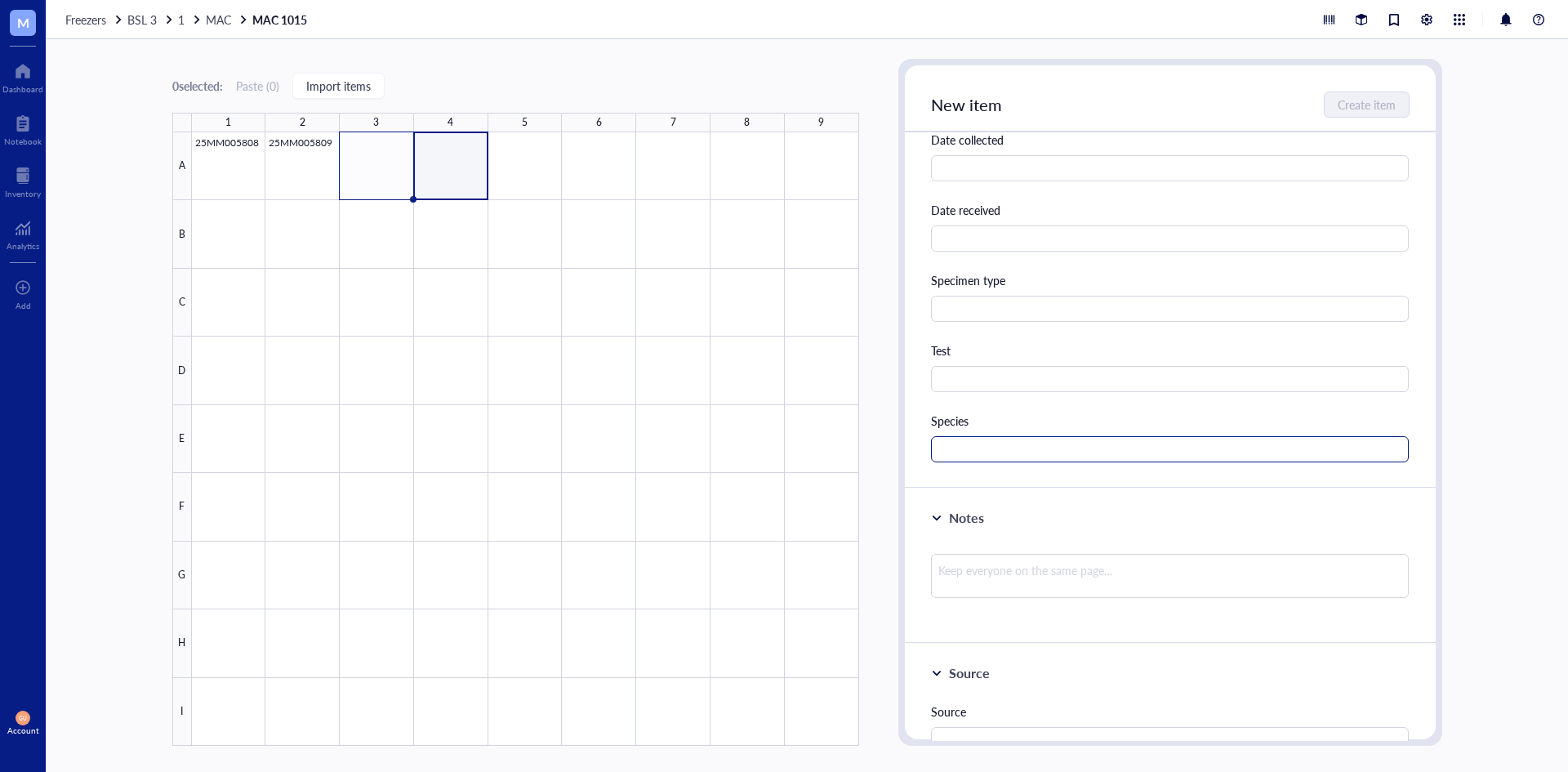
type input "[PERSON_NAME]"
click at [984, 438] on input "text" at bounding box center [1170, 449] width 478 height 27
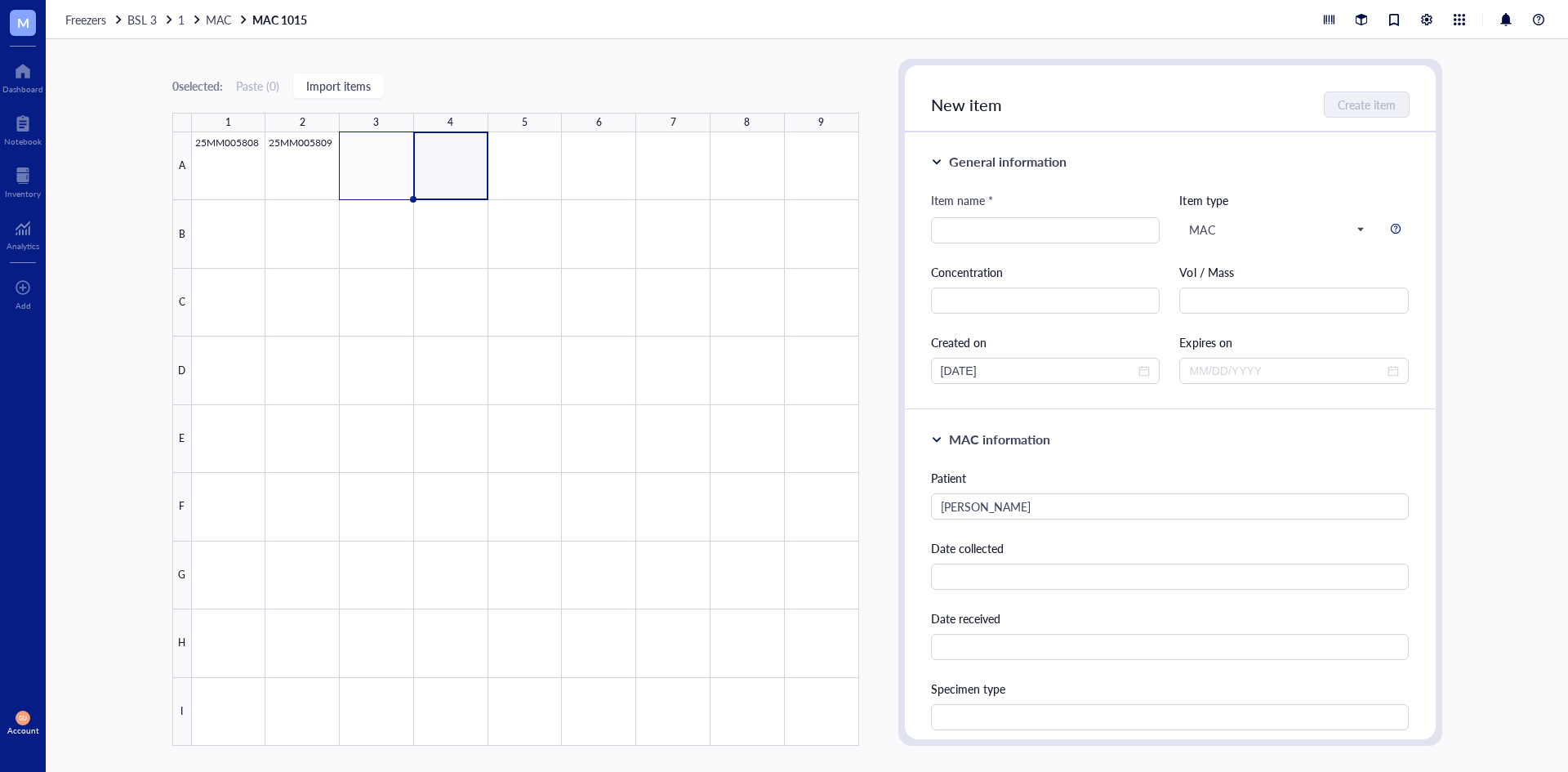
type input "MAC"
click at [1085, 449] on div "MAC information Patient [PERSON_NAME] Date collected Date received Specimen typ…" at bounding box center [1170, 653] width 531 height 487
click at [1022, 229] on input "search" at bounding box center [1045, 230] width 210 height 25
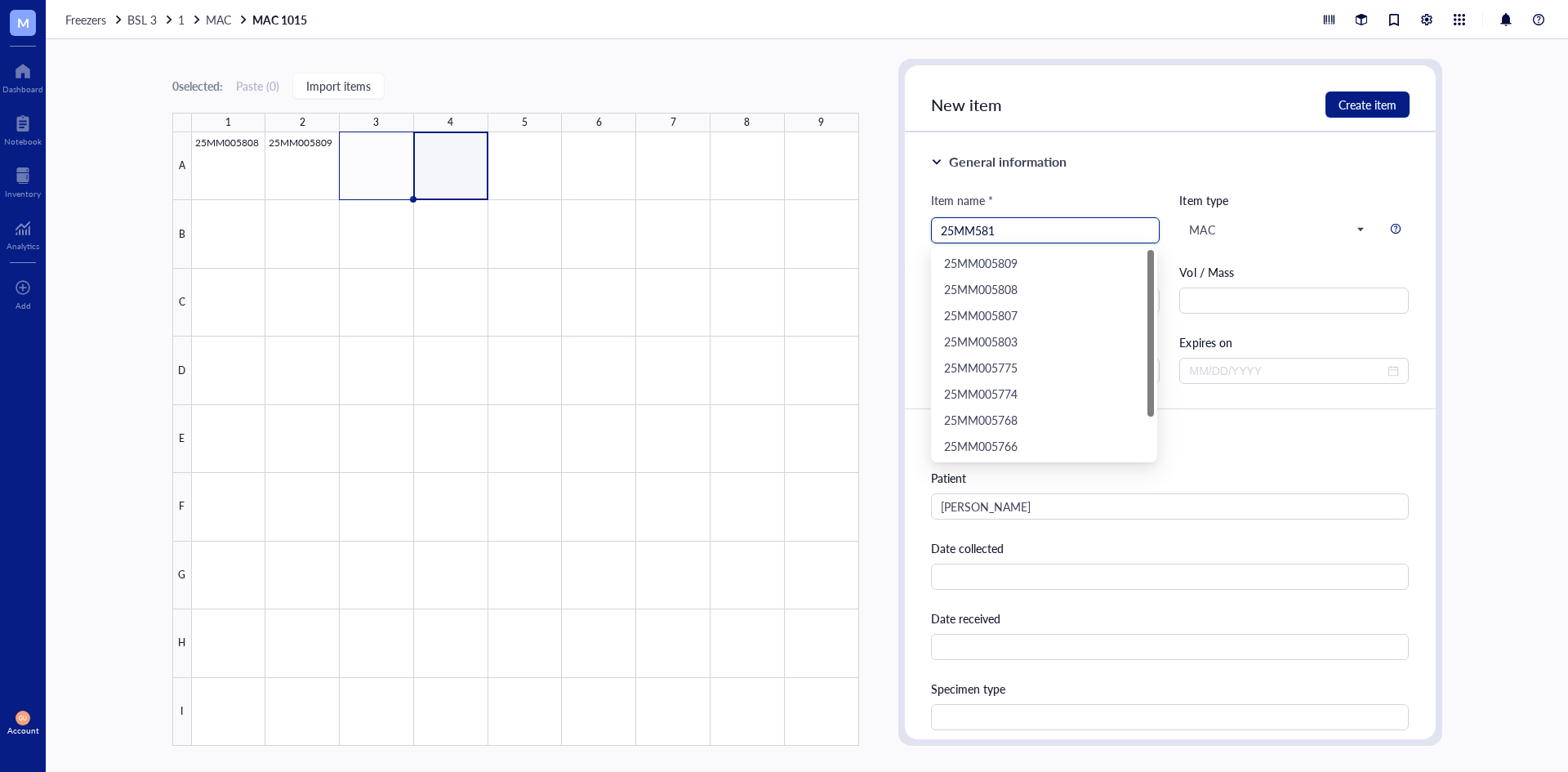
type input "25MM5810"
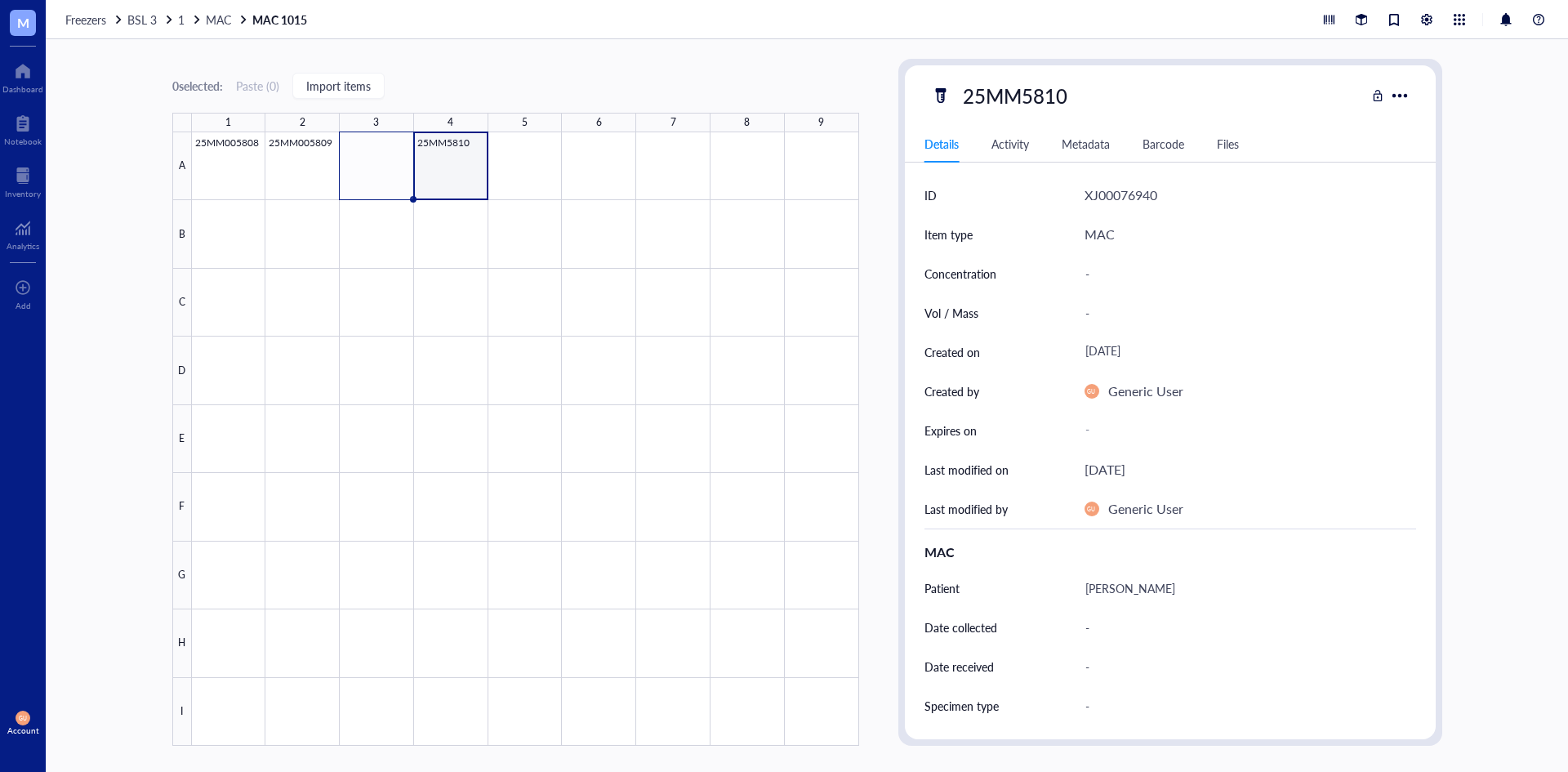
click at [462, 160] on div at bounding box center [526, 439] width 668 height 614
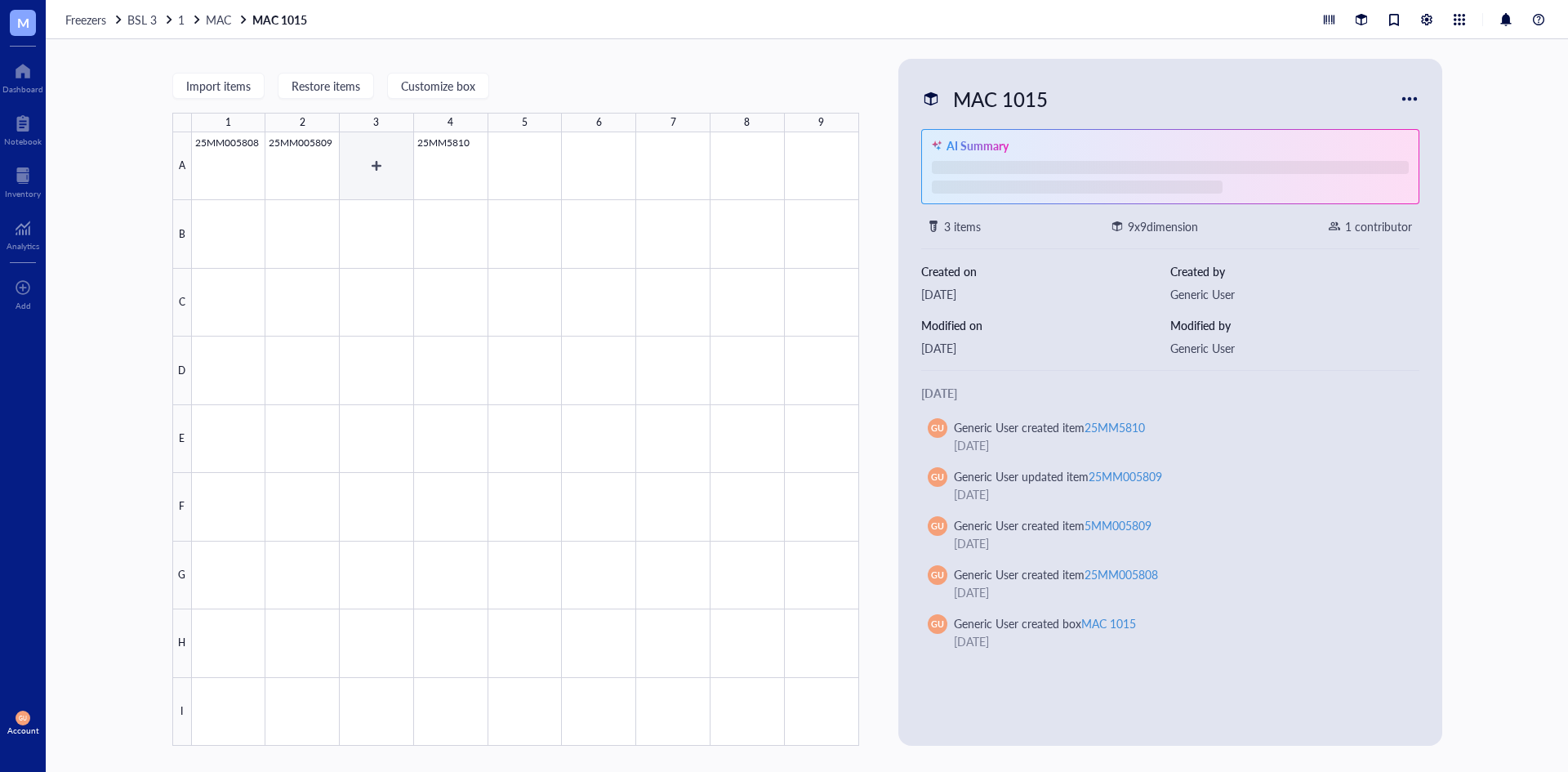
click at [392, 160] on div at bounding box center [526, 439] width 668 height 614
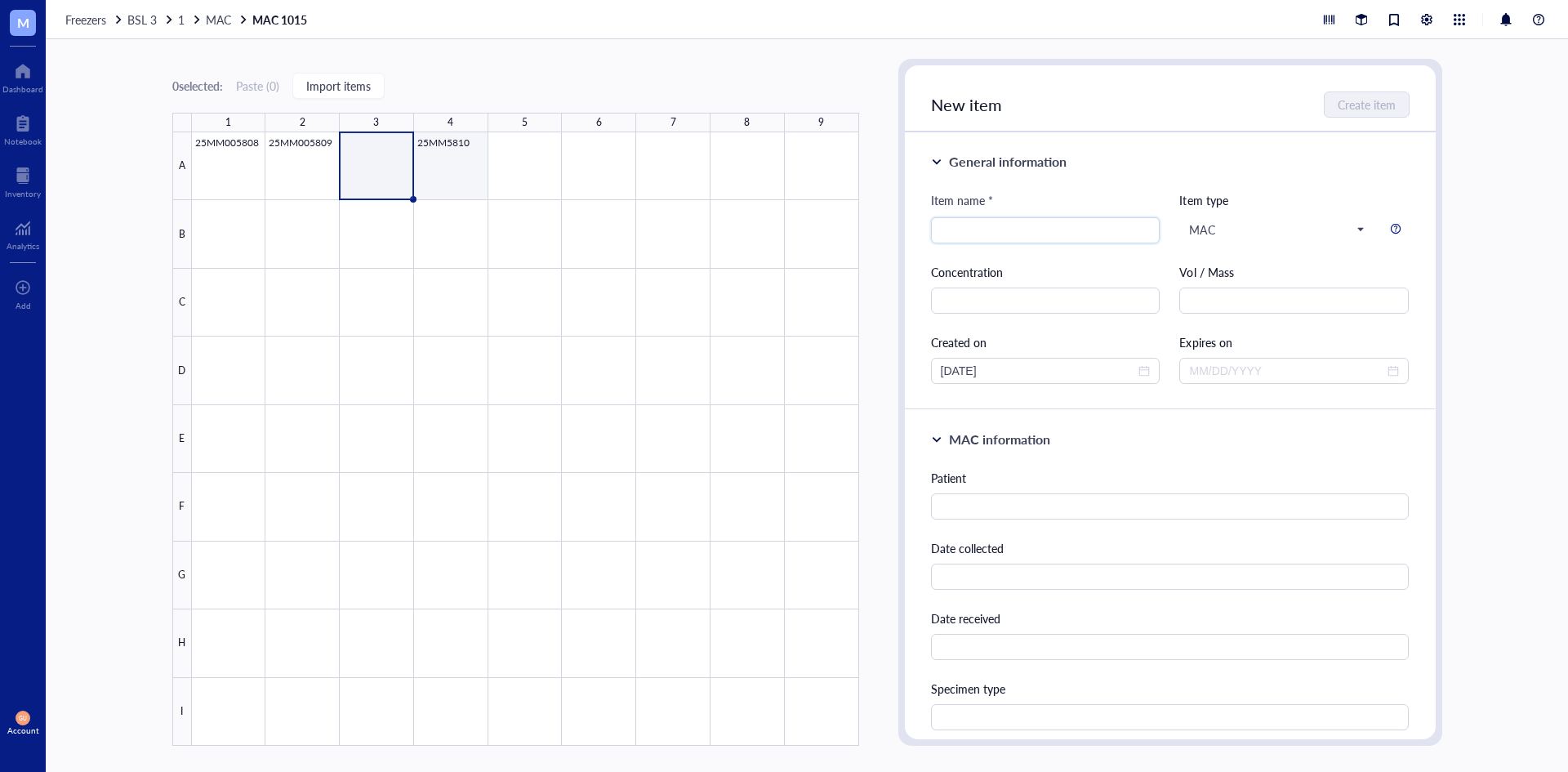
click at [439, 156] on div at bounding box center [526, 439] width 668 height 614
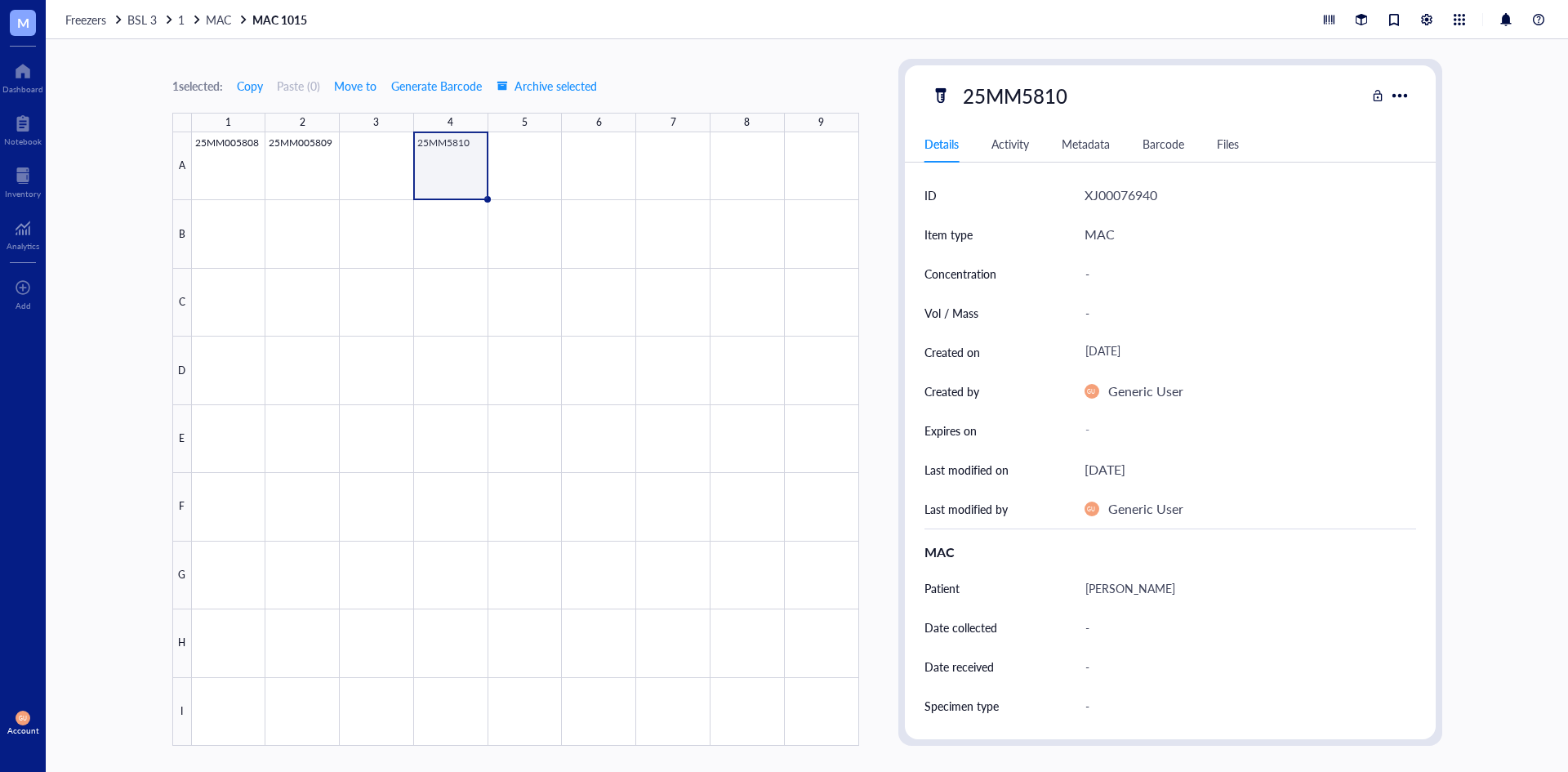
click at [375, 155] on div at bounding box center [526, 439] width 668 height 614
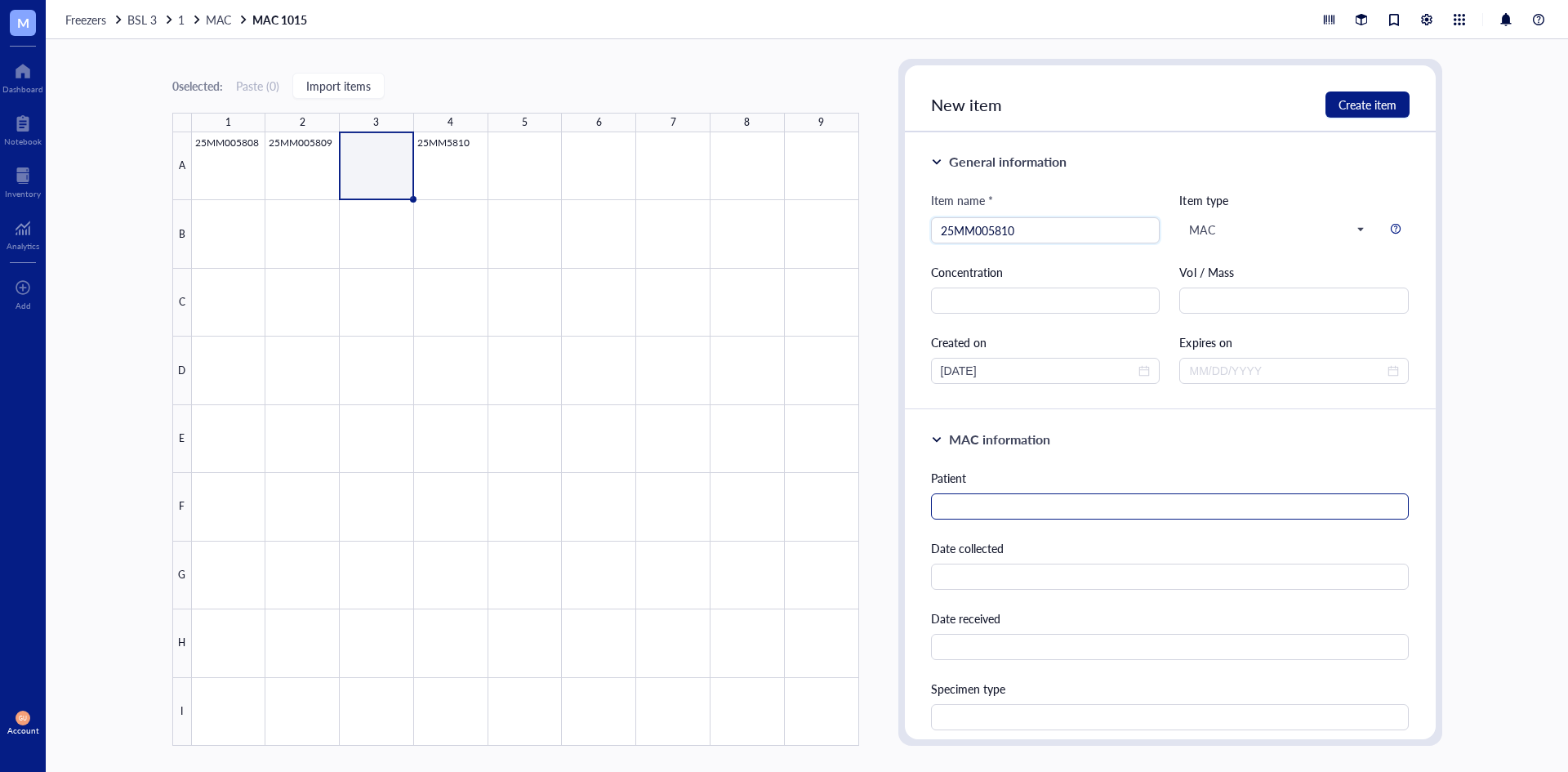
type input "25MM005810"
click at [1060, 504] on input "text" at bounding box center [1170, 506] width 478 height 27
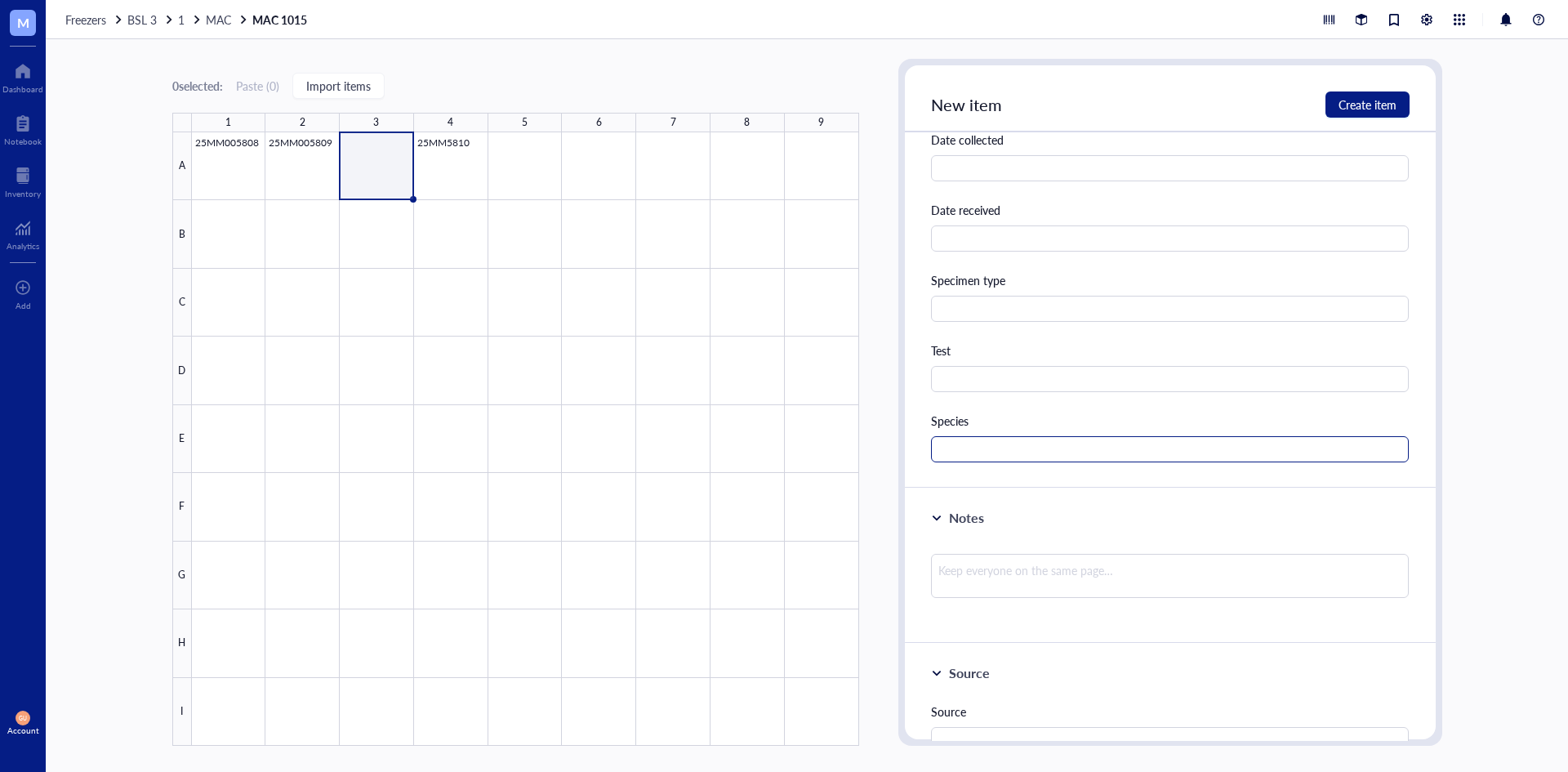
type input "[PERSON_NAME]"
click at [976, 448] on input "text" at bounding box center [1170, 449] width 478 height 27
type input "MAC"
click at [1363, 105] on span "Create item" at bounding box center [1368, 104] width 58 height 13
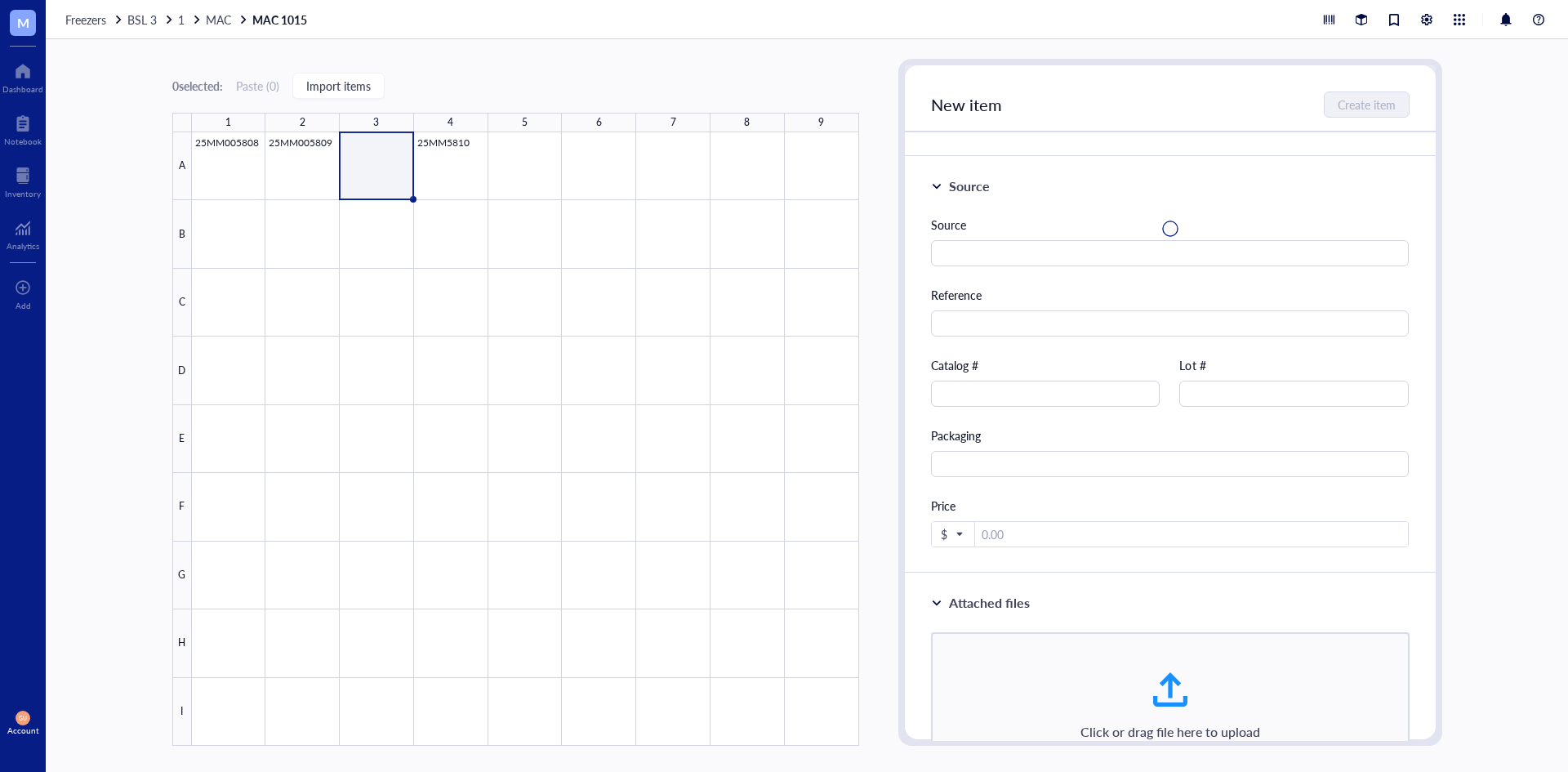
scroll to position [0, 0]
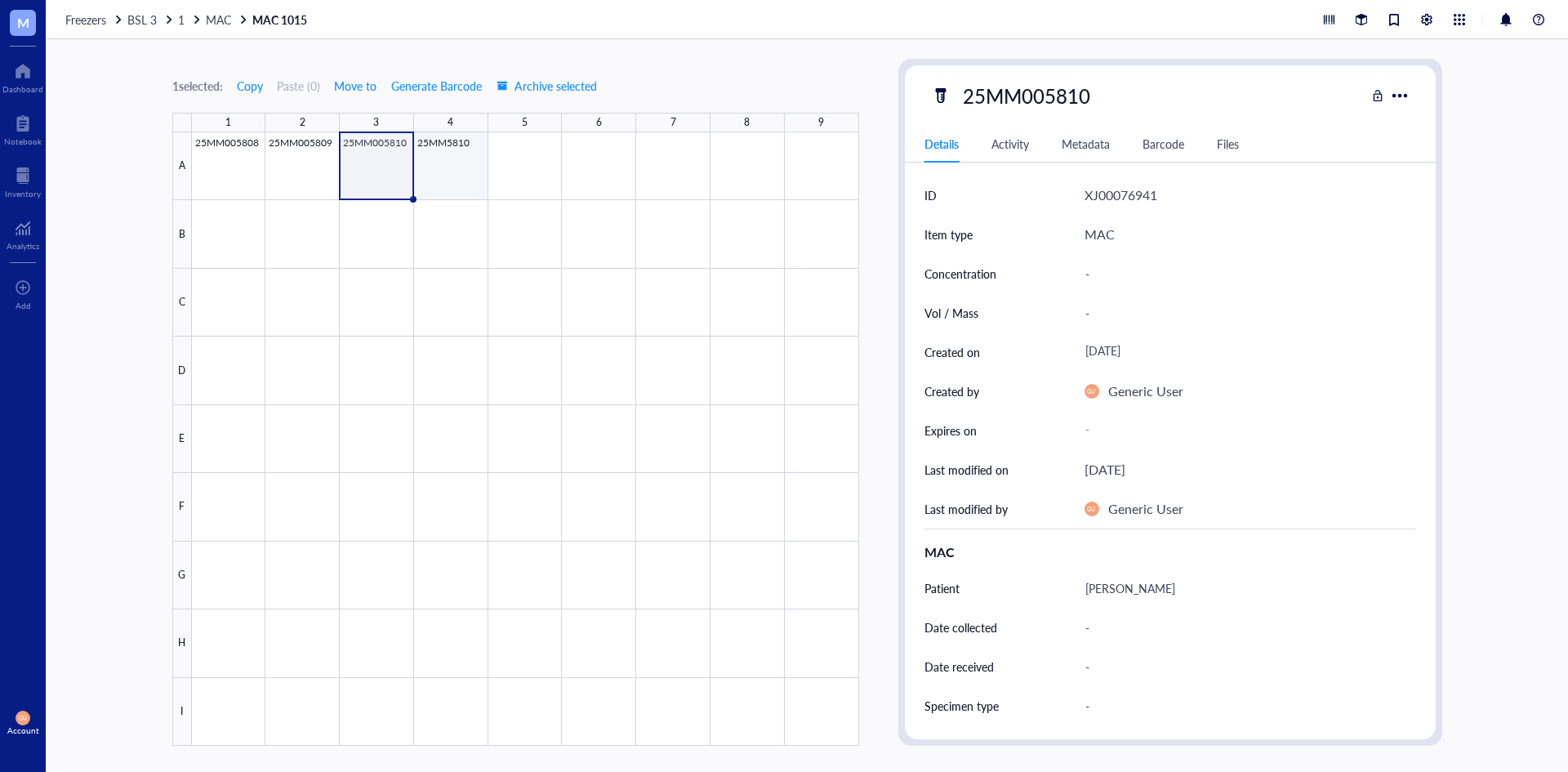
click at [458, 172] on div at bounding box center [526, 439] width 668 height 614
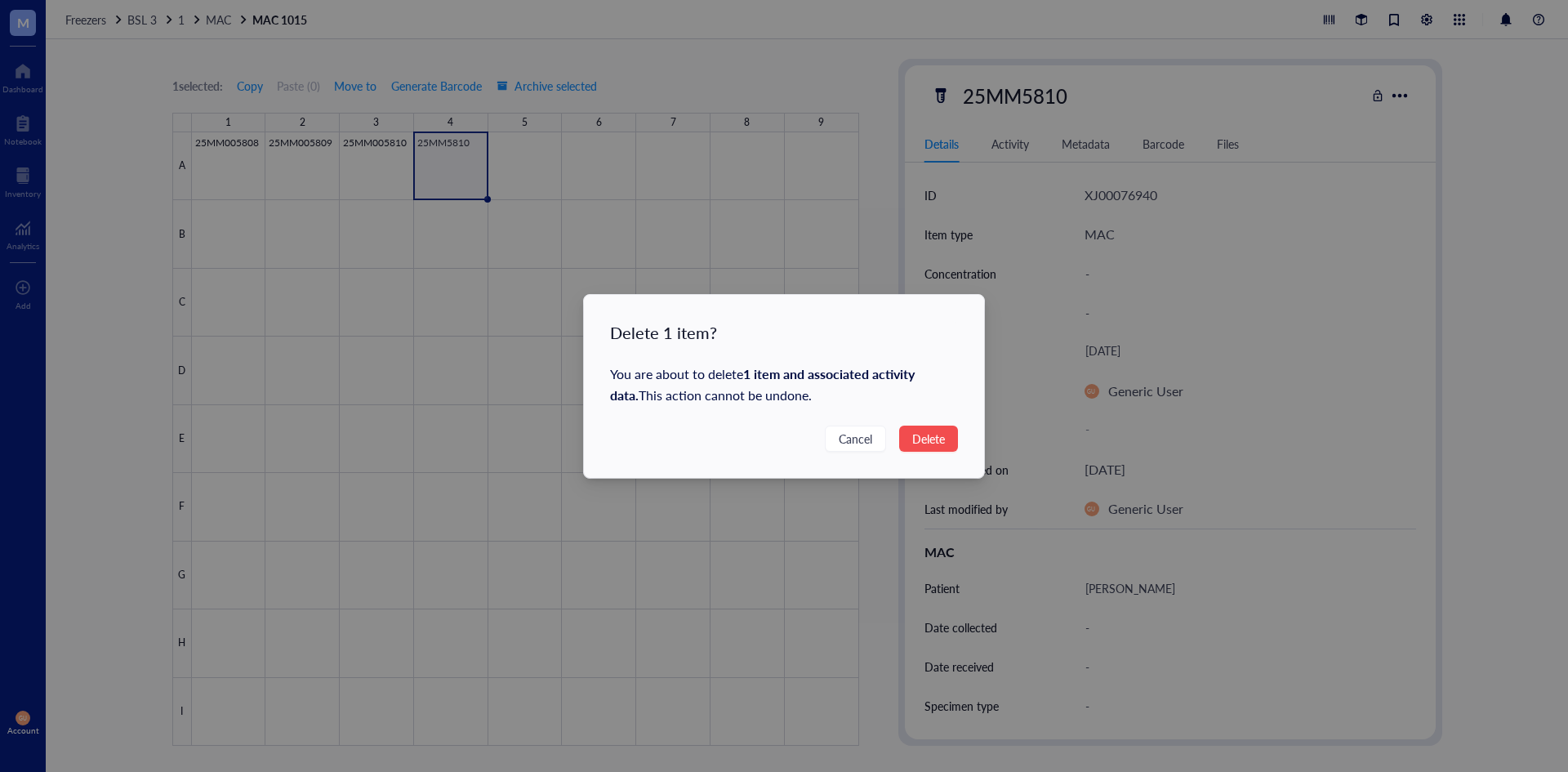
click at [949, 439] on button "Delete" at bounding box center [929, 438] width 59 height 27
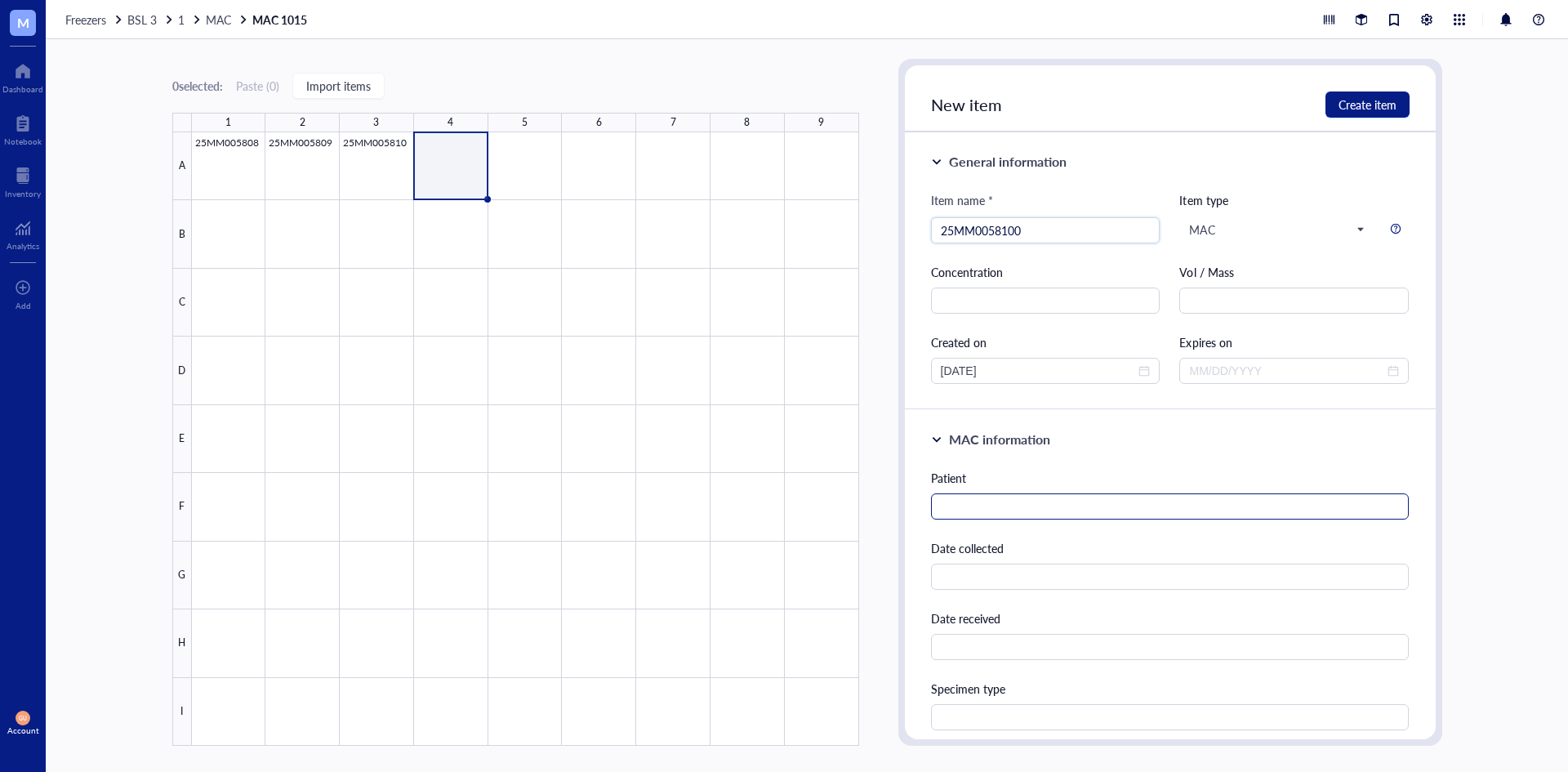
type input "25MM0058100"
click at [977, 507] on input "text" at bounding box center [1170, 506] width 478 height 27
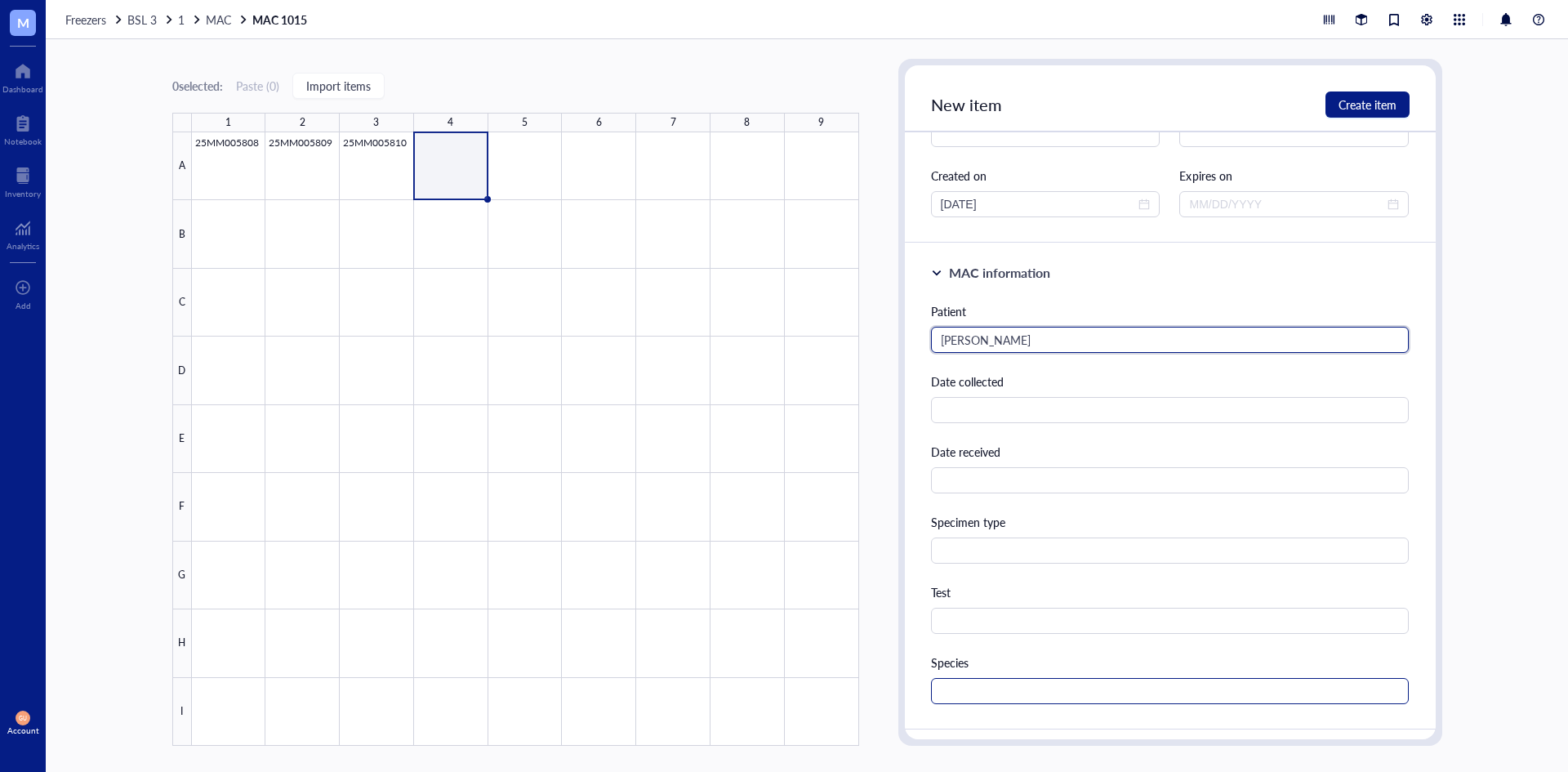
scroll to position [408, 0]
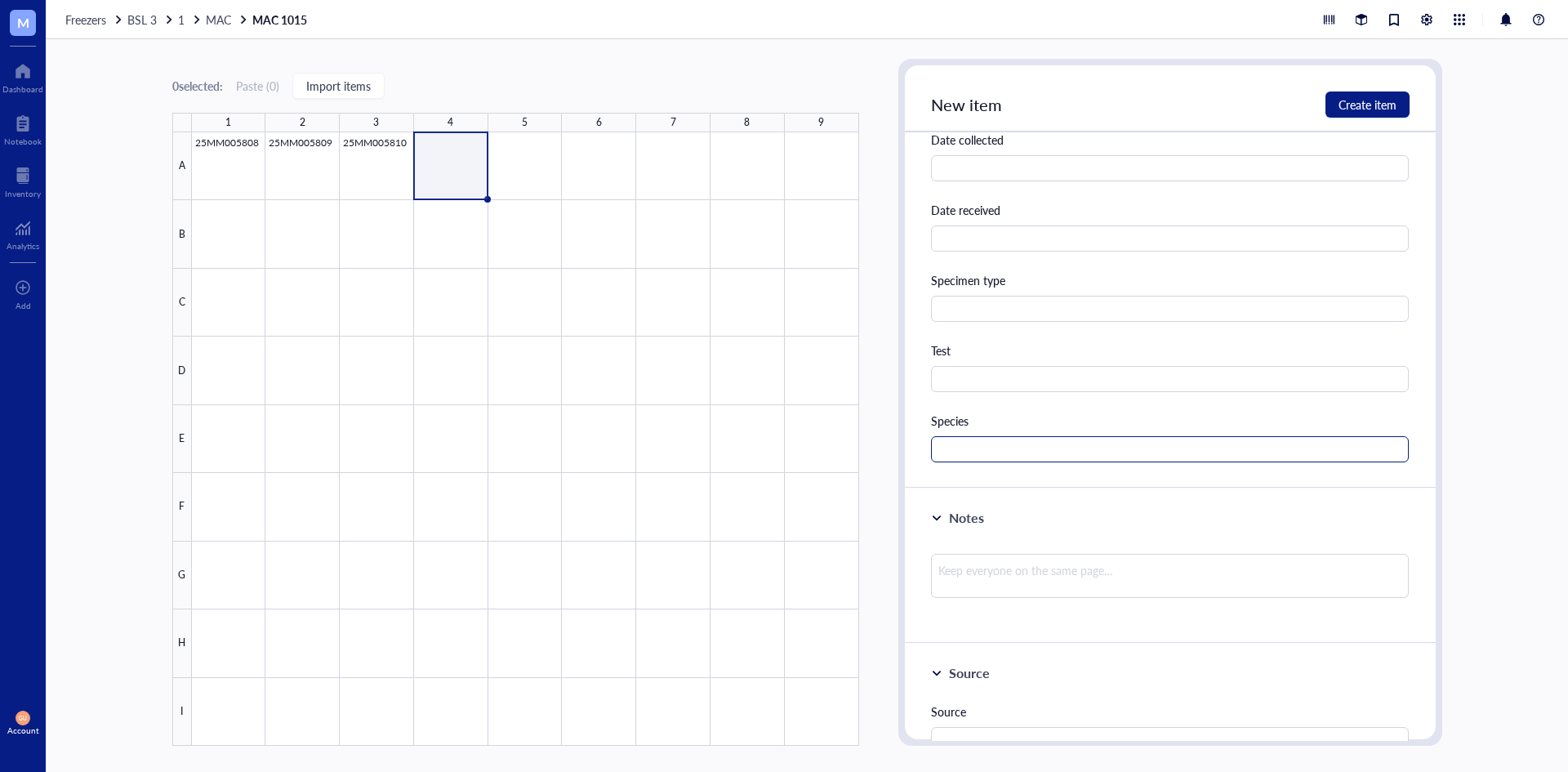
type input "[PERSON_NAME]"
click at [983, 443] on input "text" at bounding box center [1170, 449] width 478 height 27
type input "MAC"
click at [1358, 98] on span "Create item" at bounding box center [1368, 104] width 58 height 13
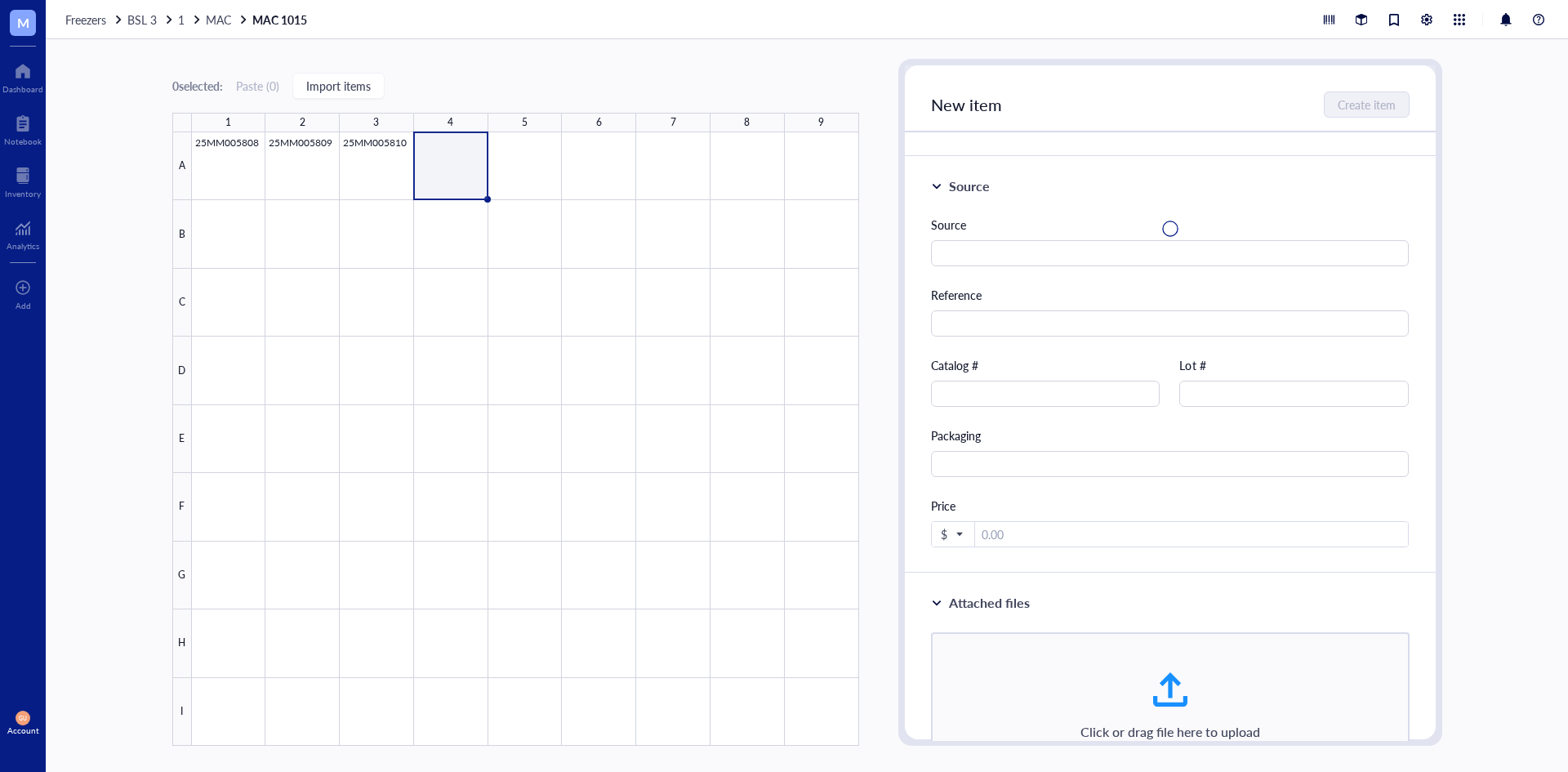
scroll to position [0, 0]
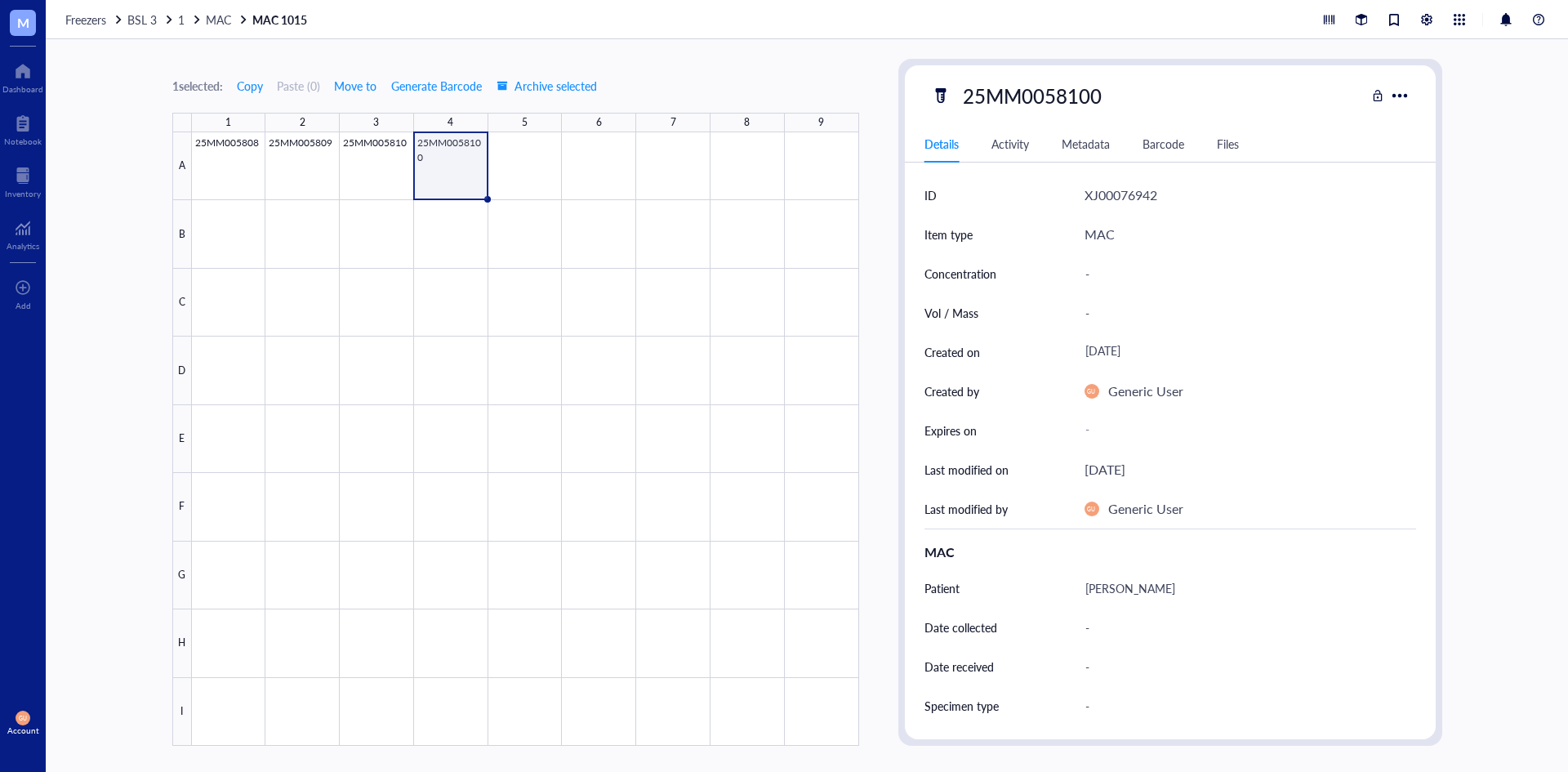
click at [838, 98] on div "1 selected: Copy Paste ( 0 ) Move to Generate Barcode Archive selected 1 2 3 4 …" at bounding box center [515, 402] width 686 height 686
drag, startPoint x: 1393, startPoint y: 151, endPoint x: 542, endPoint y: 238, distance: 855.4
click at [1388, 151] on div "Details Activity Metadata Barcode Files" at bounding box center [1170, 144] width 531 height 37
click at [540, 176] on div at bounding box center [526, 439] width 668 height 614
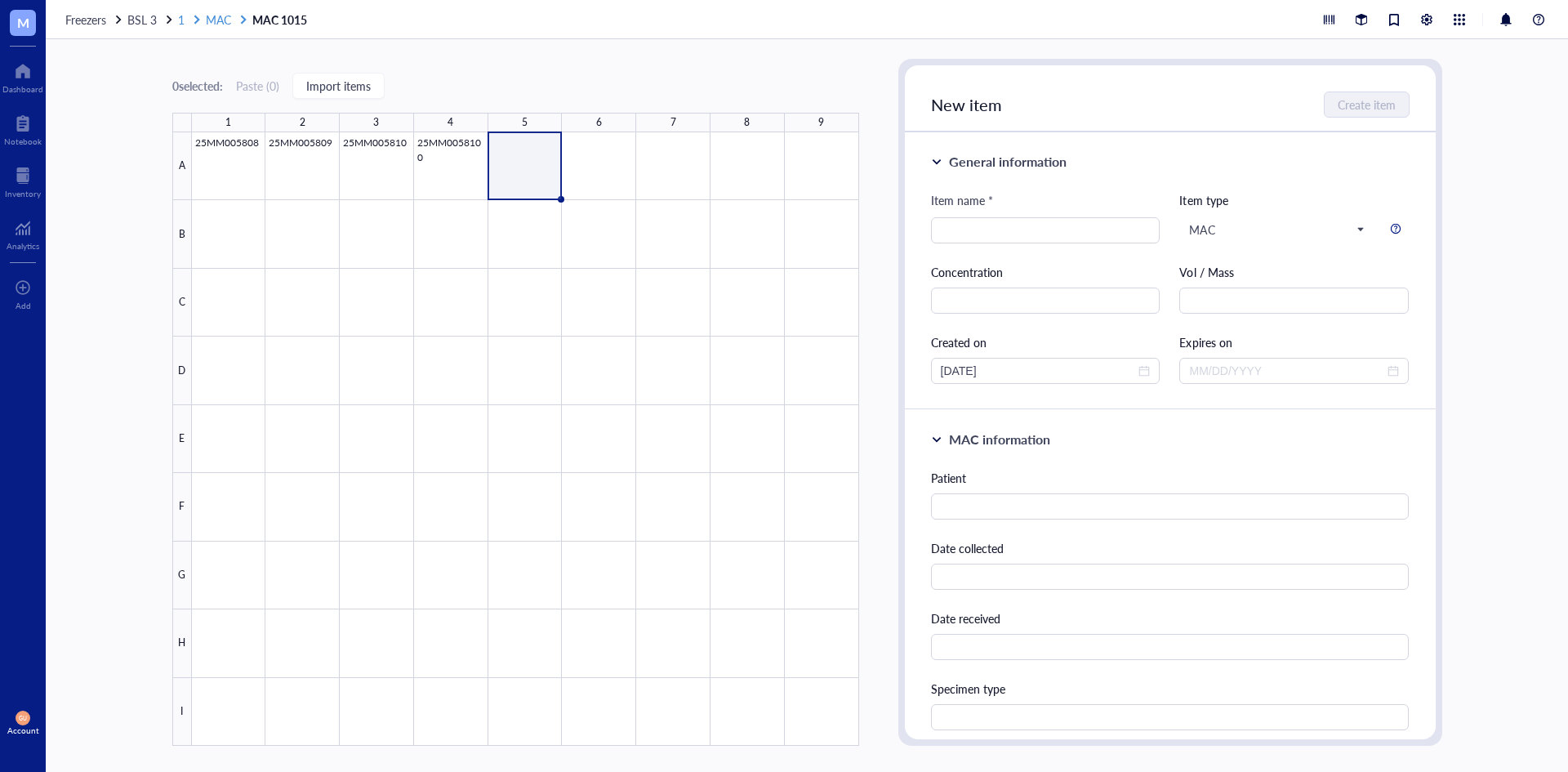
click at [217, 24] on span "MAC" at bounding box center [218, 19] width 26 height 16
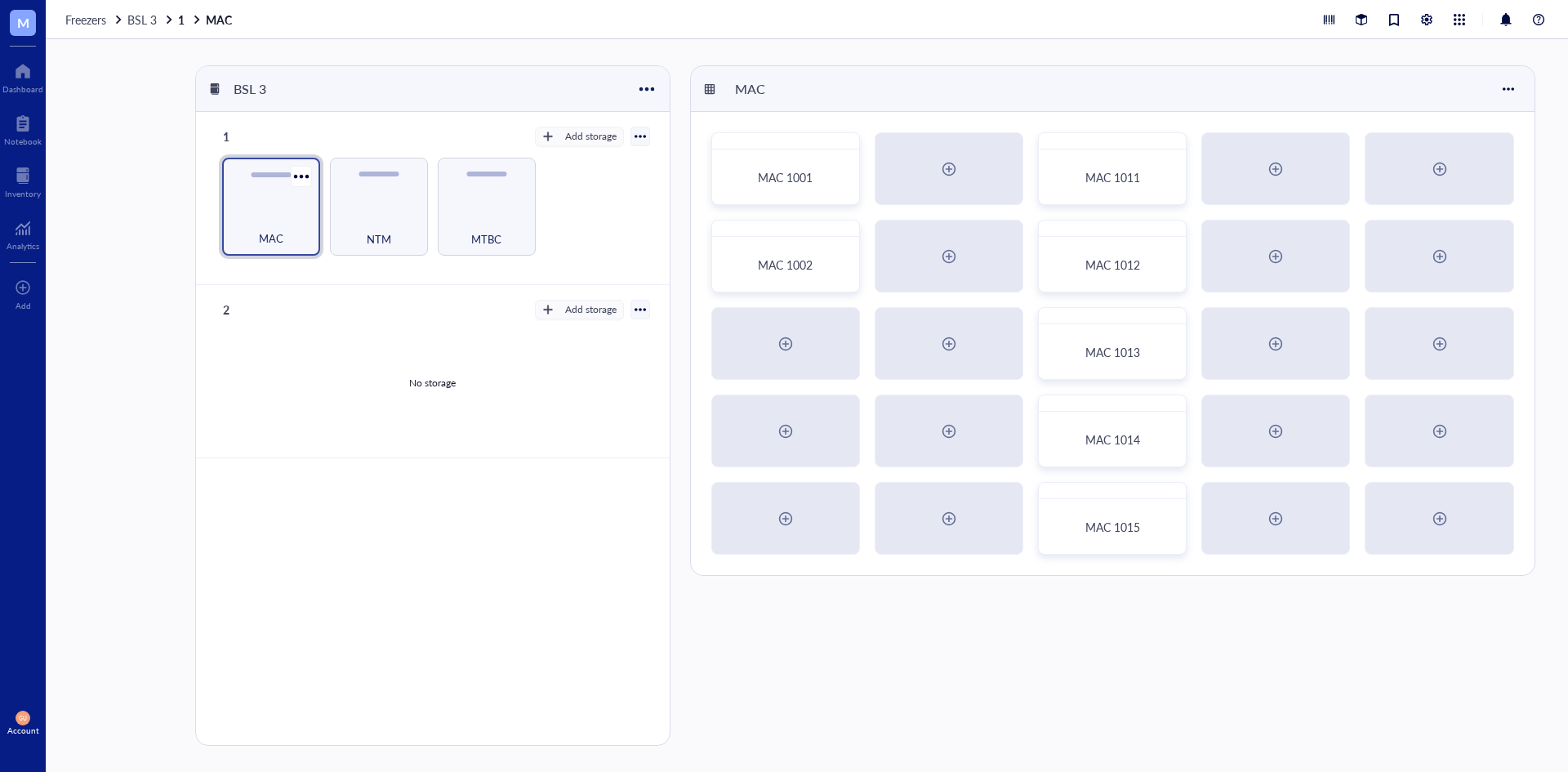
click at [294, 217] on div "MAC" at bounding box center [270, 229] width 81 height 36
click at [291, 225] on div "MAC" at bounding box center [270, 229] width 81 height 36
click at [1108, 499] on div at bounding box center [1113, 491] width 146 height 16
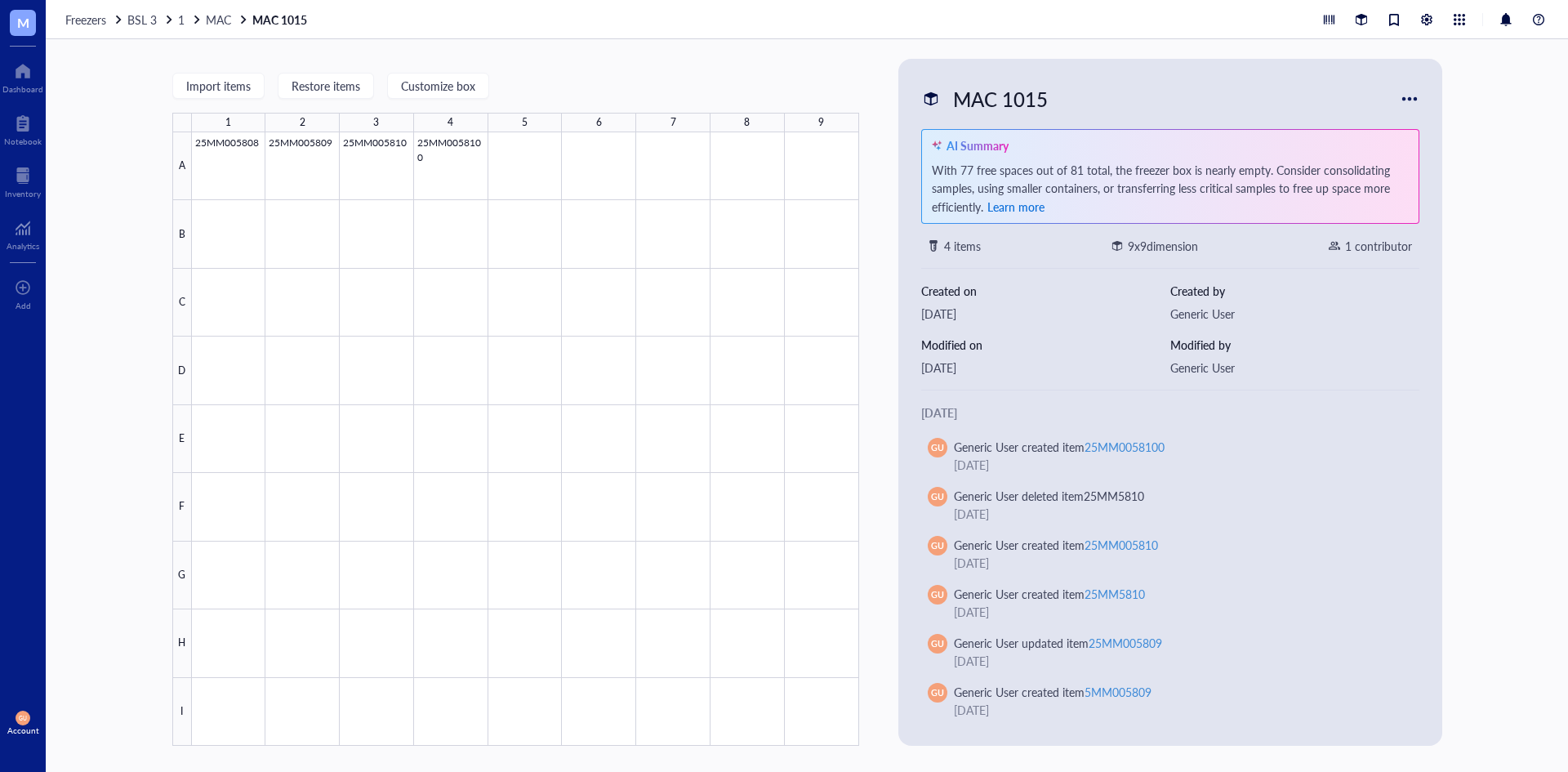
click at [1008, 205] on span "Learn more" at bounding box center [1016, 206] width 57 height 16
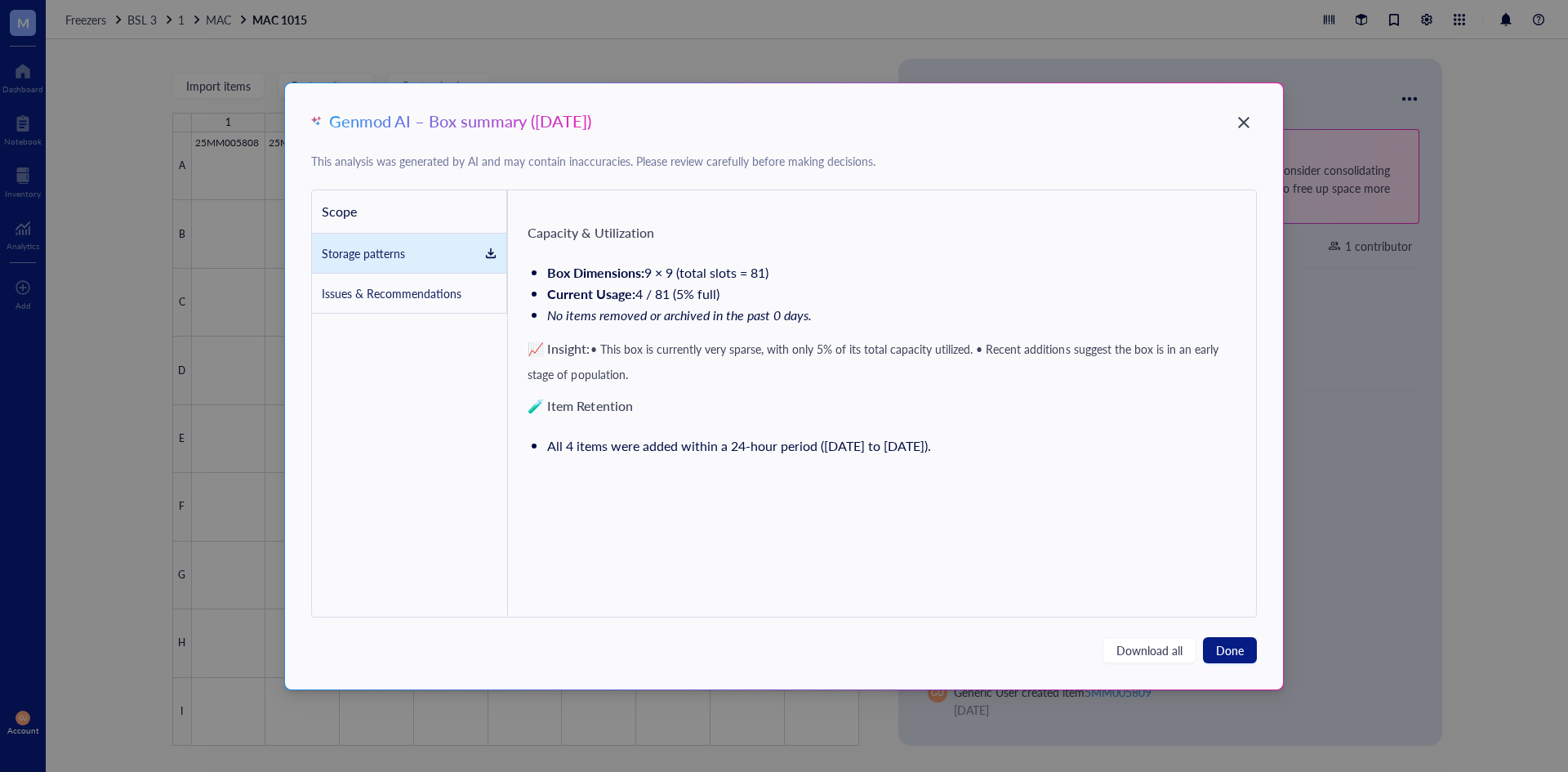
click at [404, 294] on div "Issues & Recommendations" at bounding box center [391, 293] width 140 height 18
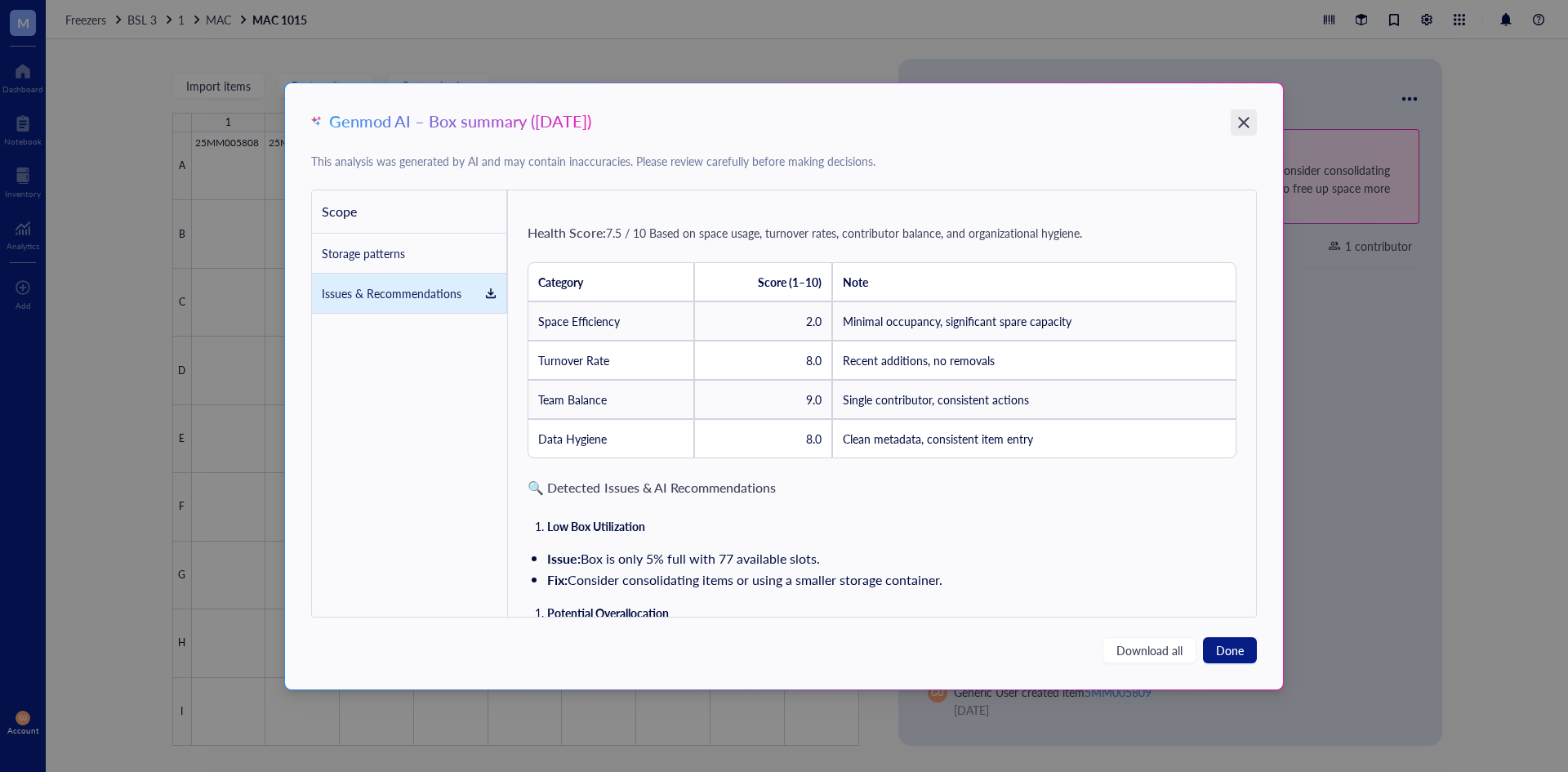
click at [1242, 118] on icon "Close" at bounding box center [1244, 122] width 15 height 15
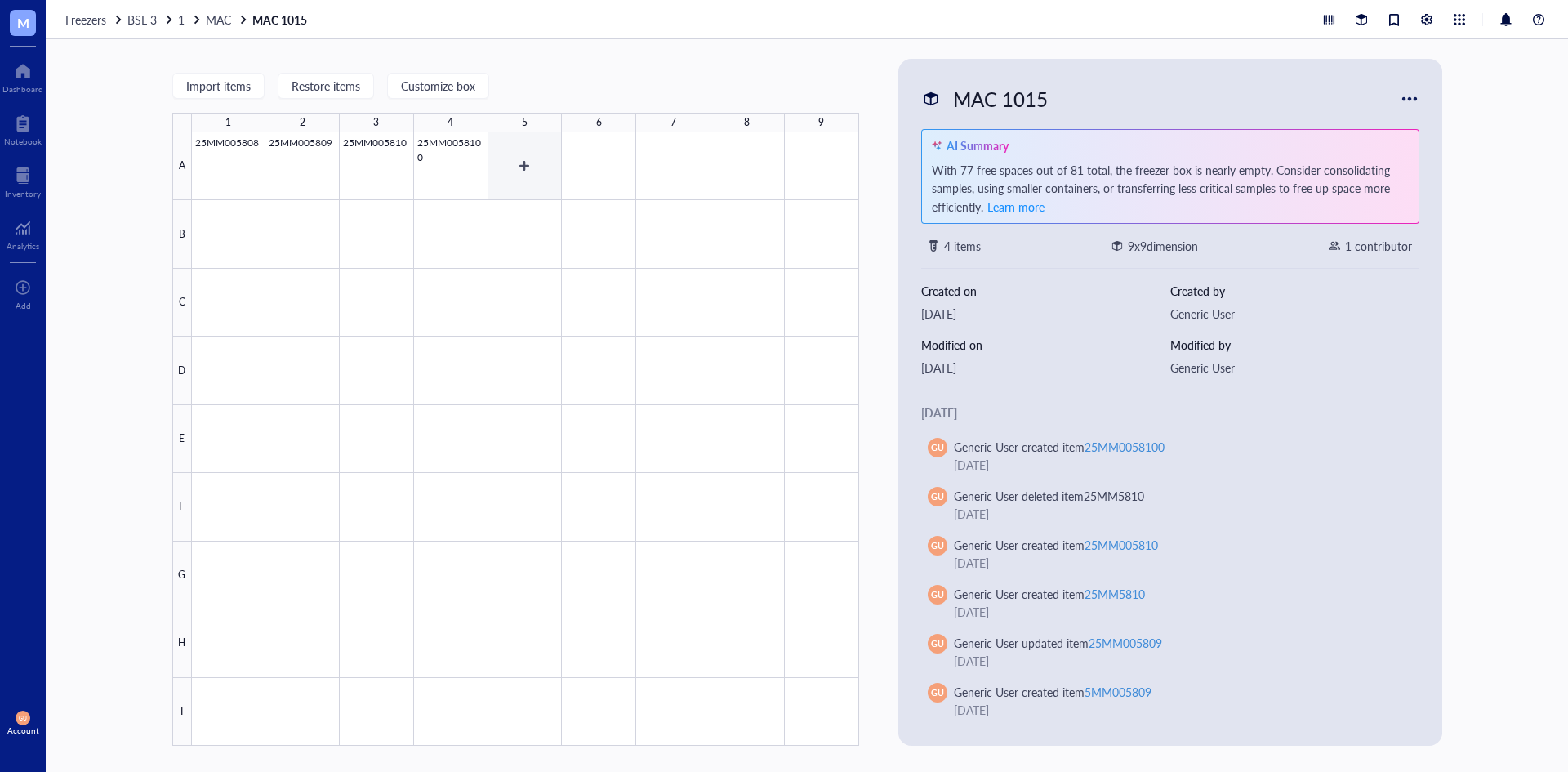
click at [456, 142] on div at bounding box center [526, 439] width 668 height 614
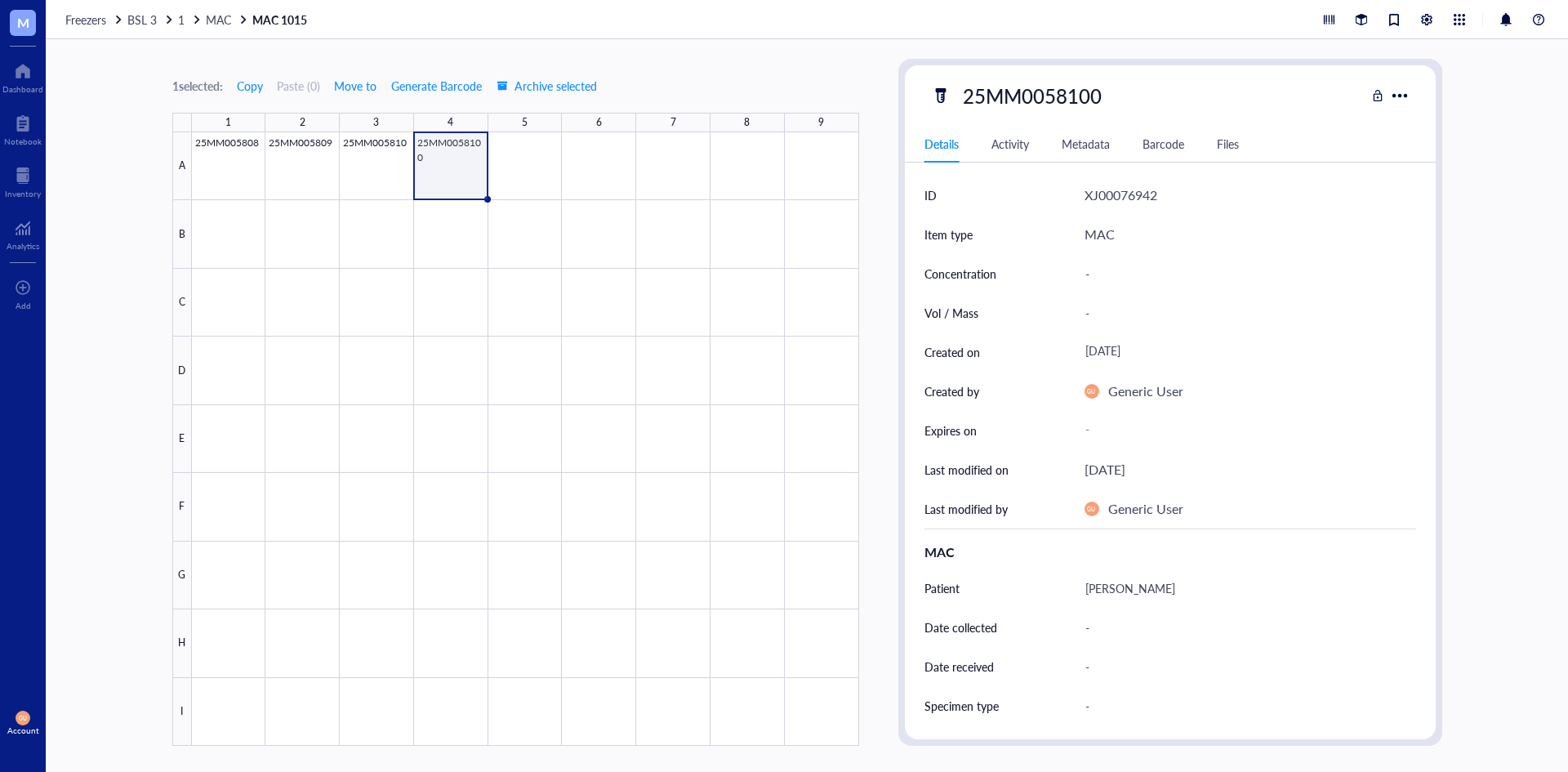
click at [1094, 99] on div "25MM0058100" at bounding box center [1031, 96] width 153 height 34
click at [1096, 98] on input "25MM0058100" at bounding box center [1030, 96] width 149 height 33
type input "25MM005810"
click at [518, 149] on div at bounding box center [526, 439] width 668 height 614
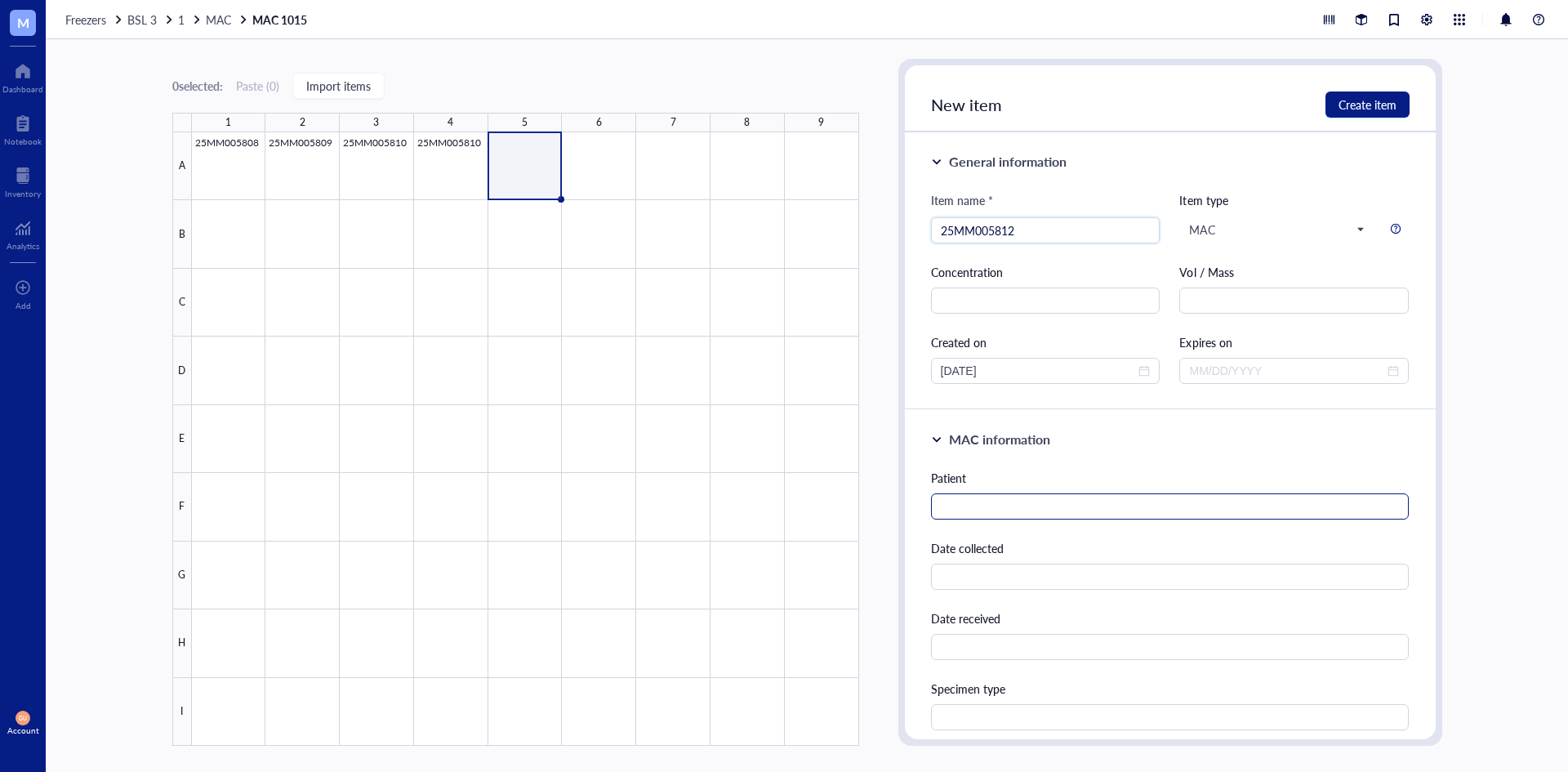
type input "25MM005812"
click at [967, 508] on input "text" at bounding box center [1170, 506] width 478 height 27
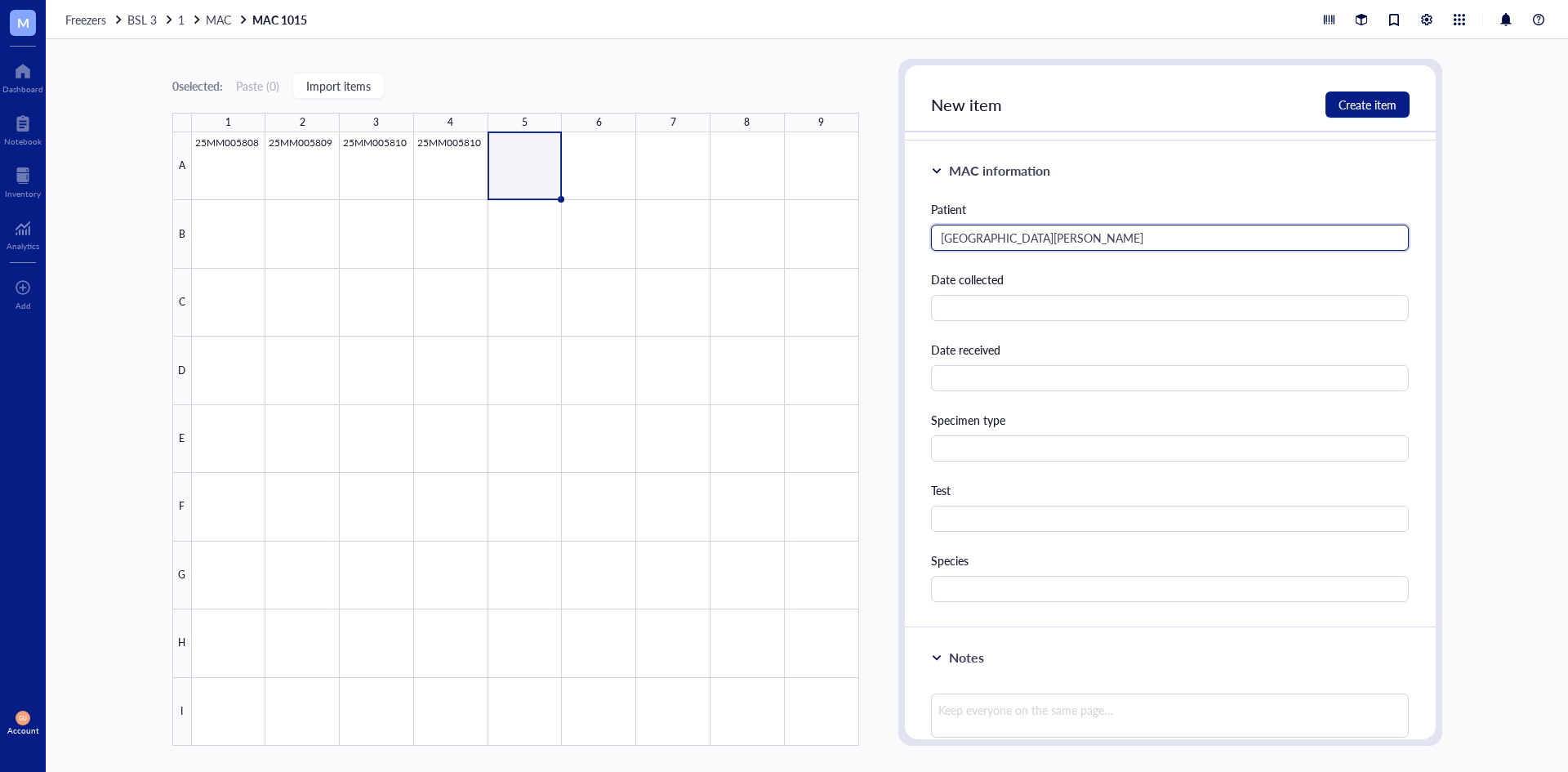
scroll to position [327, 0]
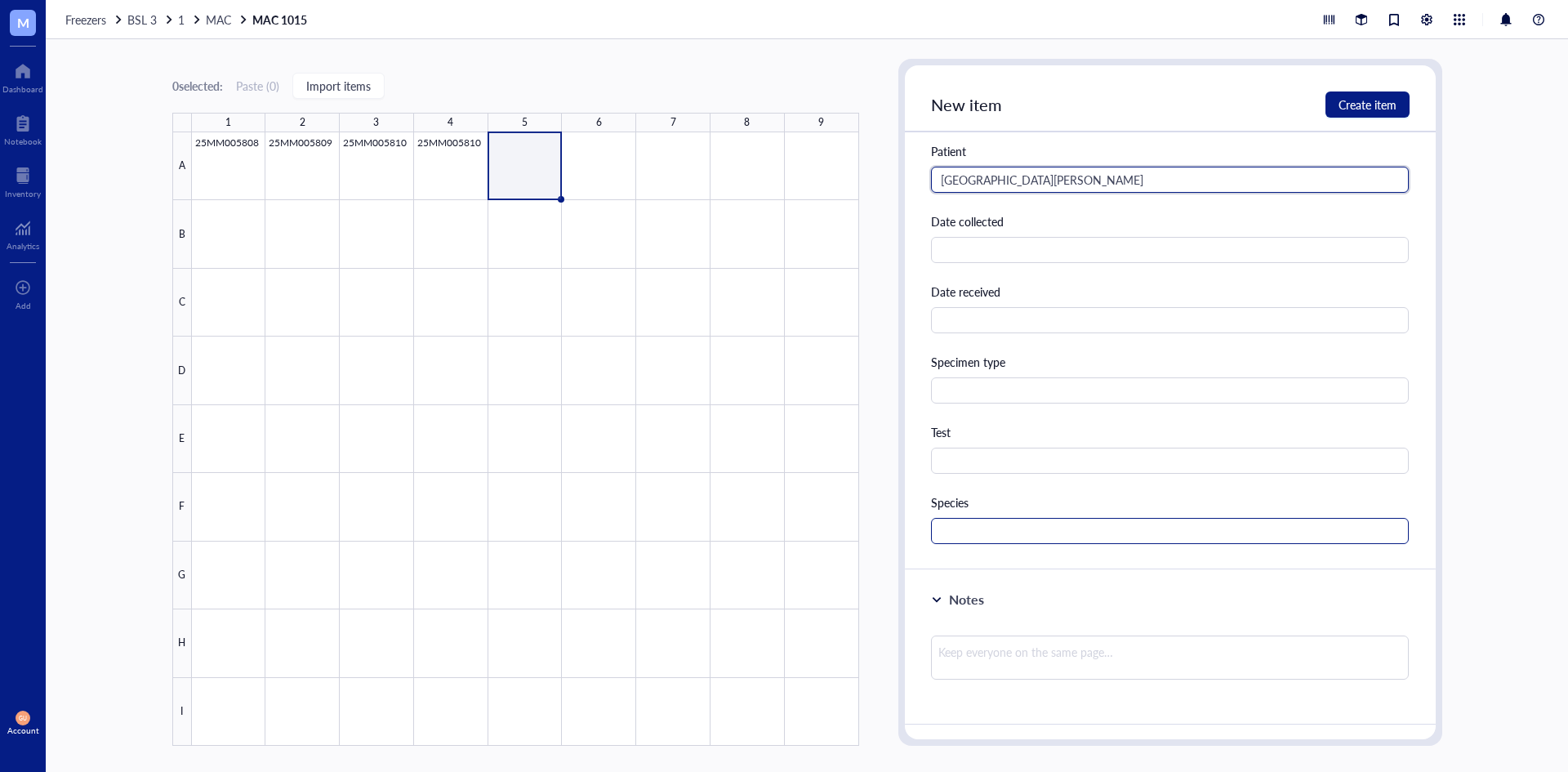
type input "[GEOGRAPHIC_DATA][PERSON_NAME]"
click at [989, 538] on input "text" at bounding box center [1170, 531] width 478 height 27
type input "MAC"
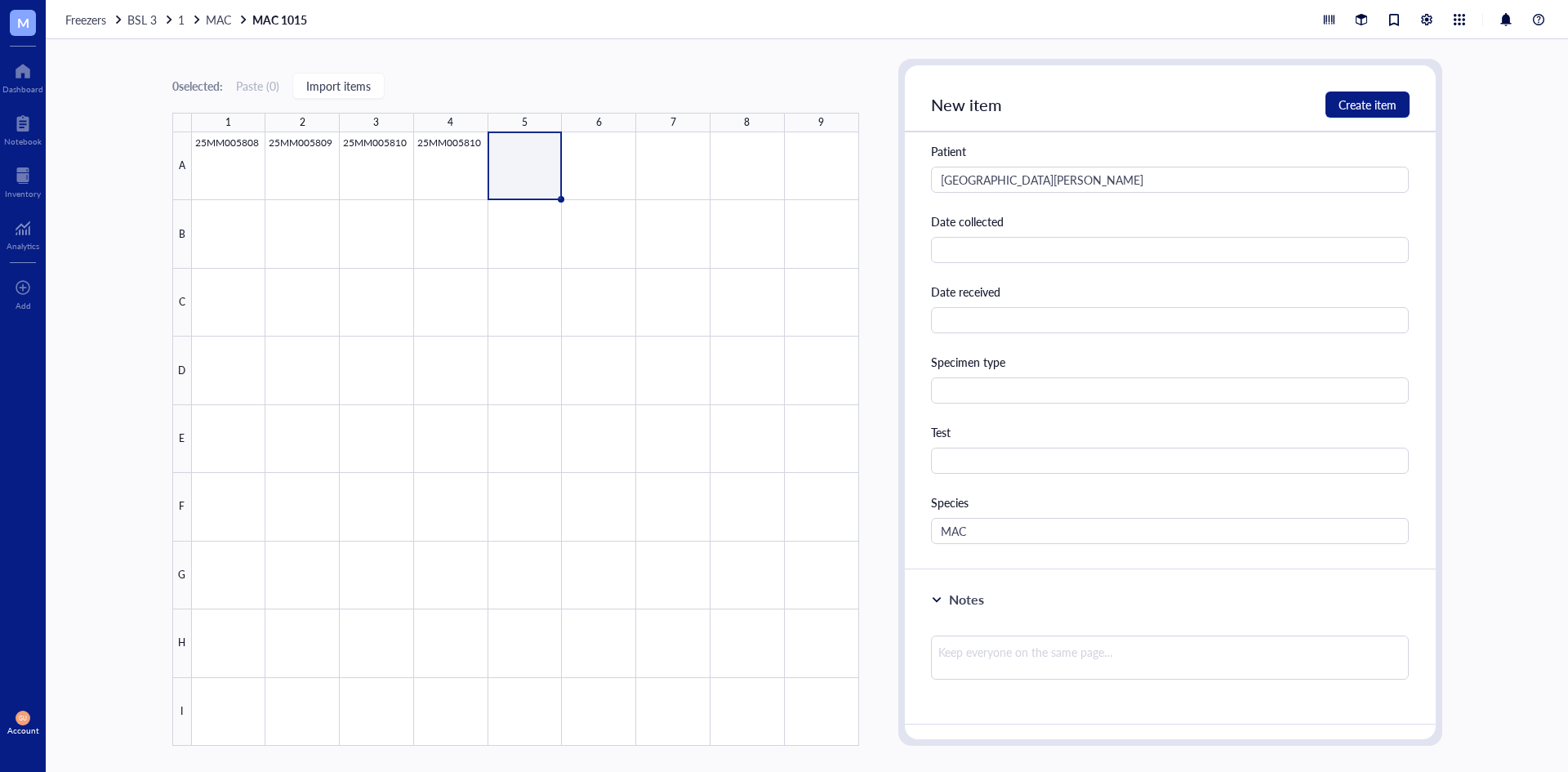
click at [361, 151] on div at bounding box center [526, 439] width 668 height 614
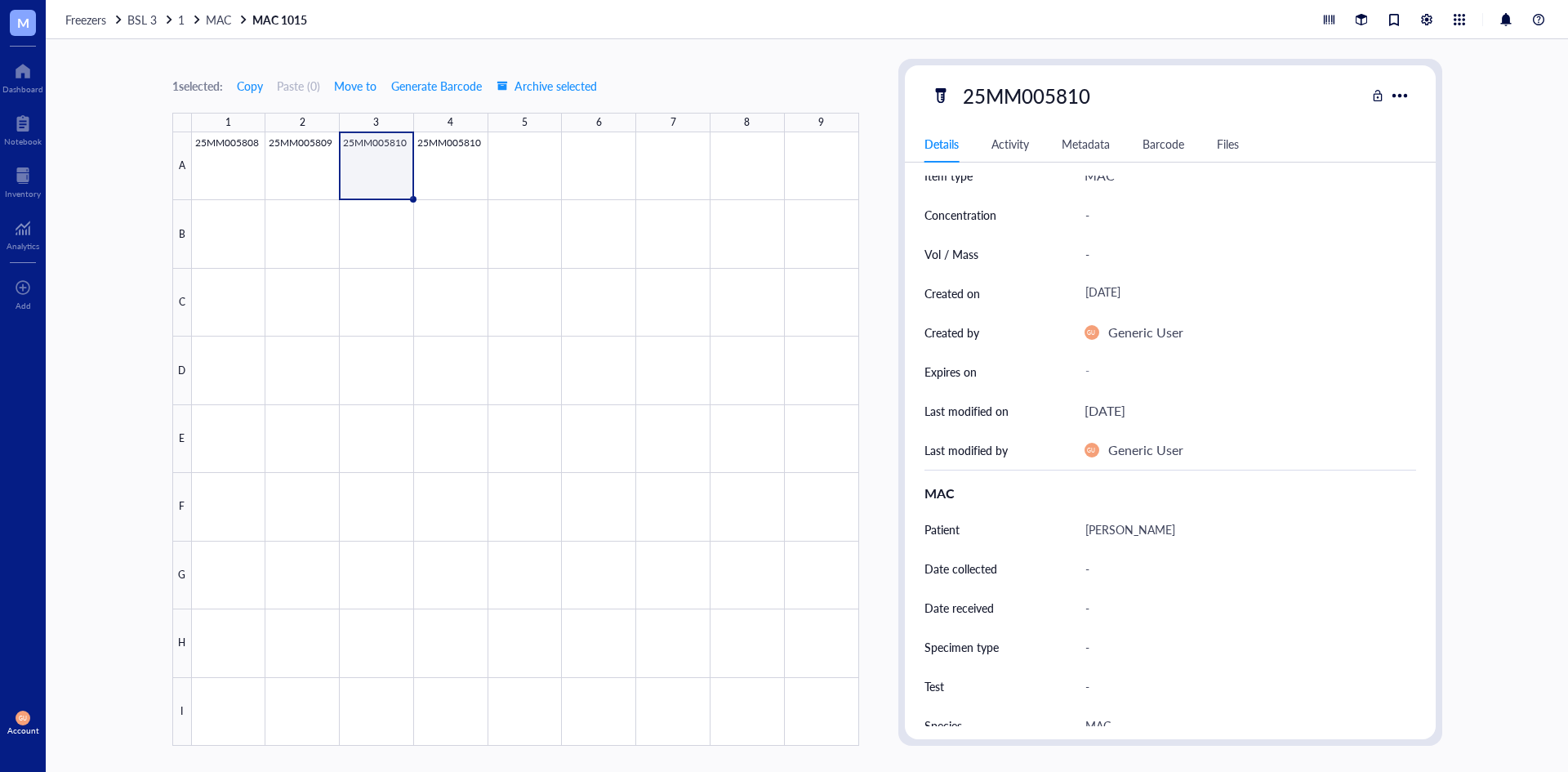
scroll to position [245, 0]
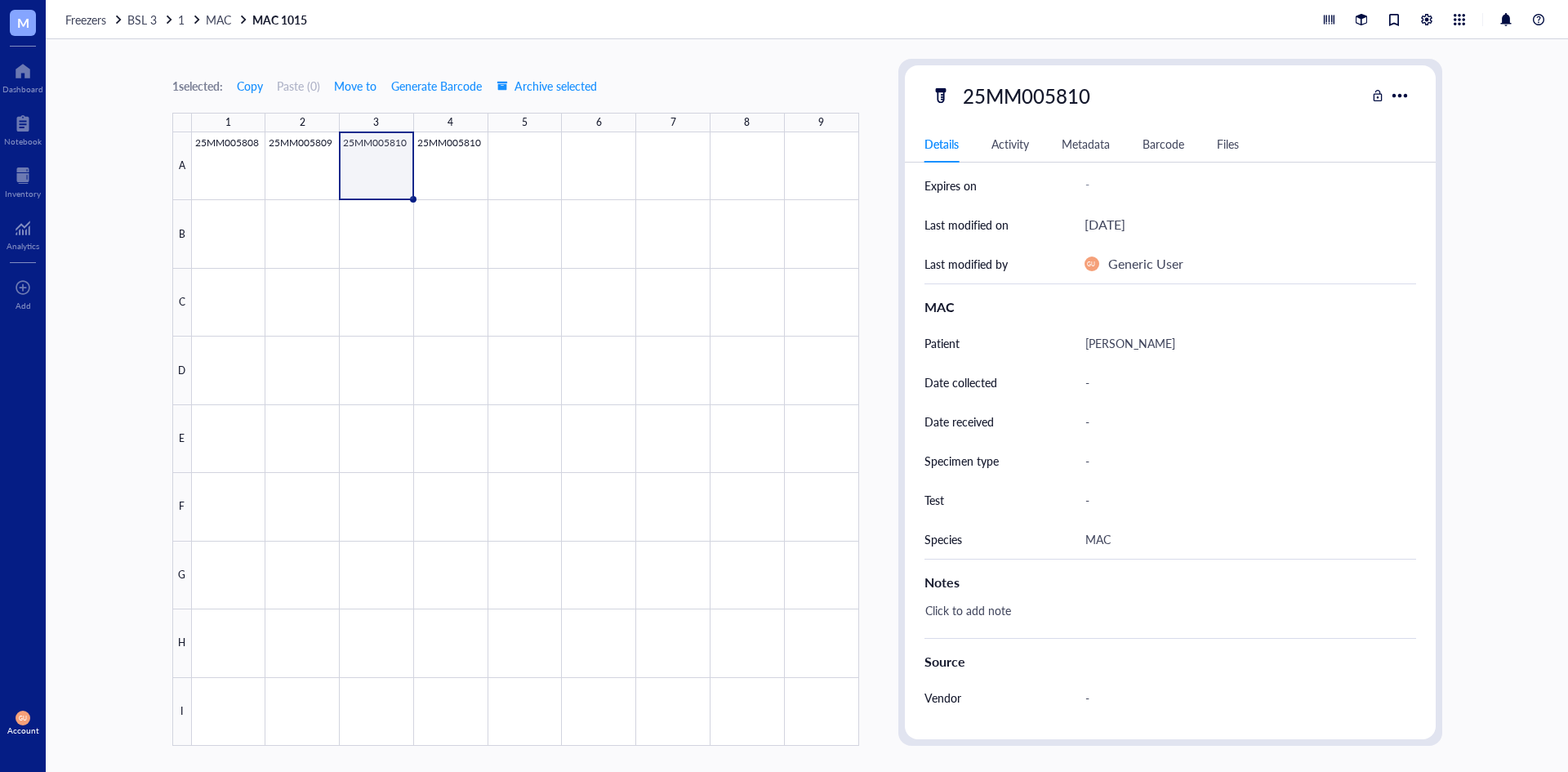
drag, startPoint x: 398, startPoint y: 157, endPoint x: 448, endPoint y: 169, distance: 51.4
click at [401, 157] on div at bounding box center [526, 439] width 668 height 614
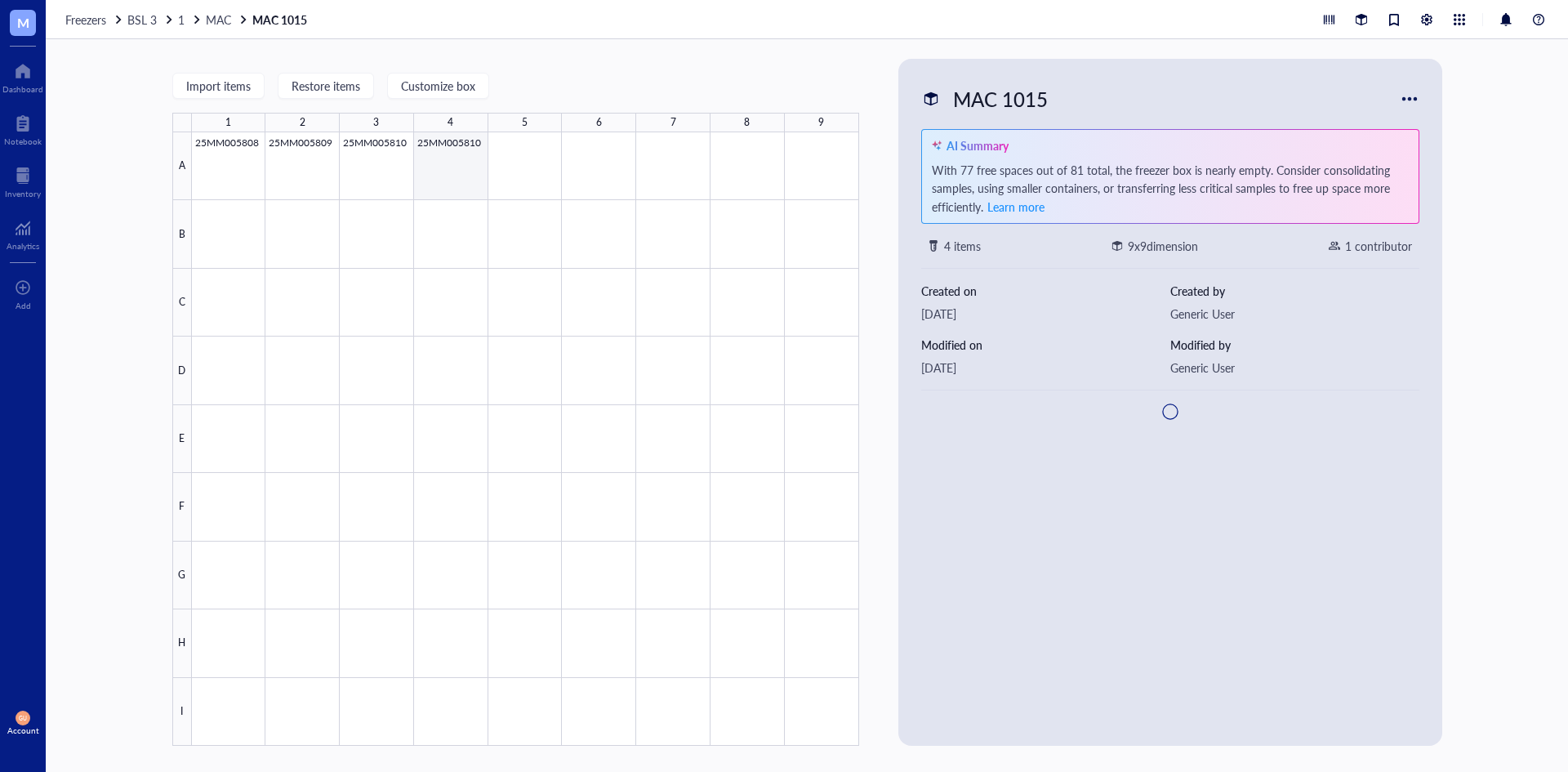
click at [465, 175] on div at bounding box center [526, 439] width 668 height 614
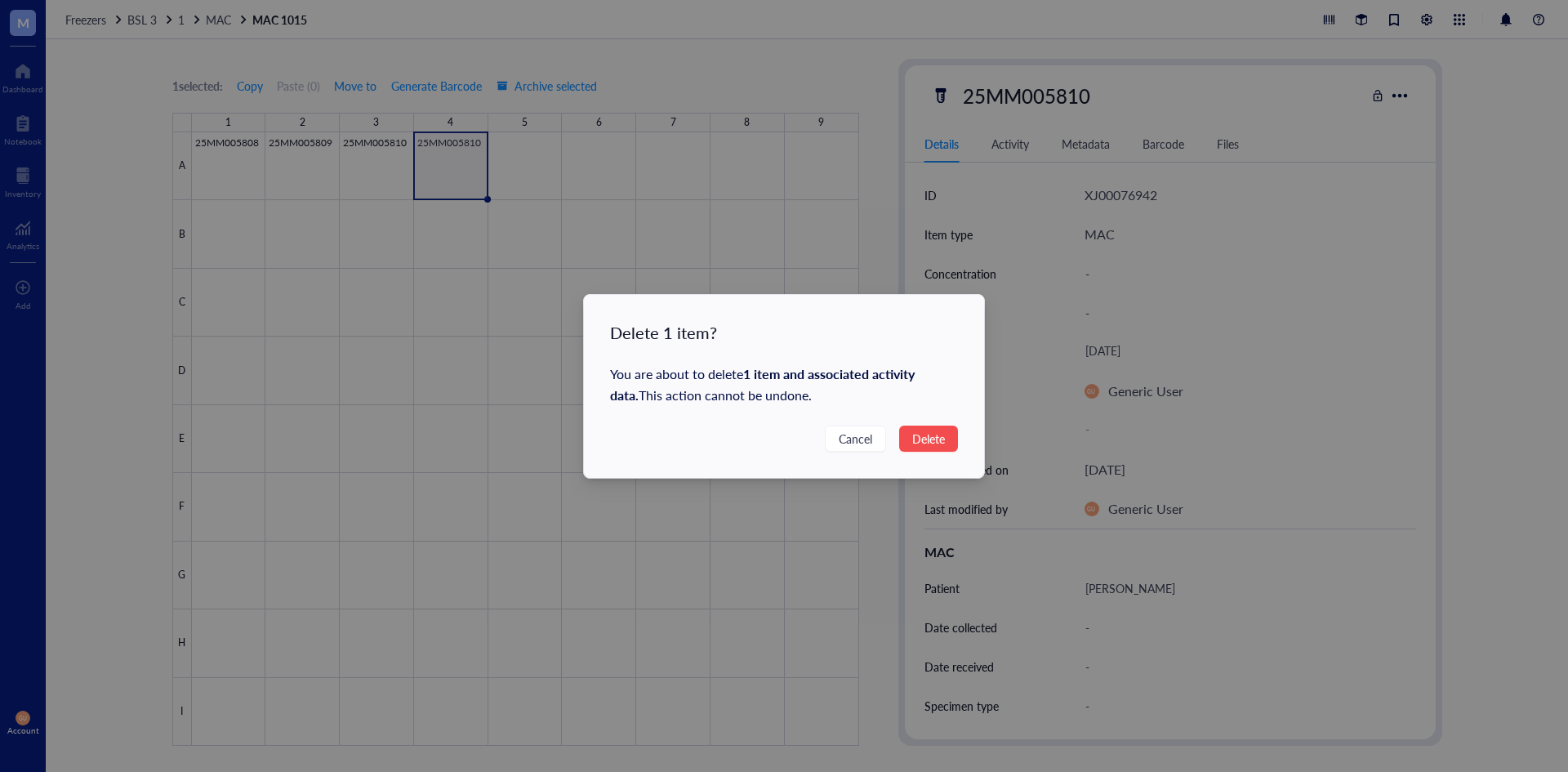
click at [928, 441] on span "Delete" at bounding box center [929, 438] width 33 height 18
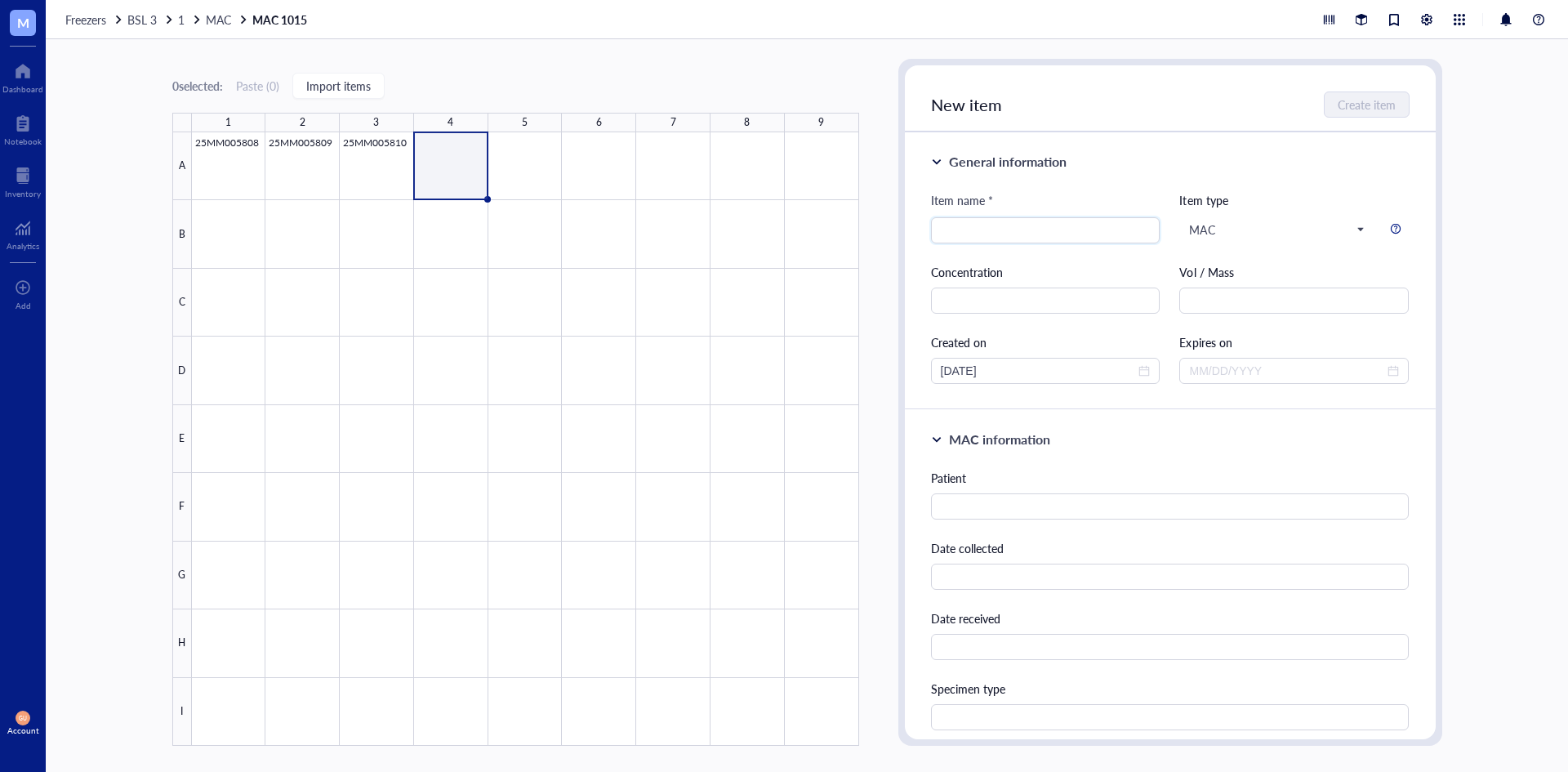
click at [383, 157] on div at bounding box center [526, 439] width 668 height 614
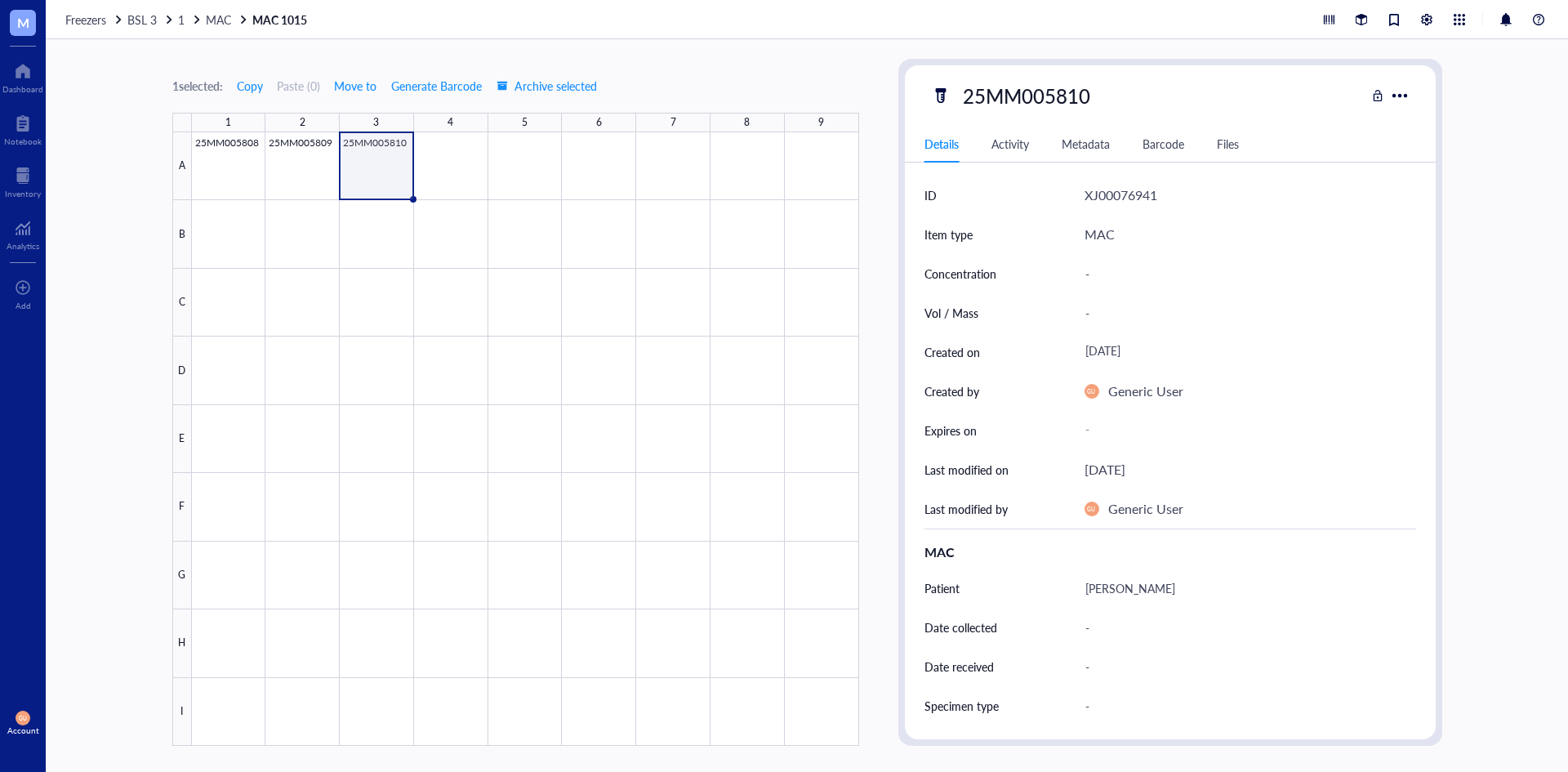
click at [304, 171] on div at bounding box center [526, 439] width 668 height 614
click at [243, 171] on div at bounding box center [526, 439] width 668 height 614
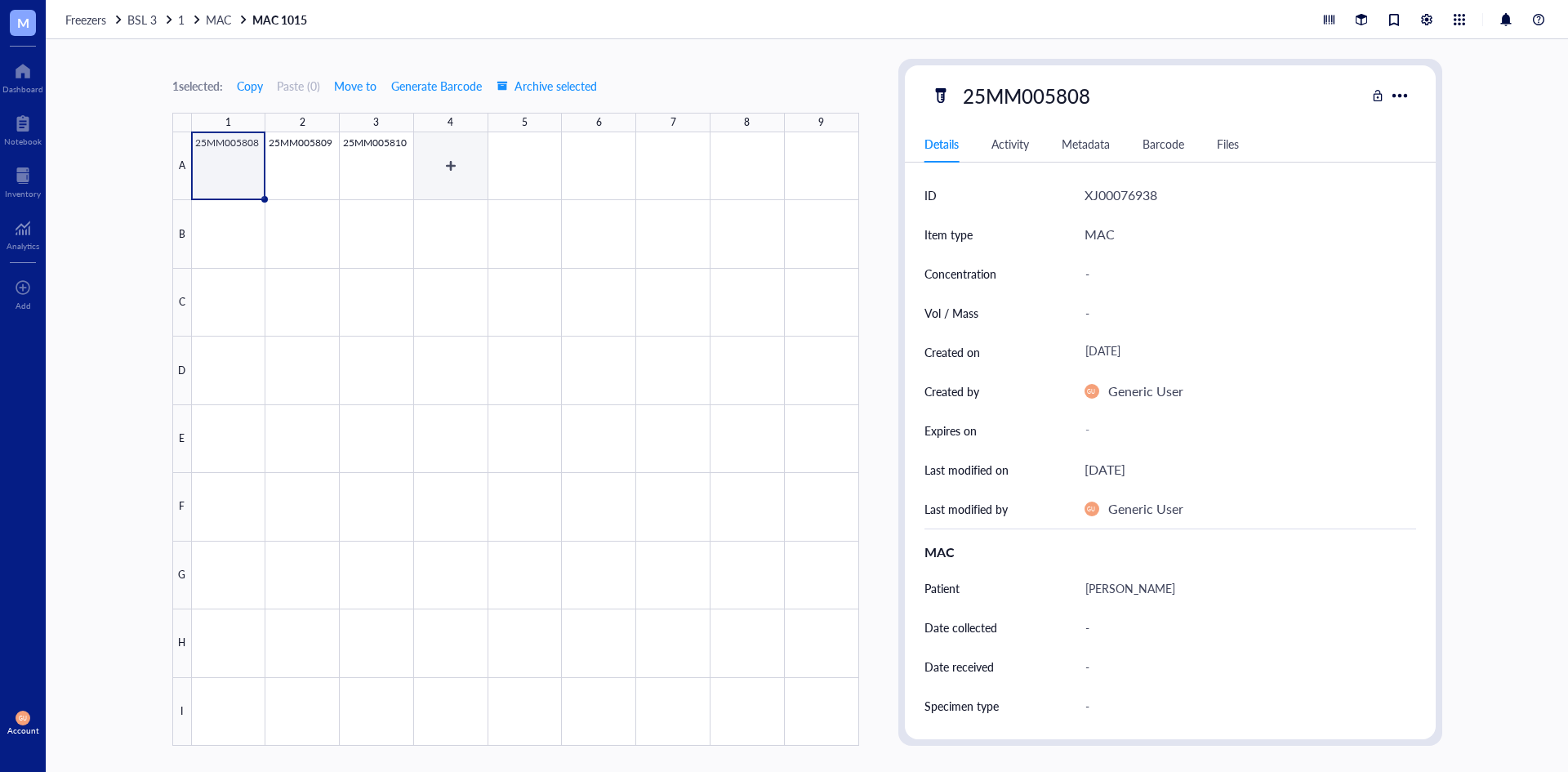
click at [443, 165] on div at bounding box center [526, 439] width 668 height 614
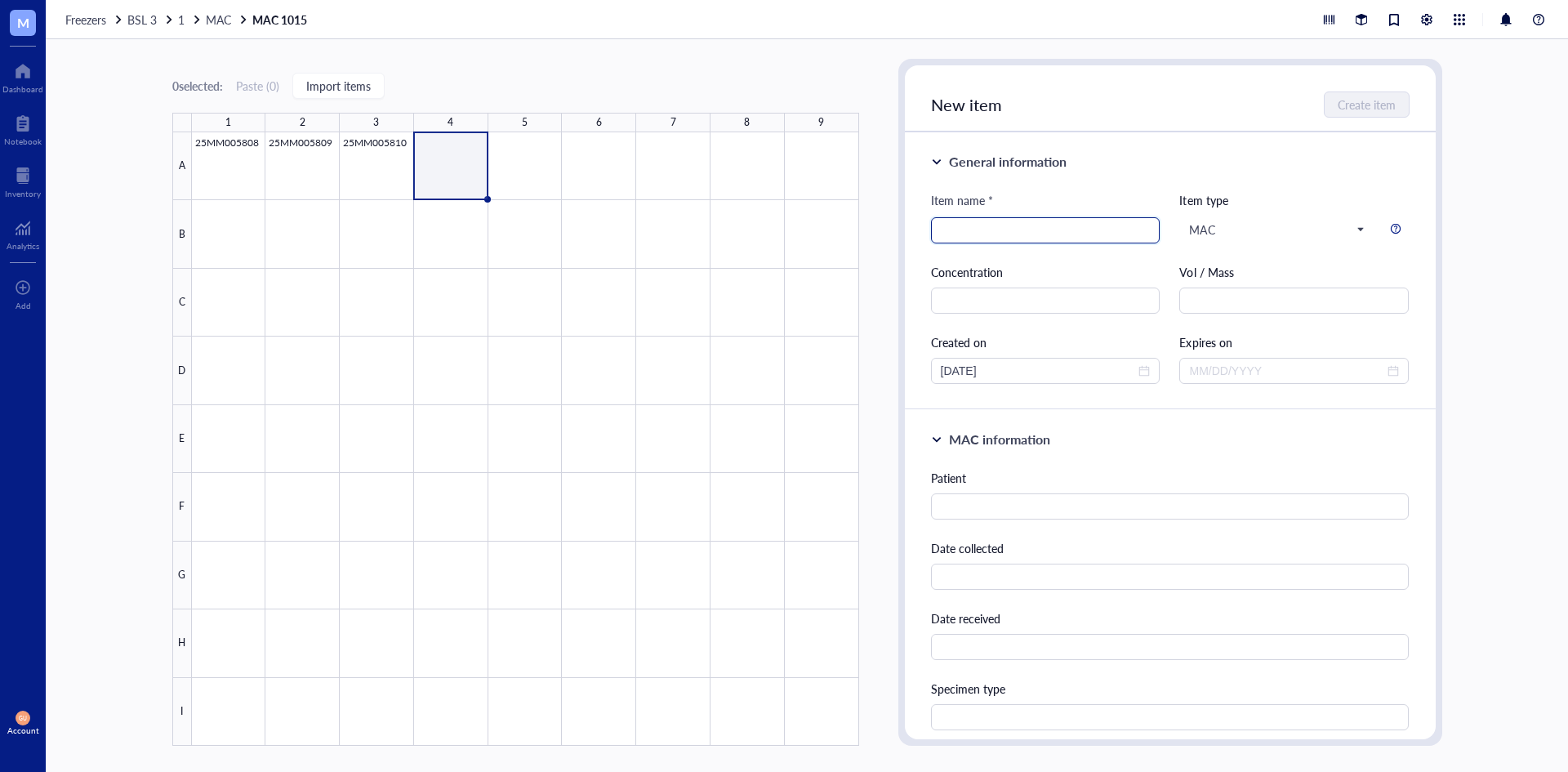
click at [1019, 222] on input "search" at bounding box center [1045, 230] width 210 height 25
type input "25MM005811"
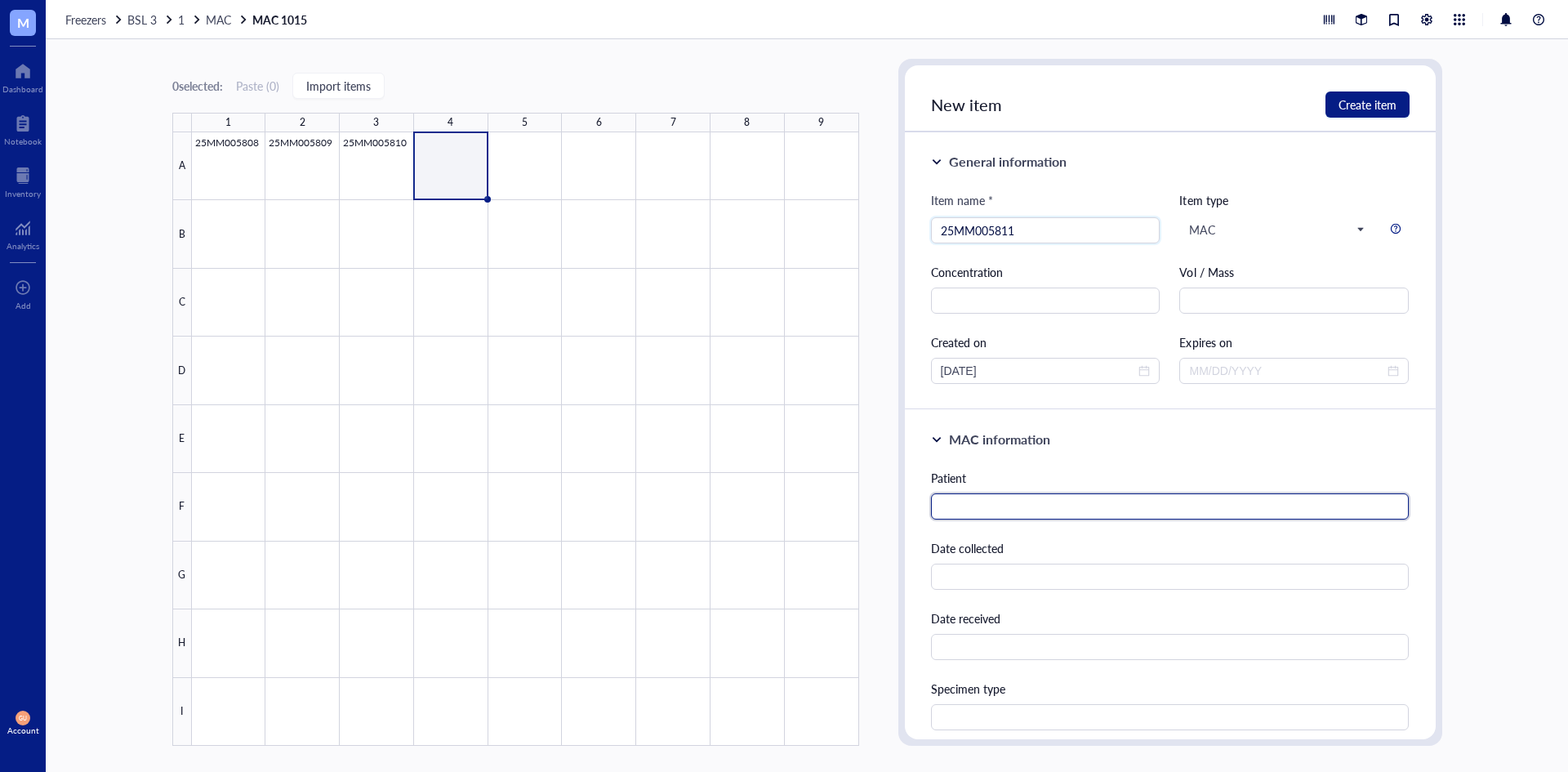
click at [1053, 519] on input "text" at bounding box center [1170, 506] width 478 height 27
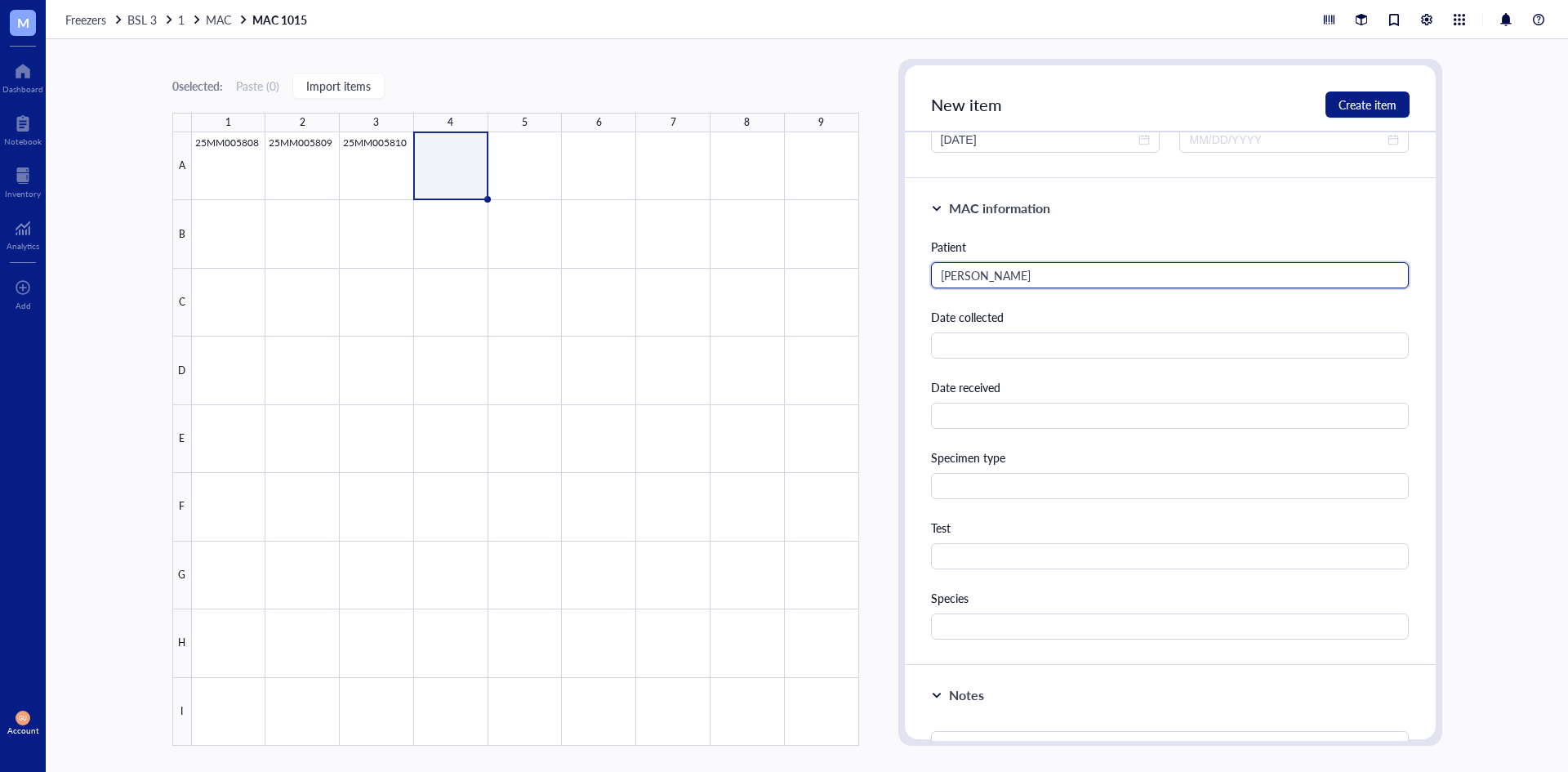
scroll to position [490, 0]
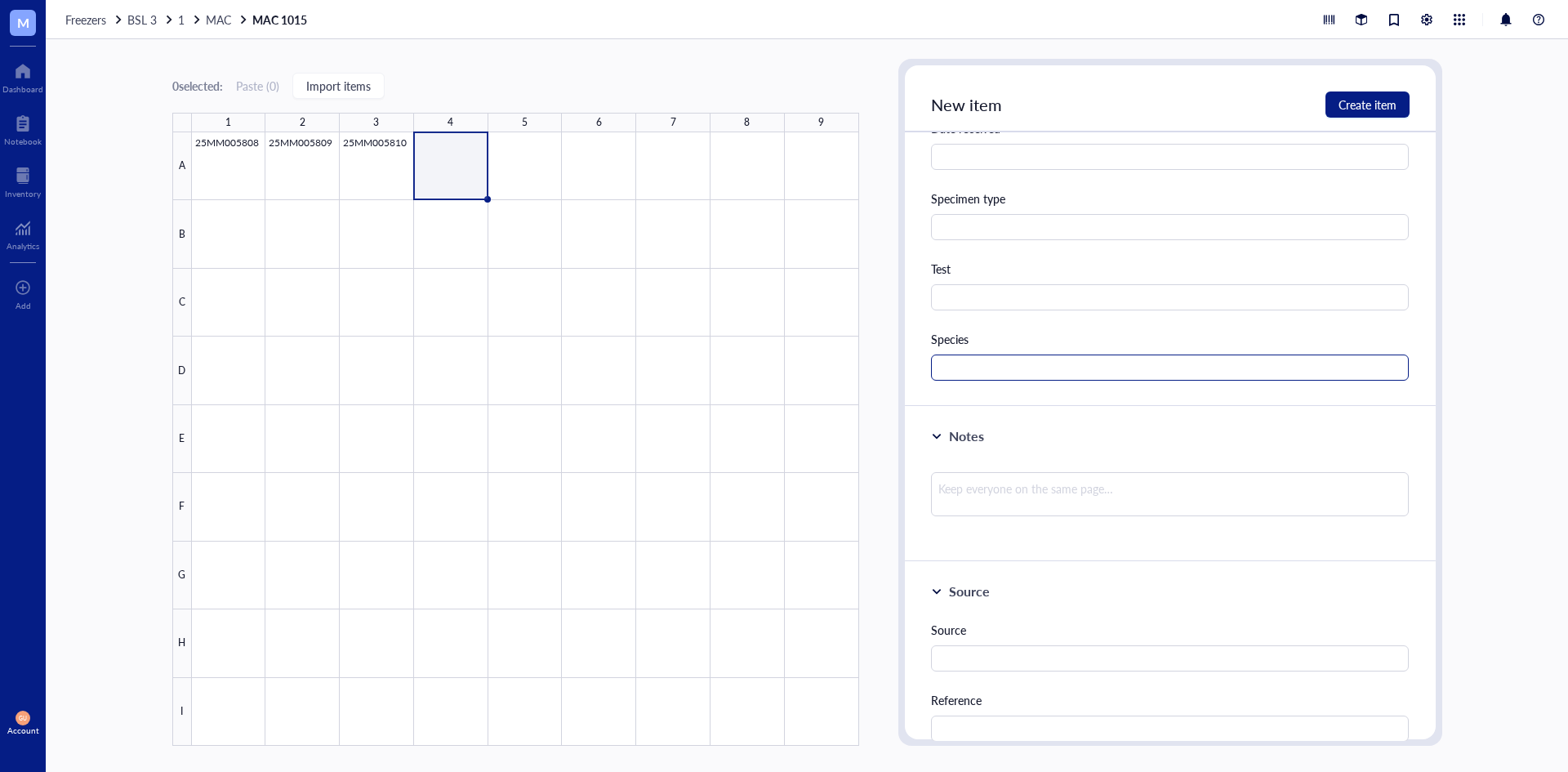
type input "[PERSON_NAME]"
click at [992, 365] on input "text" at bounding box center [1170, 367] width 478 height 27
type input "MAC"
click at [1352, 101] on span "Create item" at bounding box center [1368, 104] width 58 height 13
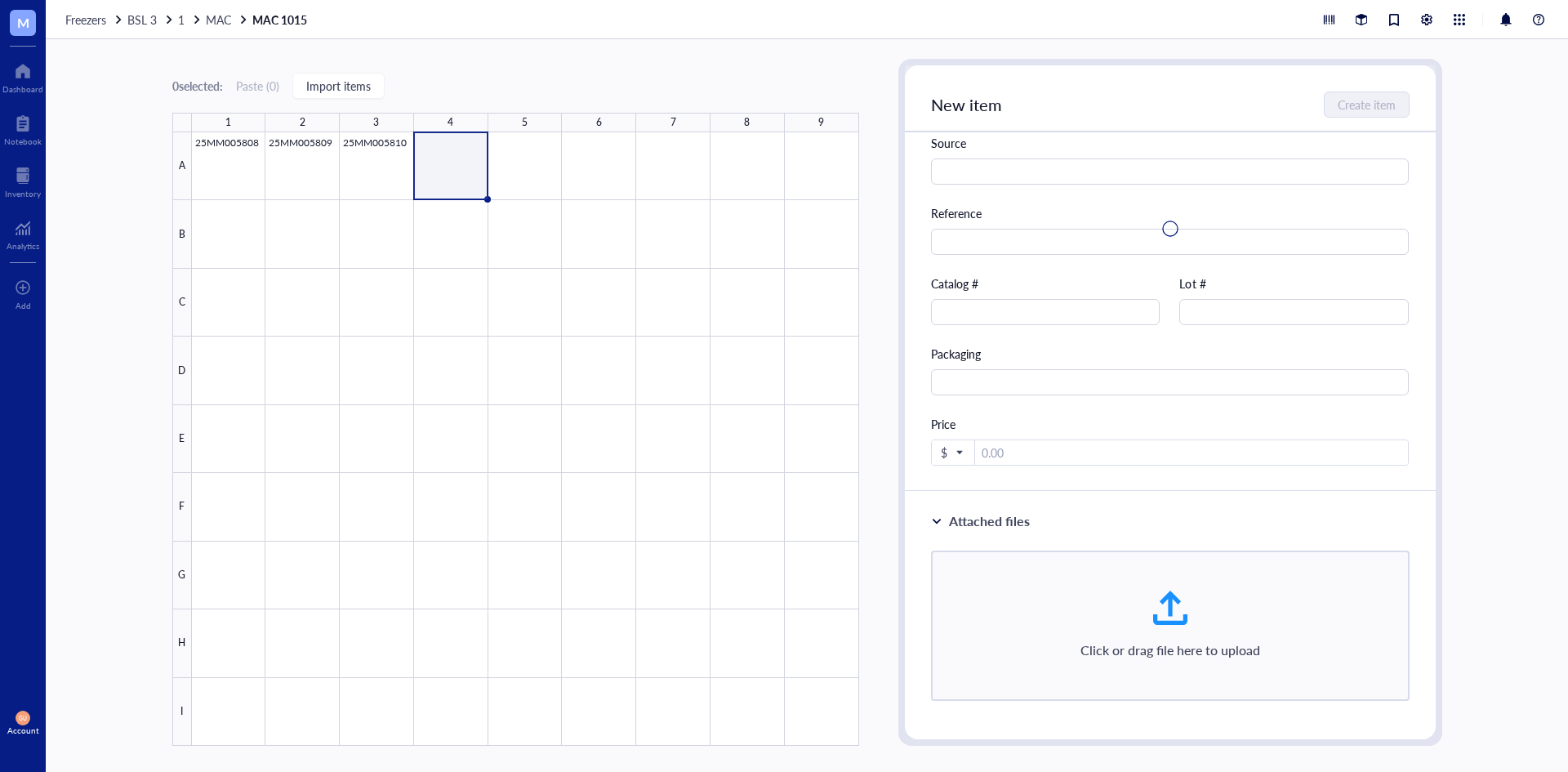
scroll to position [3, 0]
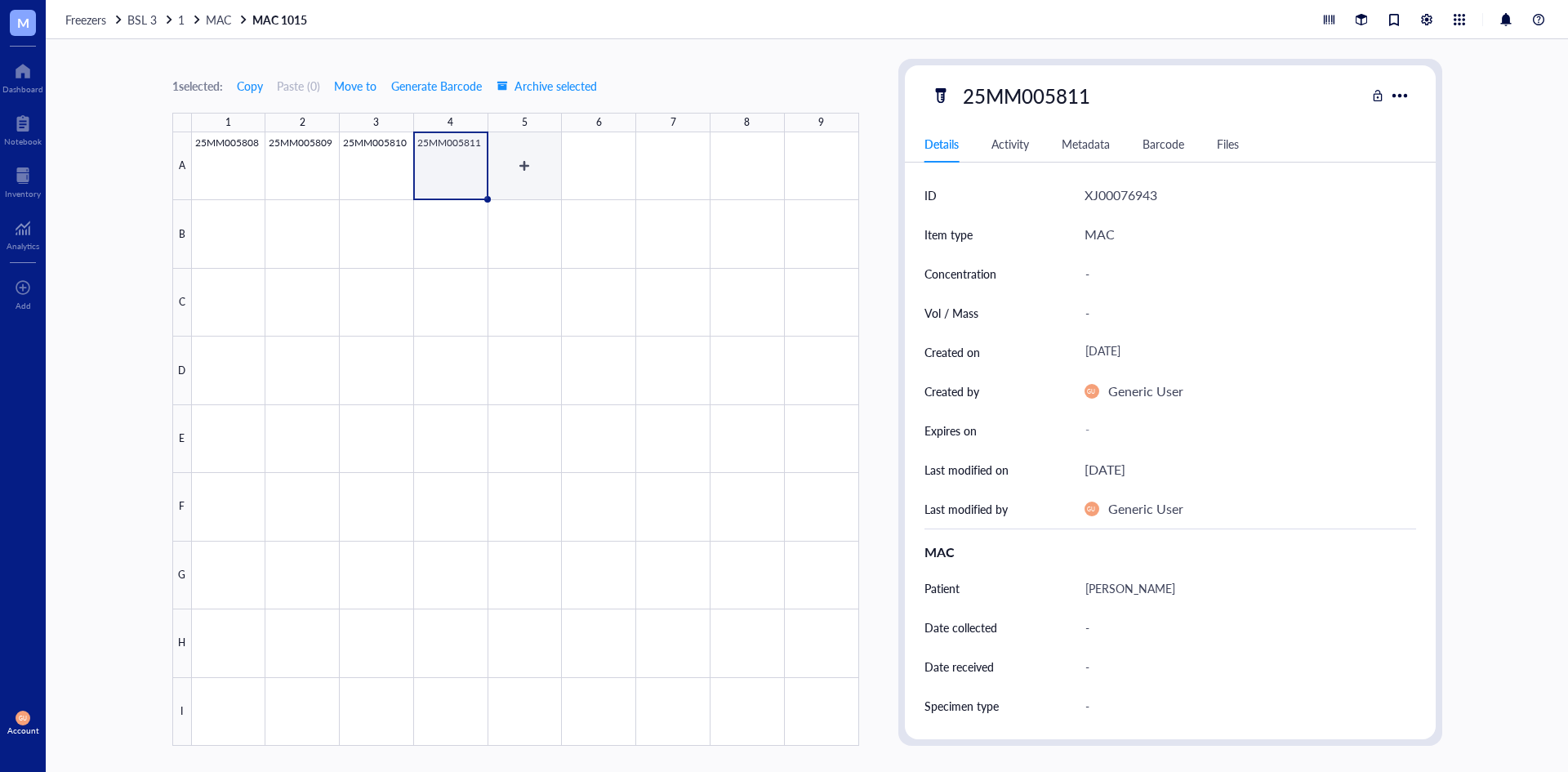
click at [540, 173] on div at bounding box center [526, 439] width 668 height 614
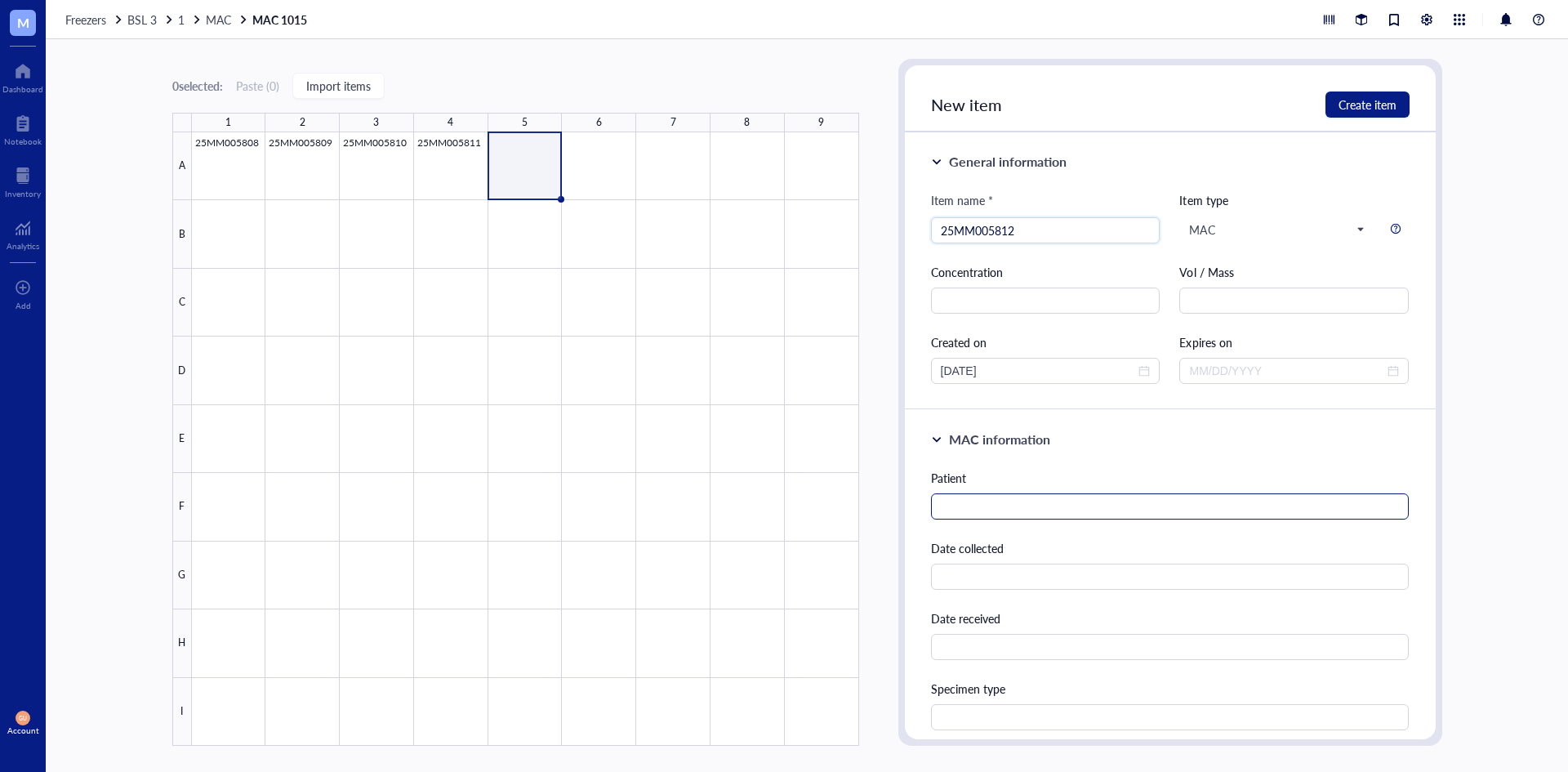
type input "25MM005812"
click at [988, 508] on input "text" at bounding box center [1170, 506] width 478 height 27
click at [952, 502] on input "[PERSON_NAME]" at bounding box center [1170, 506] width 478 height 27
click at [953, 507] on input "[PERSON_NAME]" at bounding box center [1170, 506] width 478 height 27
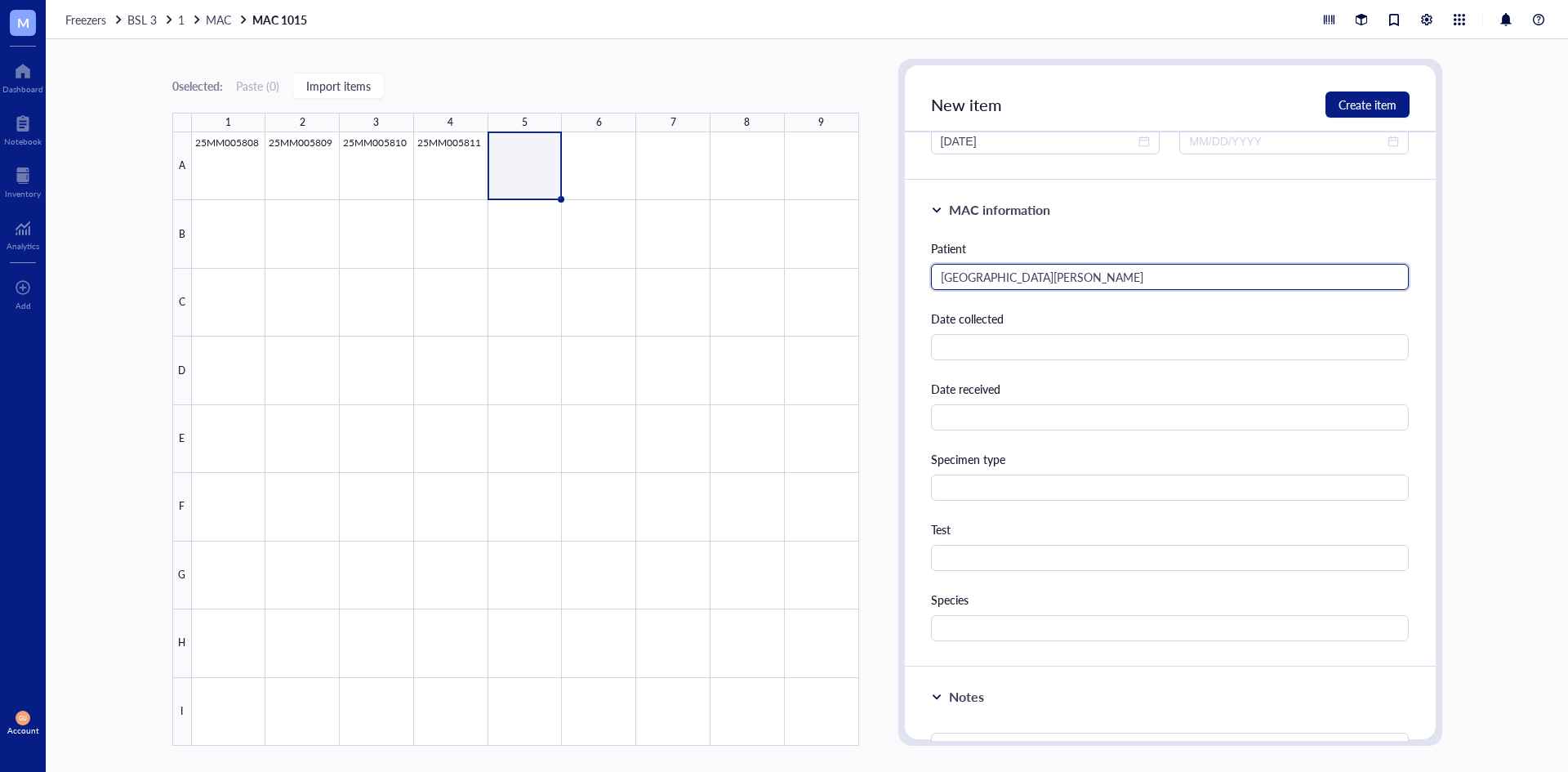
scroll to position [490, 0]
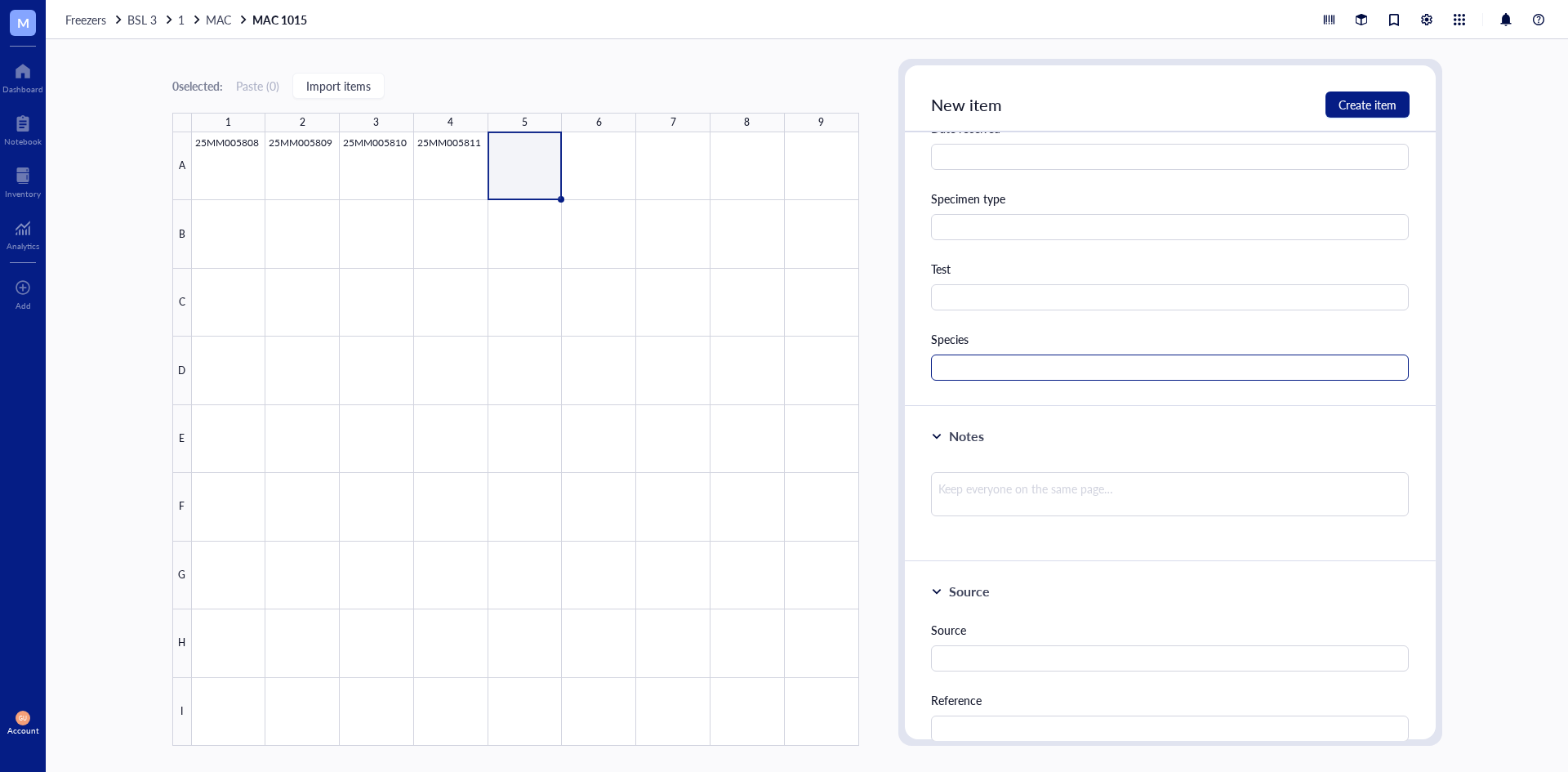
type input "[GEOGRAPHIC_DATA][PERSON_NAME]"
click at [975, 369] on input "text" at bounding box center [1170, 367] width 478 height 27
type input "MAC"
click at [1343, 102] on span "Create item" at bounding box center [1368, 104] width 58 height 13
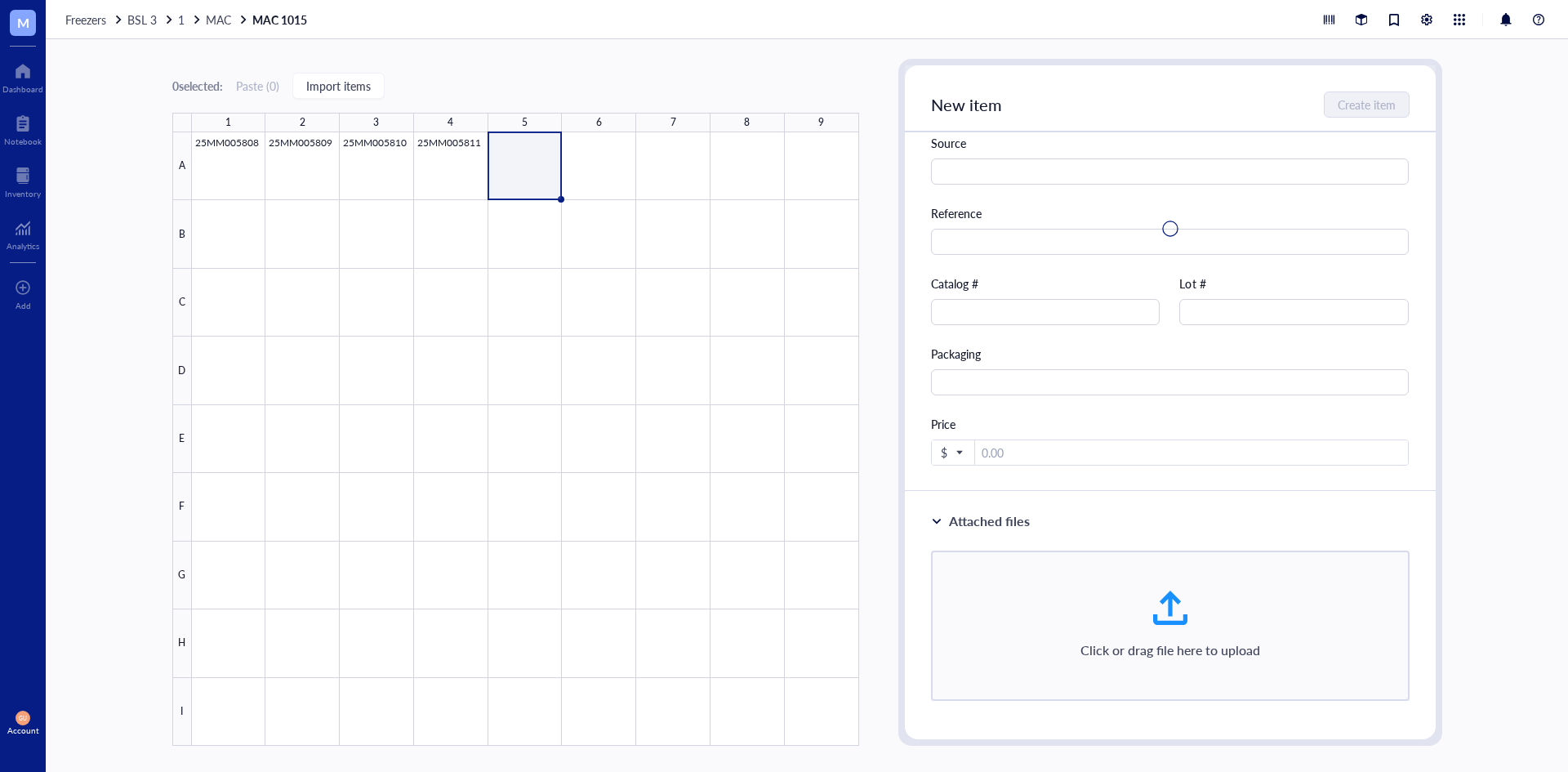
scroll to position [3, 0]
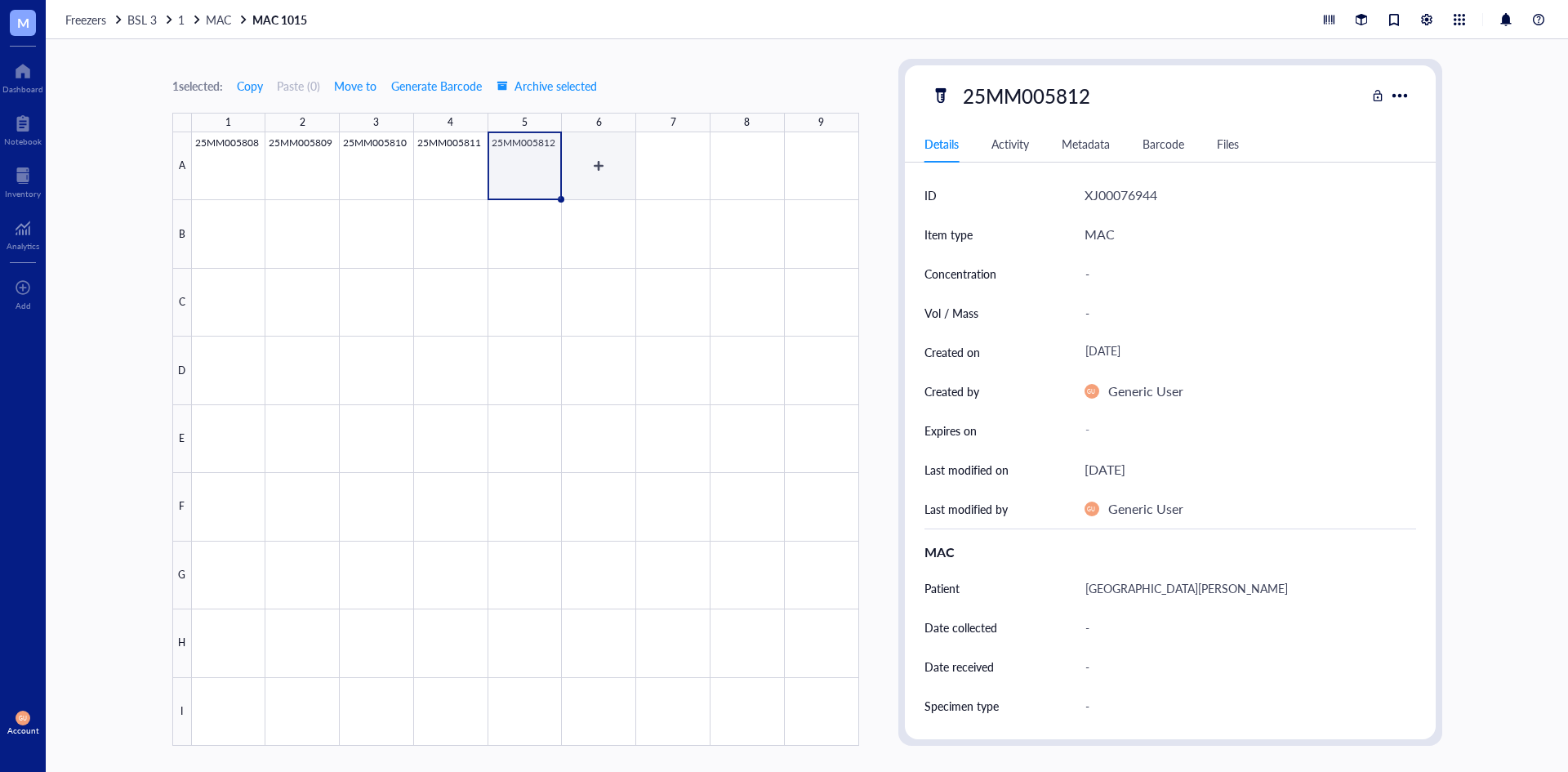
click at [597, 186] on div at bounding box center [526, 439] width 668 height 614
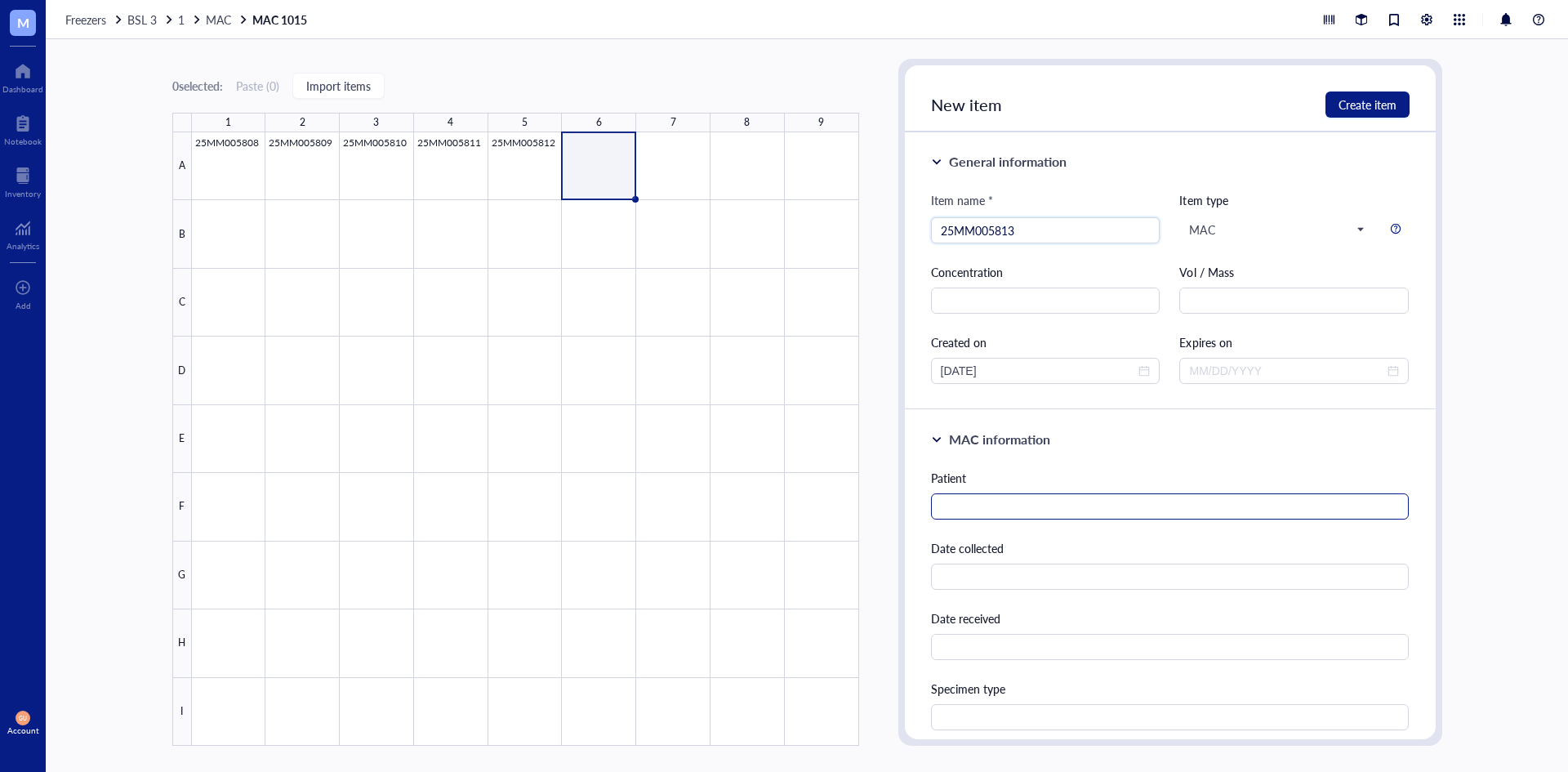
type input "25MM005813"
click at [1066, 502] on input "text" at bounding box center [1170, 506] width 478 height 27
type input "2"
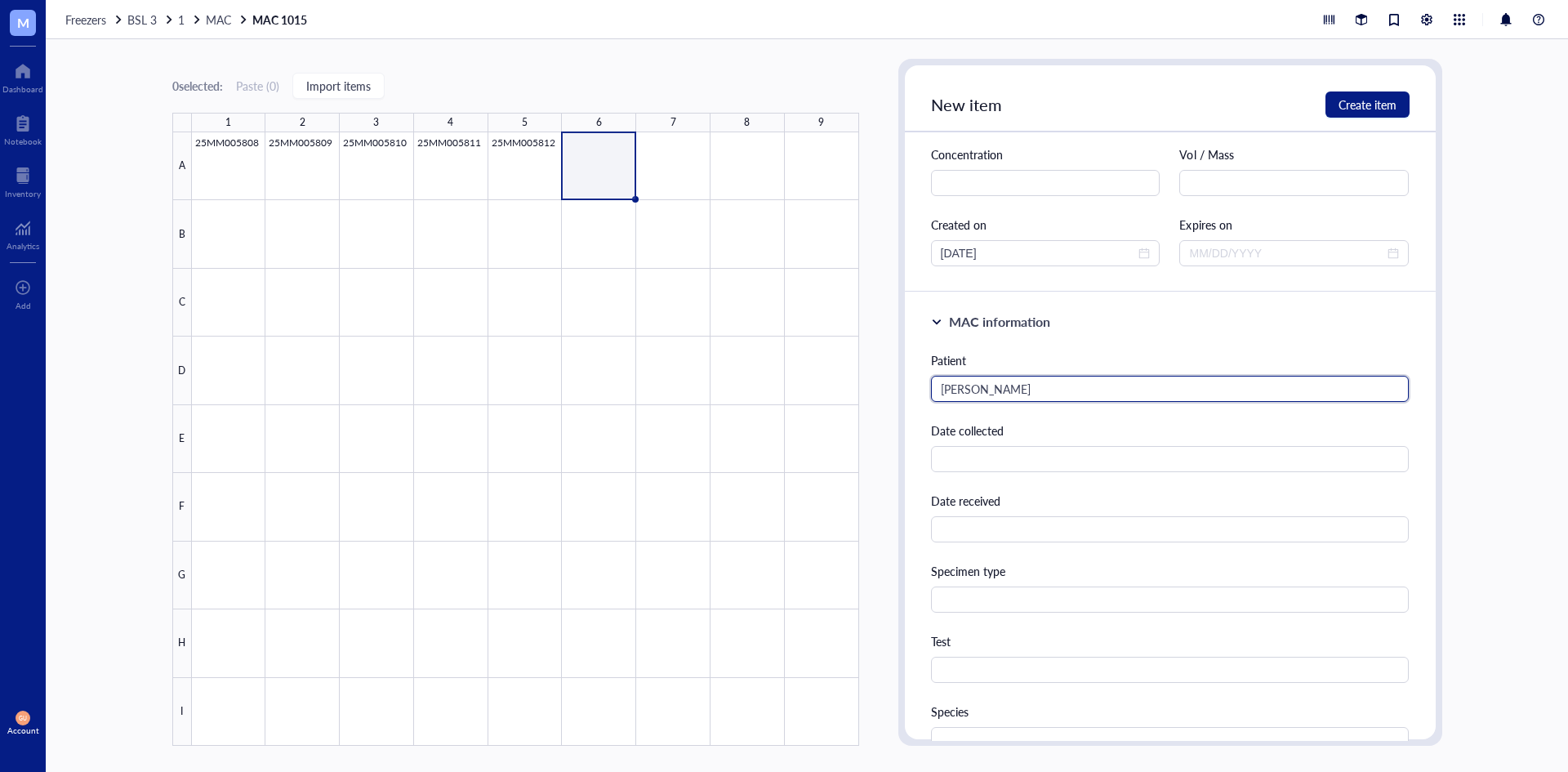
scroll to position [327, 0]
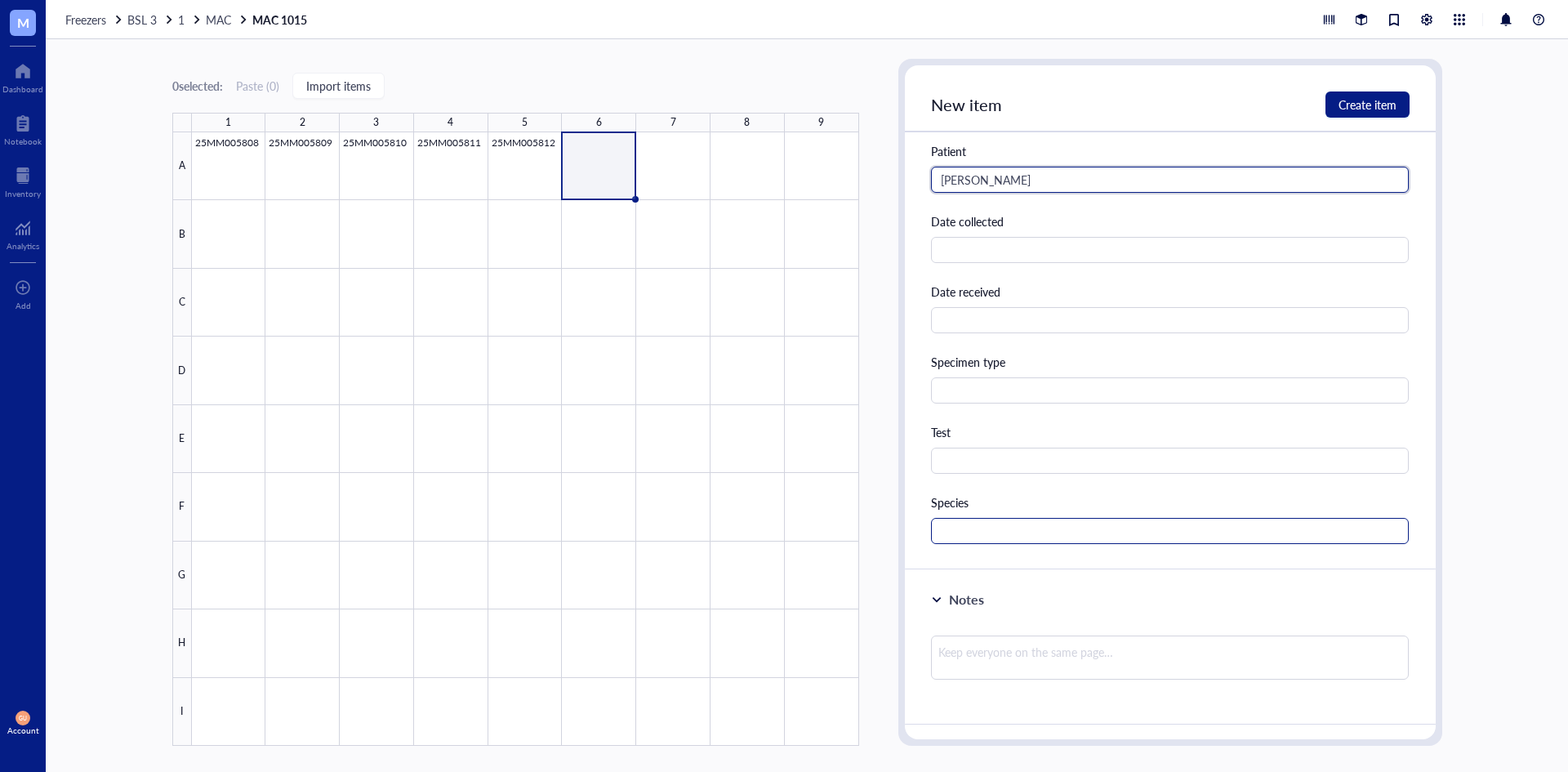
type input "[PERSON_NAME]"
click at [1006, 535] on input "text" at bounding box center [1170, 531] width 478 height 27
type input "2"
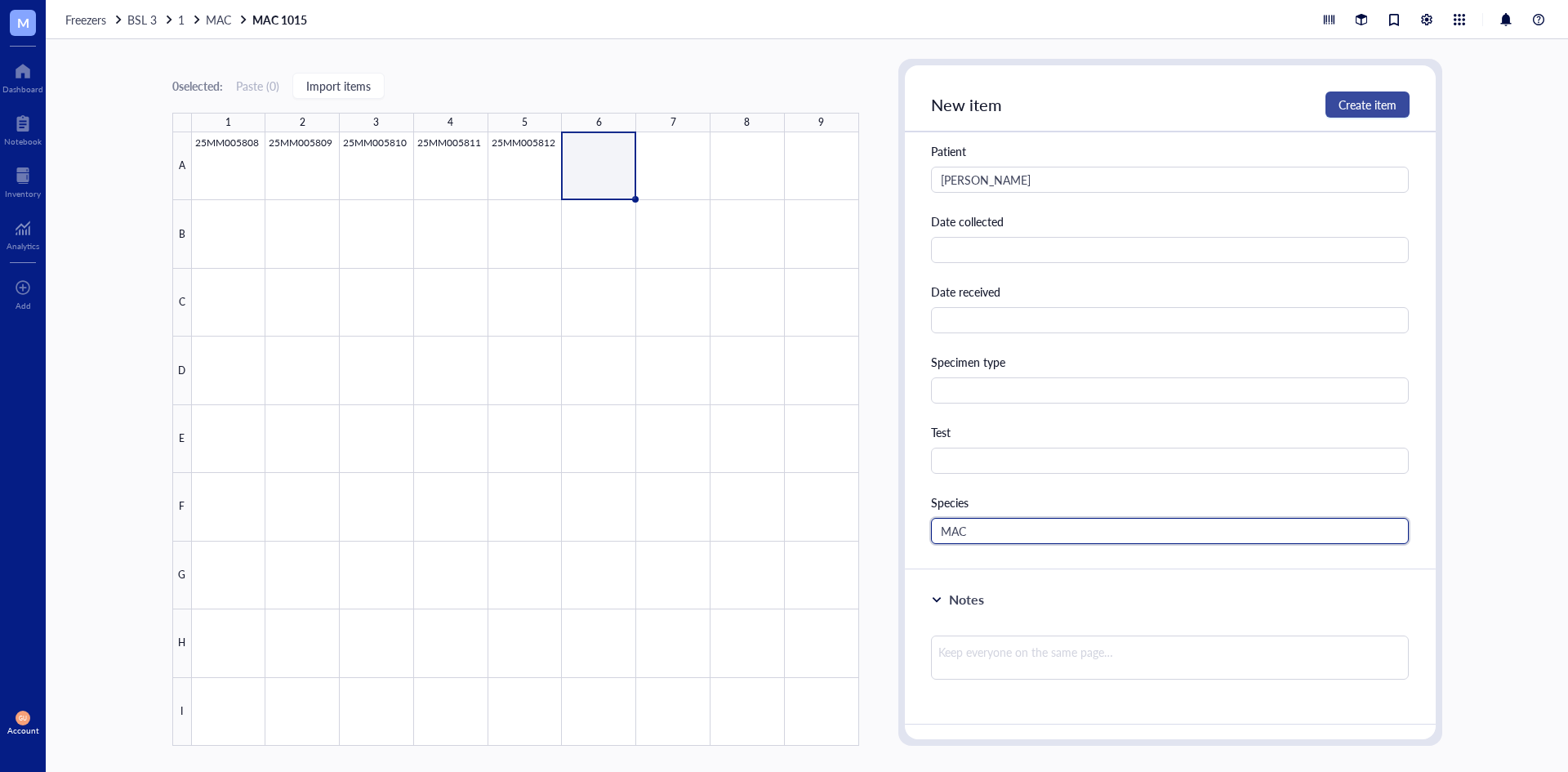
type input "MAC"
click at [1392, 104] on span "Create item" at bounding box center [1368, 104] width 58 height 13
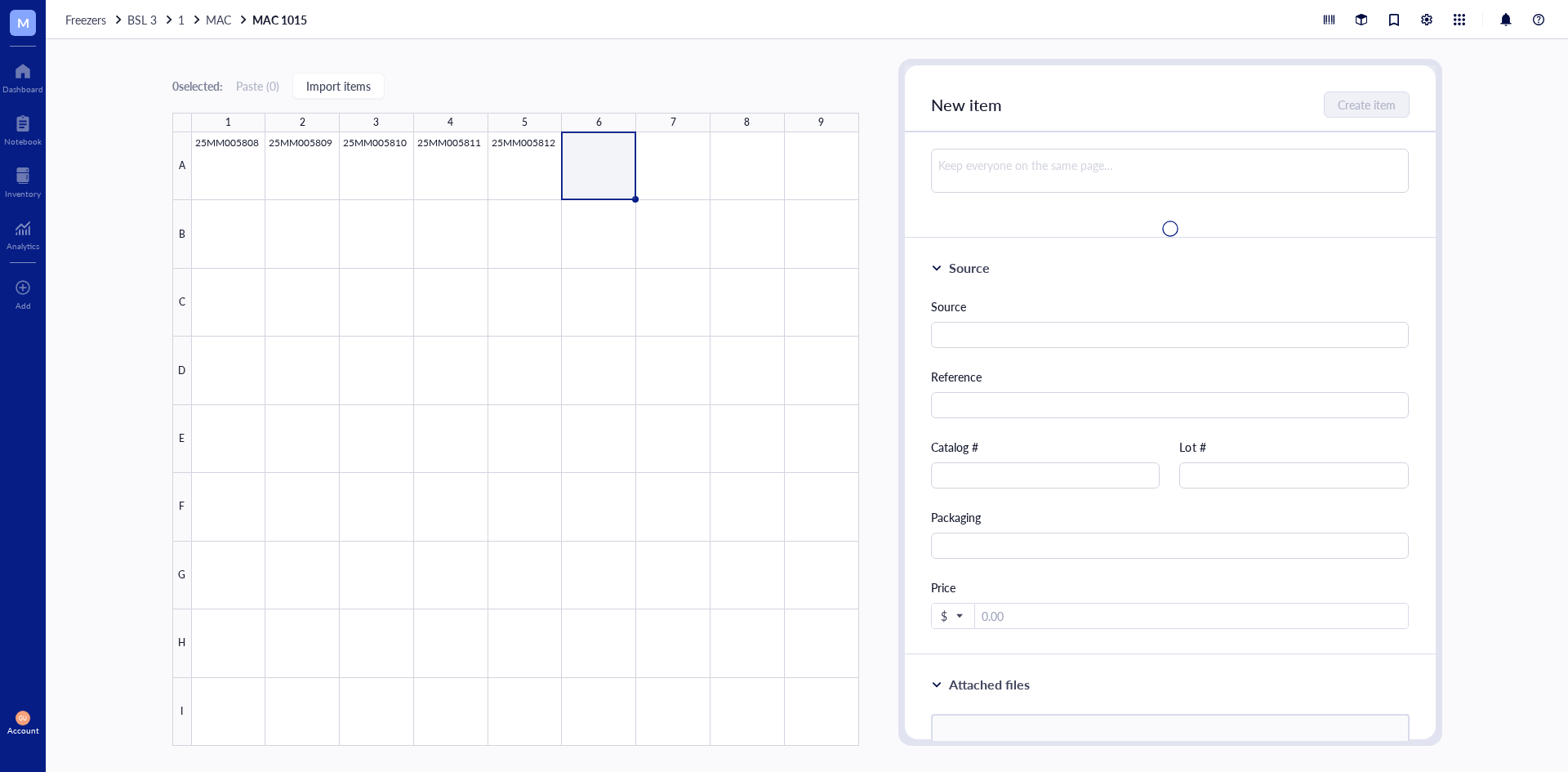
scroll to position [0, 0]
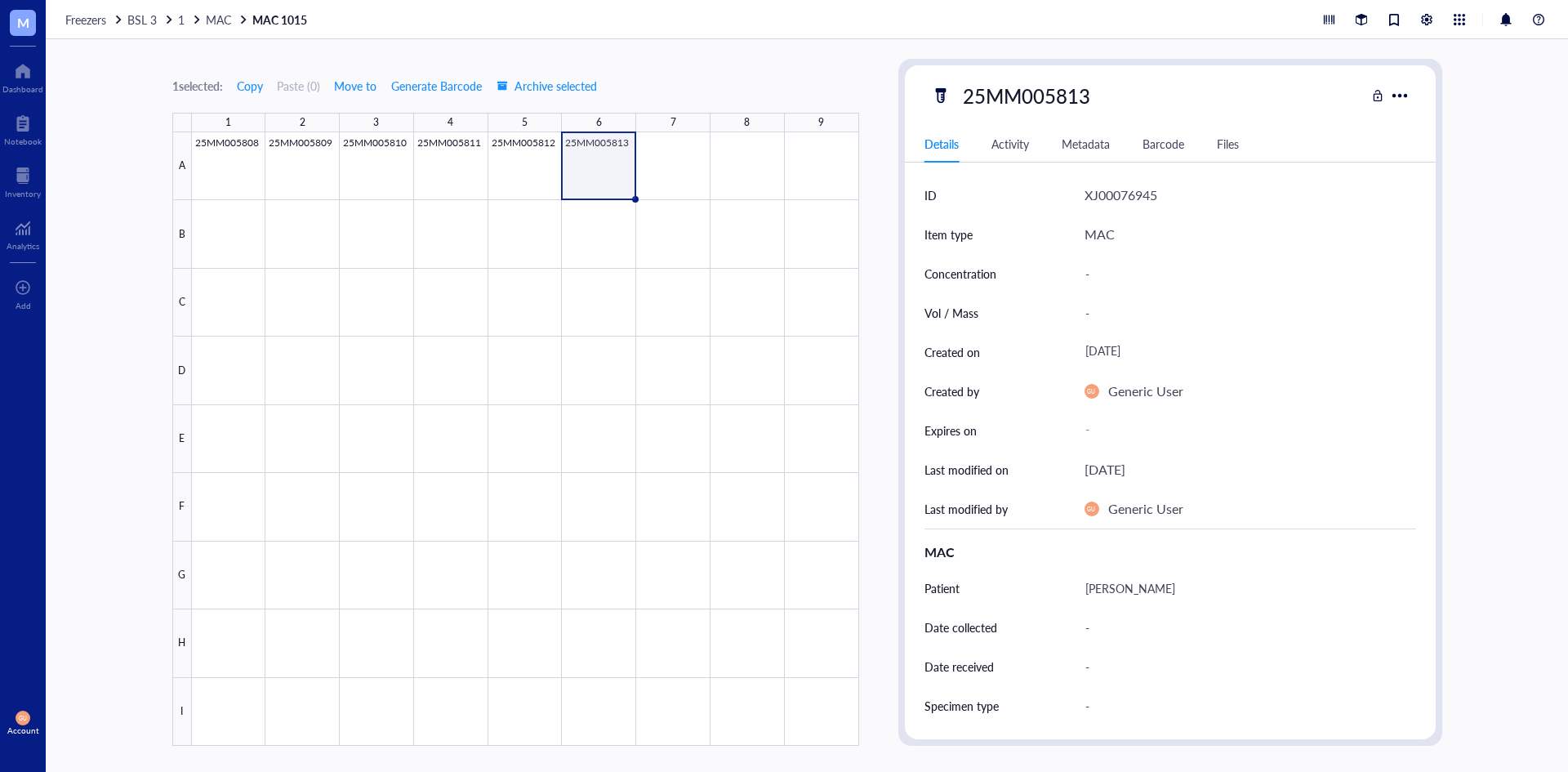
click at [686, 165] on div at bounding box center [526, 439] width 668 height 614
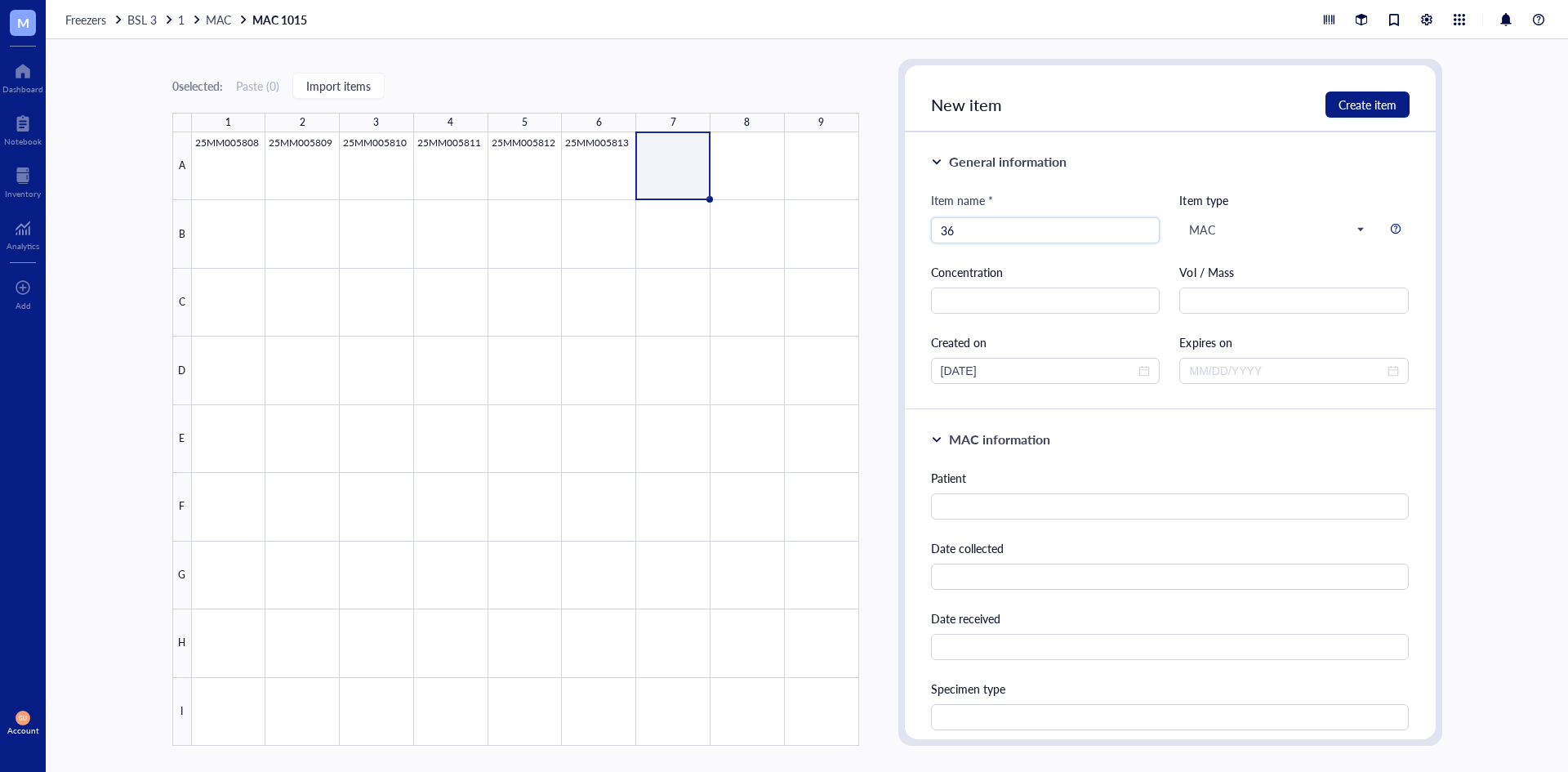
type input "3"
type input "25MM005827"
click at [1000, 503] on input "text" at bounding box center [1170, 506] width 478 height 27
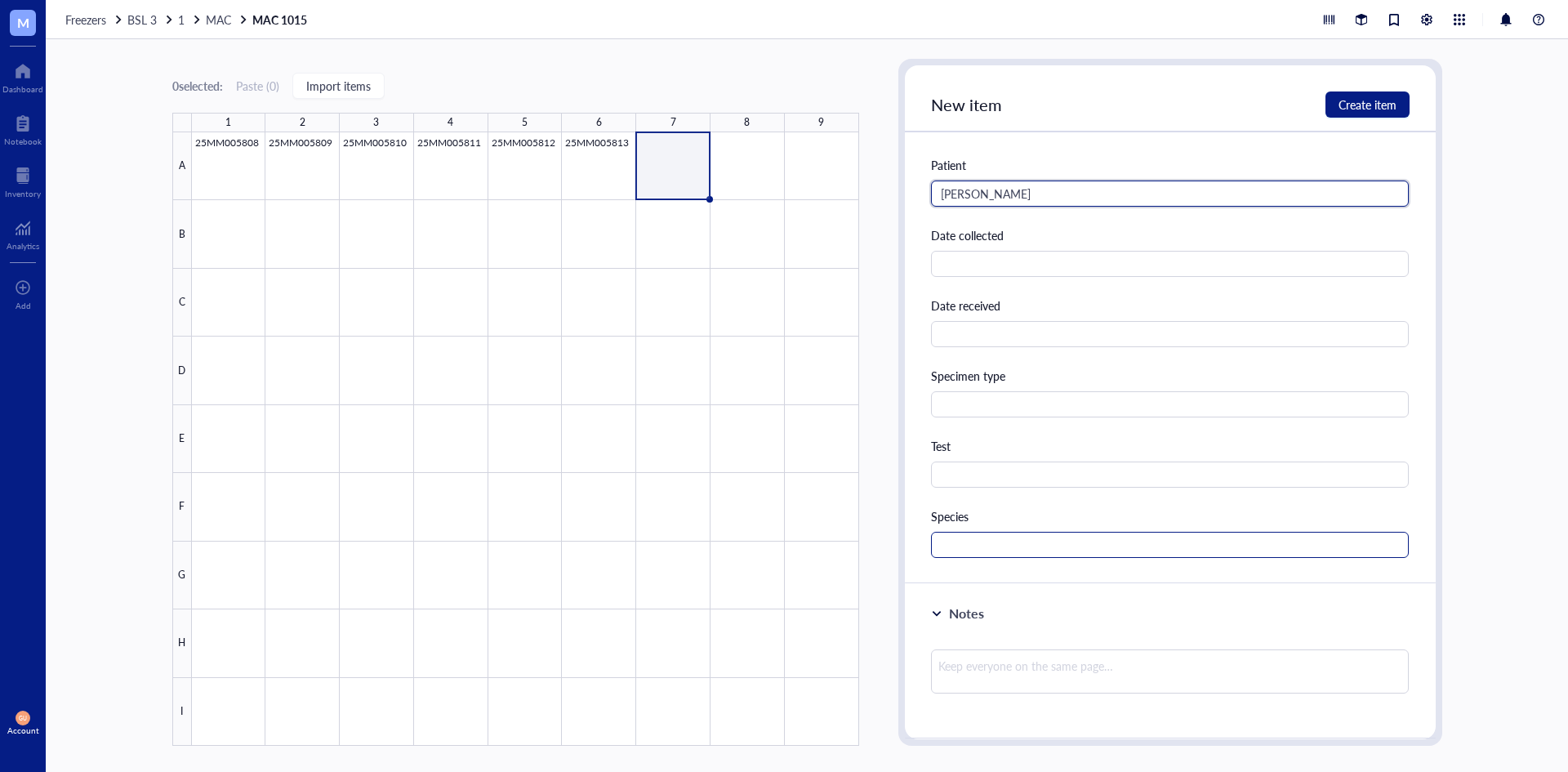
scroll to position [327, 0]
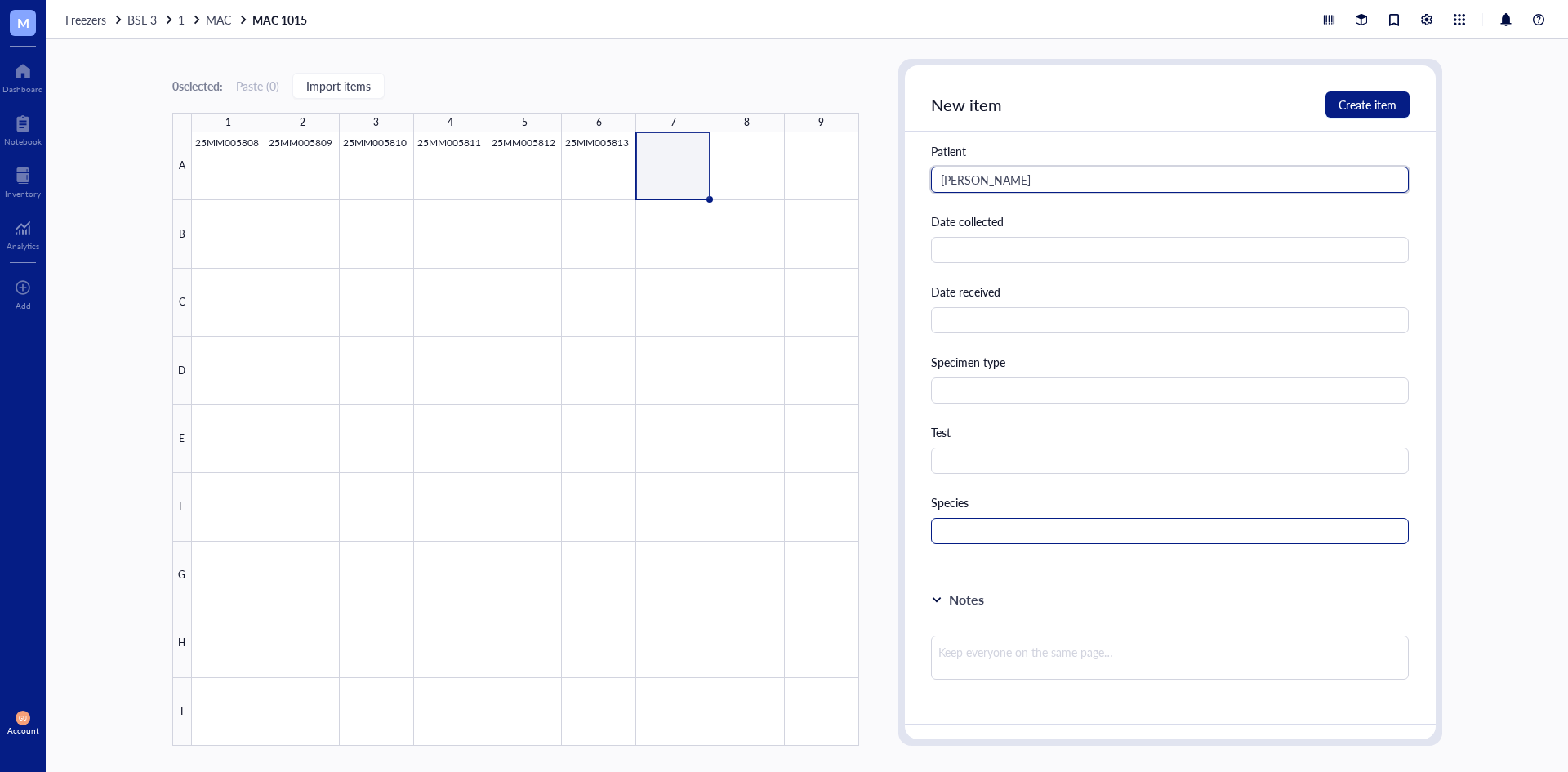
type input "[PERSON_NAME]"
click at [1026, 532] on input "text" at bounding box center [1170, 531] width 478 height 27
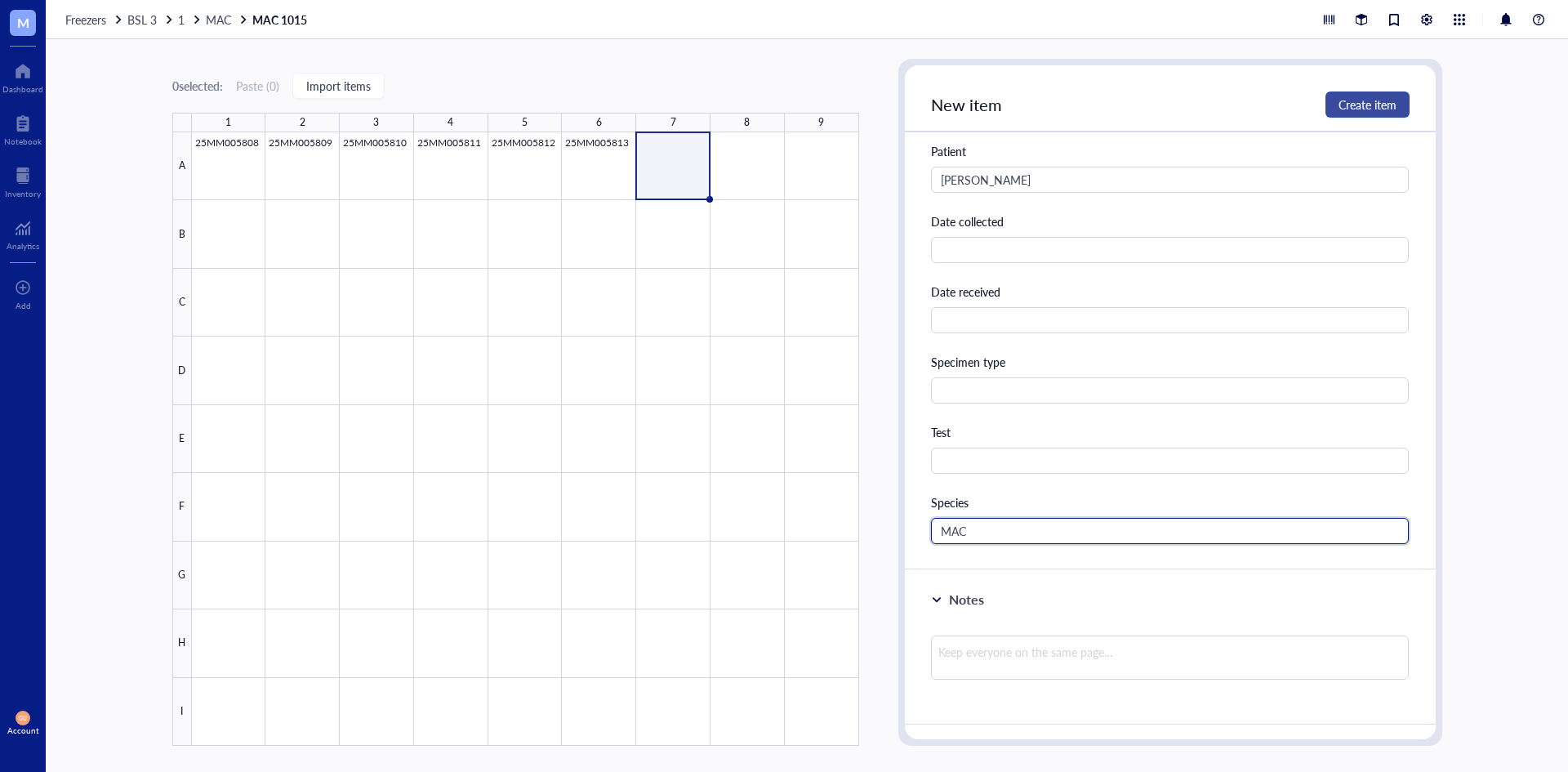
type input "MAC"
click at [1343, 104] on span "Create item" at bounding box center [1368, 104] width 58 height 13
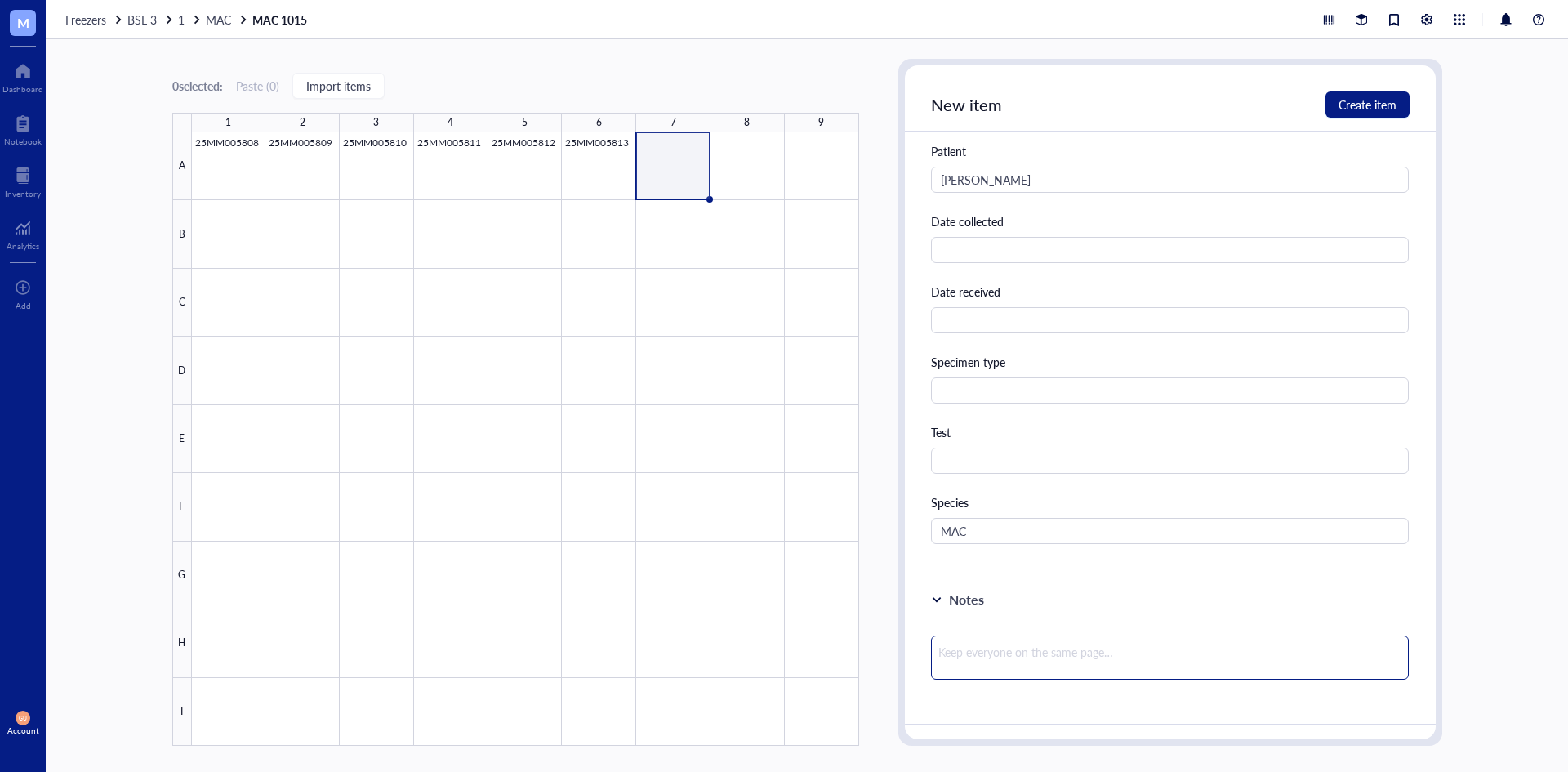
scroll to position [0, 0]
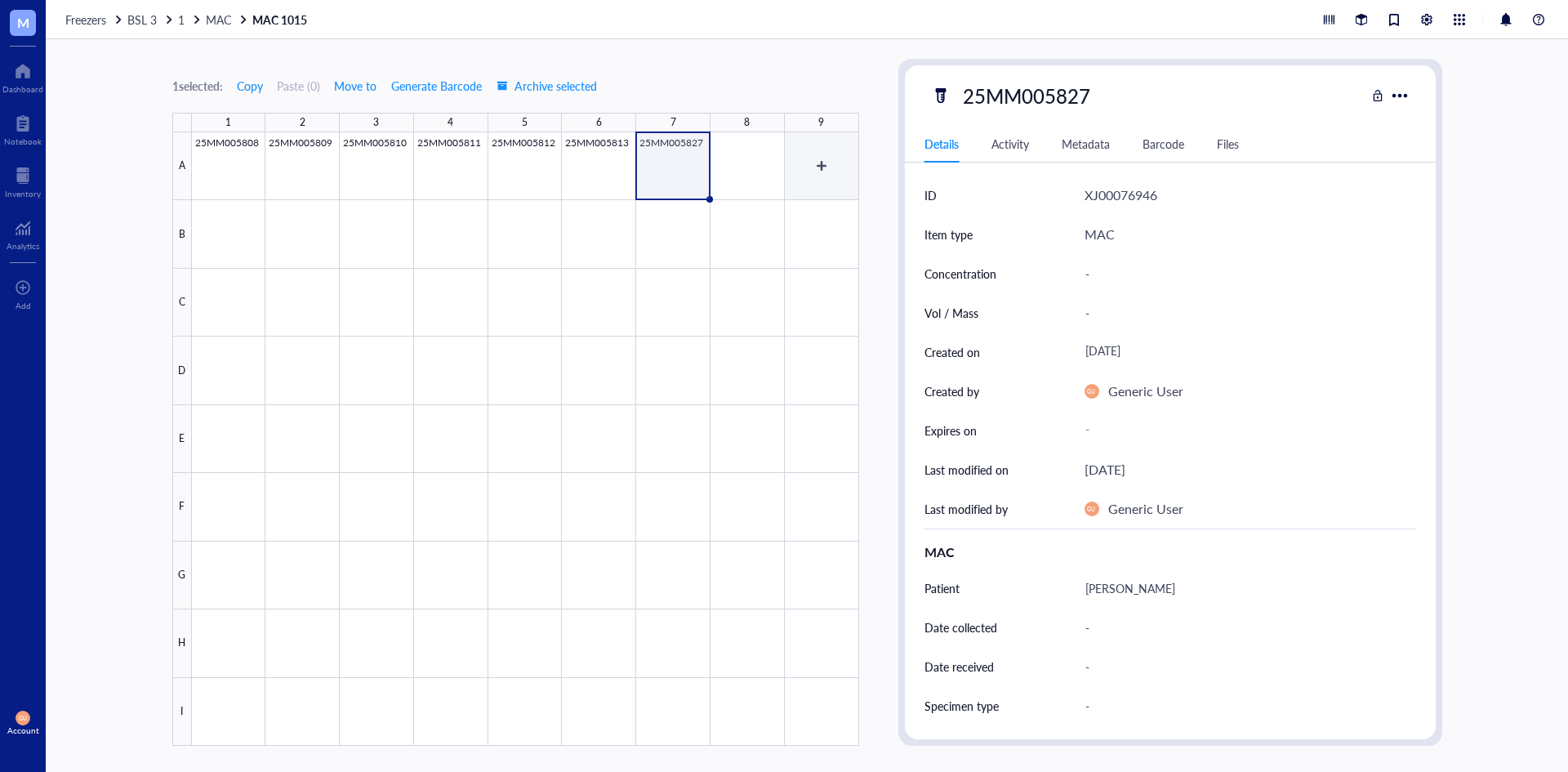
click at [766, 155] on div at bounding box center [526, 439] width 668 height 614
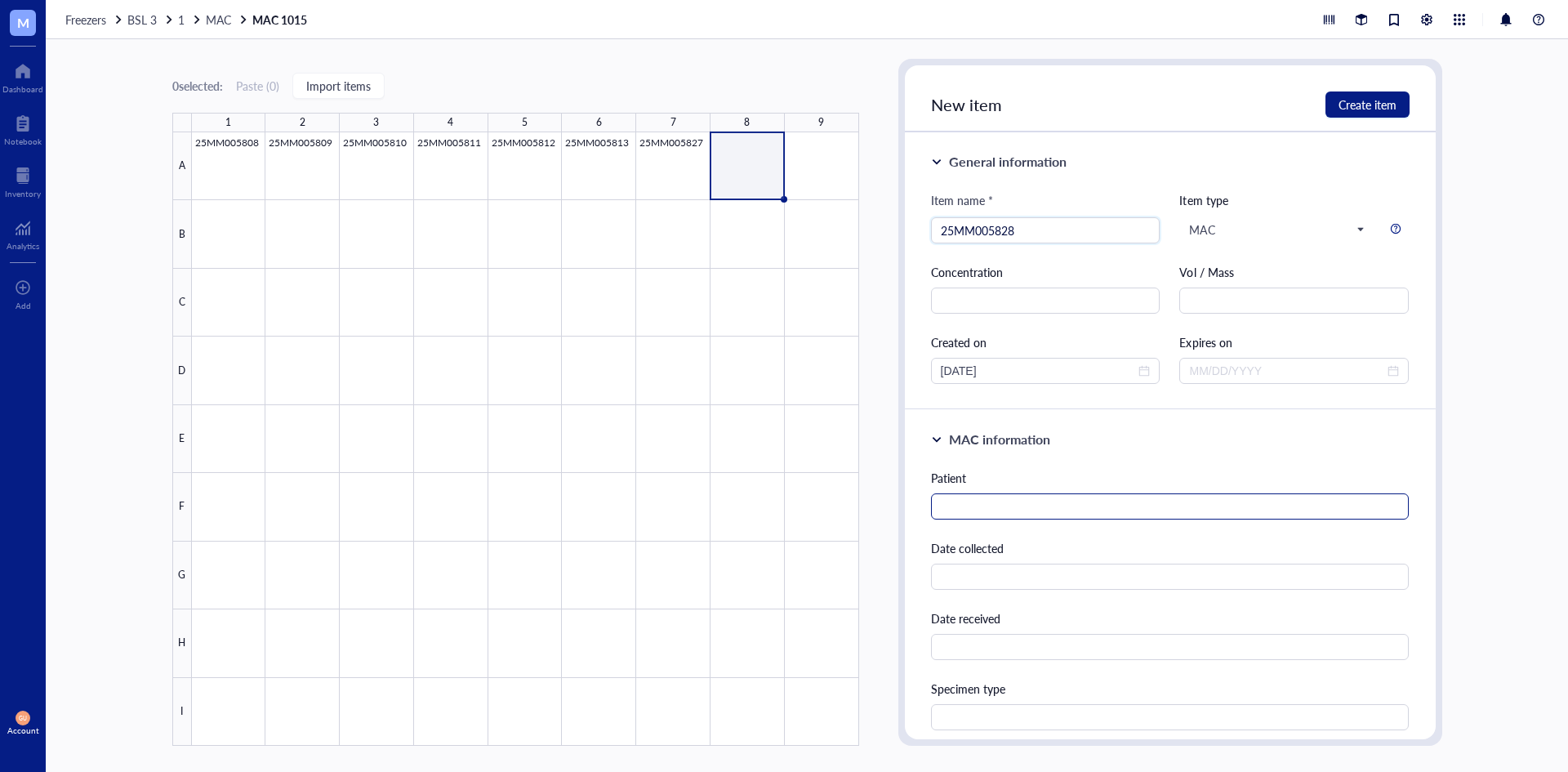
type input "25MM005828"
click at [1081, 500] on input "text" at bounding box center [1170, 506] width 478 height 27
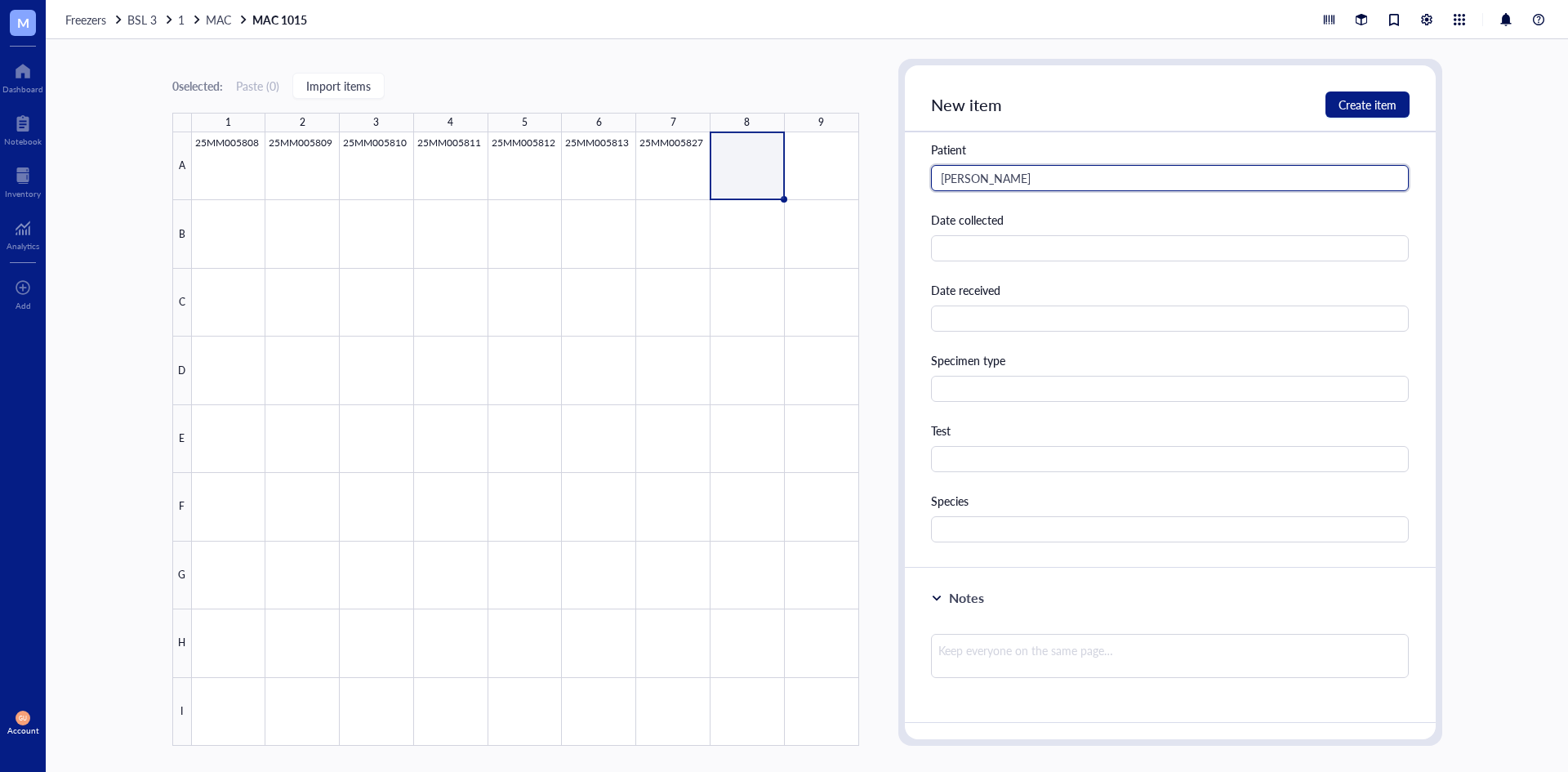
scroll to position [408, 0]
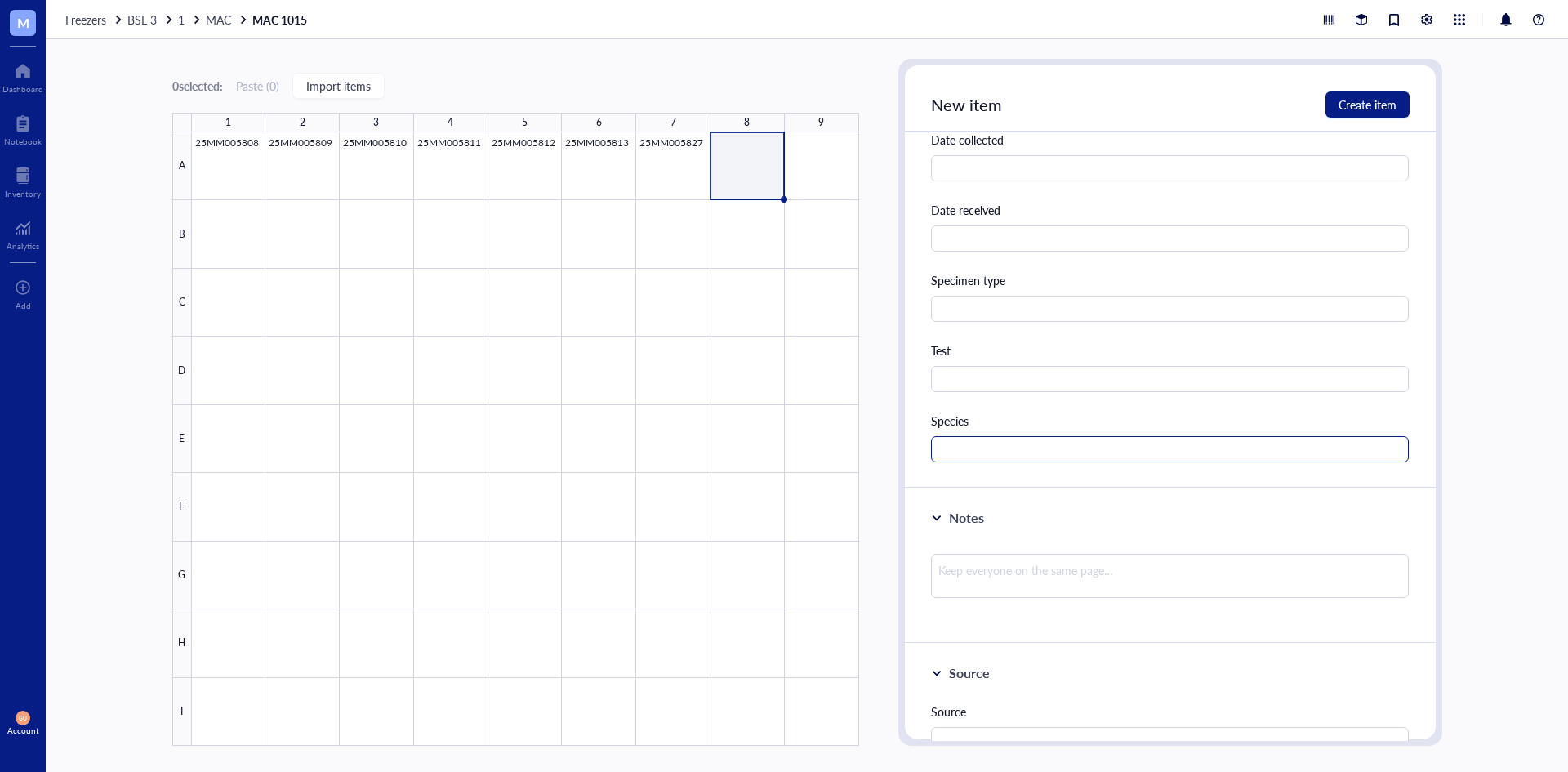
type input "[PERSON_NAME]"
click at [971, 454] on input "text" at bounding box center [1170, 449] width 478 height 27
type input "MAC"
click at [1359, 103] on span "Create item" at bounding box center [1368, 104] width 58 height 13
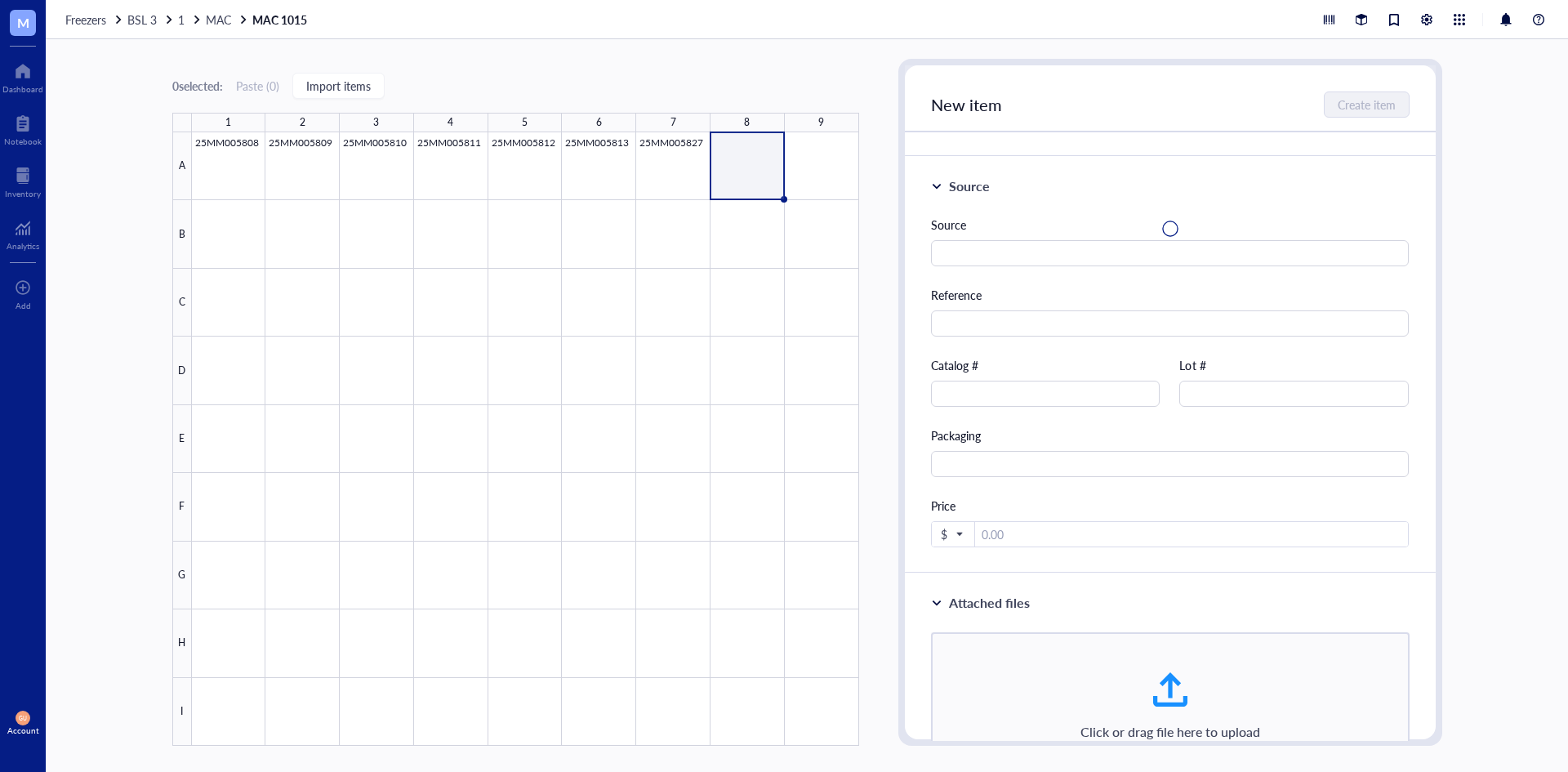
scroll to position [0, 0]
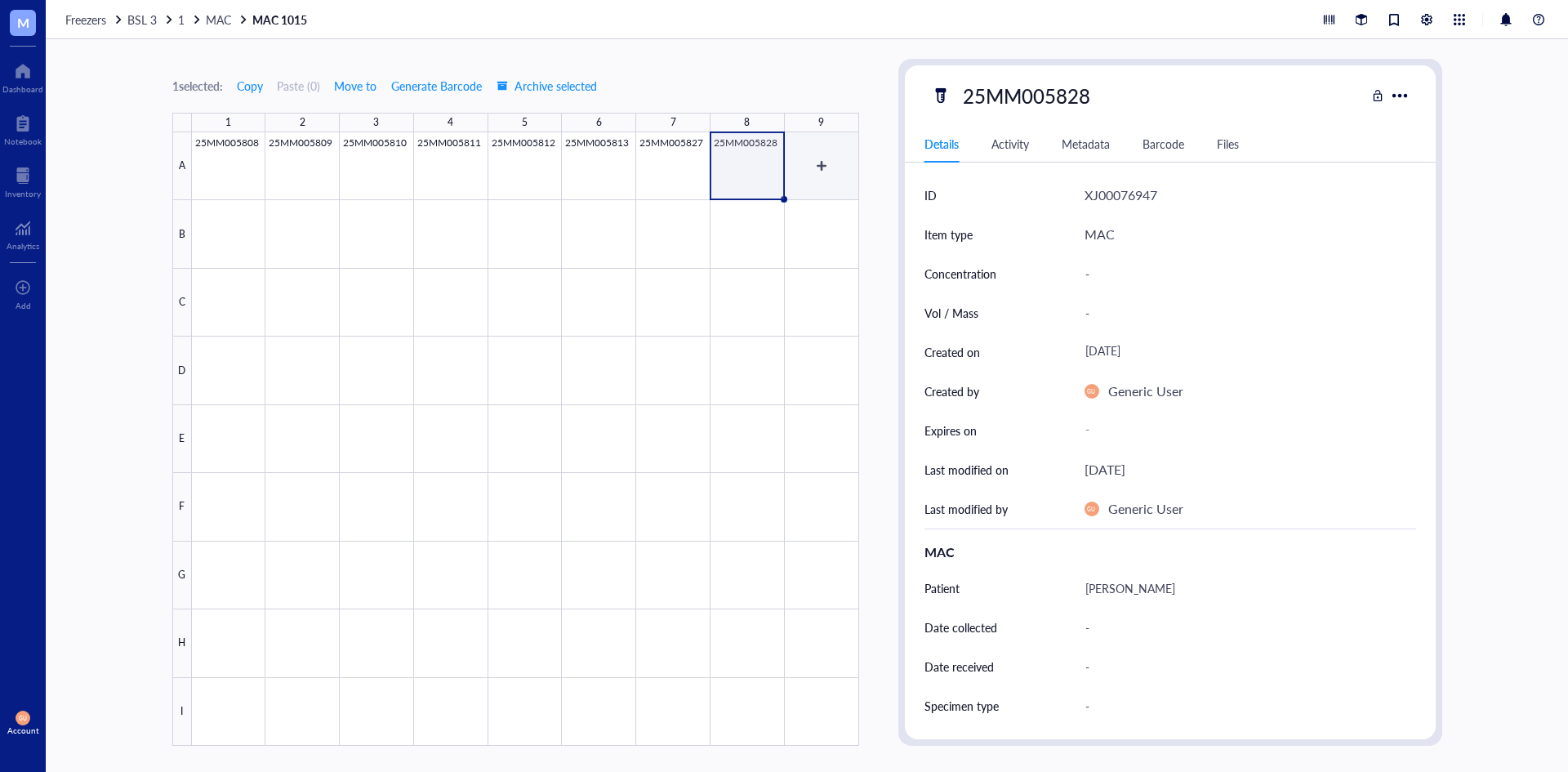
click at [857, 173] on div at bounding box center [526, 439] width 668 height 614
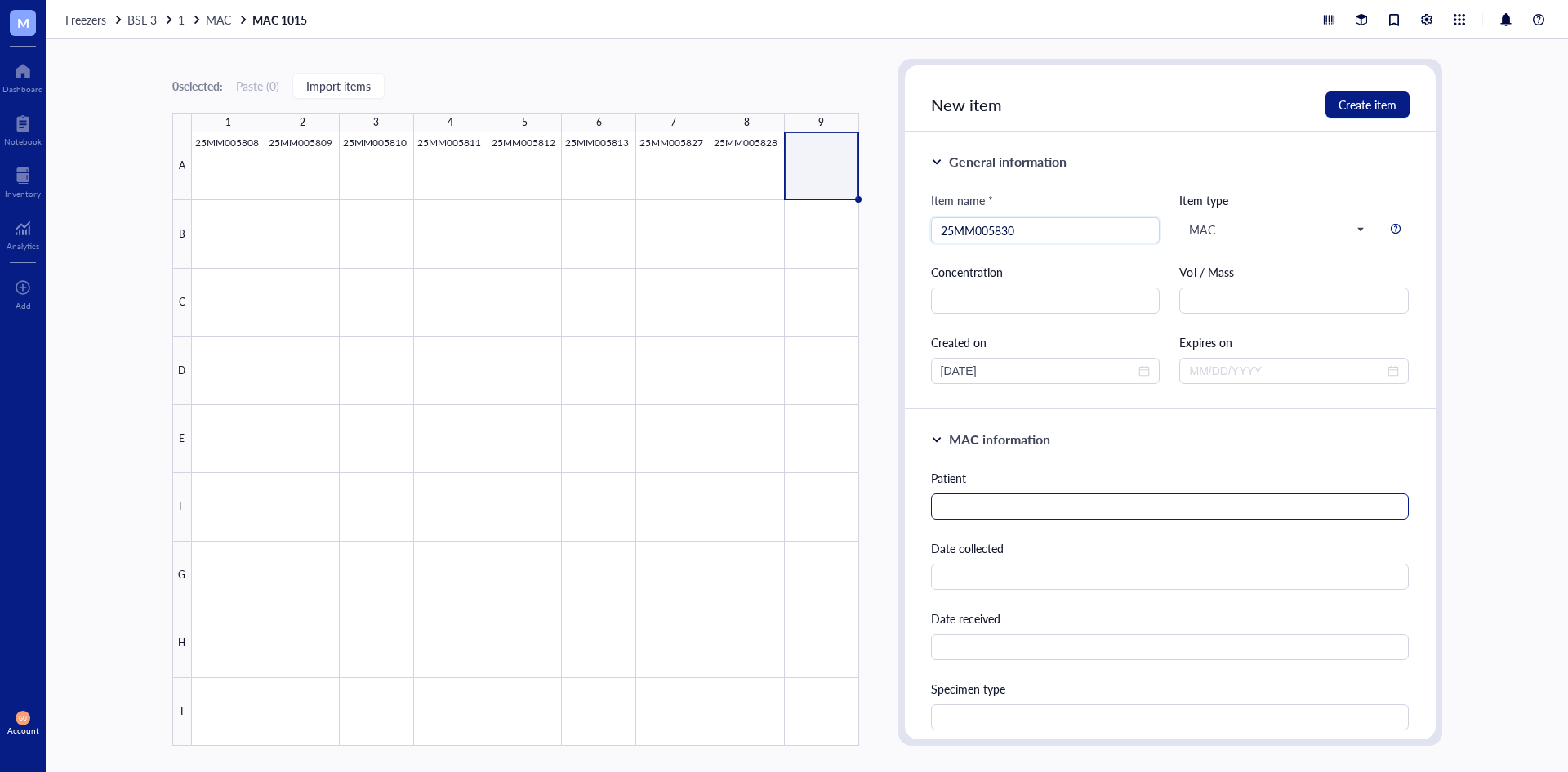
type input "25MM005830"
click at [969, 501] on input "text" at bounding box center [1170, 506] width 478 height 27
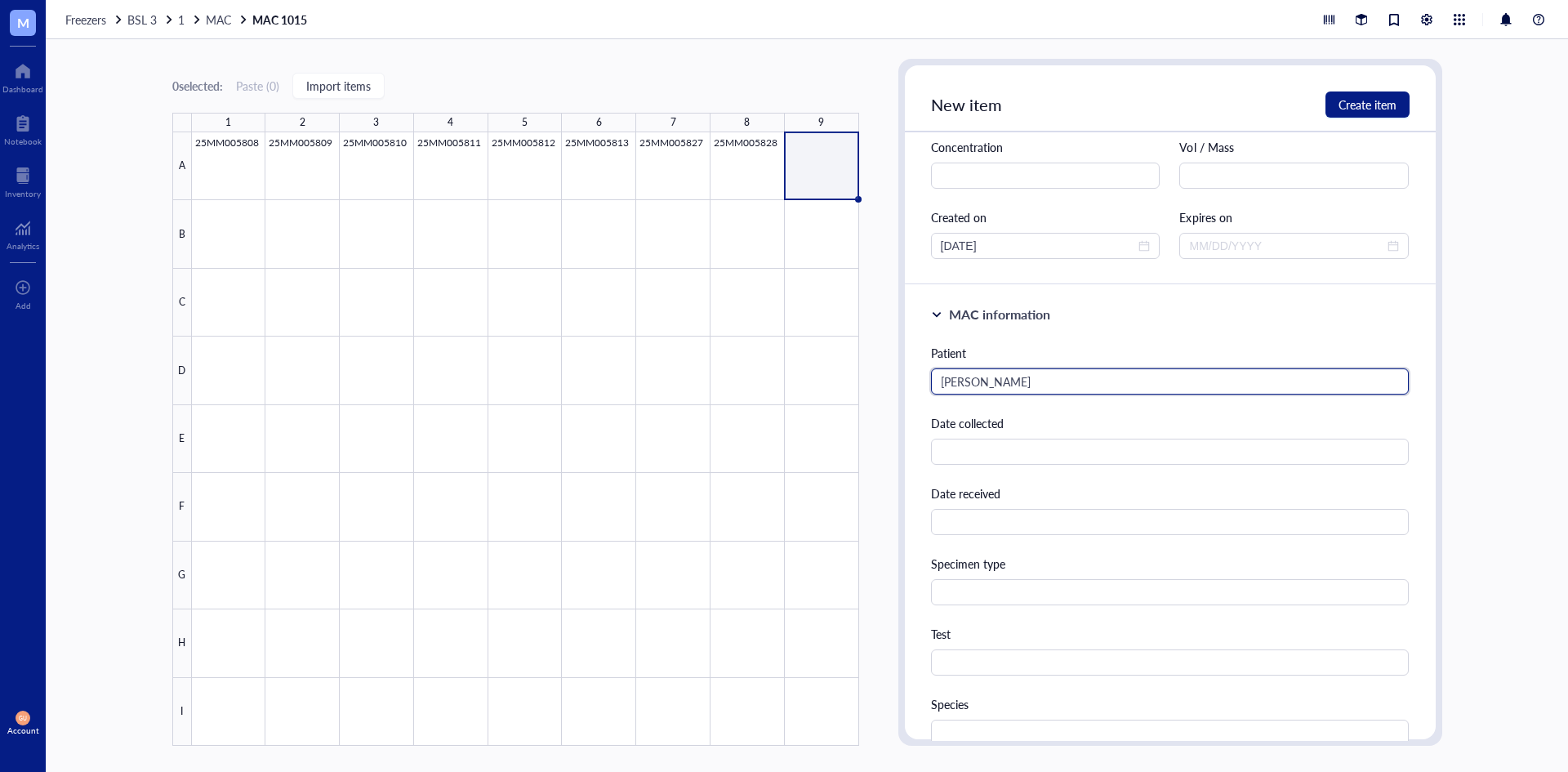
scroll to position [327, 0]
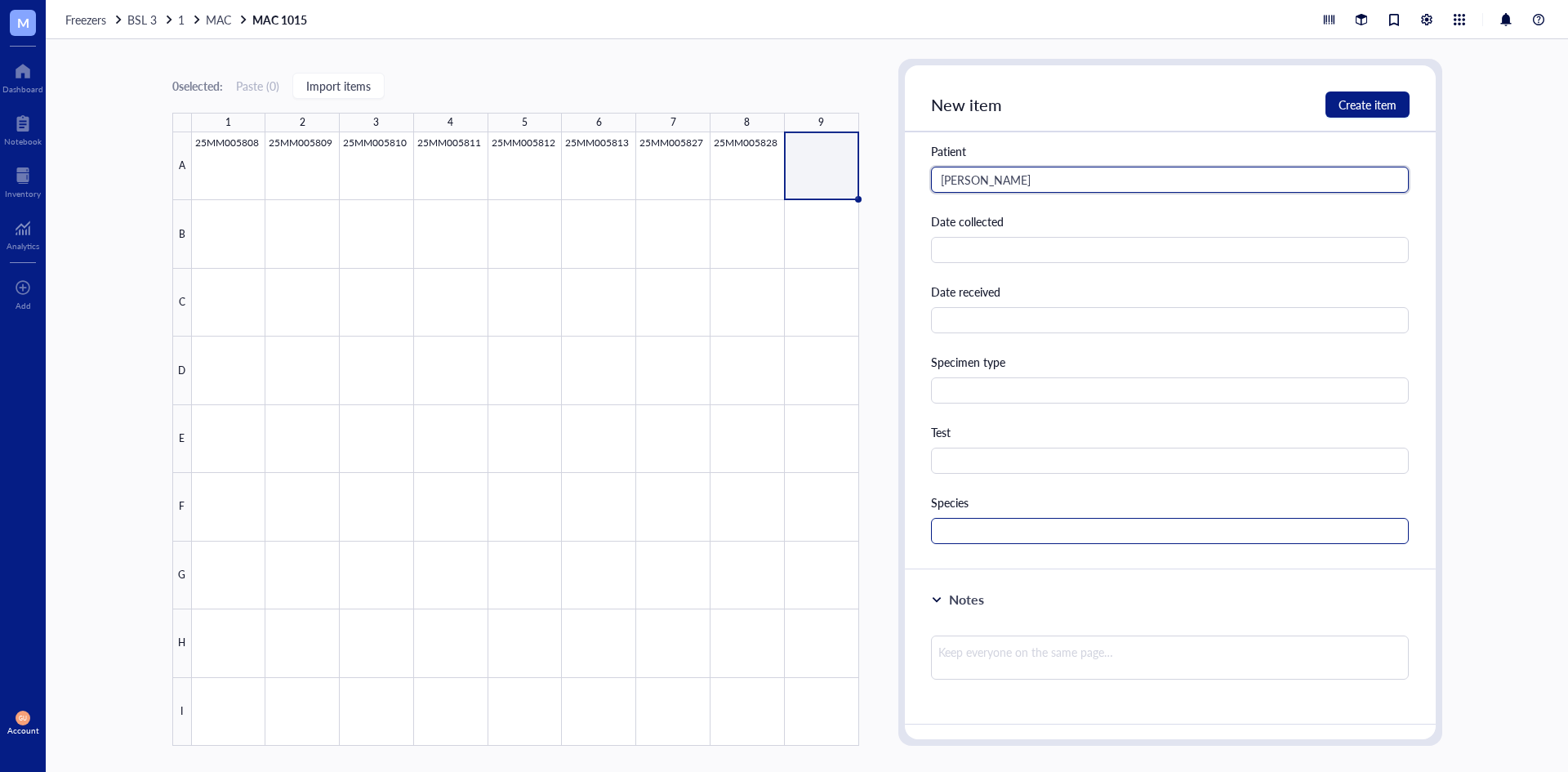
type input "[PERSON_NAME]"
drag, startPoint x: 1001, startPoint y: 538, endPoint x: 984, endPoint y: 507, distance: 35.4
click at [1001, 536] on input "text" at bounding box center [1170, 531] width 478 height 27
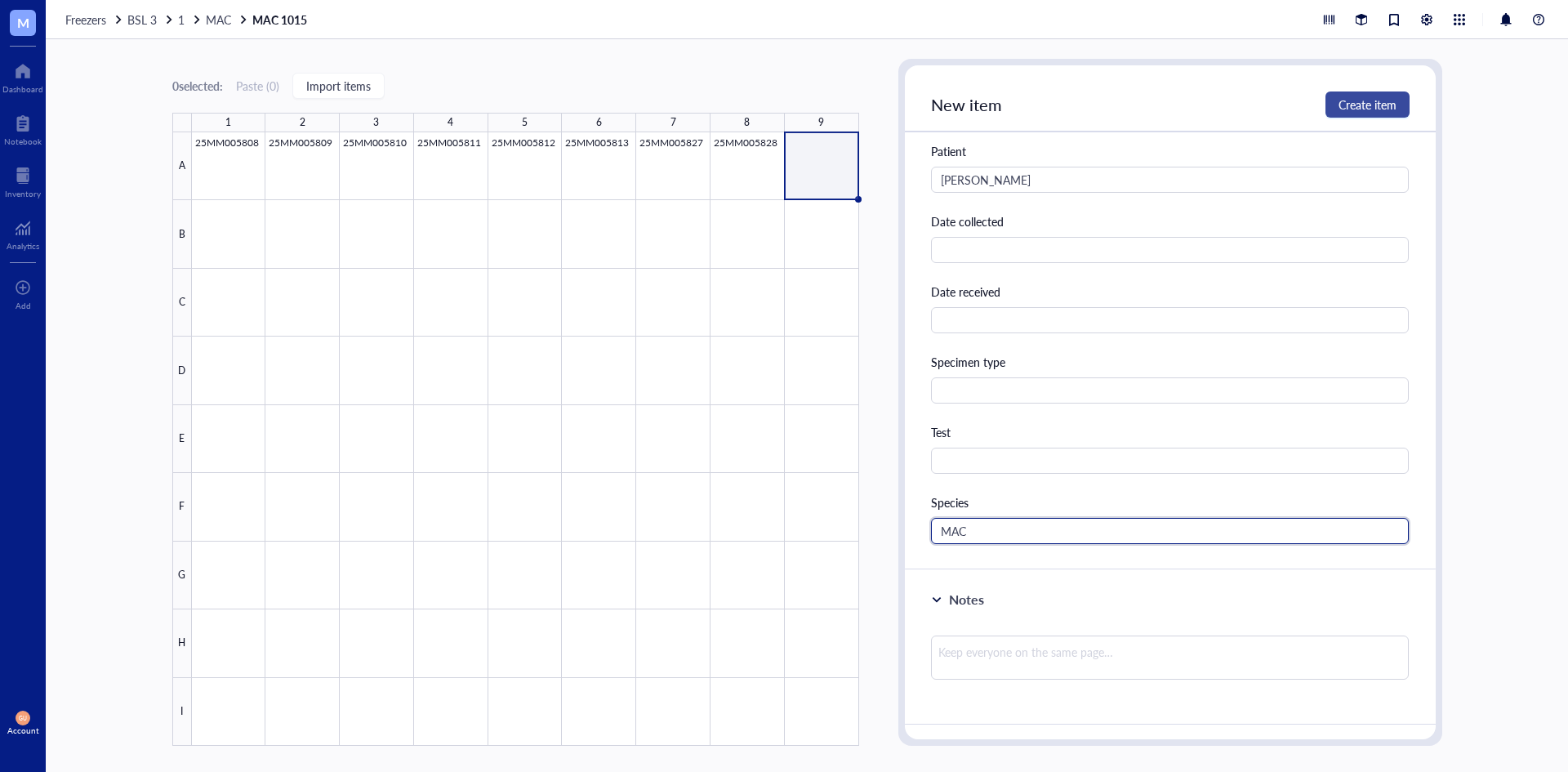
type input "MAC"
click at [1346, 98] on span "Create item" at bounding box center [1368, 104] width 58 height 13
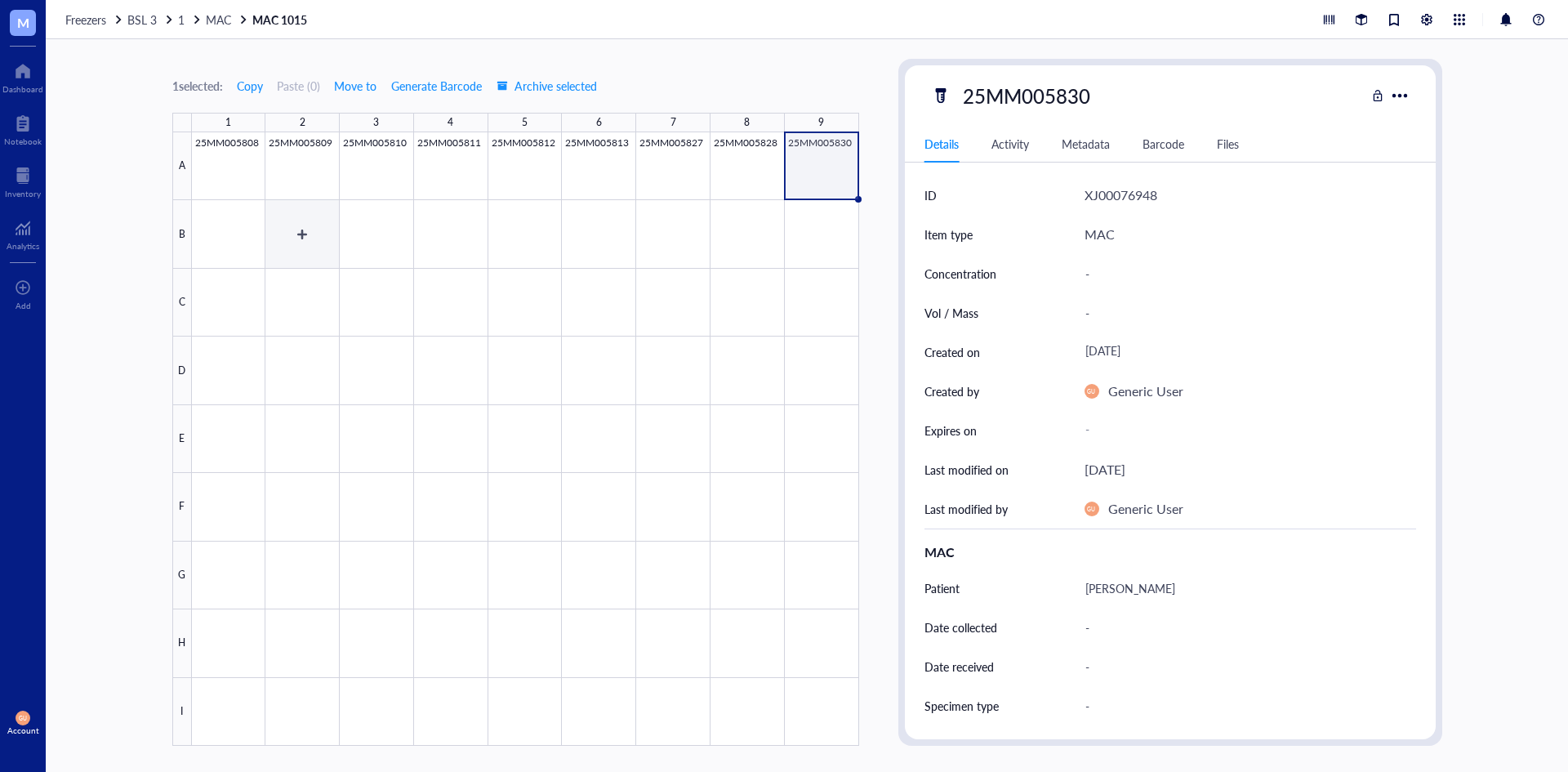
click at [241, 241] on div at bounding box center [526, 439] width 668 height 614
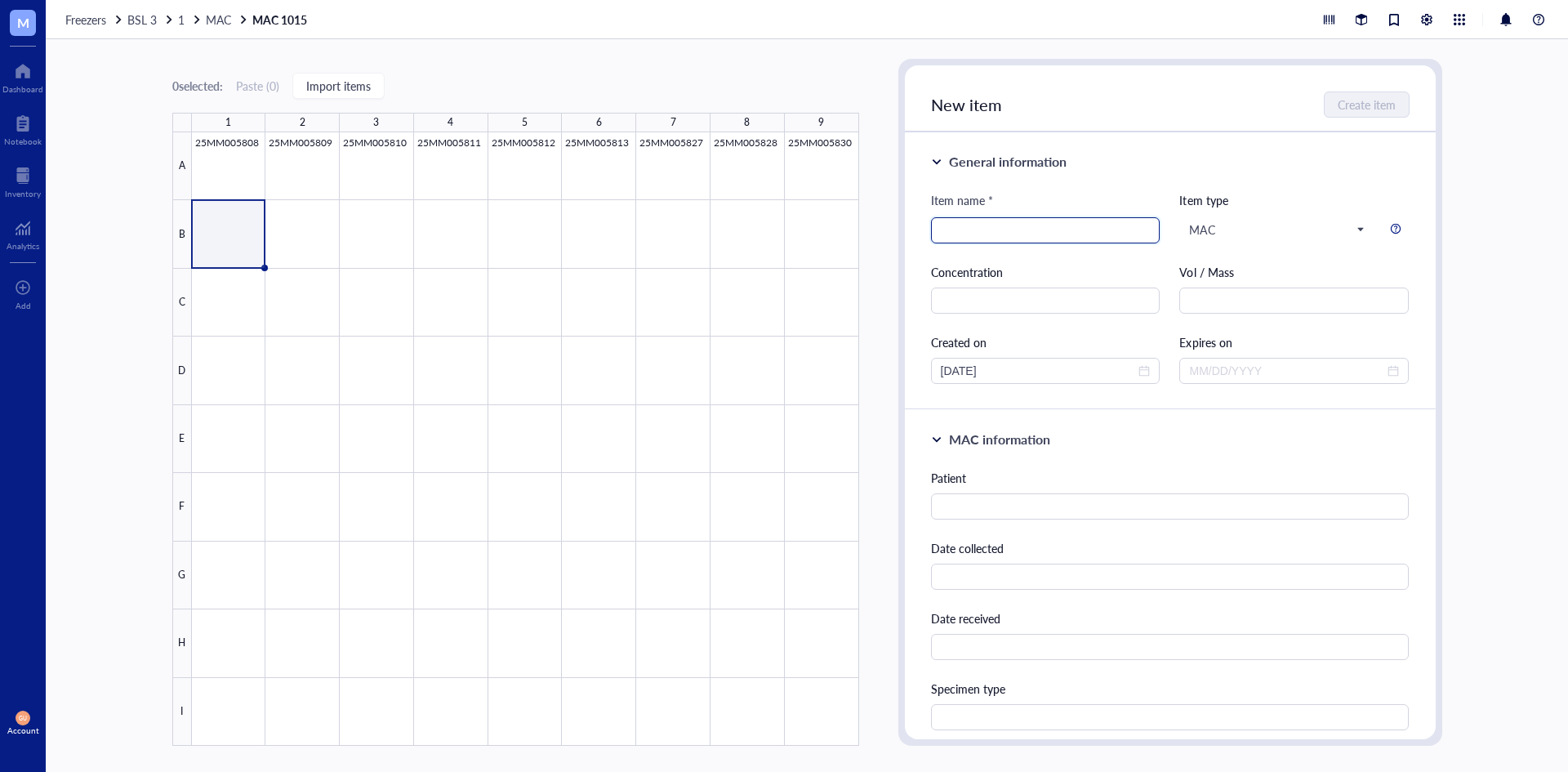
drag, startPoint x: 980, startPoint y: 228, endPoint x: 945, endPoint y: 199, distance: 45.5
click at [978, 227] on input "search" at bounding box center [1045, 230] width 210 height 25
type input "25MM005831"
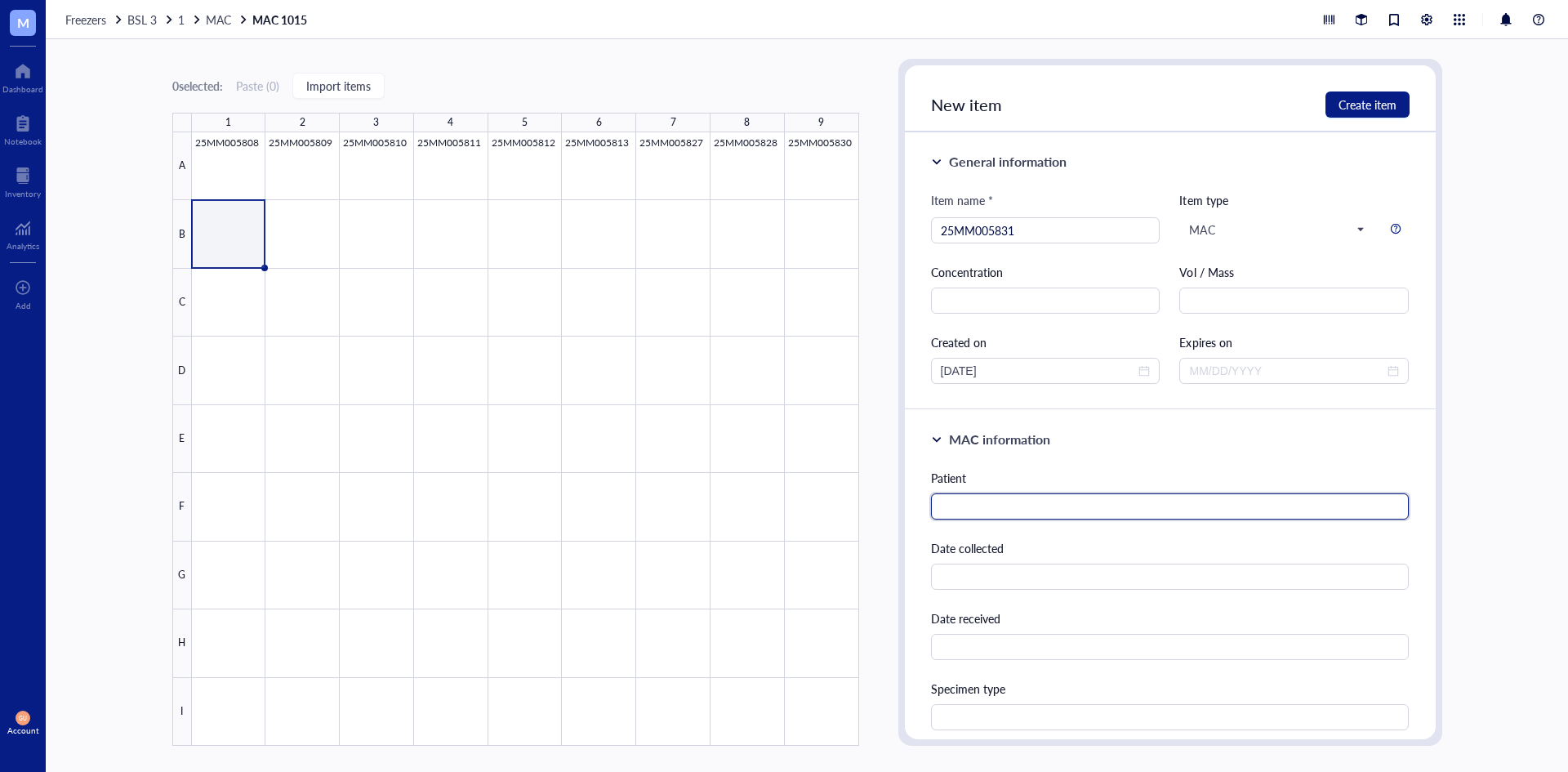
click at [950, 506] on input "text" at bounding box center [1170, 506] width 478 height 27
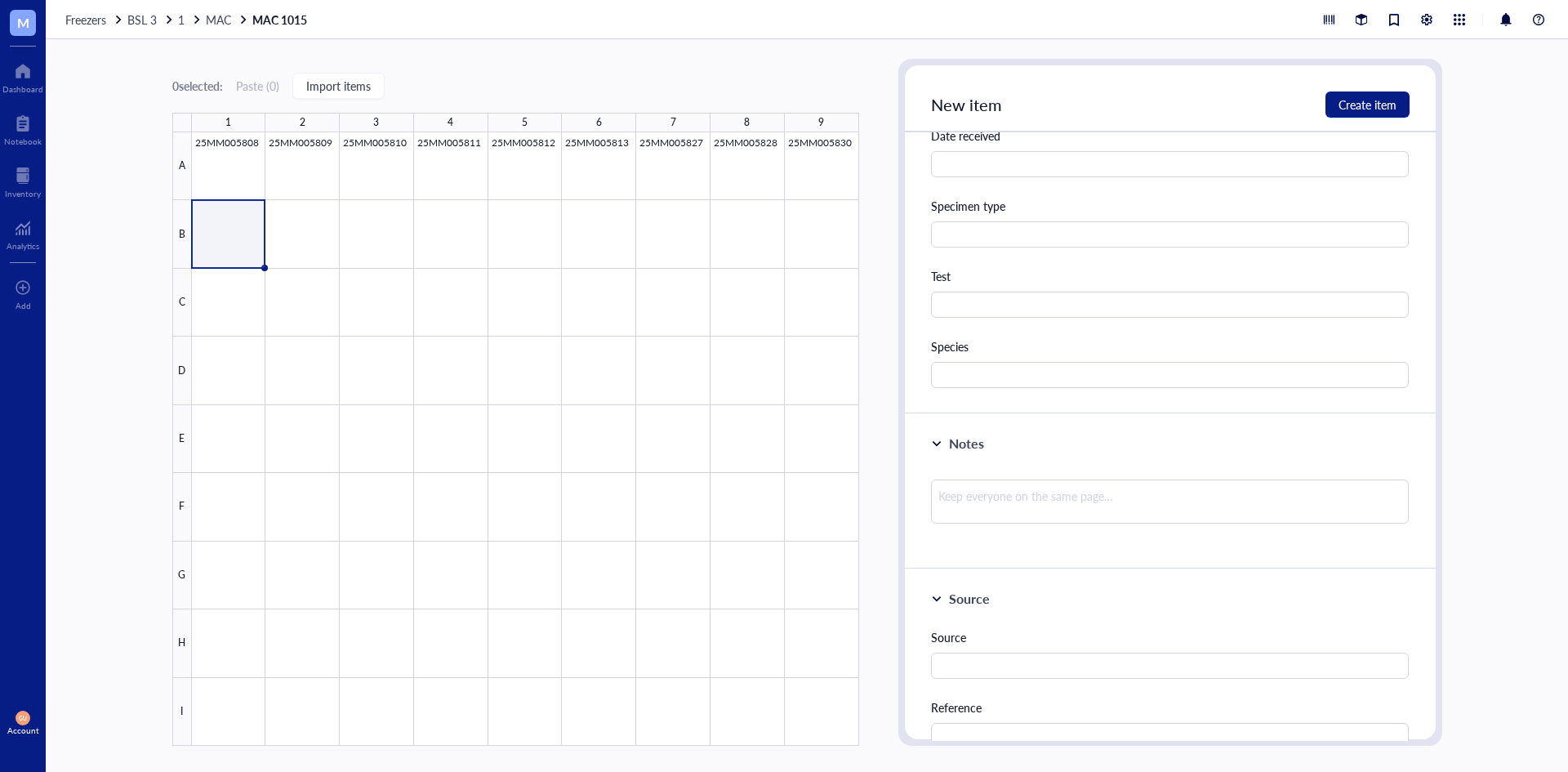
scroll to position [490, 0]
type input "[PERSON_NAME]"
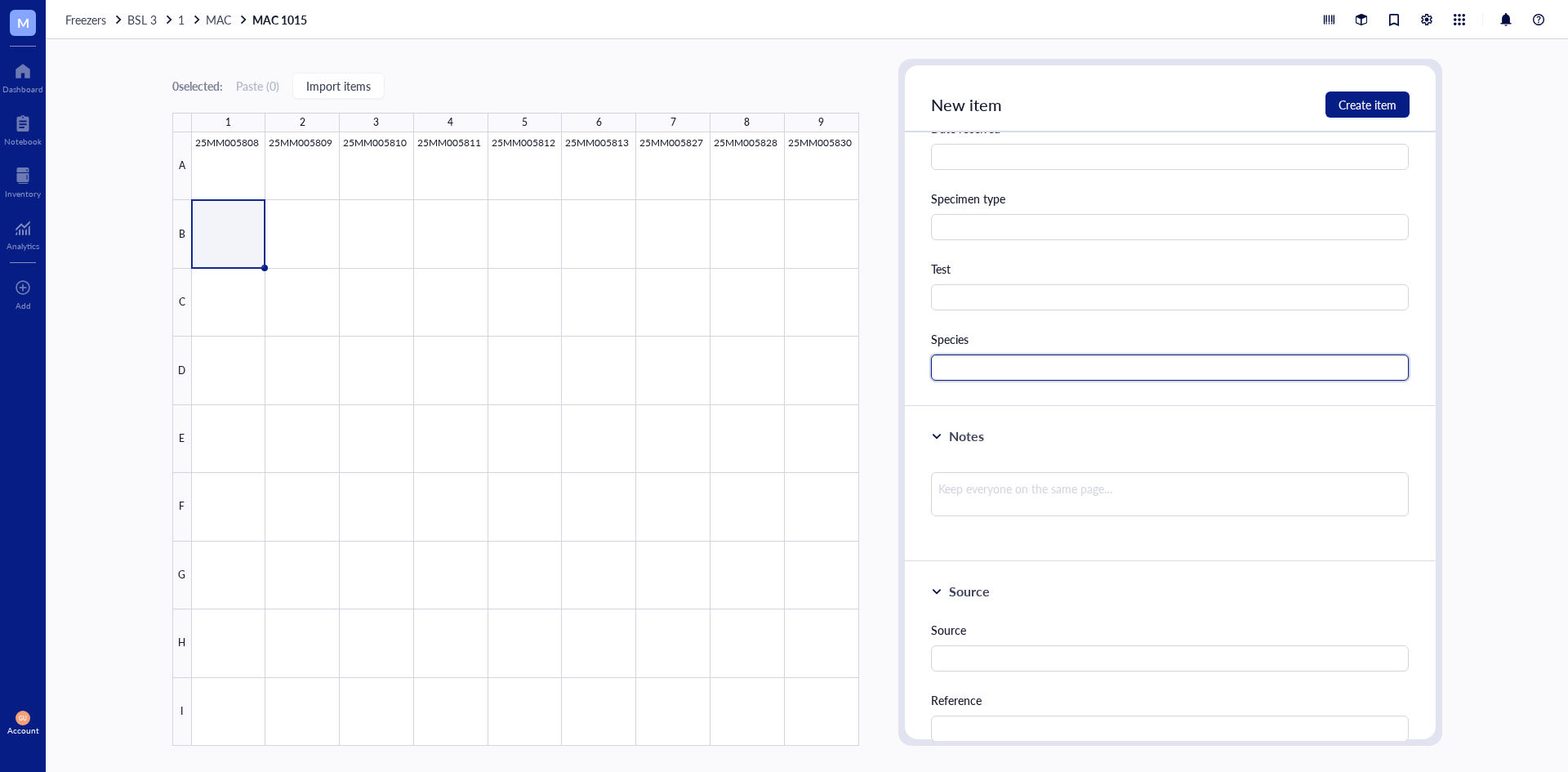
drag, startPoint x: 1017, startPoint y: 371, endPoint x: 994, endPoint y: 347, distance: 33.2
click at [1013, 369] on input "text" at bounding box center [1170, 367] width 478 height 27
type input "MAC"
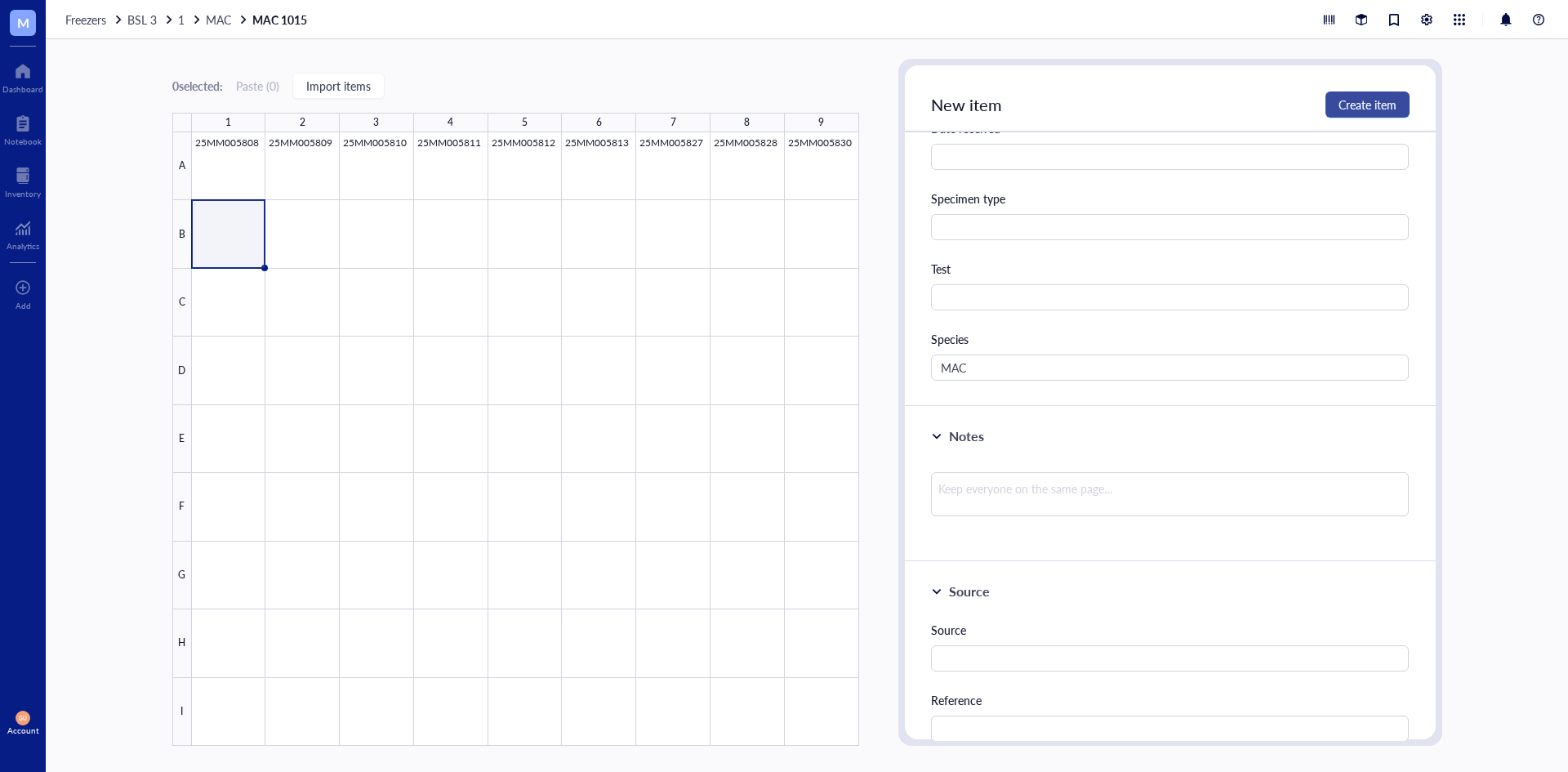
click at [1386, 102] on span "Create item" at bounding box center [1368, 104] width 58 height 13
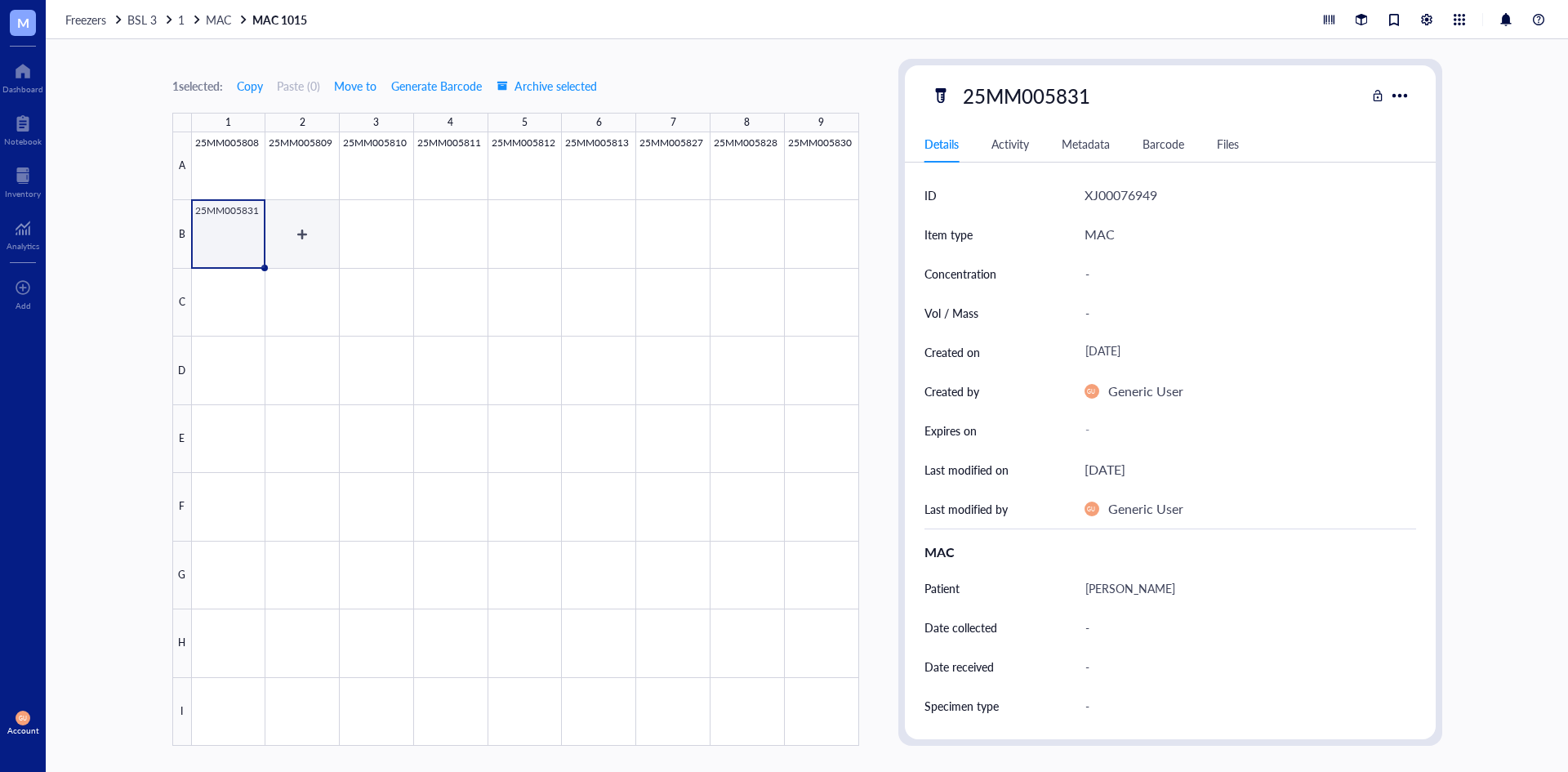
click at [280, 217] on div at bounding box center [526, 439] width 668 height 614
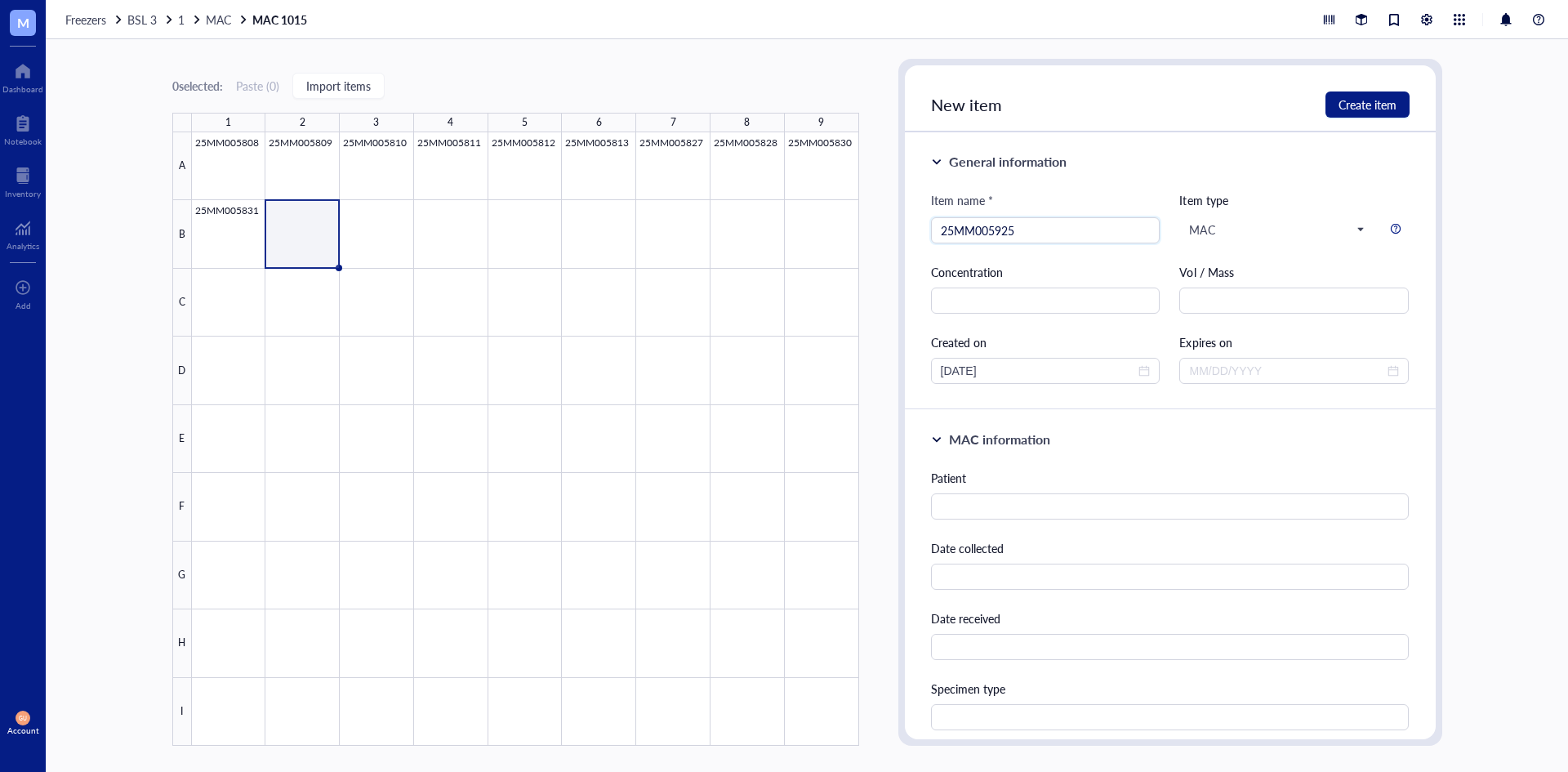
type input "25MM005925"
click at [1090, 485] on div "Patient" at bounding box center [1170, 478] width 478 height 18
click at [1084, 502] on input "text" at bounding box center [1170, 506] width 478 height 27
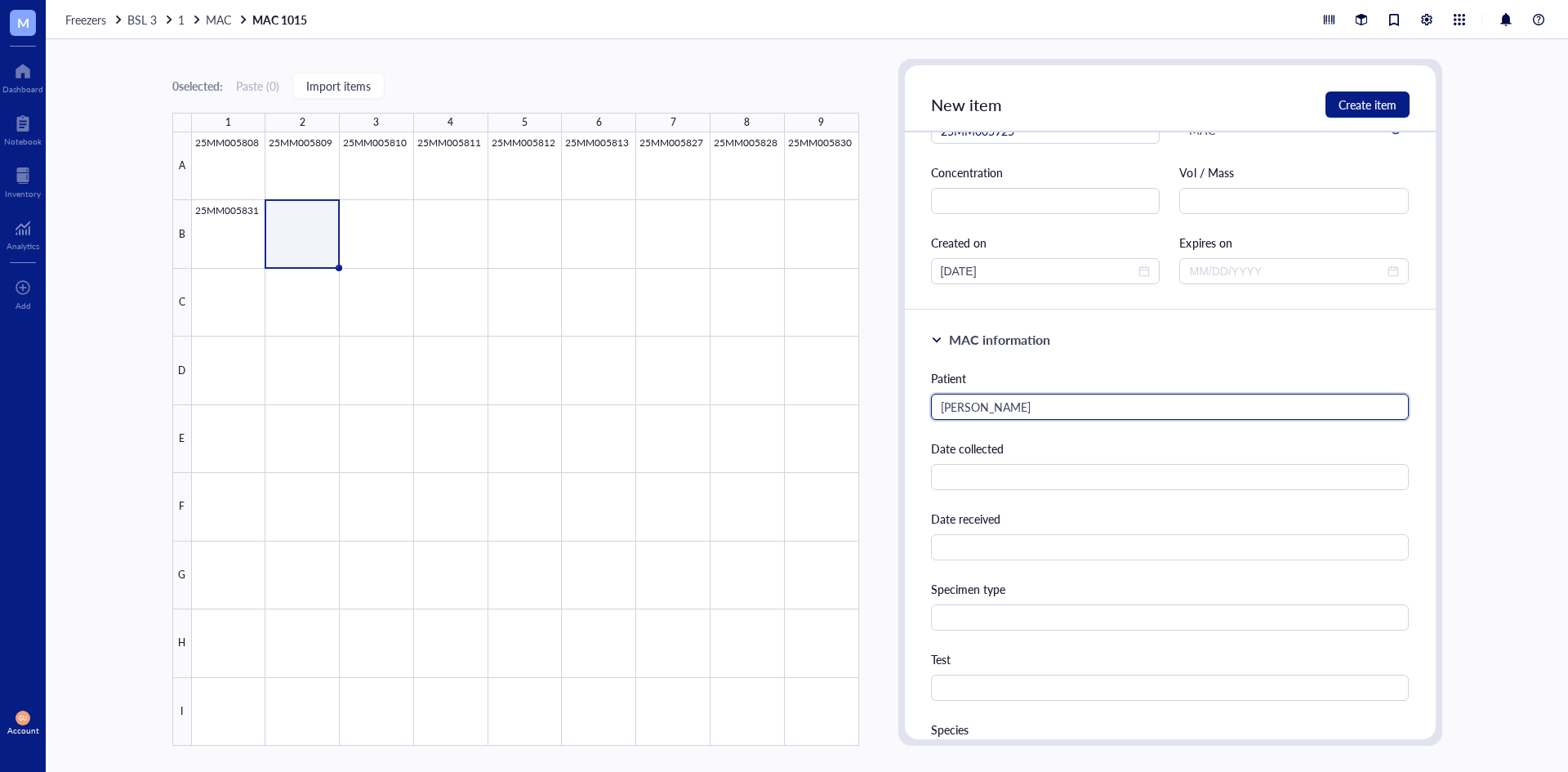
scroll to position [245, 0]
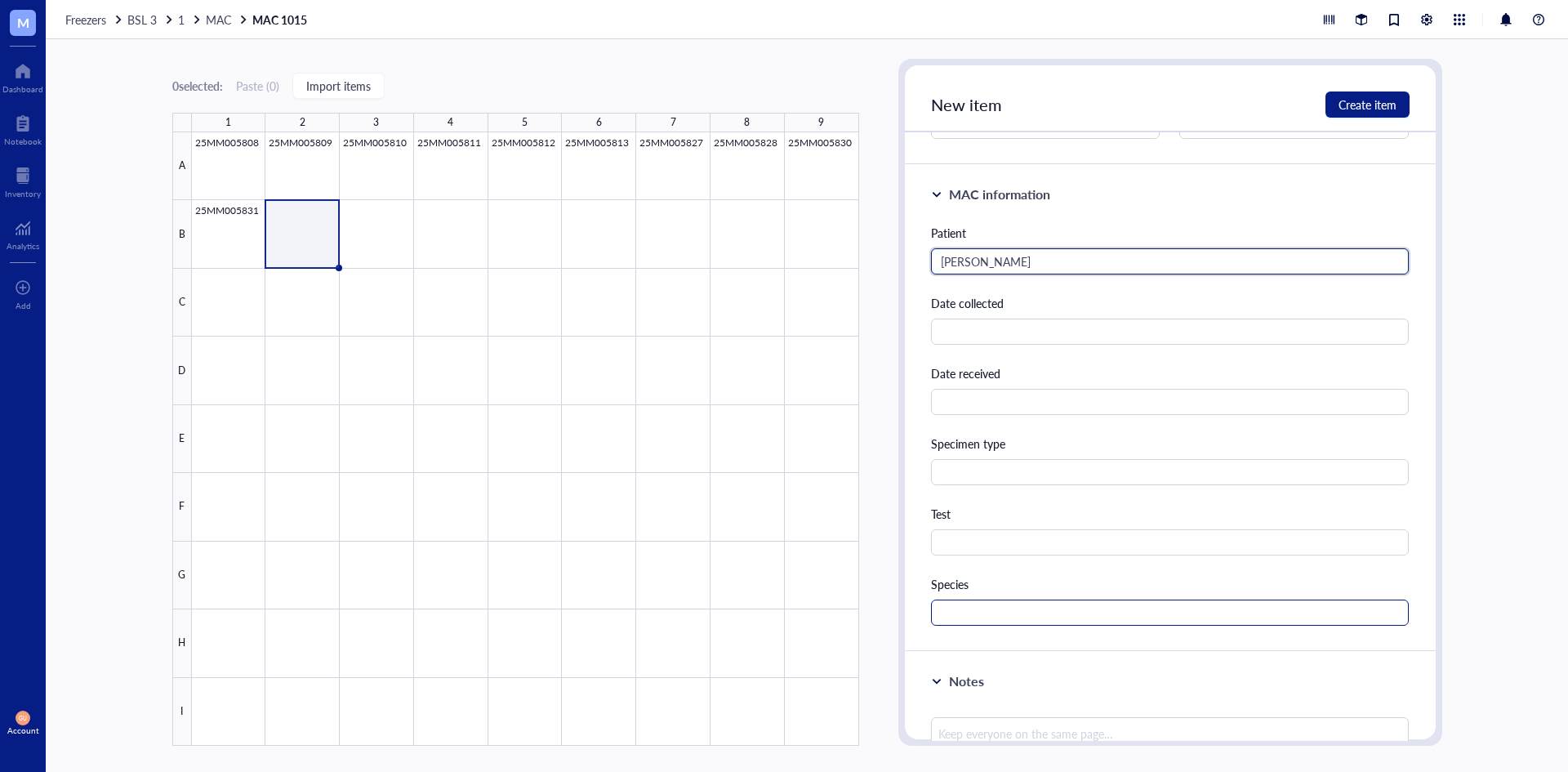
type input "[PERSON_NAME]"
click at [971, 603] on input "text" at bounding box center [1170, 612] width 478 height 27
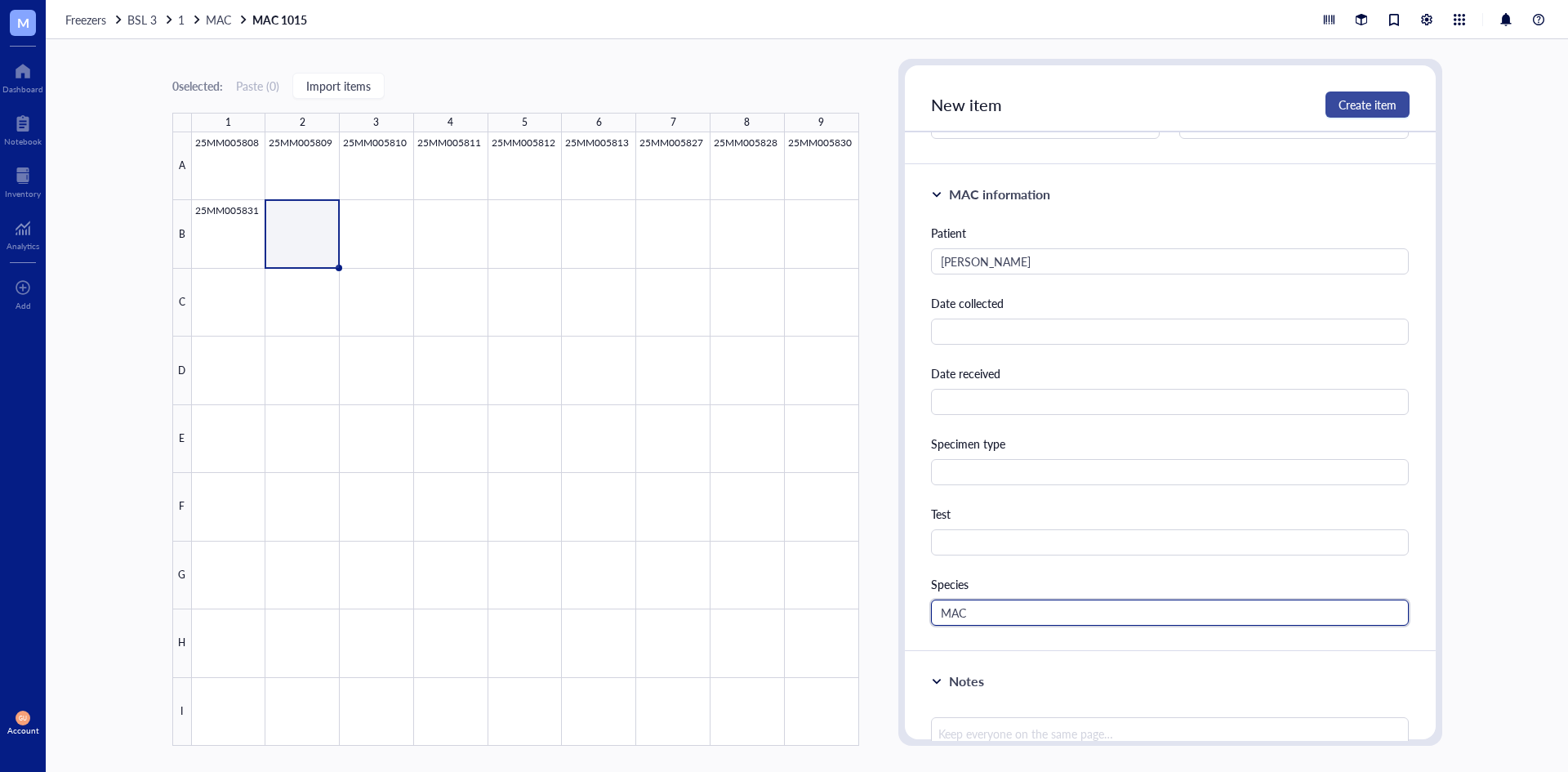
type input "MAC"
click at [1381, 104] on span "Create item" at bounding box center [1368, 104] width 58 height 13
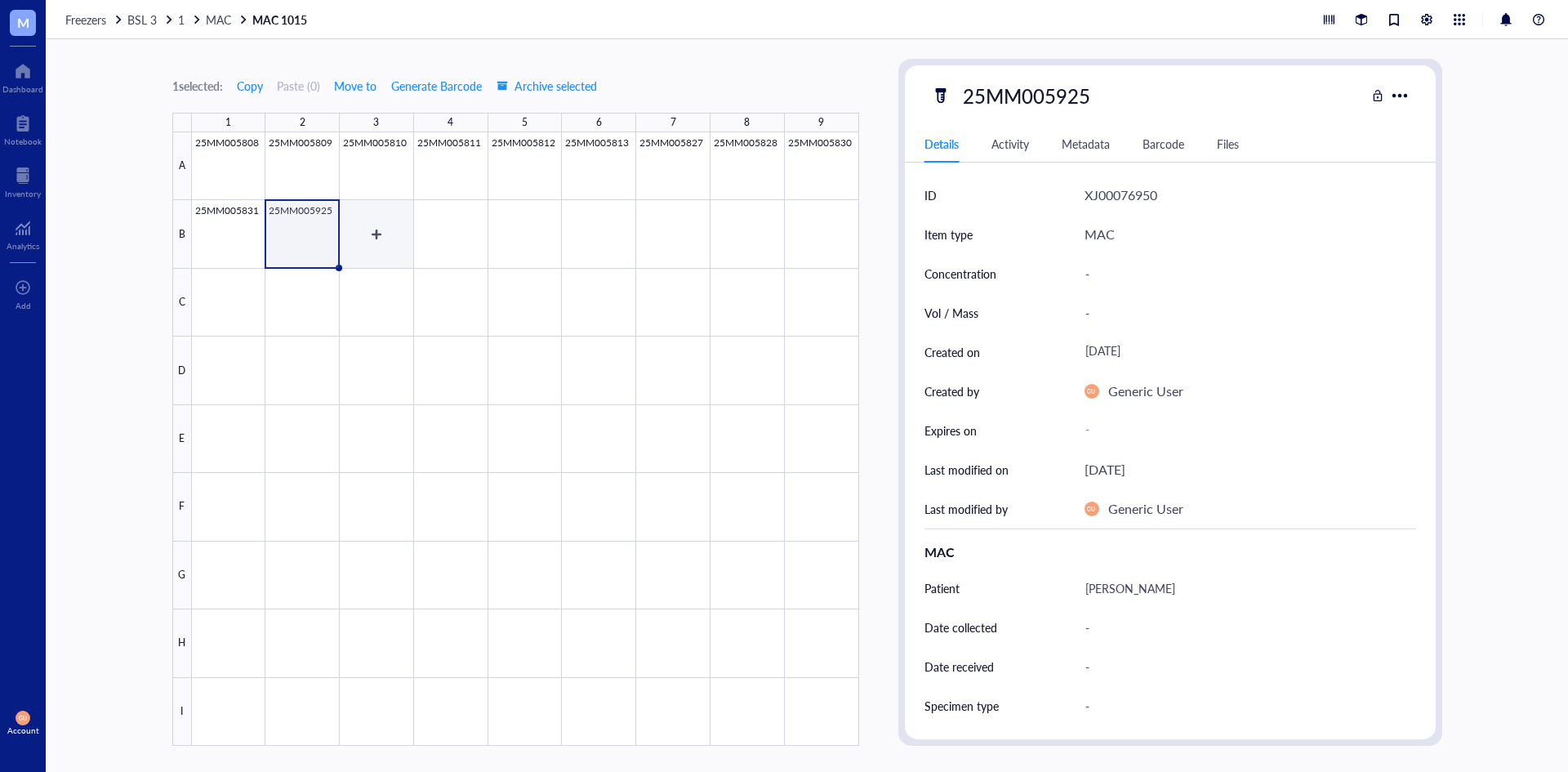
click at [365, 249] on div at bounding box center [526, 439] width 668 height 614
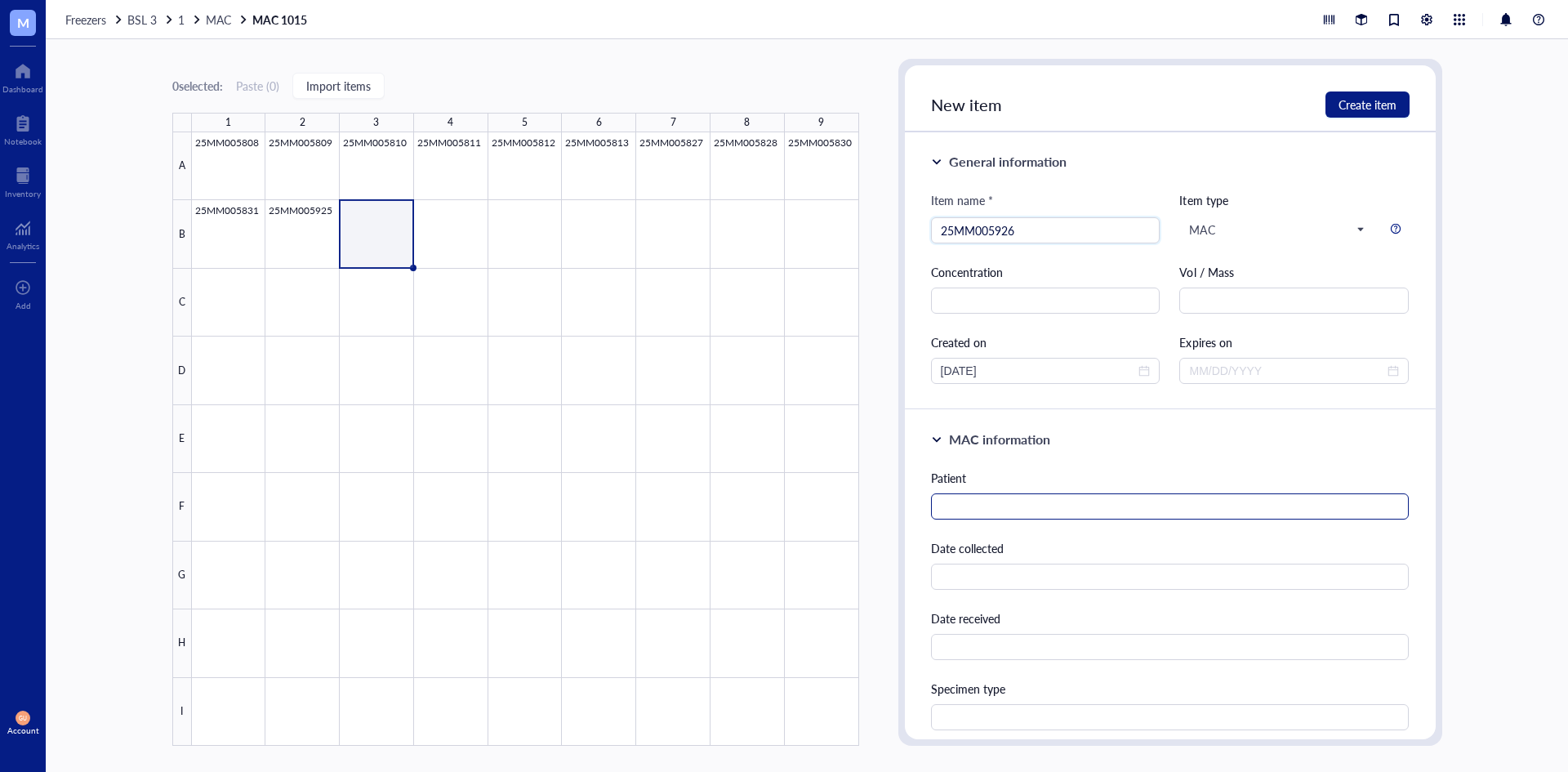
type input "25MM005926"
click at [1027, 509] on input "text" at bounding box center [1170, 506] width 478 height 27
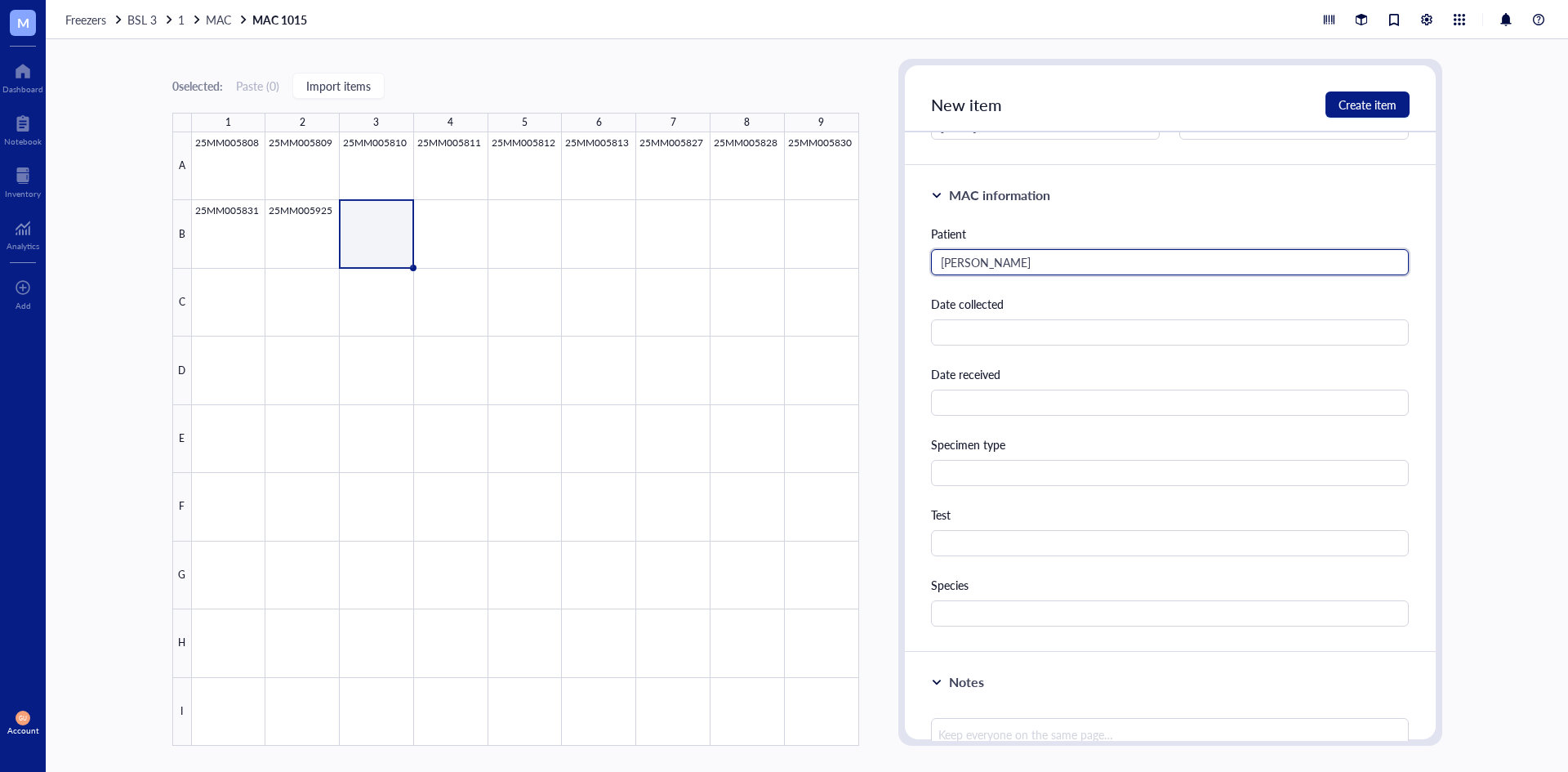
scroll to position [245, 0]
type input "[PERSON_NAME]"
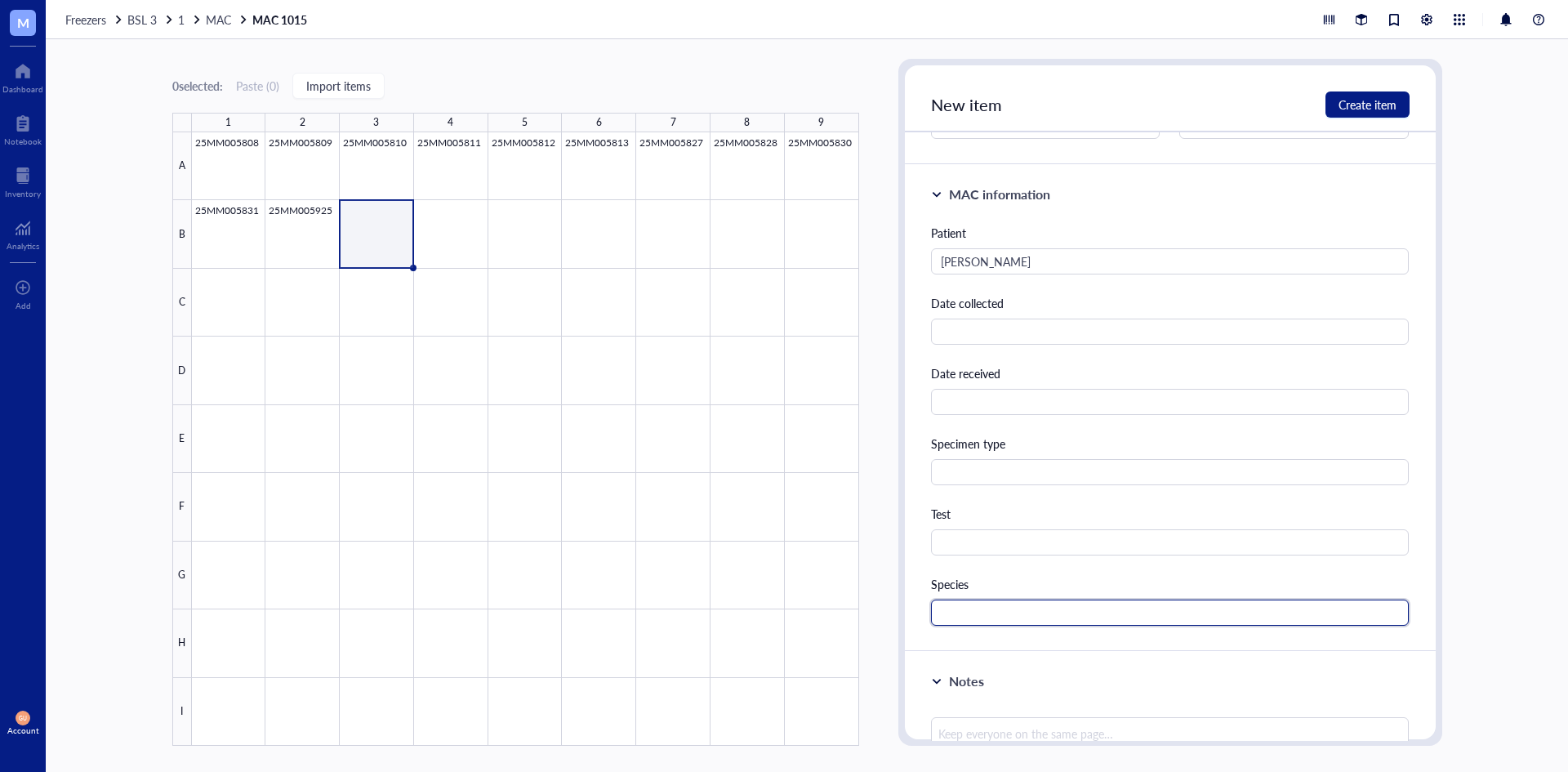
click at [1016, 614] on input "text" at bounding box center [1170, 612] width 478 height 27
type input "MAC"
click at [1366, 98] on span "Create item" at bounding box center [1368, 104] width 58 height 13
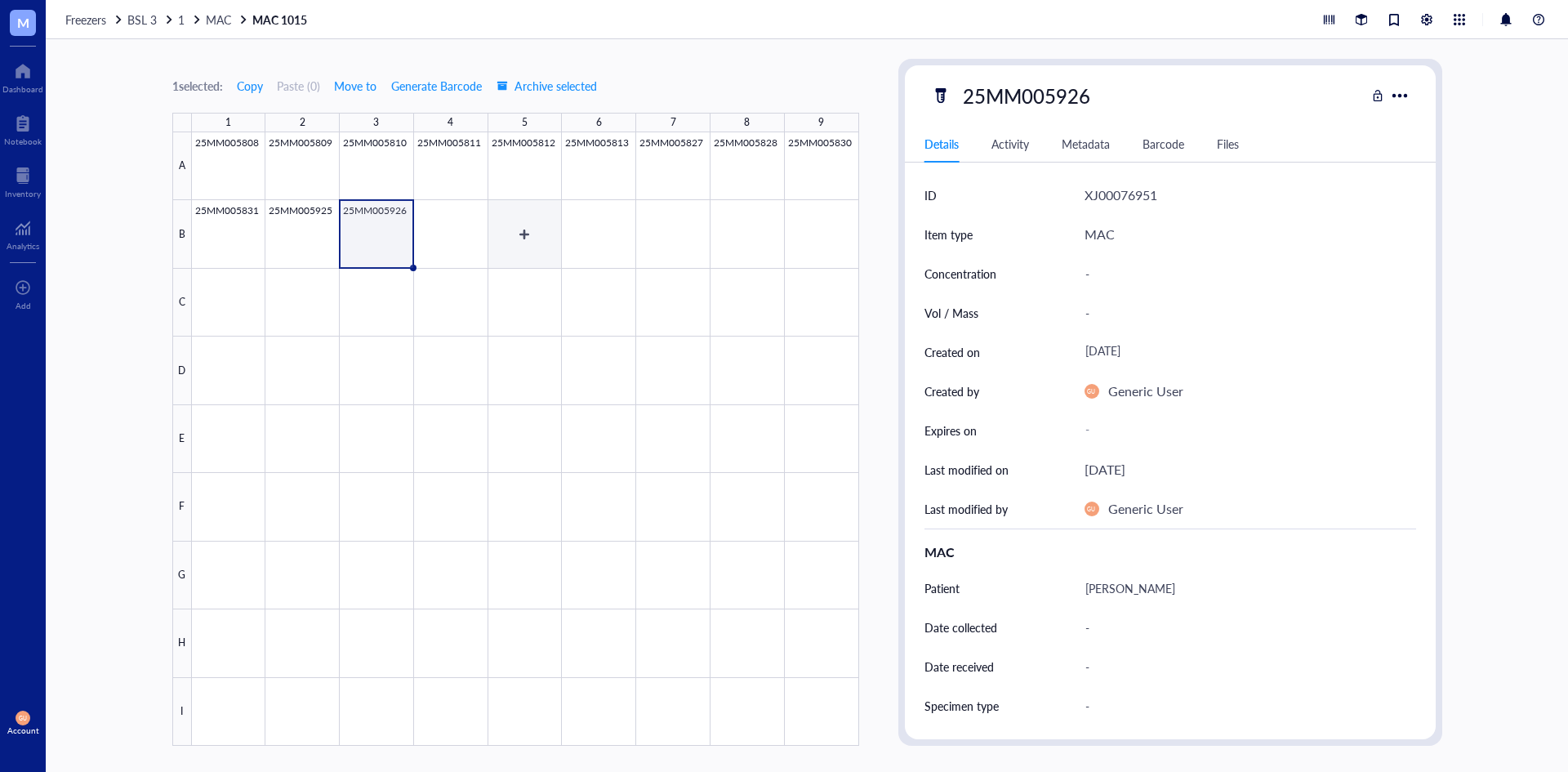
click at [483, 237] on div at bounding box center [526, 439] width 668 height 614
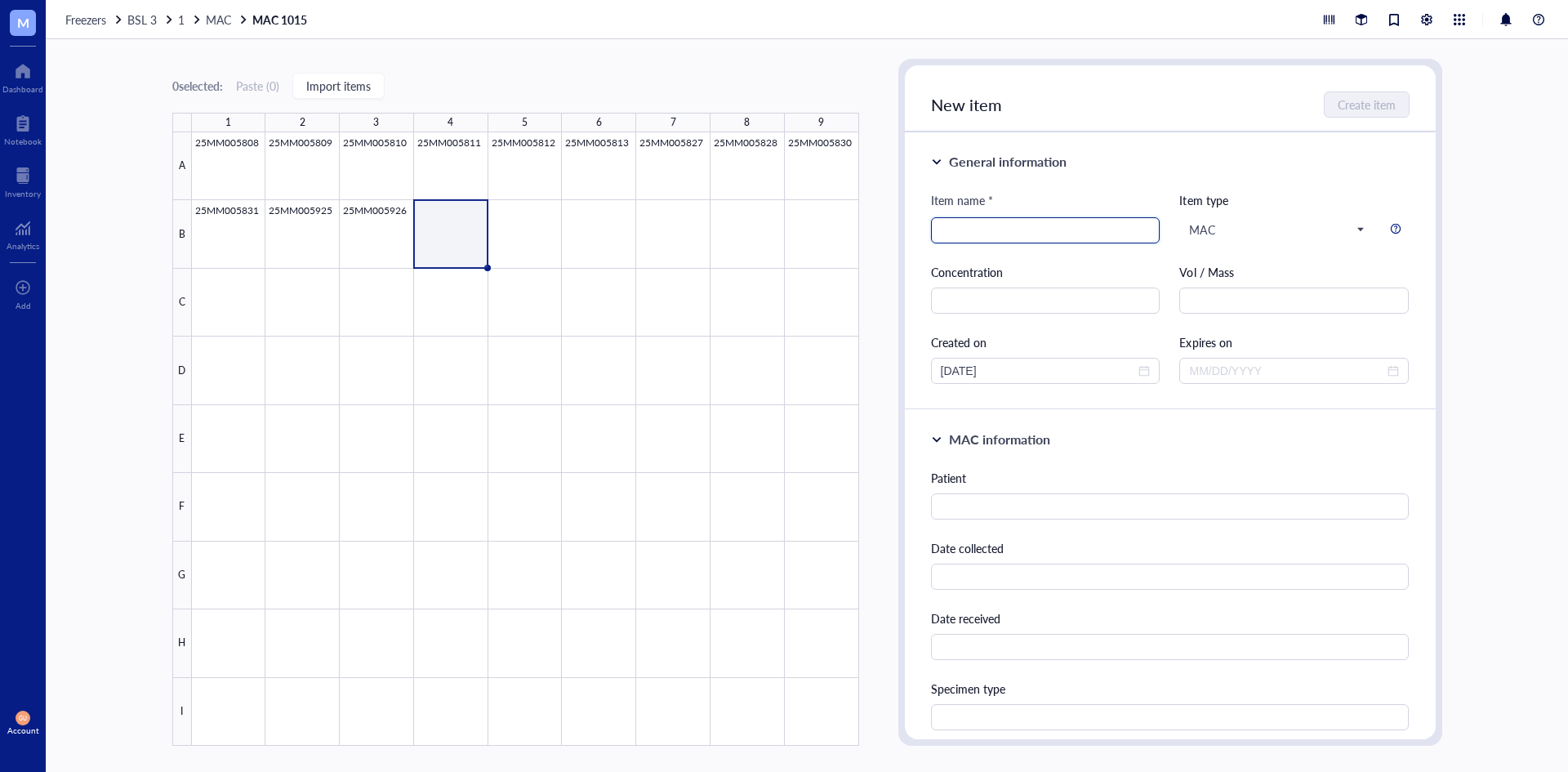
click at [1005, 221] on input "search" at bounding box center [1045, 230] width 210 height 25
type input "25MM005927"
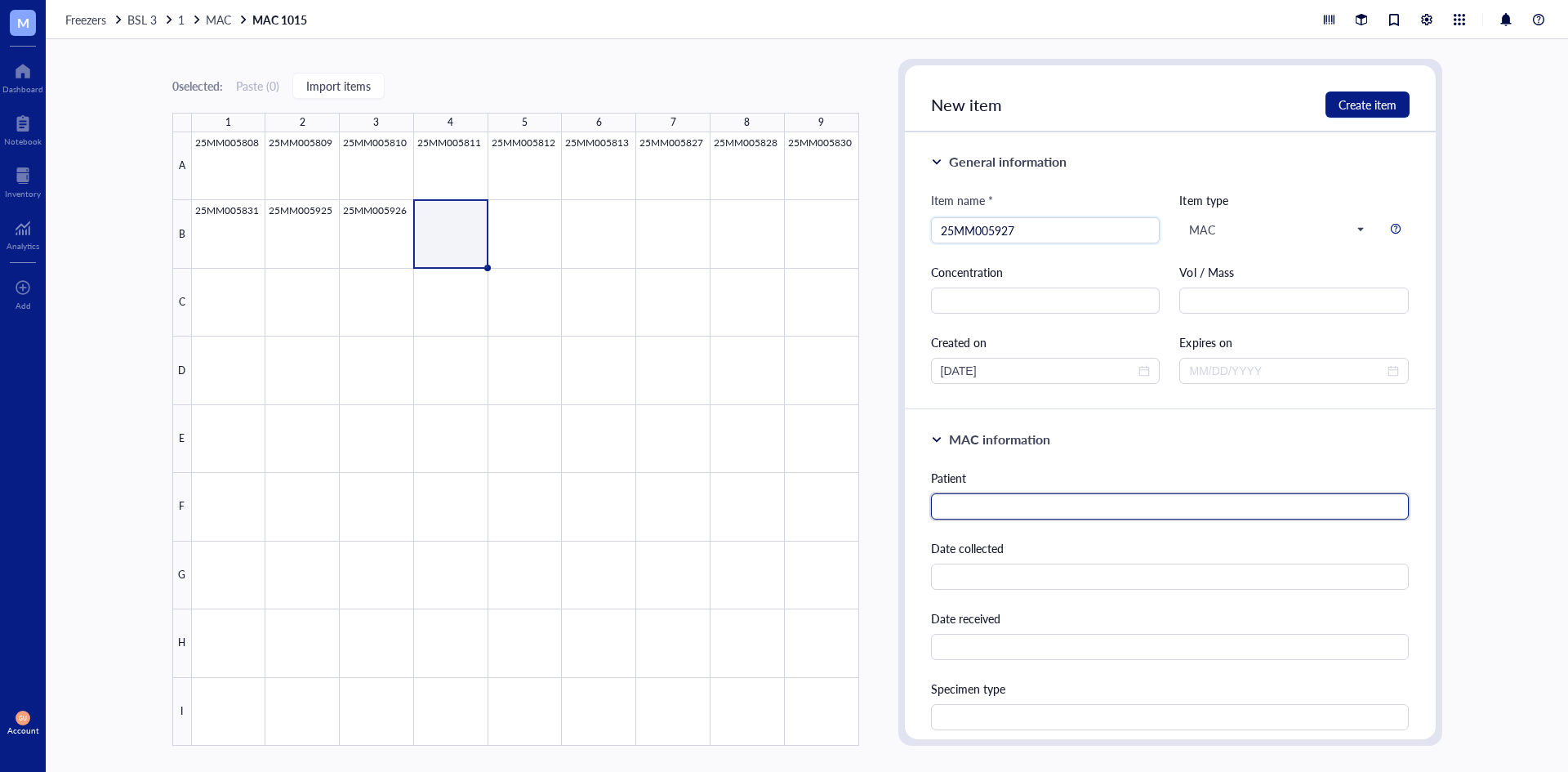
click at [967, 502] on input "text" at bounding box center [1170, 506] width 478 height 27
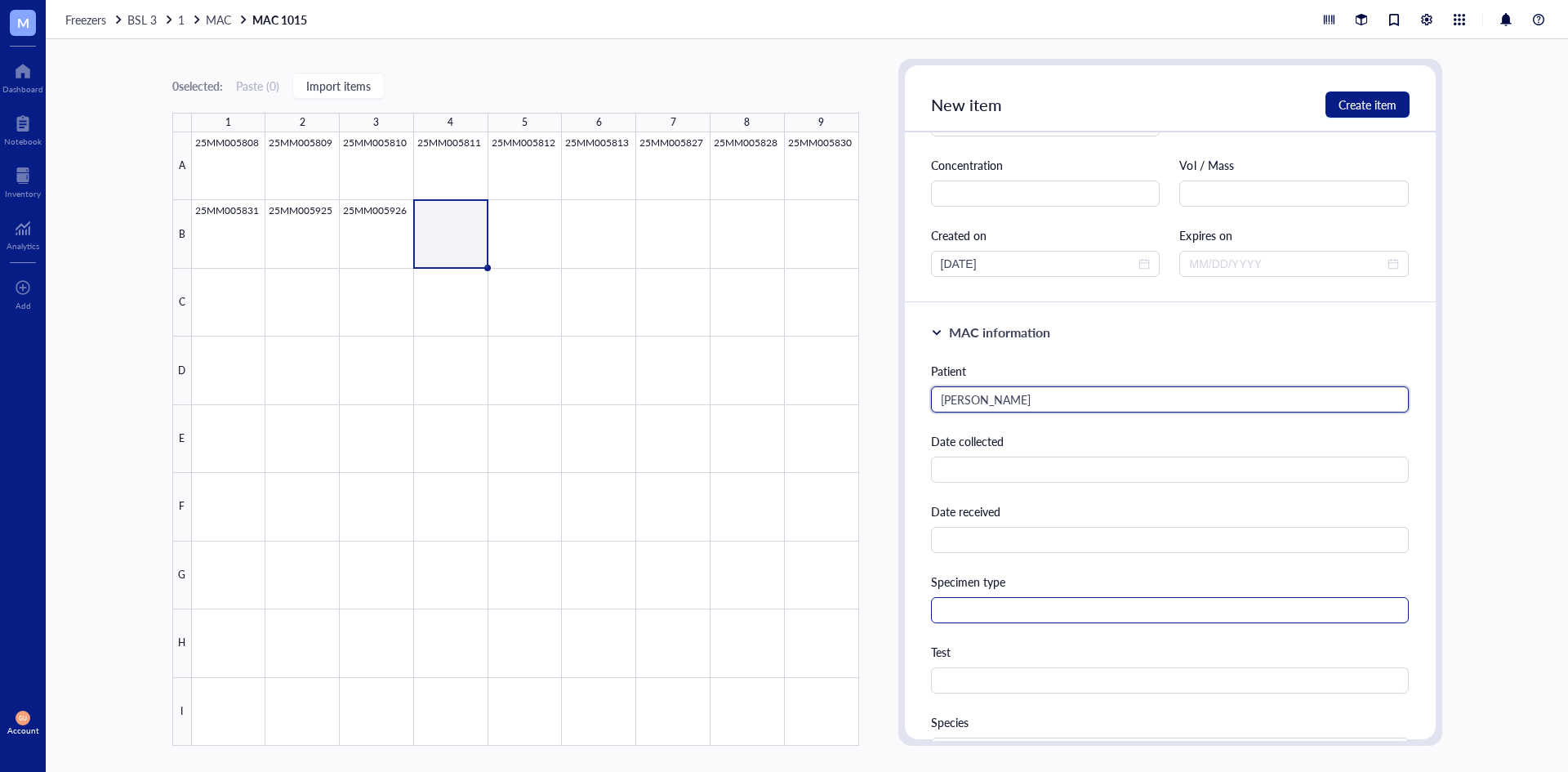
scroll to position [245, 0]
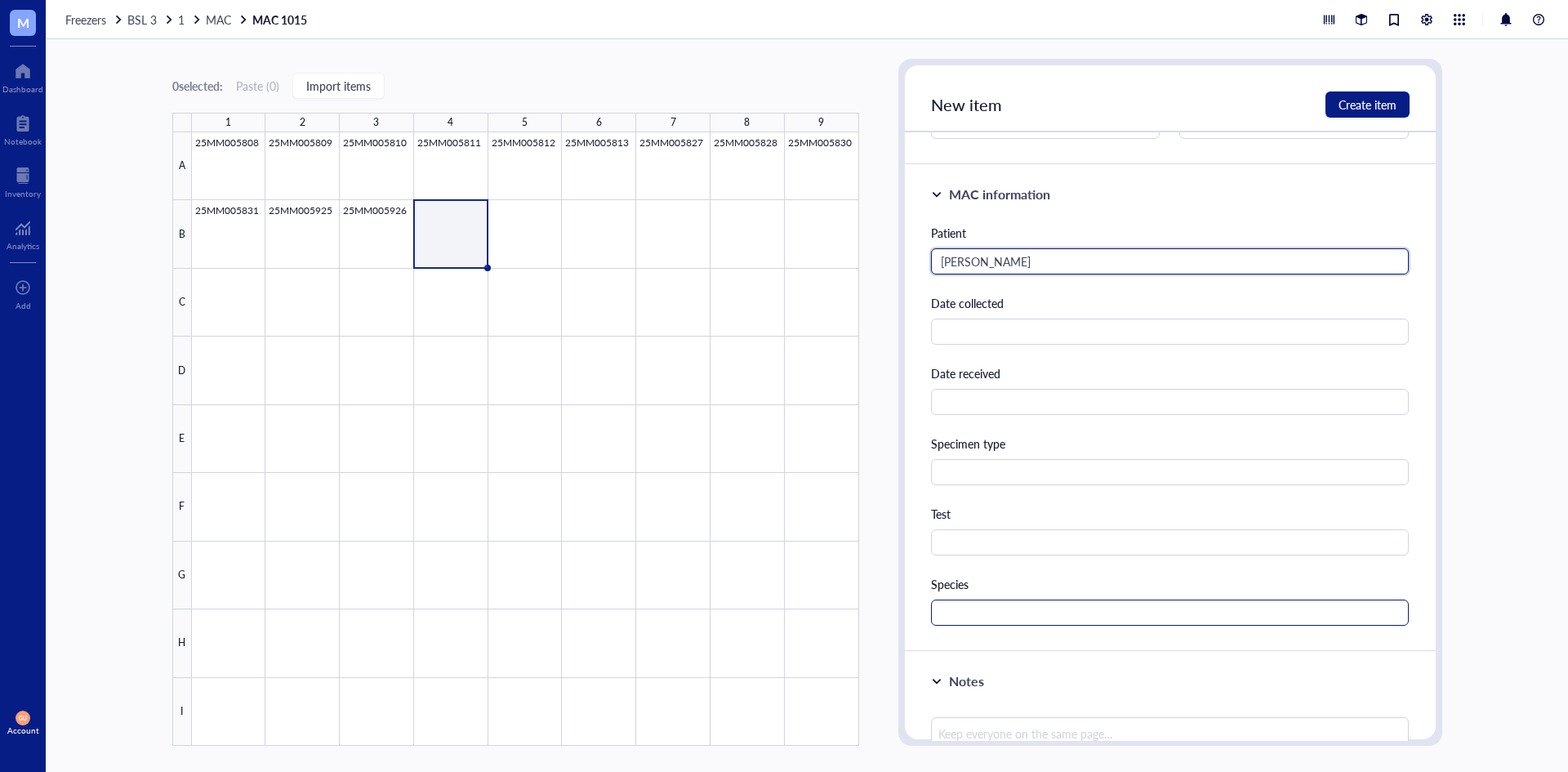
type input "[PERSON_NAME]"
click at [980, 622] on input "text" at bounding box center [1170, 612] width 478 height 27
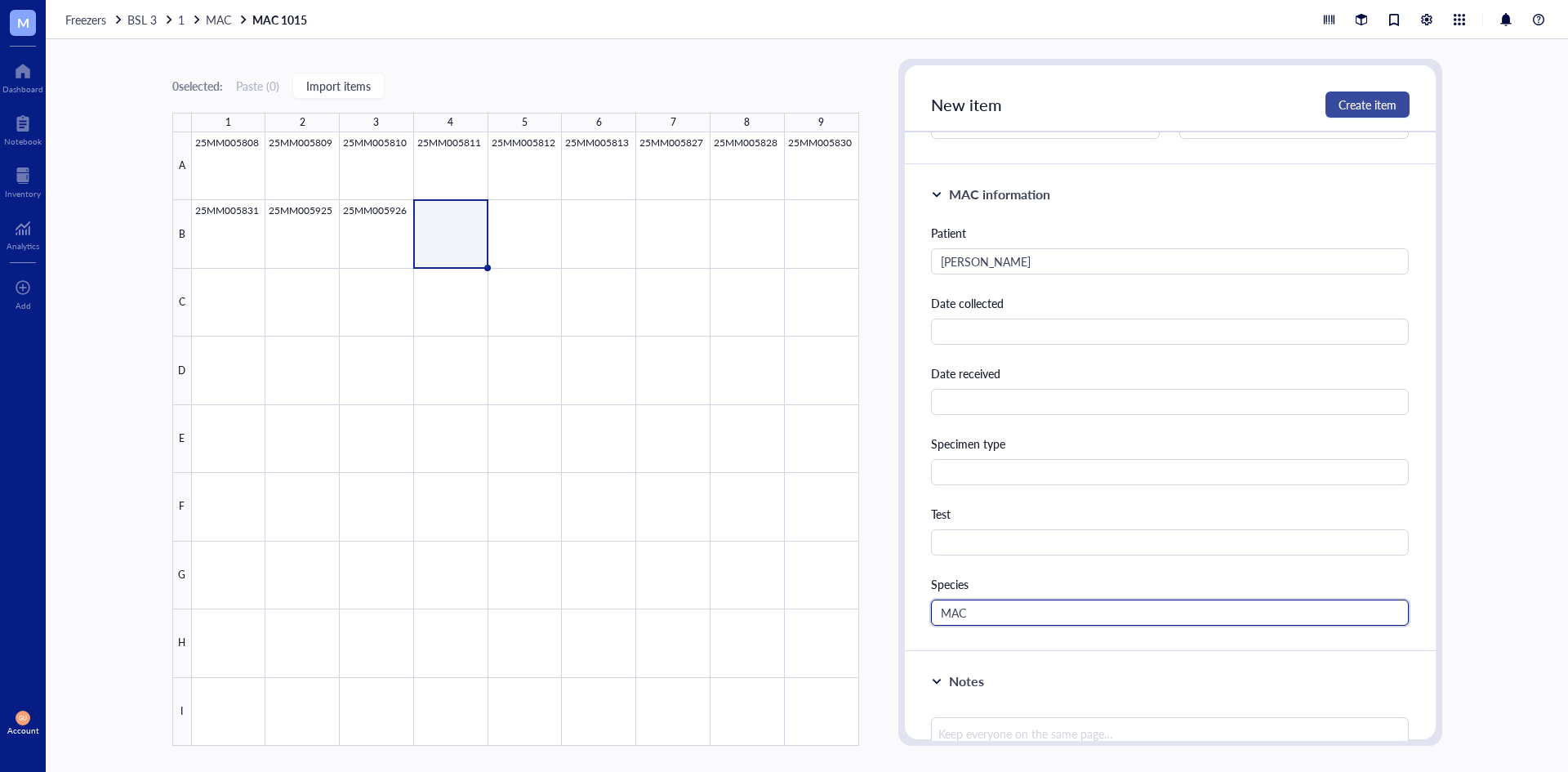
type input "MAC"
click at [1343, 104] on span "Create item" at bounding box center [1368, 104] width 58 height 13
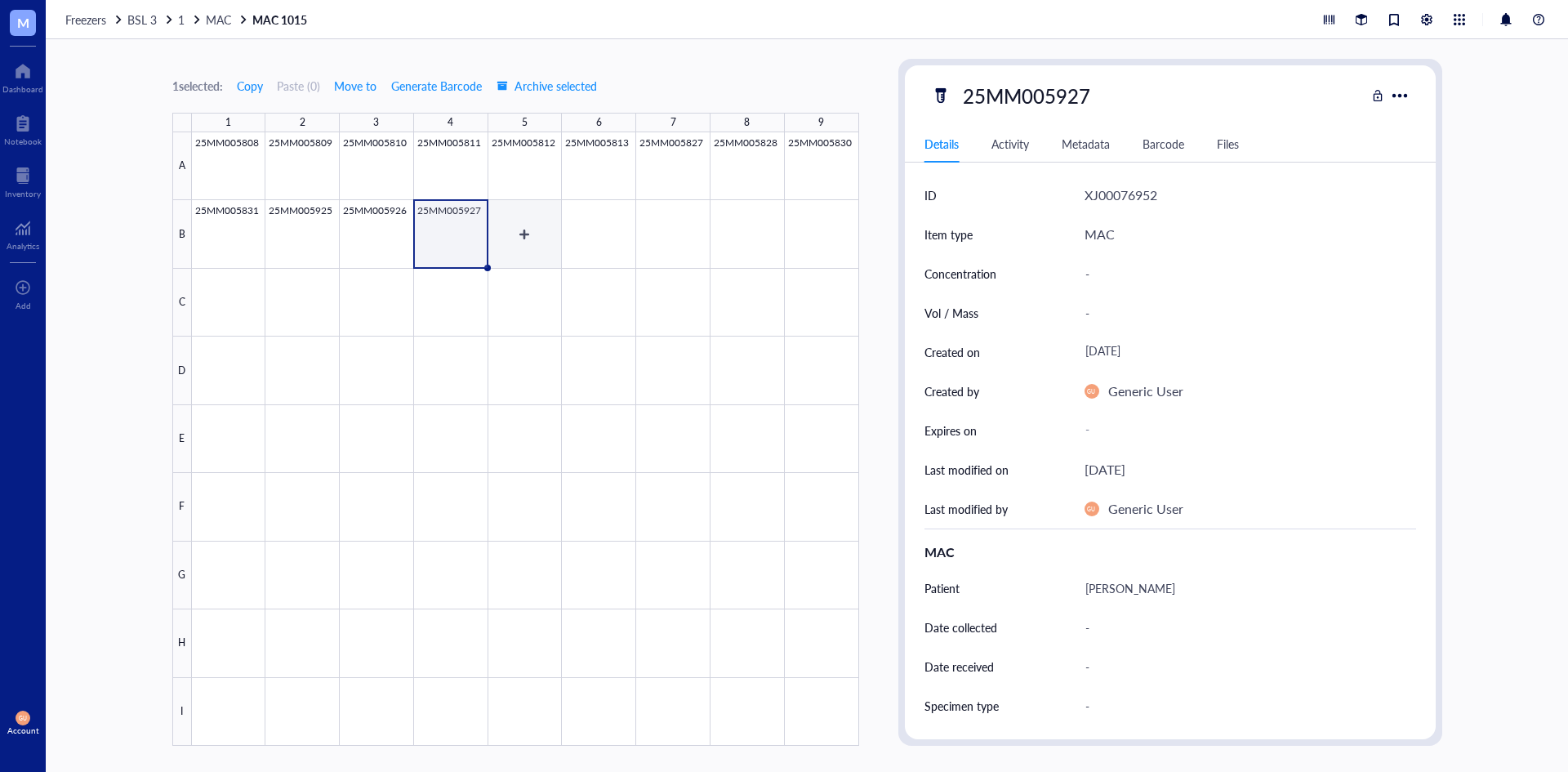
click at [533, 252] on div at bounding box center [526, 439] width 668 height 614
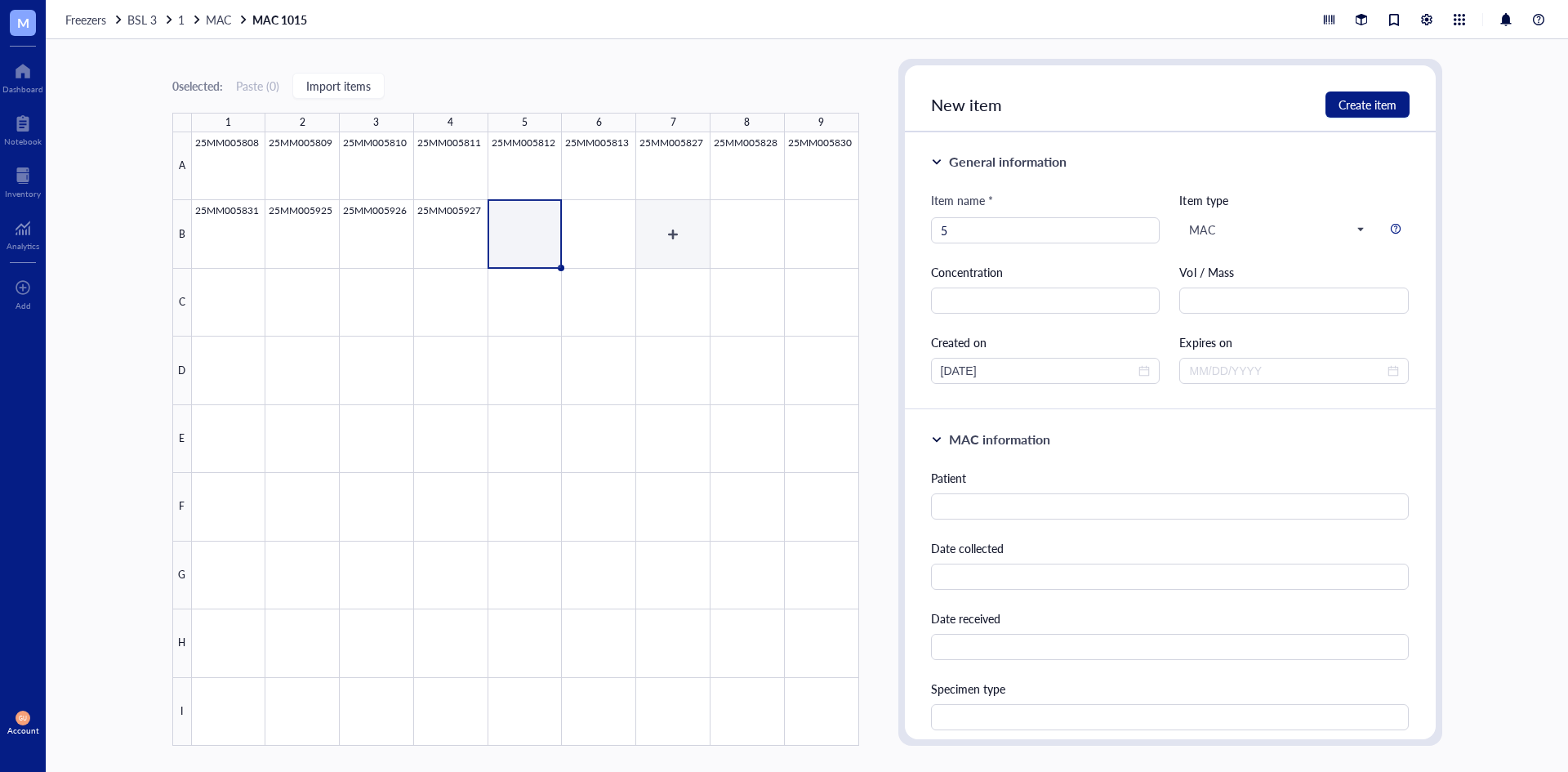
type input "5"
type input "25MM005928"
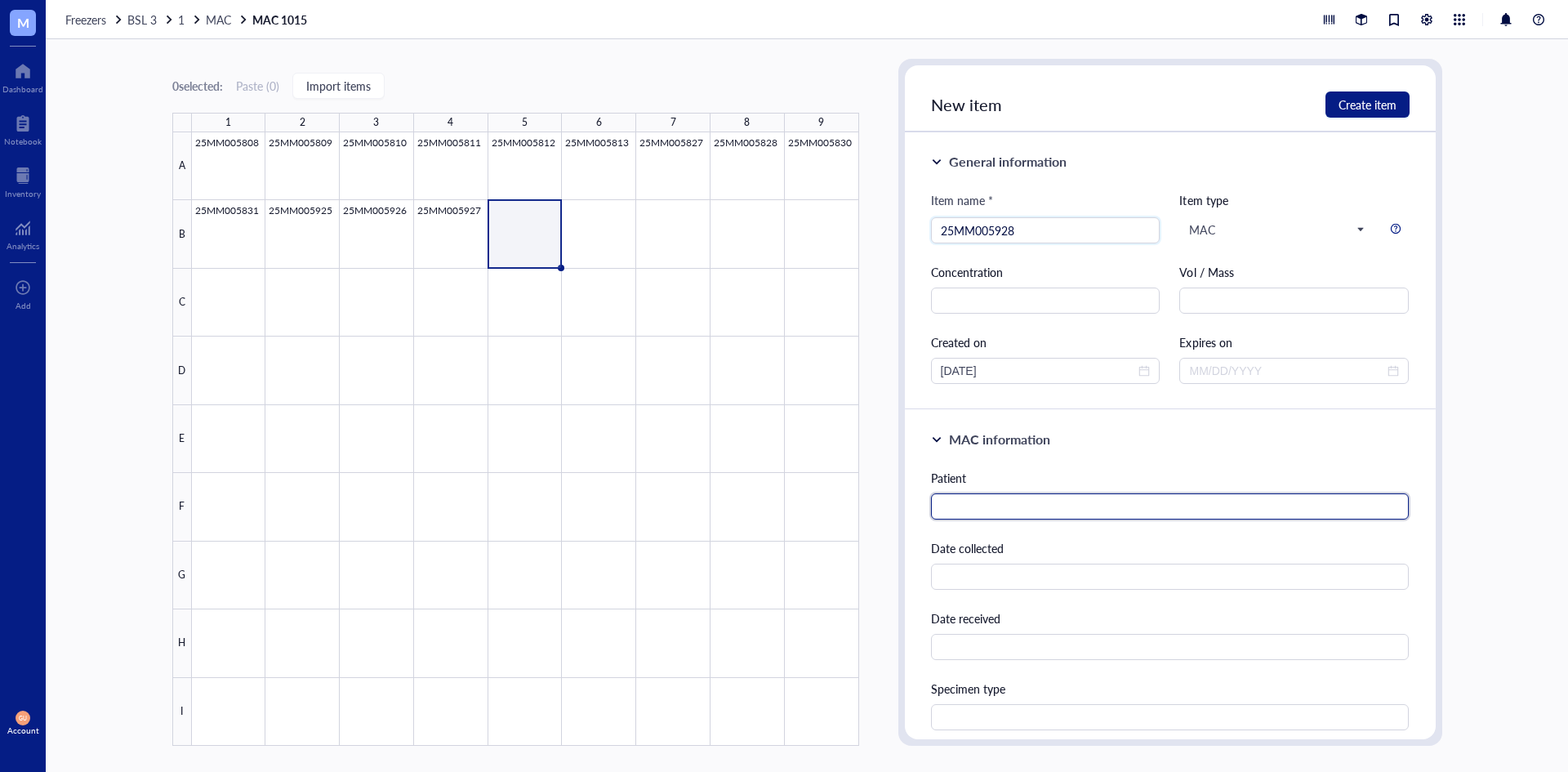
click at [1019, 503] on input "text" at bounding box center [1170, 506] width 478 height 27
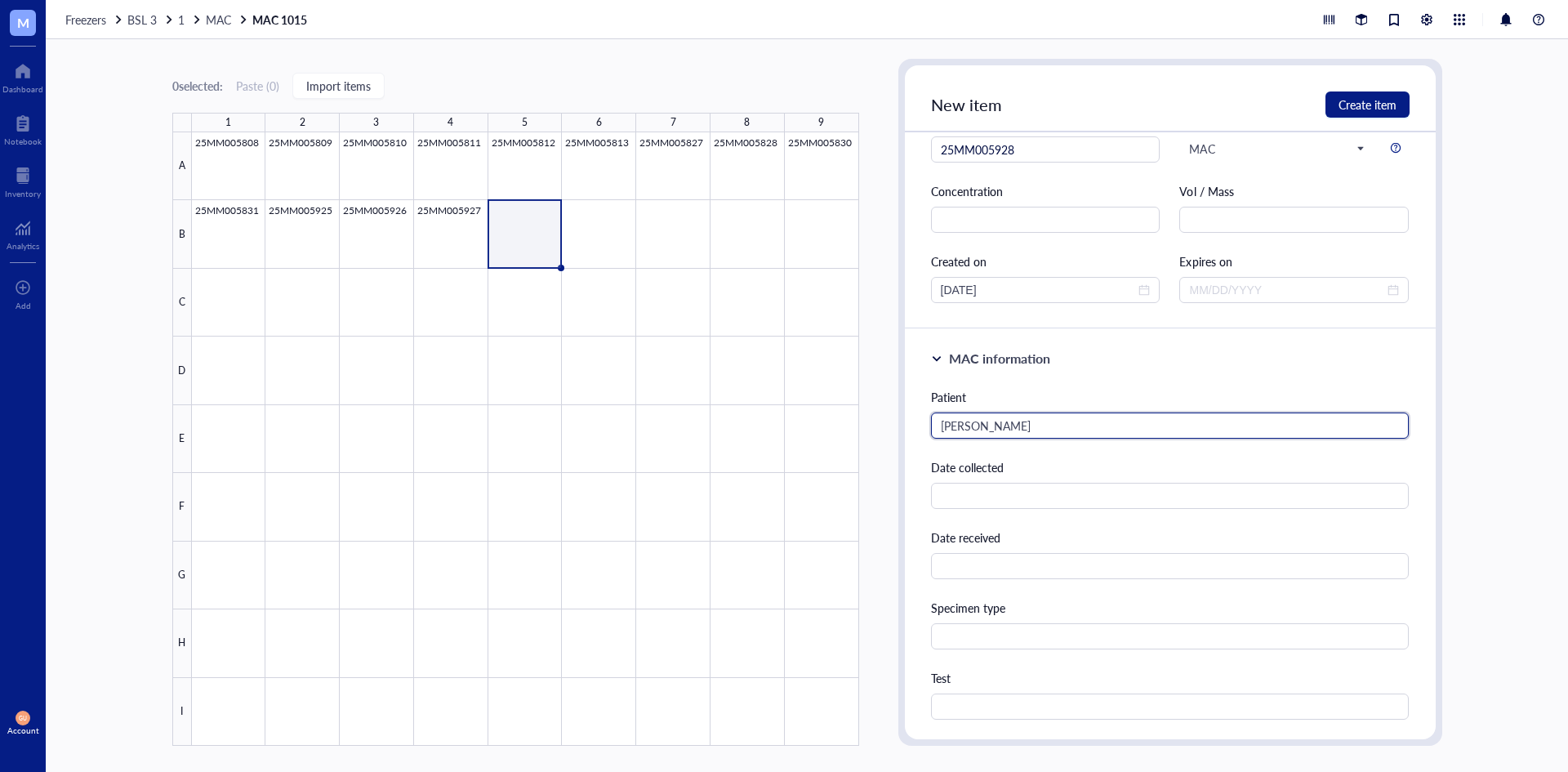
scroll to position [327, 0]
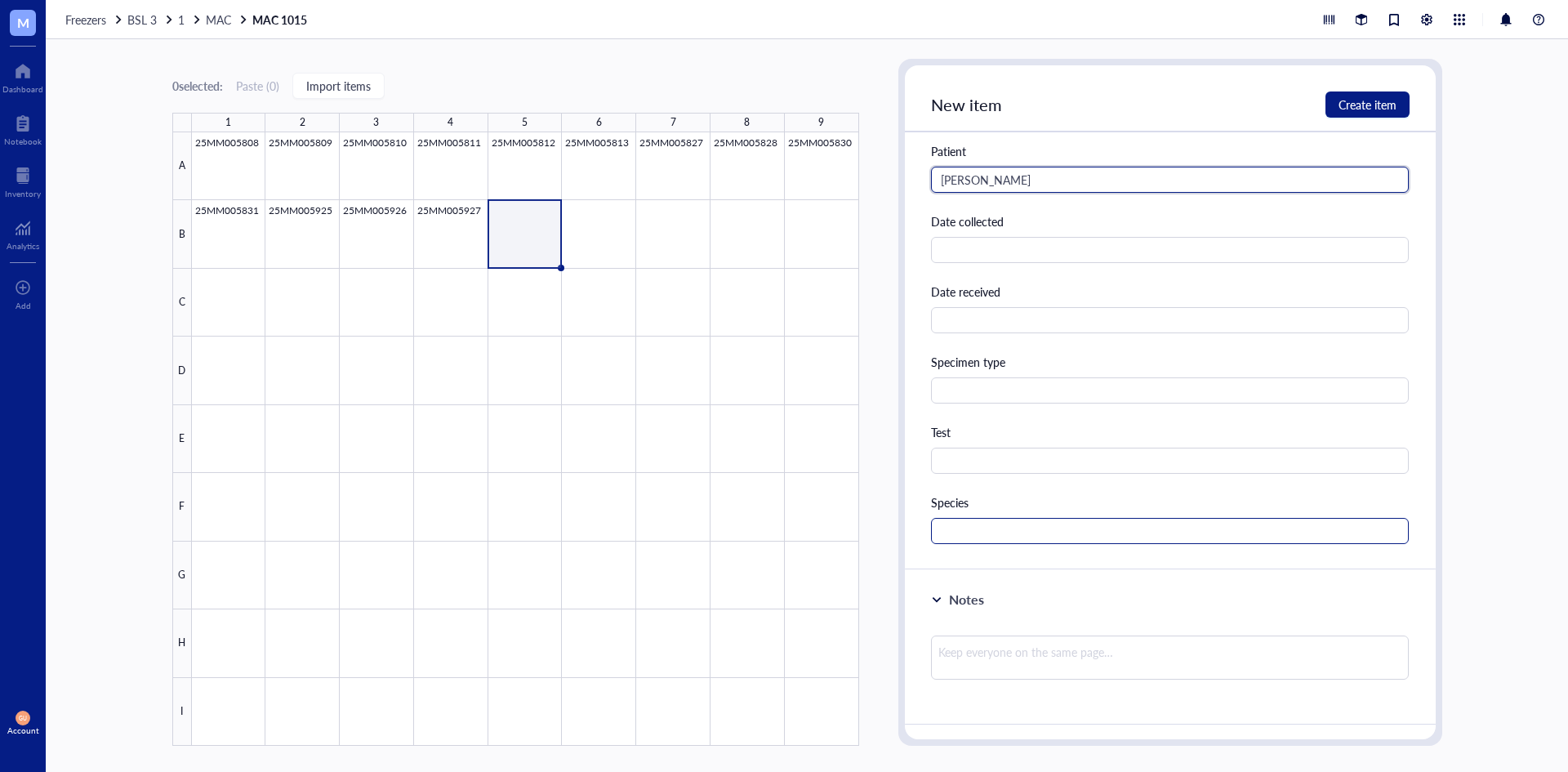
type input "[PERSON_NAME]"
click at [976, 531] on input "text" at bounding box center [1170, 531] width 478 height 27
type input "MAC"
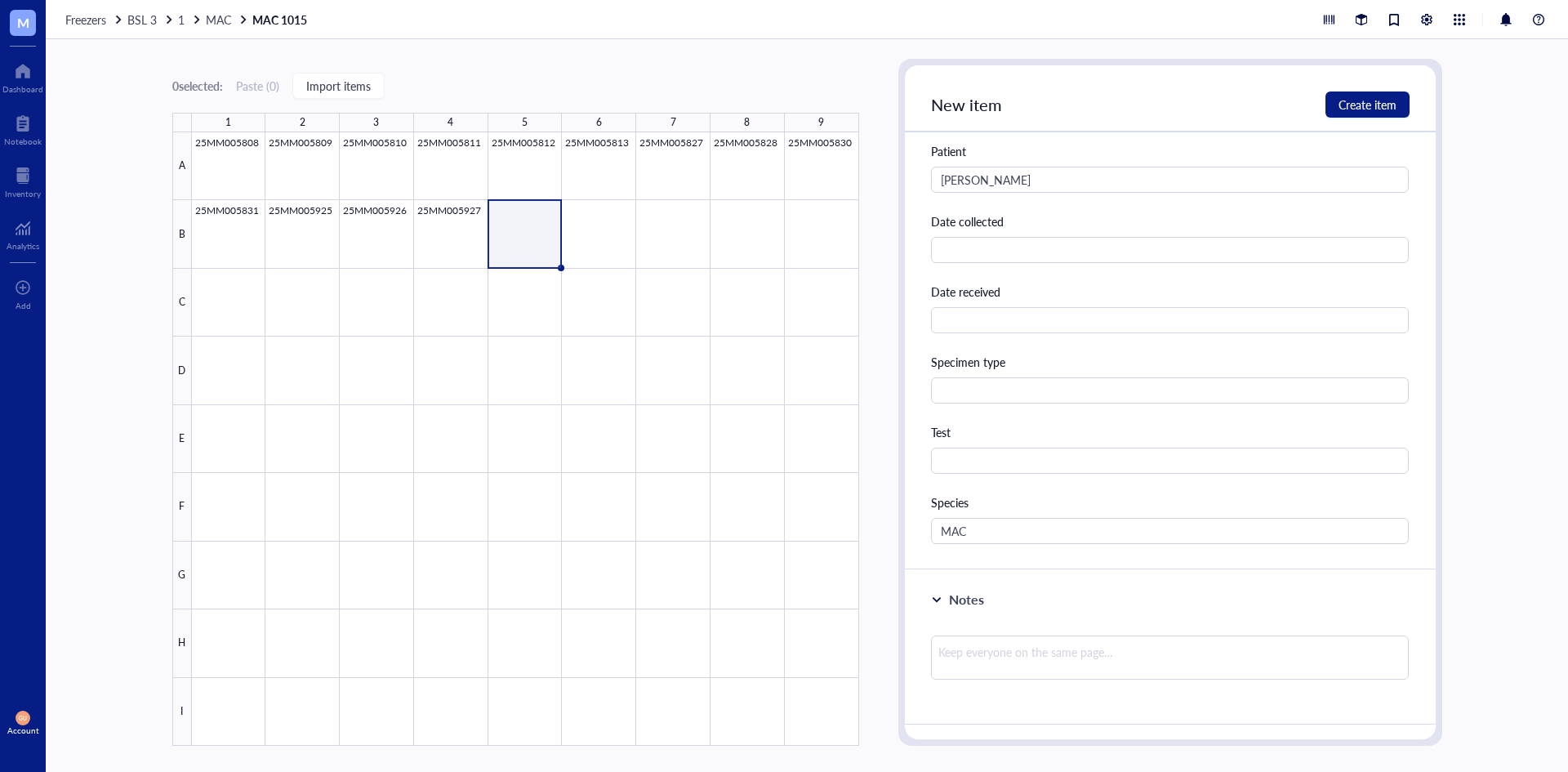
click at [1340, 89] on div "New item Create item" at bounding box center [1170, 98] width 531 height 67
click at [1339, 92] on button "Create item" at bounding box center [1368, 104] width 84 height 27
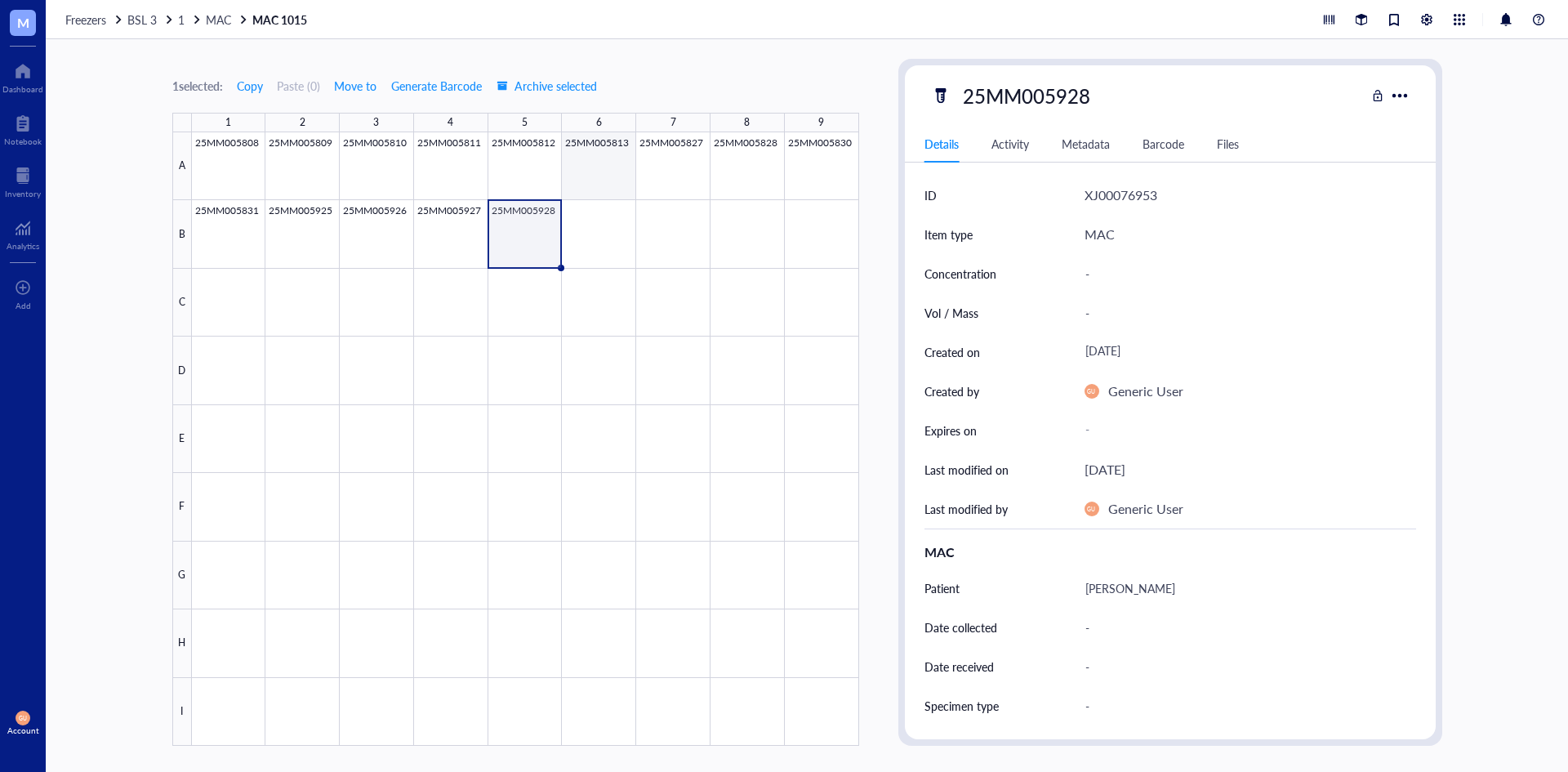
drag, startPoint x: 618, startPoint y: 241, endPoint x: 686, endPoint y: 225, distance: 69.9
click at [616, 242] on div at bounding box center [526, 439] width 668 height 614
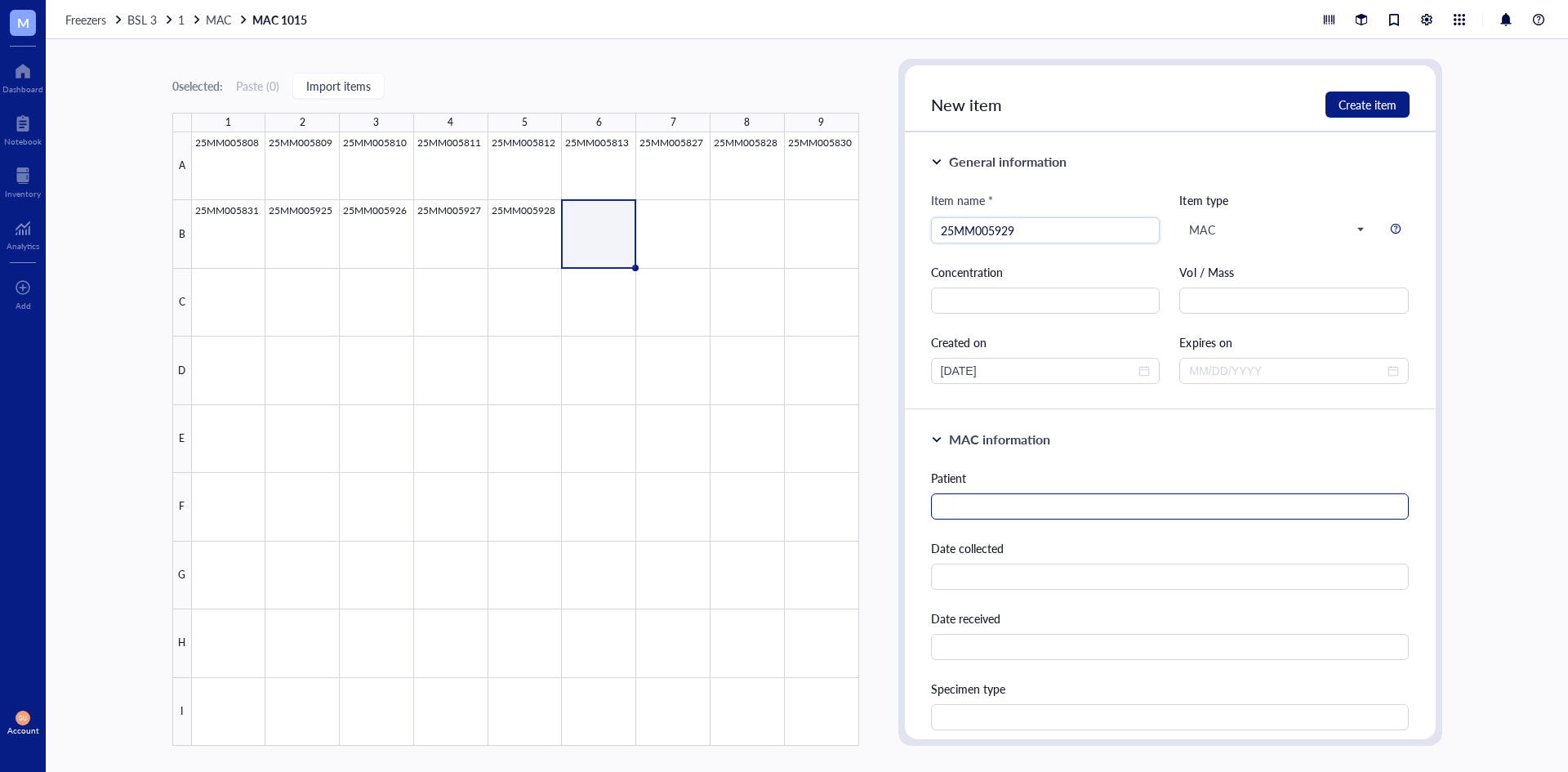
type input "25MM005929"
click at [1075, 510] on input "text" at bounding box center [1170, 506] width 478 height 27
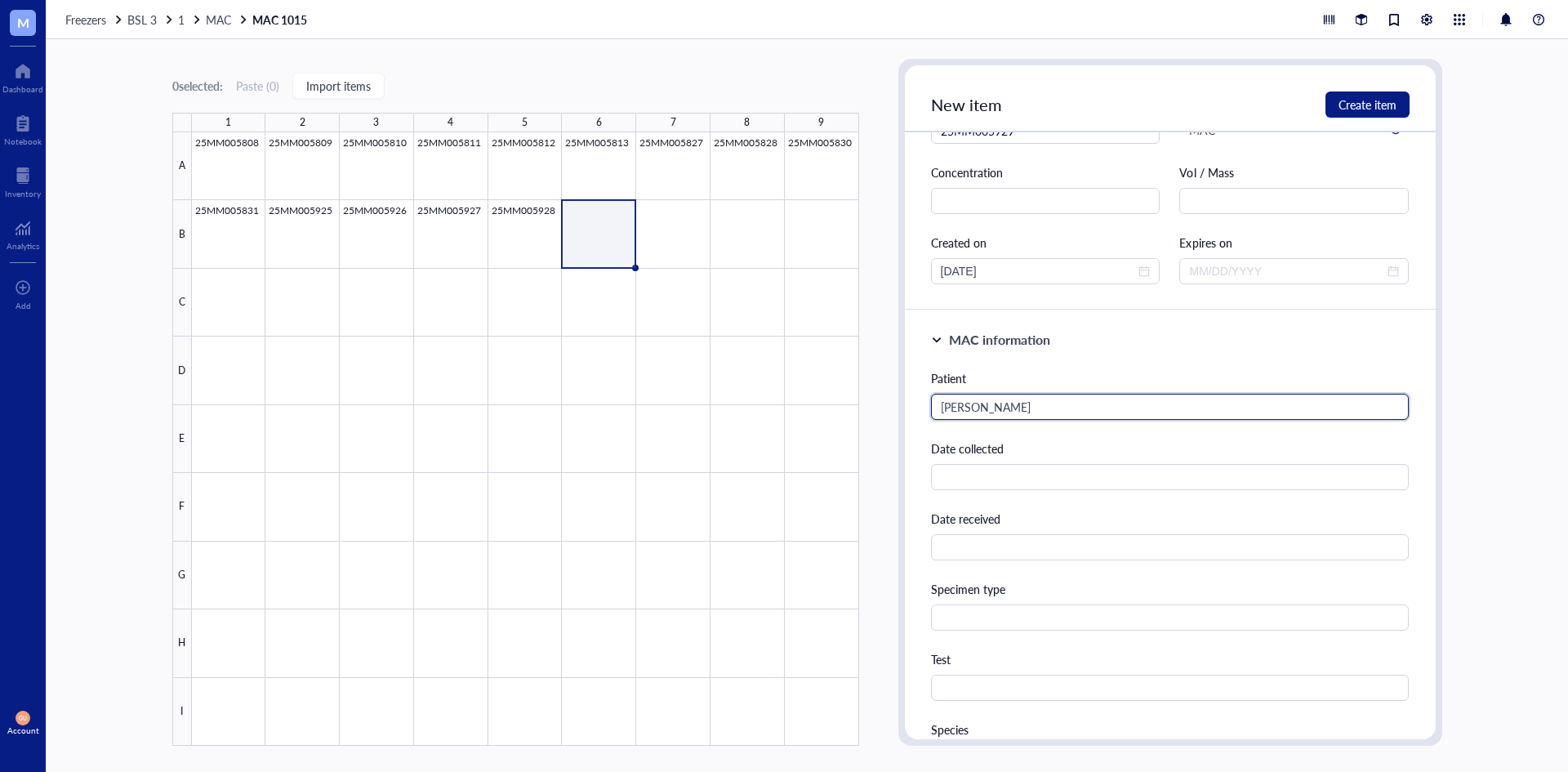
scroll to position [245, 0]
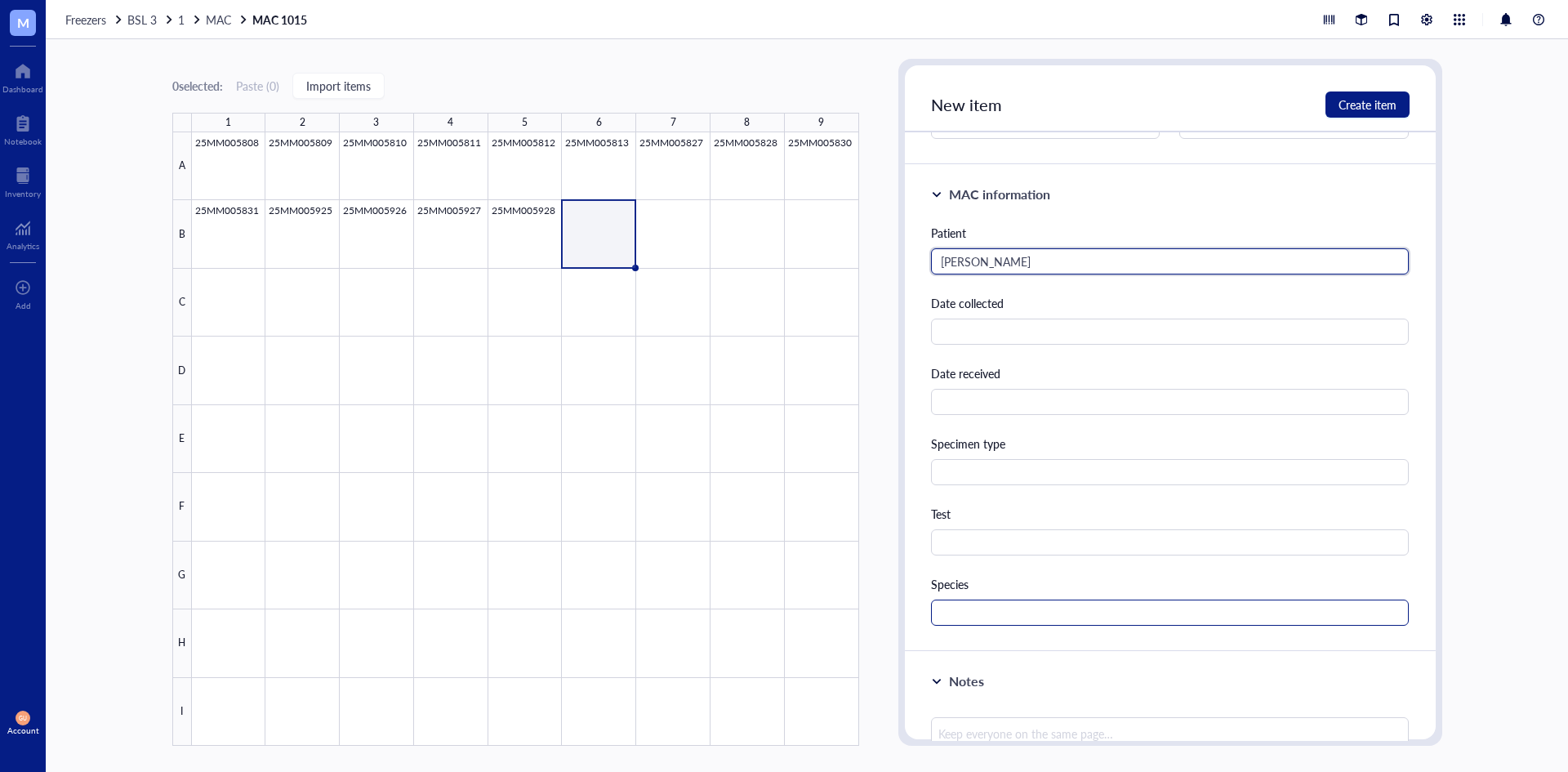
type input "[PERSON_NAME]"
click at [959, 600] on input "text" at bounding box center [1170, 612] width 478 height 27
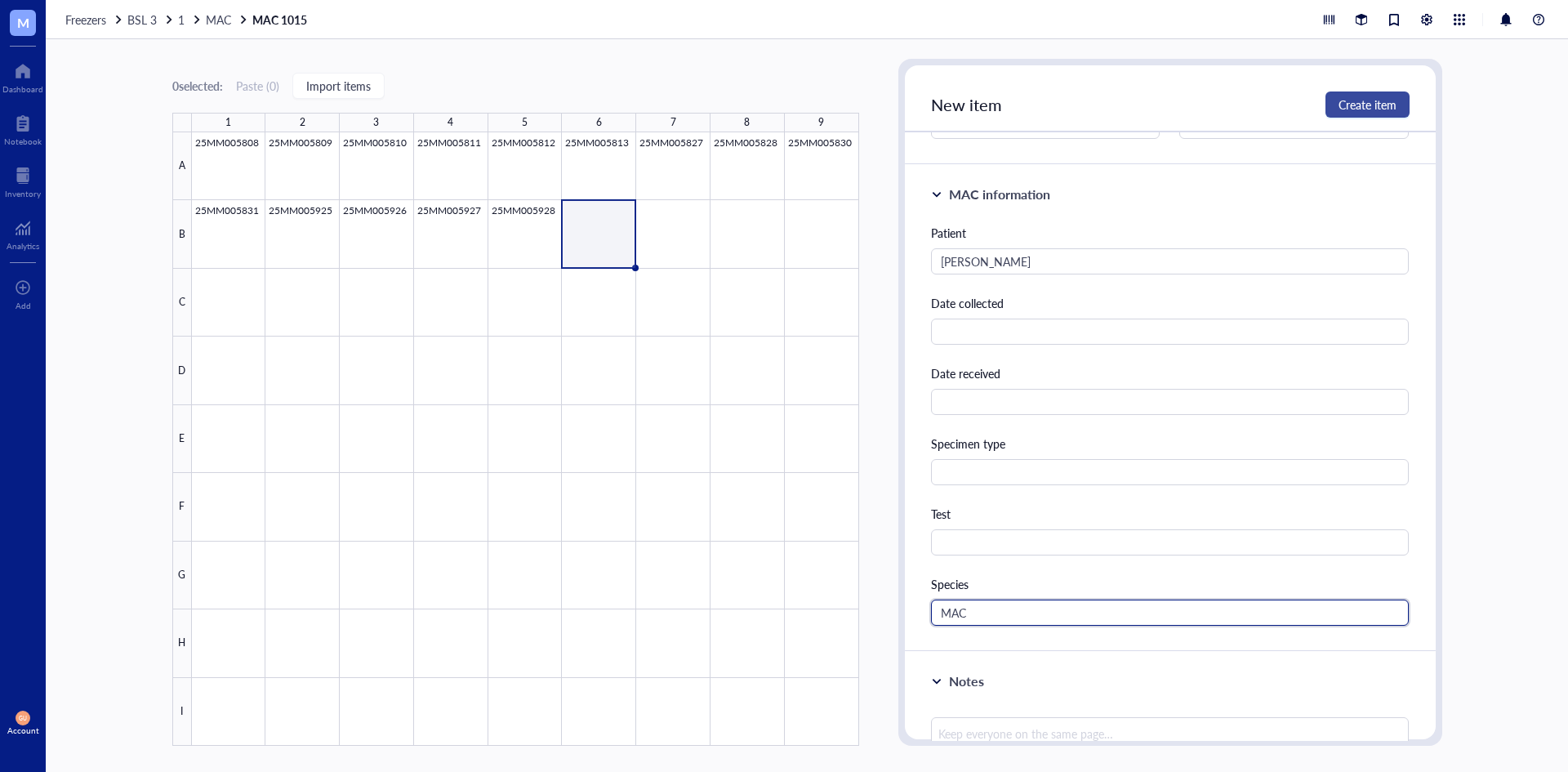
type input "MAC"
click at [1337, 93] on button "Create item" at bounding box center [1368, 104] width 84 height 27
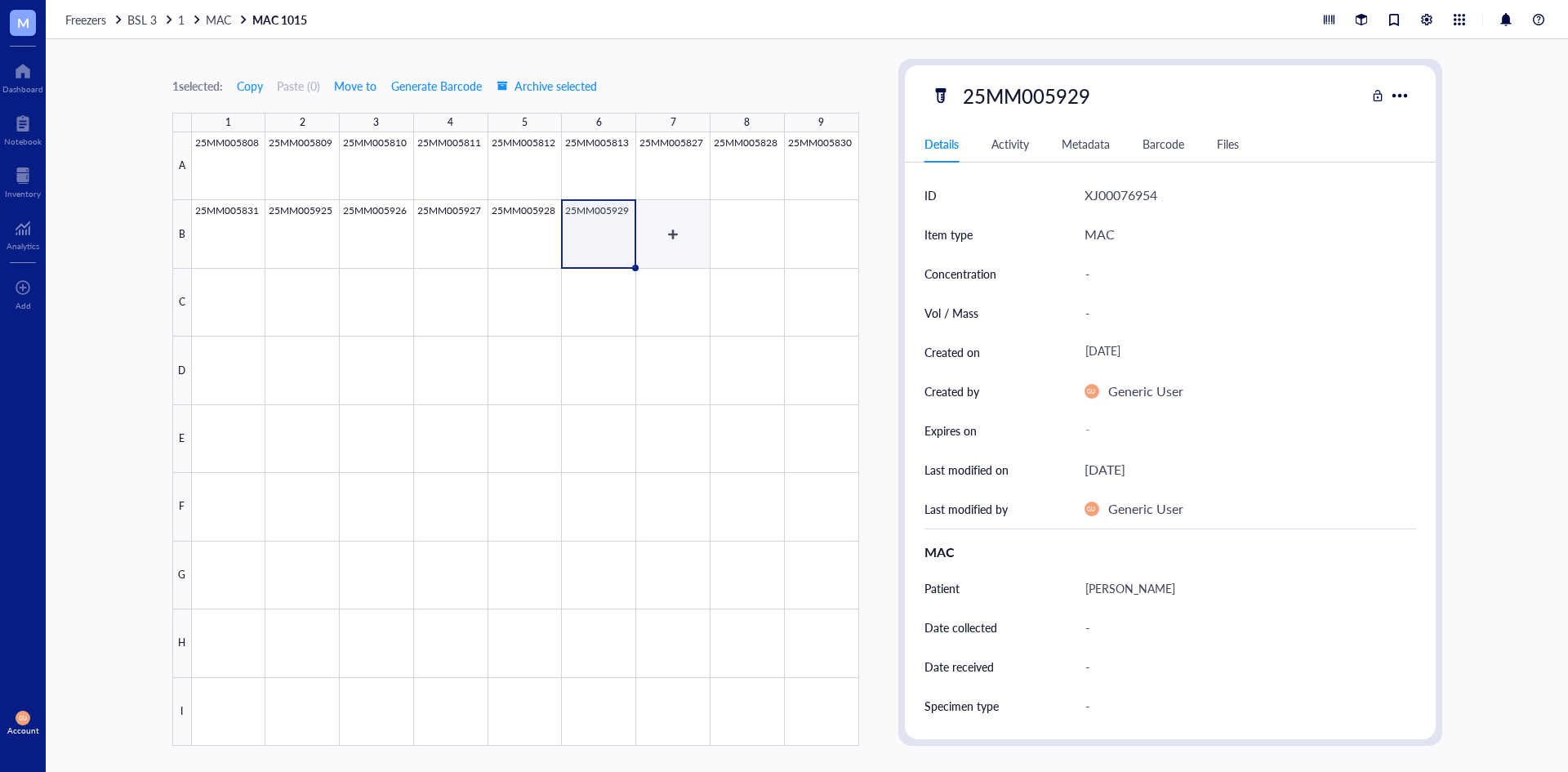
click at [688, 253] on div at bounding box center [526, 439] width 668 height 614
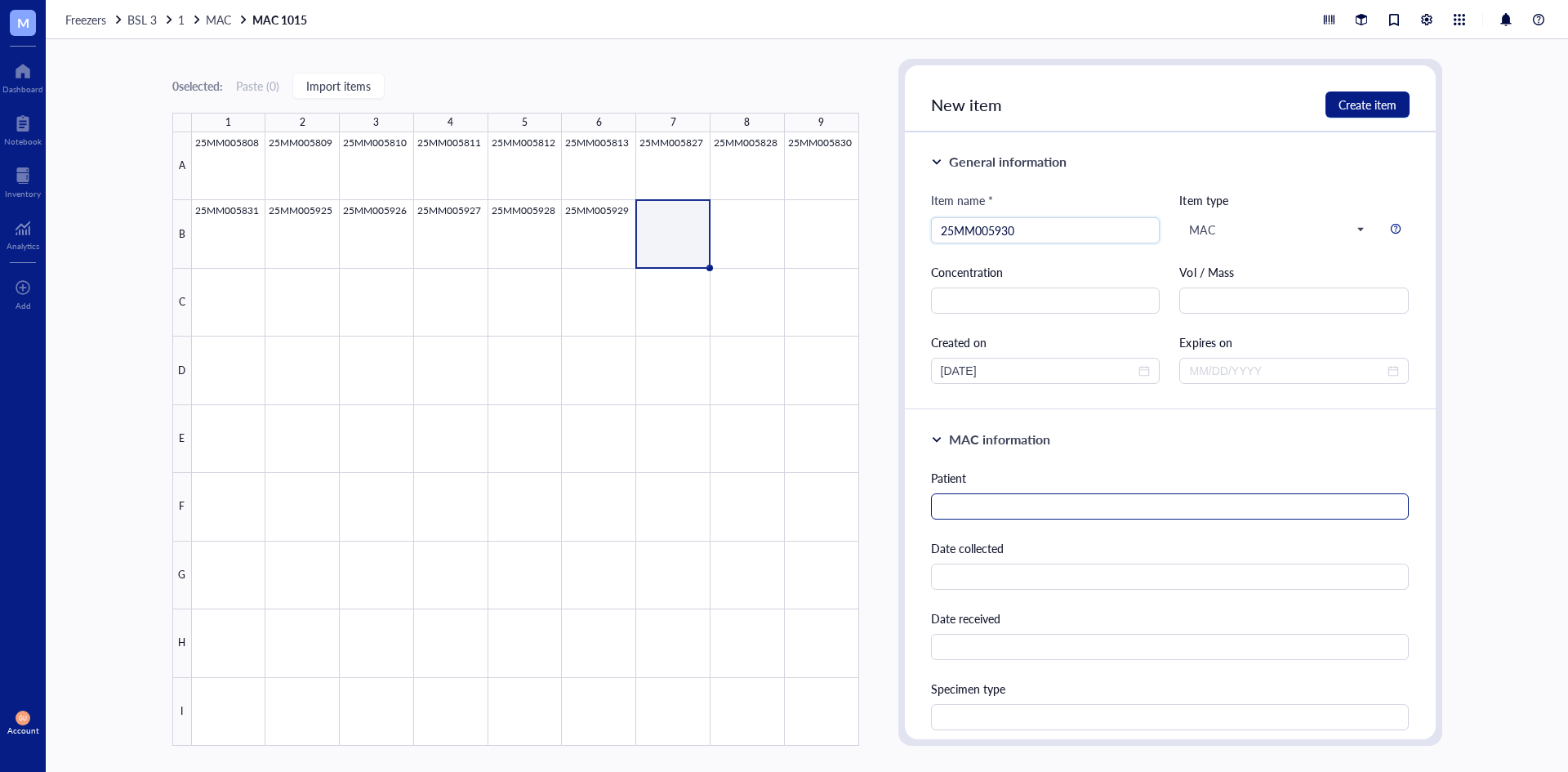
type input "25MM005930"
click at [953, 513] on input "text" at bounding box center [1170, 506] width 478 height 27
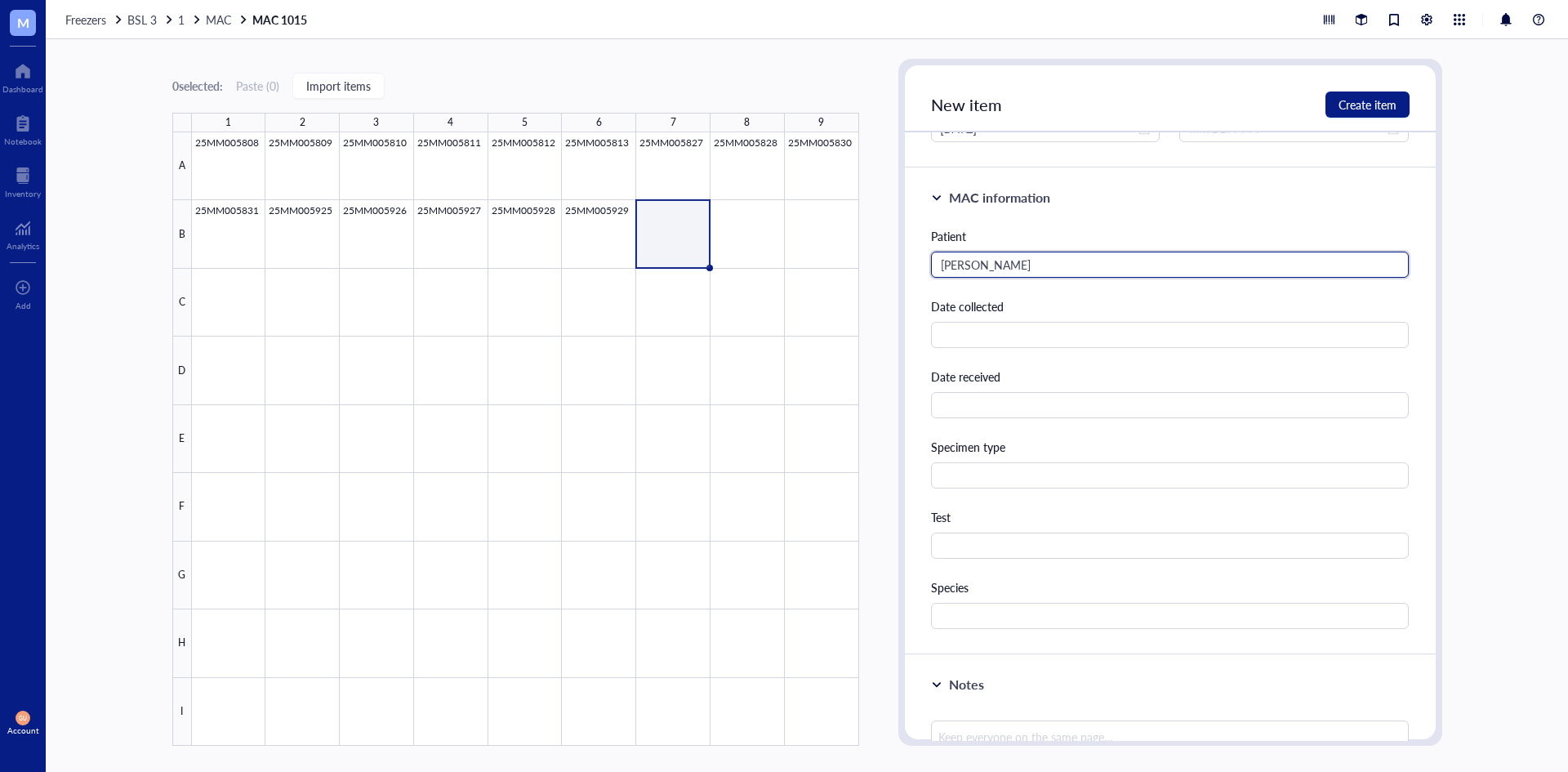
scroll to position [245, 0]
type input "[PERSON_NAME]"
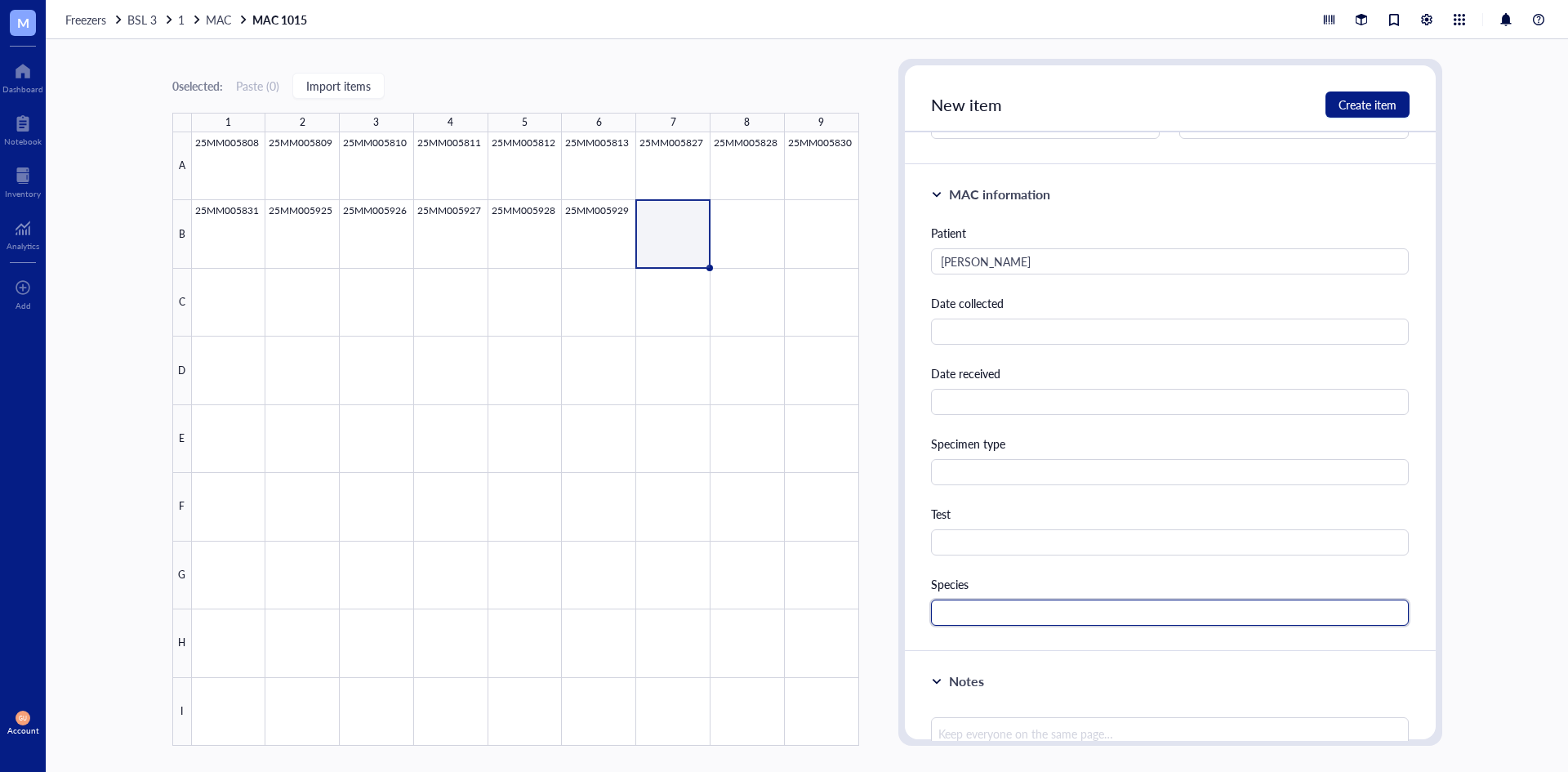
drag, startPoint x: 971, startPoint y: 619, endPoint x: 978, endPoint y: 613, distance: 9.2
click at [971, 619] on input "text" at bounding box center [1170, 612] width 478 height 27
type input "MAC"
click at [1354, 108] on span "Create item" at bounding box center [1368, 104] width 58 height 13
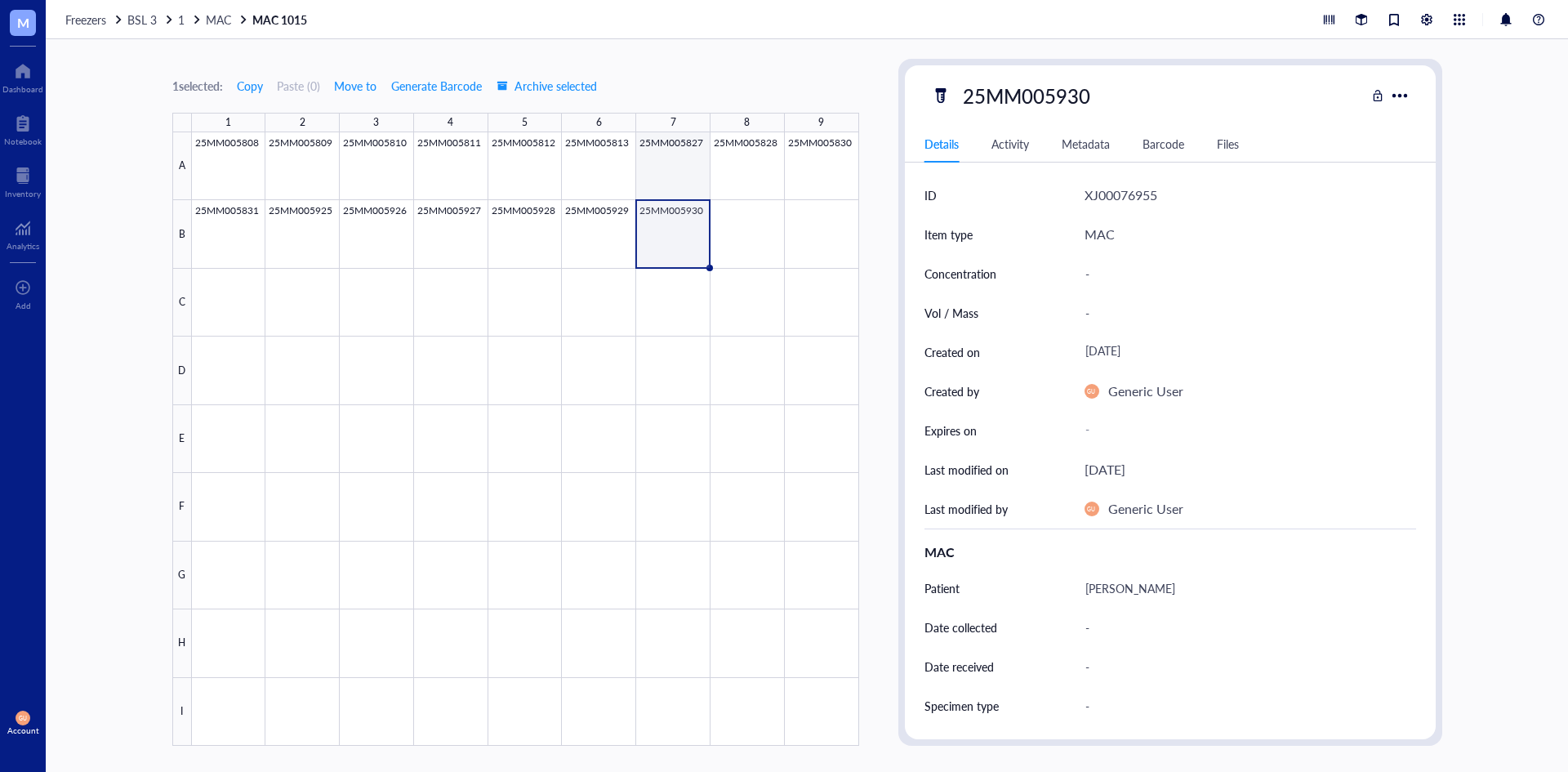
click at [717, 236] on div at bounding box center [526, 439] width 668 height 614
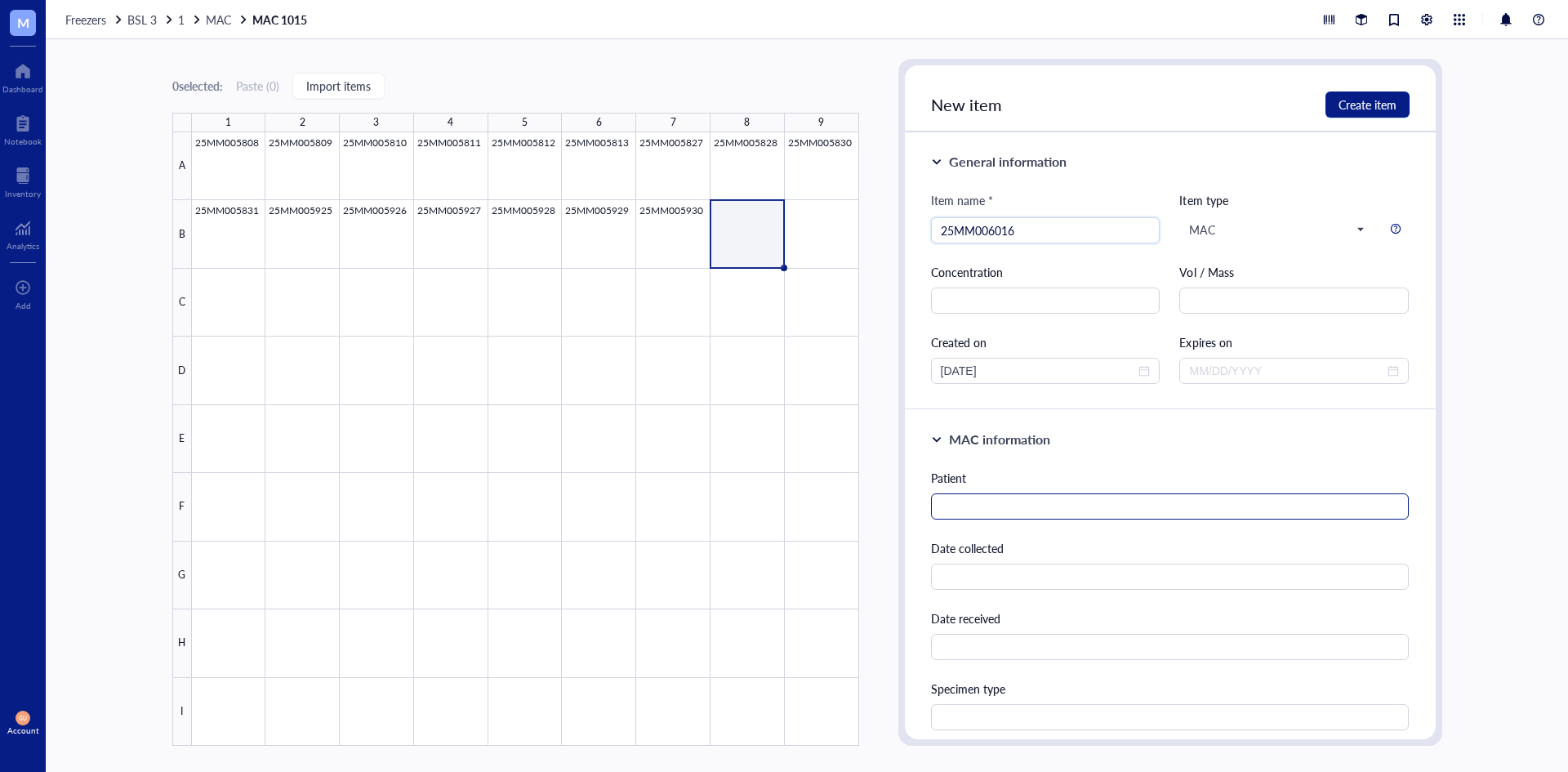
type input "25MM006016"
click at [978, 506] on input "text" at bounding box center [1170, 506] width 478 height 27
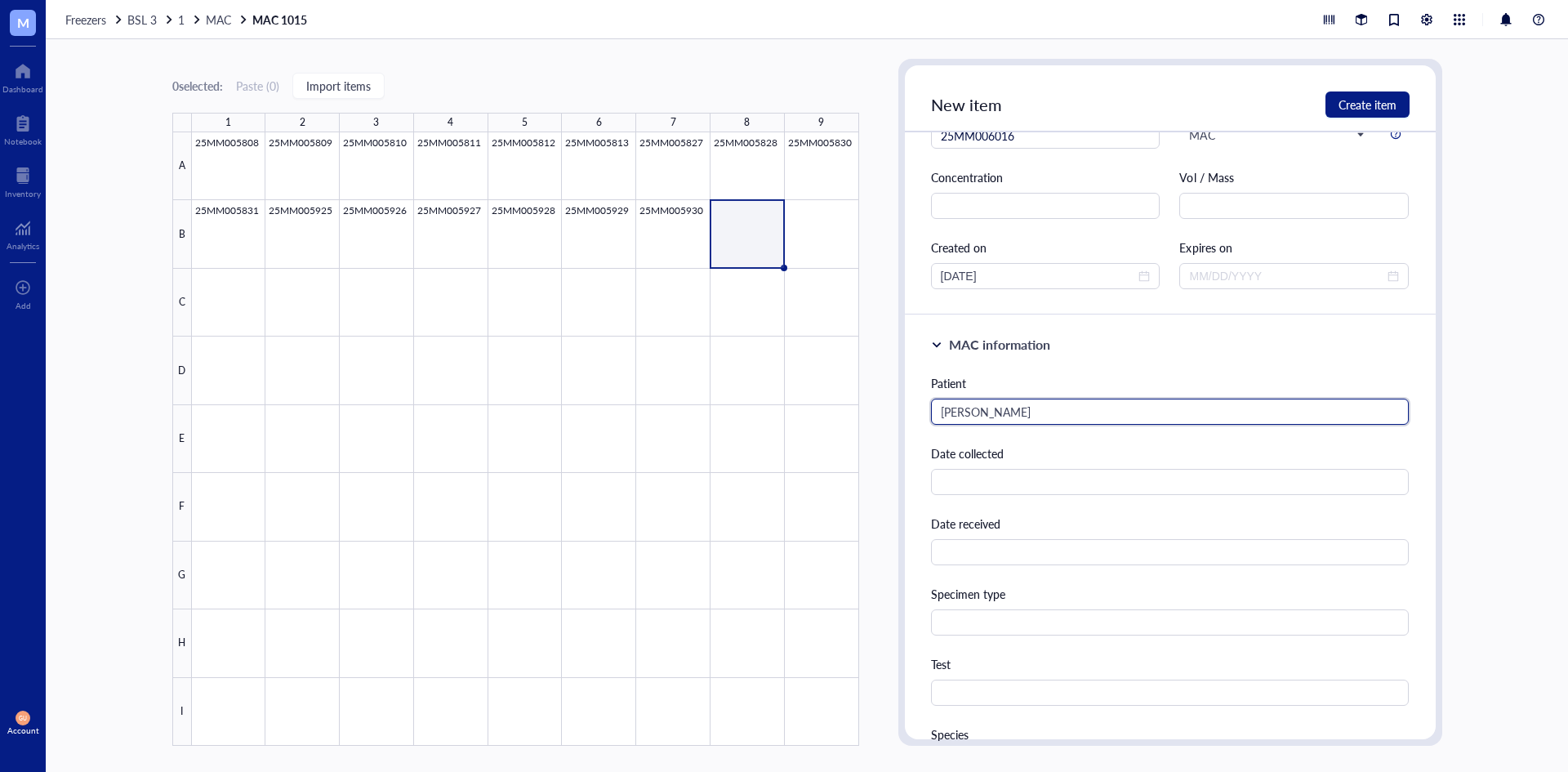
scroll to position [327, 0]
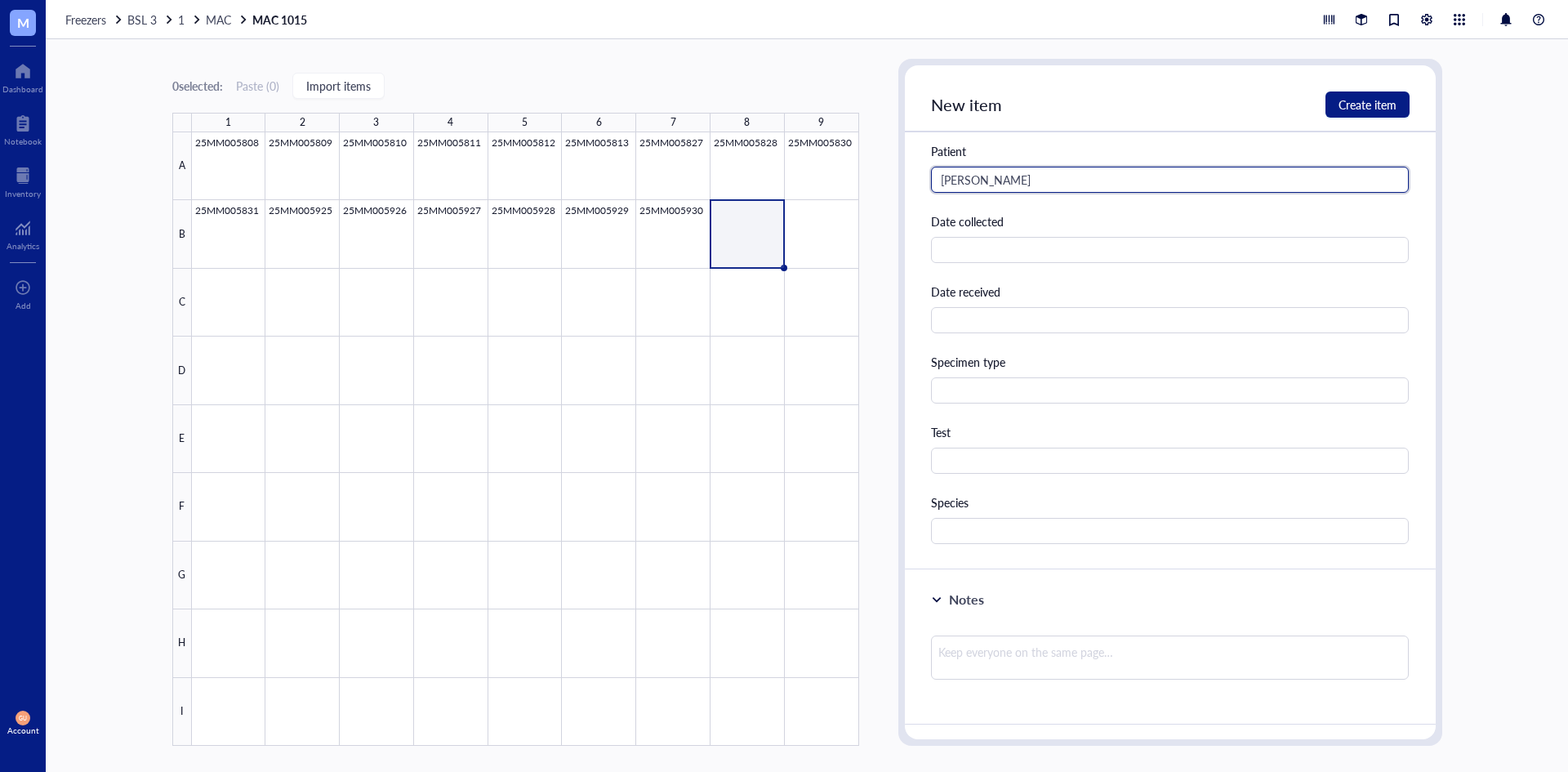
type input "[PERSON_NAME]"
click at [972, 517] on div "Species" at bounding box center [1170, 518] width 478 height 50
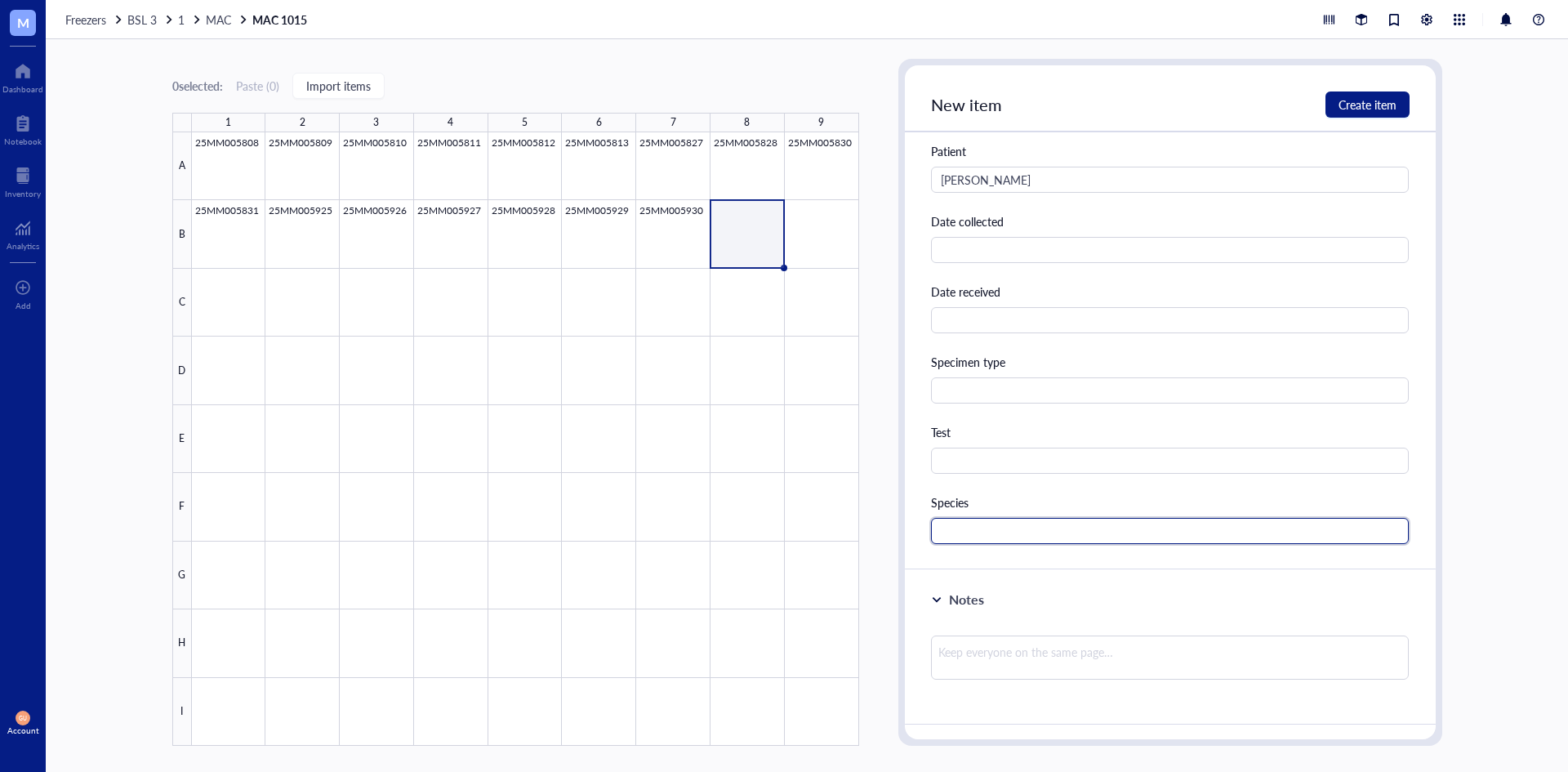
click at [965, 537] on input "text" at bounding box center [1170, 531] width 478 height 27
type input "MAC"
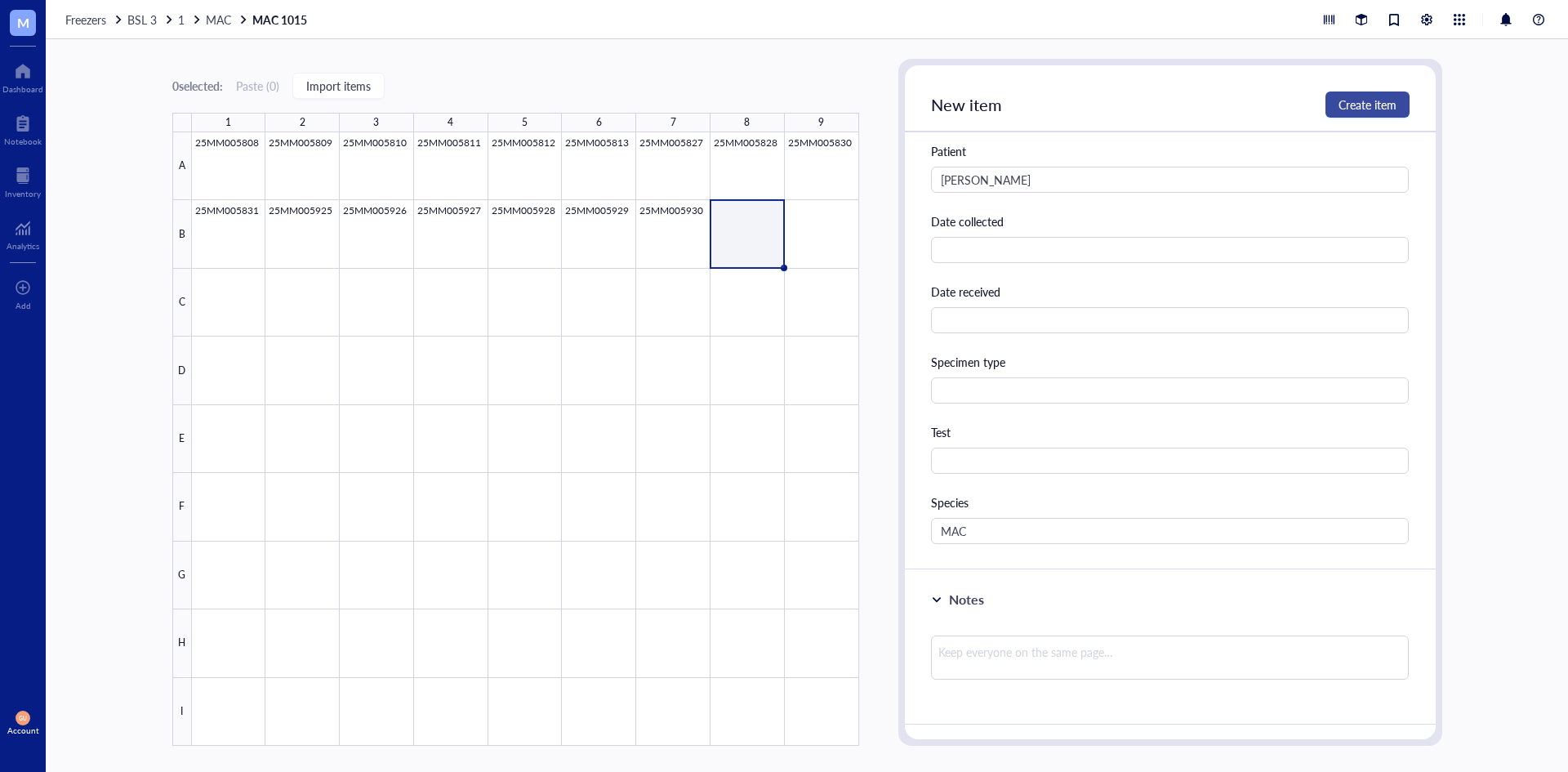
click at [1340, 98] on span "Create item" at bounding box center [1368, 104] width 58 height 13
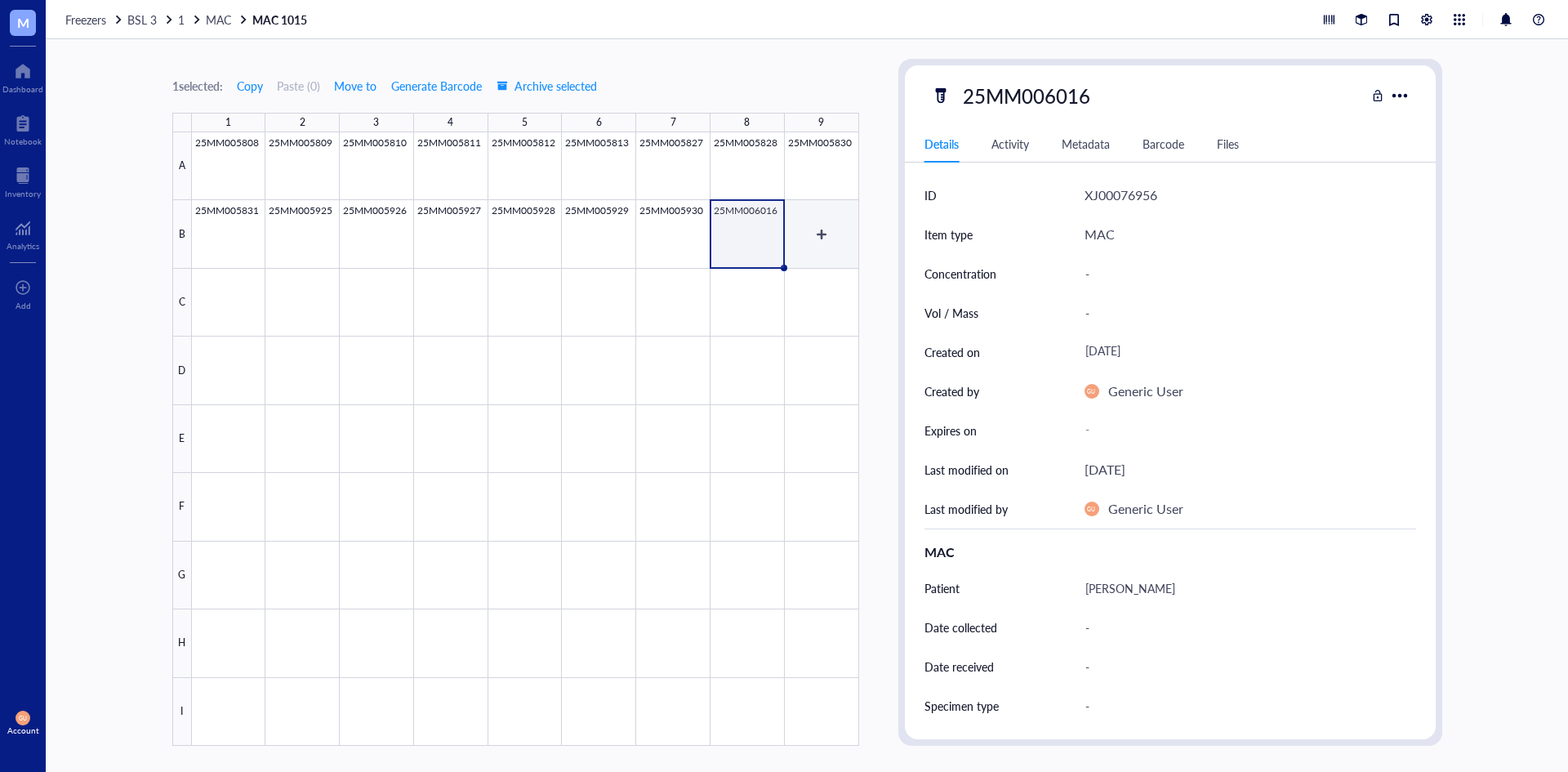
click at [829, 236] on div at bounding box center [526, 439] width 668 height 614
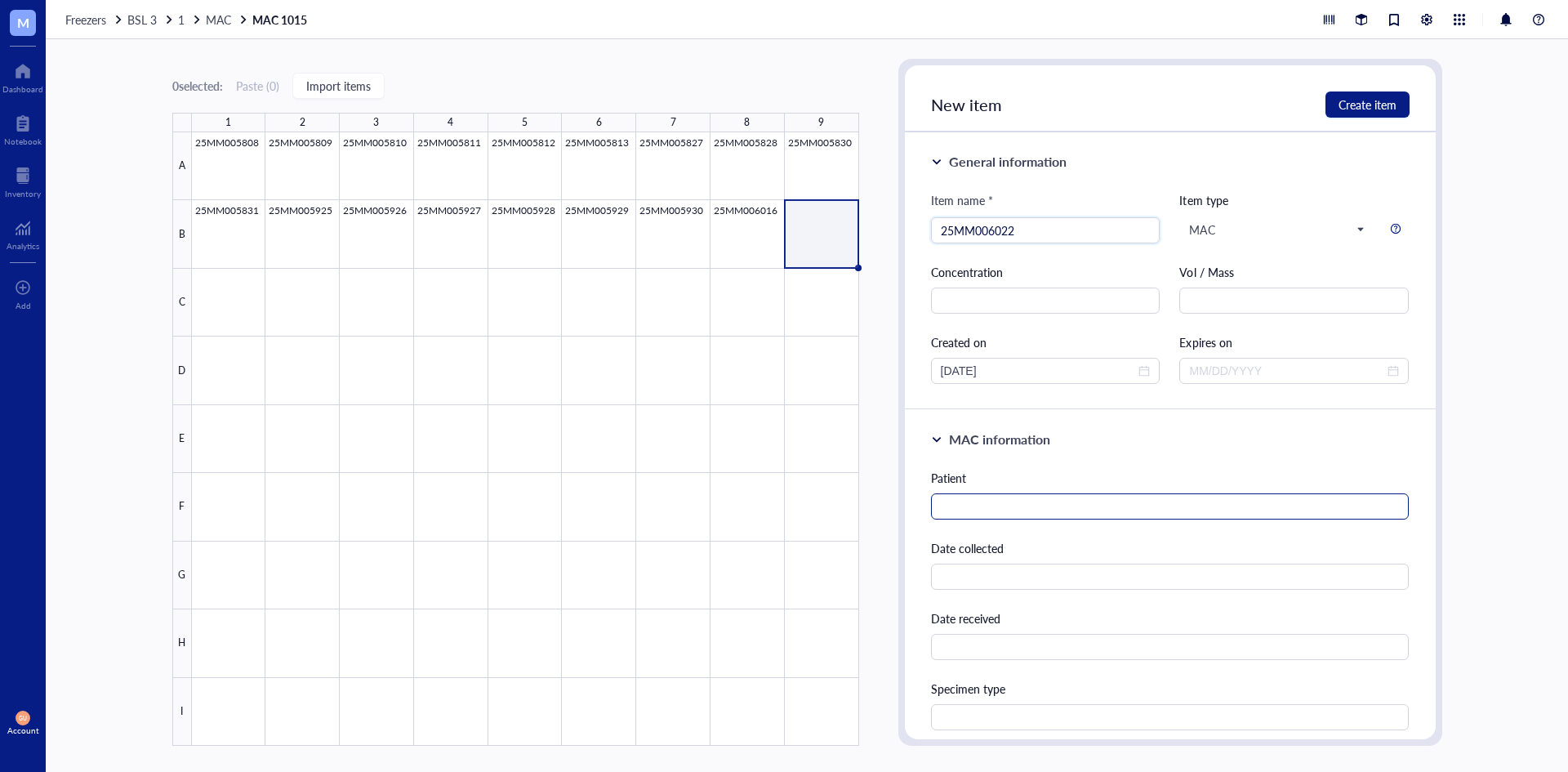
type input "25MM006022"
click at [1008, 510] on input "text" at bounding box center [1170, 506] width 478 height 27
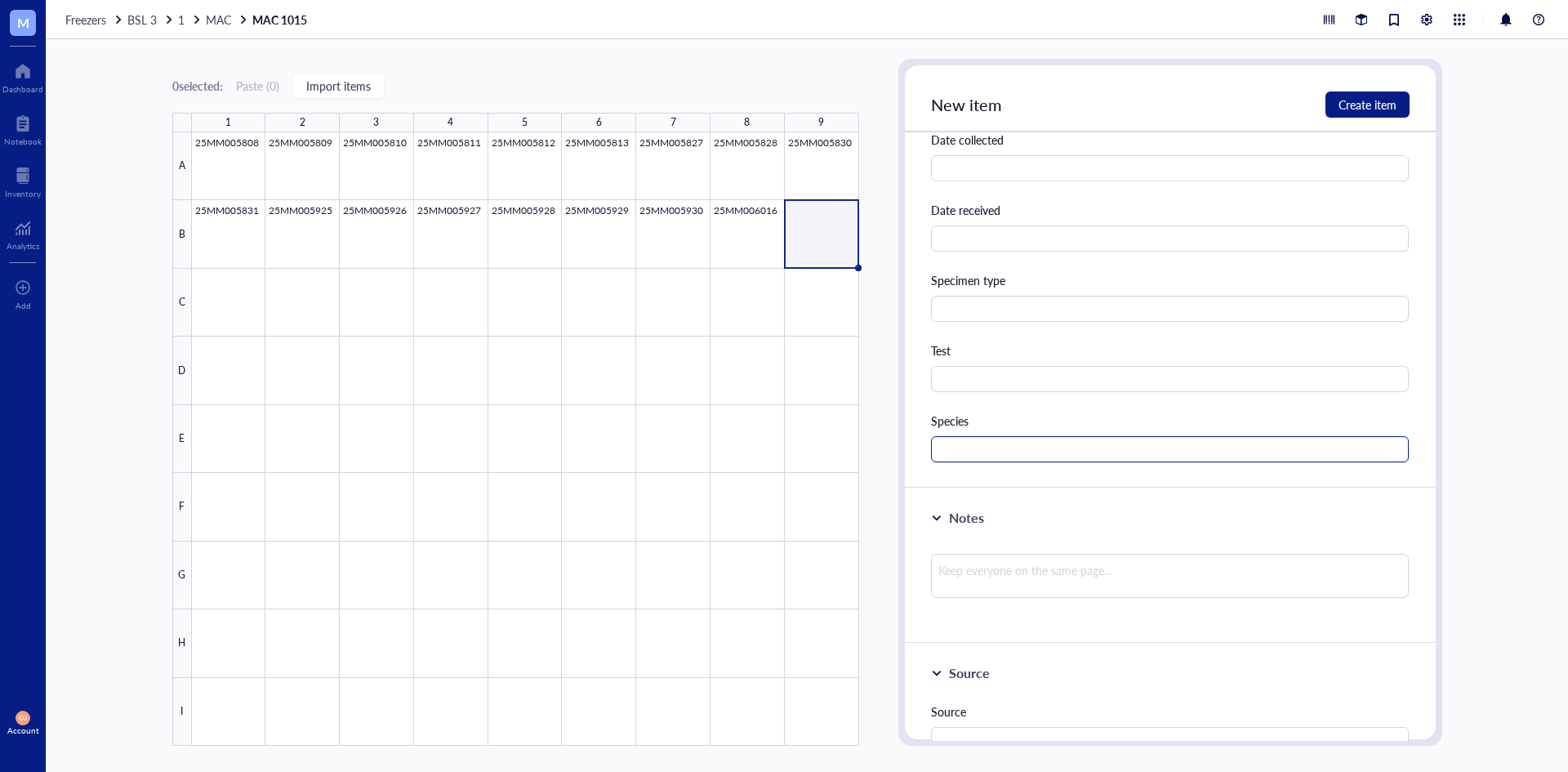
type input "[PERSON_NAME]"
click at [1002, 448] on input "text" at bounding box center [1170, 449] width 478 height 27
type input "MAC"
click at [1345, 98] on span "Create item" at bounding box center [1368, 104] width 58 height 13
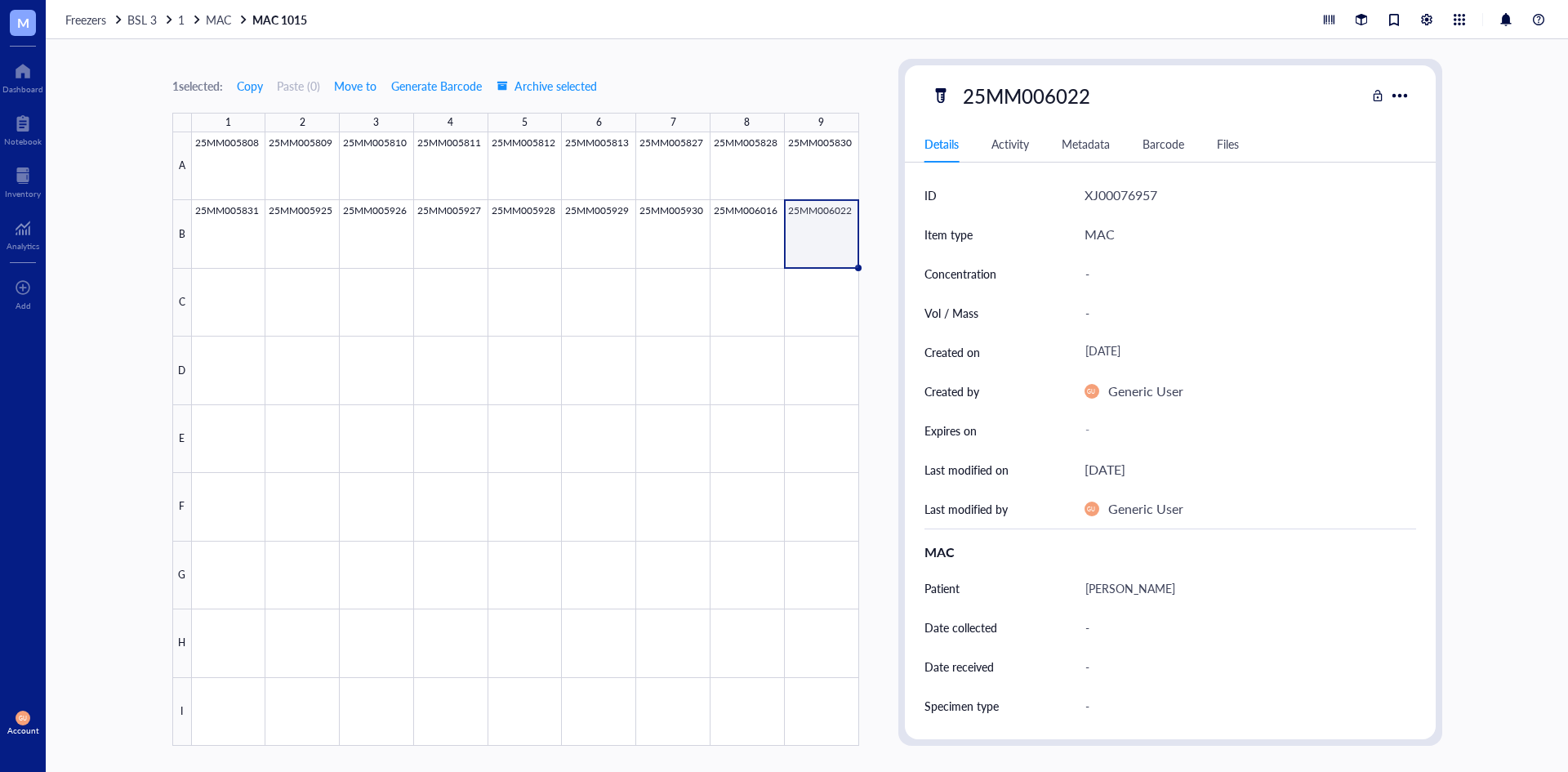
click at [183, 282] on div "C" at bounding box center [181, 302] width 20 height 68
click at [193, 282] on div at bounding box center [526, 439] width 668 height 614
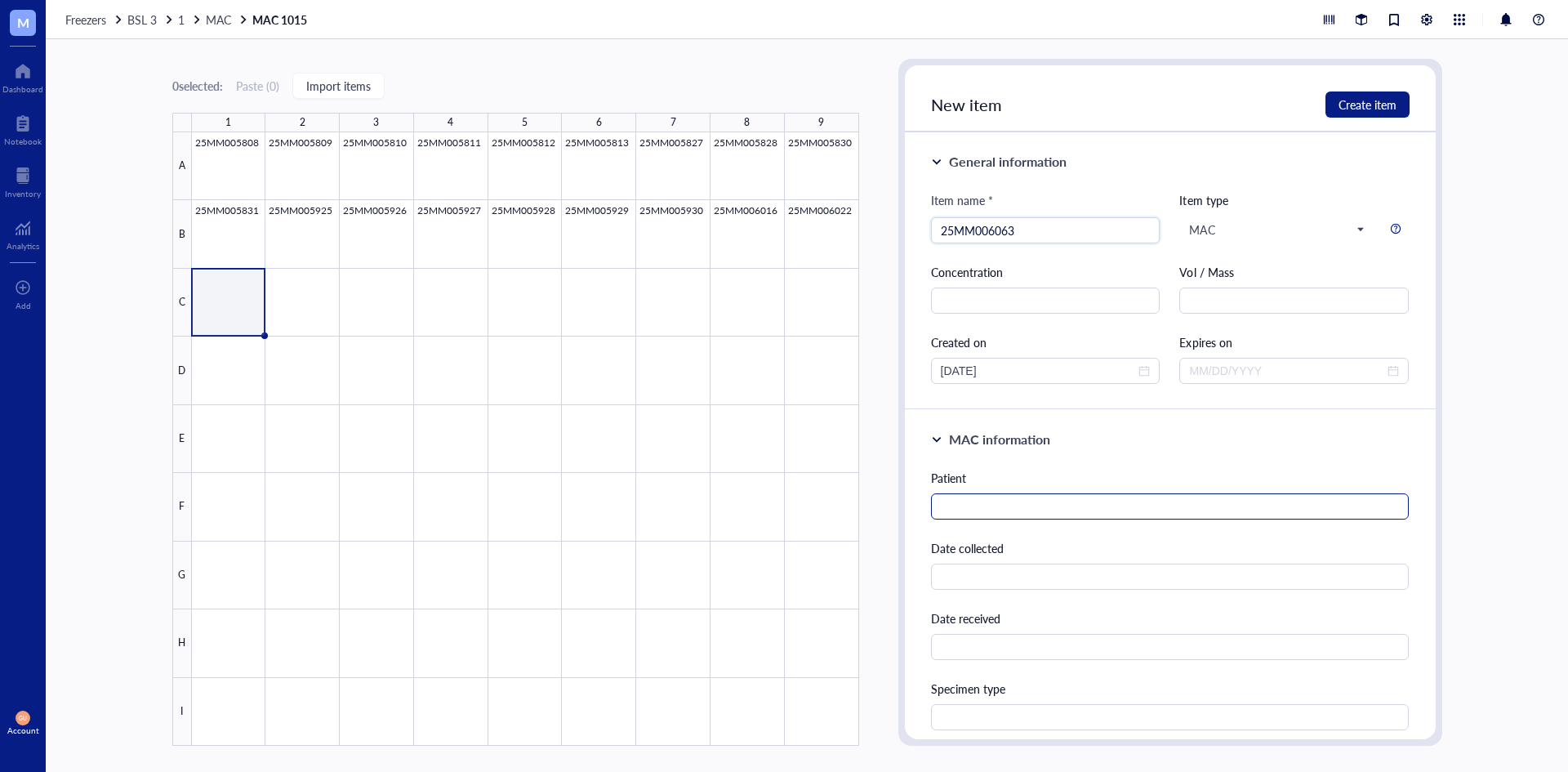
type input "25MM006063"
click at [1025, 503] on input "text" at bounding box center [1170, 506] width 478 height 27
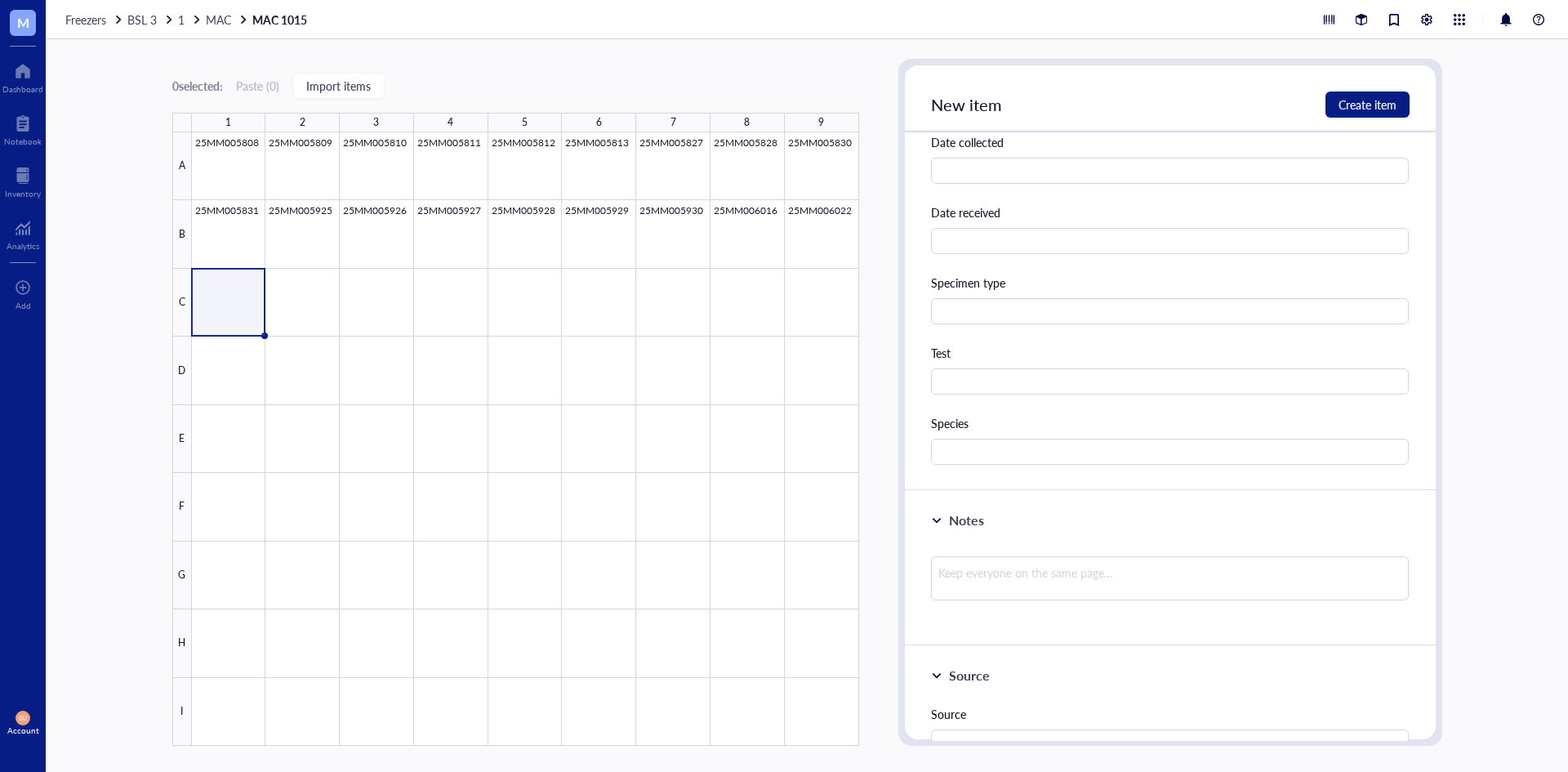
scroll to position [408, 0]
type input "[PERSON_NAME]"
drag, startPoint x: 984, startPoint y: 409, endPoint x: 980, endPoint y: 445, distance: 36.2
click at [983, 415] on div "Patient [PERSON_NAME] Date collected Date received Specimen type Test Species" at bounding box center [1170, 261] width 478 height 401
click at [980, 449] on input "text" at bounding box center [1170, 449] width 478 height 27
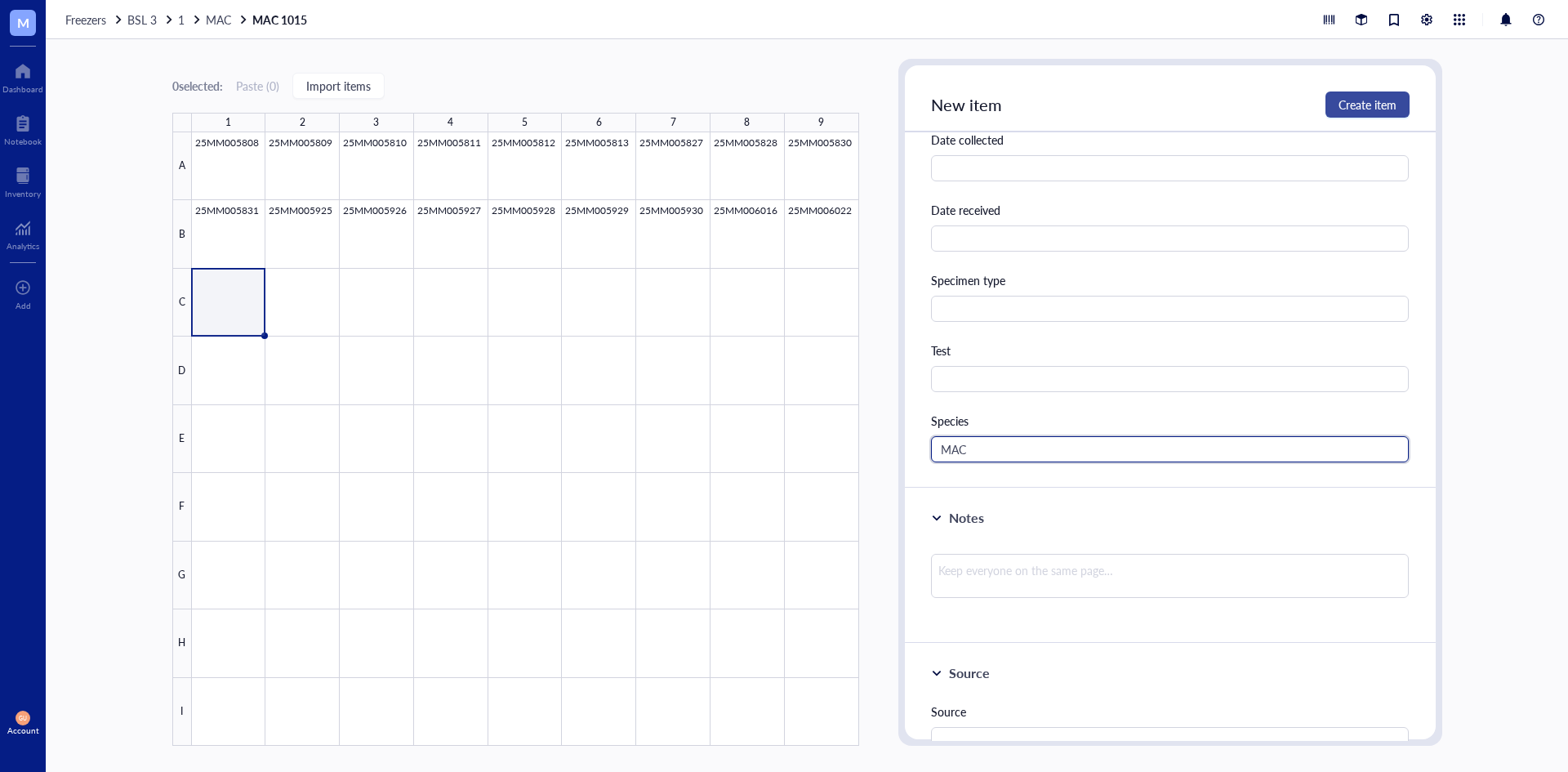
type input "MAC"
click at [1368, 106] on span "Create item" at bounding box center [1368, 104] width 58 height 13
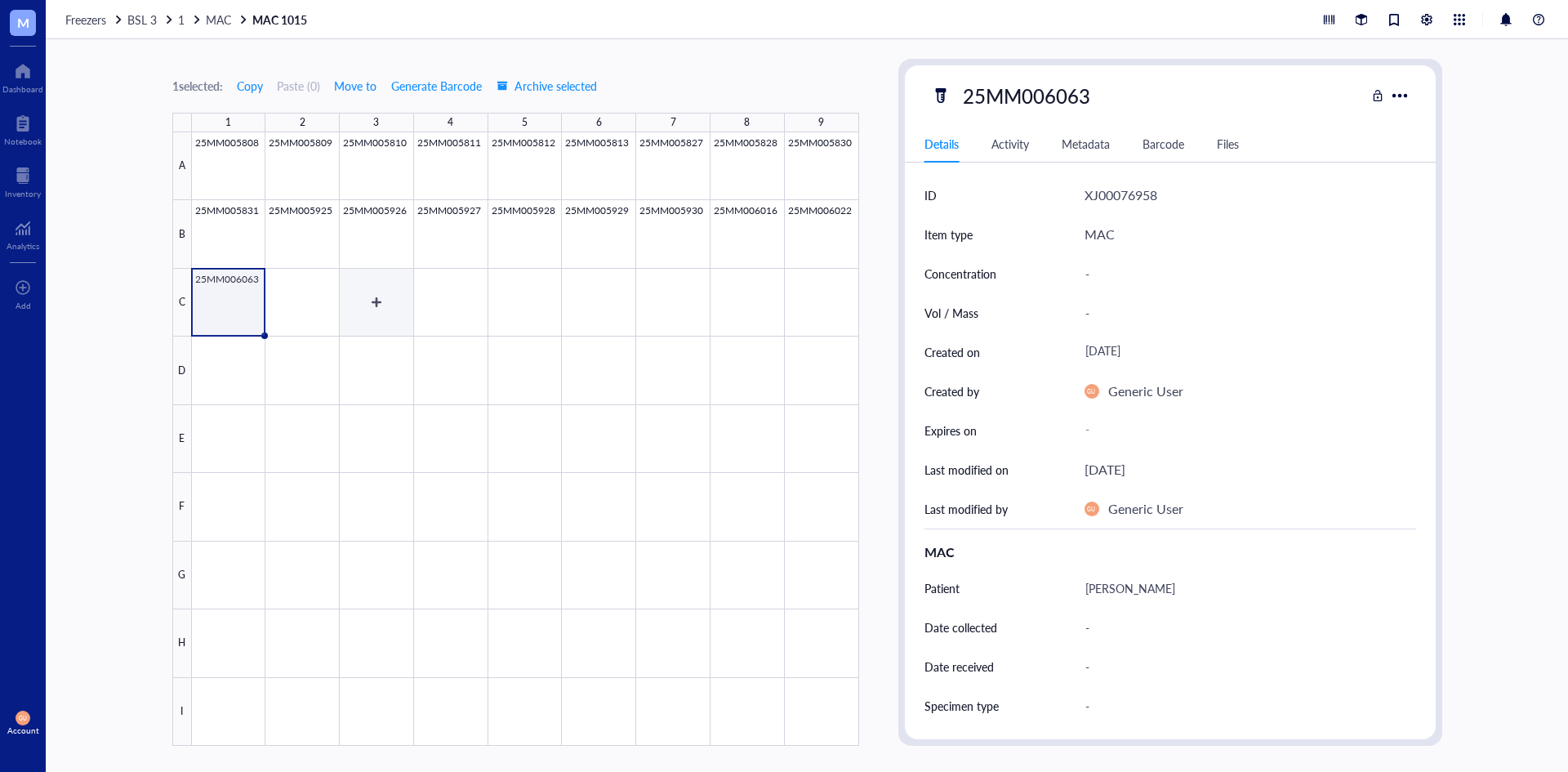
click at [305, 300] on div at bounding box center [526, 439] width 668 height 614
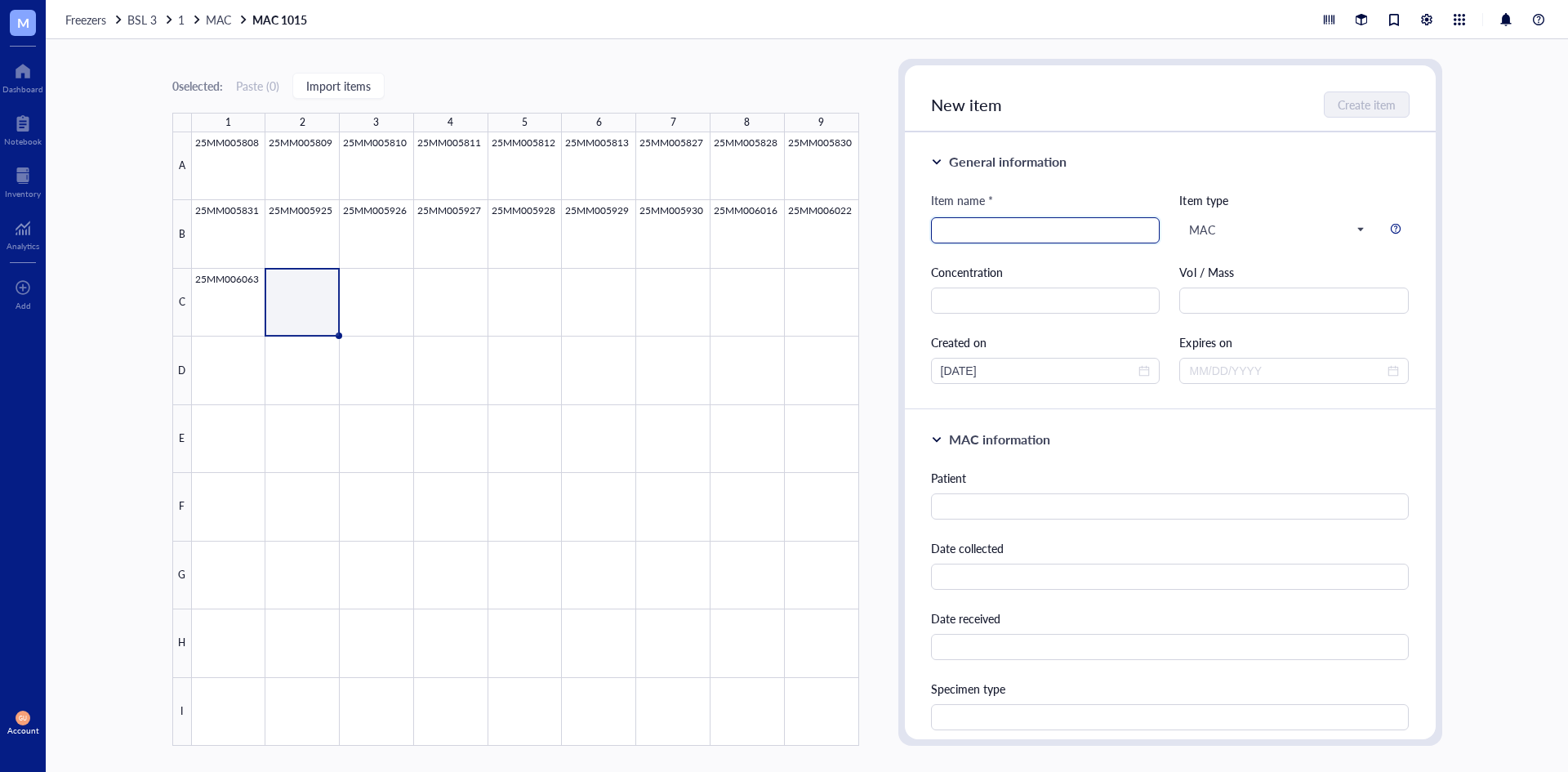
click at [976, 230] on input "search" at bounding box center [1045, 230] width 210 height 25
type input "25MM006064"
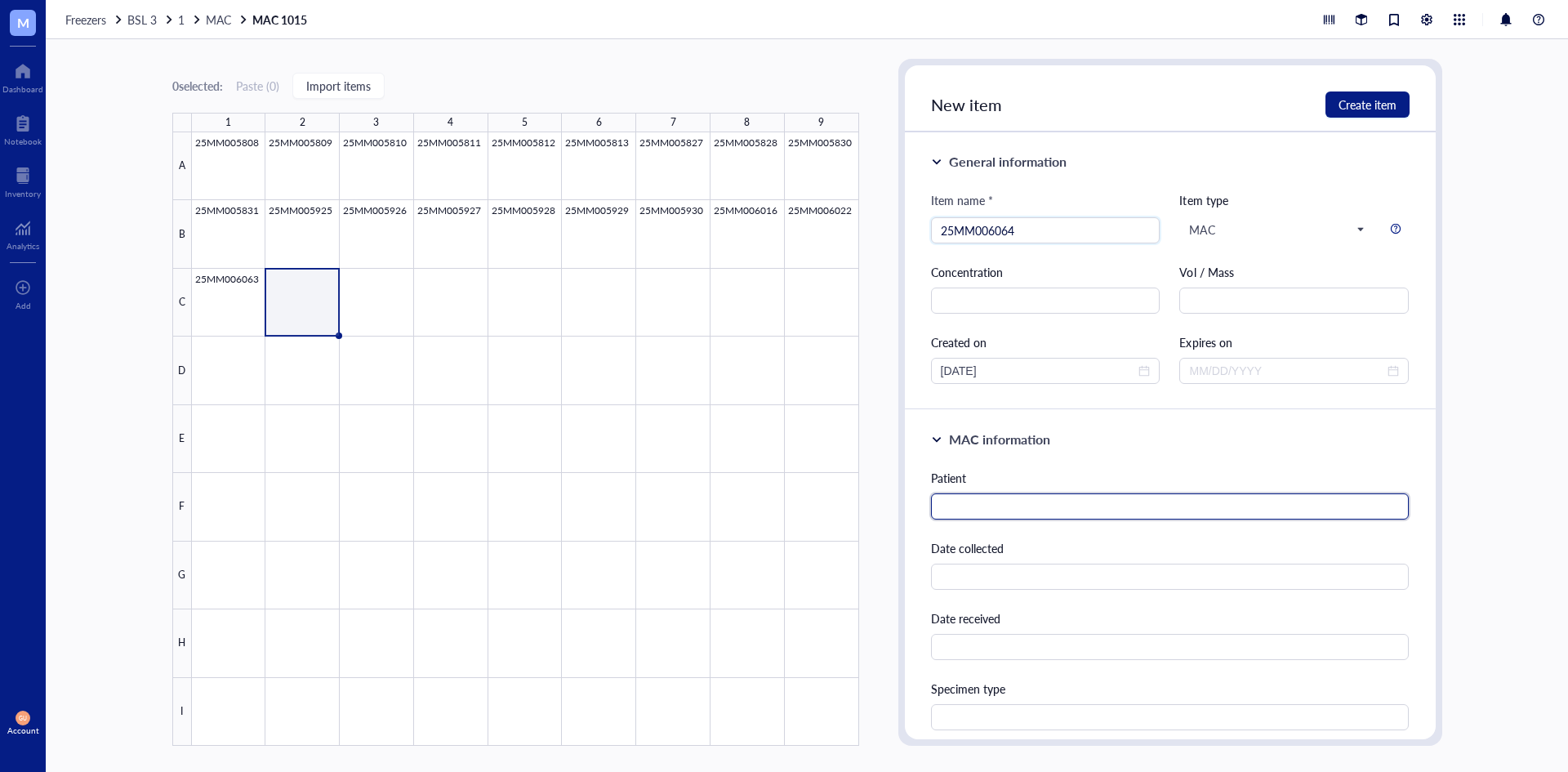
click at [1029, 513] on input "text" at bounding box center [1170, 506] width 478 height 27
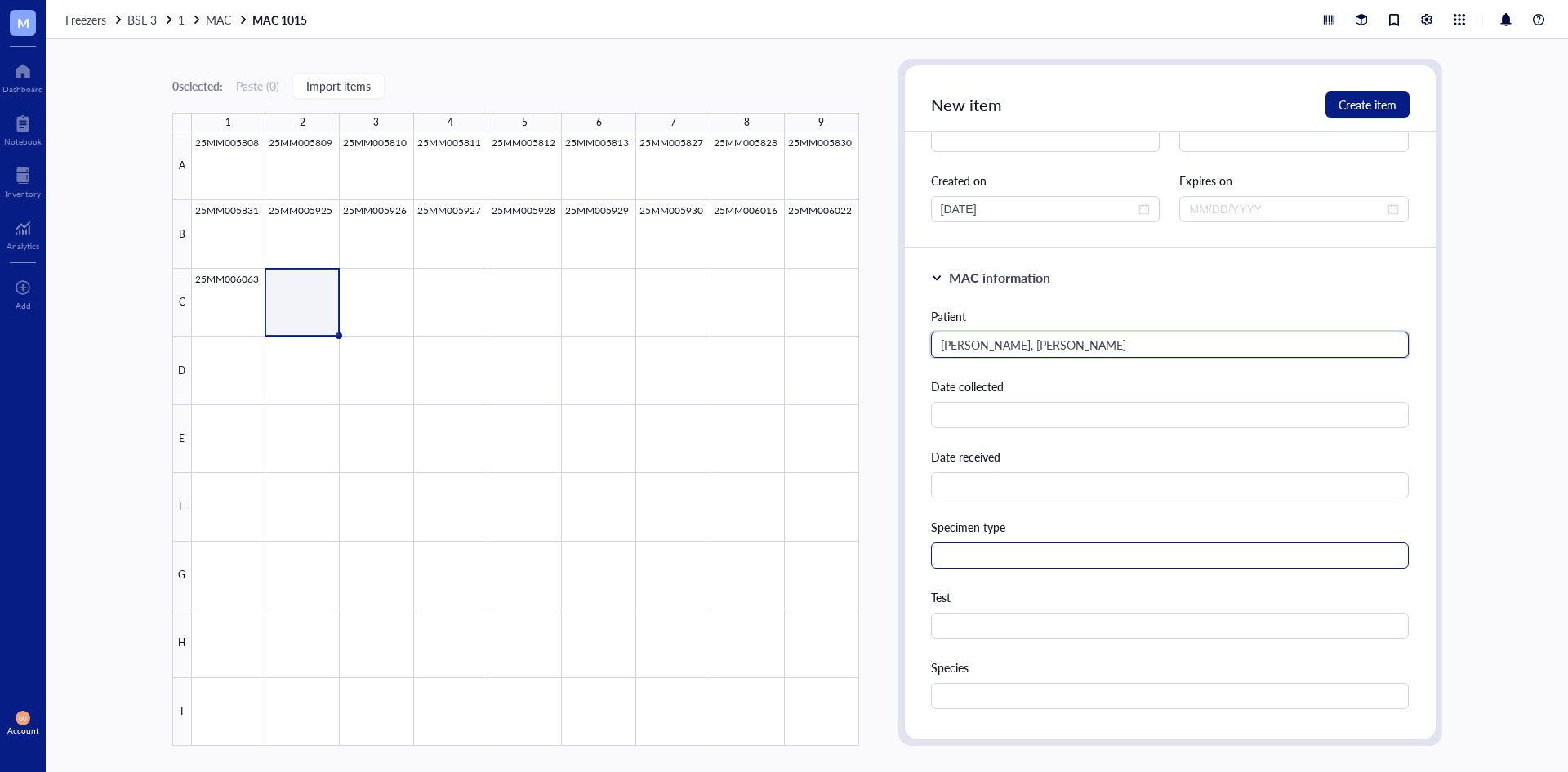
scroll to position [163, 0]
type input "[PERSON_NAME], [PERSON_NAME]"
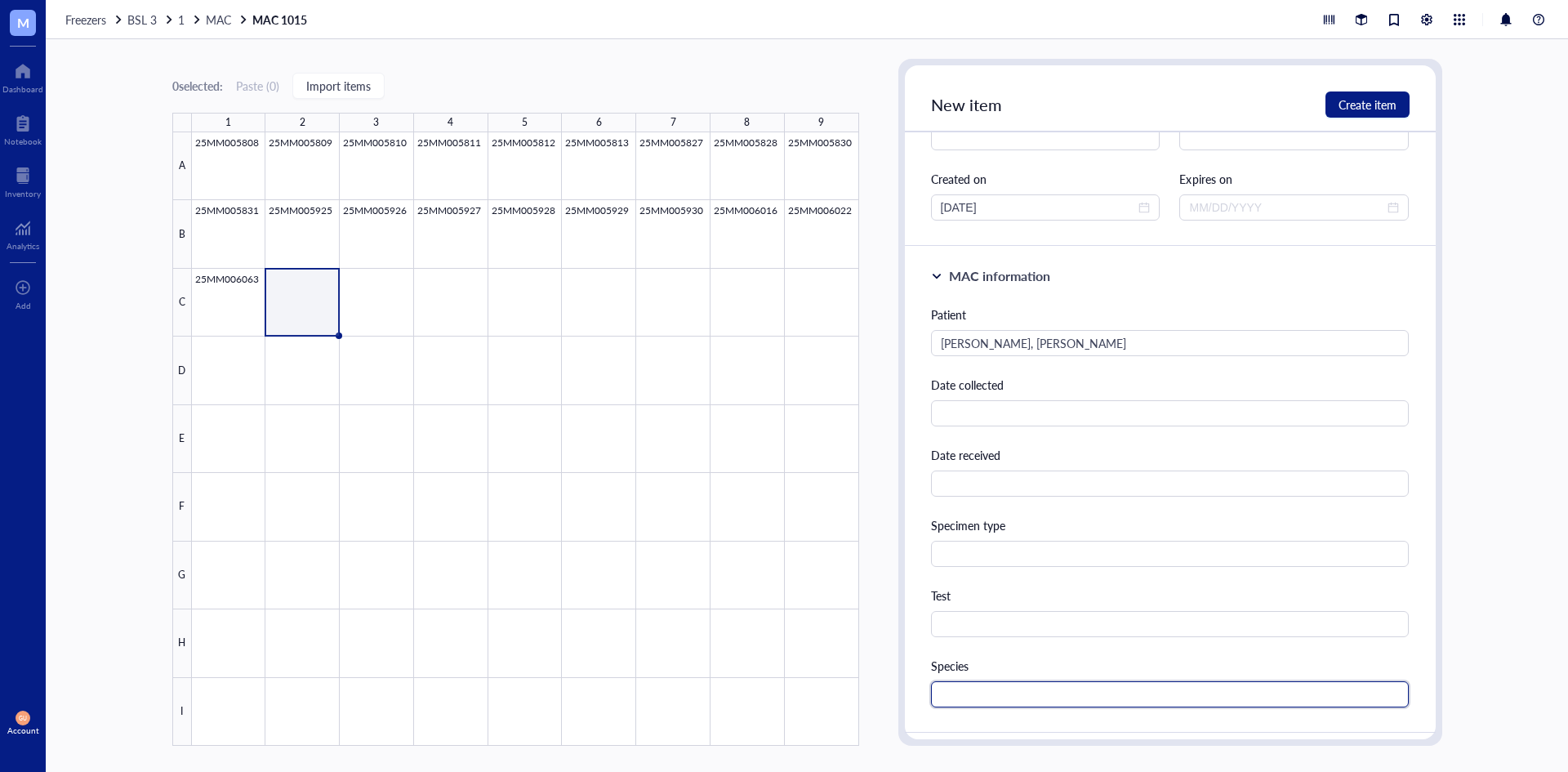
click at [965, 695] on input "text" at bounding box center [1170, 694] width 478 height 27
type input "1"
type input "MAC"
click at [1334, 101] on button "Create item" at bounding box center [1368, 104] width 84 height 27
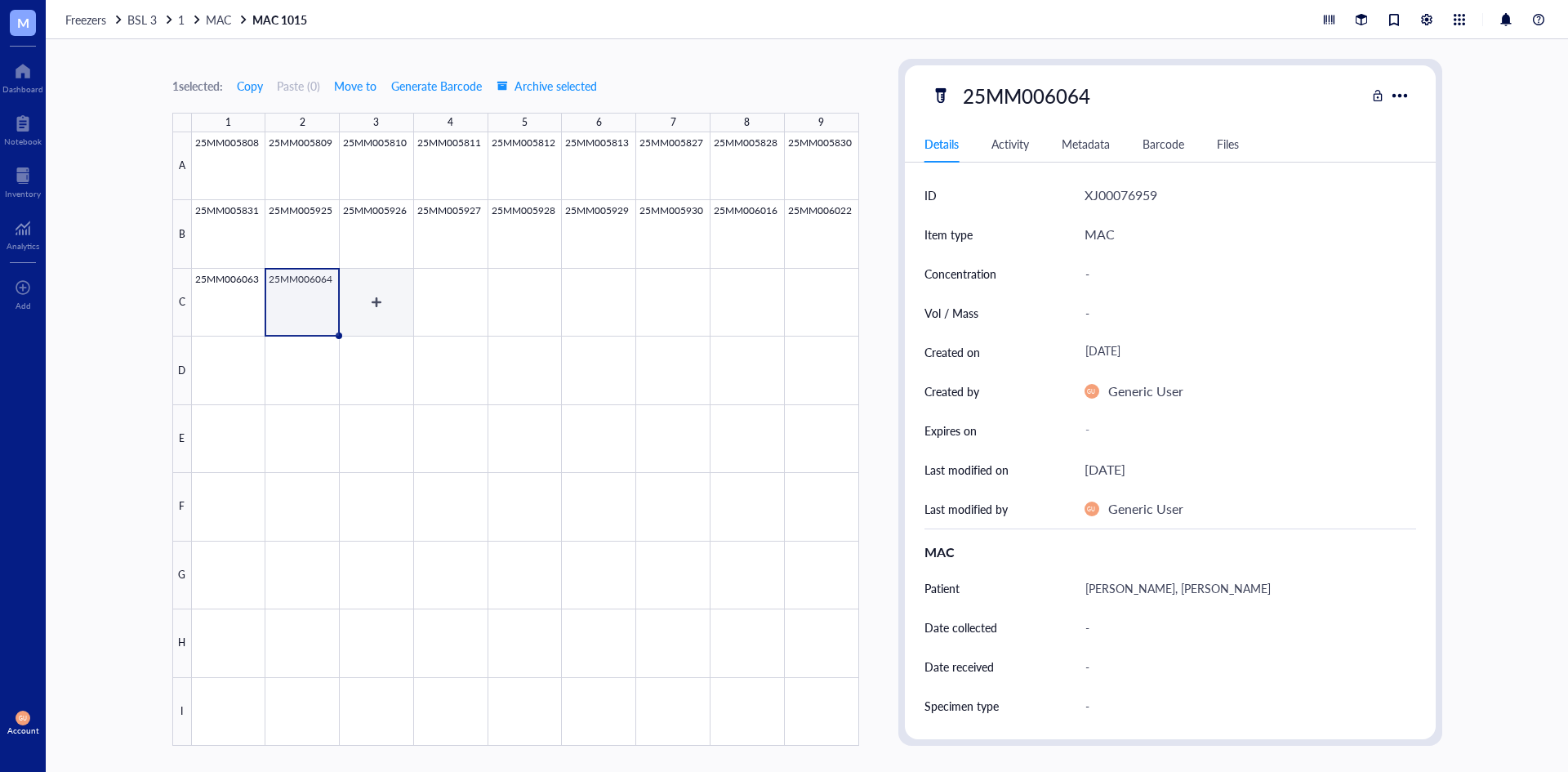
drag, startPoint x: 396, startPoint y: 280, endPoint x: 405, endPoint y: 278, distance: 9.2
click at [397, 280] on div at bounding box center [526, 439] width 668 height 614
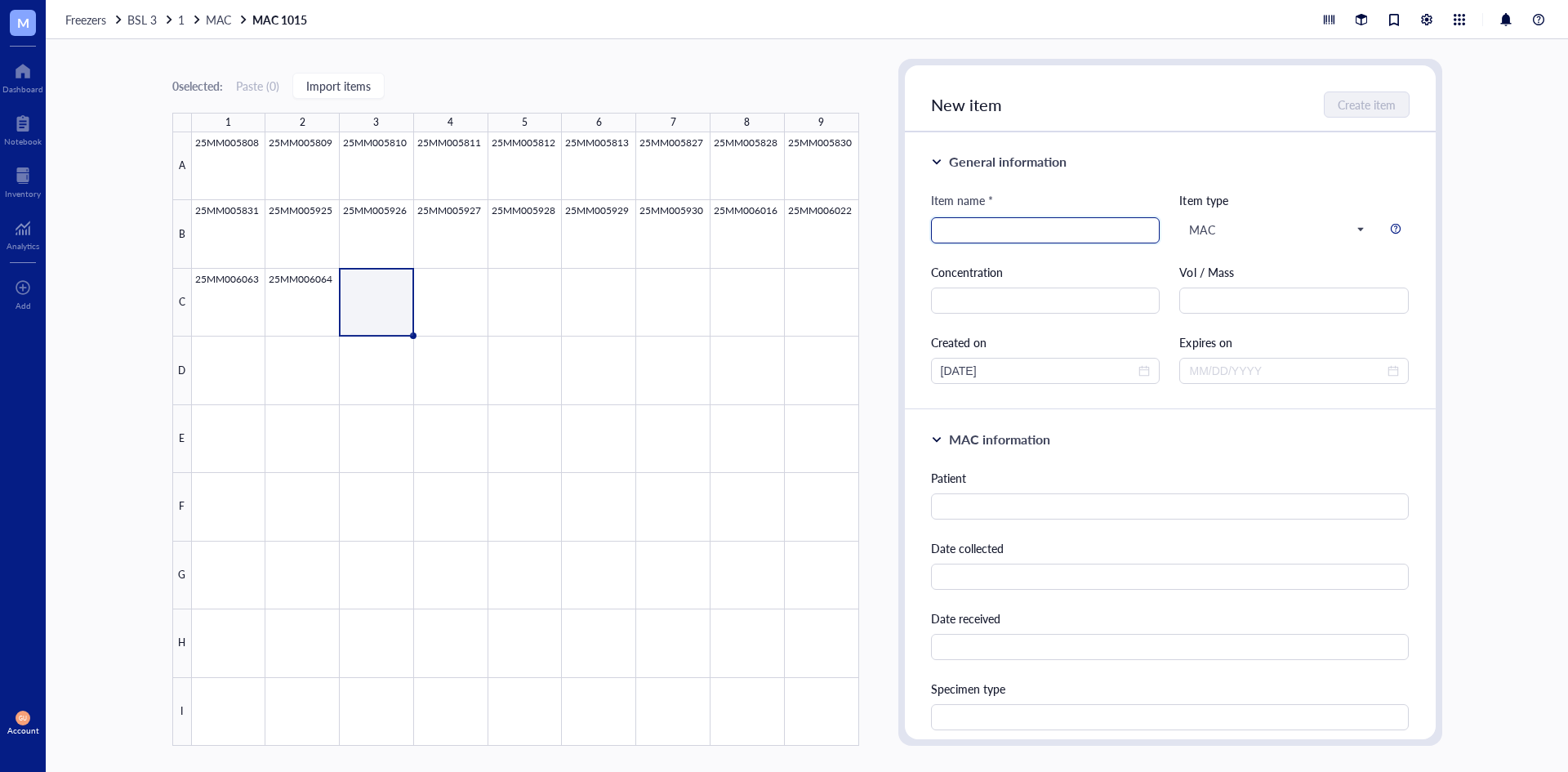
click at [980, 231] on input "search" at bounding box center [1045, 230] width 210 height 25
click at [980, 229] on input "search" at bounding box center [1045, 230] width 210 height 25
type input "25MM006118"
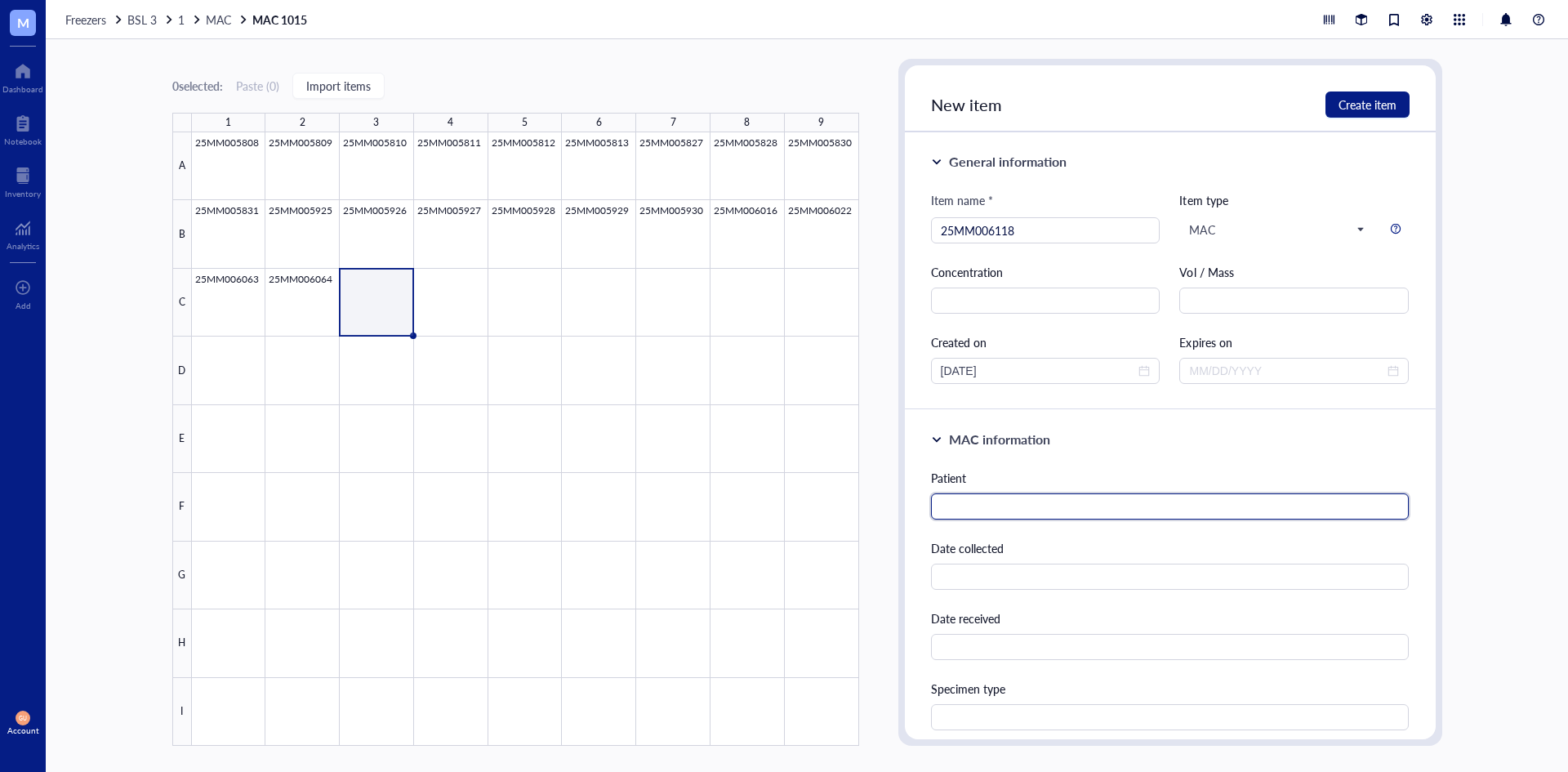
click at [980, 508] on input "text" at bounding box center [1170, 506] width 478 height 27
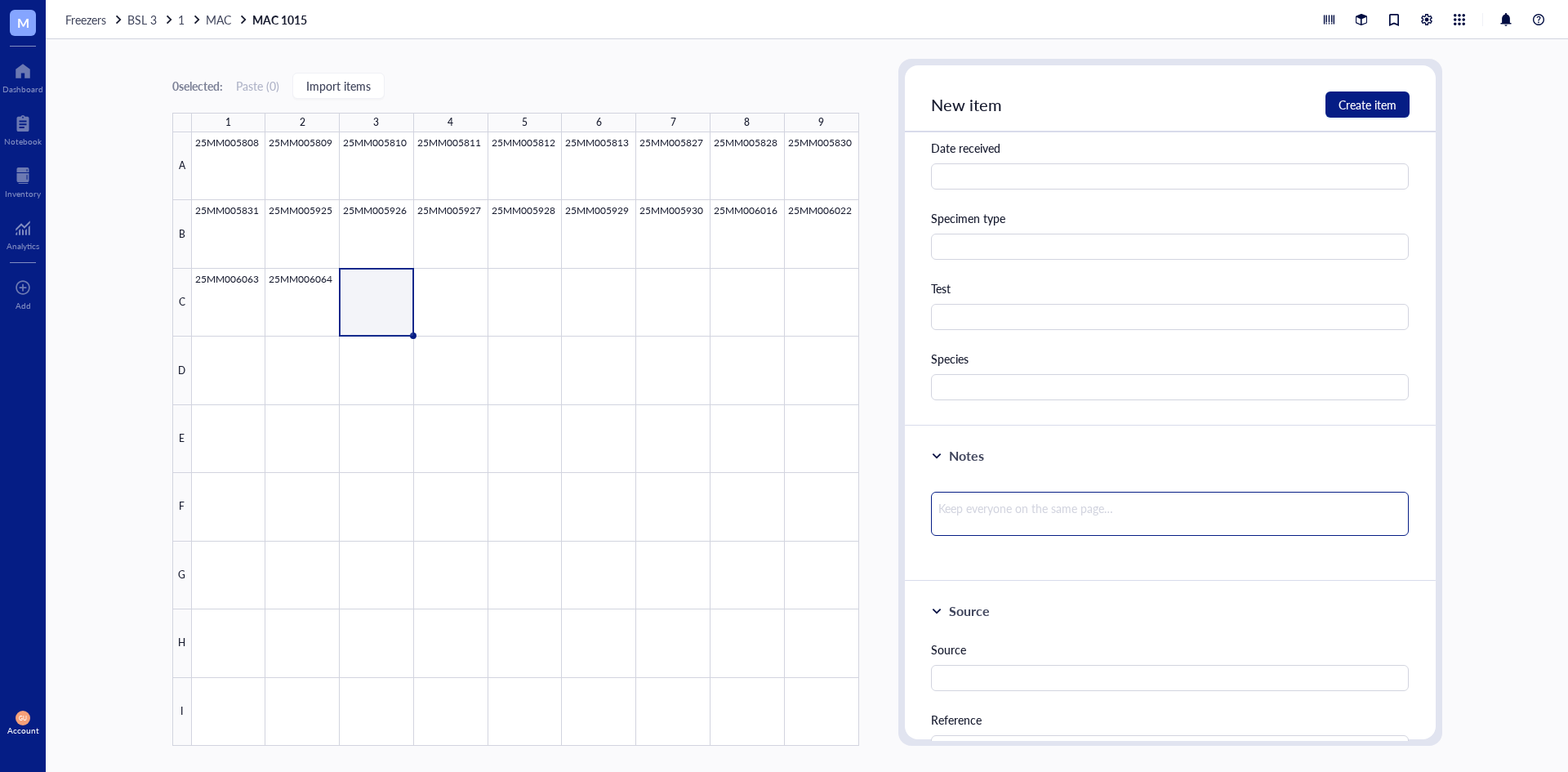
scroll to position [490, 0]
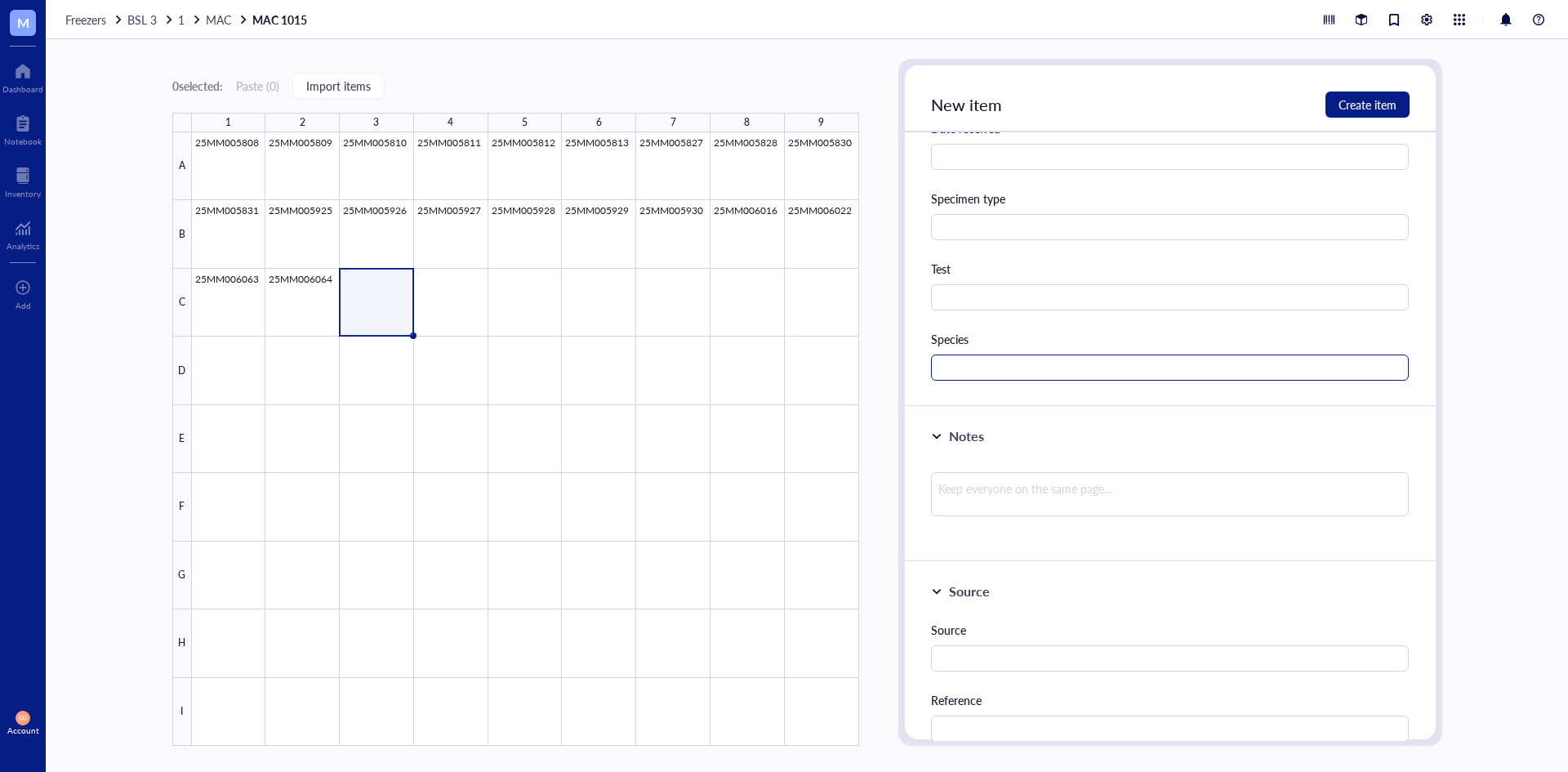
type input "[PERSON_NAME]"
click at [978, 371] on input "text" at bounding box center [1170, 367] width 478 height 27
type input "MAC"
click at [1375, 108] on span "Create item" at bounding box center [1368, 104] width 58 height 13
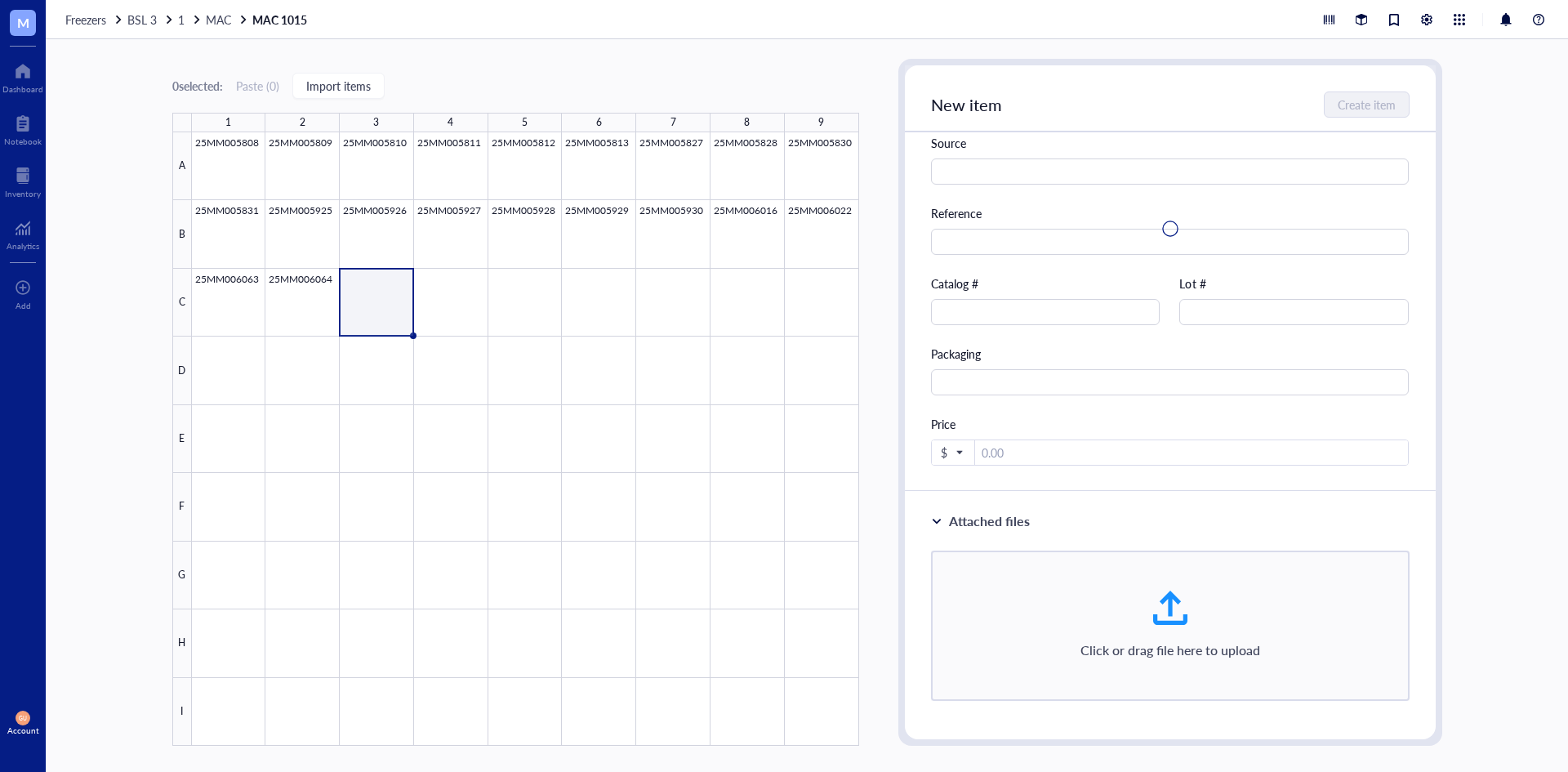
scroll to position [3, 0]
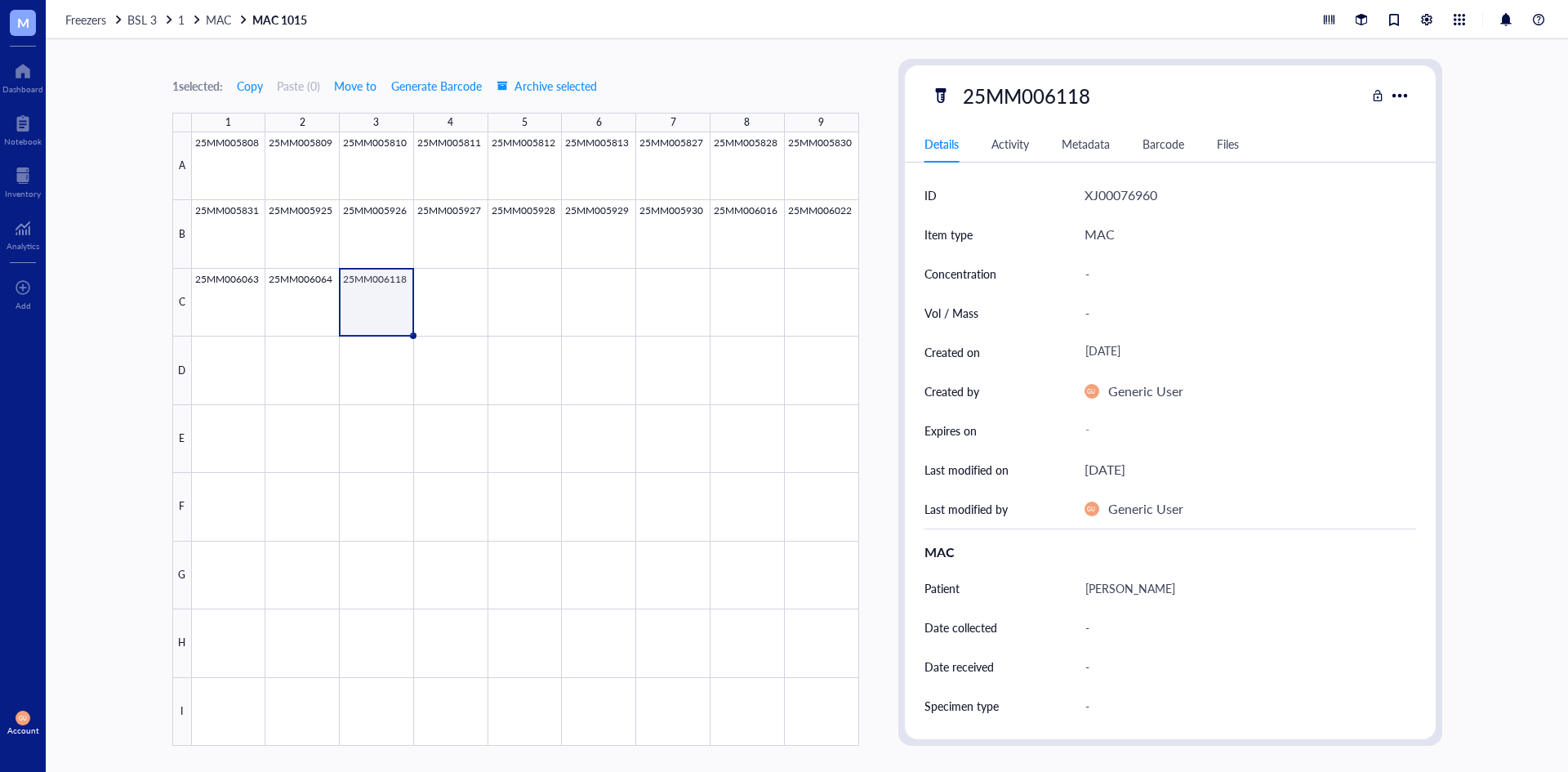
click at [223, 10] on div "Freezers BSL 3 1 MAC MAC 1015" at bounding box center [806, 20] width 1523 height 39
click at [224, 17] on span "MAC" at bounding box center [218, 19] width 26 height 16
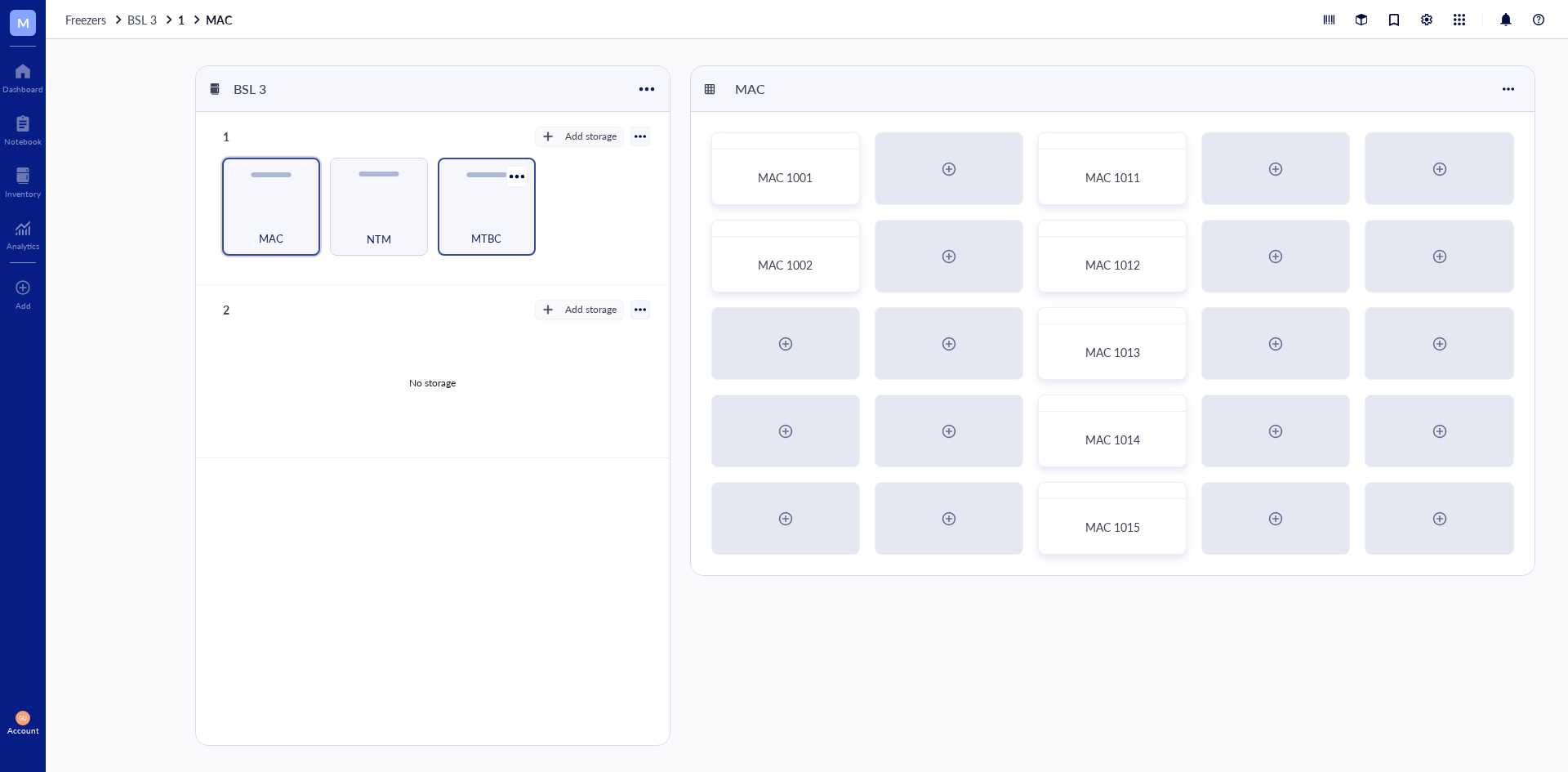
click at [471, 217] on div "MTBC" at bounding box center [486, 229] width 81 height 36
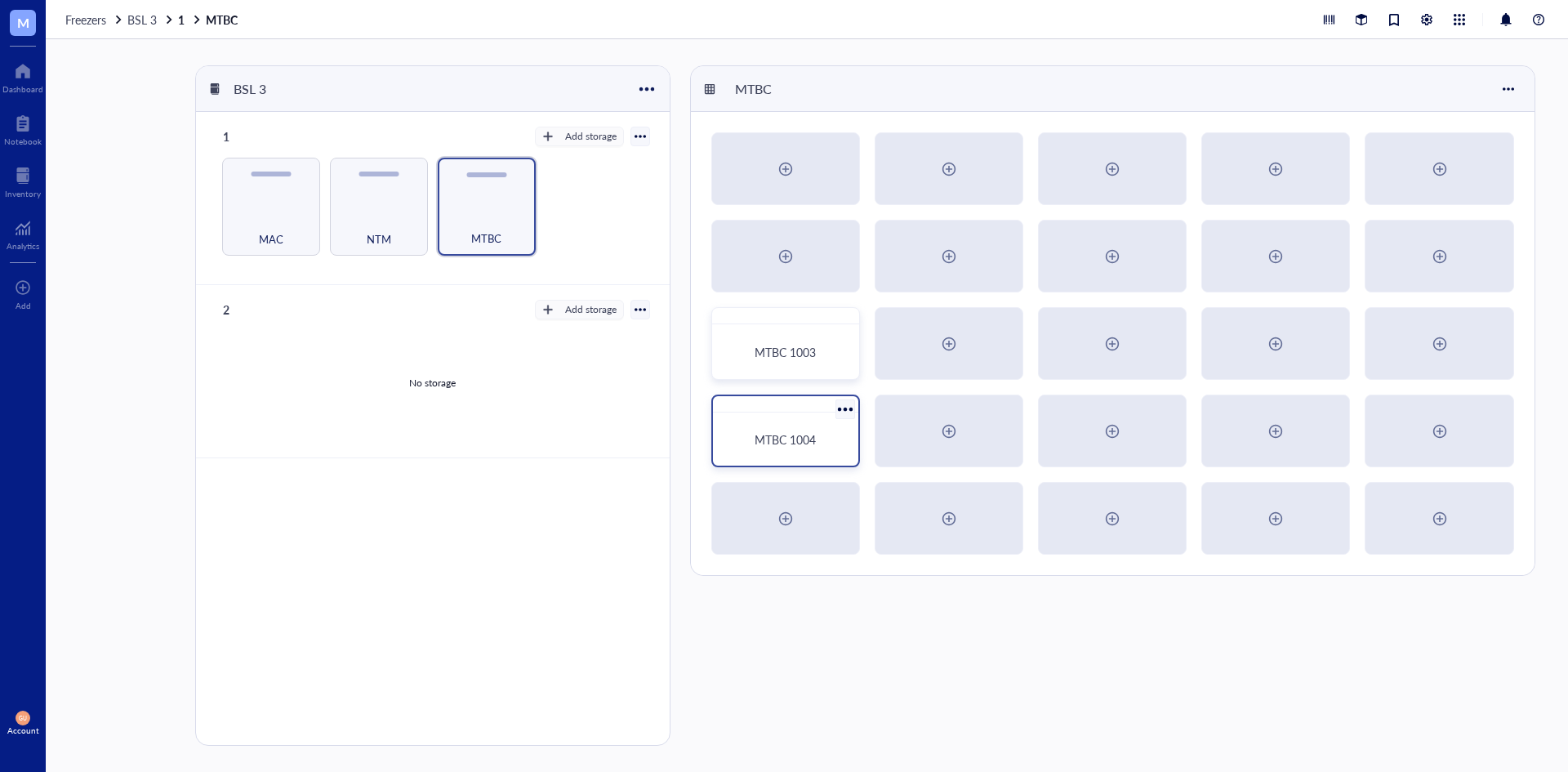
click at [821, 425] on div "MTBC 1004" at bounding box center [786, 438] width 133 height 40
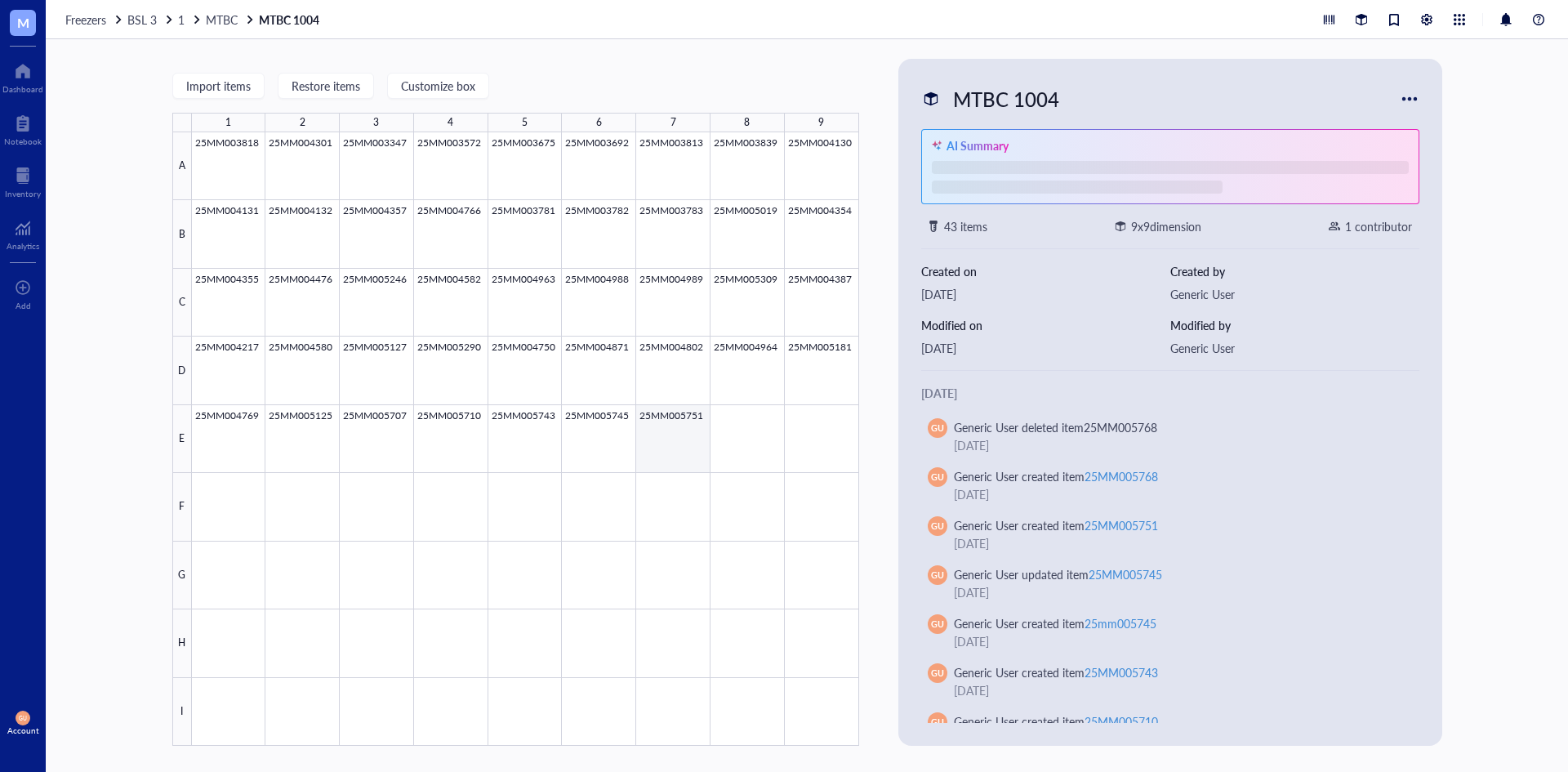
click at [730, 419] on div at bounding box center [526, 439] width 668 height 614
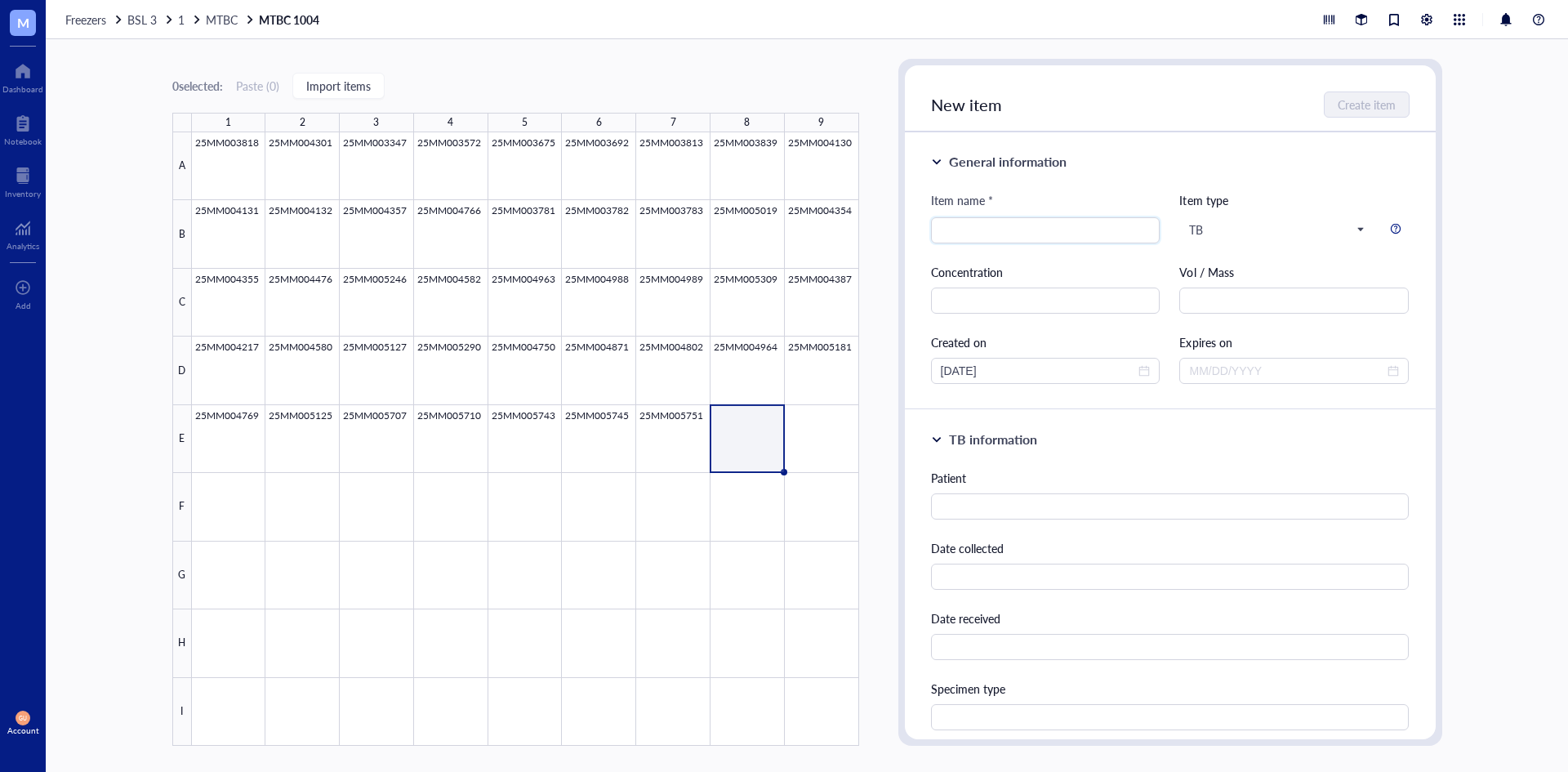
drag, startPoint x: 1079, startPoint y: 243, endPoint x: 1078, endPoint y: 216, distance: 27.0
click at [1079, 235] on div "Item name * Item type TB Concentration Vol / Mass Created on [DATE] Expires on" at bounding box center [1170, 287] width 478 height 193
drag, startPoint x: 1078, startPoint y: 216, endPoint x: 1069, endPoint y: 229, distance: 15.8
click at [1078, 216] on div "Item name *" at bounding box center [1046, 204] width 229 height 27
click at [1067, 231] on input "search" at bounding box center [1045, 230] width 210 height 25
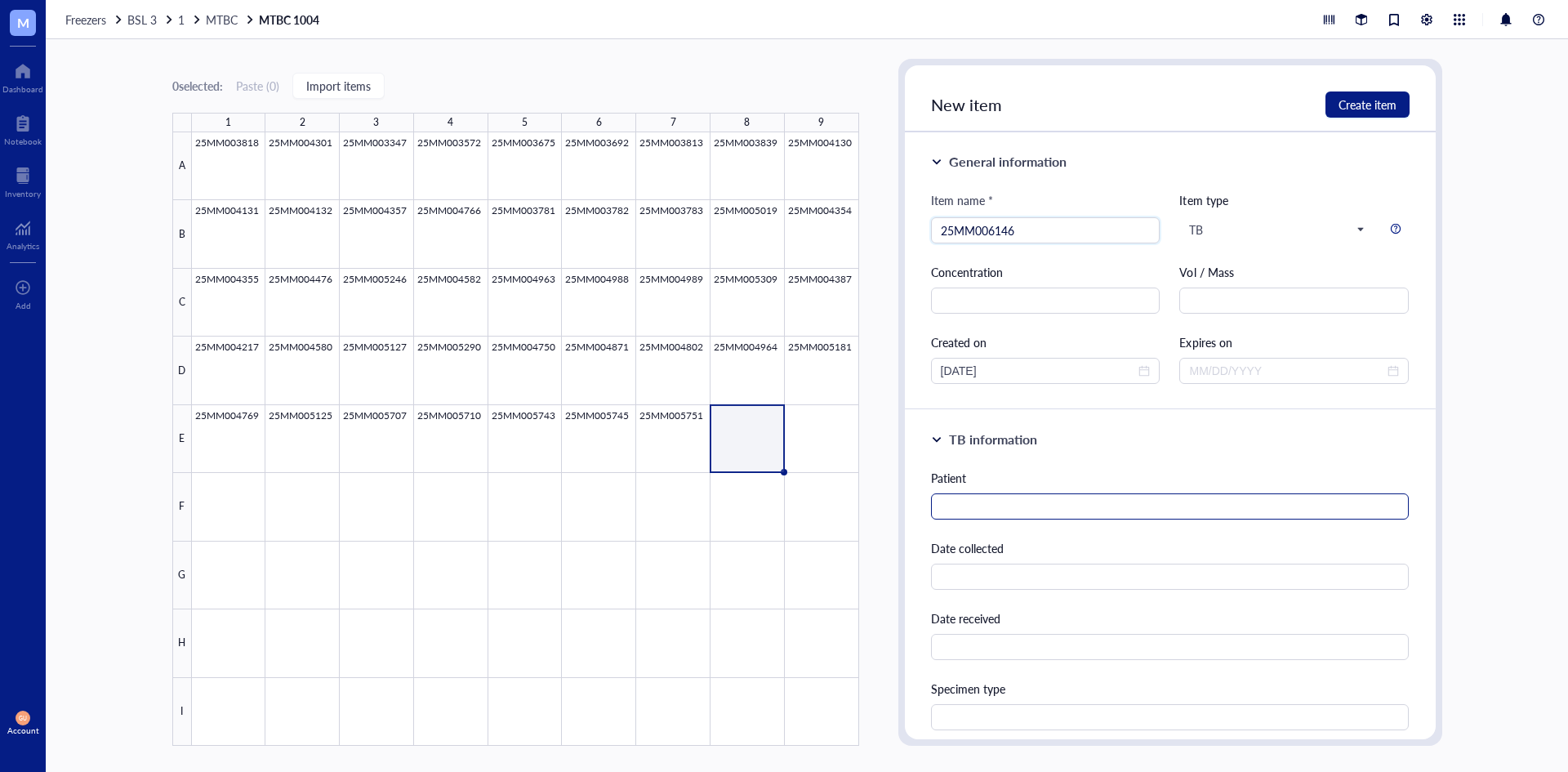
type input "25MM006146"
drag, startPoint x: 1057, startPoint y: 508, endPoint x: 1048, endPoint y: 507, distance: 9.1
click at [1055, 510] on input "text" at bounding box center [1170, 506] width 478 height 27
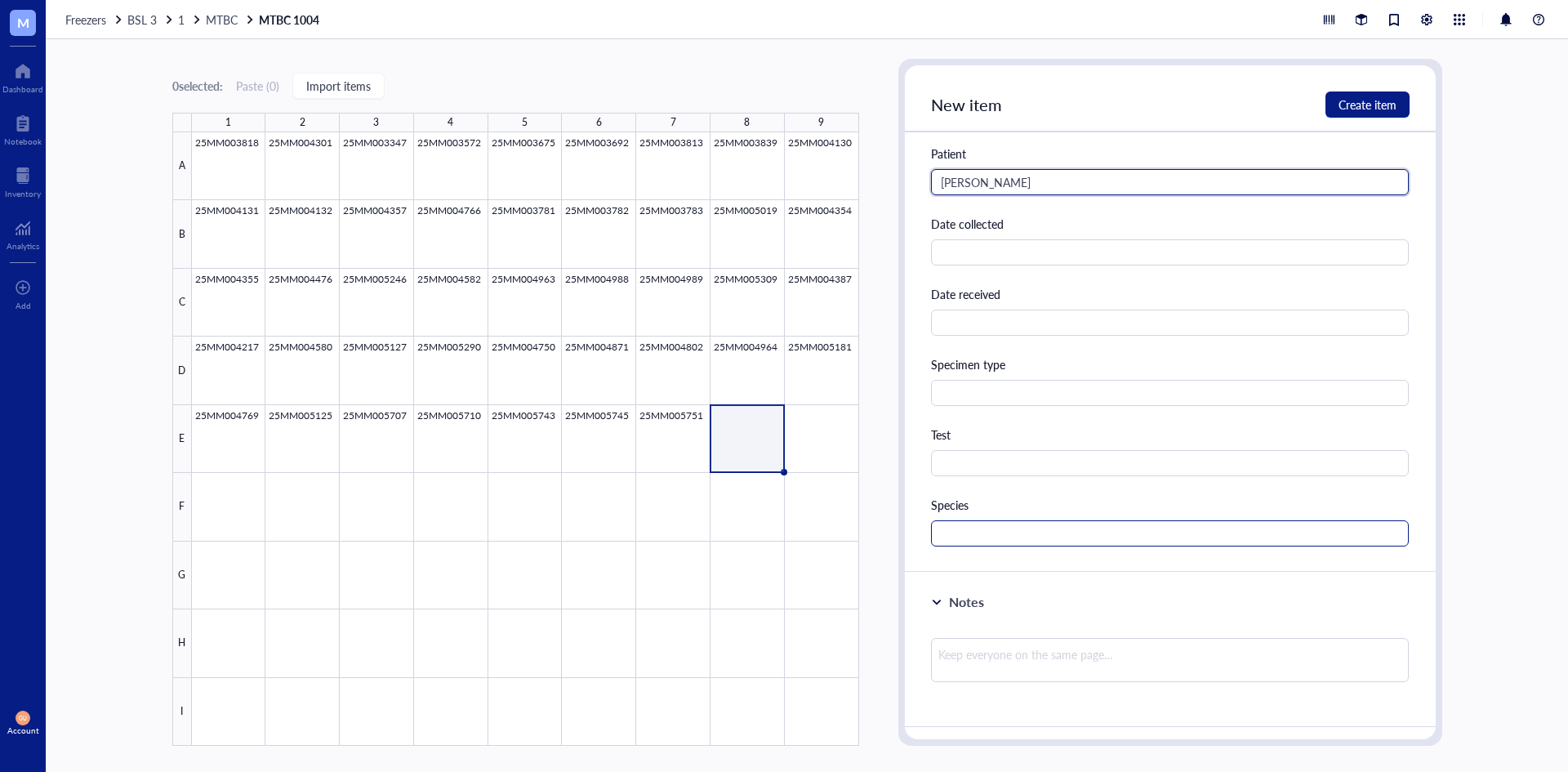
scroll to position [327, 0]
type input "[PERSON_NAME]"
click at [999, 519] on input "text" at bounding box center [1170, 531] width 478 height 27
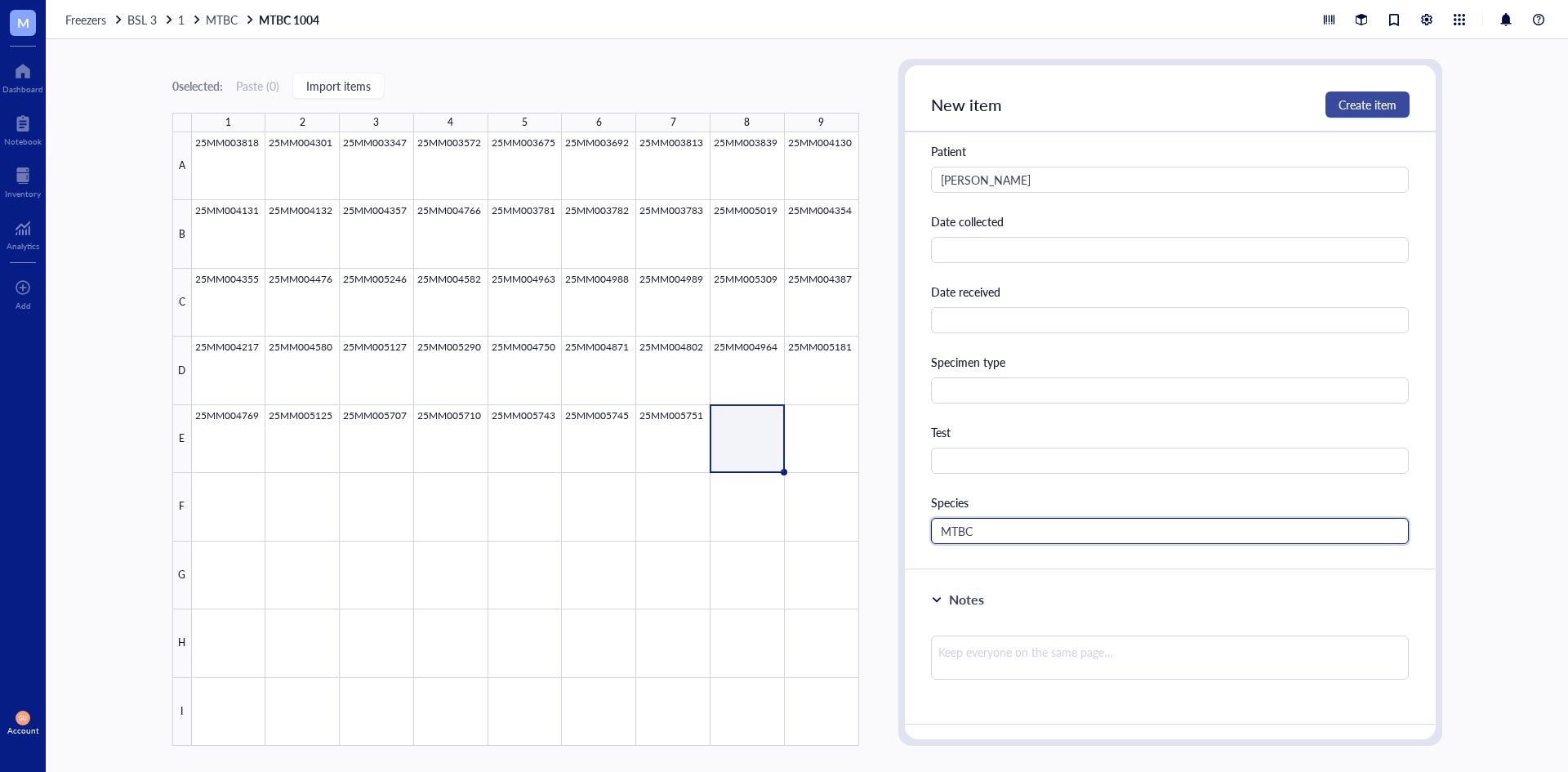
type input "MTBC"
click at [1367, 99] on span "Create item" at bounding box center [1368, 104] width 58 height 13
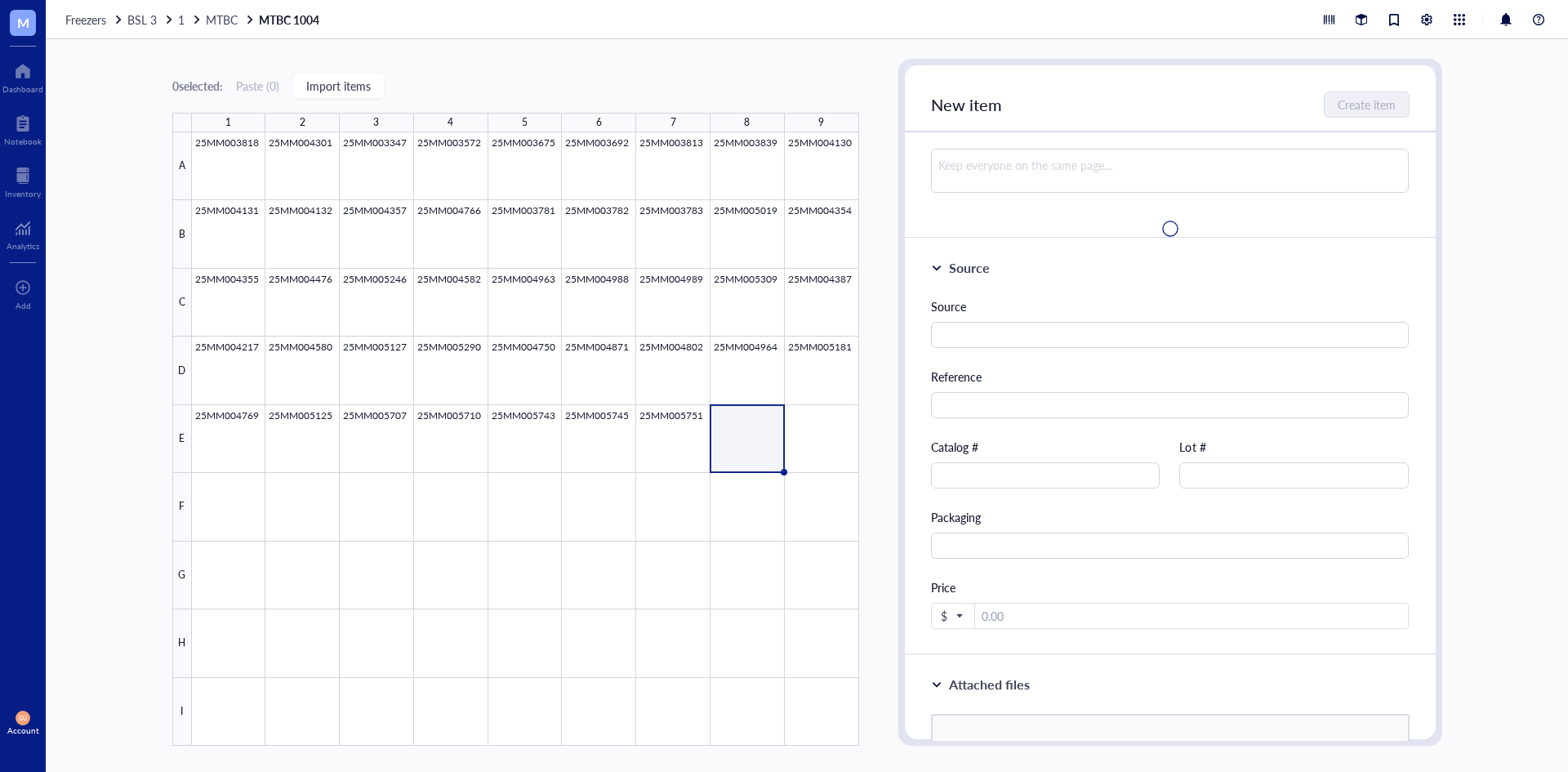
scroll to position [0, 0]
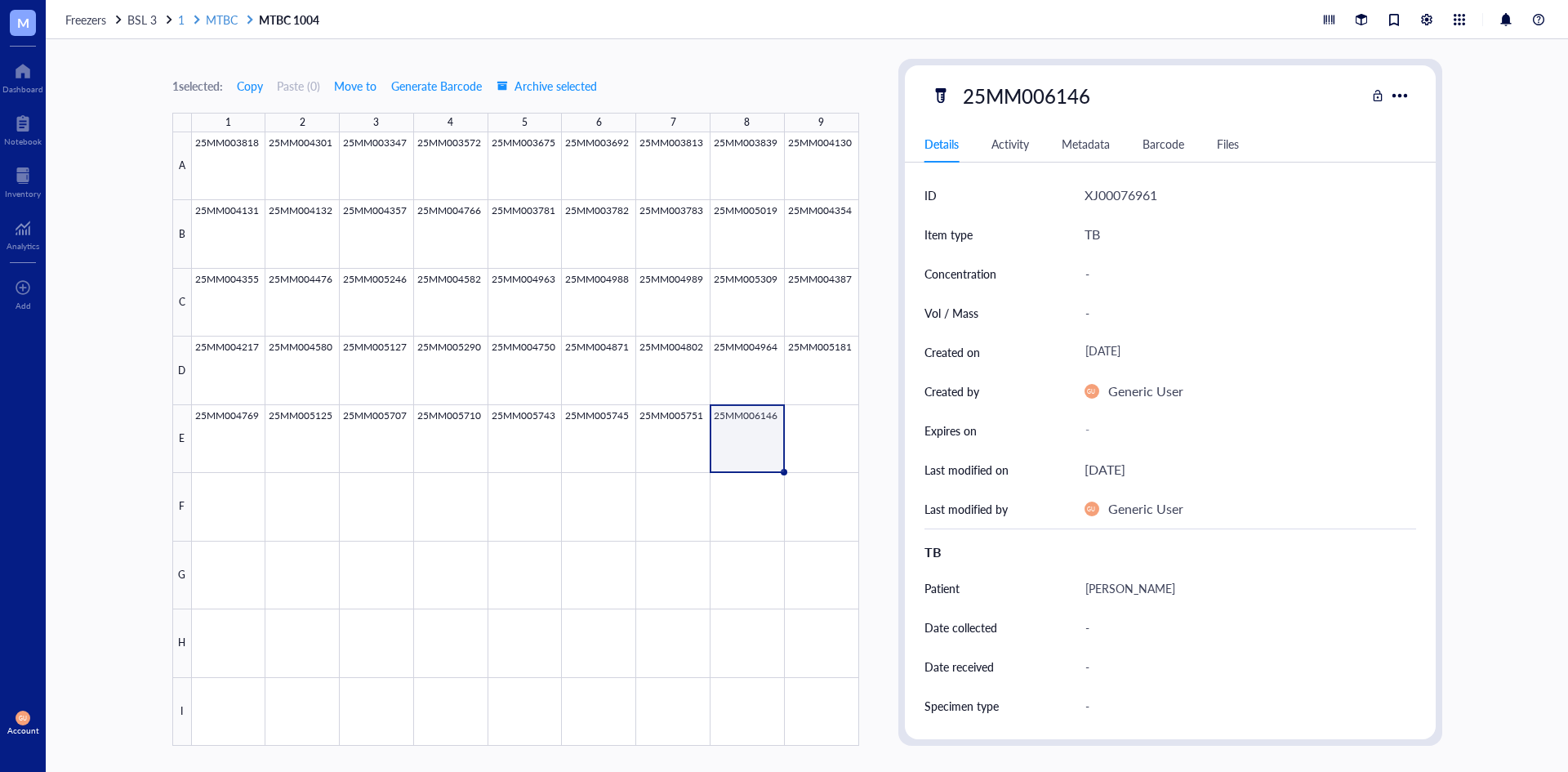
click at [205, 15] on link "1 MTBC" at bounding box center [217, 19] width 78 height 15
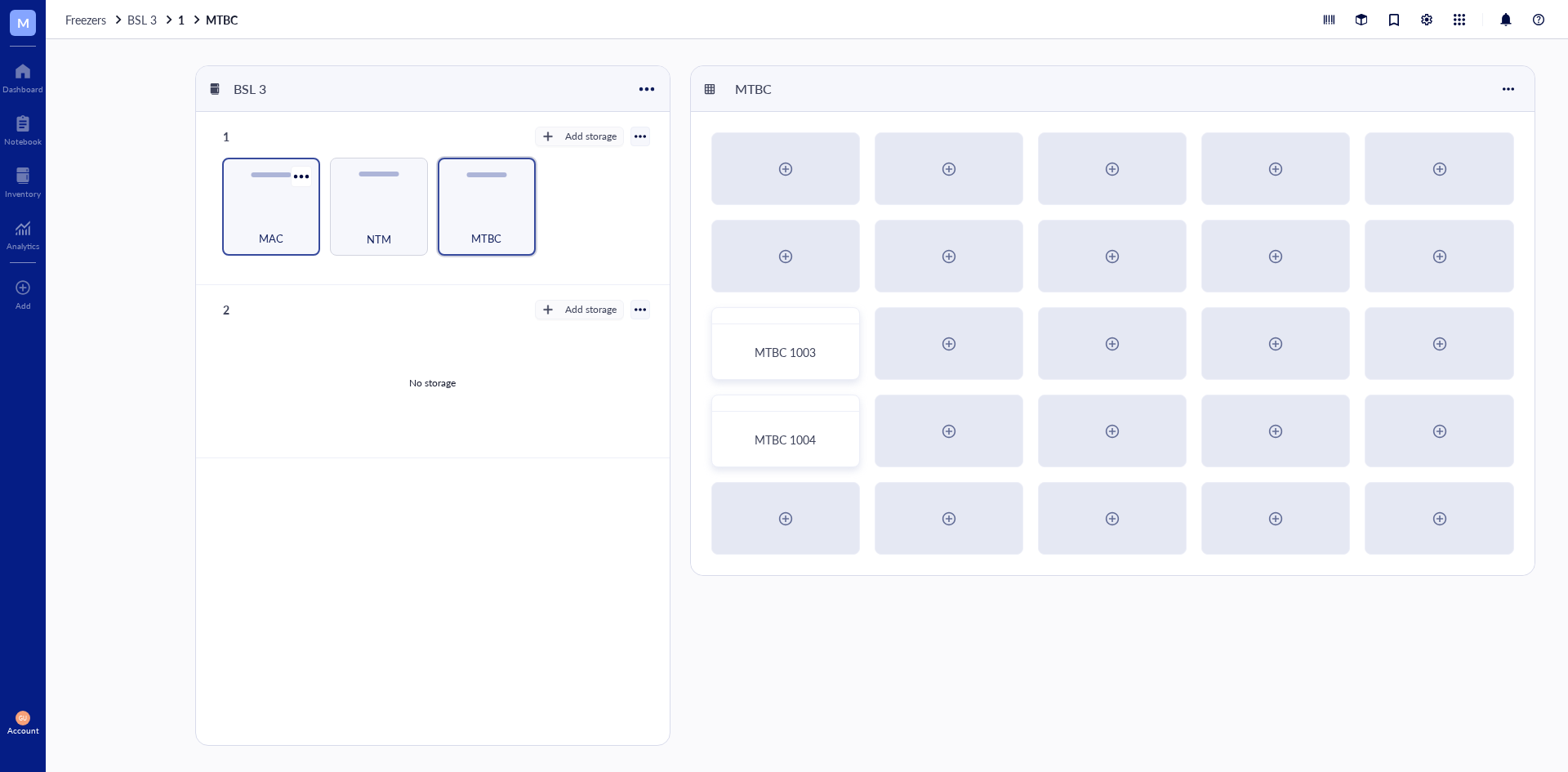
click at [306, 229] on div "MAC" at bounding box center [270, 229] width 81 height 36
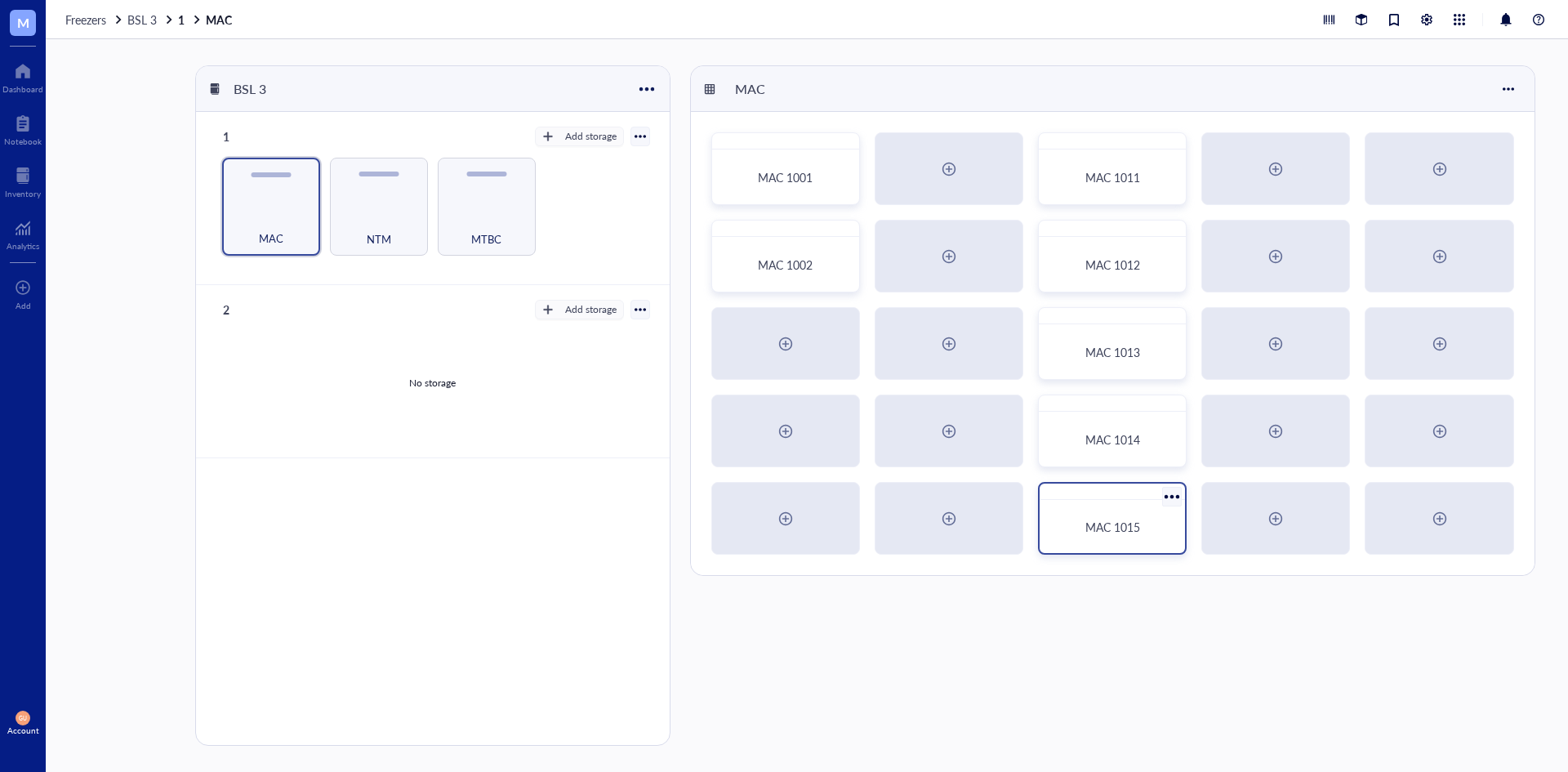
click at [1102, 537] on div "MAC 1015" at bounding box center [1112, 526] width 133 height 40
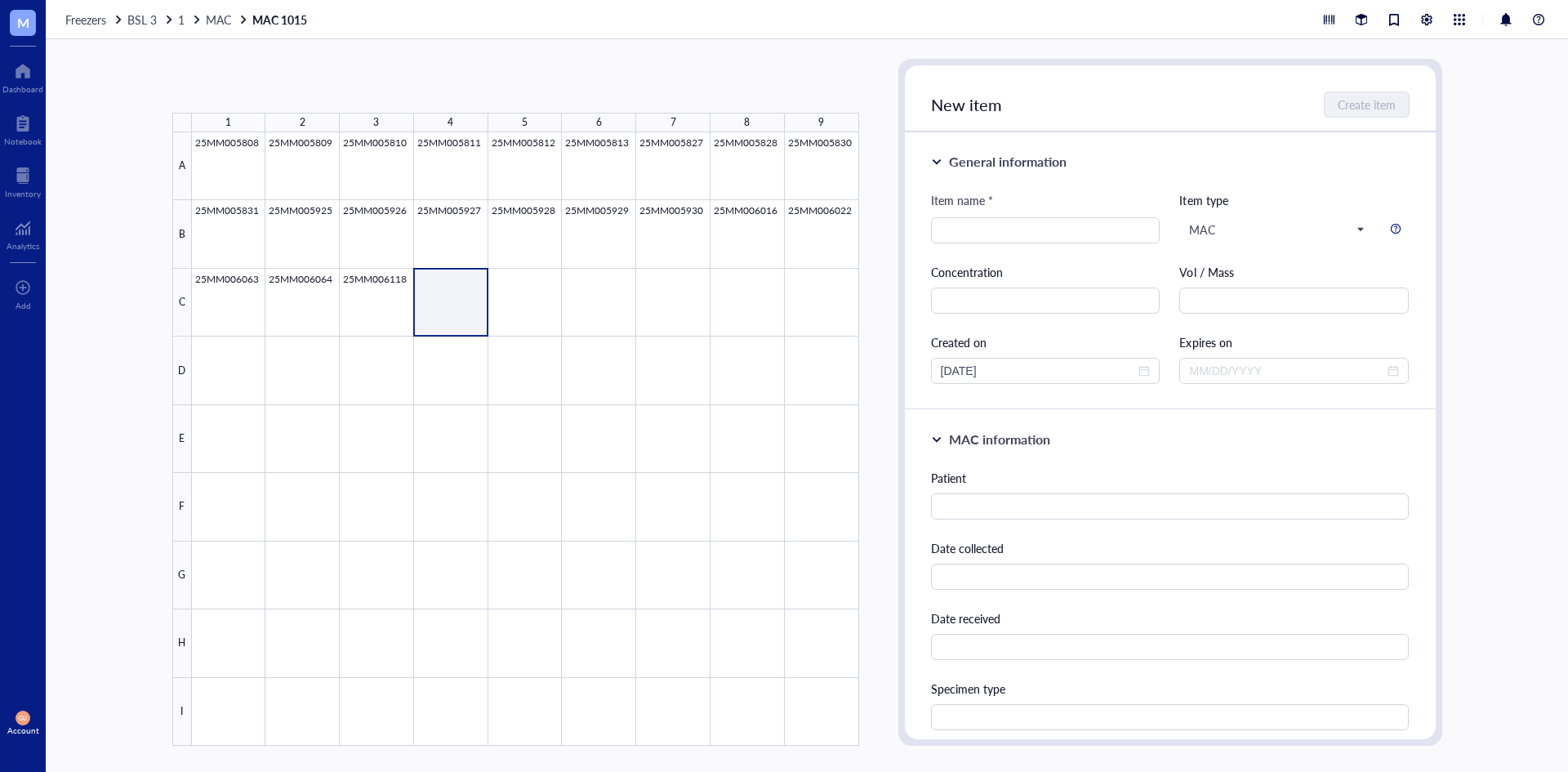
click at [450, 304] on div at bounding box center [526, 439] width 668 height 614
click at [966, 230] on input "search" at bounding box center [1045, 230] width 210 height 25
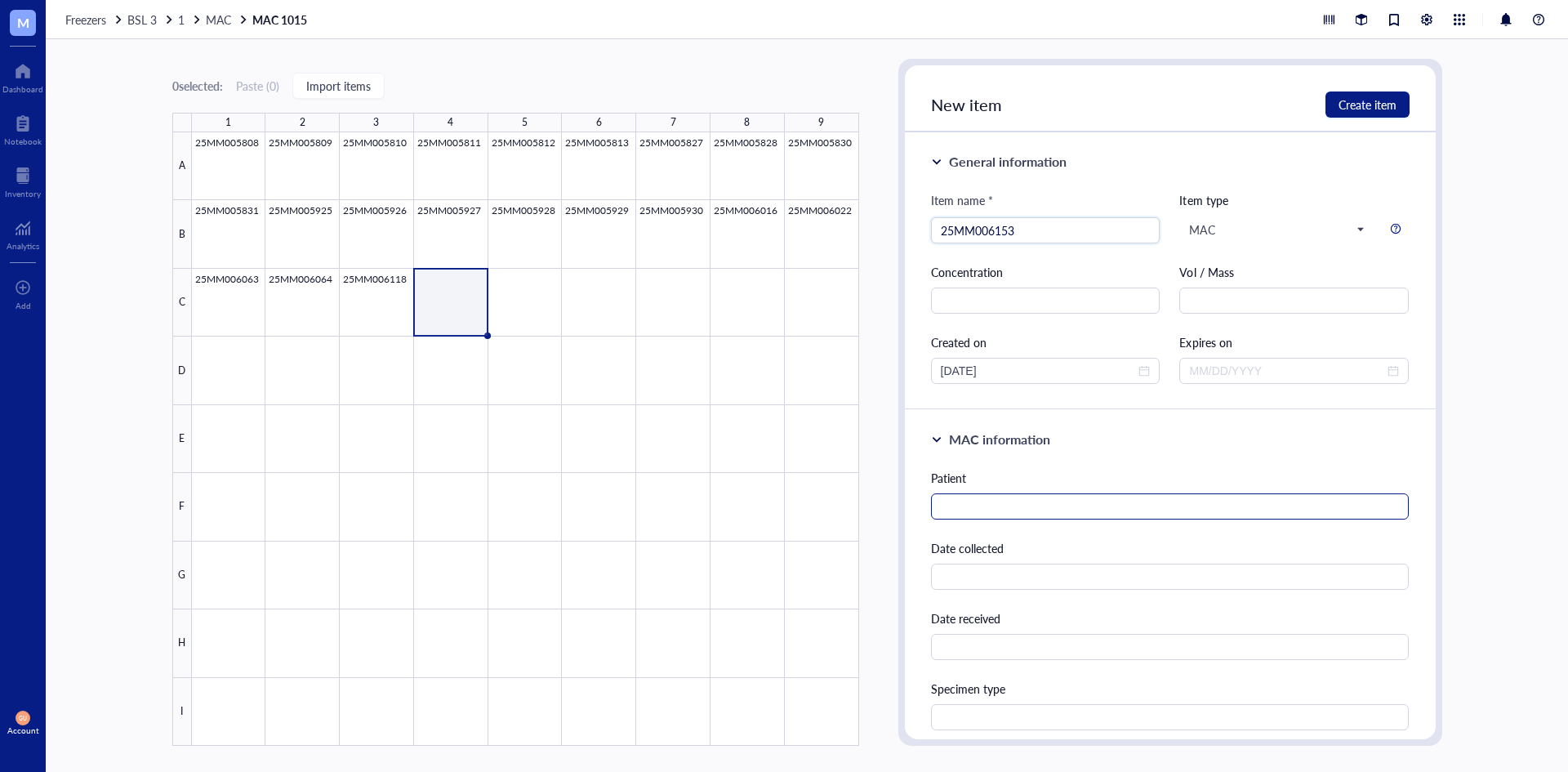
type input "25MM006153"
click at [993, 495] on input "text" at bounding box center [1170, 506] width 478 height 27
type input "s"
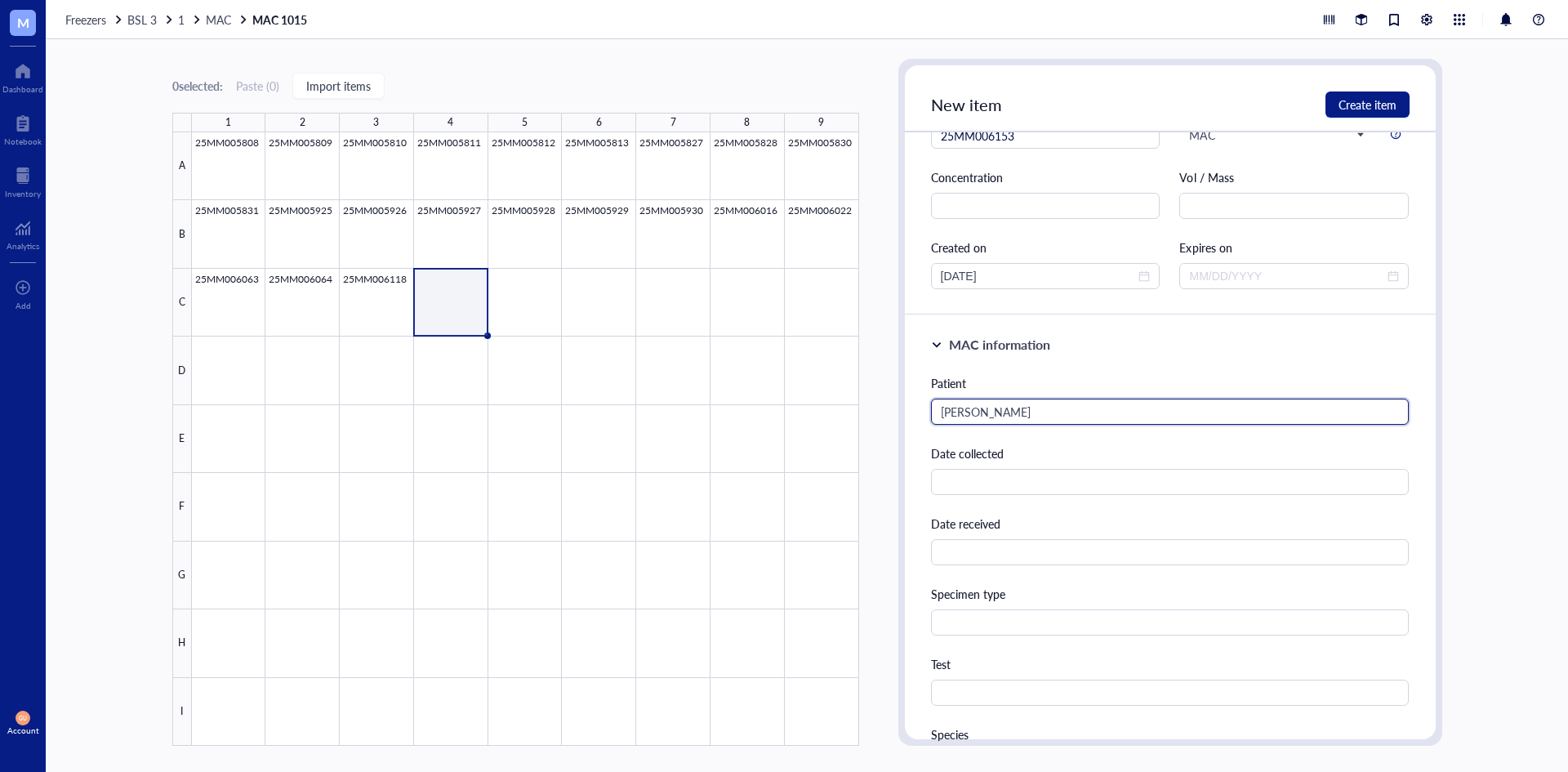
scroll to position [327, 0]
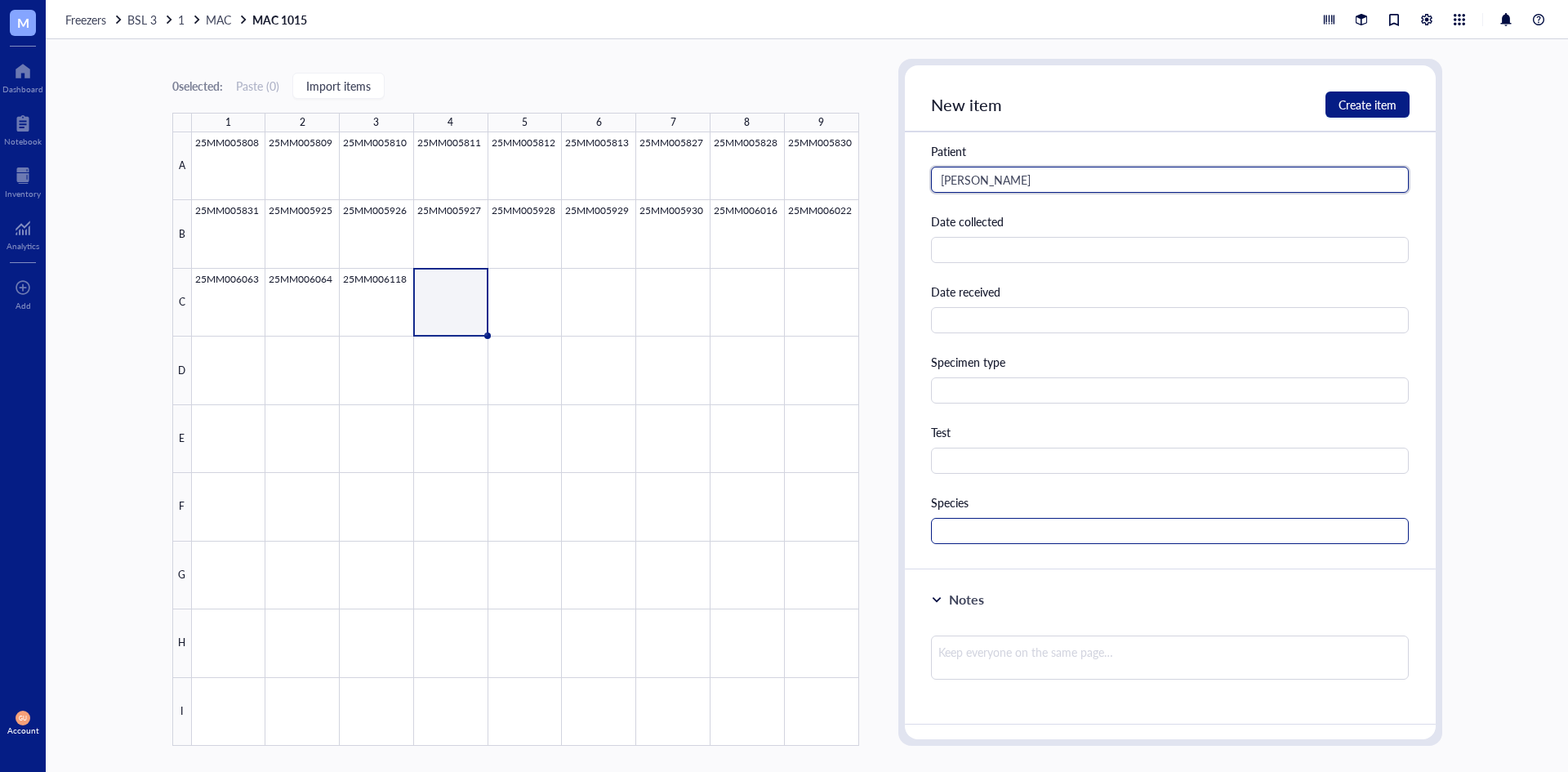
type input "[PERSON_NAME]"
click at [988, 539] on input "text" at bounding box center [1170, 531] width 478 height 27
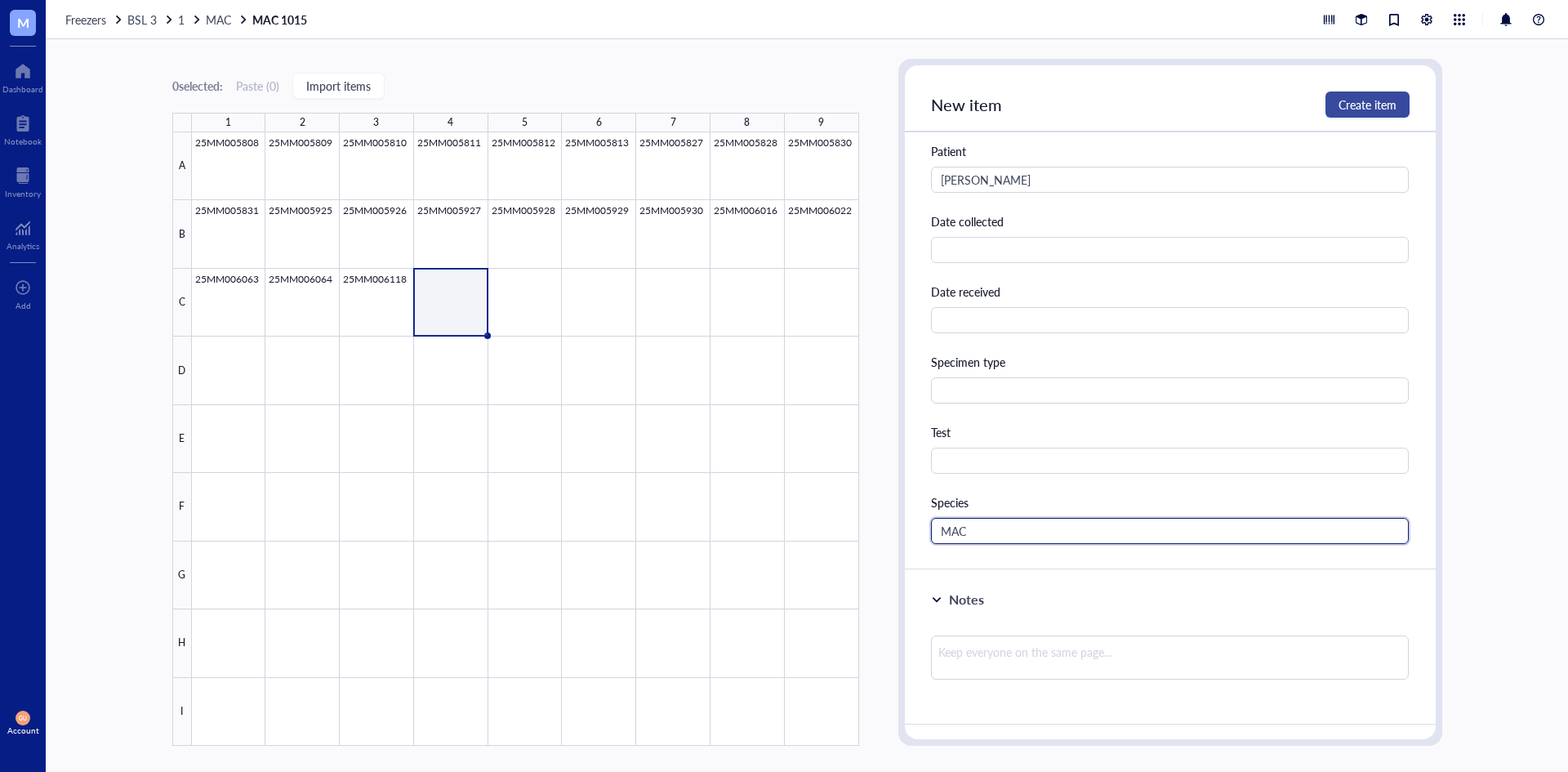
type input "MAC"
click at [1352, 106] on span "Create item" at bounding box center [1368, 104] width 58 height 13
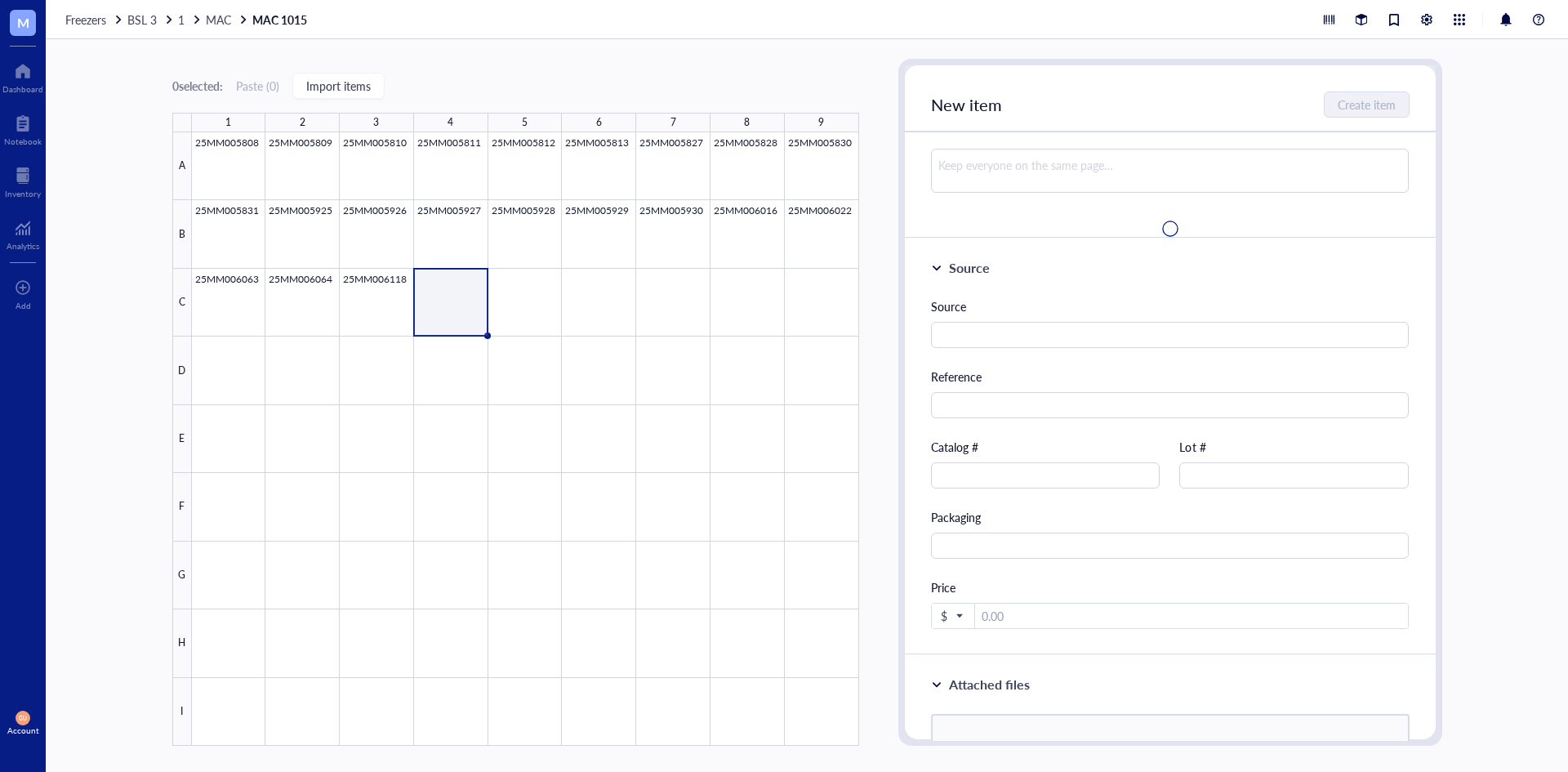
scroll to position [0, 0]
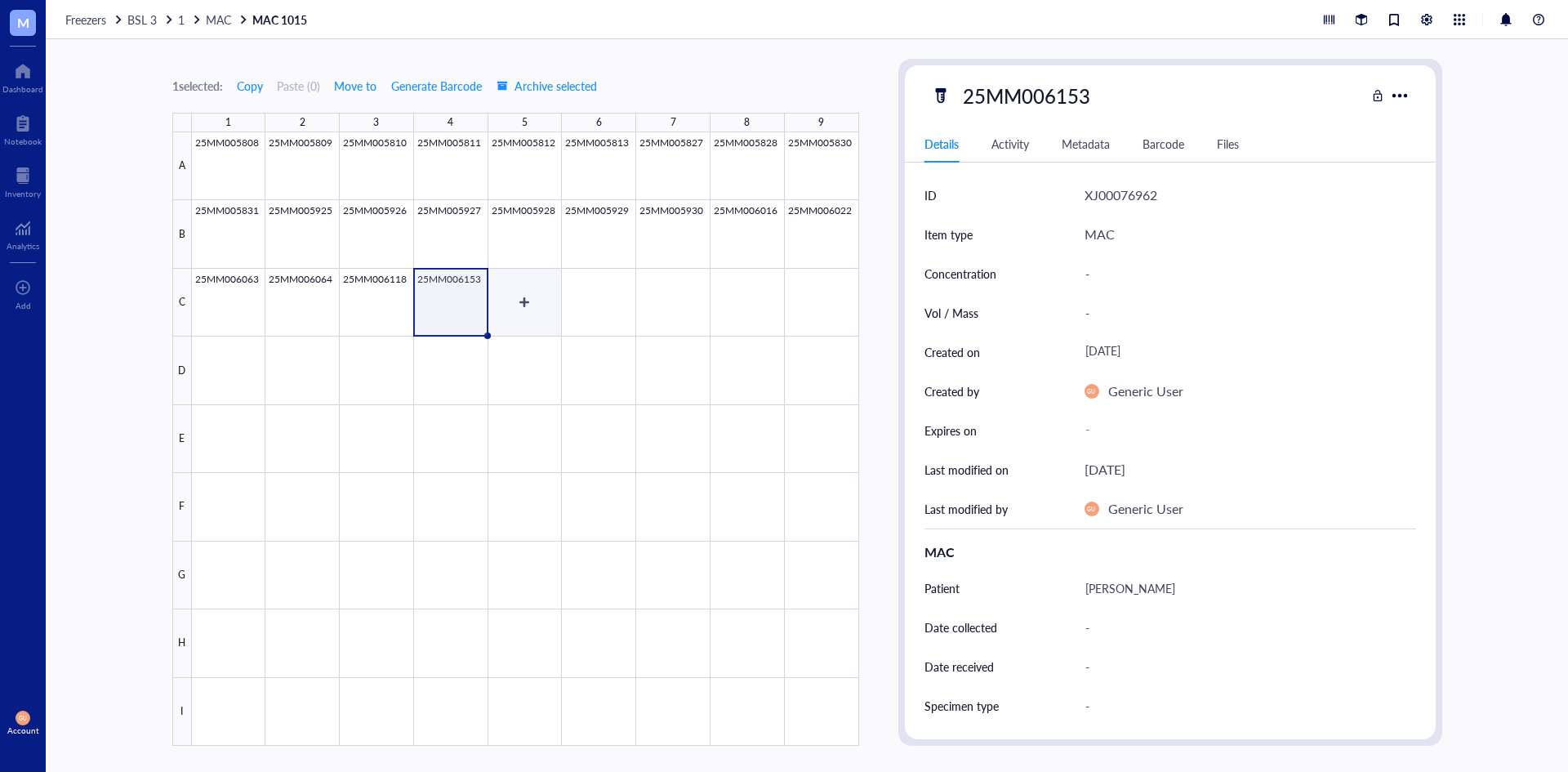
click at [522, 297] on div at bounding box center [526, 439] width 668 height 614
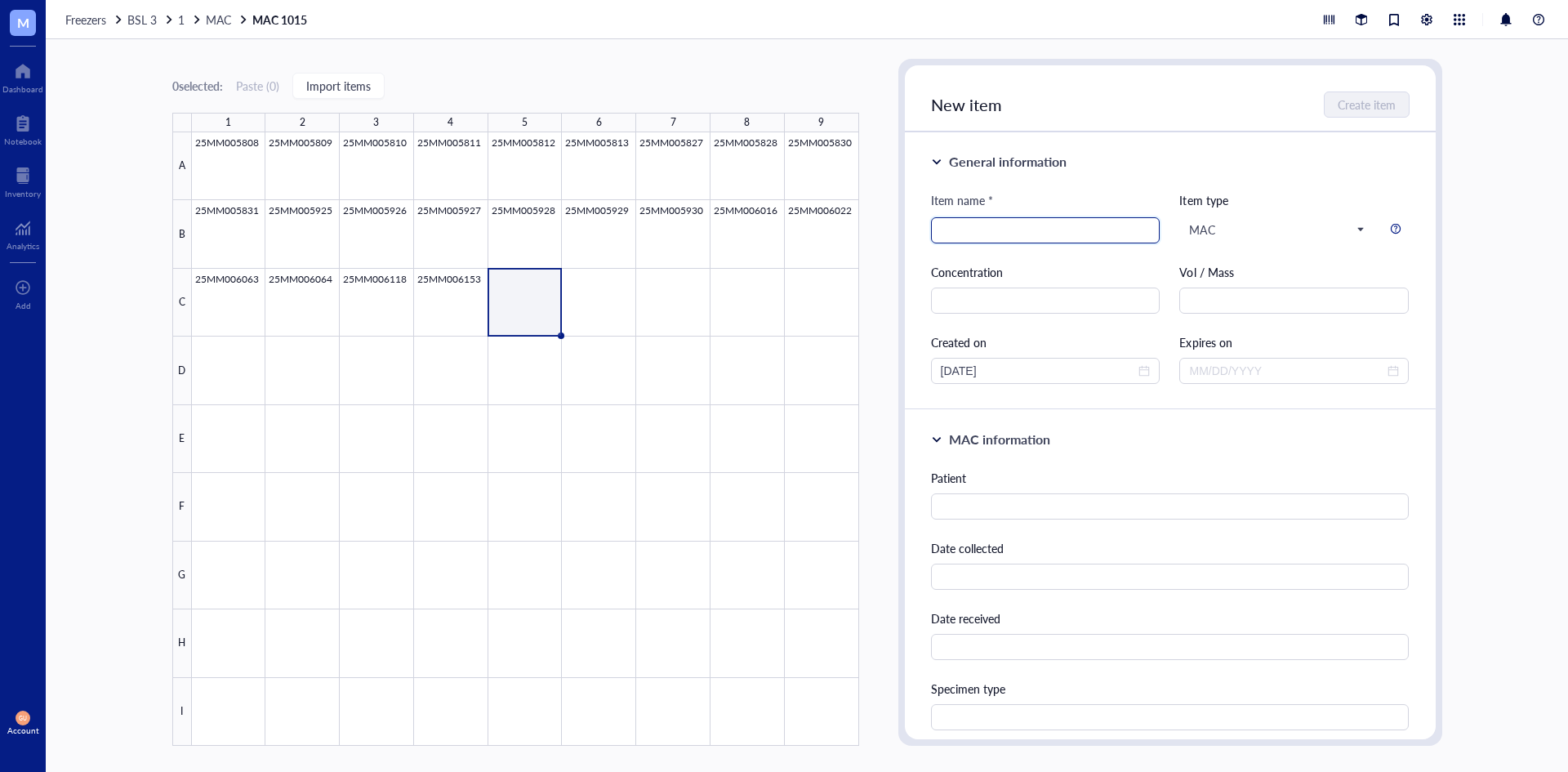
click at [1042, 241] on div at bounding box center [1046, 230] width 229 height 27
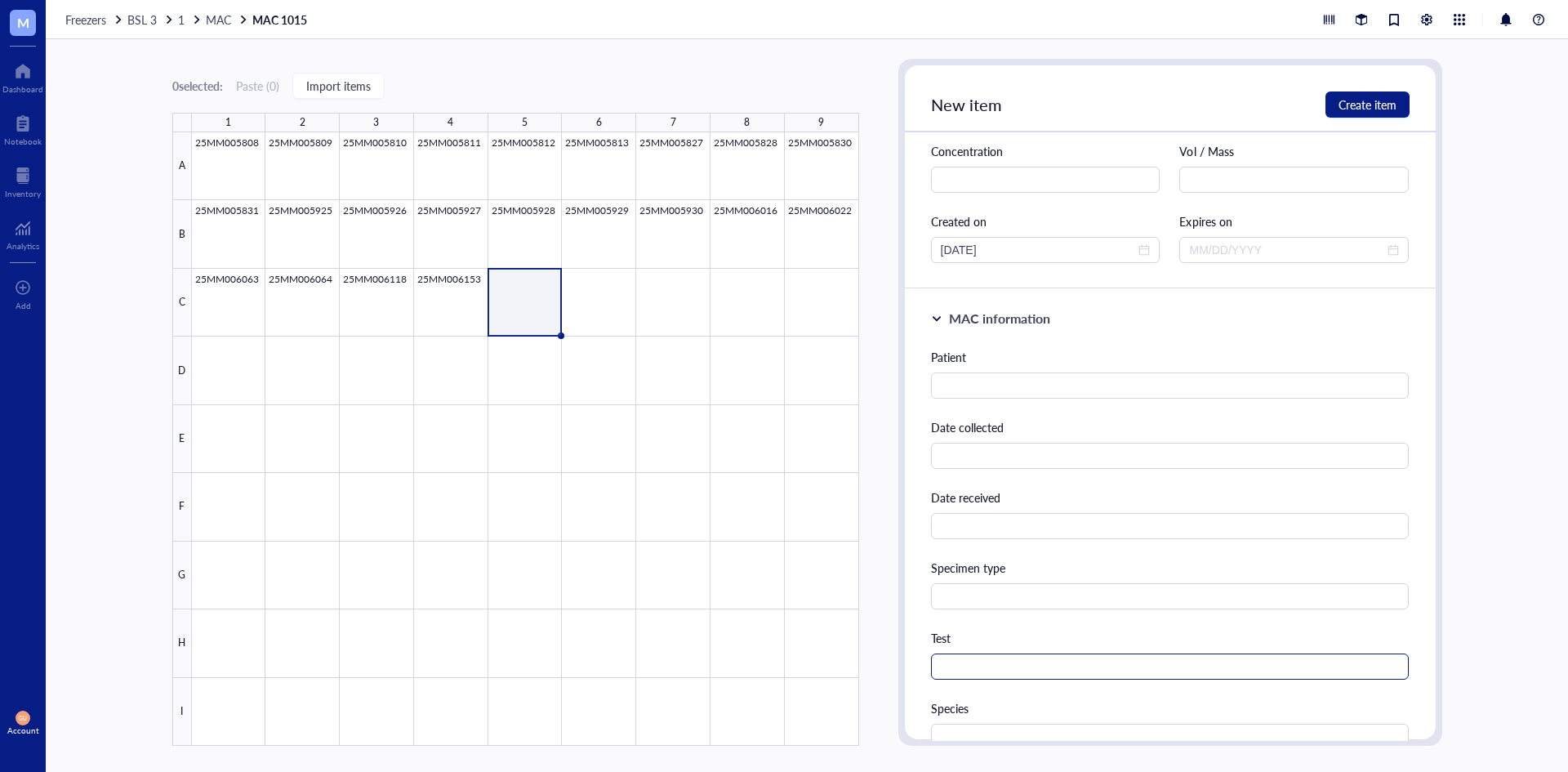
scroll to position [245, 0]
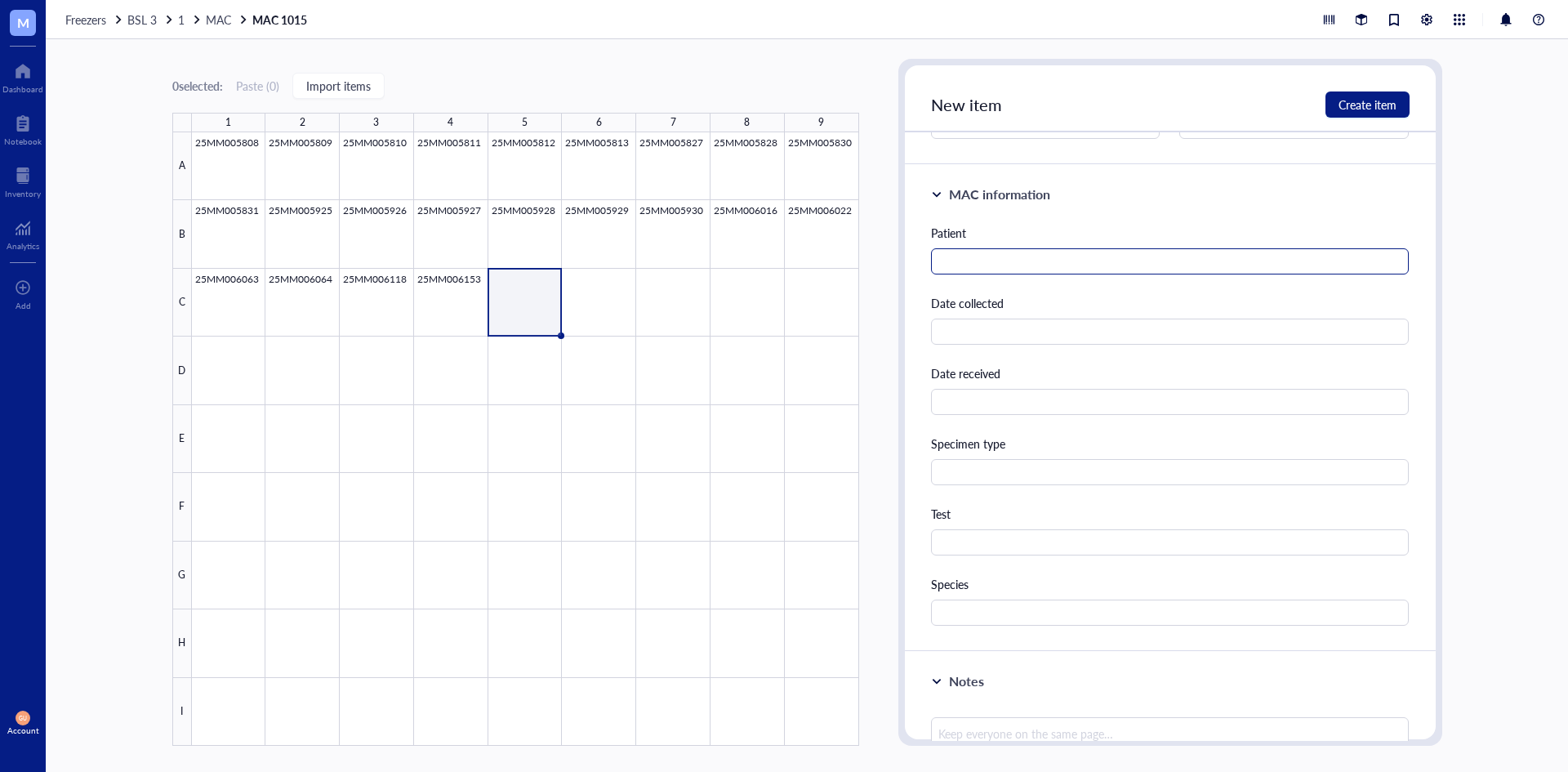
type input "25MM006189"
click at [975, 266] on input "text" at bounding box center [1170, 261] width 478 height 27
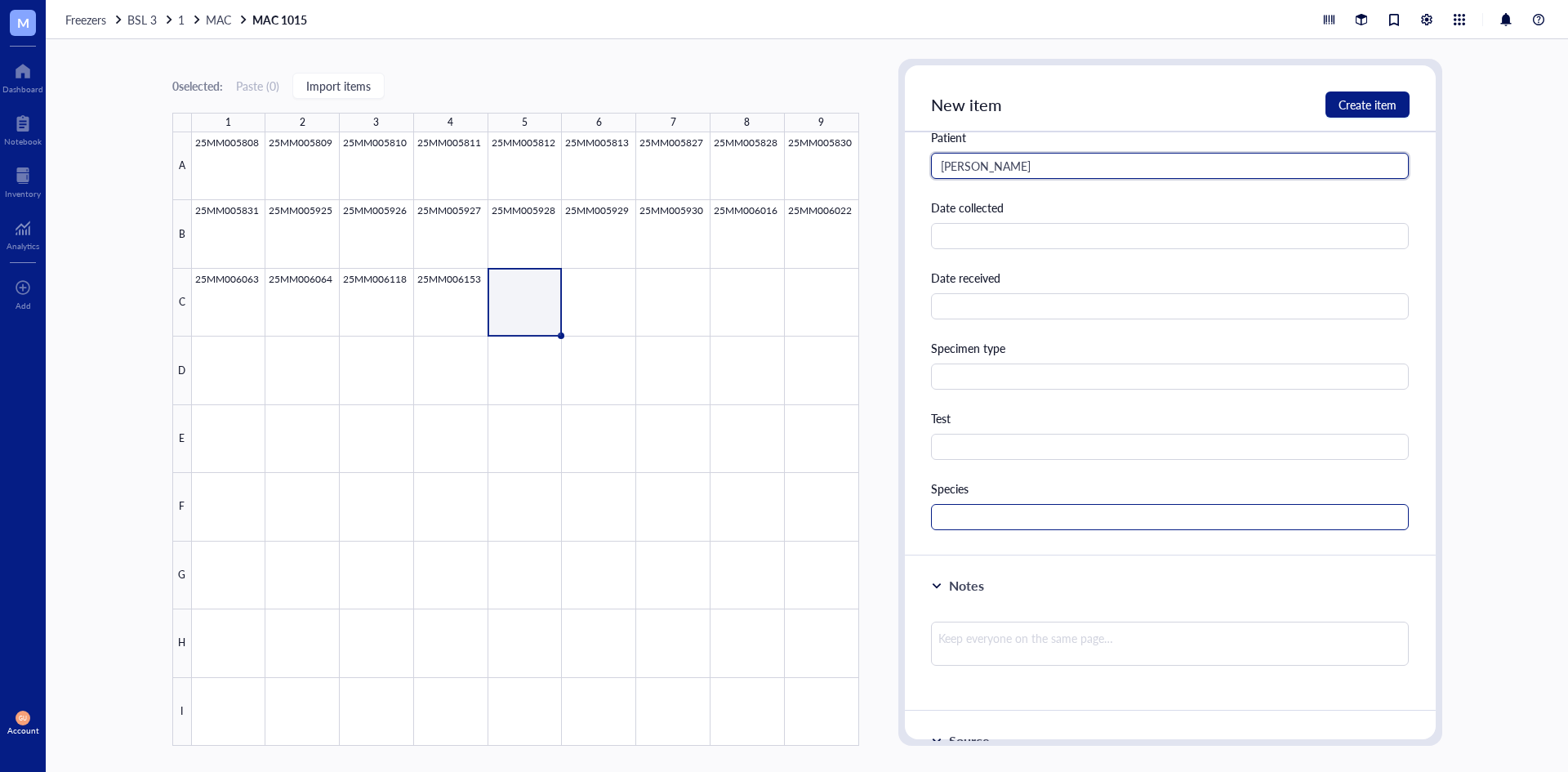
scroll to position [490, 0]
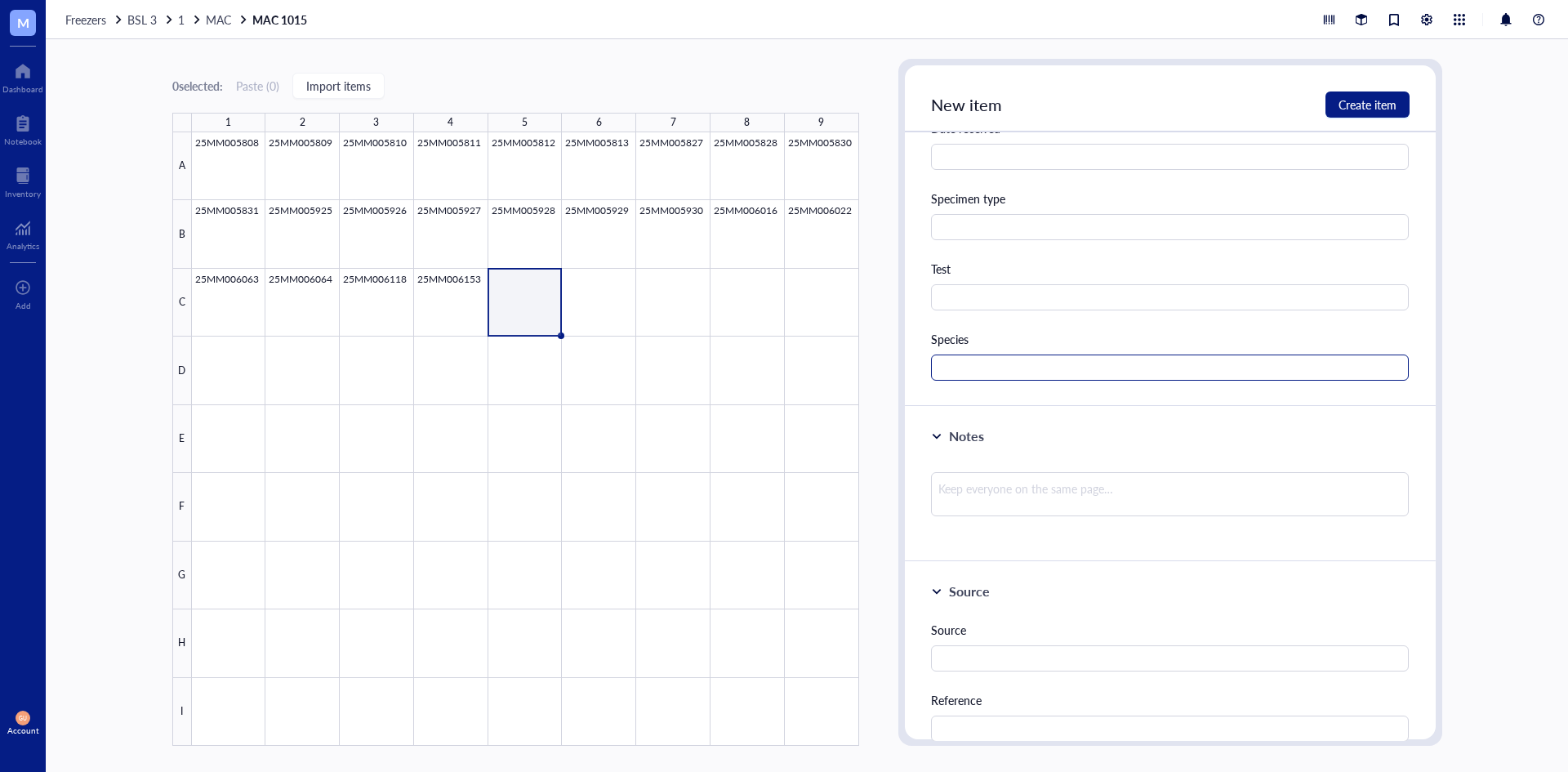
type input "[PERSON_NAME]"
click at [1048, 370] on input "text" at bounding box center [1170, 367] width 478 height 27
type input "MAC"
click at [1365, 98] on span "Create item" at bounding box center [1368, 104] width 58 height 13
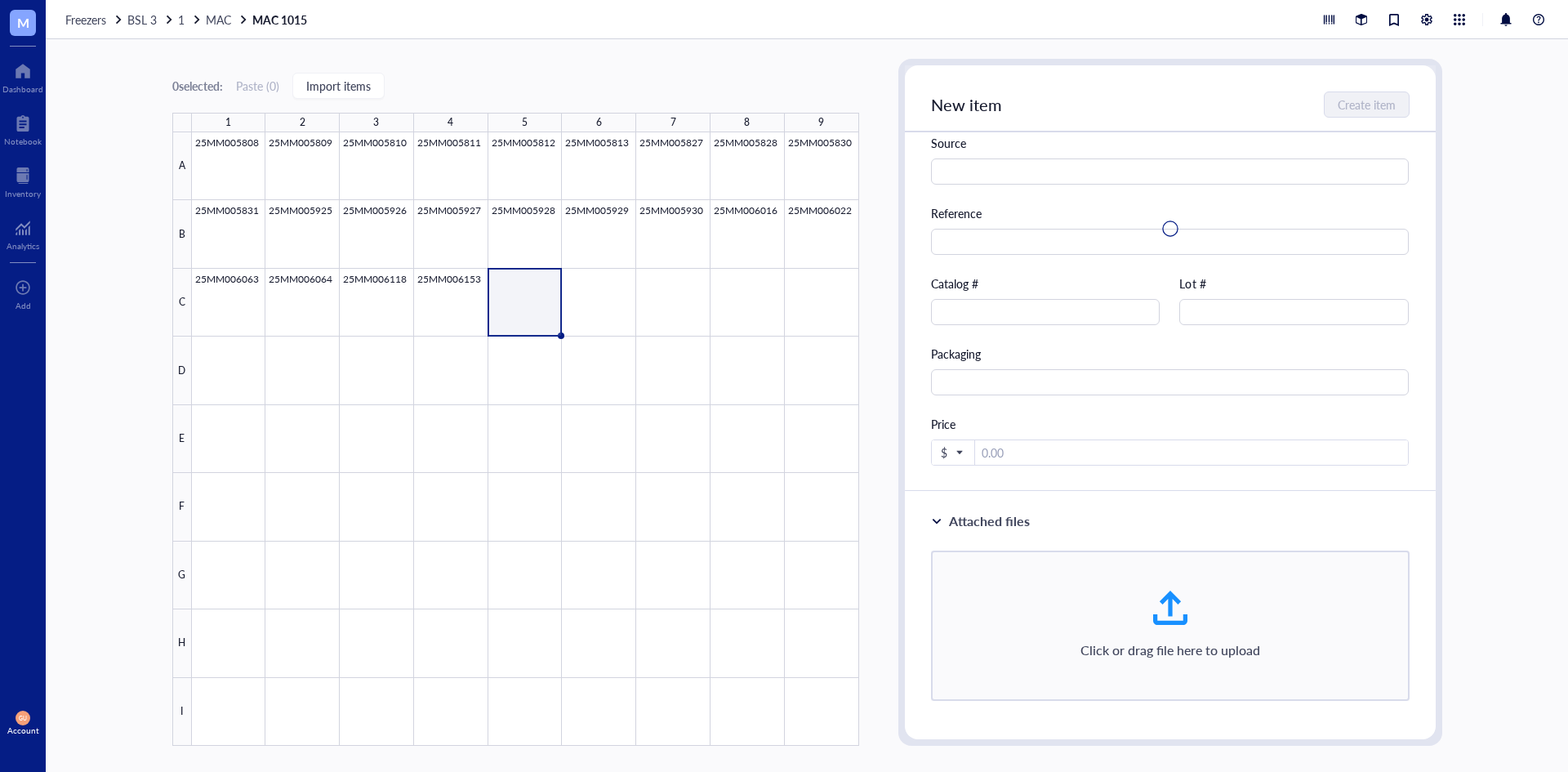
scroll to position [3, 0]
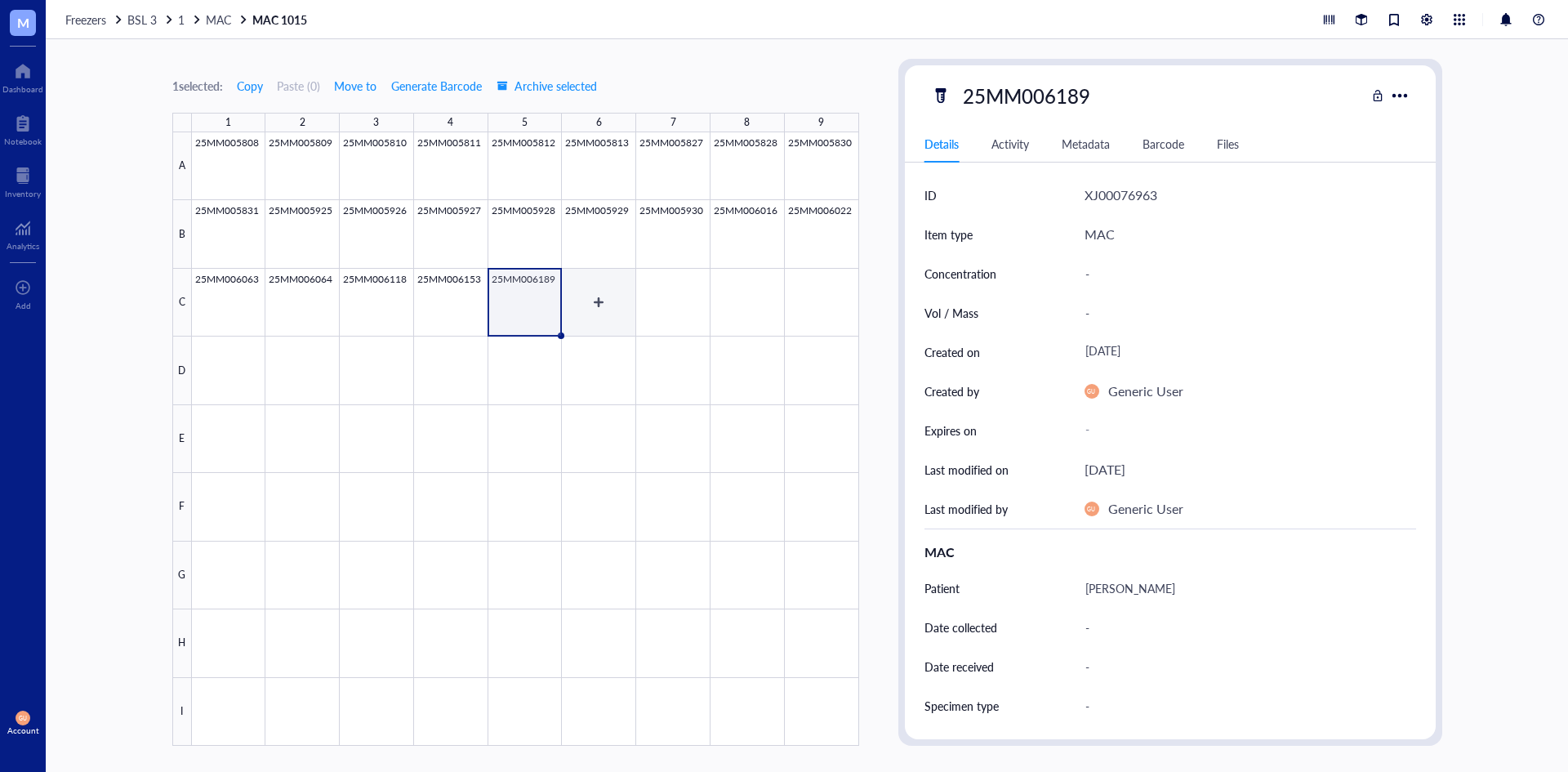
click at [607, 303] on div at bounding box center [526, 439] width 668 height 614
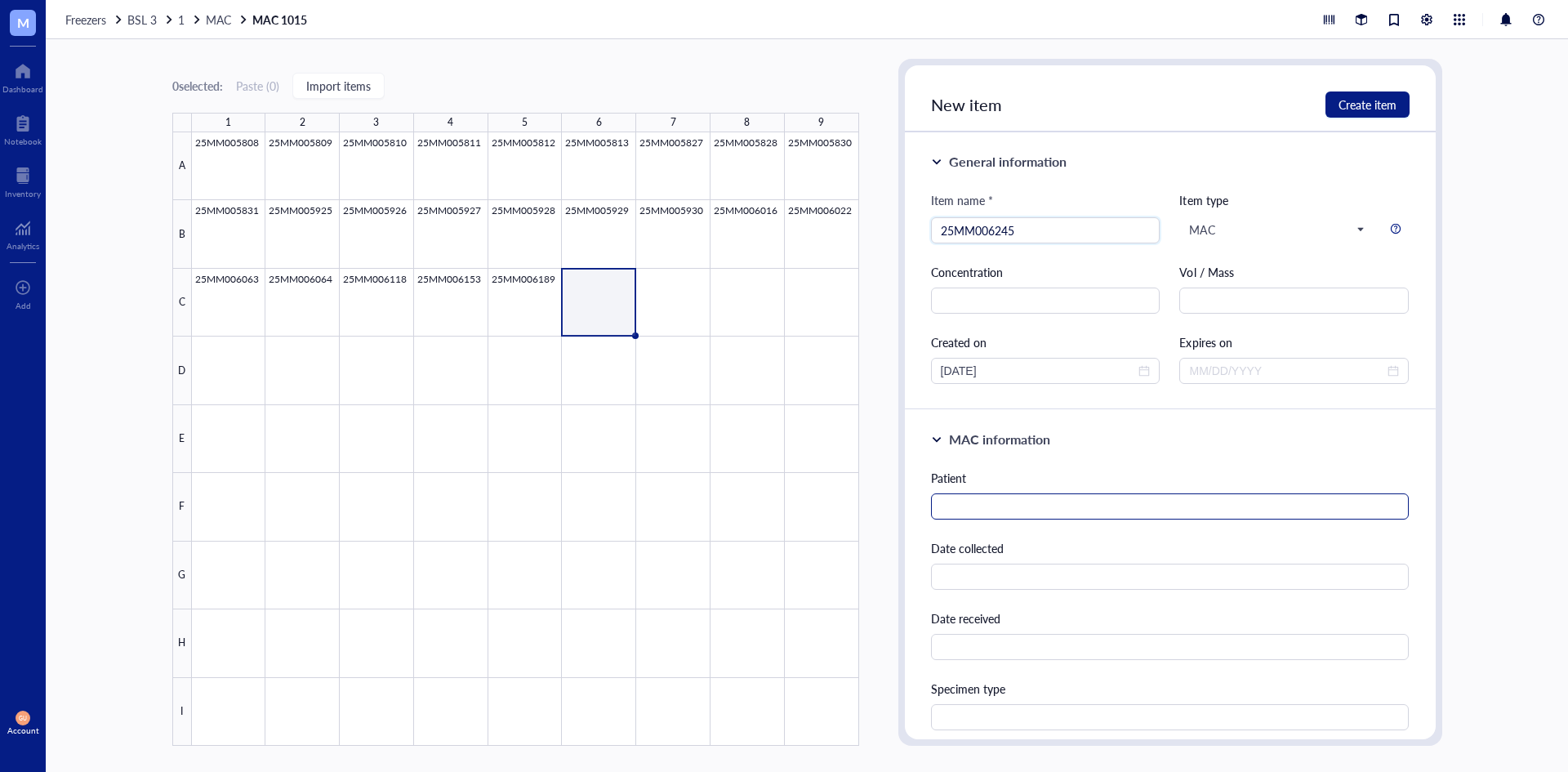
type input "25MM006245"
click at [1066, 508] on input "text" at bounding box center [1170, 506] width 478 height 27
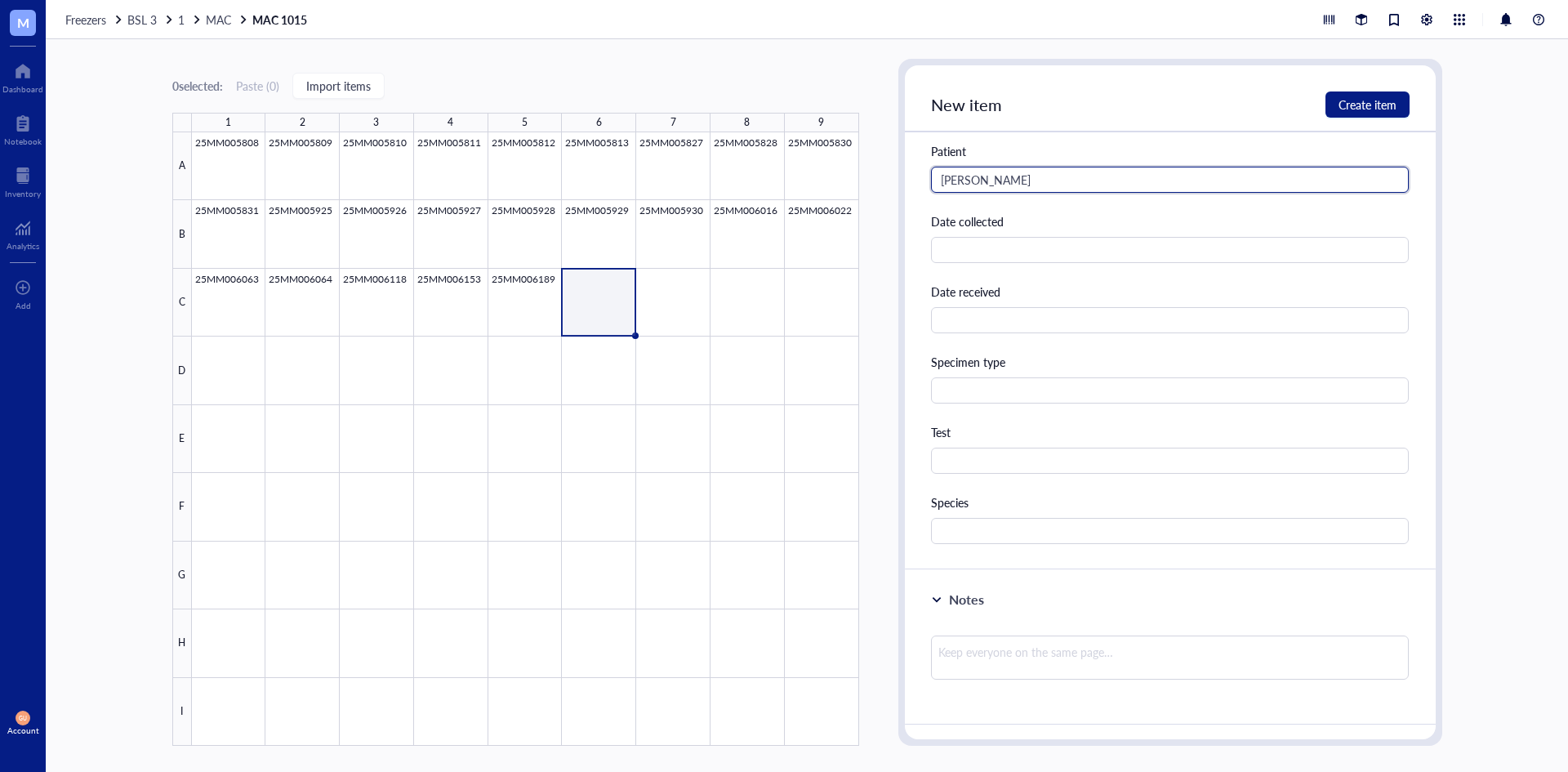
type input "[PERSON_NAME]"
click at [1008, 551] on div "MAC information Patient [PERSON_NAME] Date collected Date received Specimen typ…" at bounding box center [1170, 326] width 531 height 487
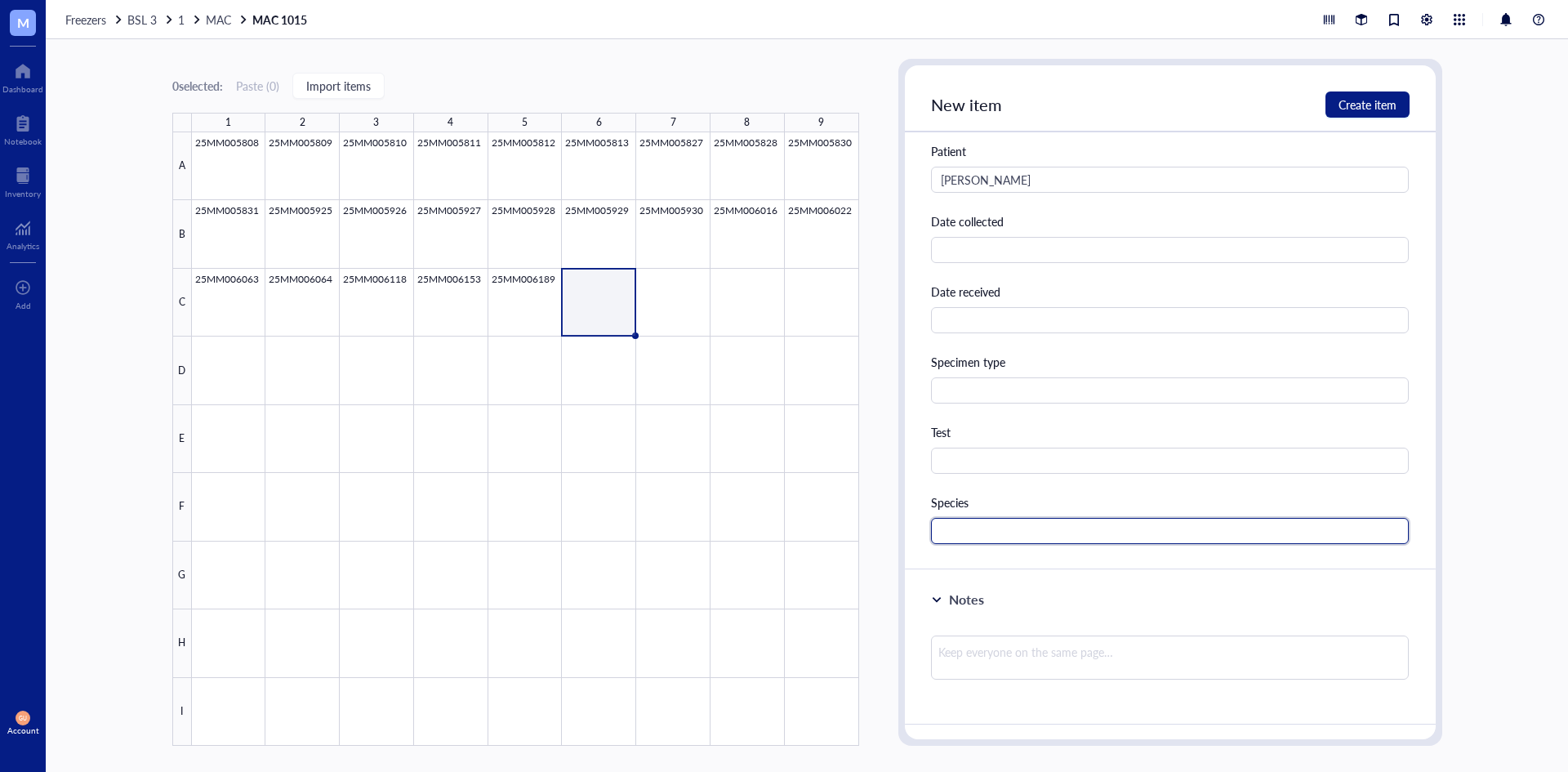
click at [1010, 521] on input "text" at bounding box center [1170, 531] width 478 height 27
type input "MAC"
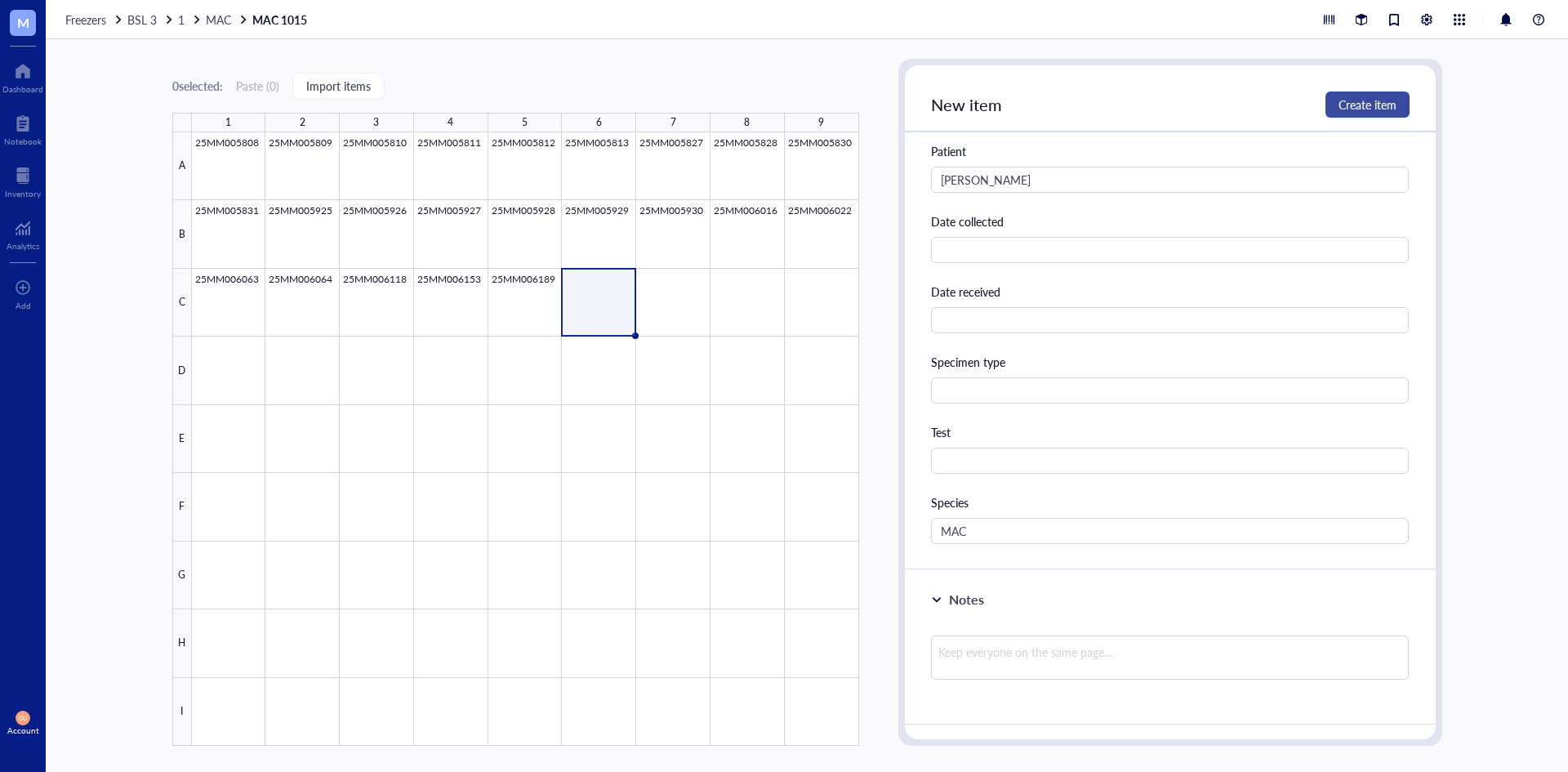
drag, startPoint x: 1398, startPoint y: 79, endPoint x: 1394, endPoint y: 99, distance: 20.4
click at [1398, 89] on div "New item Create item" at bounding box center [1170, 98] width 531 height 67
click at [1394, 101] on span "Create item" at bounding box center [1368, 104] width 58 height 13
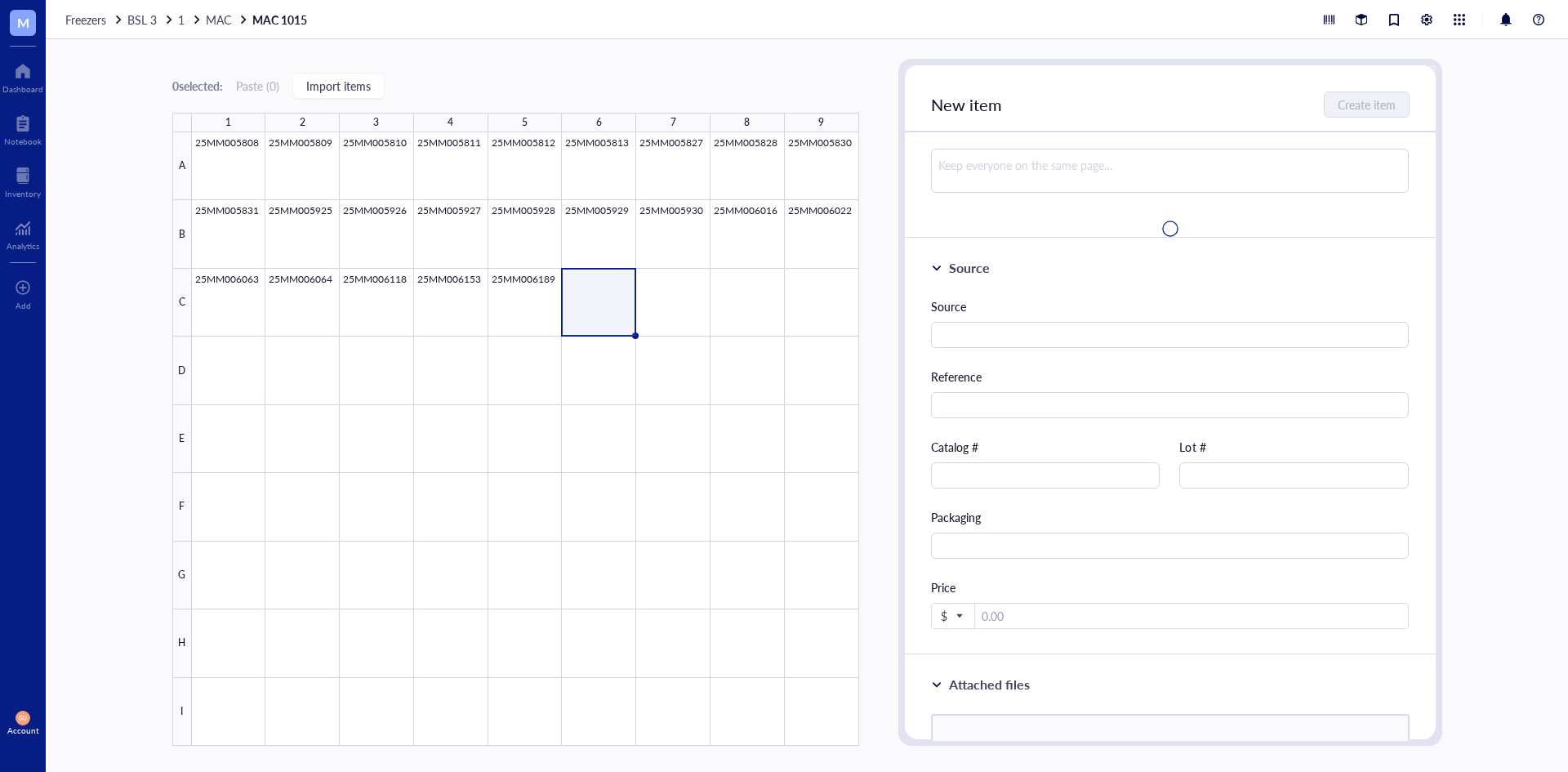
scroll to position [0, 0]
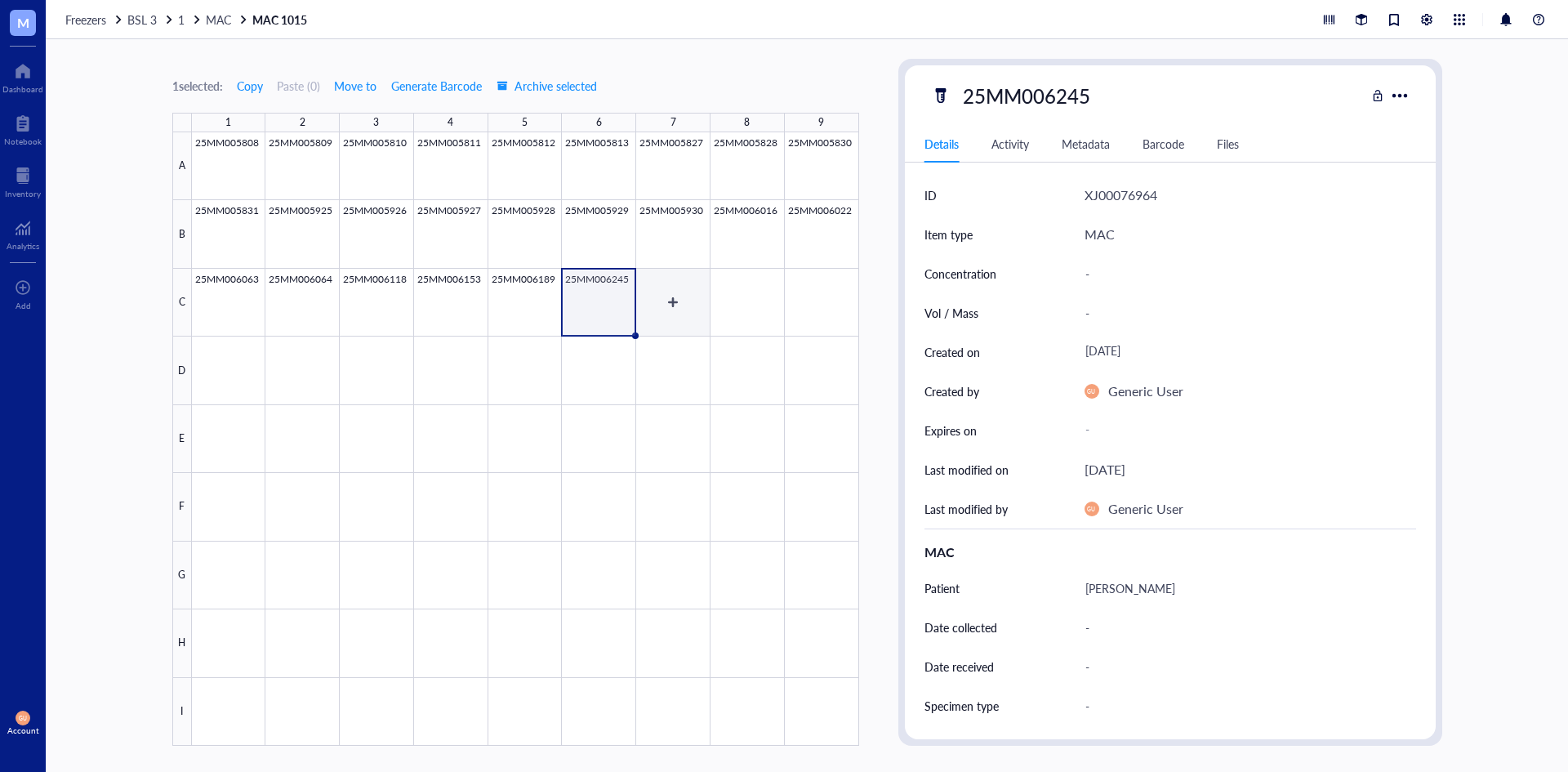
click at [663, 322] on div at bounding box center [526, 439] width 668 height 614
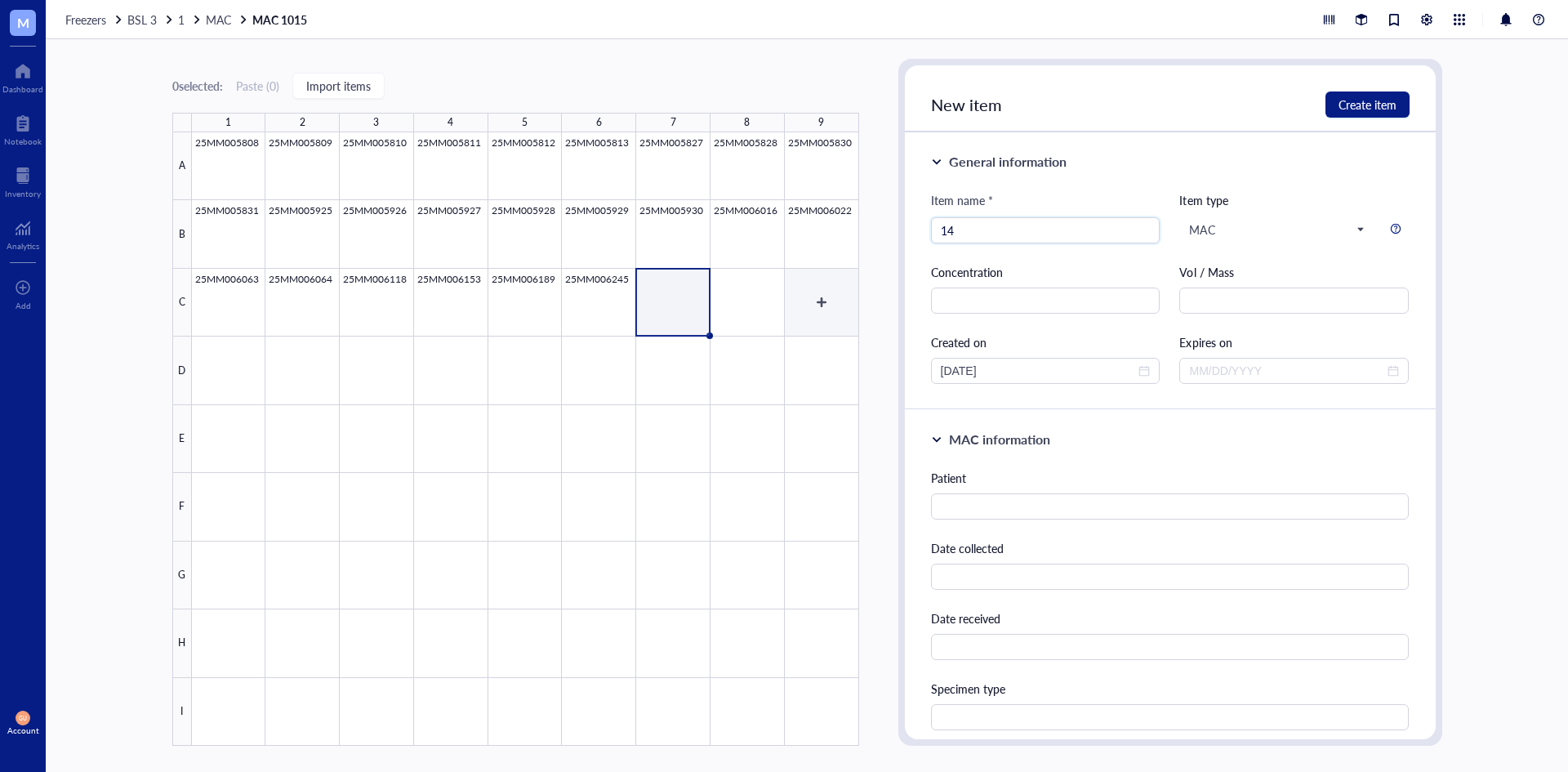
type input "1"
type input "25MM006286"
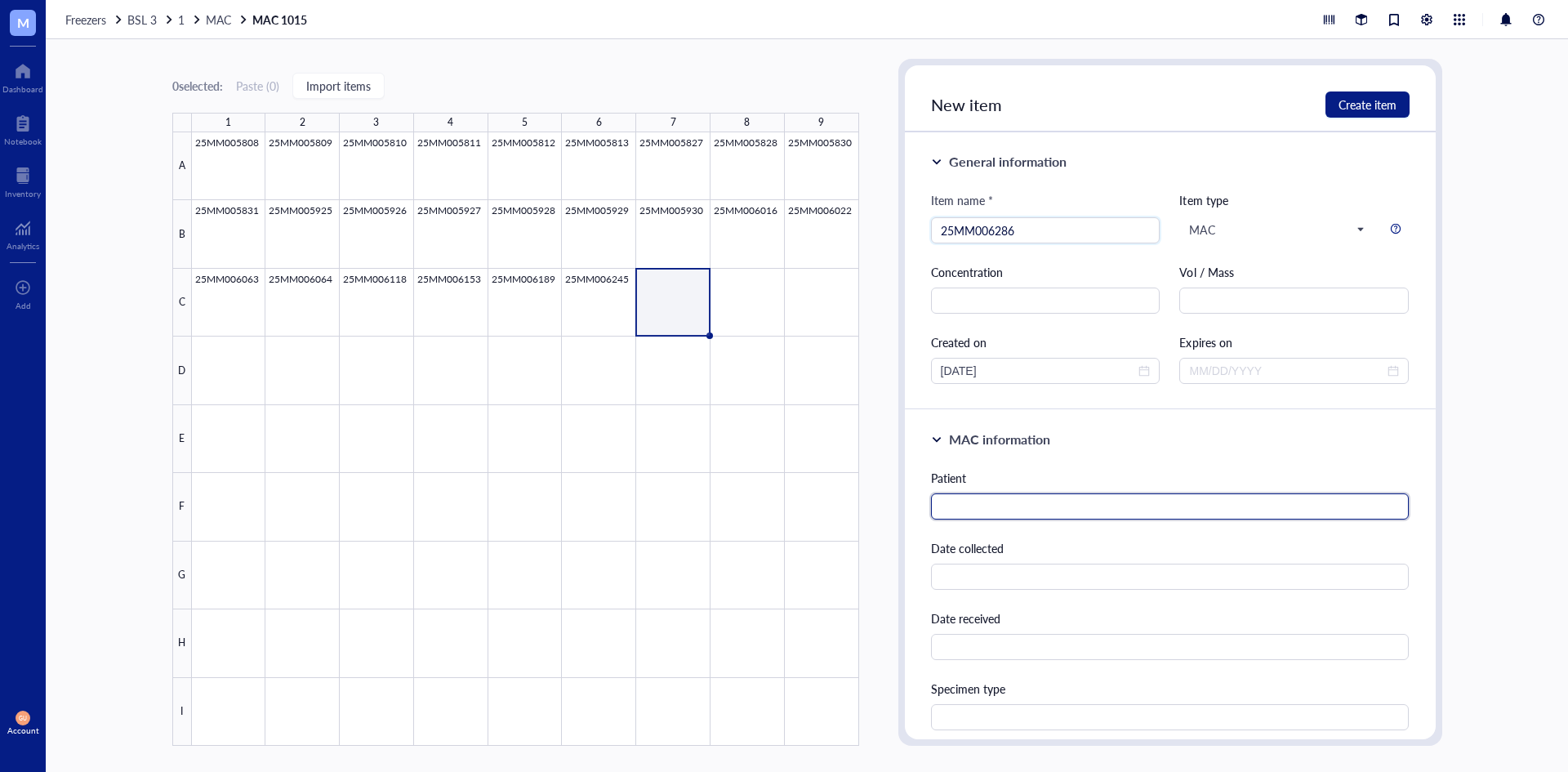
click at [1101, 497] on input "text" at bounding box center [1170, 506] width 478 height 27
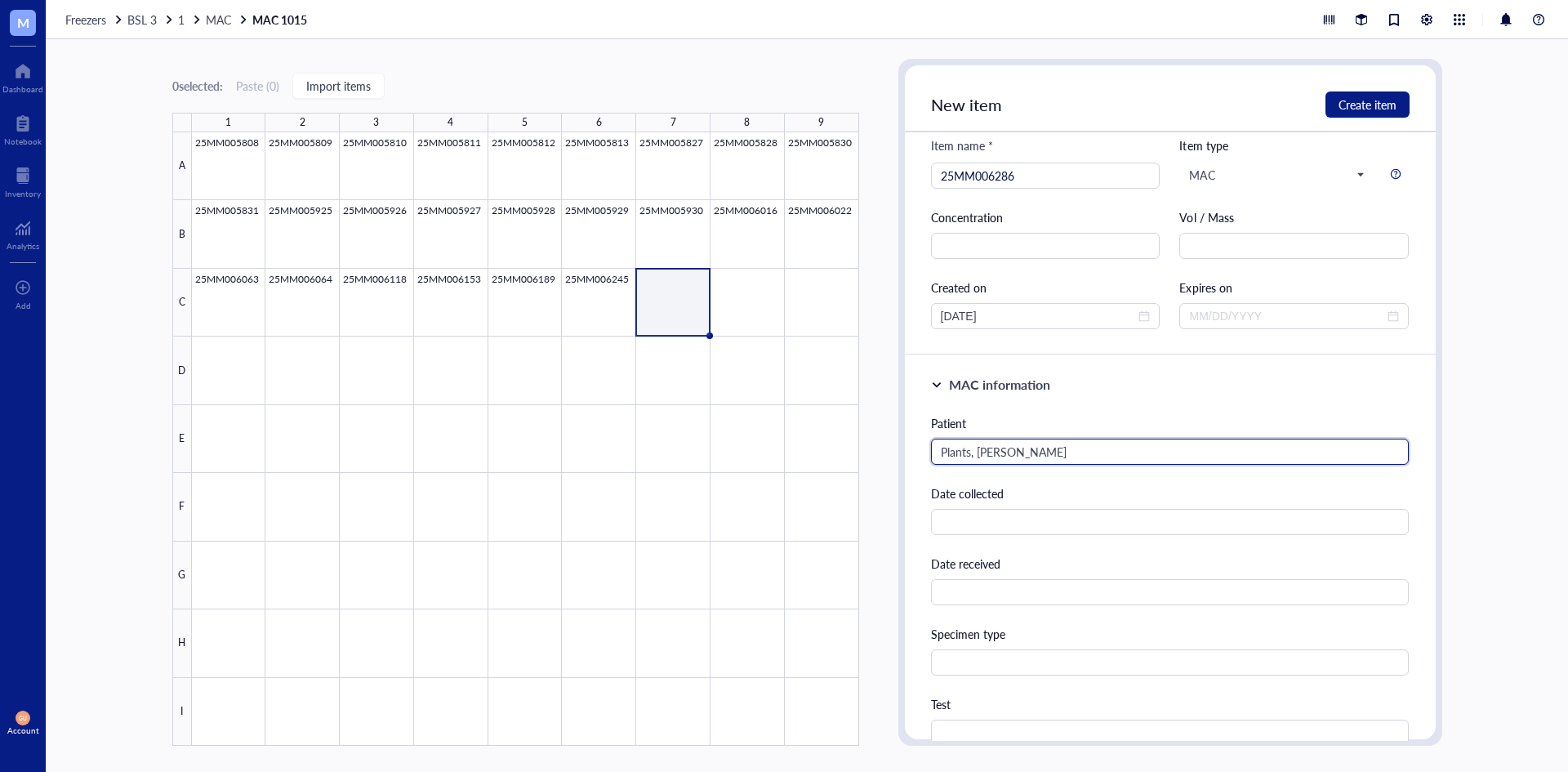
scroll to position [163, 0]
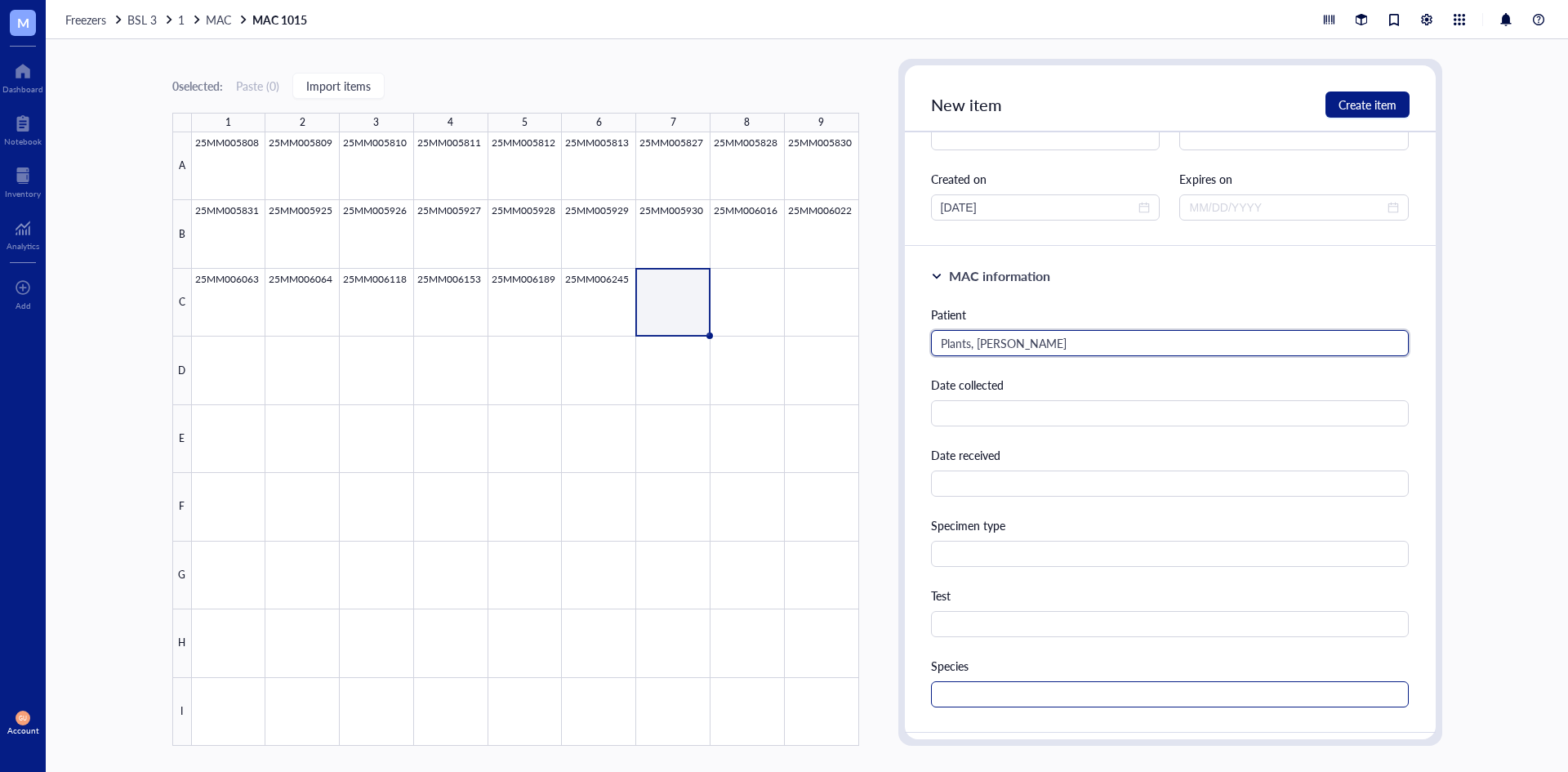
type input "Plants, [PERSON_NAME]"
click at [952, 687] on input "text" at bounding box center [1170, 694] width 478 height 27
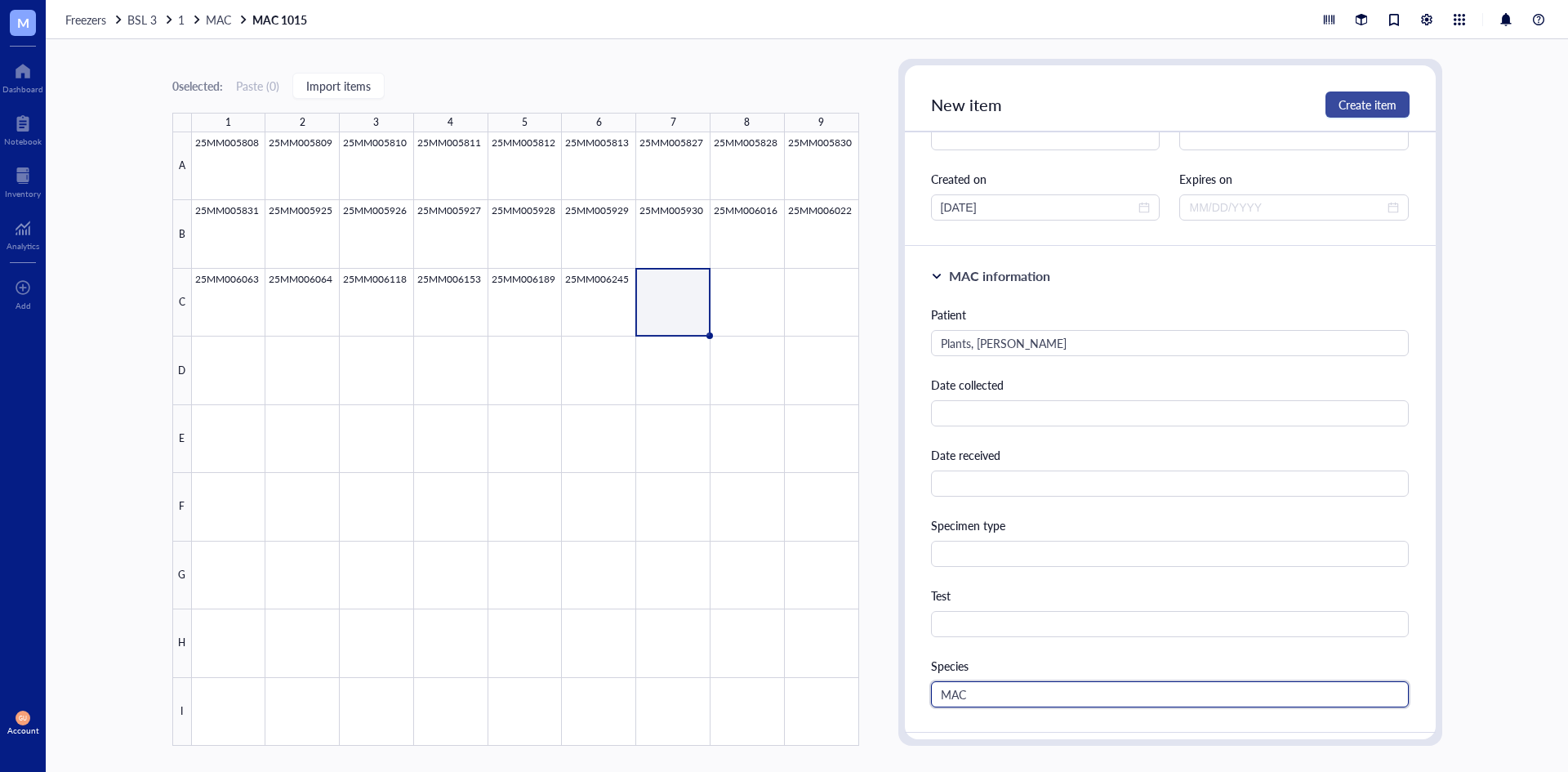
type input "MAC"
click at [1369, 111] on span "Create item" at bounding box center [1368, 104] width 58 height 13
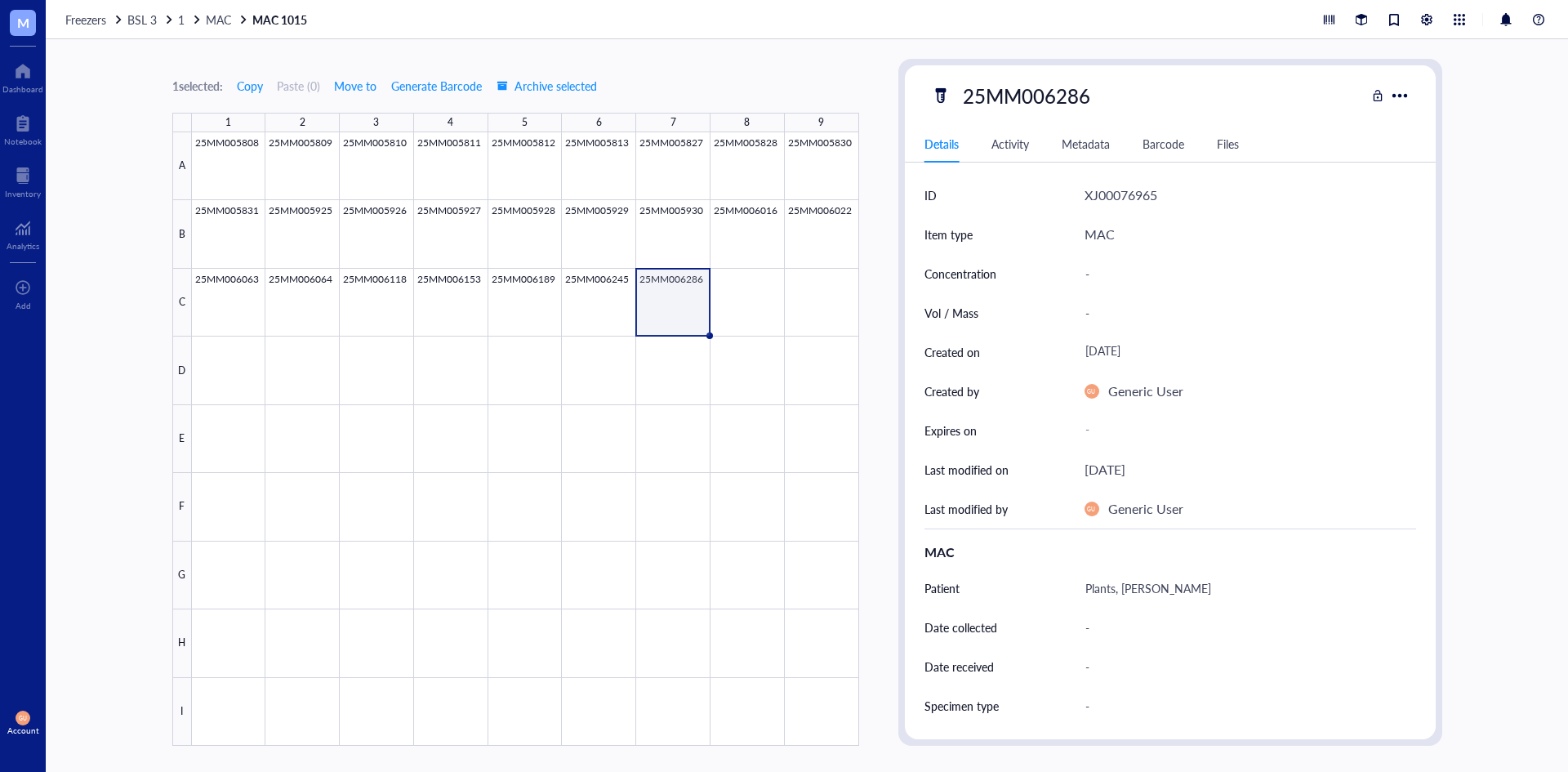
click at [762, 316] on div at bounding box center [526, 439] width 668 height 614
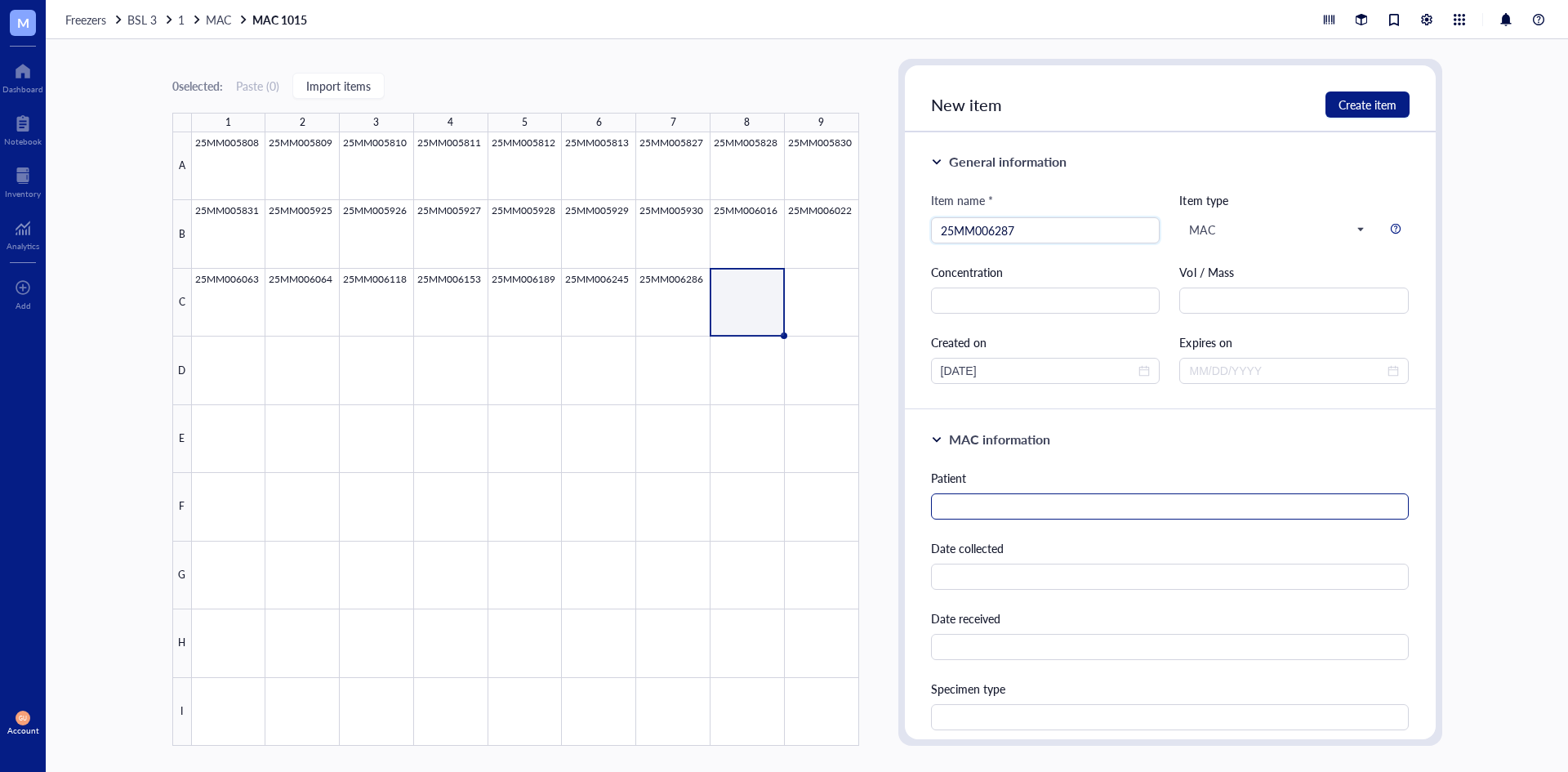
type input "25MM006287"
click at [997, 508] on input "text" at bounding box center [1170, 506] width 478 height 27
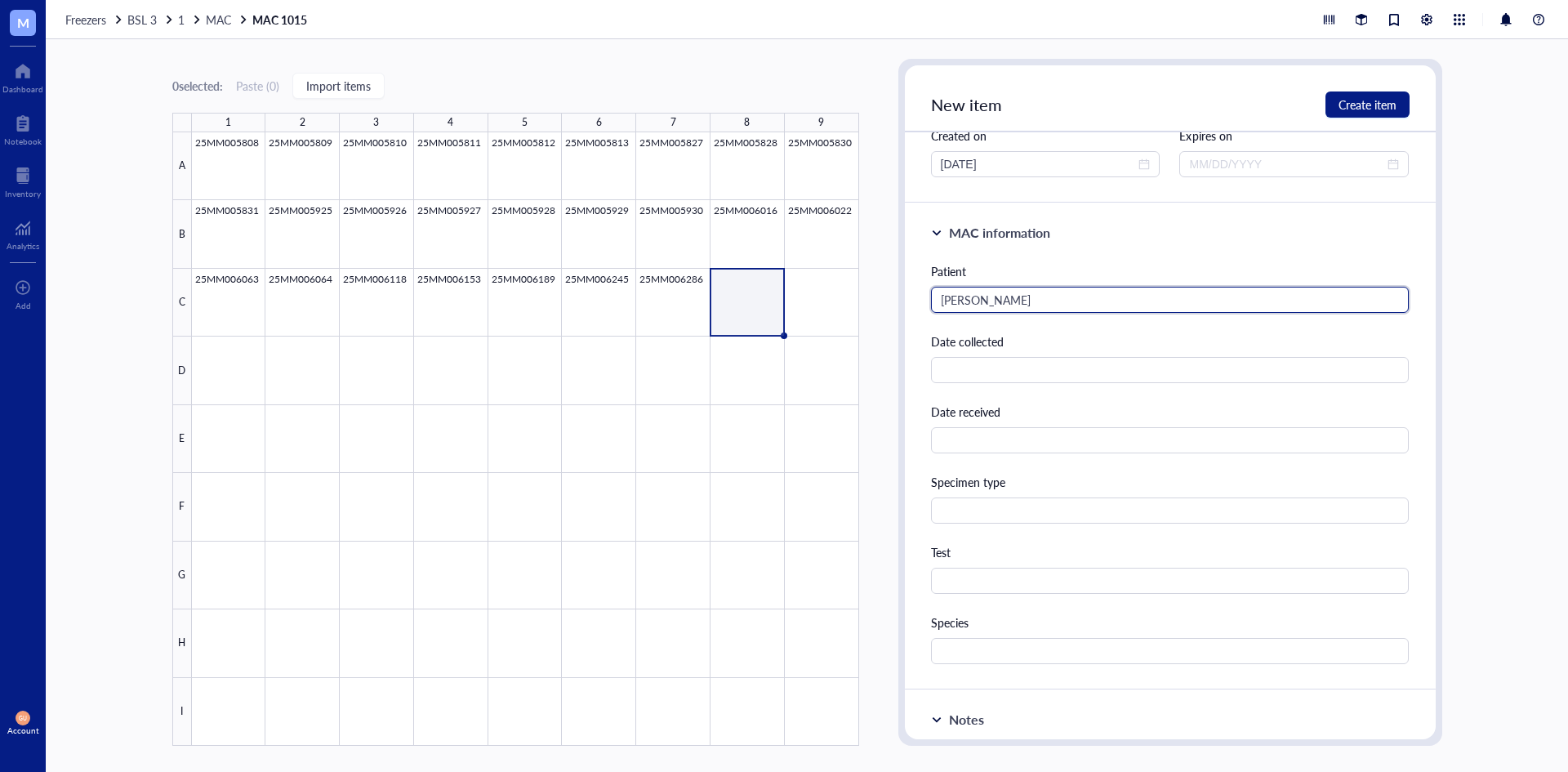
scroll to position [245, 0]
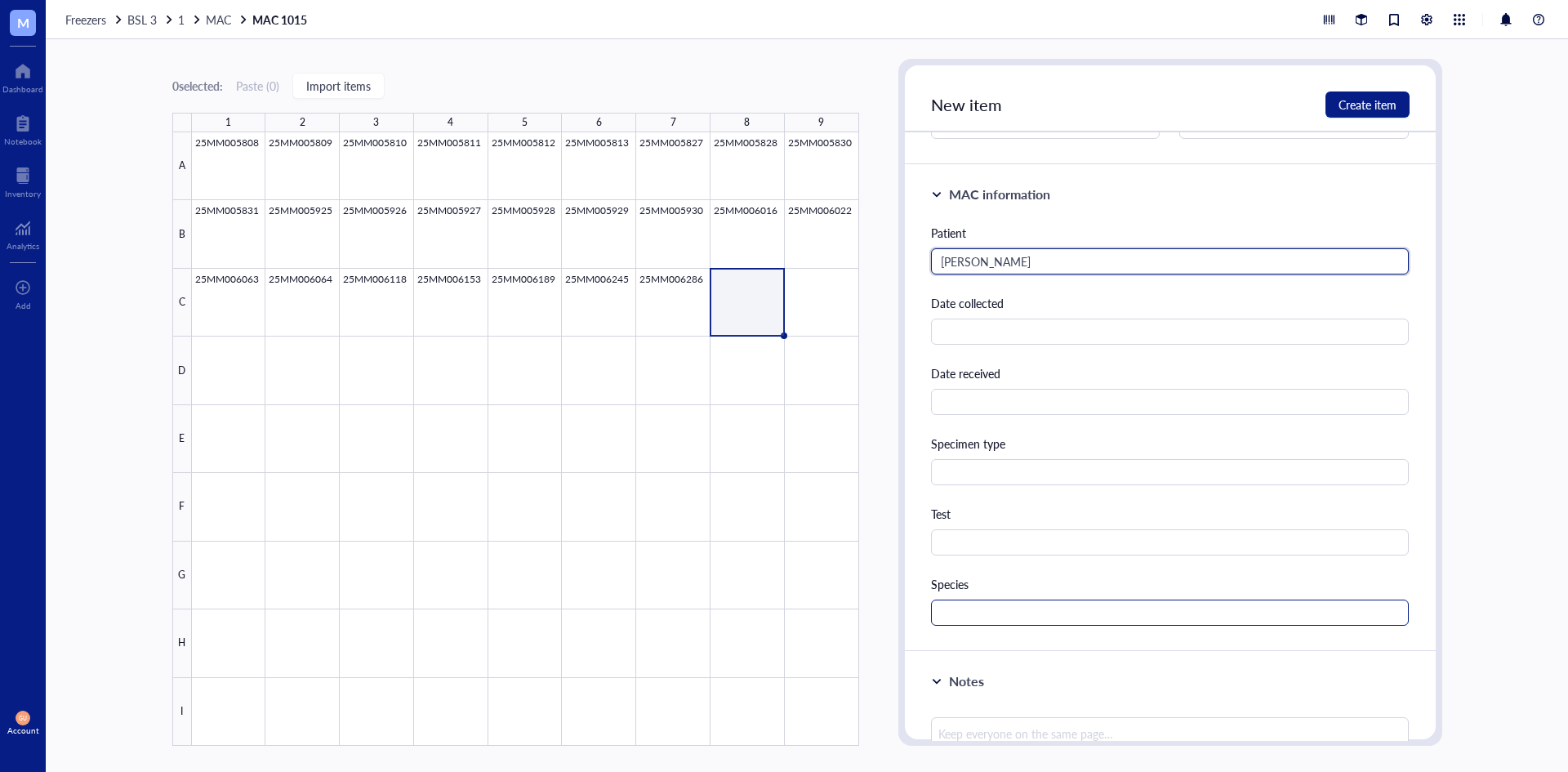
type input "[PERSON_NAME]"
click at [975, 612] on input "text" at bounding box center [1170, 612] width 478 height 27
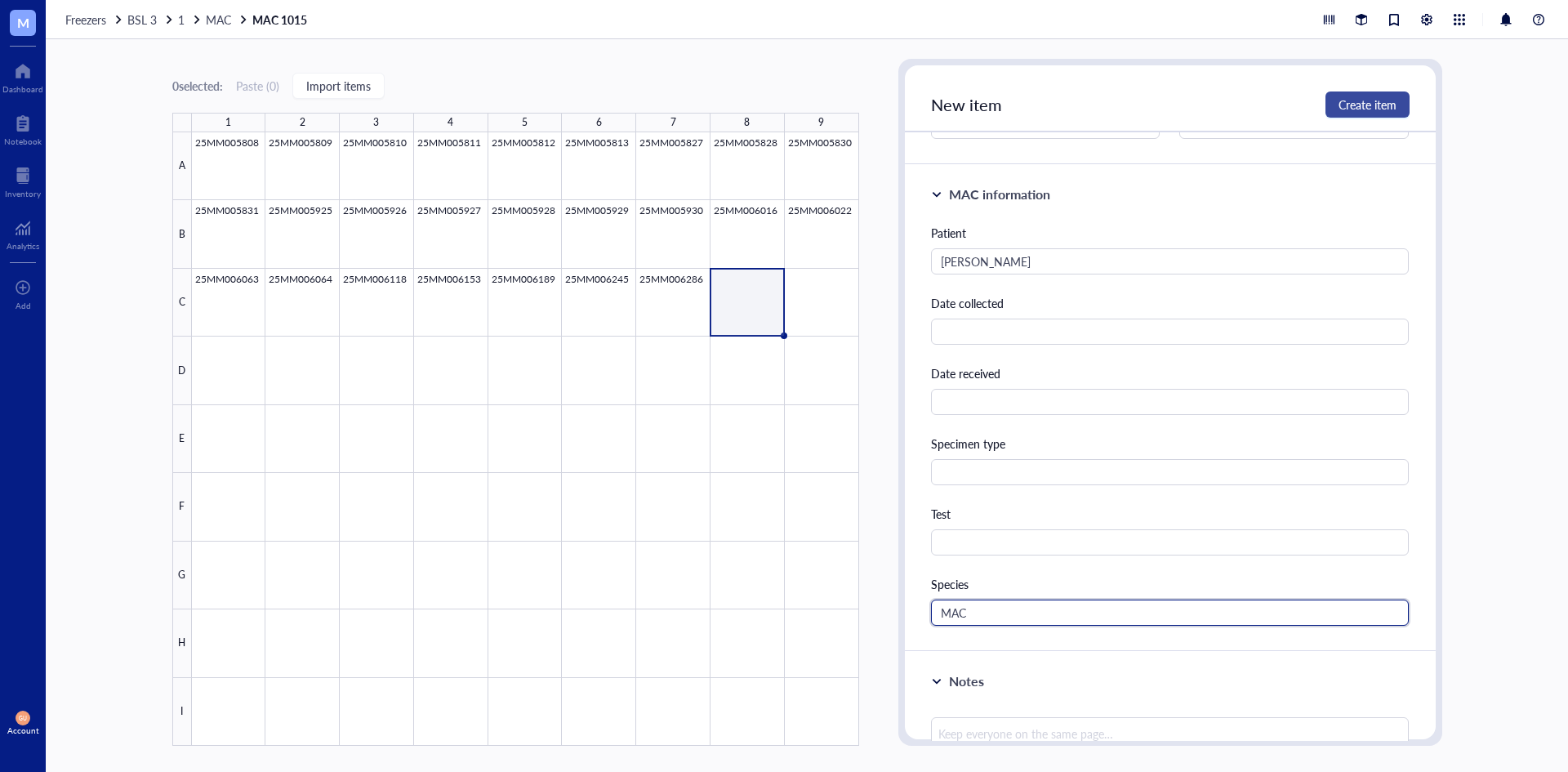
type input "MAC"
click at [1350, 110] on span "Create item" at bounding box center [1368, 104] width 58 height 13
